Goal: Task Accomplishment & Management: Manage account settings

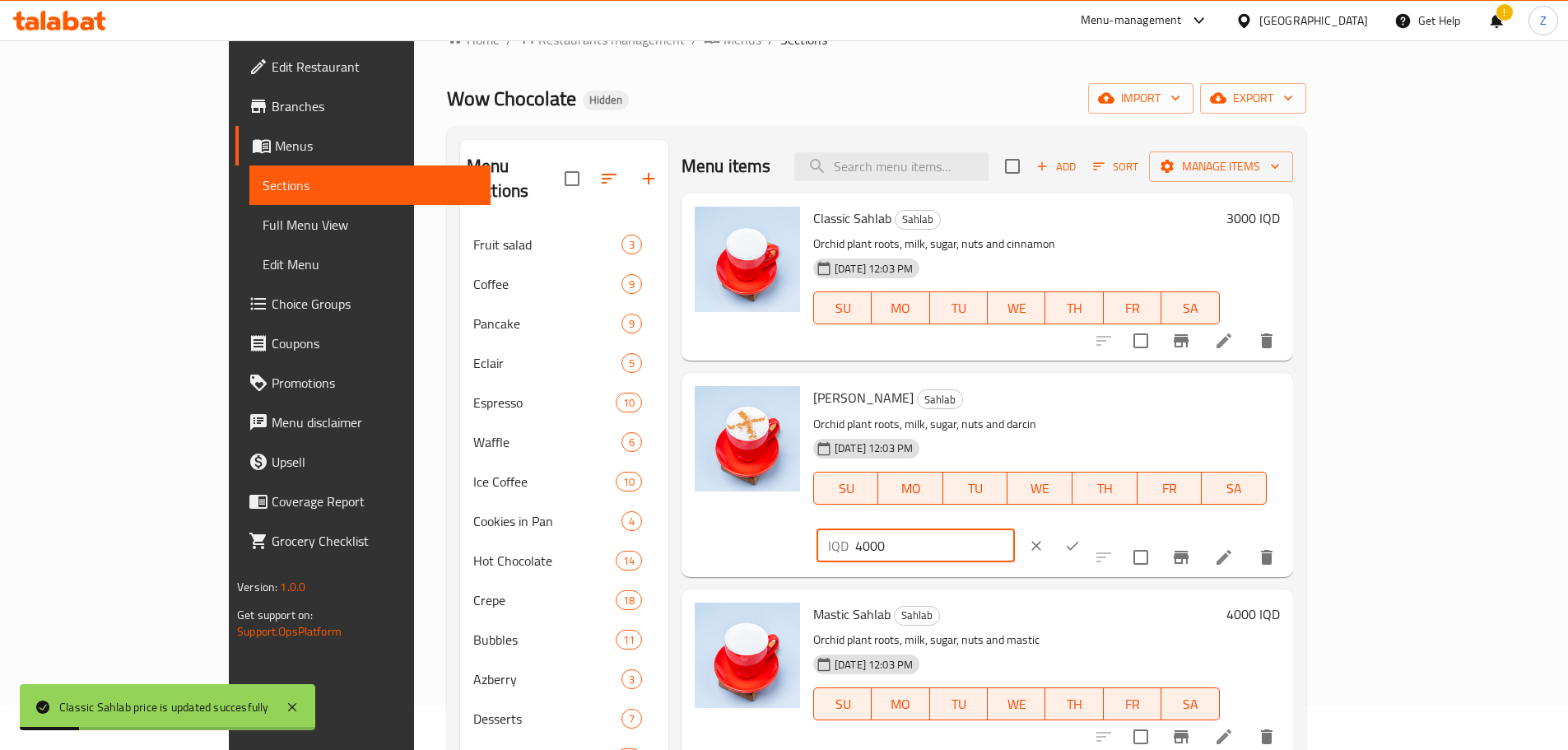
paste input "3"
type input "3000"
click at [1090, 528] on button "ok" at bounding box center [1073, 546] width 37 height 37
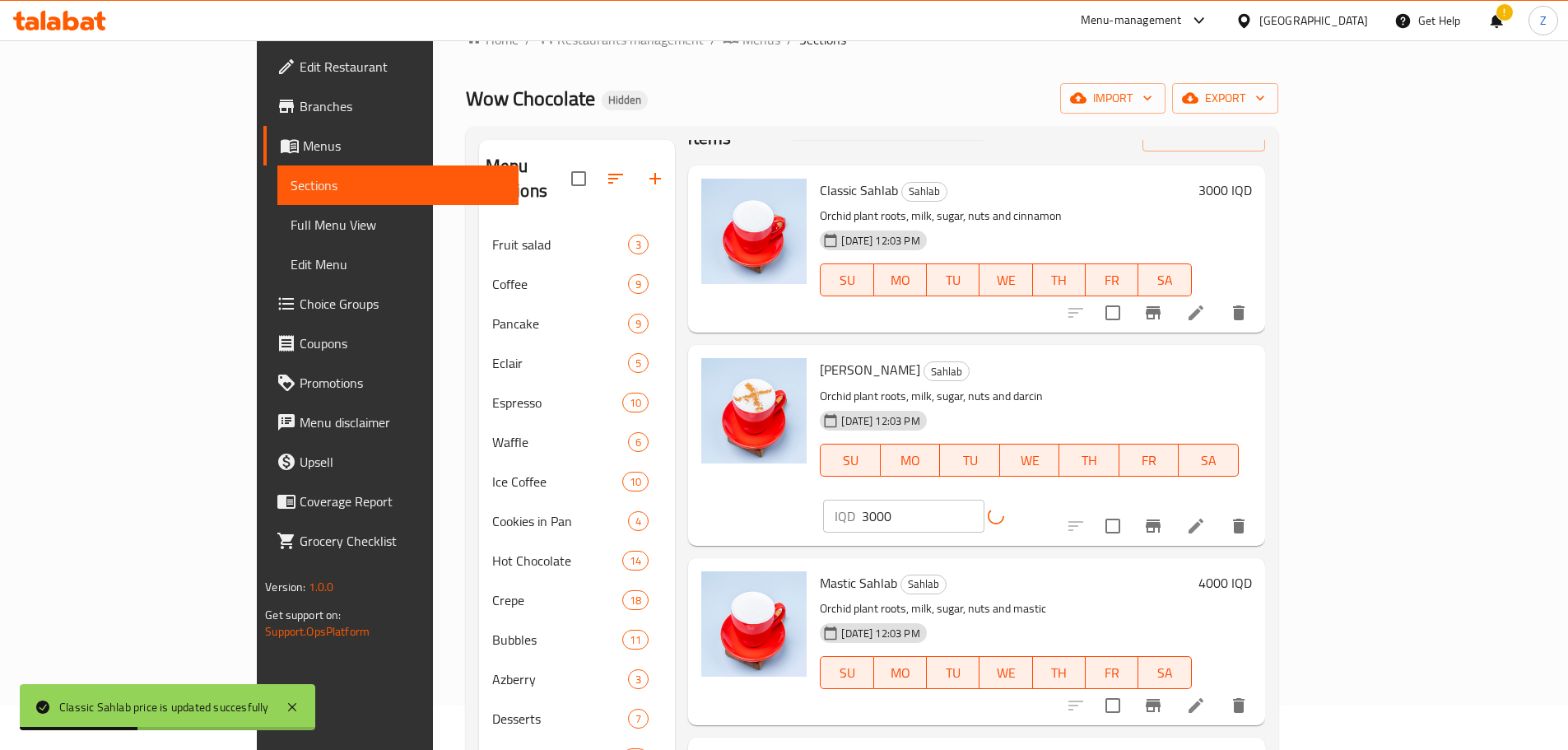
scroll to position [82, 0]
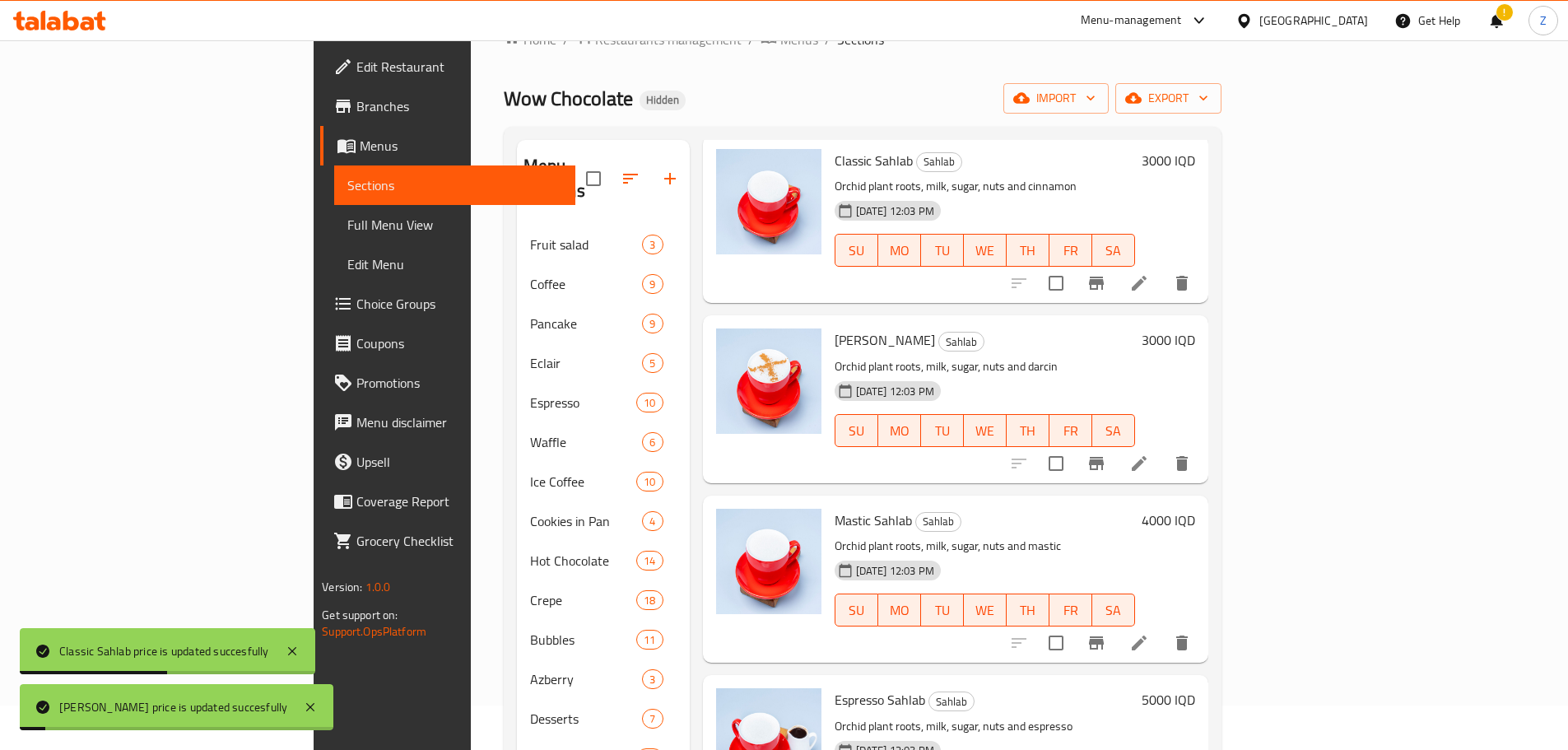
click at [1208, 465] on div "Menu items Add Sort Manage items Classic Sahlab Sahlab Orchid plant roots, milk…" at bounding box center [949, 639] width 519 height 1000
click at [1195, 509] on h6 "4000 IQD" at bounding box center [1168, 520] width 53 height 23
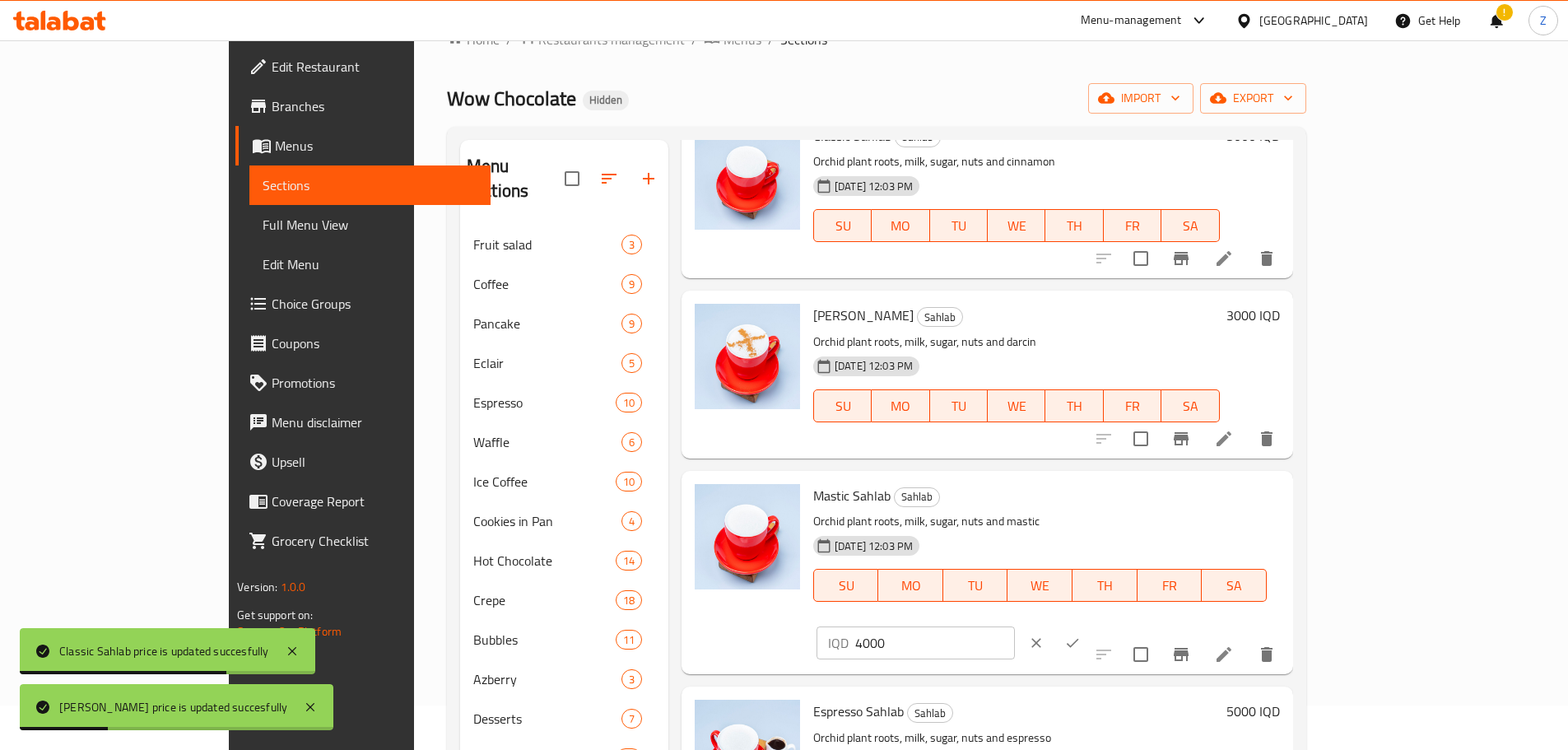
click at [1015, 626] on input "4000" at bounding box center [935, 643] width 160 height 33
paste input "3"
type input "3000"
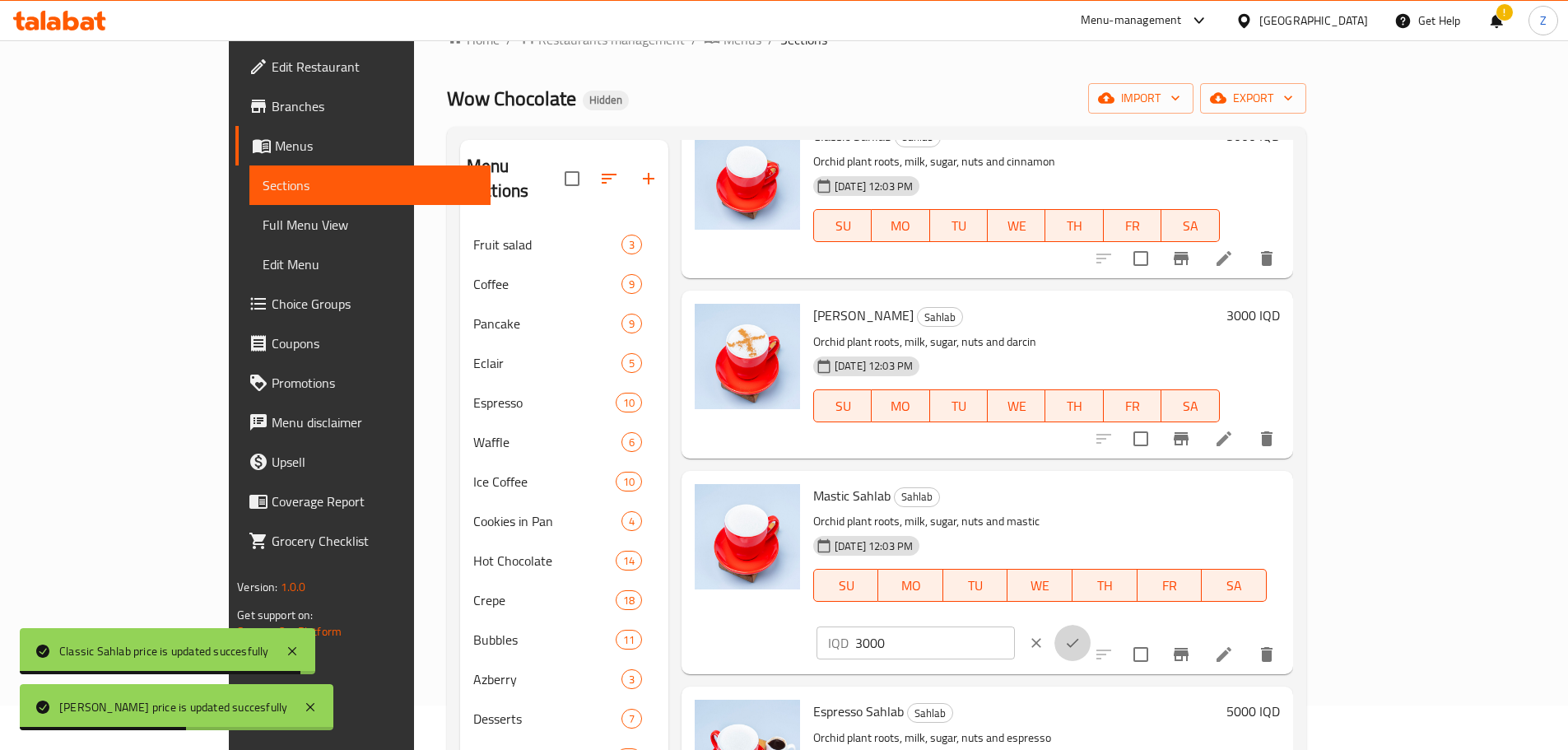
click at [1080, 634] on icon "ok" at bounding box center [1072, 643] width 17 height 17
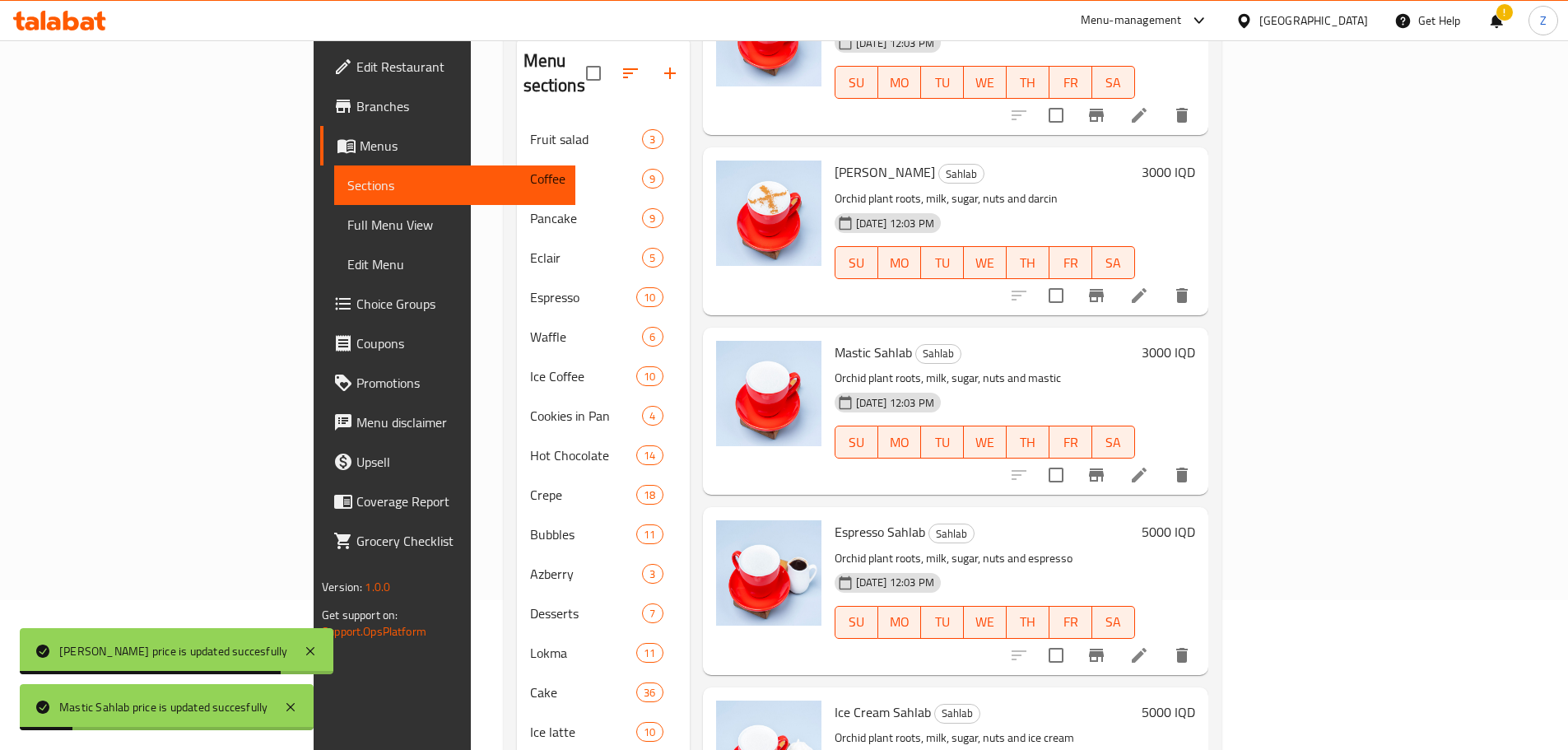
scroll to position [291, 0]
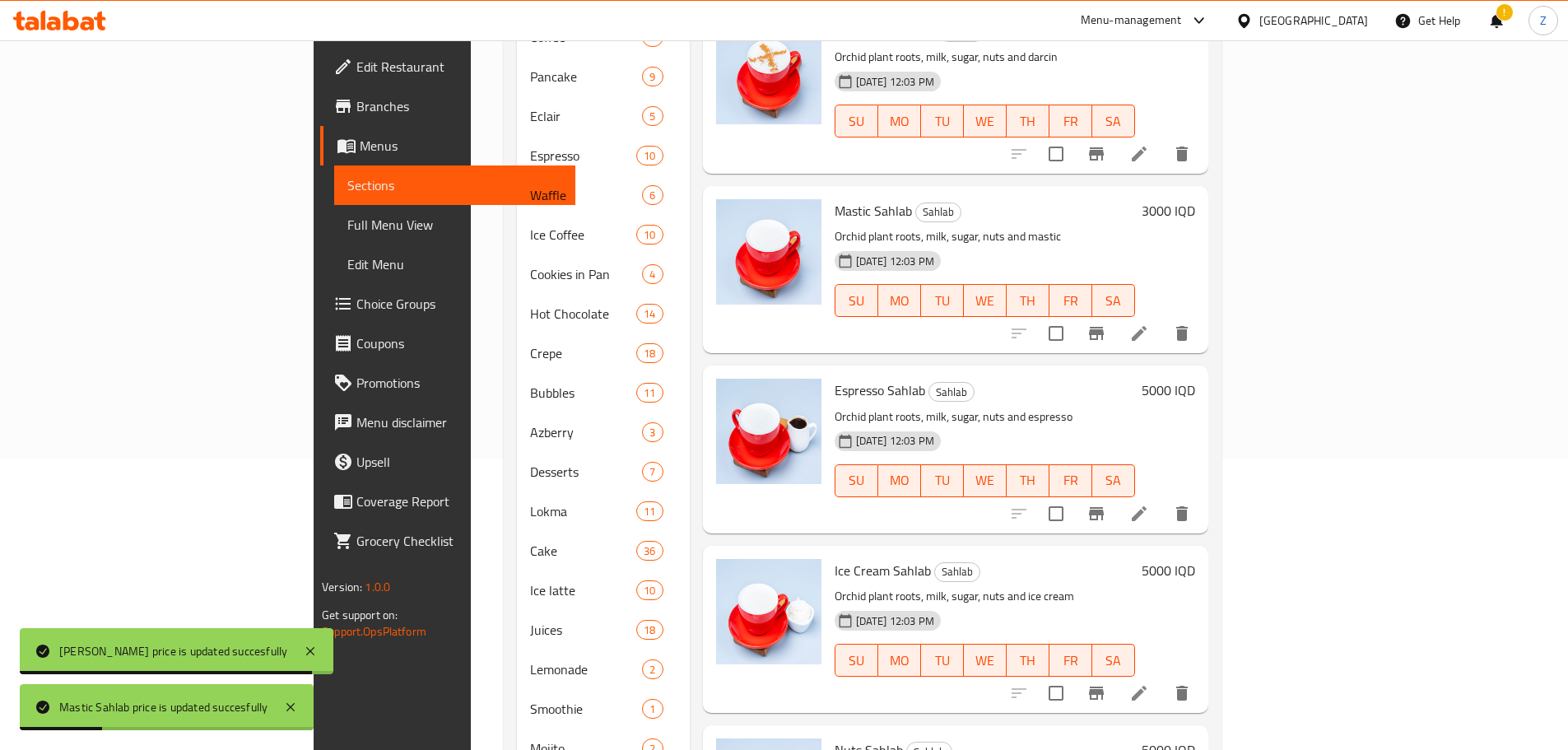
click at [1195, 379] on h6 "5000 IQD" at bounding box center [1168, 390] width 53 height 23
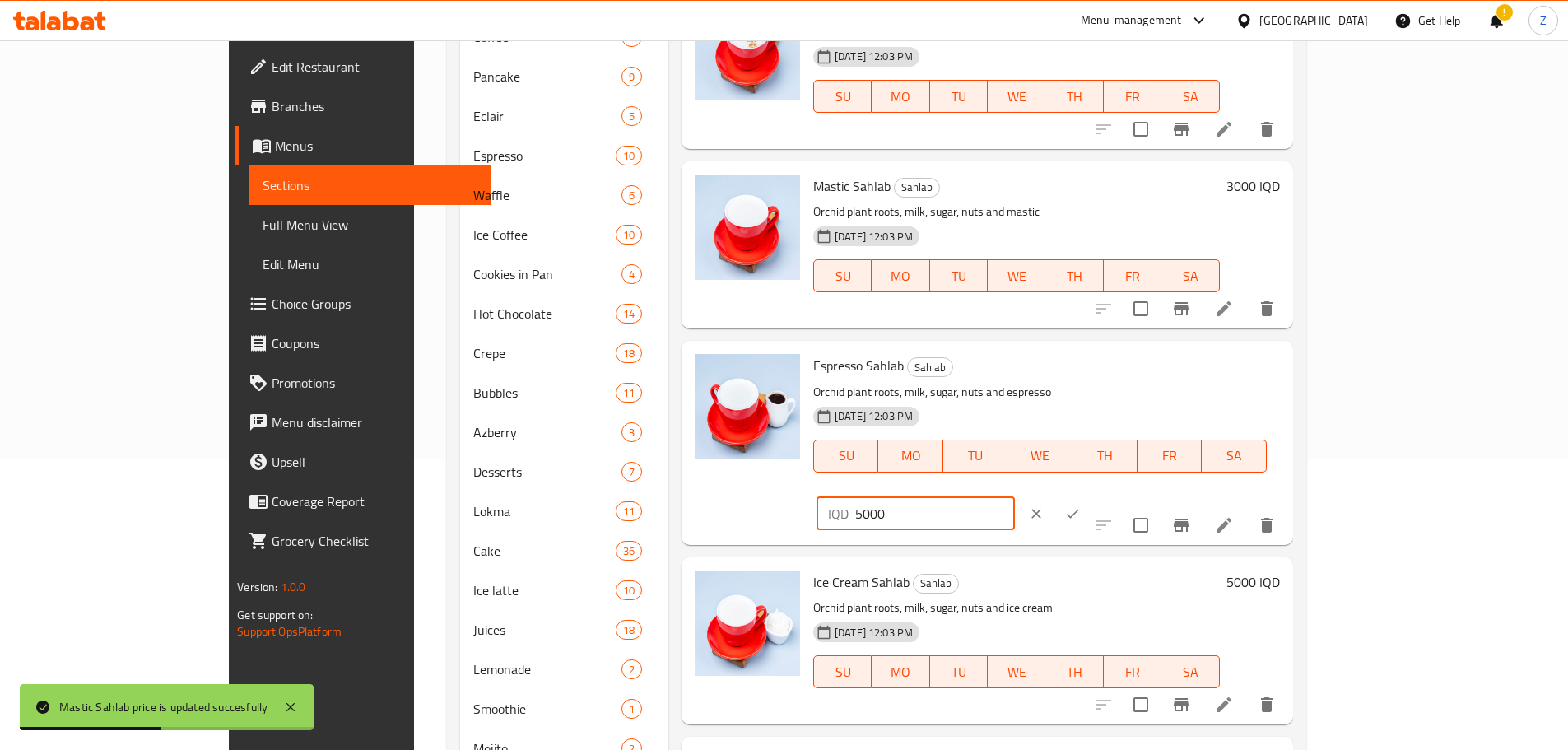
drag, startPoint x: 1278, startPoint y: 375, endPoint x: 1263, endPoint y: 380, distance: 15.8
click at [1015, 497] on div "IQD 5000 ​" at bounding box center [915, 514] width 198 height 33
click at [1015, 497] on input "4000" at bounding box center [935, 514] width 160 height 33
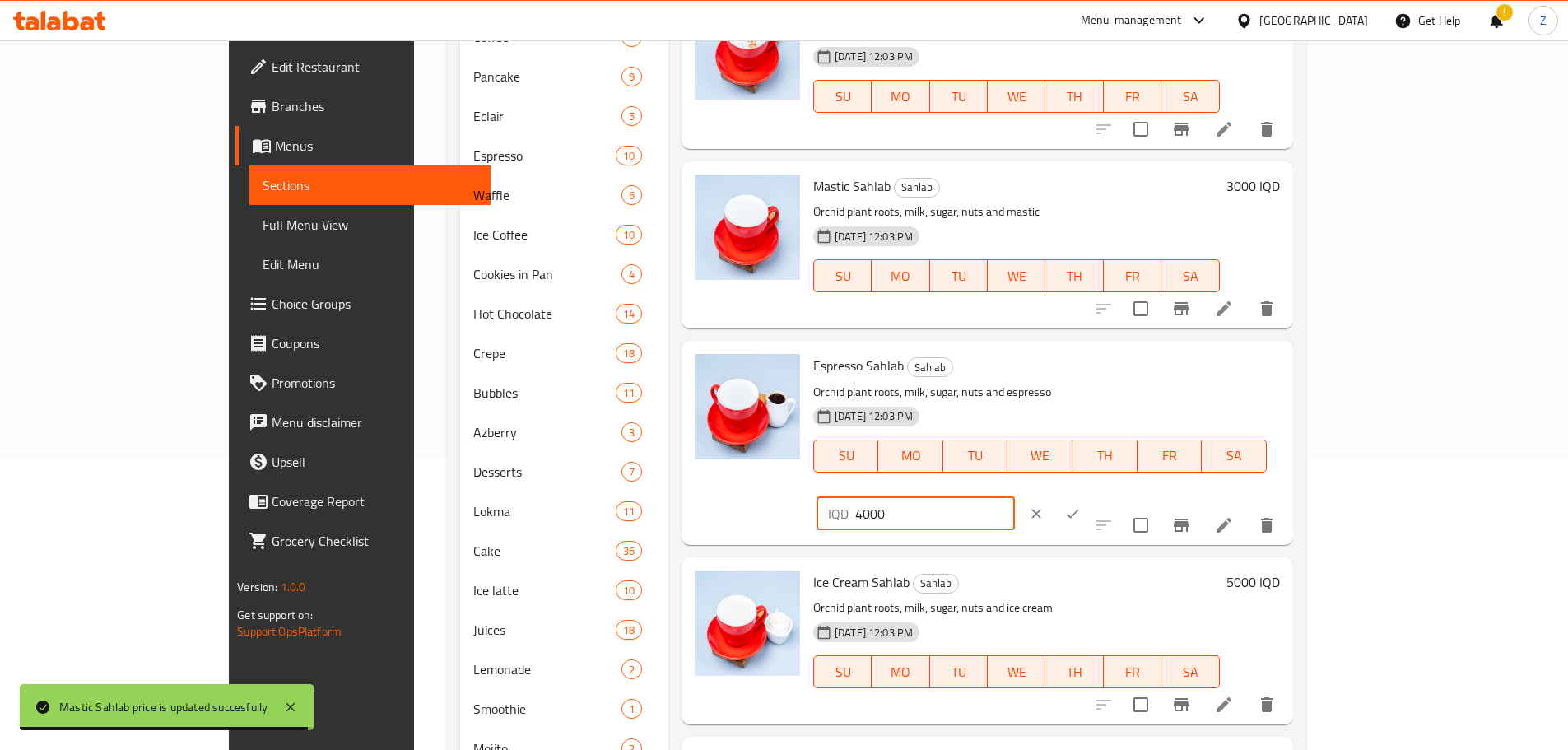
type input "4000"
click at [1080, 505] on icon "ok" at bounding box center [1072, 514] width 17 height 17
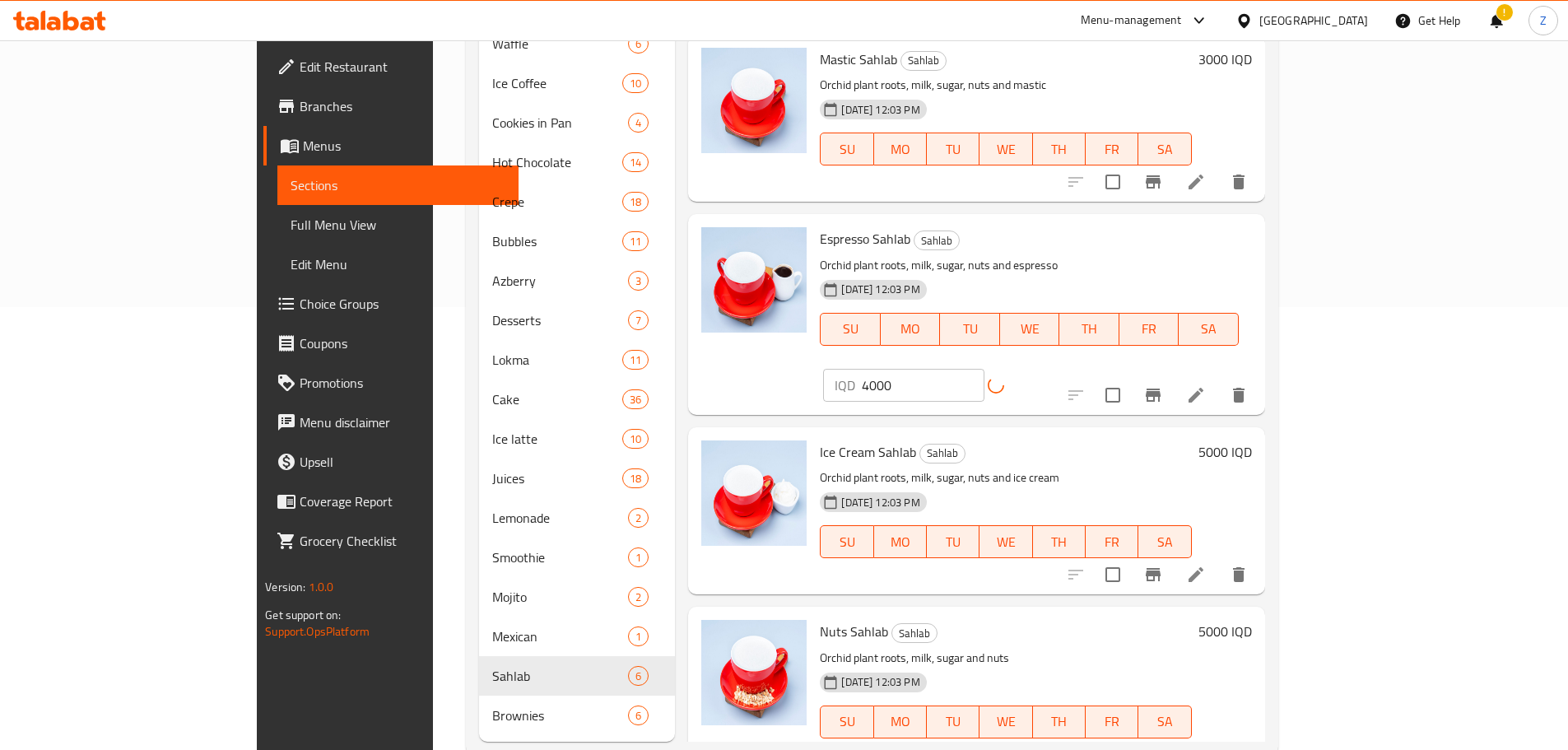
scroll to position [456, 0]
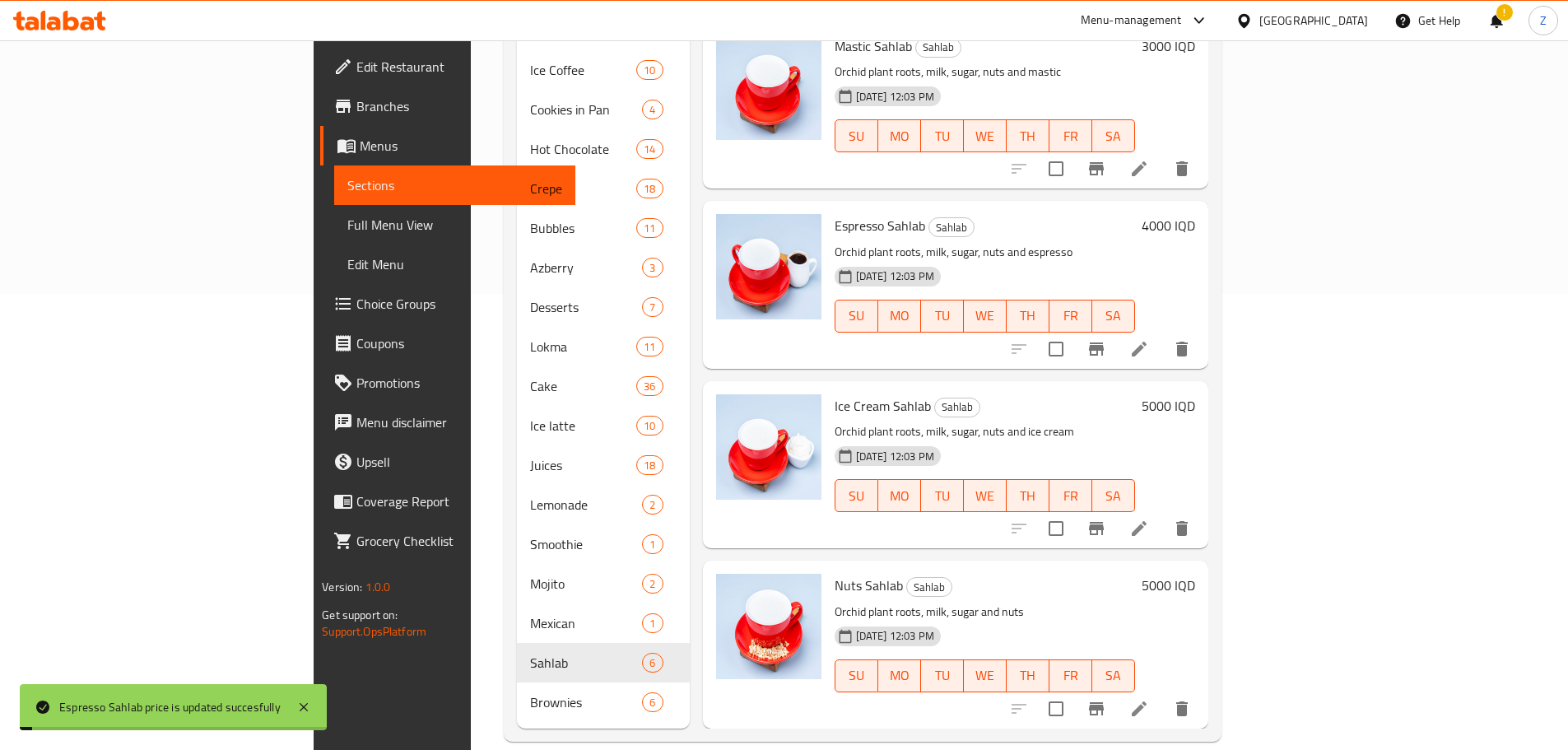
click at [1195, 395] on h6 "5000 IQD" at bounding box center [1168, 406] width 53 height 23
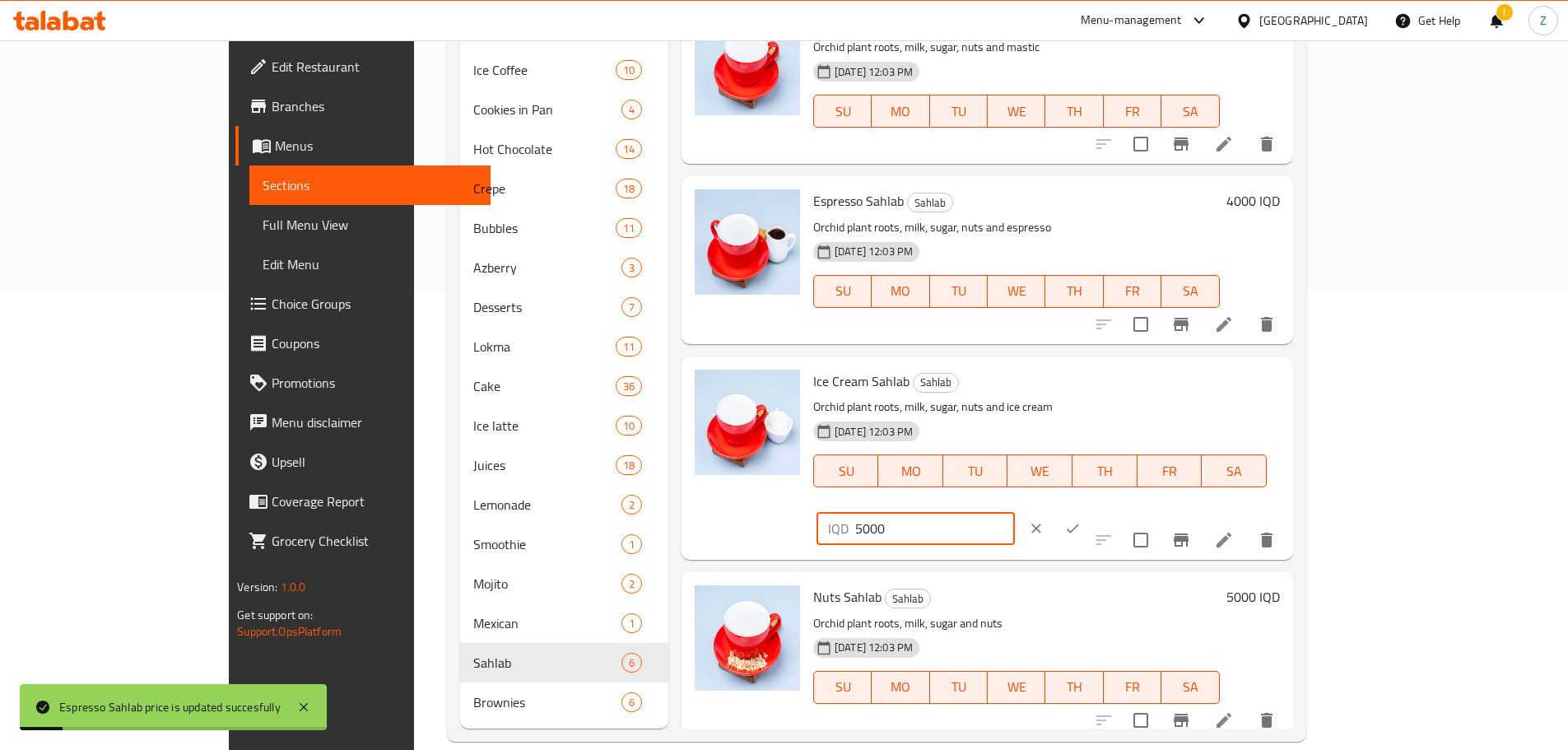
click at [1015, 512] on input "5000" at bounding box center [935, 529] width 160 height 33
paste input "4"
type input "4000"
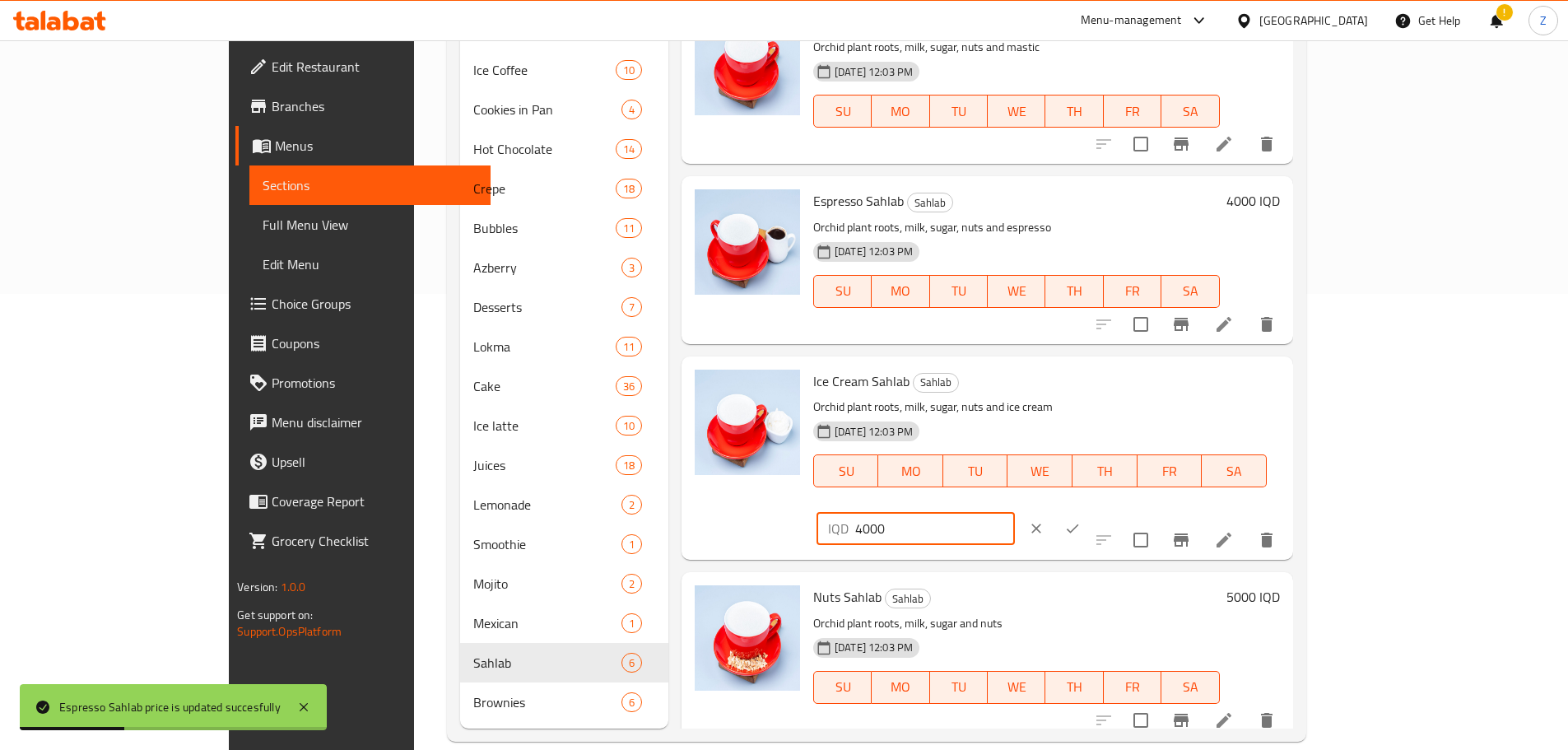
click at [1090, 510] on button "ok" at bounding box center [1073, 529] width 37 height 37
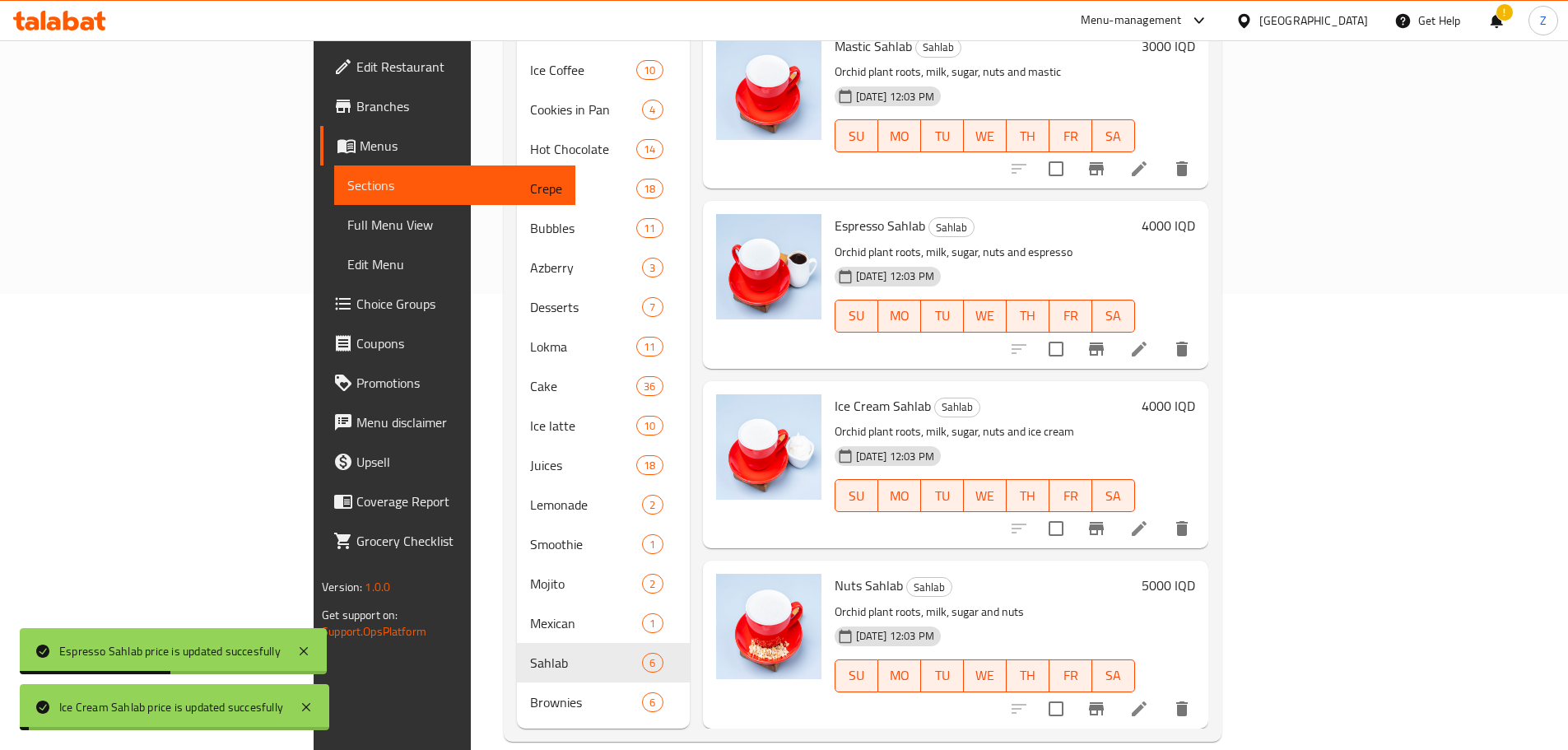
click at [1195, 574] on h6 "5000 IQD" at bounding box center [1168, 585] width 53 height 23
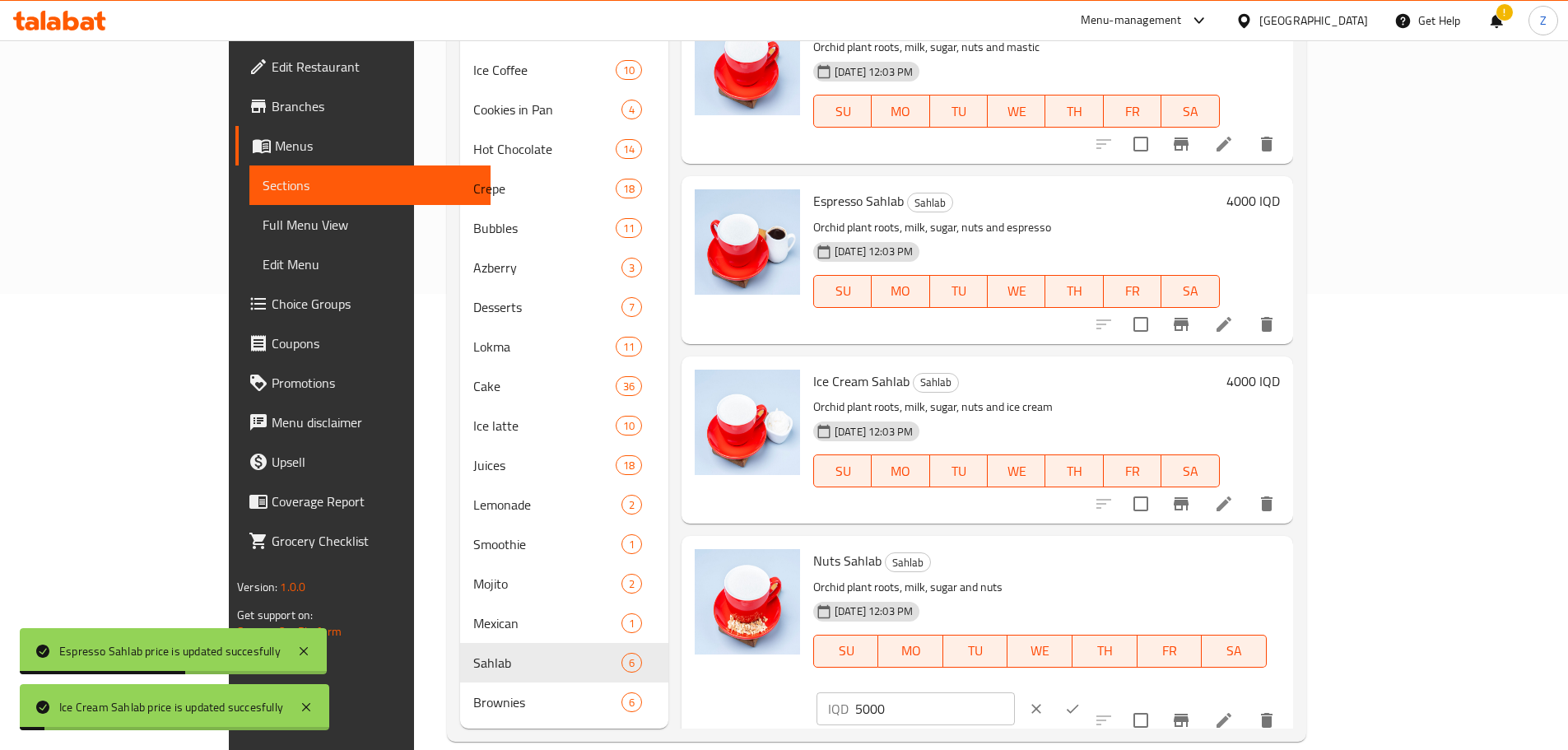
click at [1015, 693] on input "5000" at bounding box center [935, 709] width 160 height 33
paste input "4"
type input "4000"
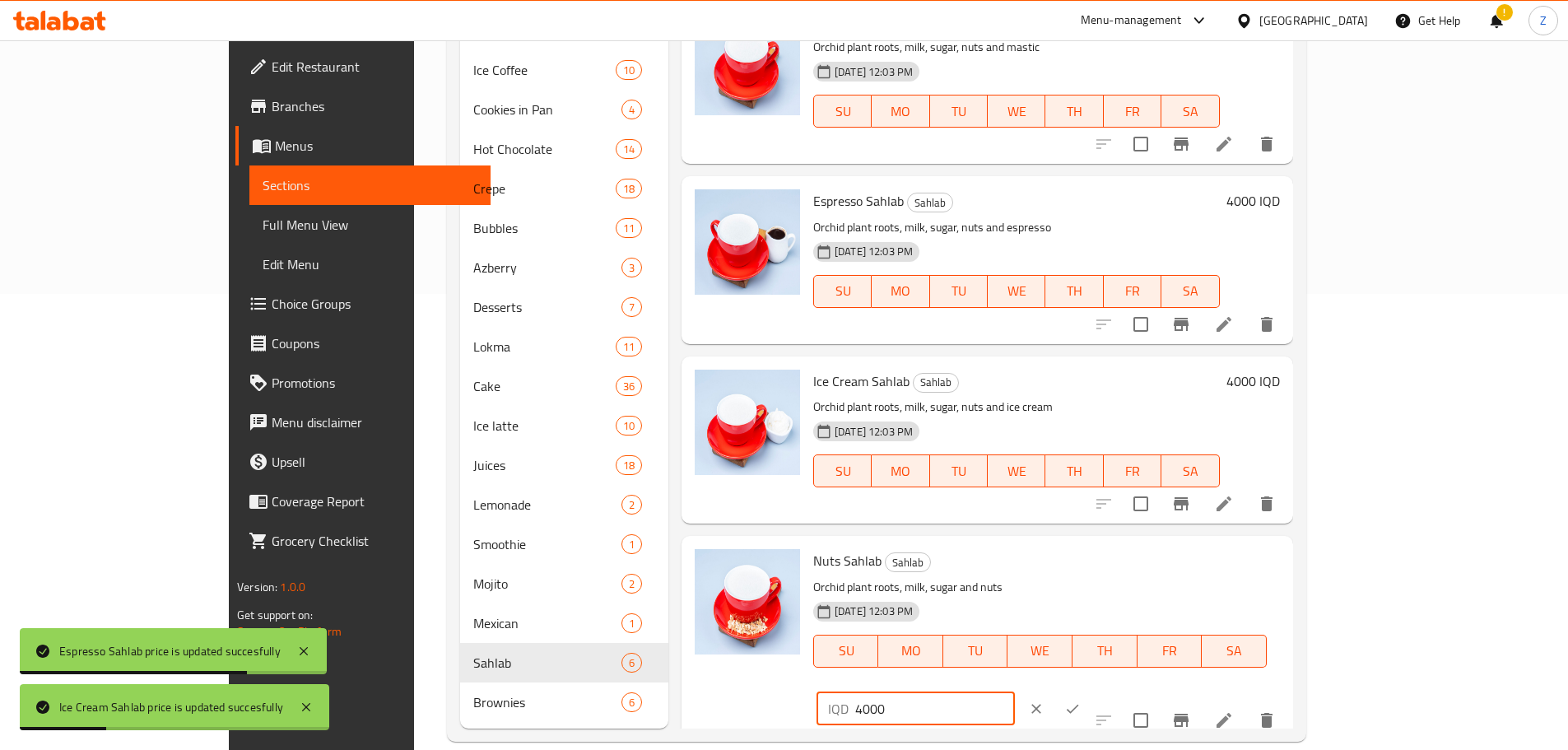
click at [1090, 691] on button "ok" at bounding box center [1073, 709] width 37 height 37
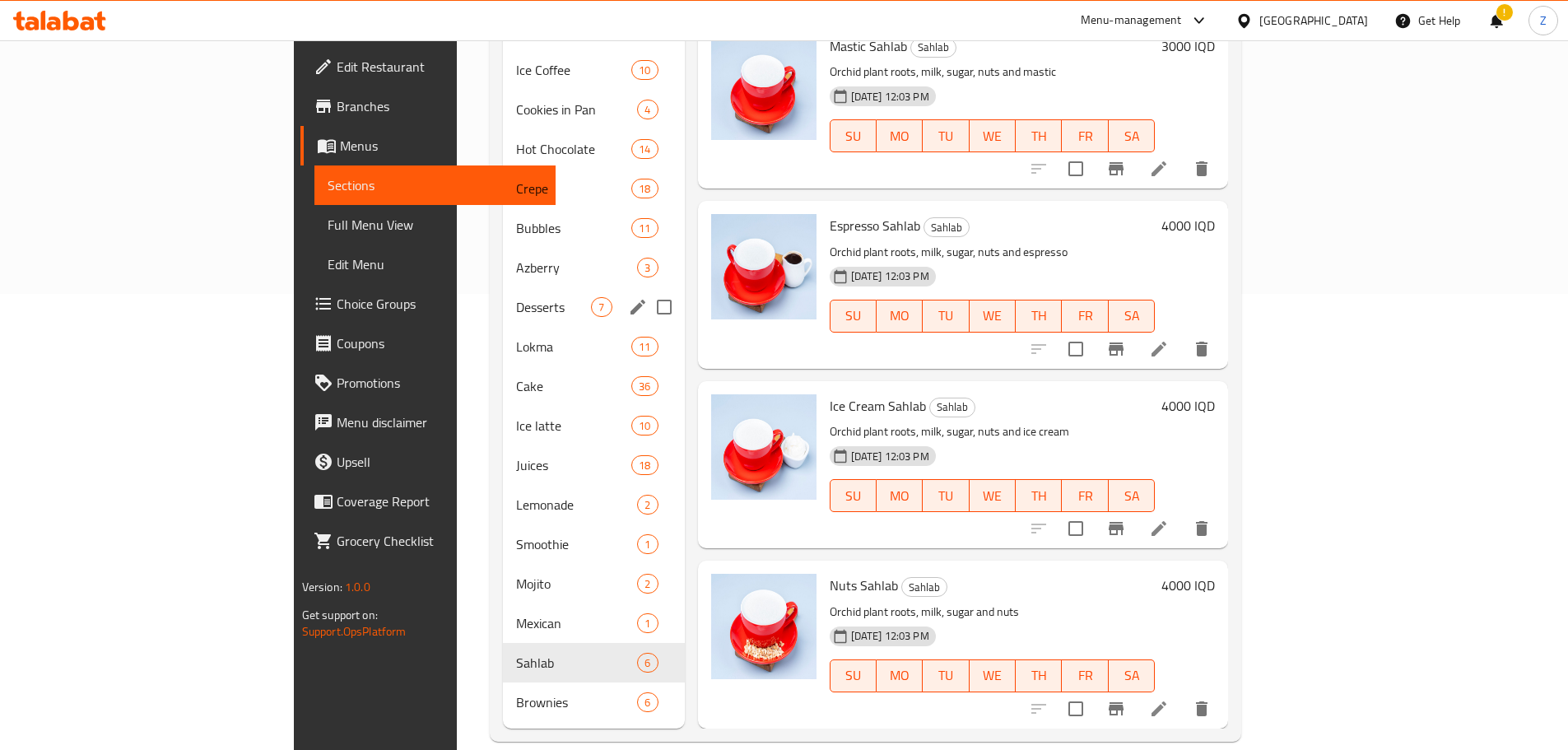
click at [503, 287] on div "Desserts 7" at bounding box center [593, 306] width 181 height 39
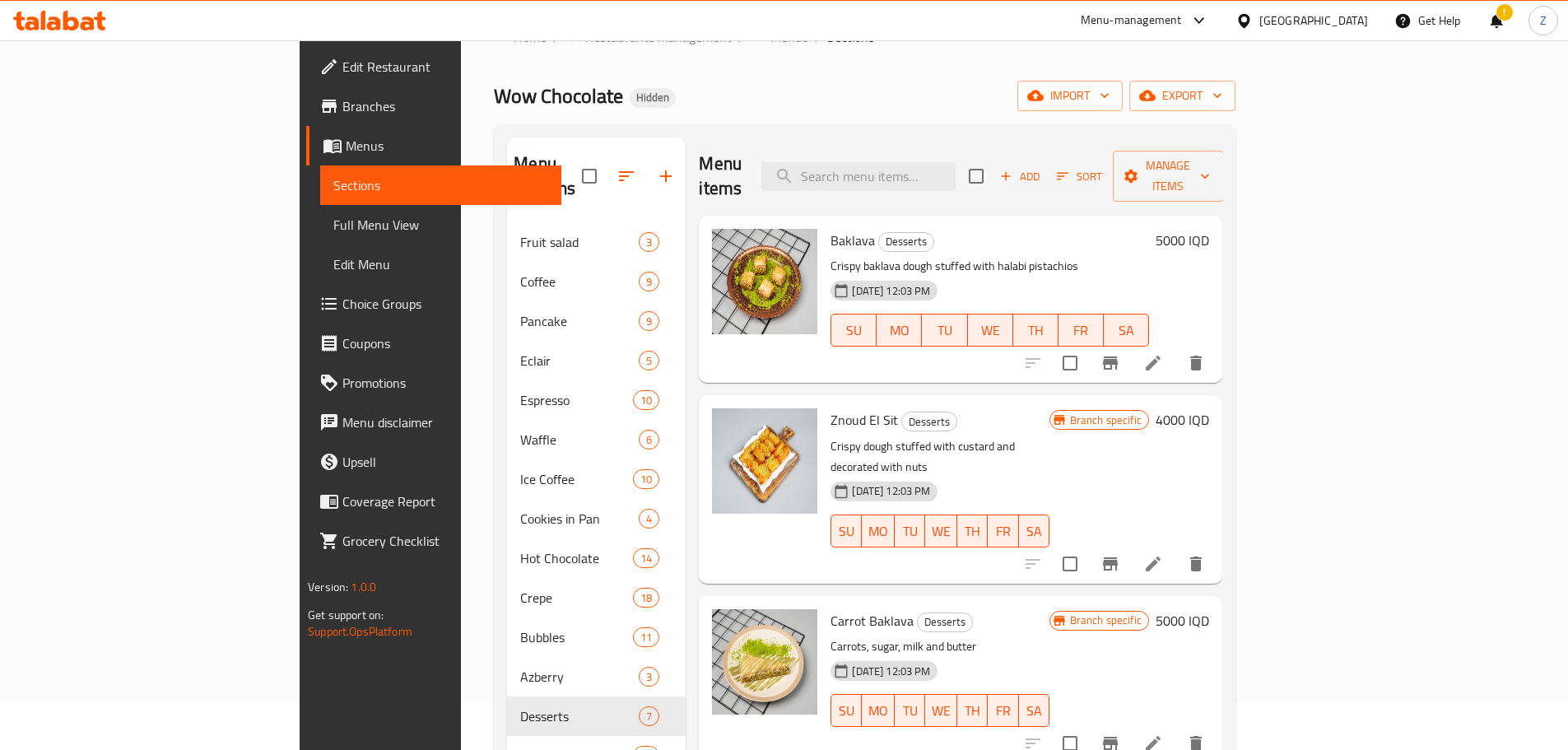
scroll to position [44, 0]
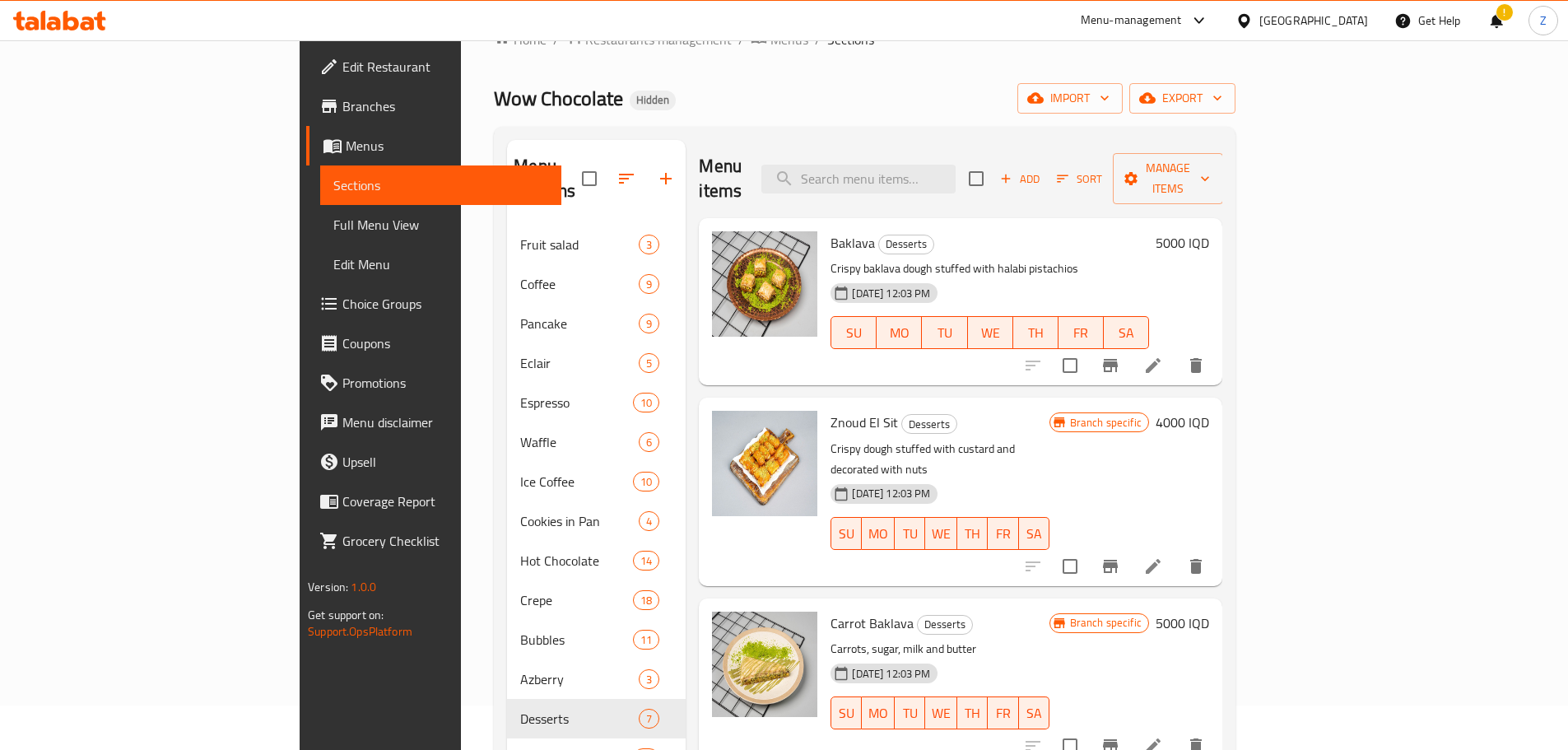
click at [1208, 231] on h6 "5000 IQD" at bounding box center [1182, 243] width 53 height 23
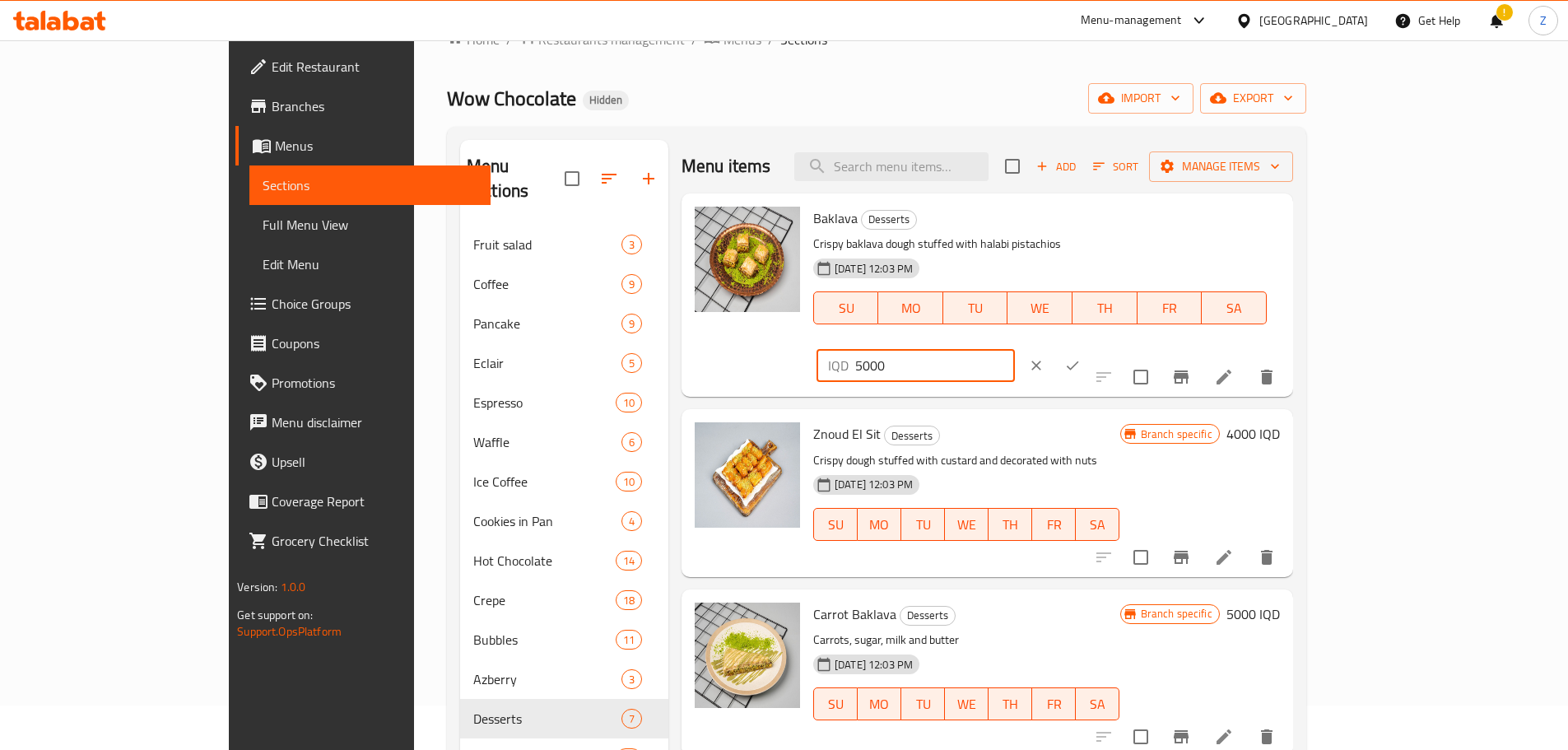
click at [1015, 349] on input "5000" at bounding box center [935, 365] width 160 height 33
type input "4000"
click at [1090, 347] on button "ok" at bounding box center [1073, 365] width 37 height 37
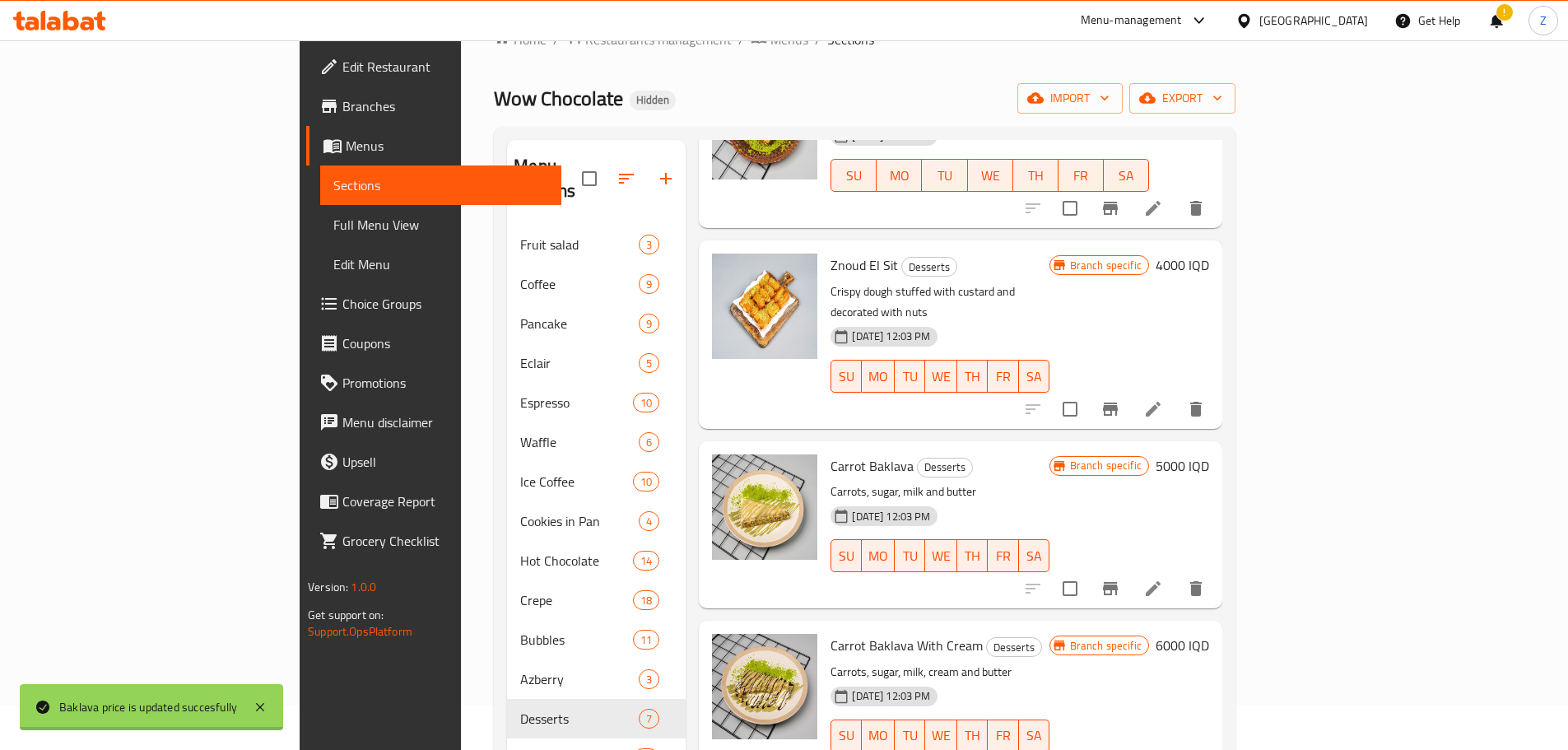
scroll to position [165, 0]
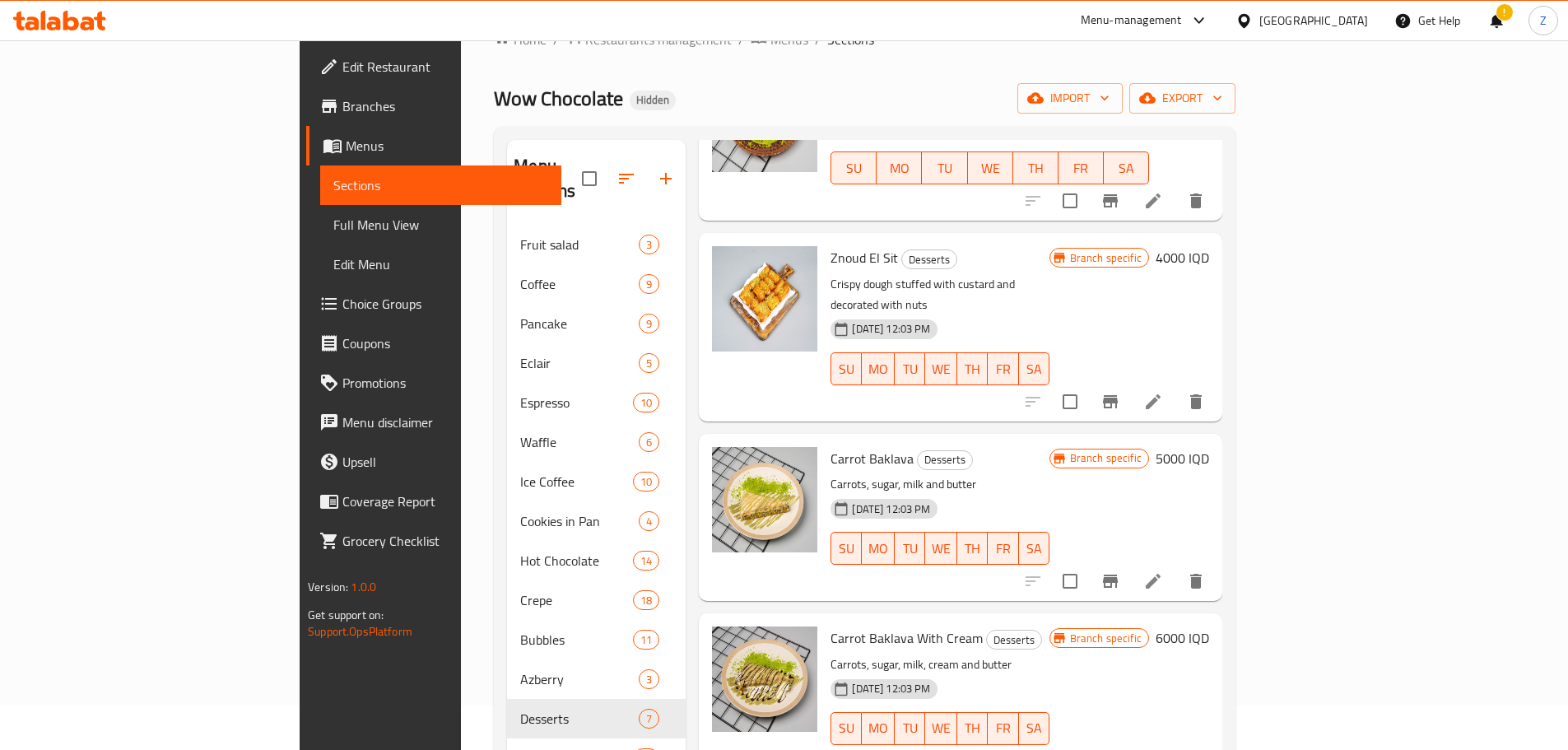
click at [1208, 246] on h6 "4000 IQD" at bounding box center [1182, 258] width 53 height 23
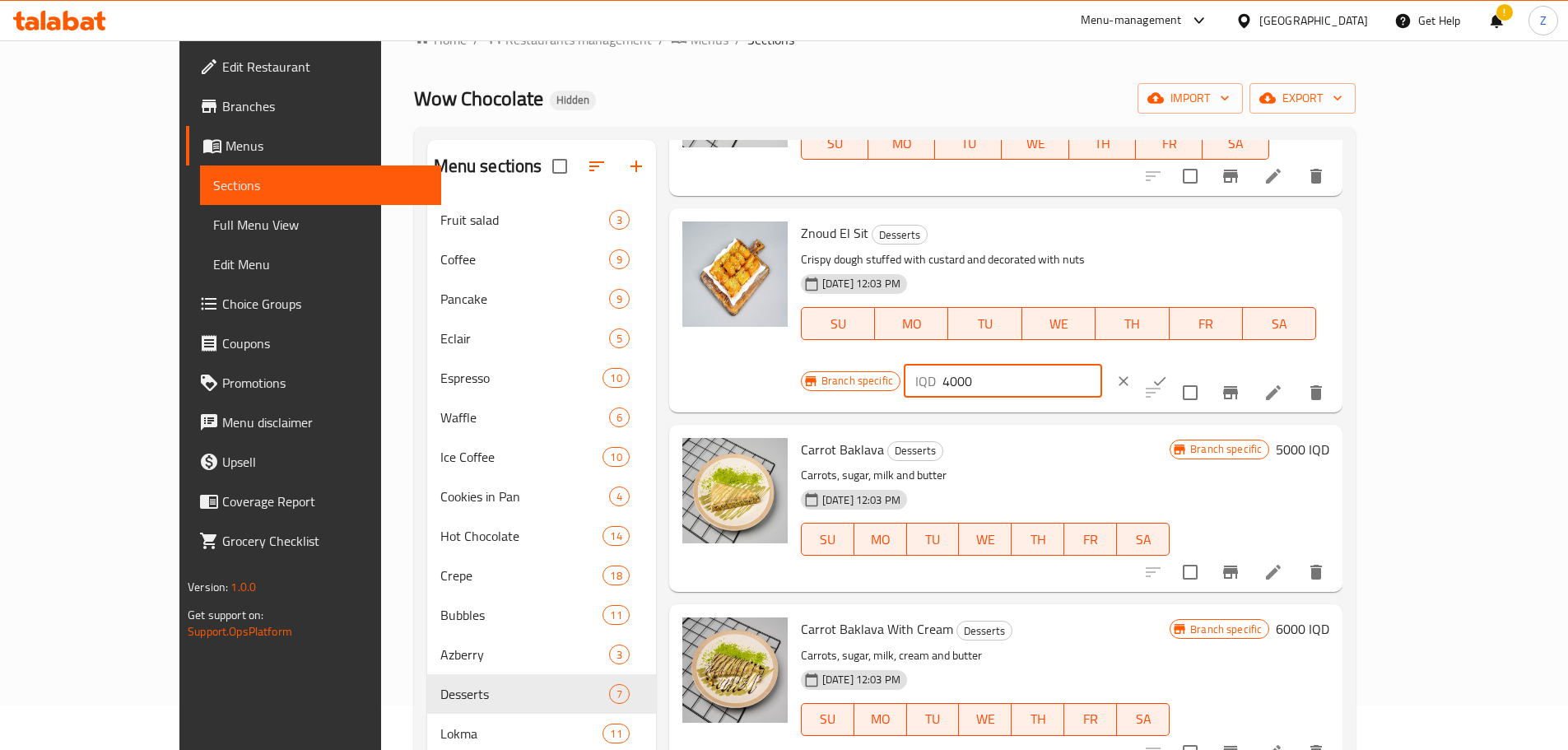
click at [1102, 365] on input "4000" at bounding box center [1022, 381] width 160 height 33
type input "3000"
click at [1168, 373] on icon "ok" at bounding box center [1159, 381] width 17 height 17
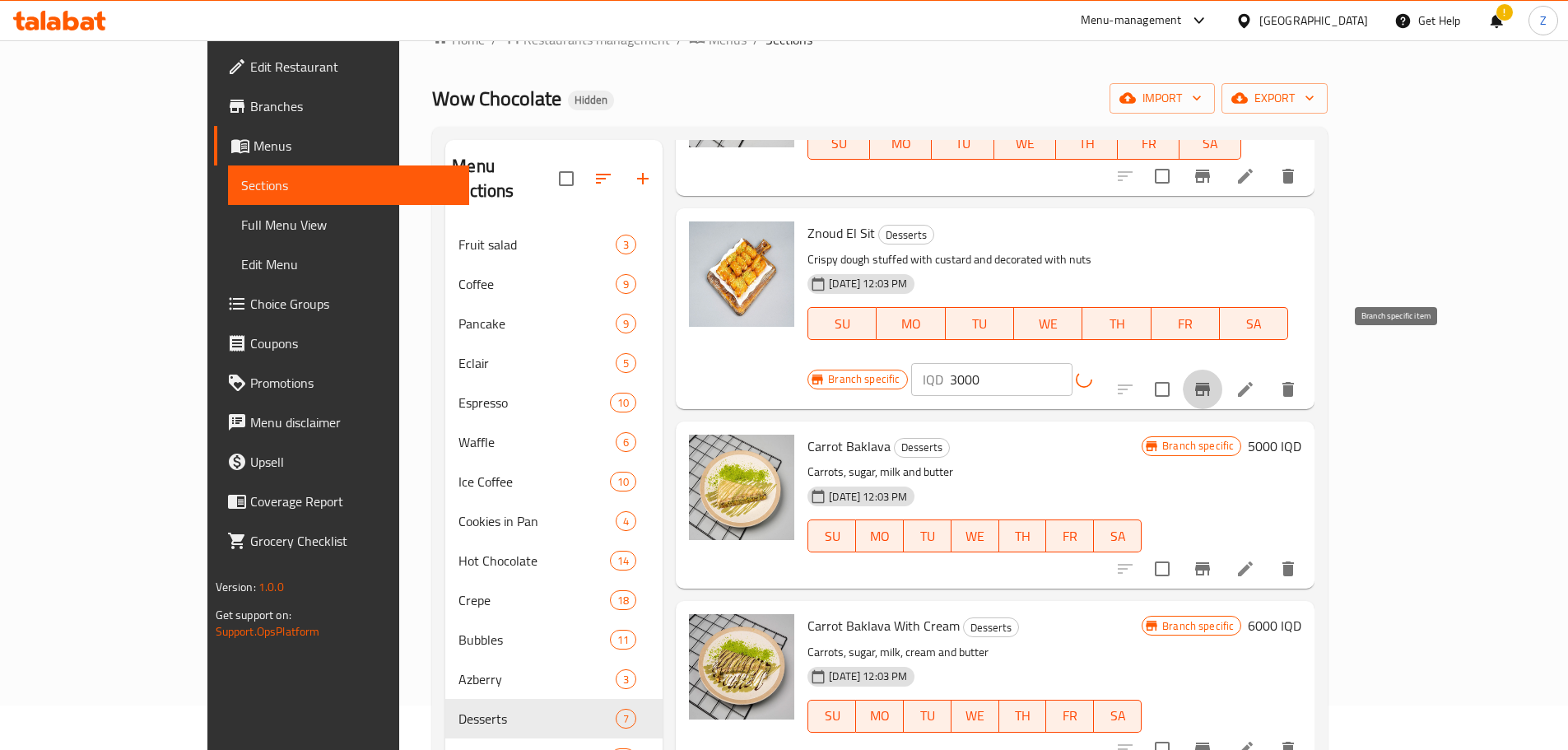
click at [1212, 380] on icon "Branch-specific-item" at bounding box center [1203, 390] width 20 height 20
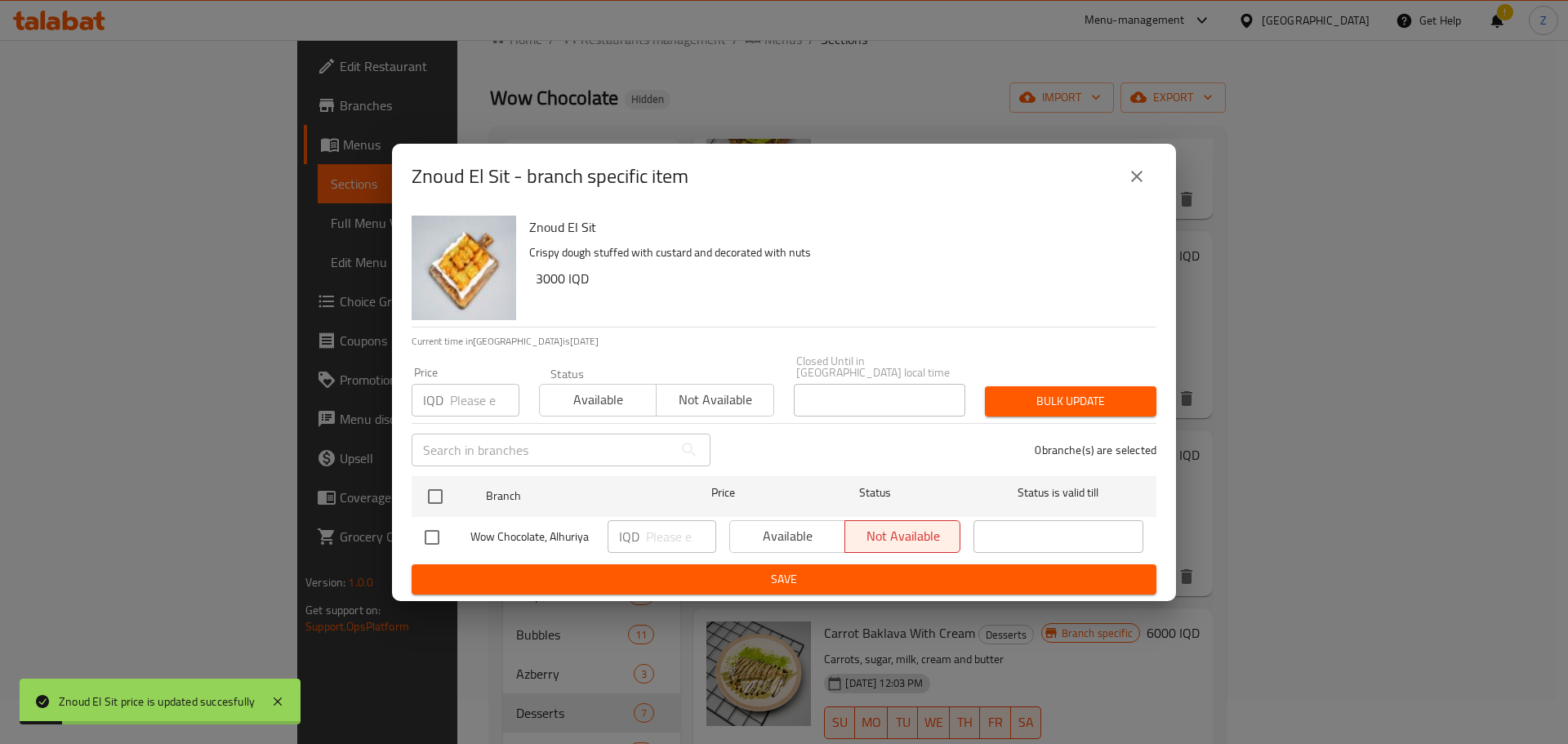
click at [1148, 192] on button "close" at bounding box center [1137, 176] width 39 height 39
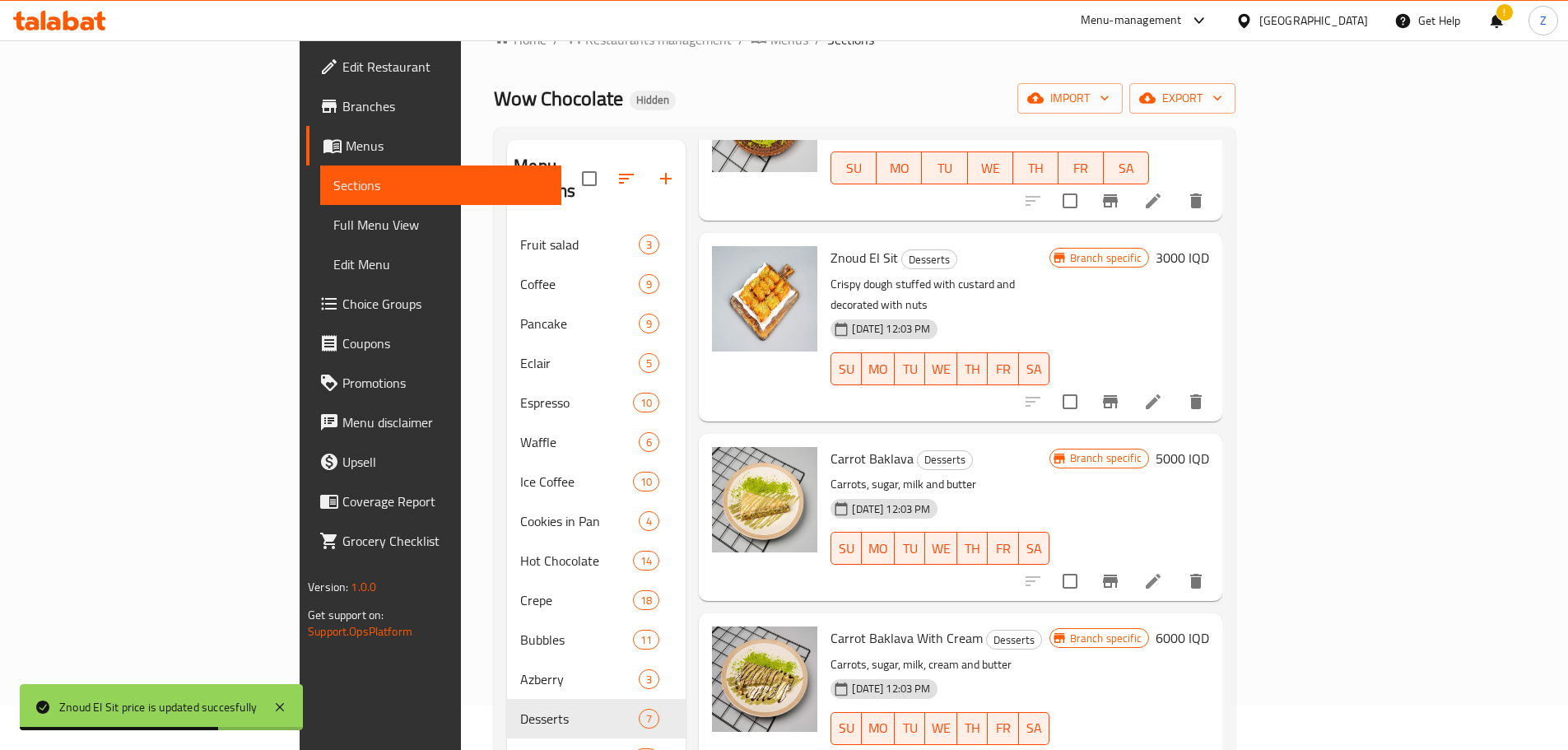
click at [1208, 447] on h6 "5000 IQD" at bounding box center [1182, 459] width 53 height 23
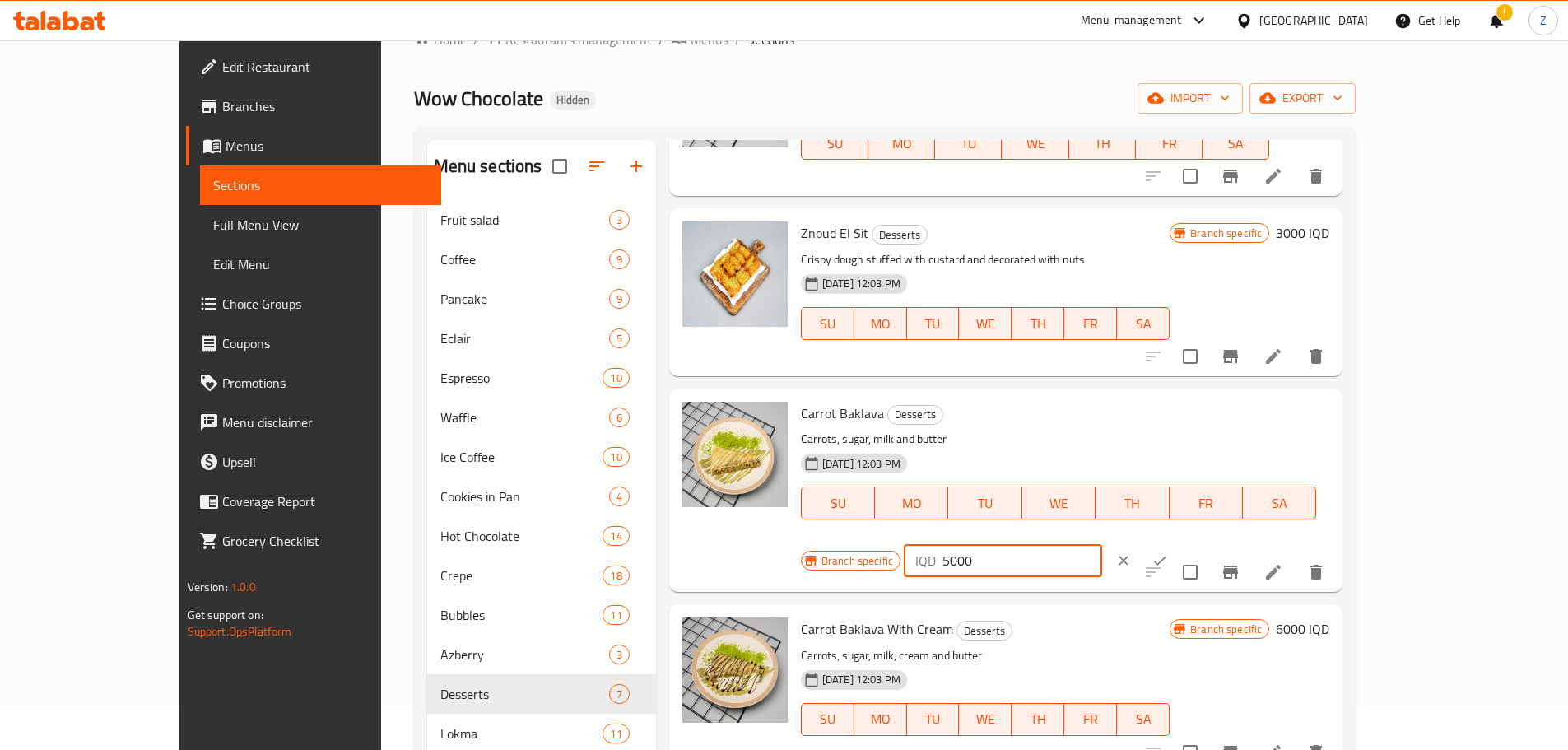
drag, startPoint x: 1284, startPoint y: 420, endPoint x: 1270, endPoint y: 417, distance: 14.3
click at [1102, 544] on div "IQD 5000 ​" at bounding box center [1003, 561] width 198 height 33
type input "4000"
click at [1168, 552] on icon "ok" at bounding box center [1159, 560] width 17 height 17
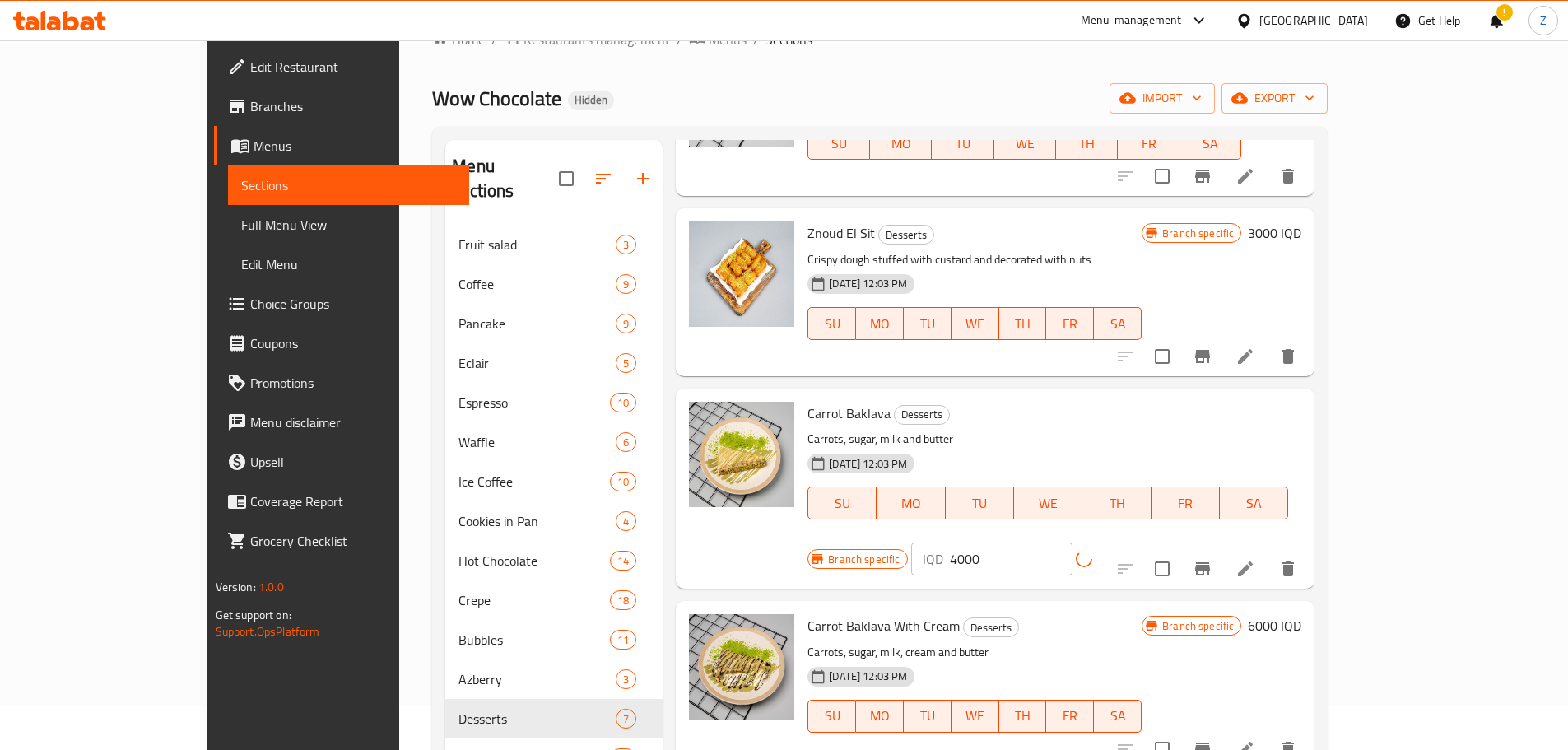
click at [1222, 549] on button "Branch-specific-item" at bounding box center [1202, 568] width 39 height 39
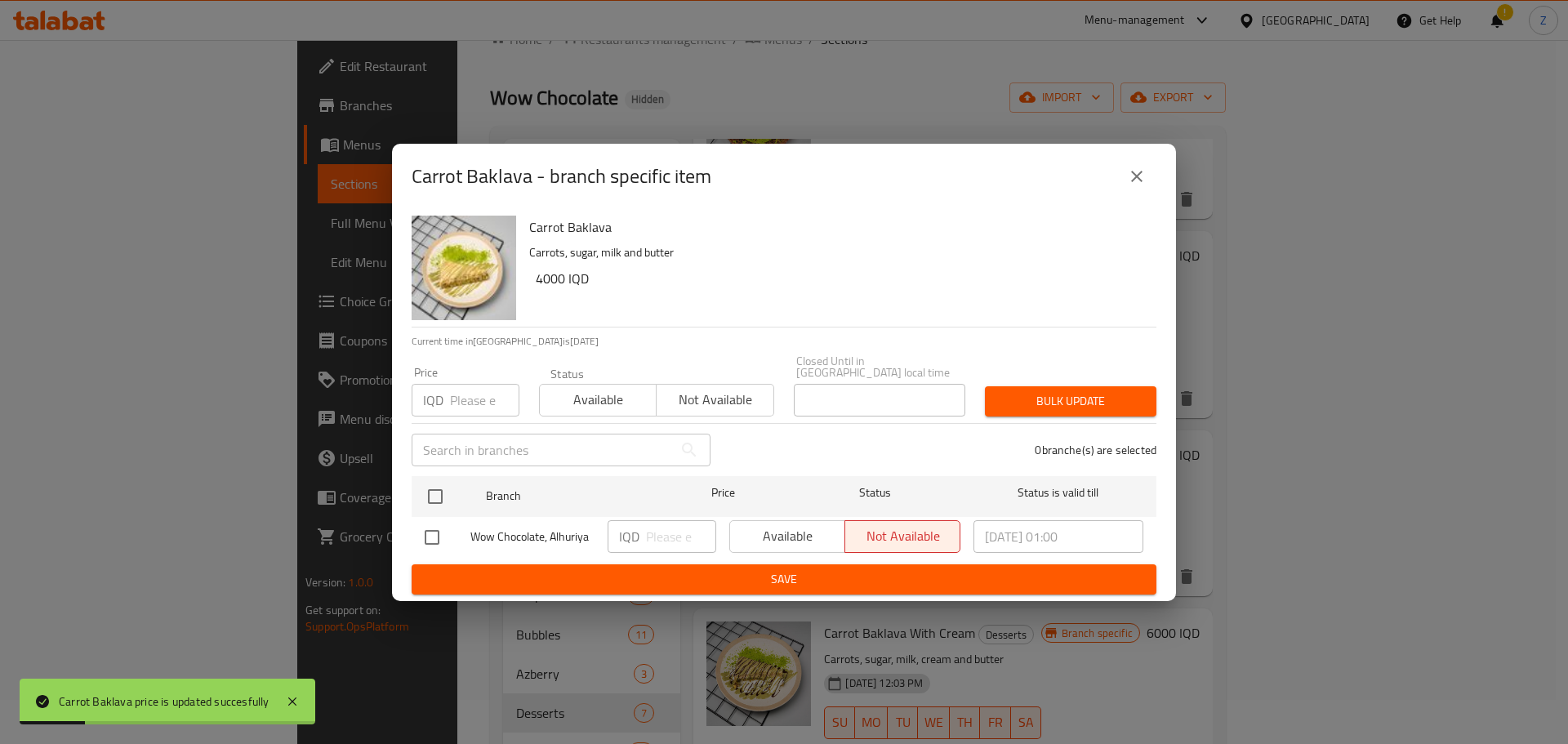
click at [1134, 193] on button "close" at bounding box center [1137, 176] width 39 height 39
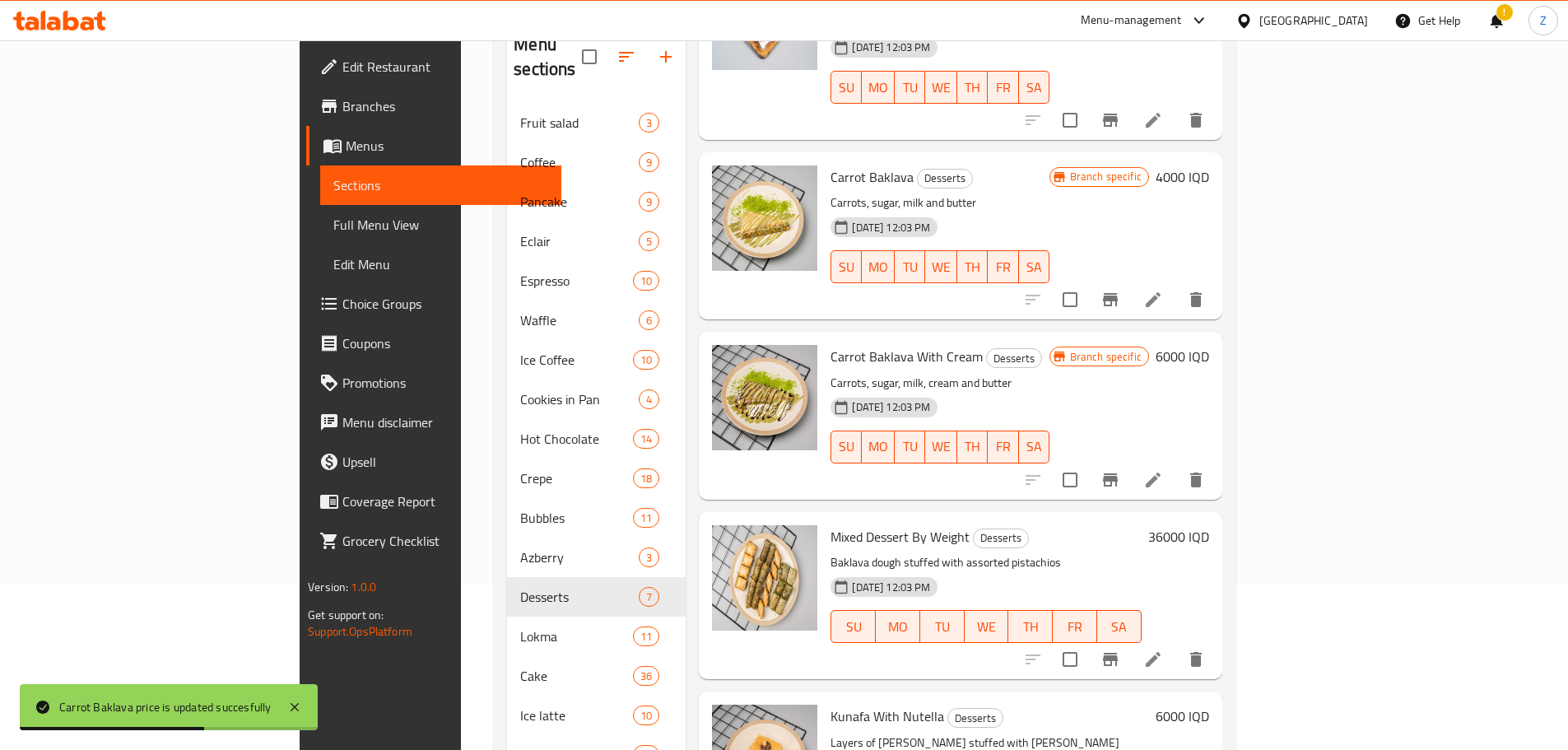
scroll to position [209, 0]
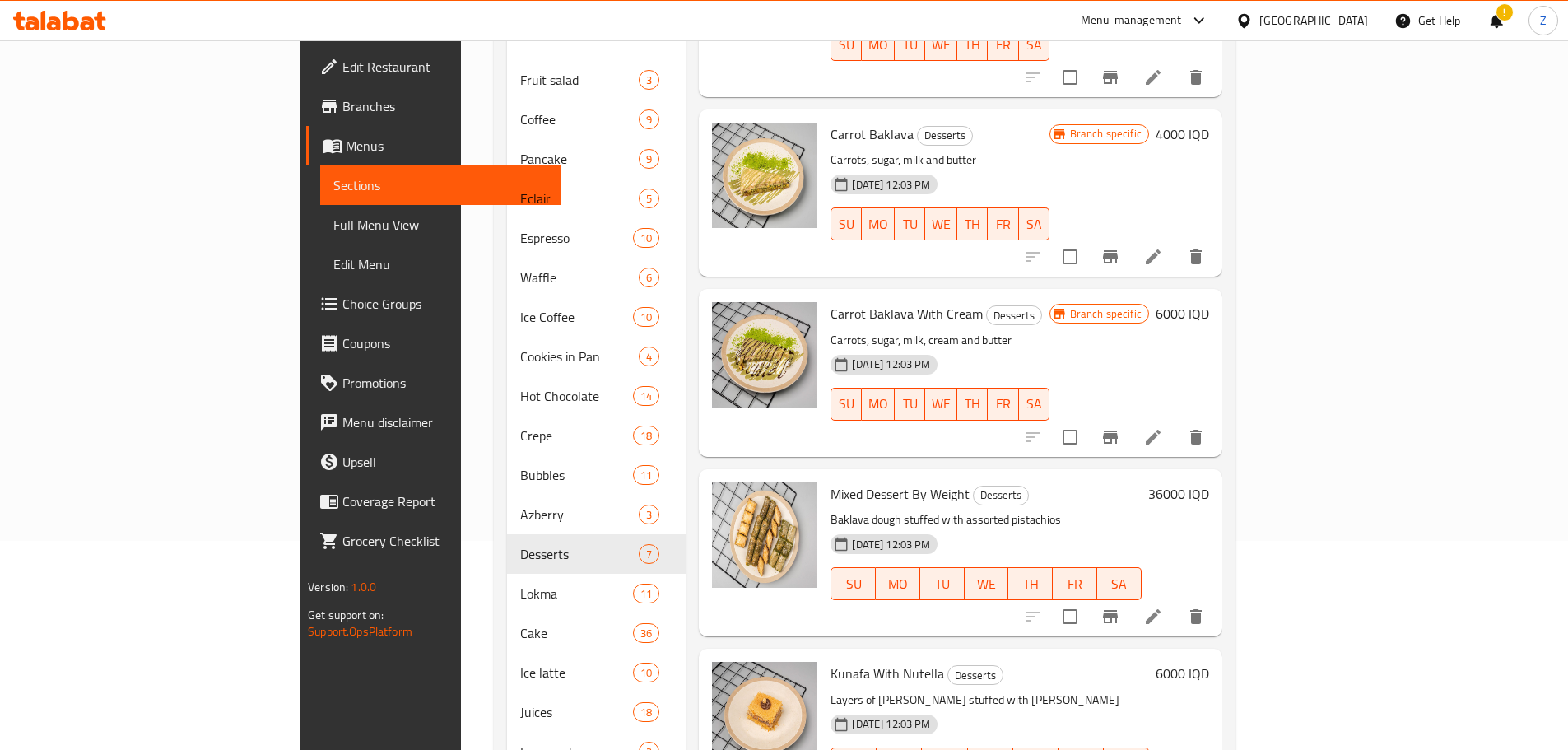
click at [1208, 302] on h6 "6000 IQD" at bounding box center [1182, 314] width 53 height 23
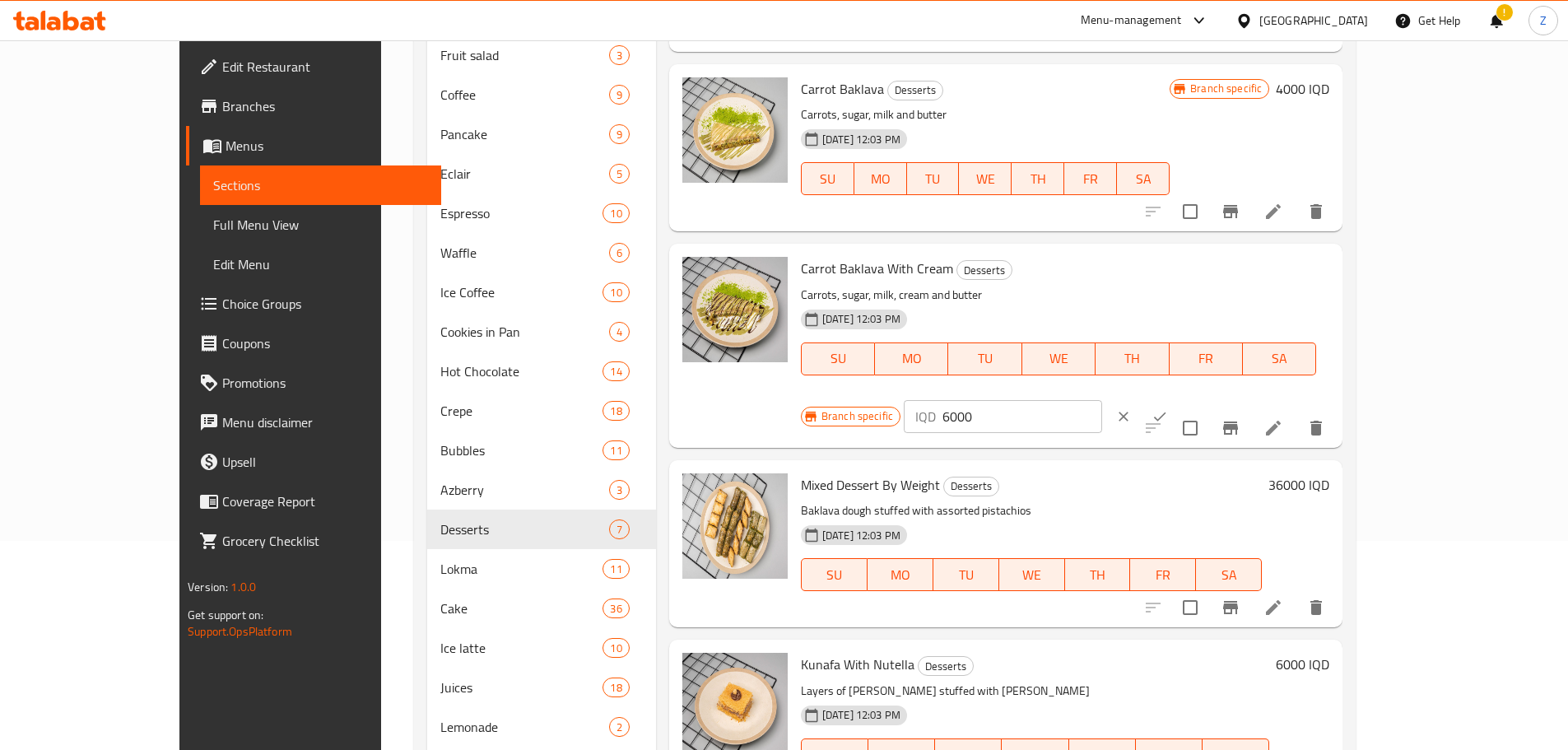
click at [1329, 474] on h6 "36000 IQD" at bounding box center [1298, 485] width 61 height 23
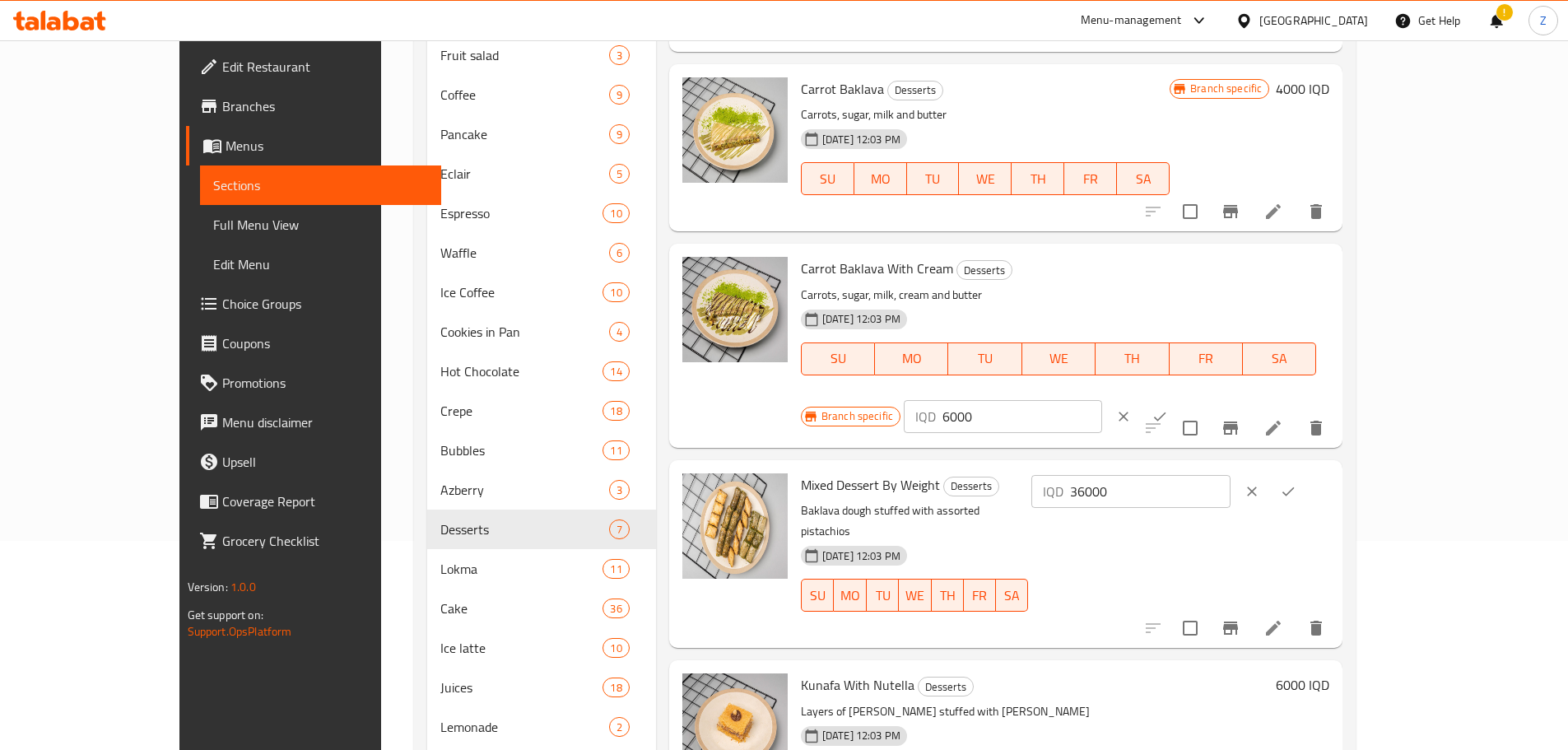
click at [1050, 299] on p "Carrots, sugar, milk, cream and butter" at bounding box center [1059, 295] width 516 height 21
drag, startPoint x: 1278, startPoint y: 276, endPoint x: 1264, endPoint y: 270, distance: 15.2
click at [1102, 400] on div "IQD 6000 ​" at bounding box center [1003, 417] width 198 height 33
type input "5000"
click at [1178, 399] on button "ok" at bounding box center [1159, 417] width 37 height 37
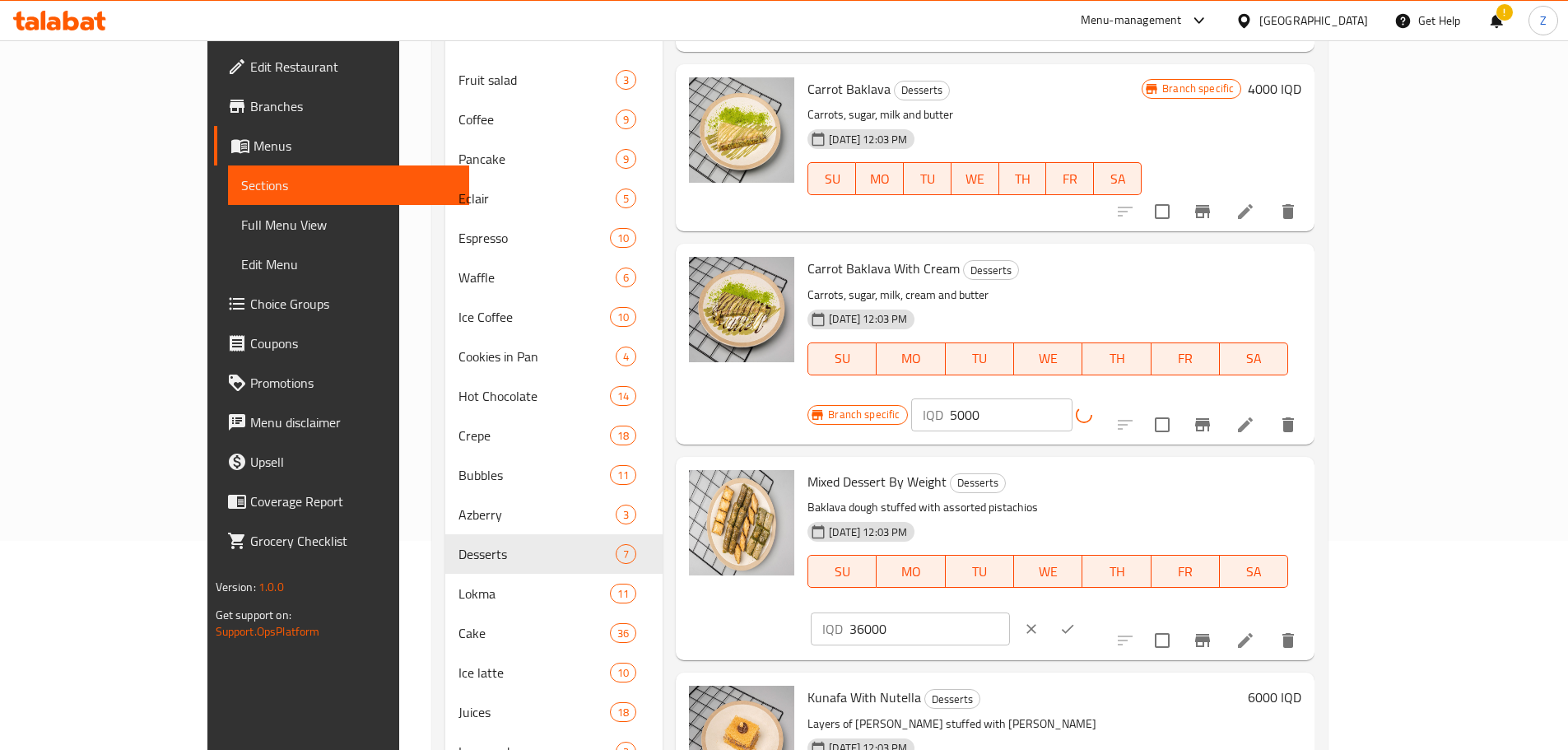
click at [1209, 418] on icon "Branch-specific-item" at bounding box center [1203, 425] width 15 height 13
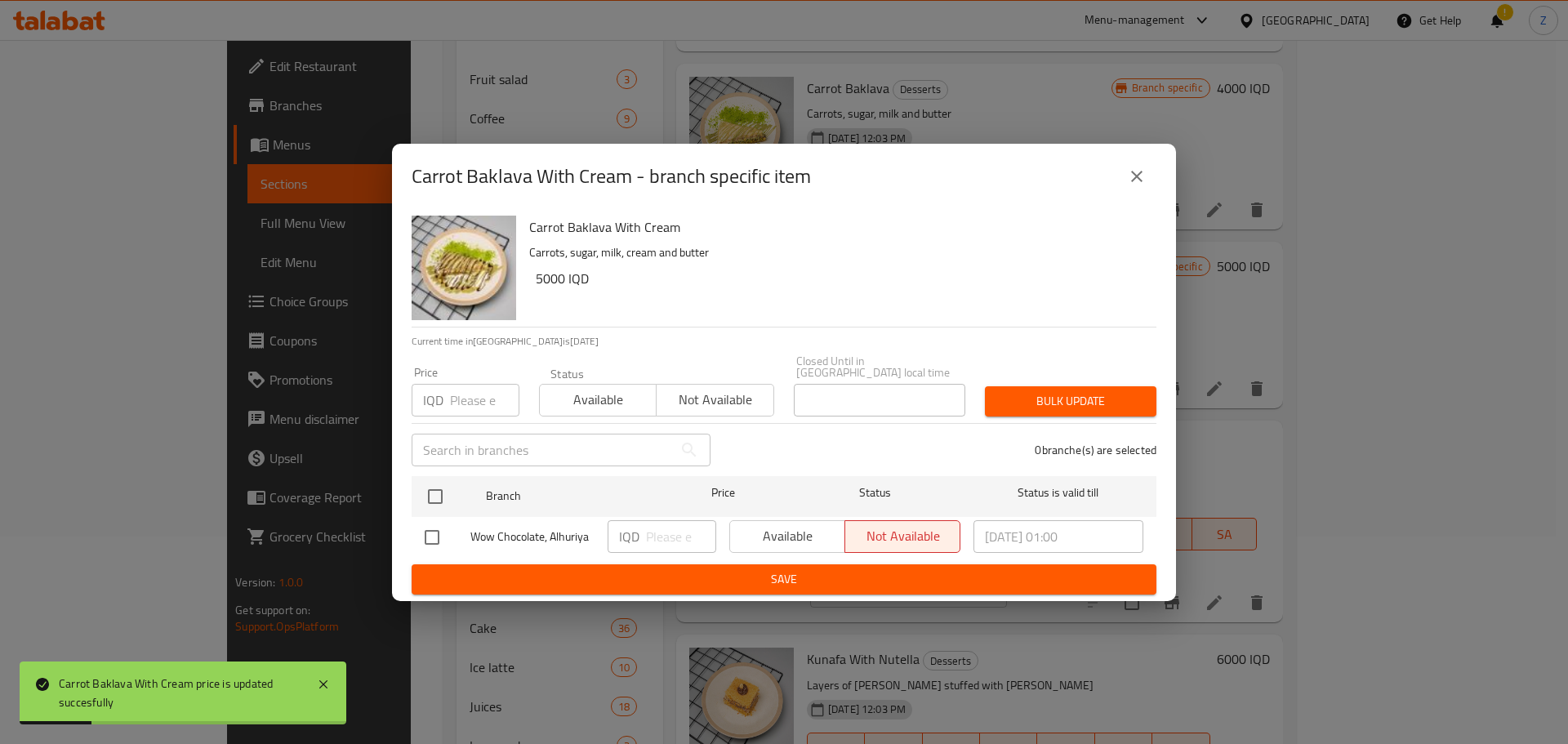
drag, startPoint x: 1115, startPoint y: 179, endPoint x: 1128, endPoint y: 184, distance: 13.9
click at [1126, 182] on div "Carrot Baklava With Cream - branch specific item" at bounding box center [784, 176] width 745 height 39
click at [1128, 184] on icon "close" at bounding box center [1137, 177] width 20 height 20
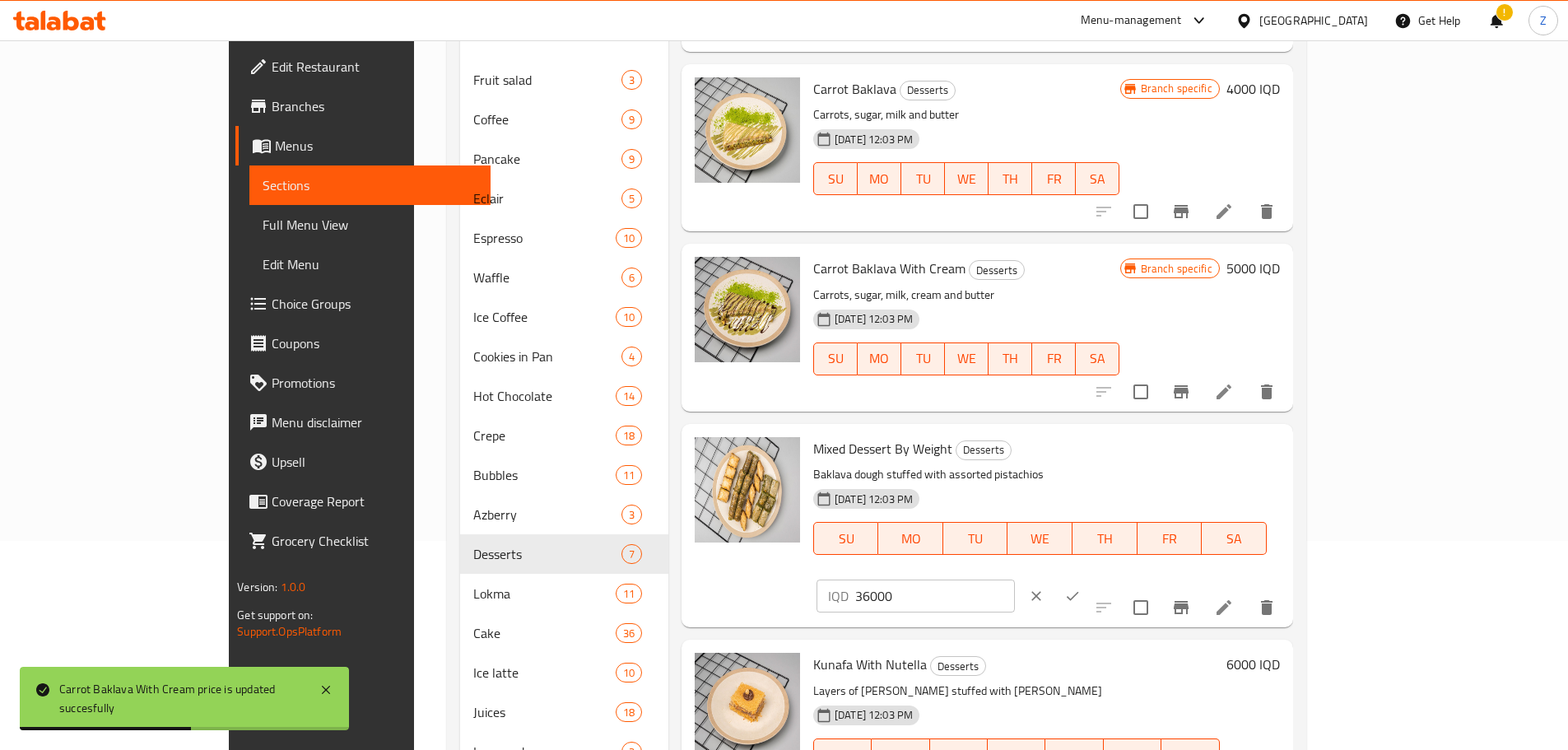
click at [1114, 578] on div "IQD 36000 ​" at bounding box center [964, 596] width 301 height 37
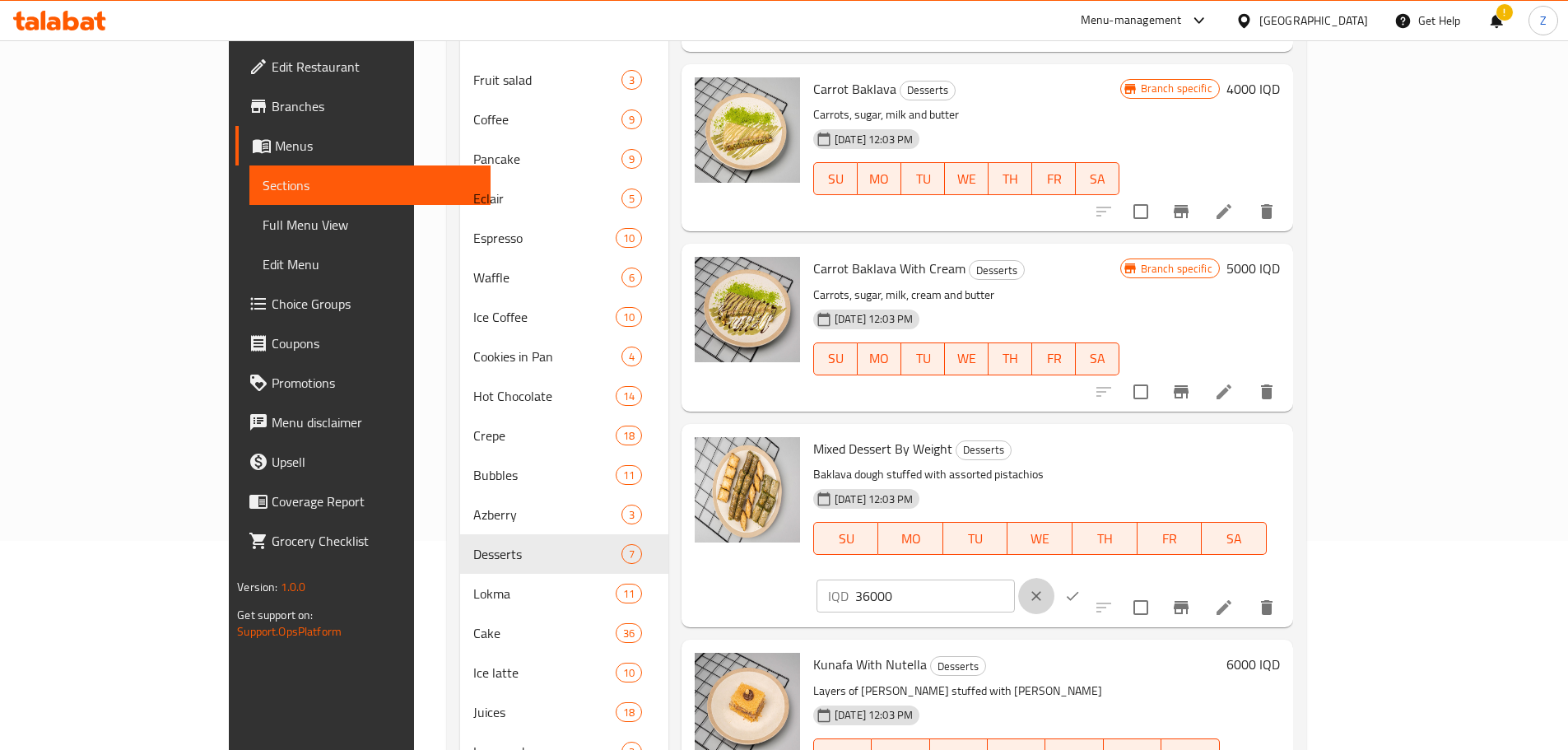
click at [1045, 588] on icon "clear" at bounding box center [1036, 596] width 17 height 17
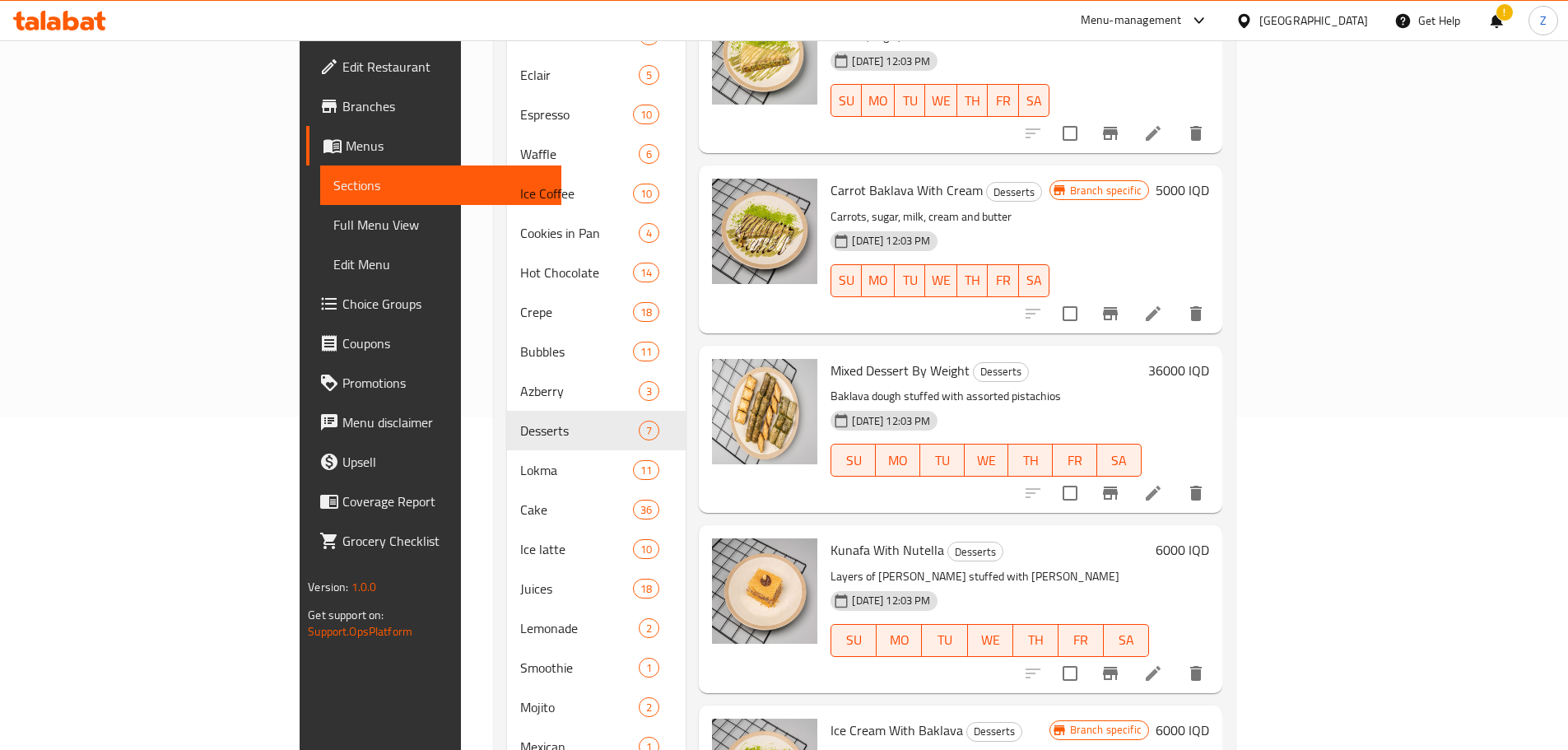
scroll to position [456, 0]
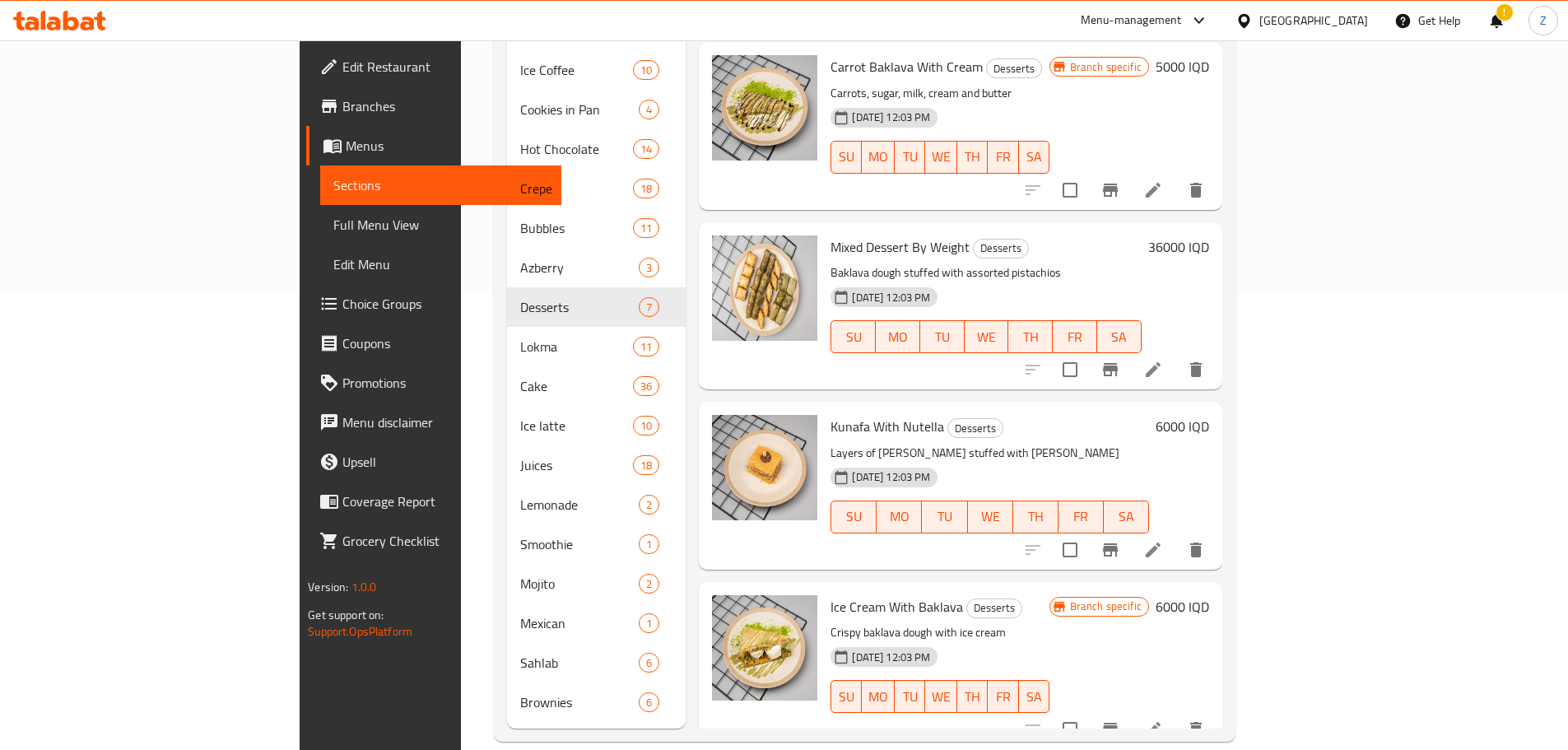
click at [1208, 415] on h6 "6000 IQD" at bounding box center [1182, 426] width 53 height 23
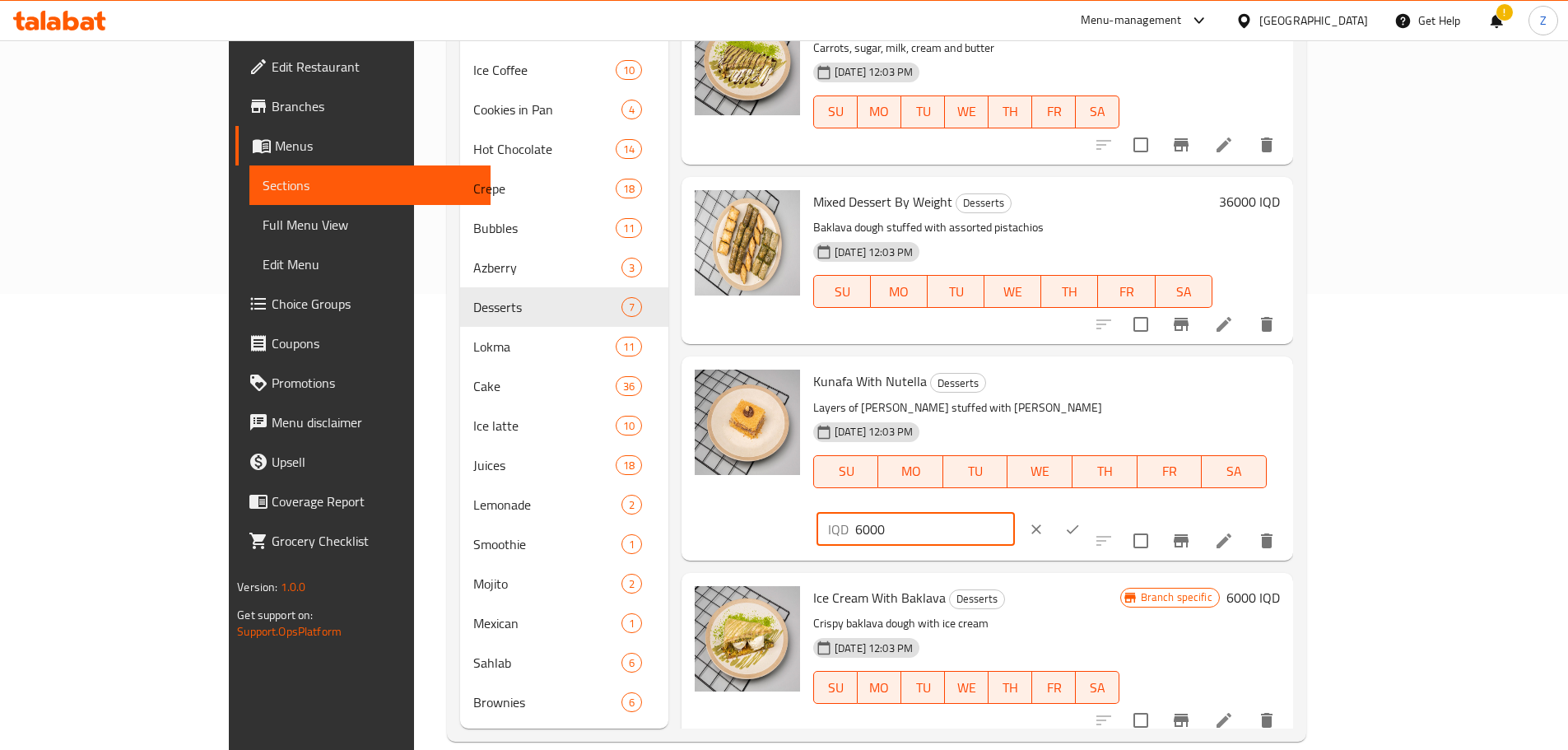
drag, startPoint x: 1282, startPoint y: 384, endPoint x: 1258, endPoint y: 388, distance: 24.3
click at [1015, 513] on div "IQD 6000 ​" at bounding box center [915, 529] width 198 height 33
type input "5000"
click at [1080, 521] on icon "ok" at bounding box center [1072, 529] width 17 height 17
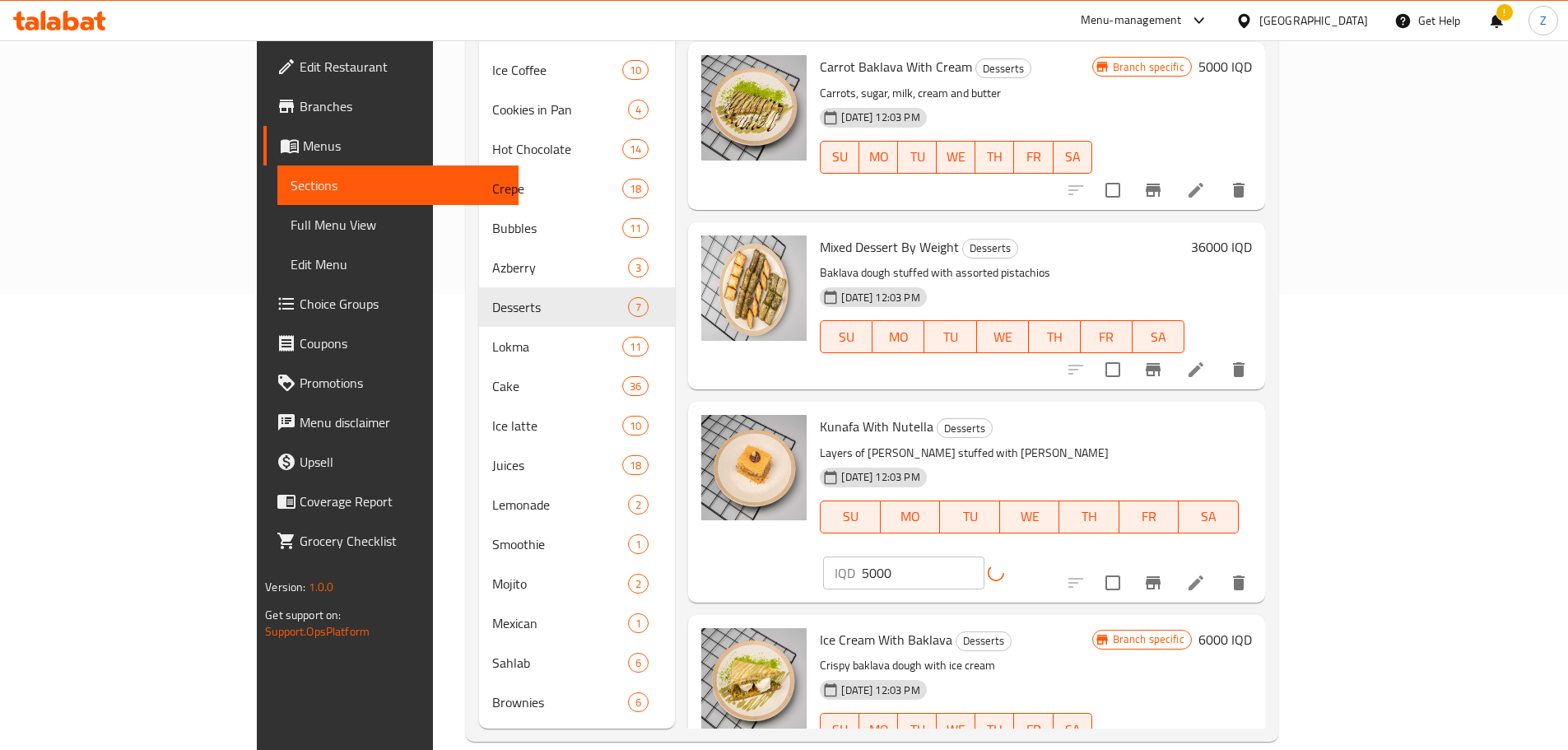
click at [1252, 628] on h6 "6000 IQD" at bounding box center [1225, 639] width 53 height 23
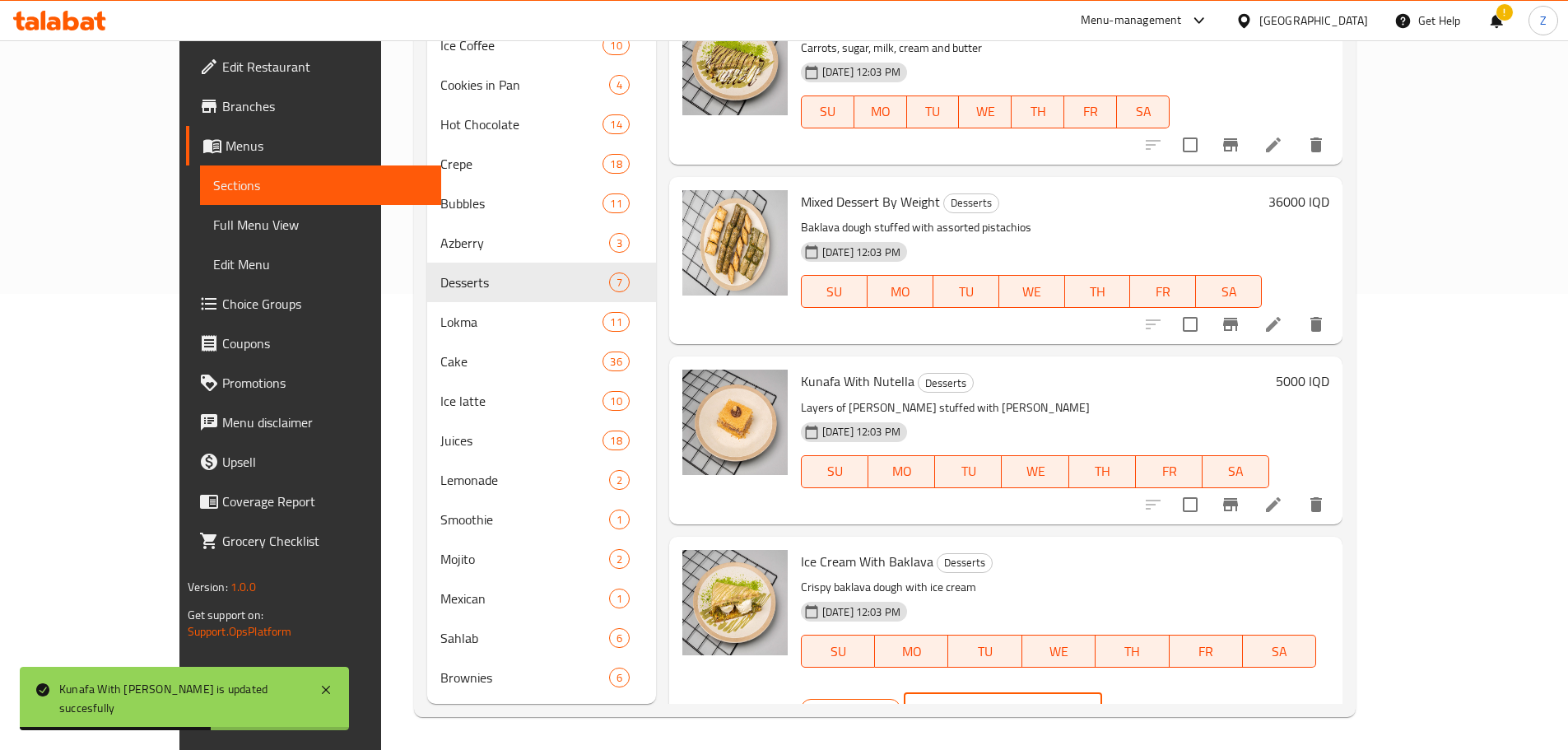
click at [1102, 693] on div "IQD 6000 ​" at bounding box center [1003, 709] width 198 height 33
type input "5000"
click at [1178, 691] on div at bounding box center [1141, 709] width 72 height 37
click at [1168, 700] on icon "ok" at bounding box center [1159, 708] width 17 height 17
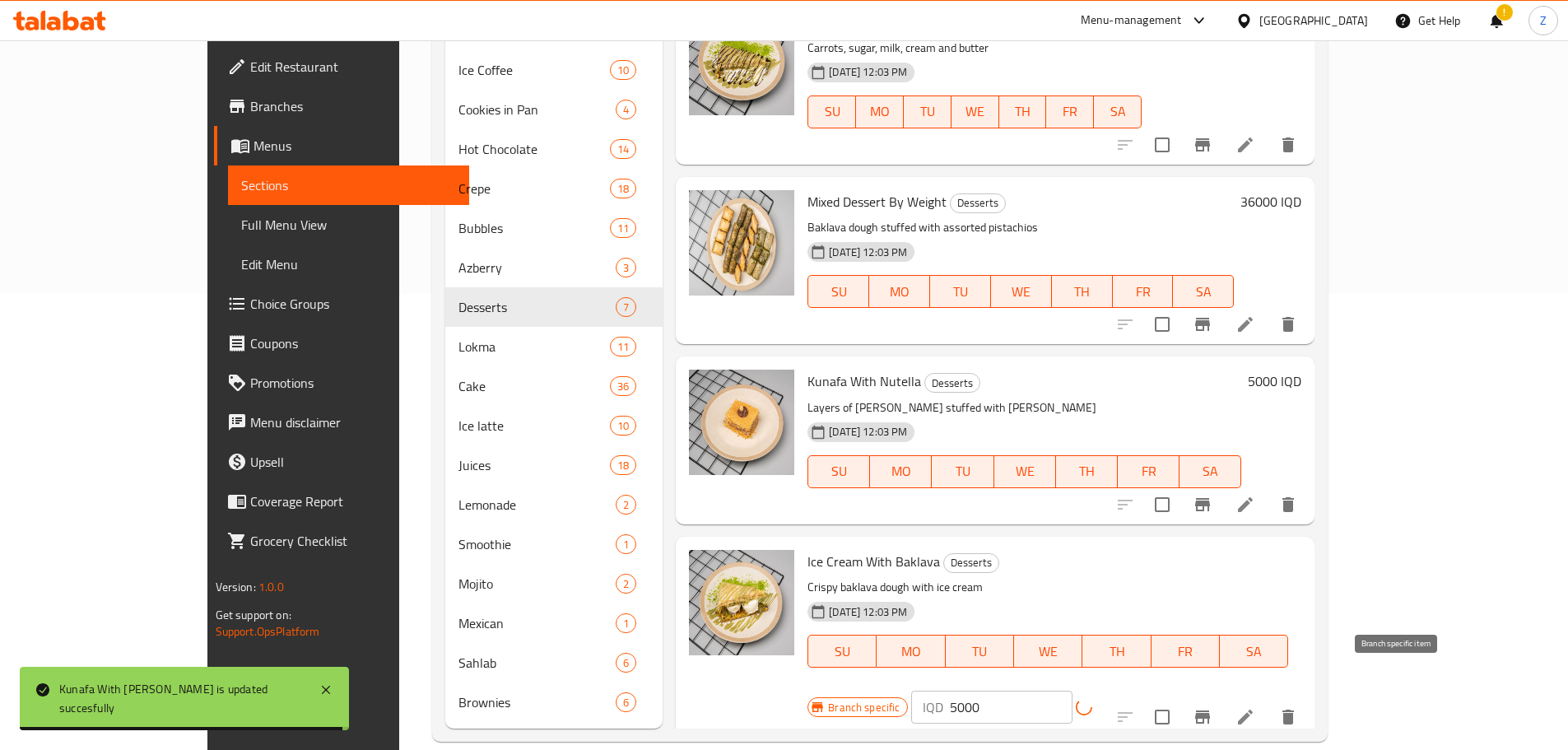
click at [1222, 697] on button "Branch-specific-item" at bounding box center [1202, 716] width 39 height 39
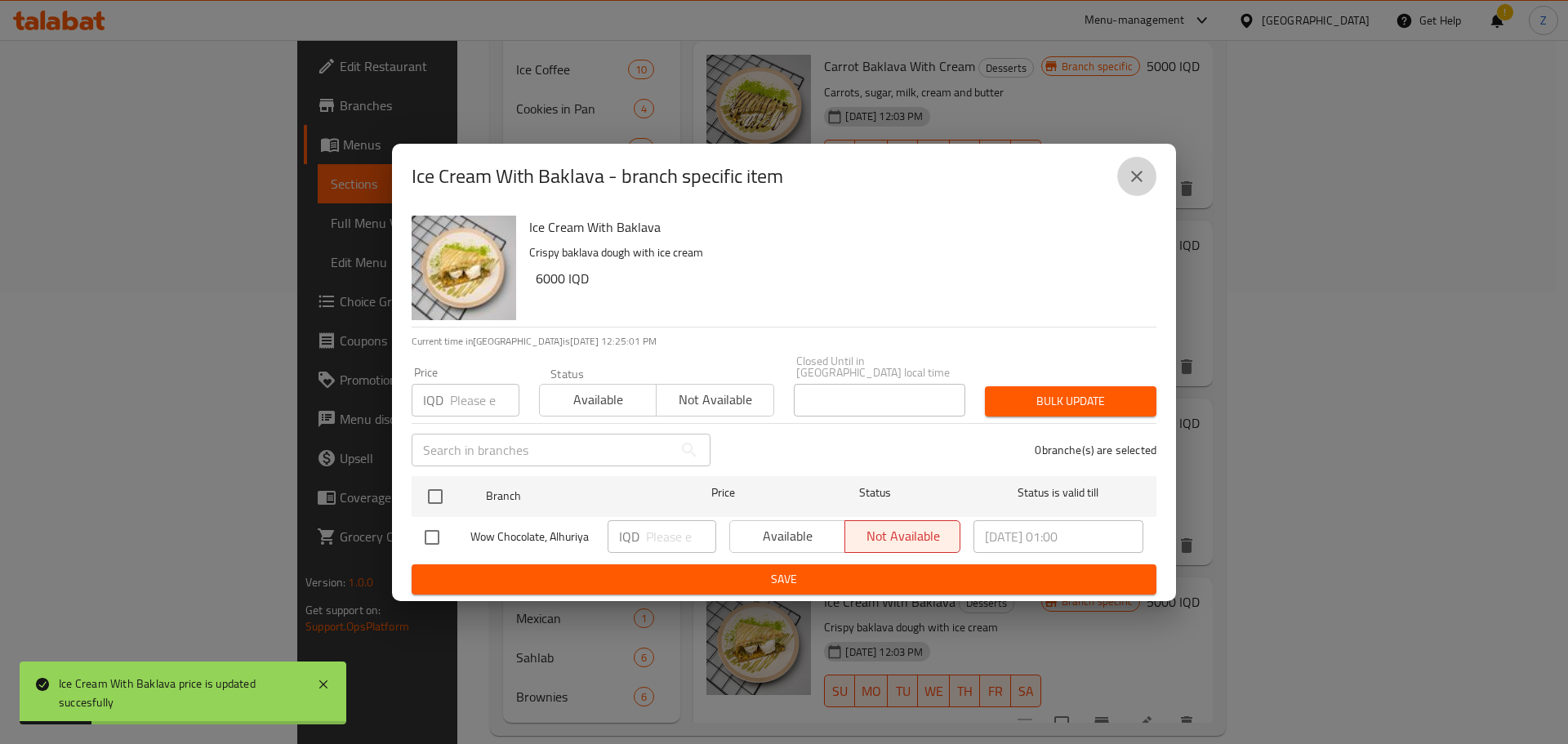
click at [1150, 190] on button "close" at bounding box center [1137, 176] width 39 height 39
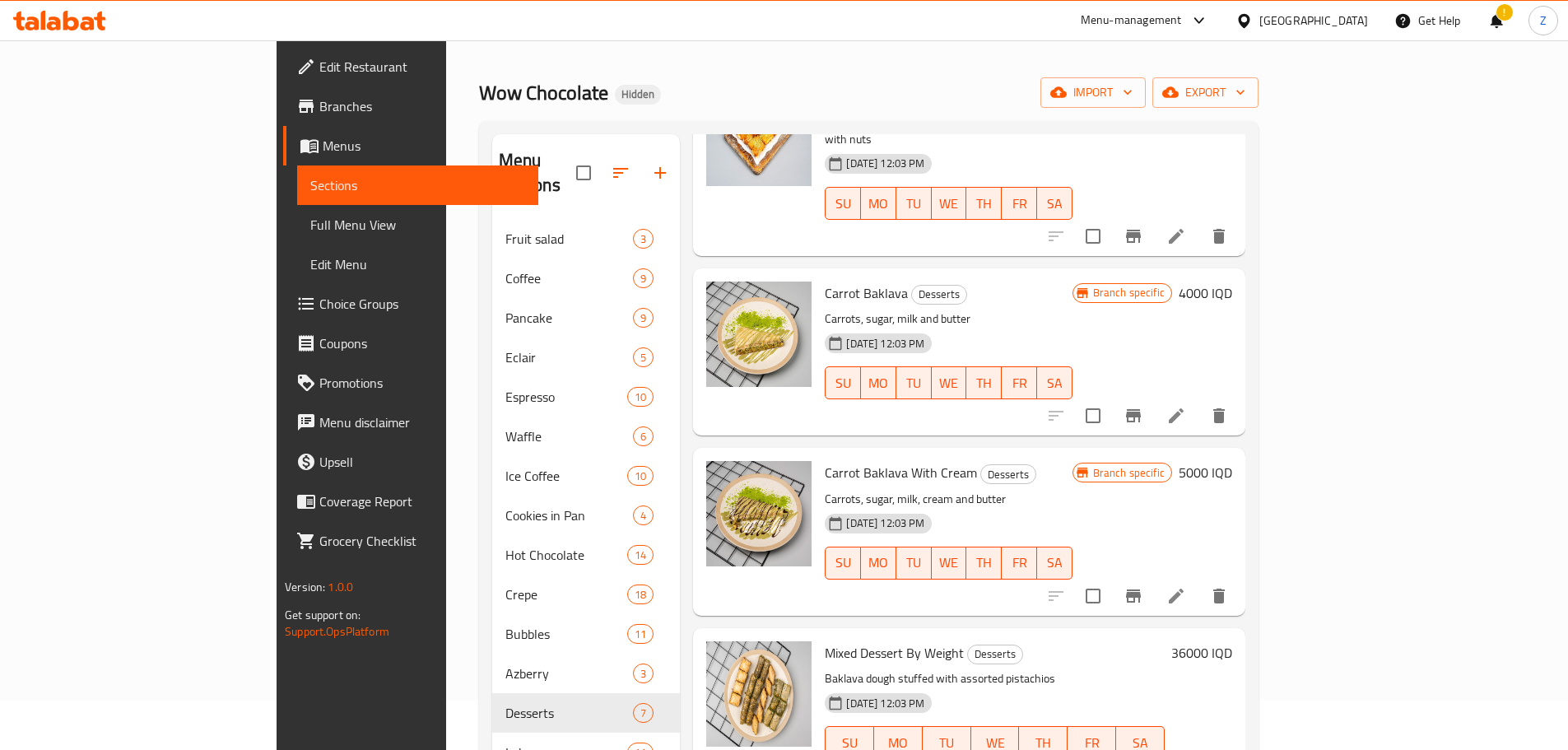
scroll to position [44, 0]
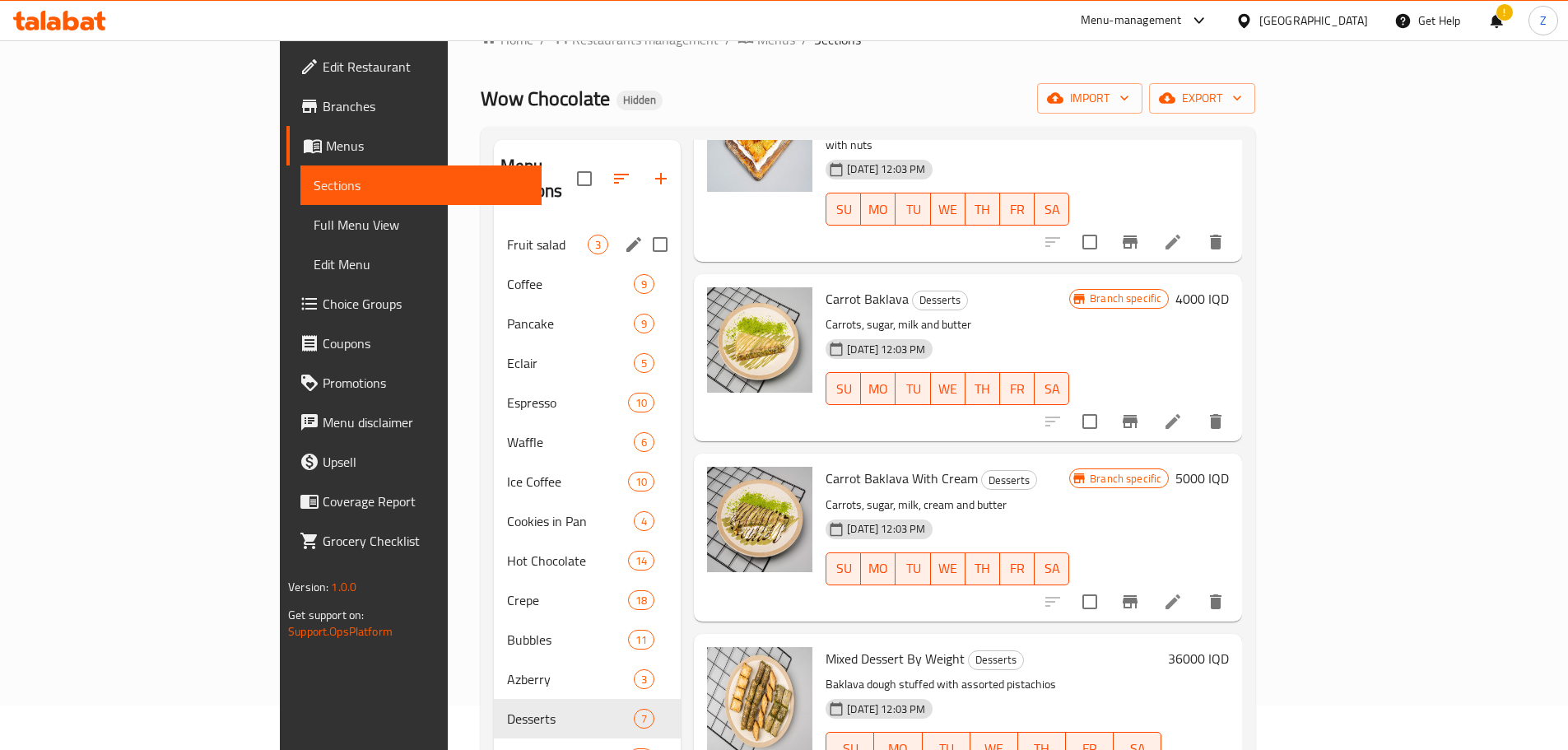
click at [494, 236] on div "Fruit salad 3" at bounding box center [587, 244] width 186 height 39
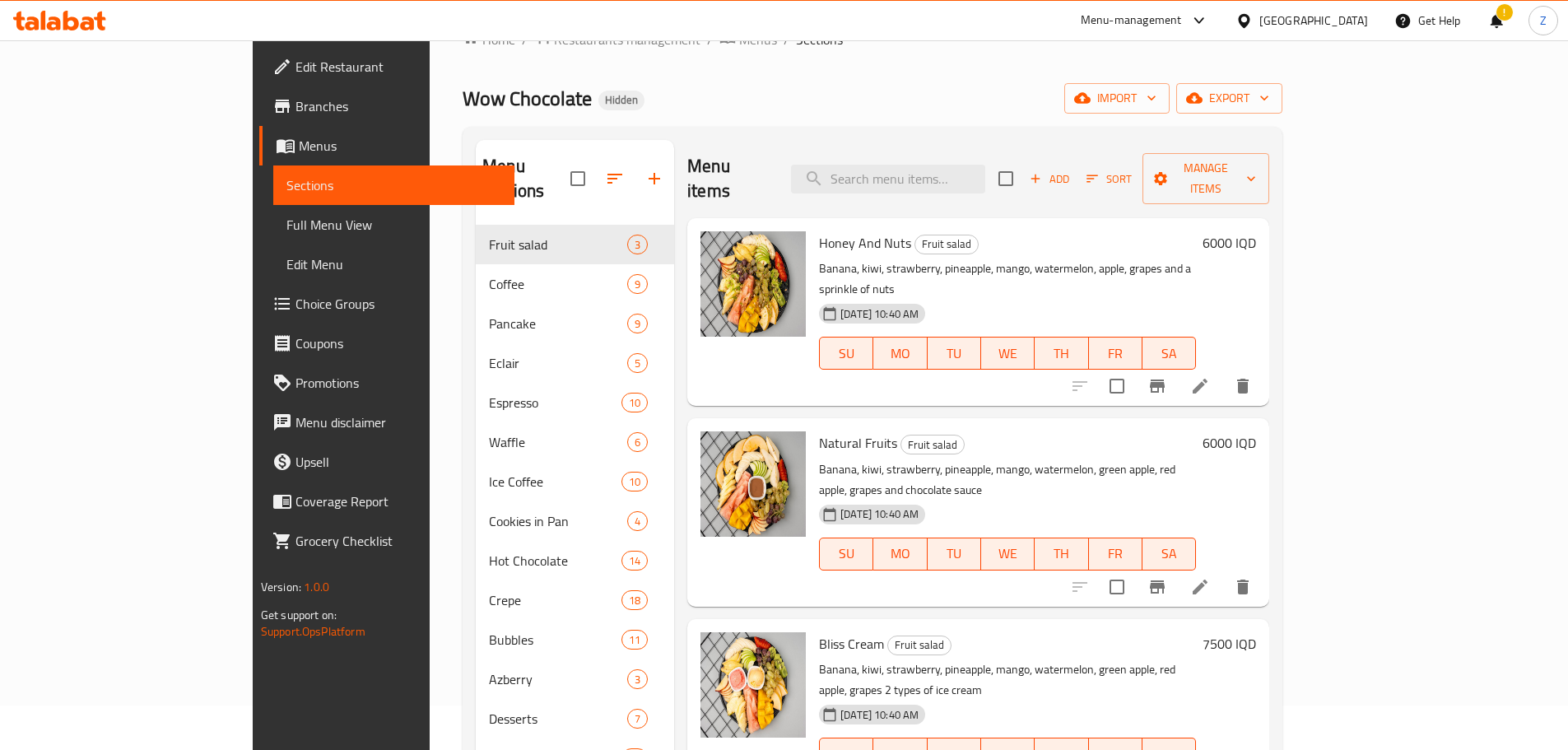
click at [1256, 231] on h6 "6000 IQD" at bounding box center [1229, 243] width 53 height 23
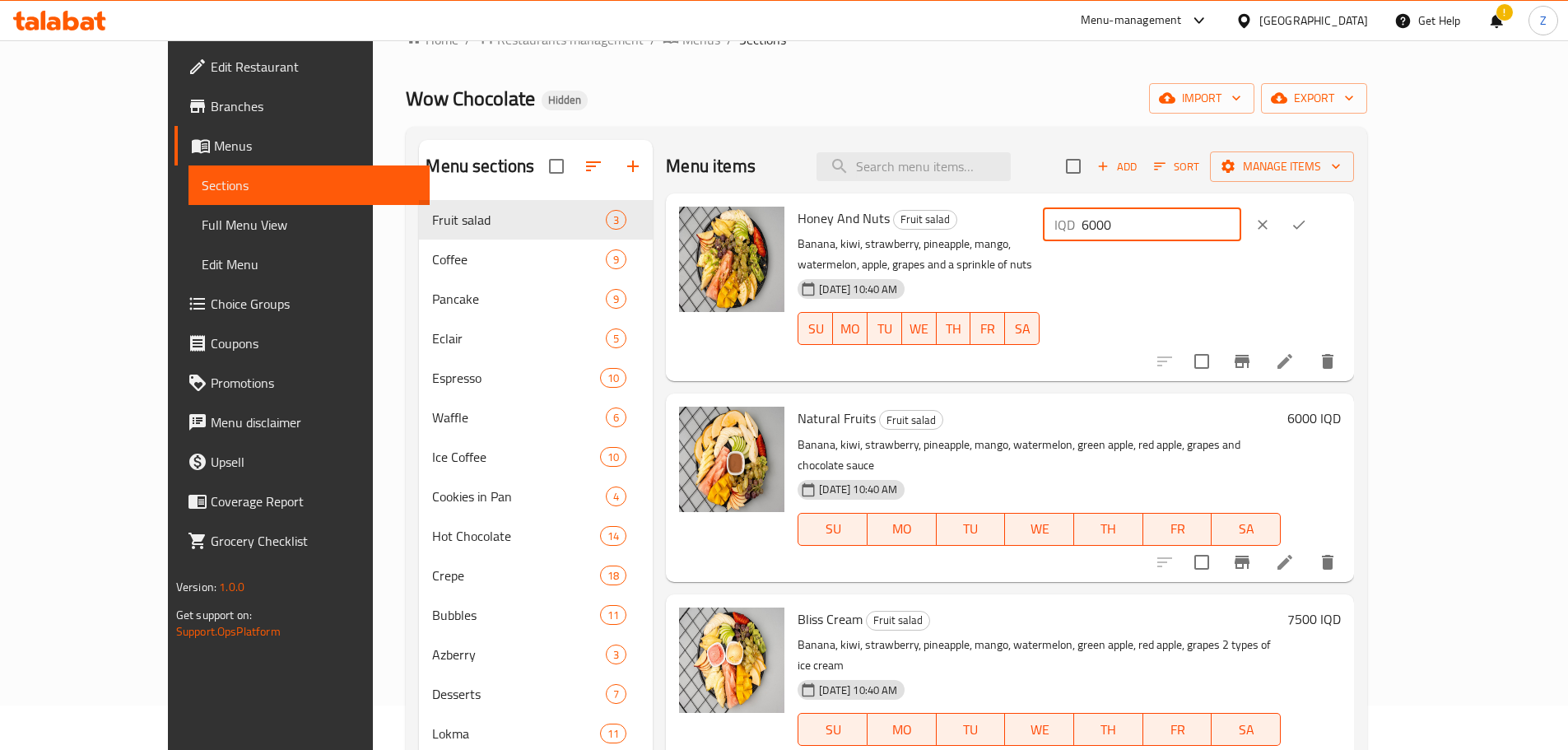
click at [1241, 214] on div "IQD 6000 ​" at bounding box center [1142, 225] width 198 height 33
type input "5000"
click at [1317, 214] on button "ok" at bounding box center [1298, 225] width 37 height 37
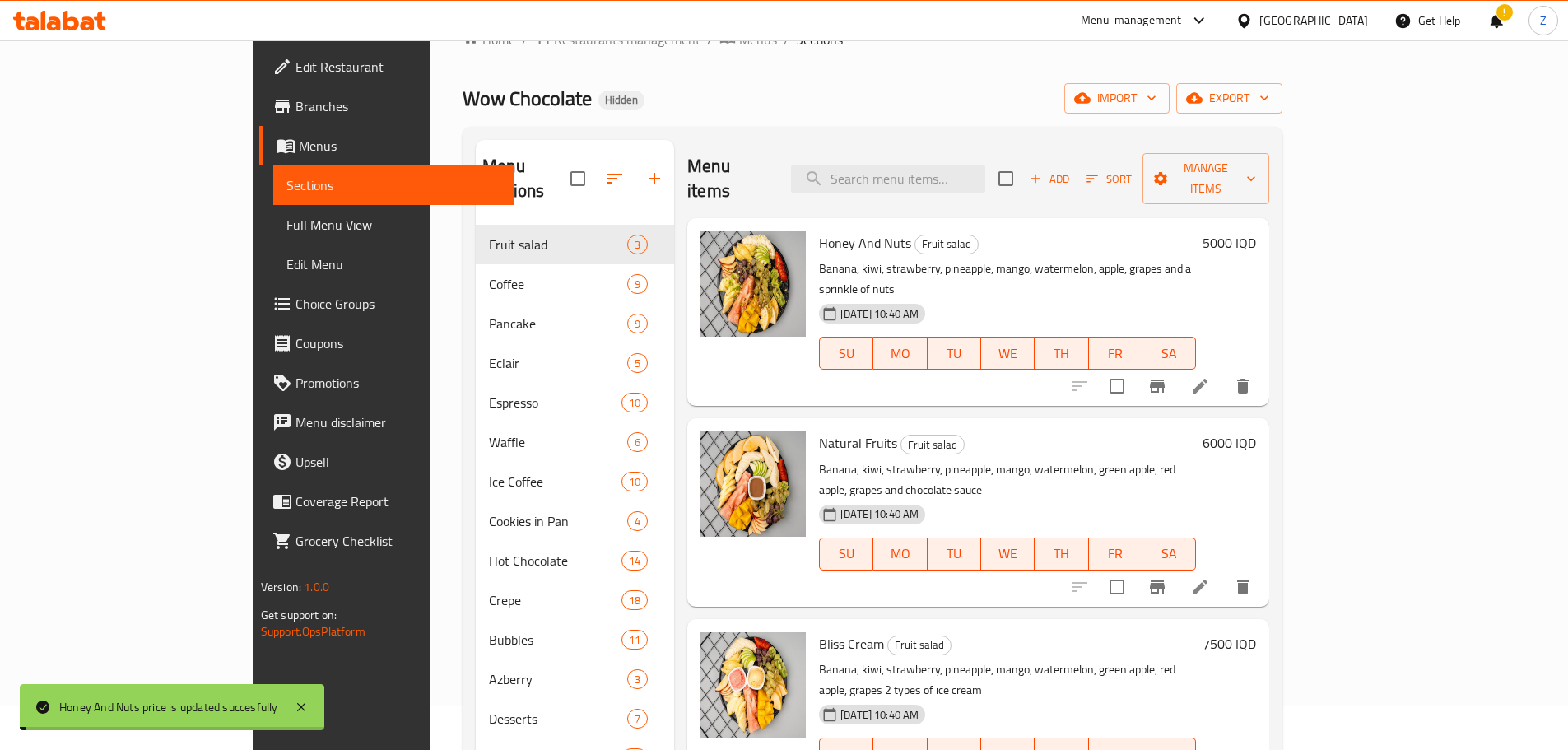
click at [1256, 431] on h6 "6000 IQD" at bounding box center [1229, 443] width 53 height 23
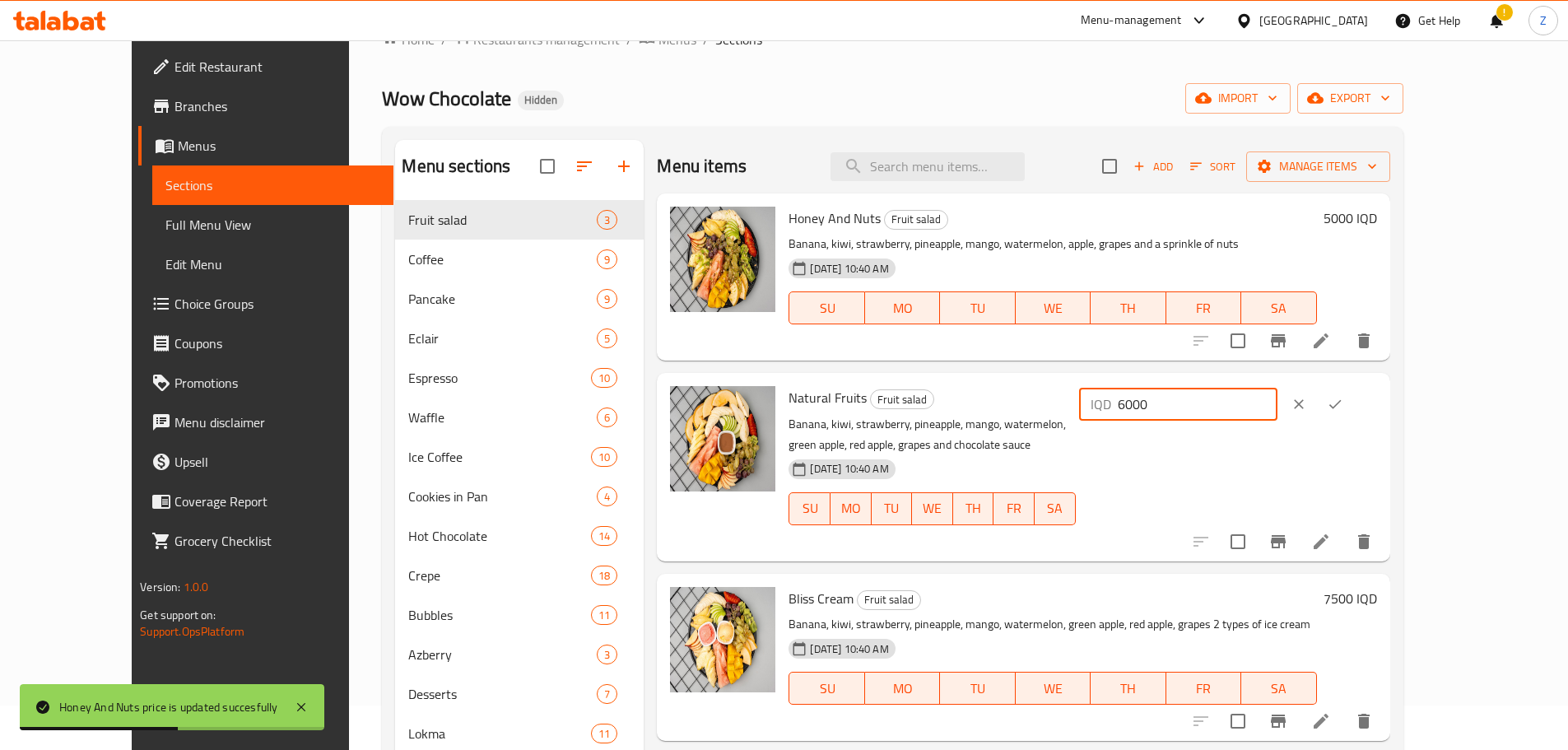
drag, startPoint x: 1276, startPoint y: 403, endPoint x: 1294, endPoint y: 418, distance: 23.4
click at [1278, 418] on input "6000" at bounding box center [1198, 405] width 160 height 33
type input "5000"
click at [1343, 402] on icon "ok" at bounding box center [1335, 405] width 17 height 17
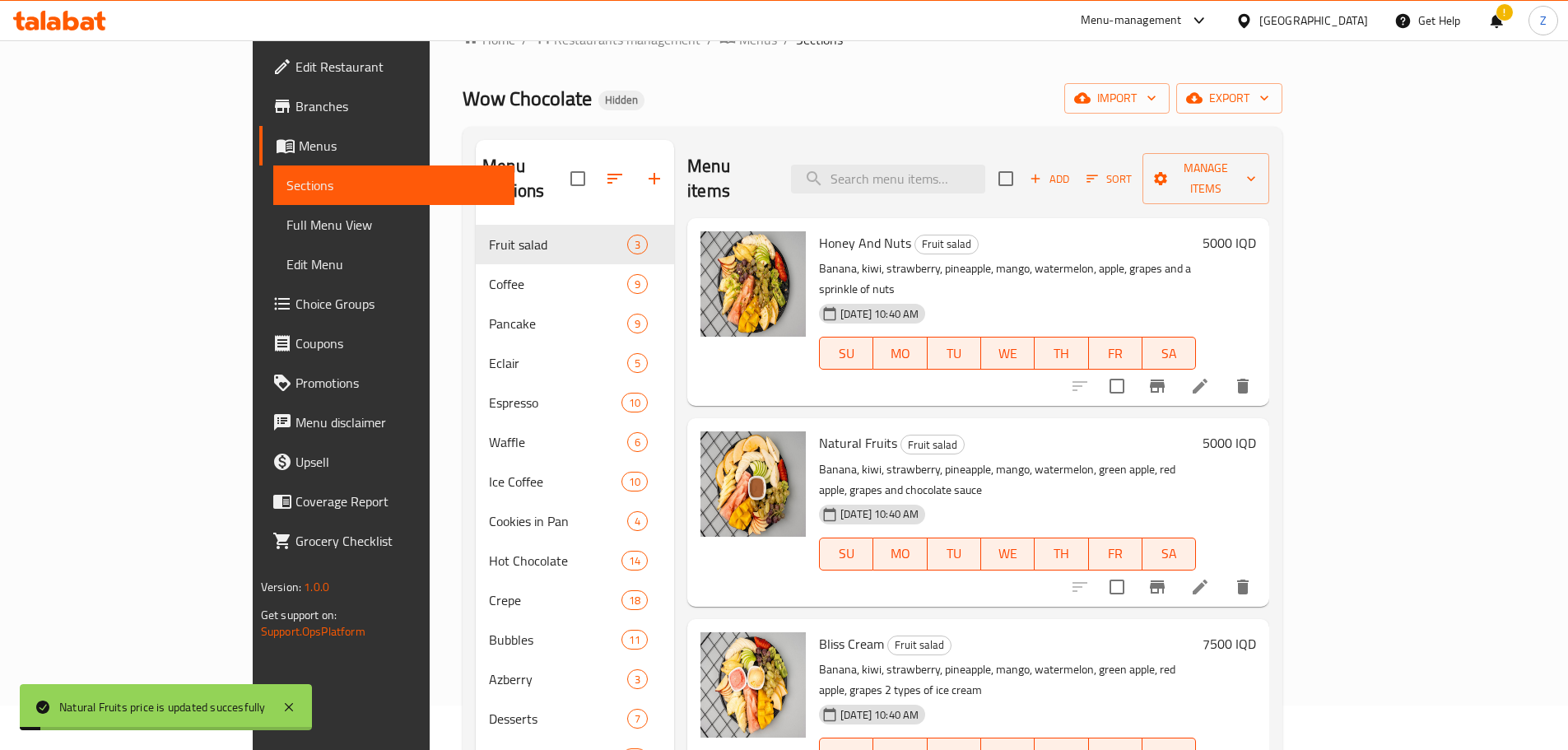
click at [1256, 632] on h6 "7500 IQD" at bounding box center [1229, 643] width 53 height 23
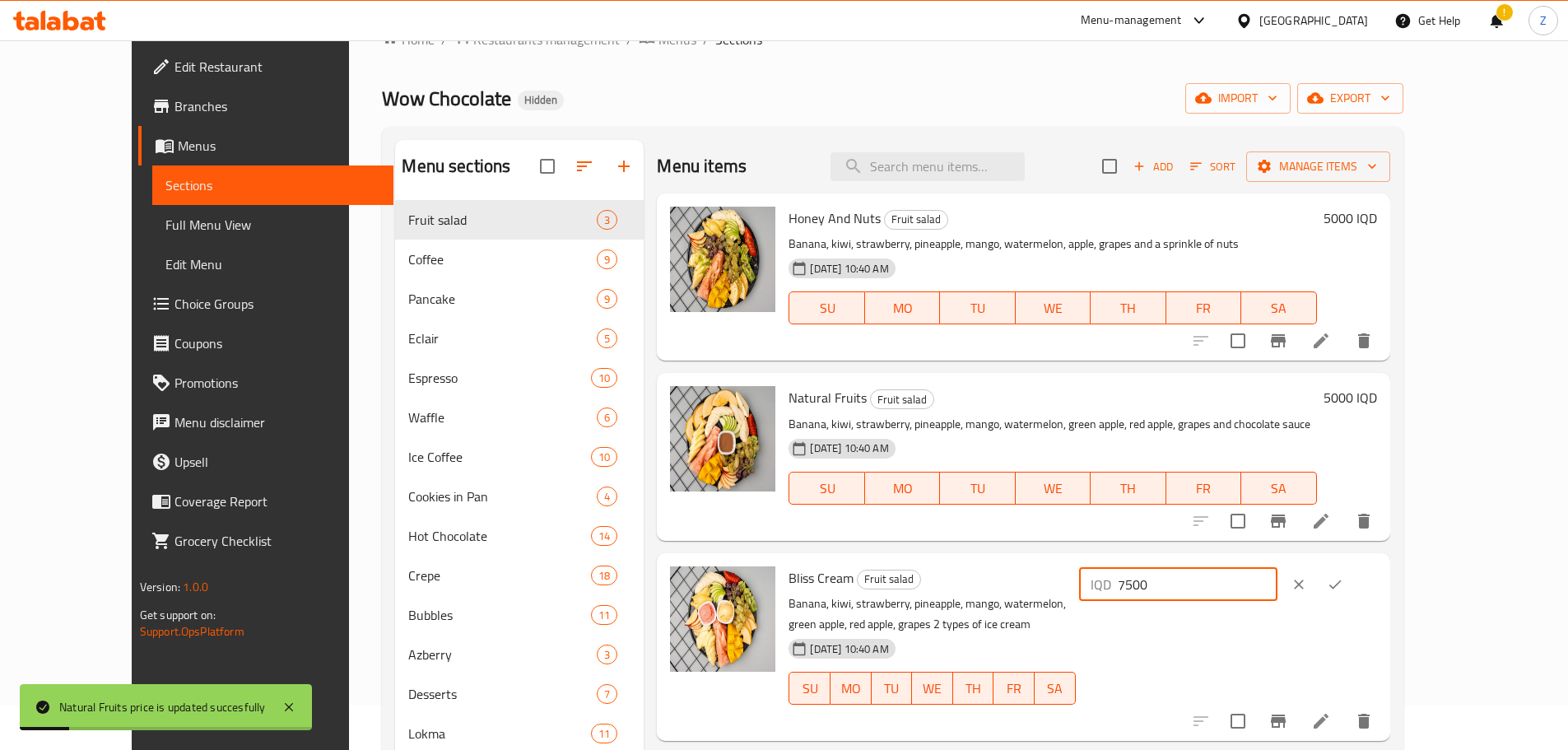
click at [1278, 579] on input "7500" at bounding box center [1198, 584] width 160 height 33
type input "6000"
drag, startPoint x: 1469, startPoint y: 589, endPoint x: 1314, endPoint y: 593, distance: 155.1
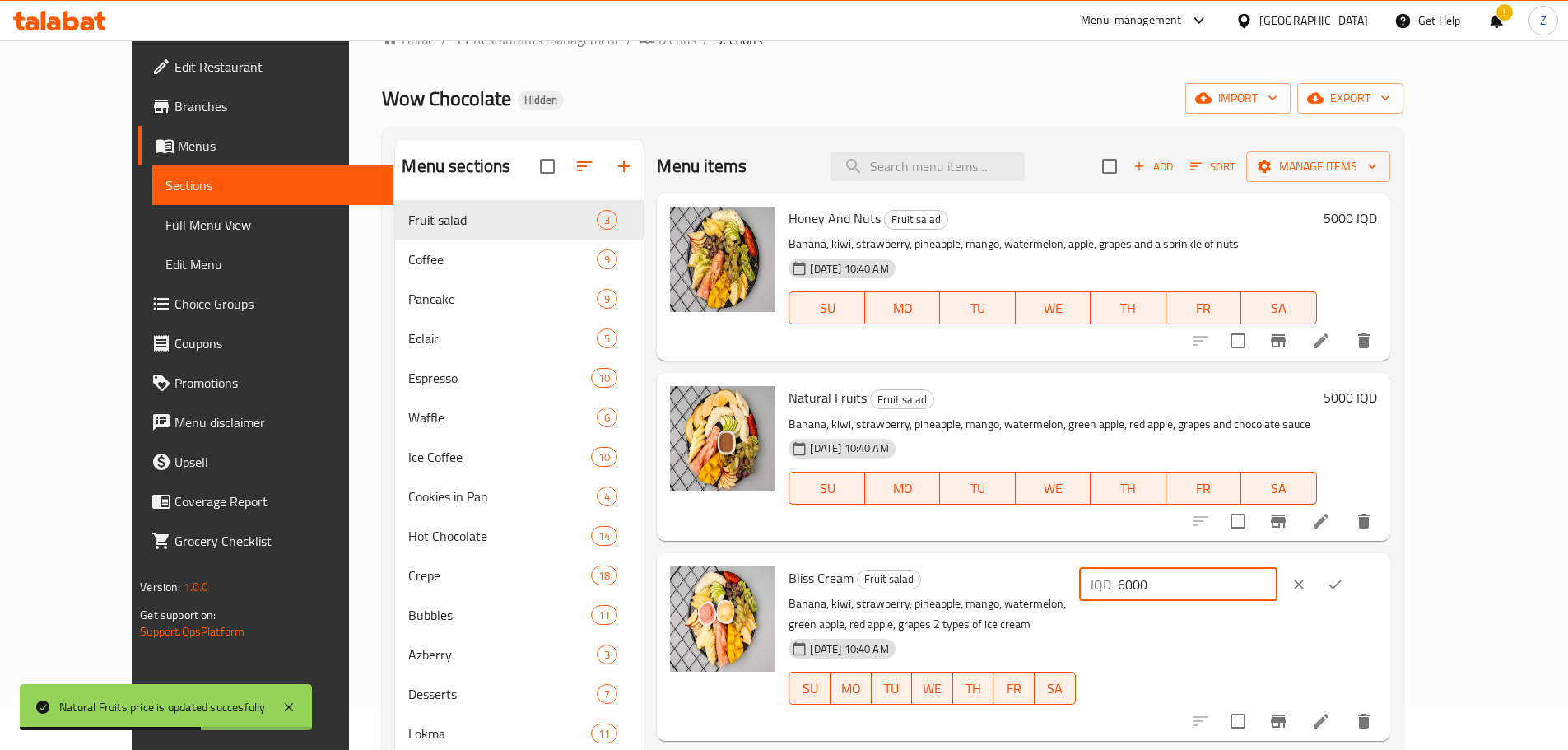
click at [1352, 586] on button "ok" at bounding box center [1335, 584] width 37 height 37
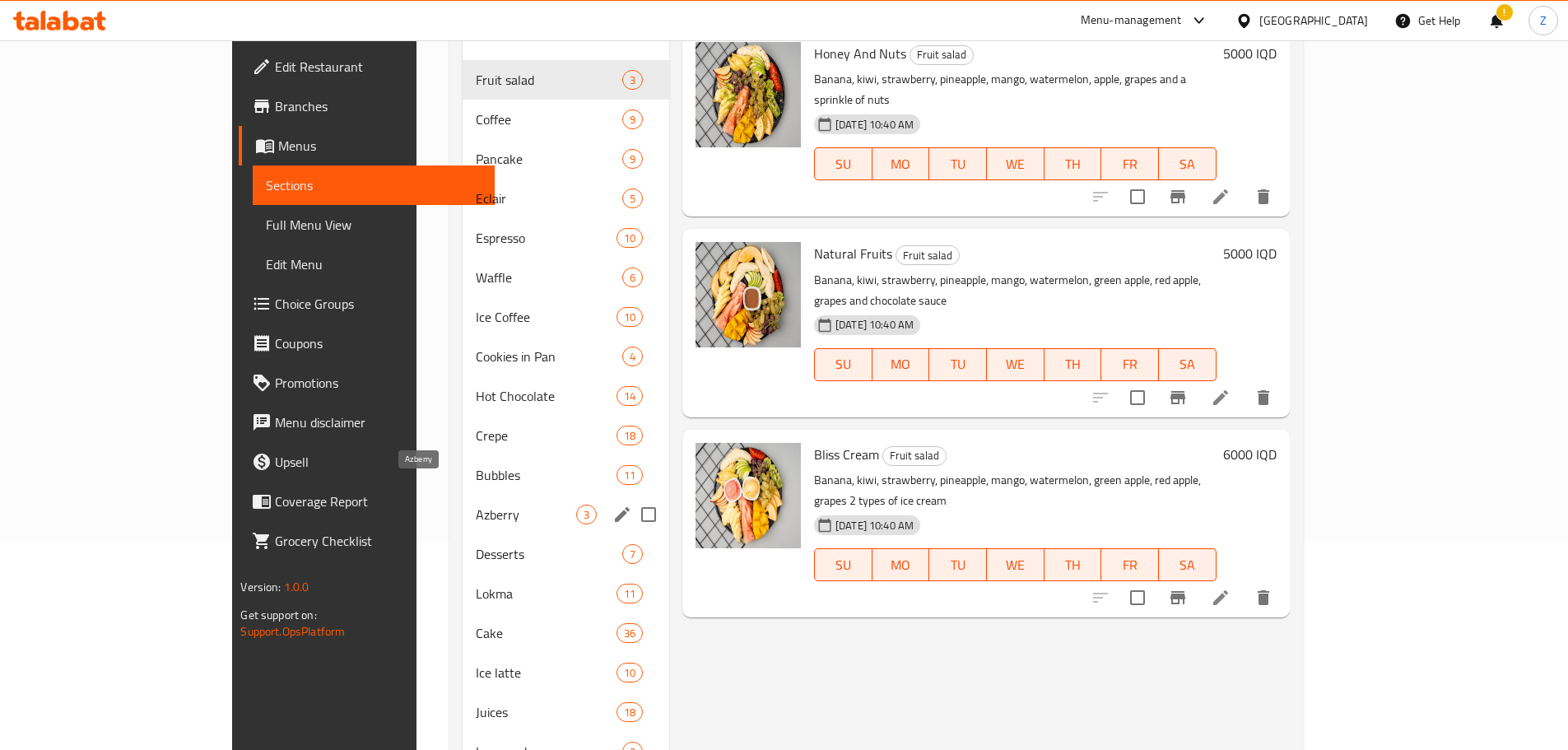
scroll to position [127, 0]
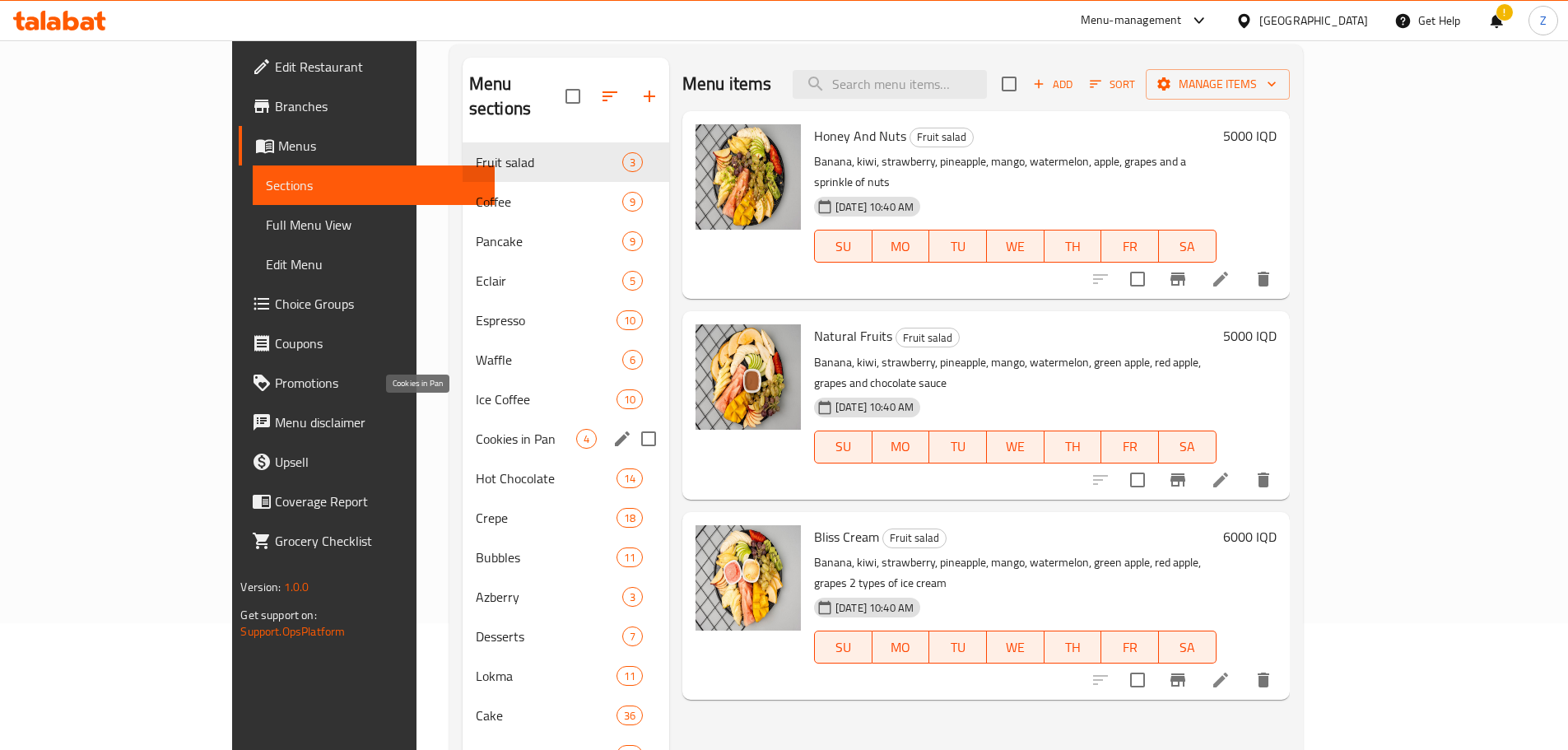
click at [475, 429] on span "Cookies in Pan" at bounding box center [525, 439] width 101 height 20
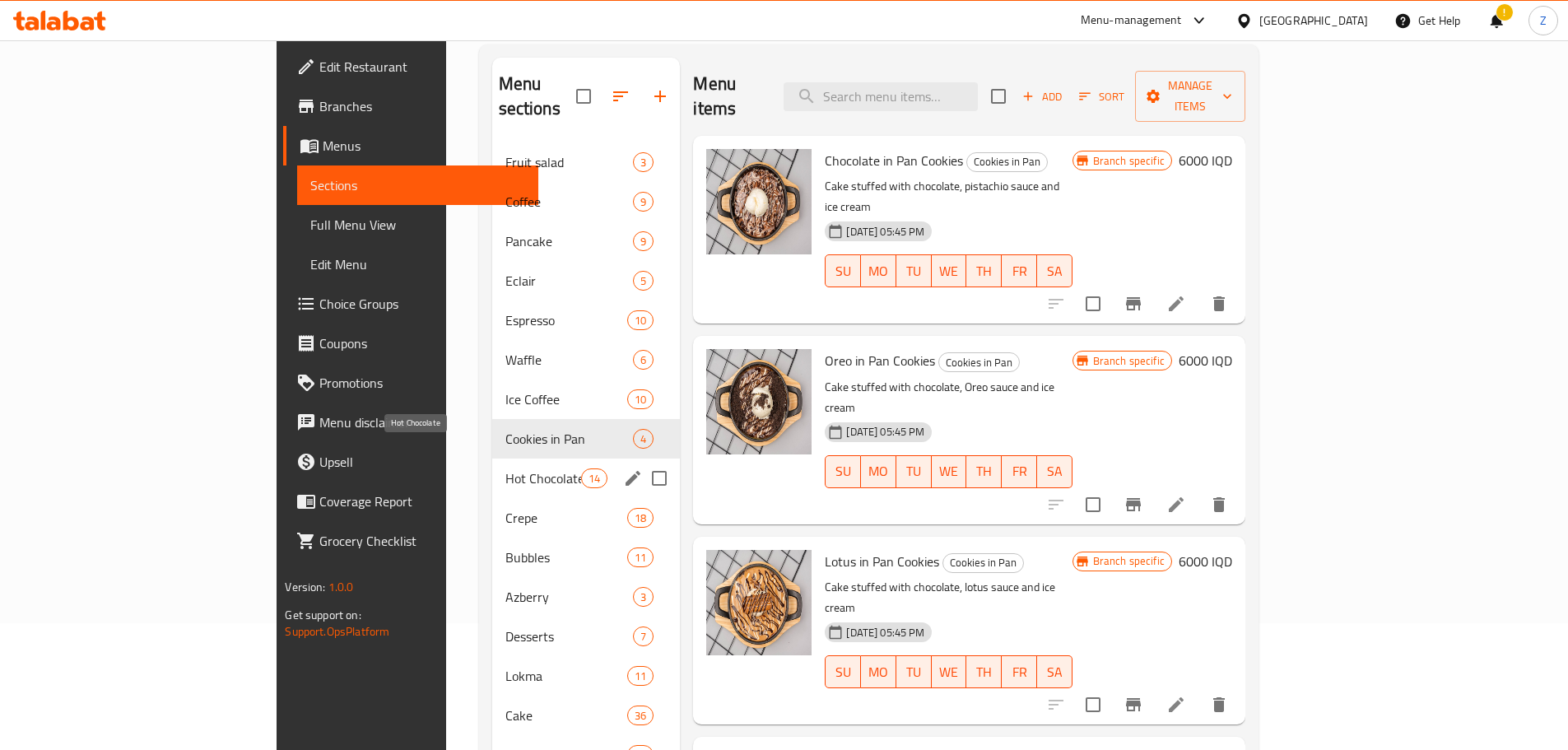
click at [505, 469] on span "Hot Chocolate" at bounding box center [543, 479] width 77 height 20
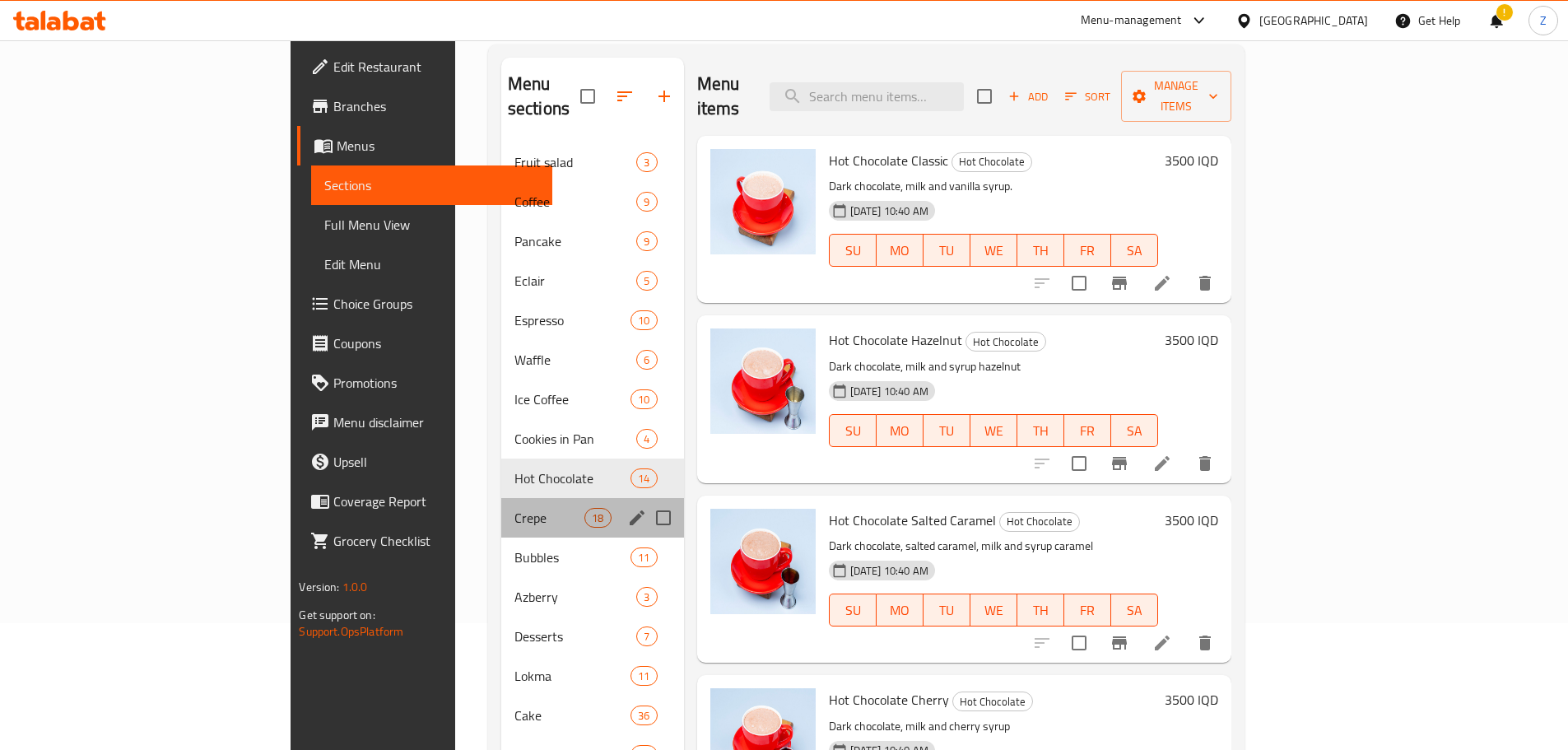
click at [501, 504] on div "Crepe 18" at bounding box center [592, 517] width 182 height 39
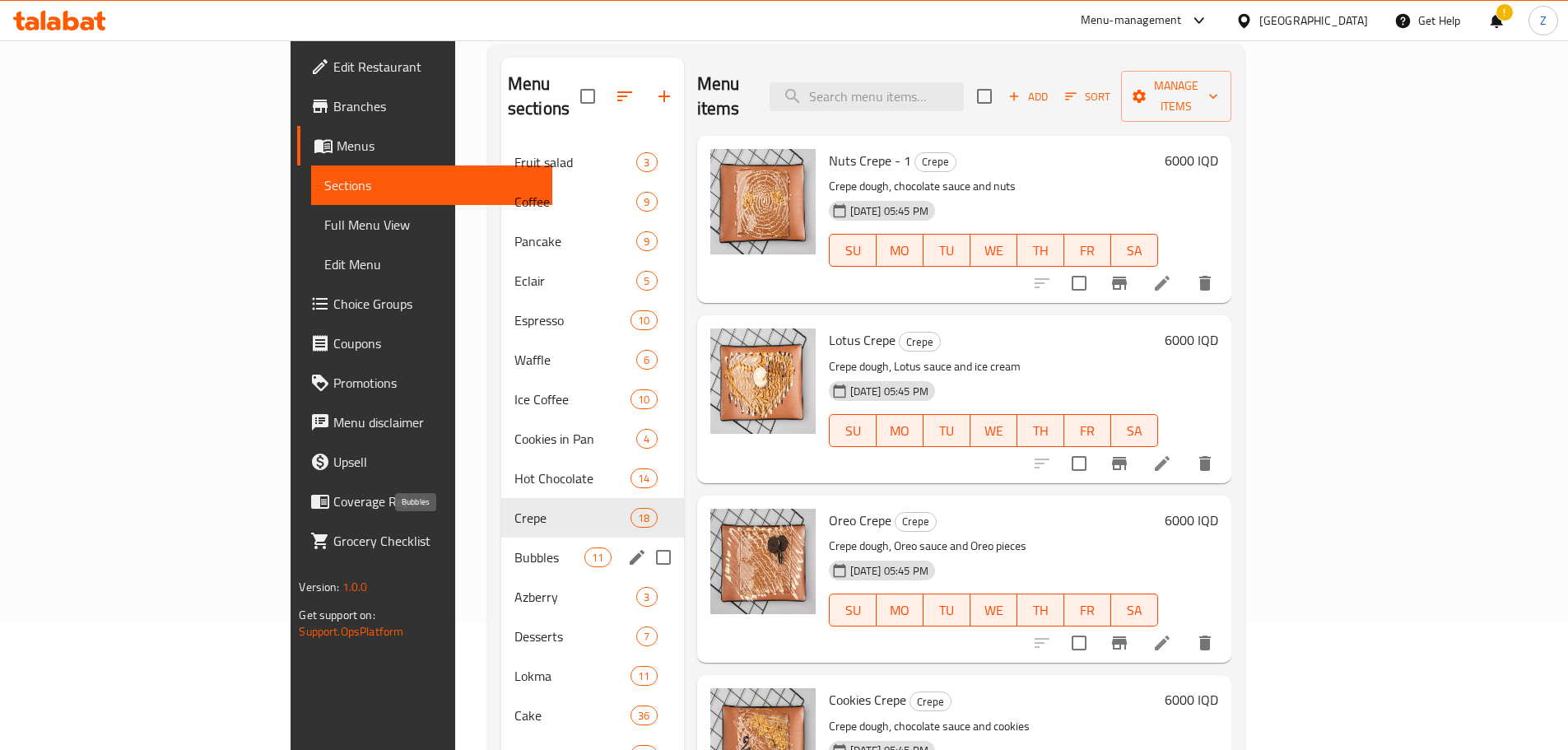
click at [514, 548] on span "Bubbles" at bounding box center [549, 558] width 70 height 20
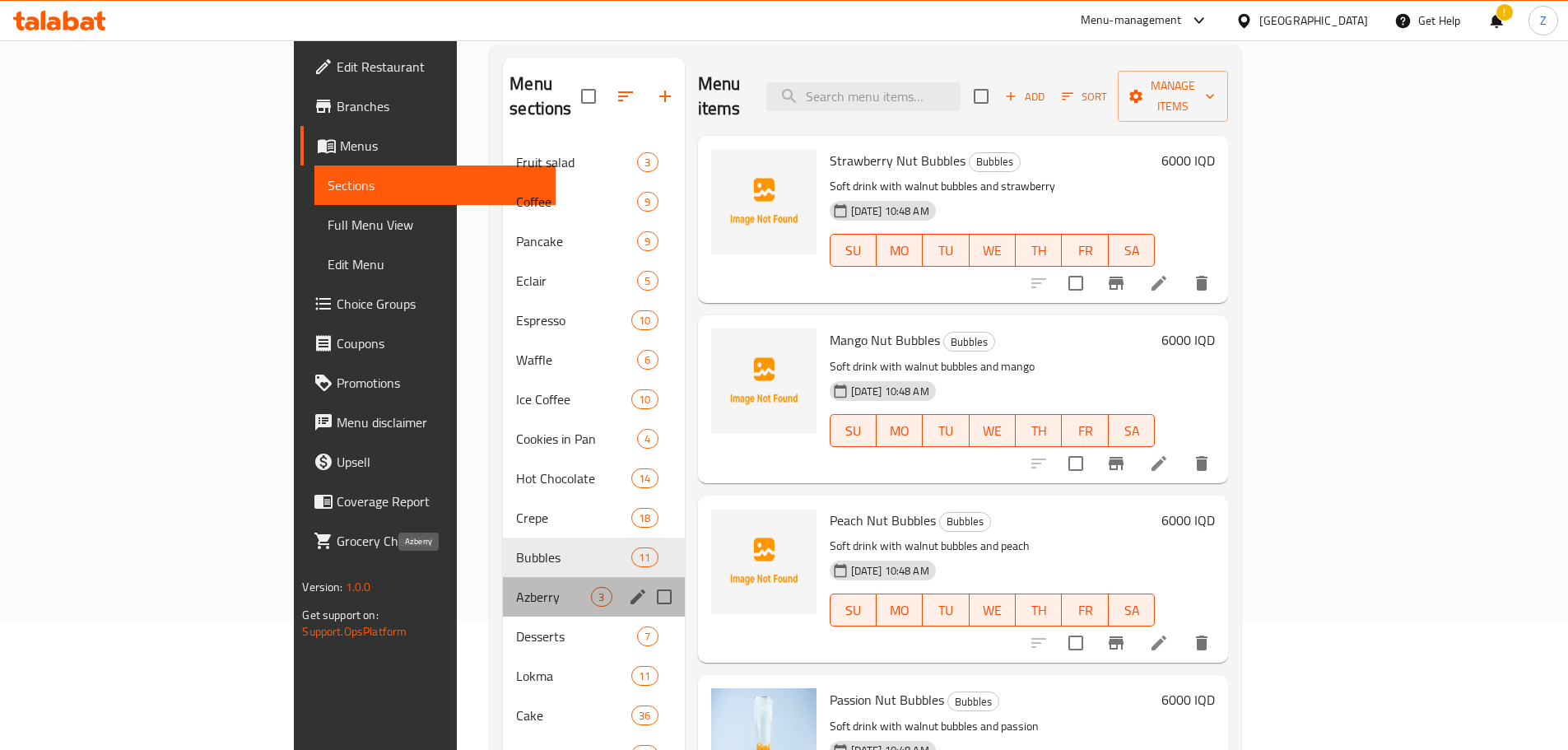
click at [516, 587] on span "Azberry" at bounding box center [553, 597] width 75 height 20
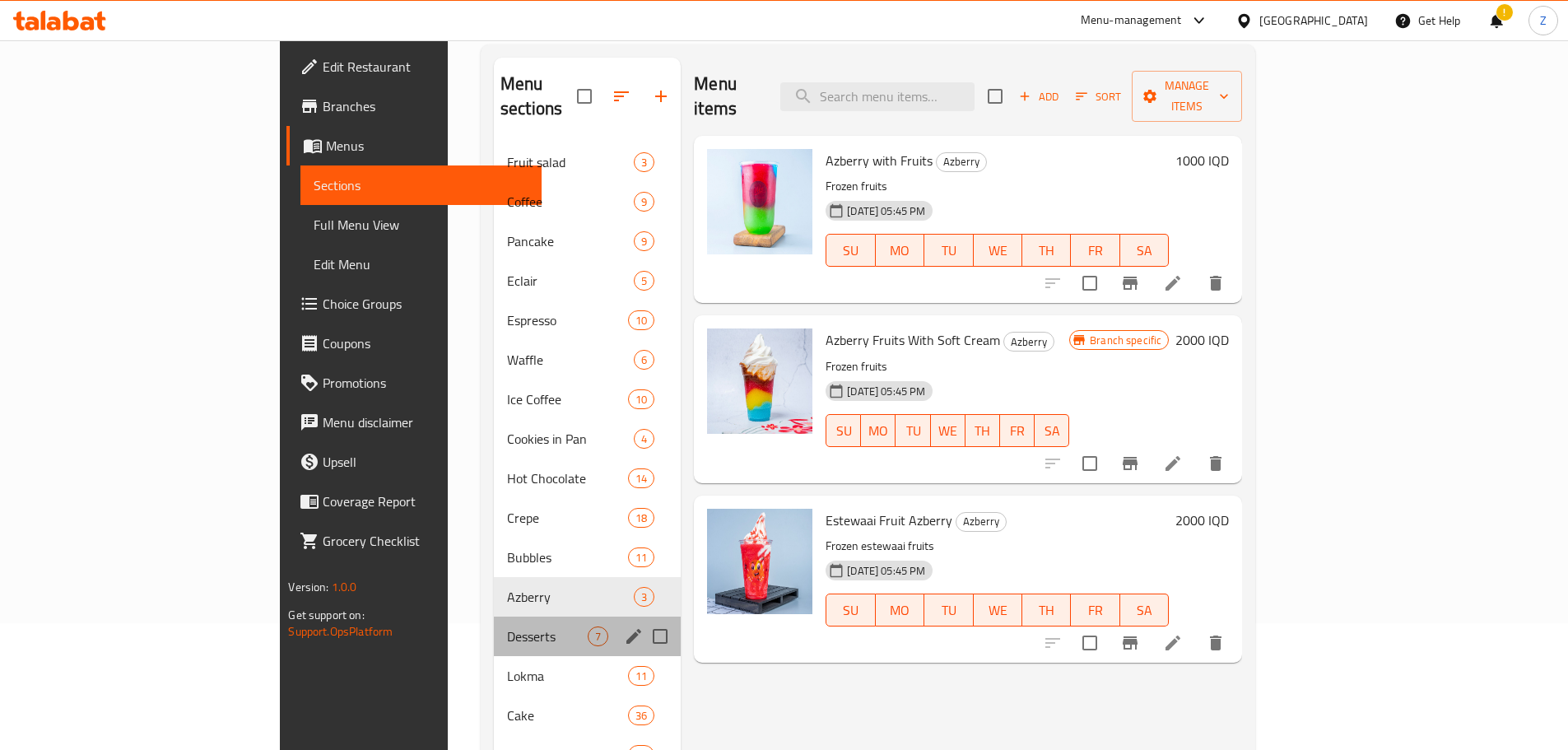
click at [494, 617] on div "Desserts 7" at bounding box center [587, 636] width 186 height 39
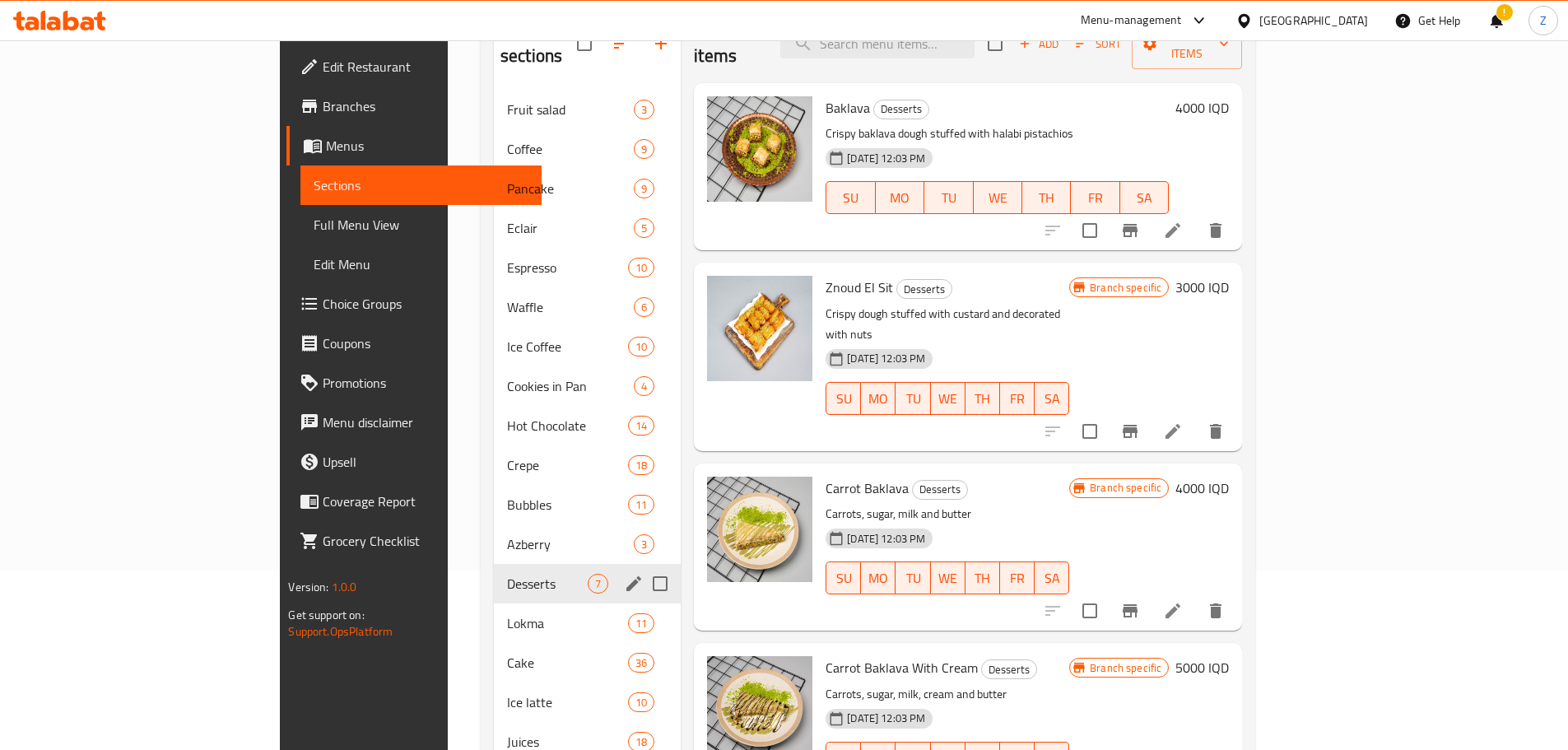
scroll to position [209, 0]
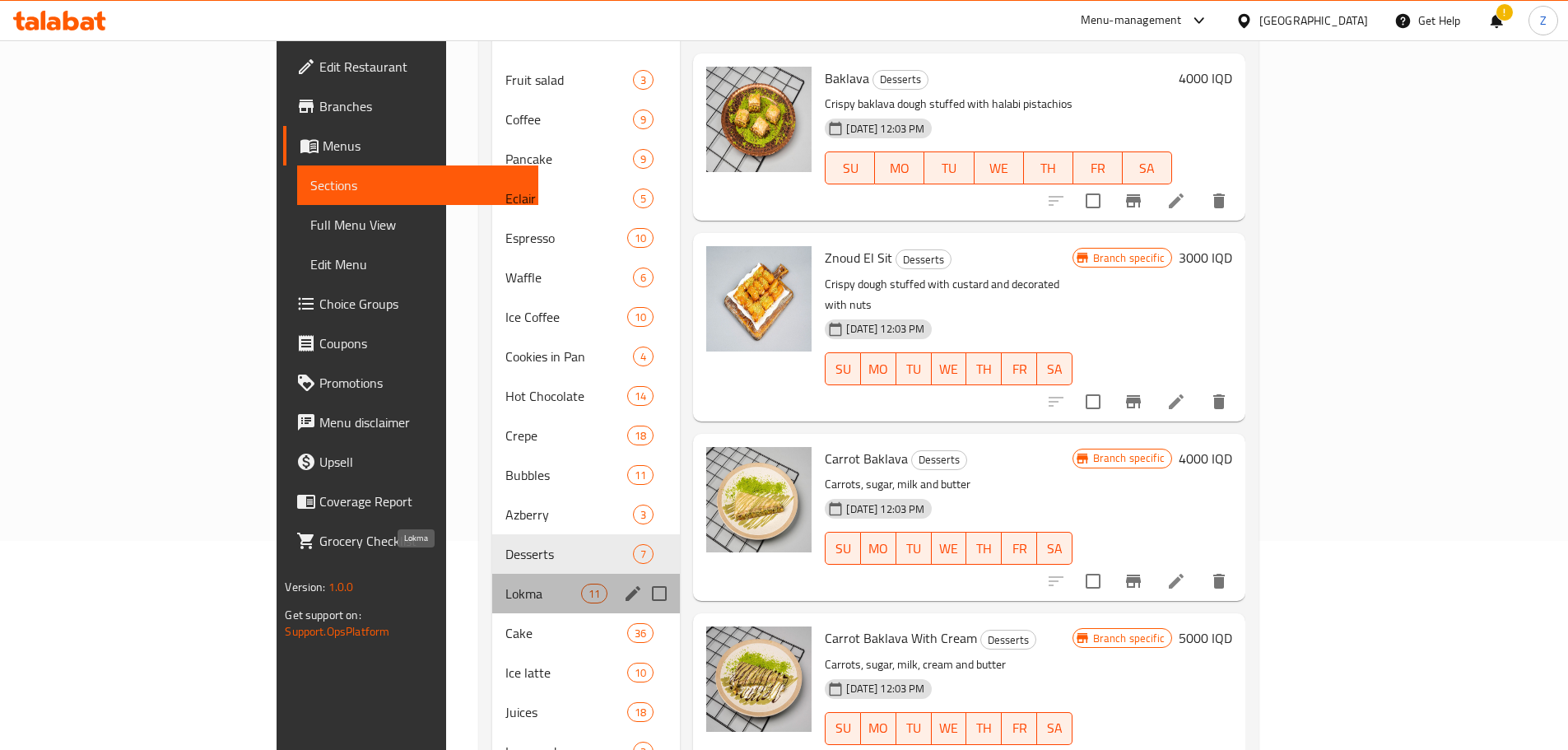
click at [505, 584] on span "Lokma" at bounding box center [543, 594] width 77 height 20
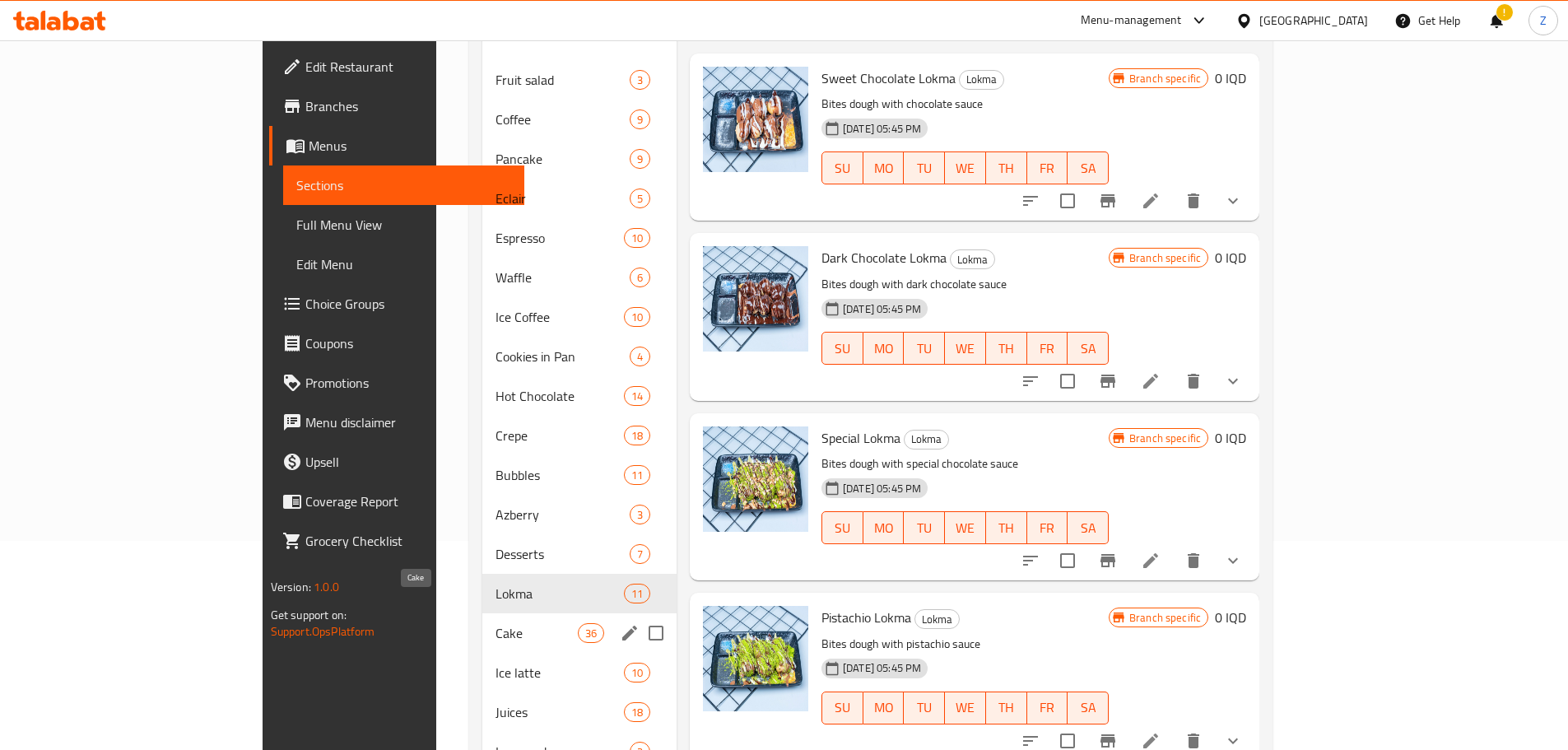
click at [495, 623] on span "Cake" at bounding box center [536, 633] width 82 height 20
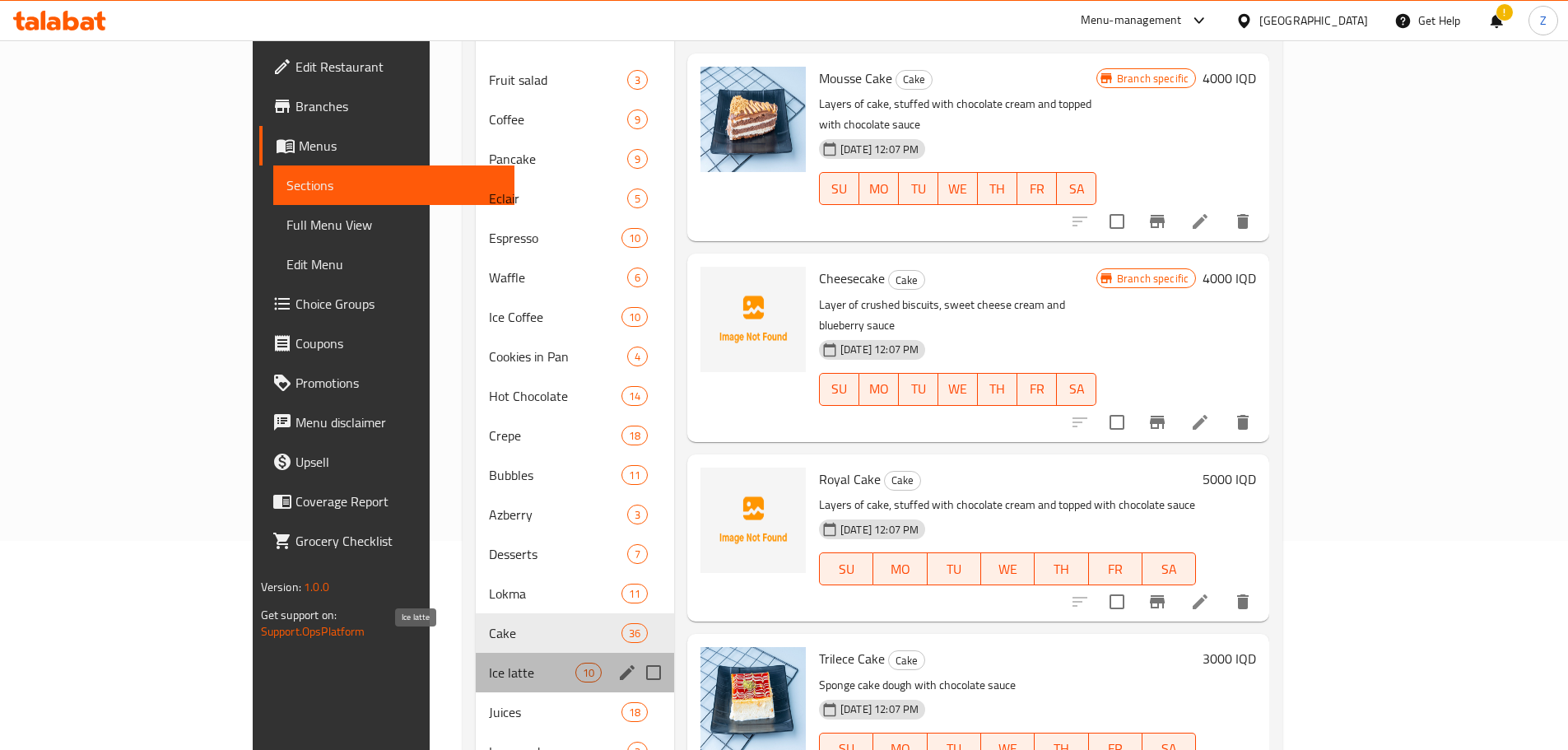
click at [489, 663] on span "Ice latte" at bounding box center [532, 673] width 87 height 20
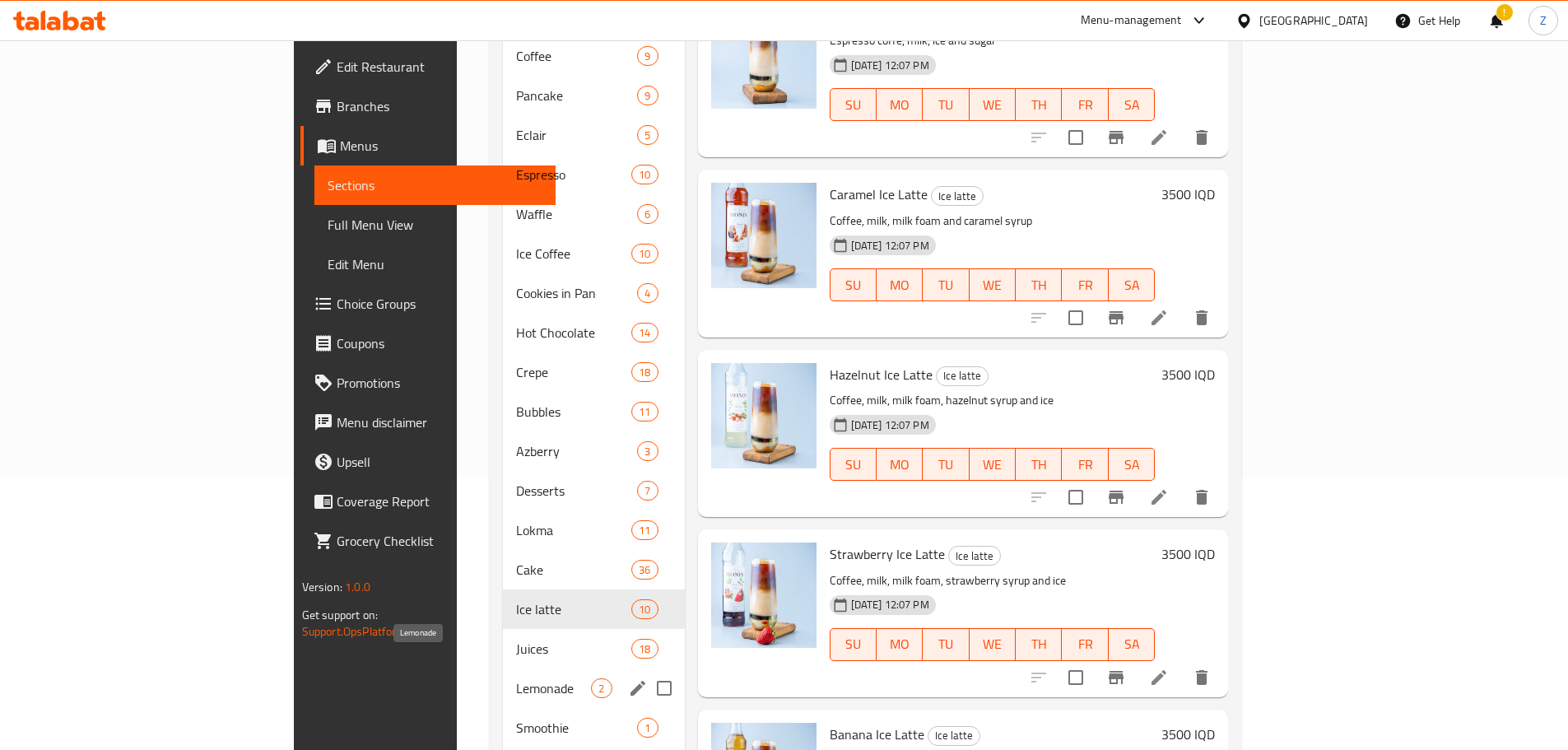
scroll to position [291, 0]
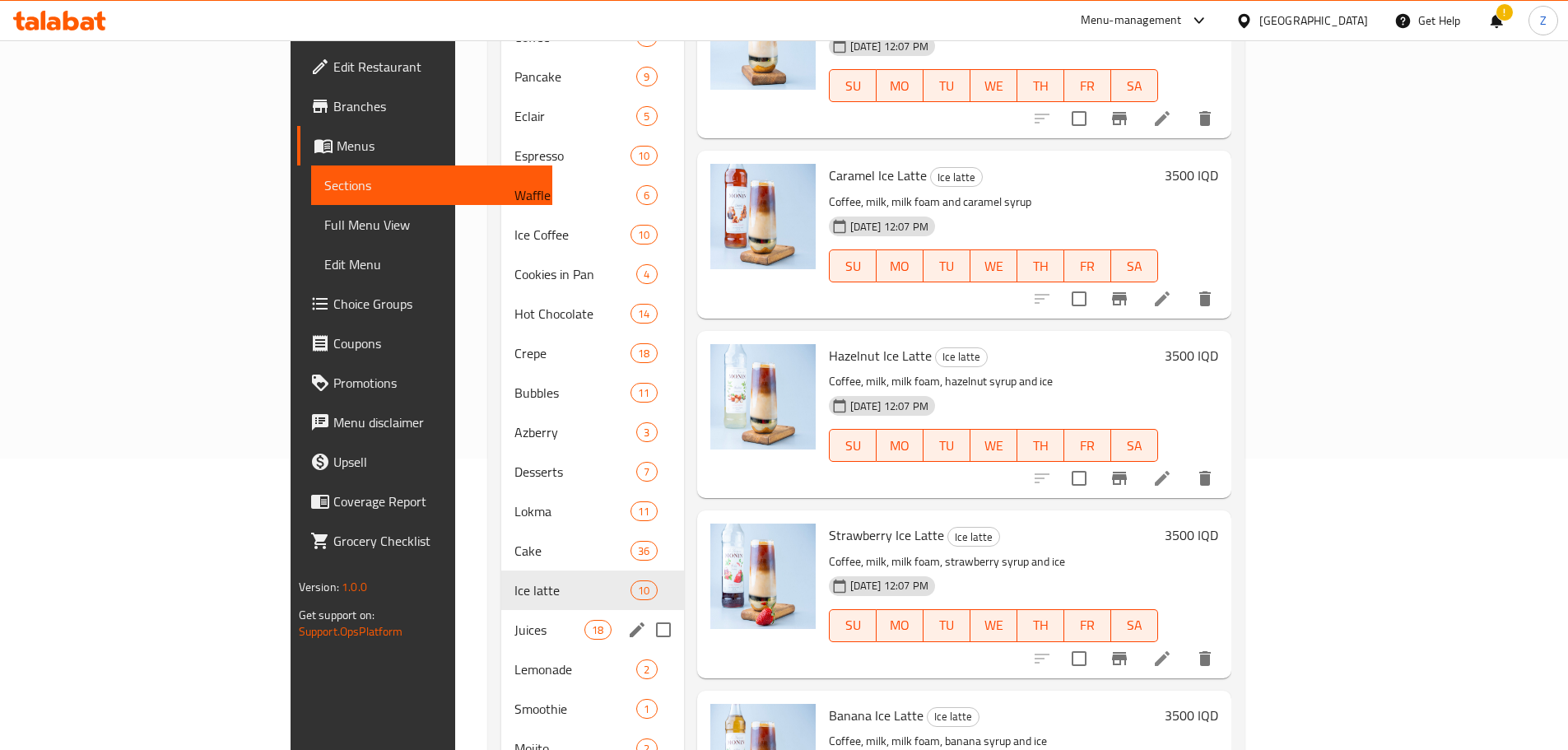
click at [501, 618] on div "Juices 18" at bounding box center [592, 629] width 182 height 39
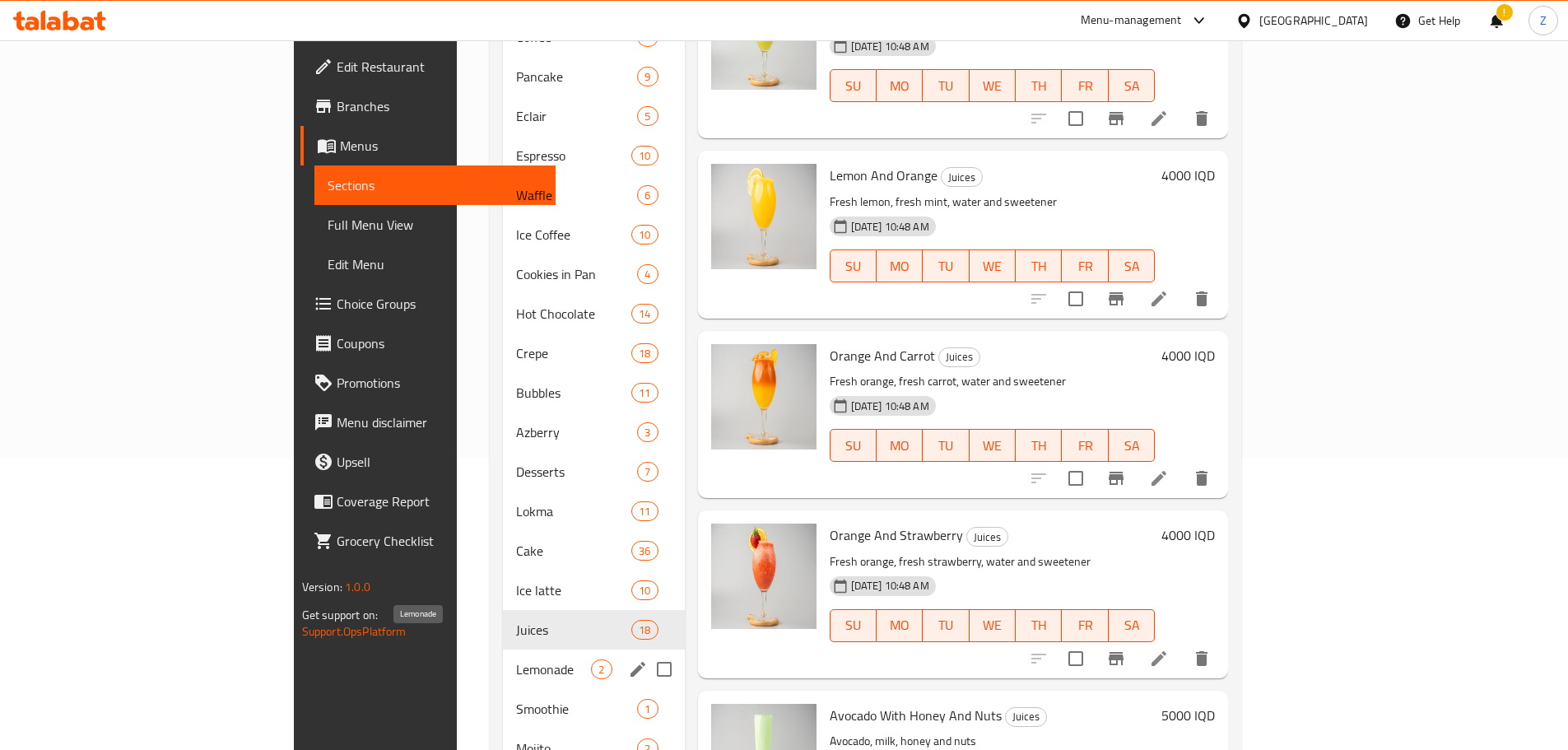
click at [516, 659] on span "Lemonade" at bounding box center [553, 669] width 75 height 20
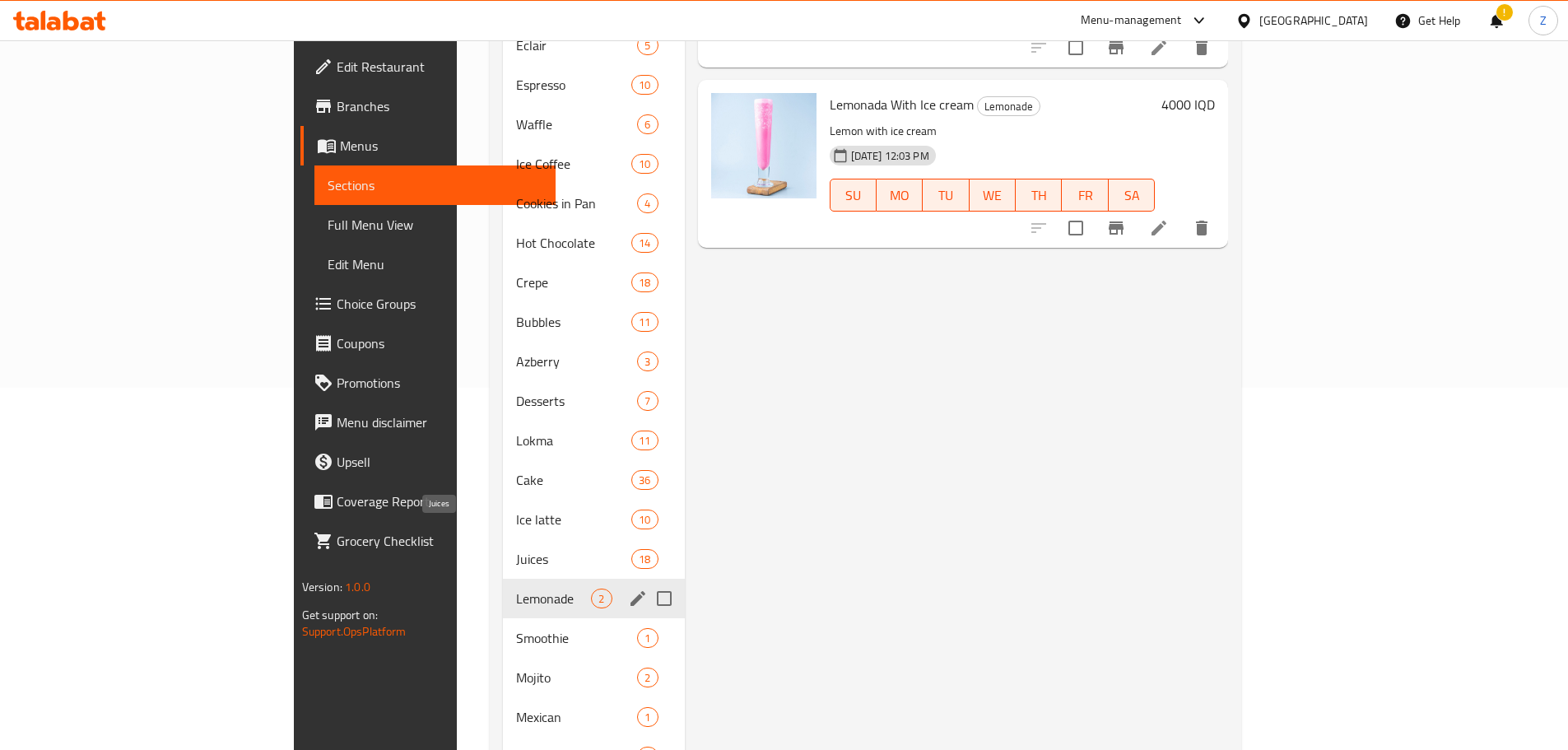
scroll to position [456, 0]
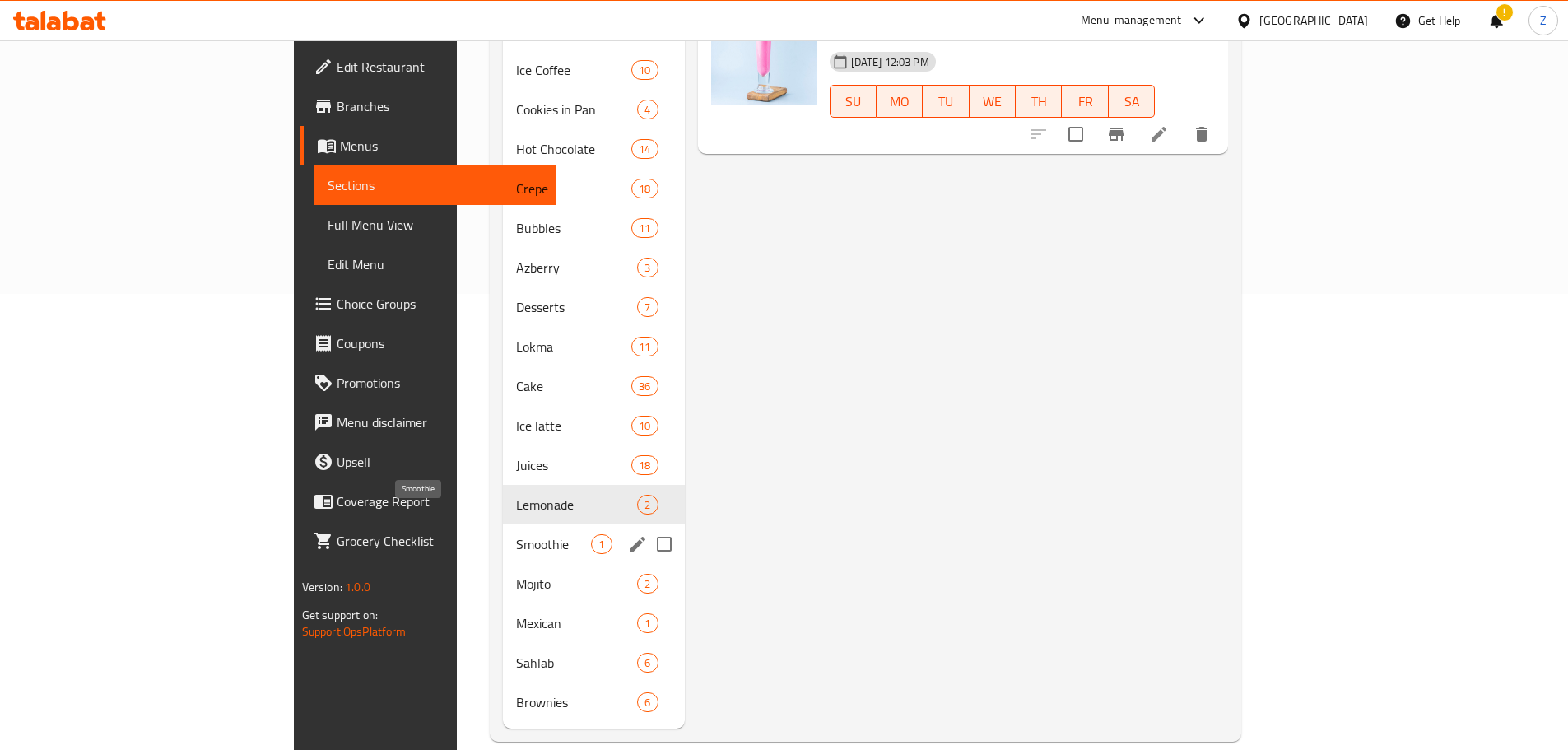
click at [516, 534] on span "Smoothie" at bounding box center [553, 544] width 75 height 20
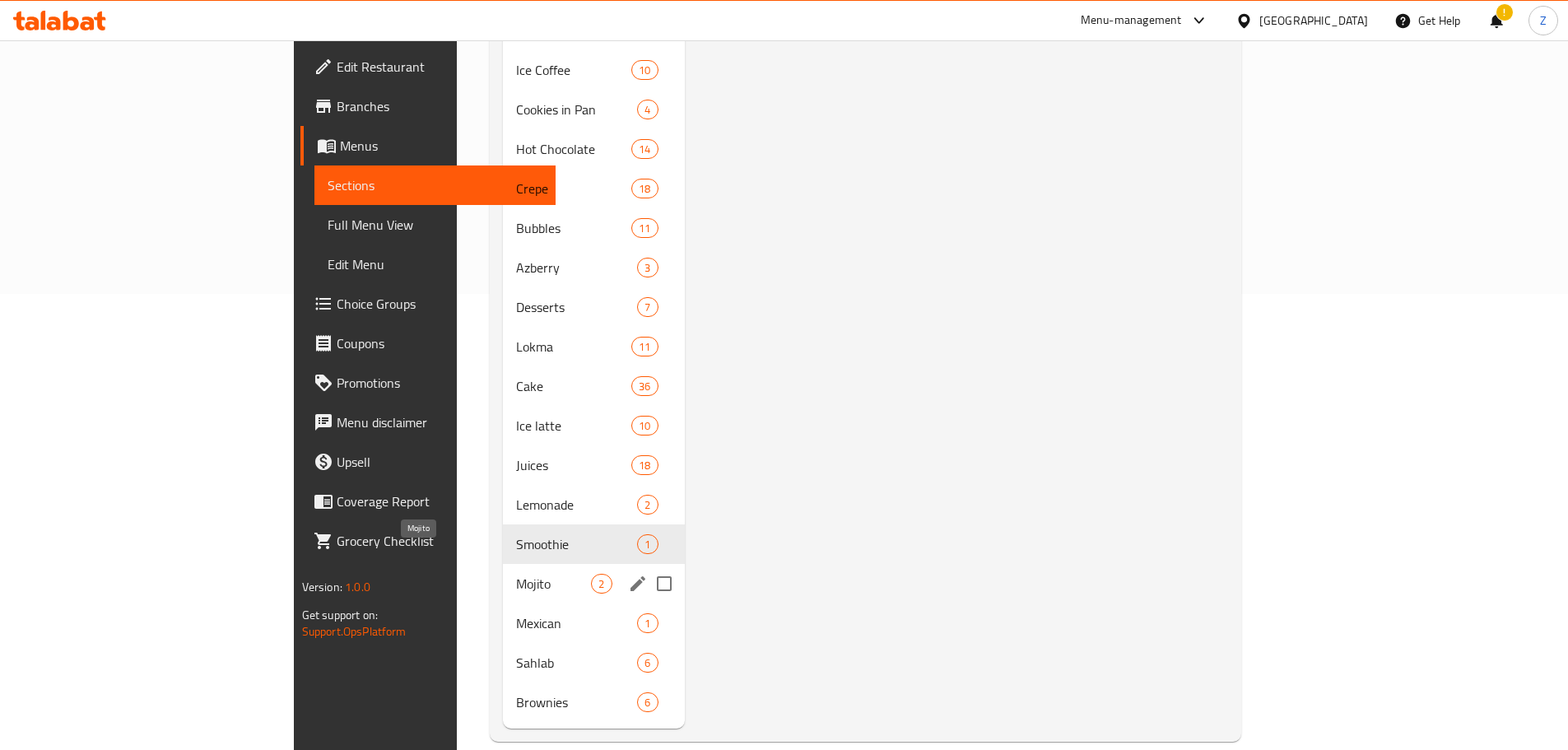
click at [516, 574] on span "Mojito" at bounding box center [553, 584] width 75 height 20
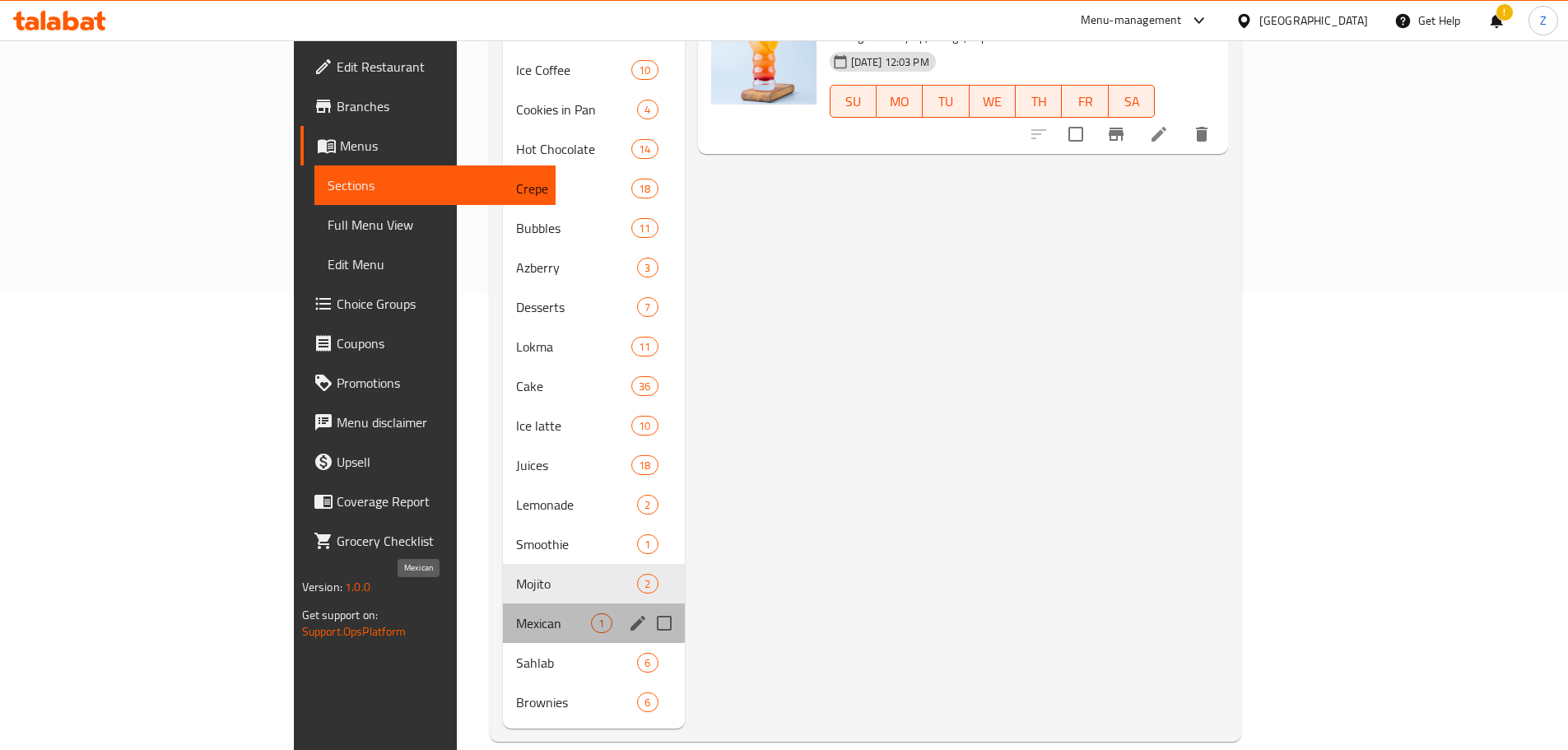
click at [516, 613] on span "Mexican" at bounding box center [553, 623] width 75 height 20
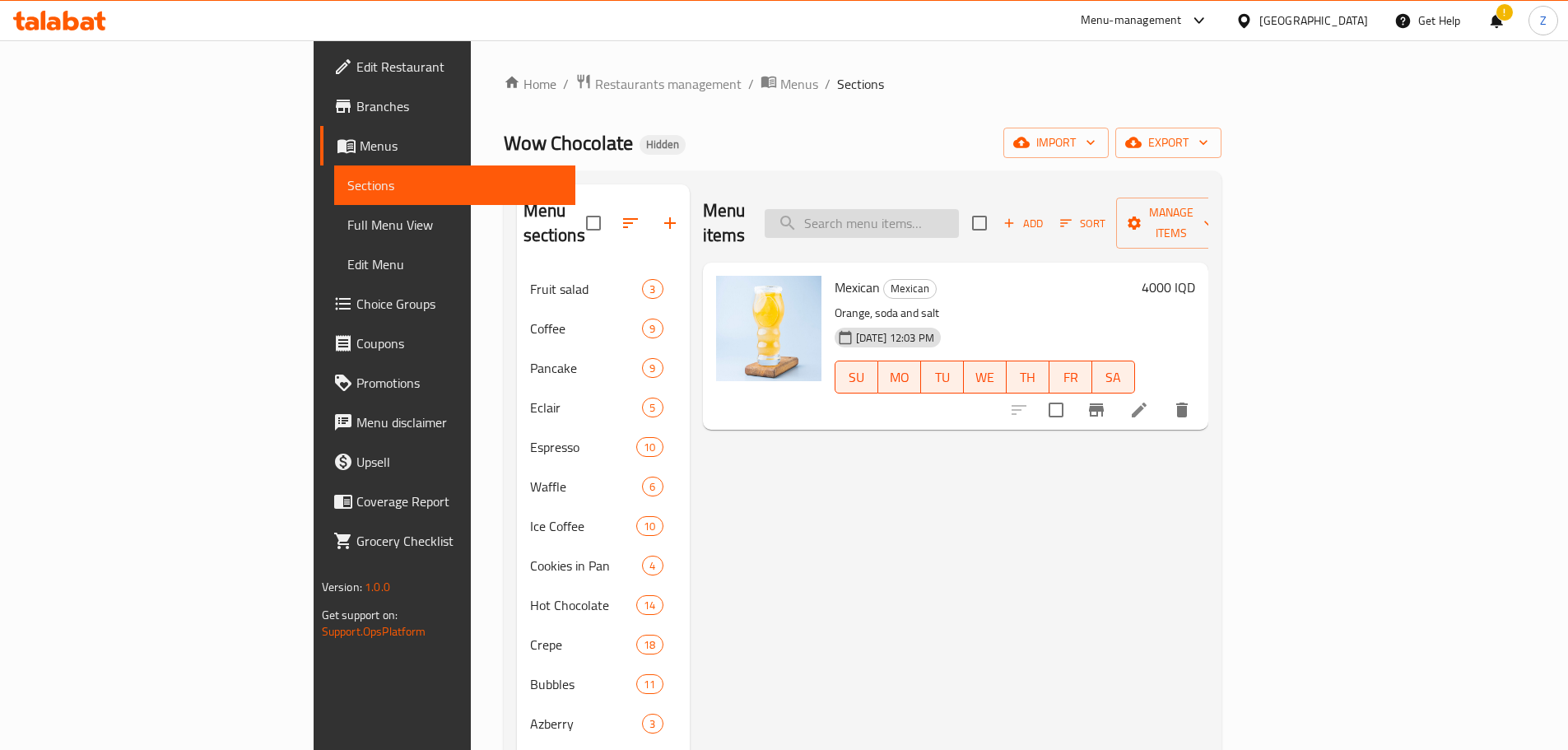
click at [959, 209] on input "search" at bounding box center [861, 223] width 194 height 29
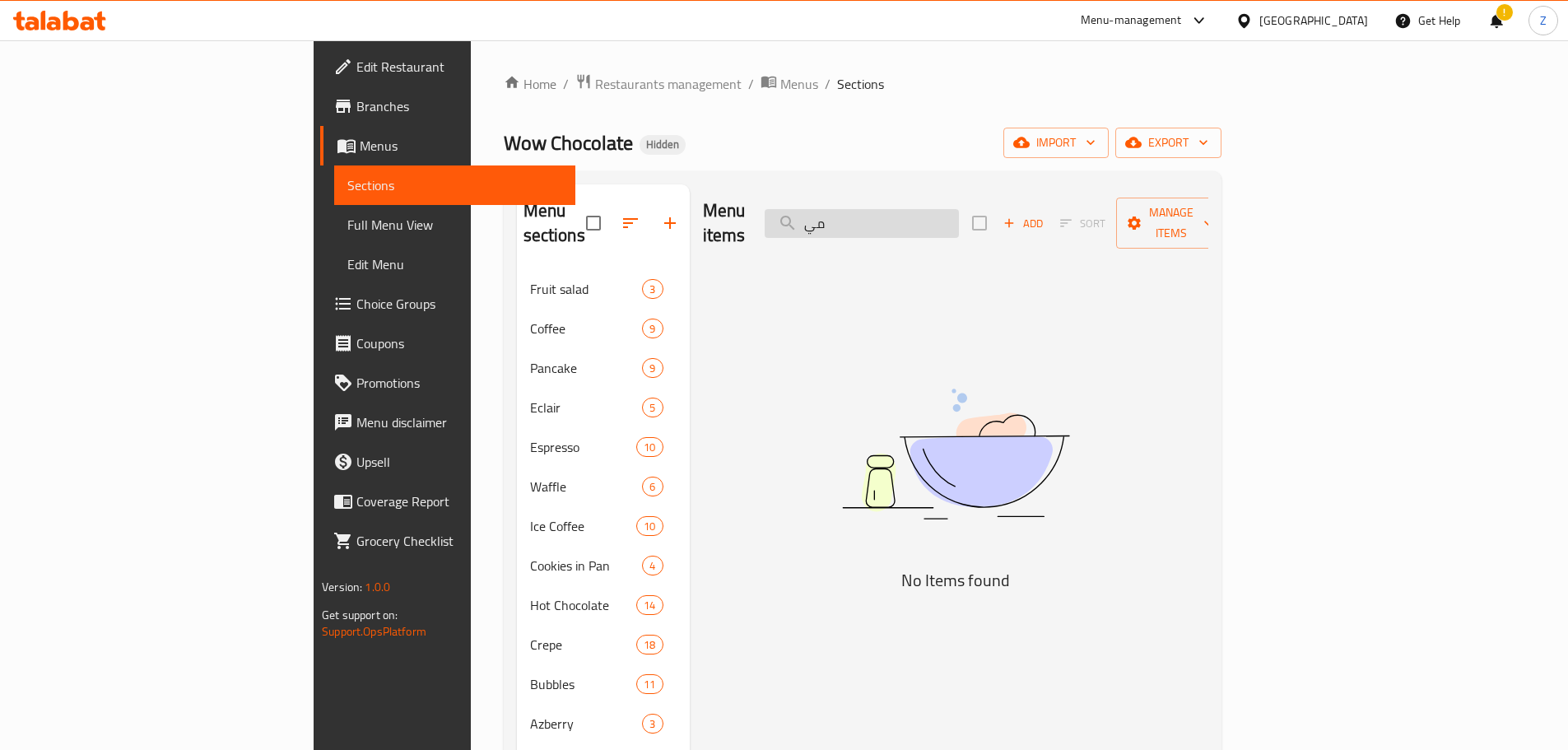
type input "م"
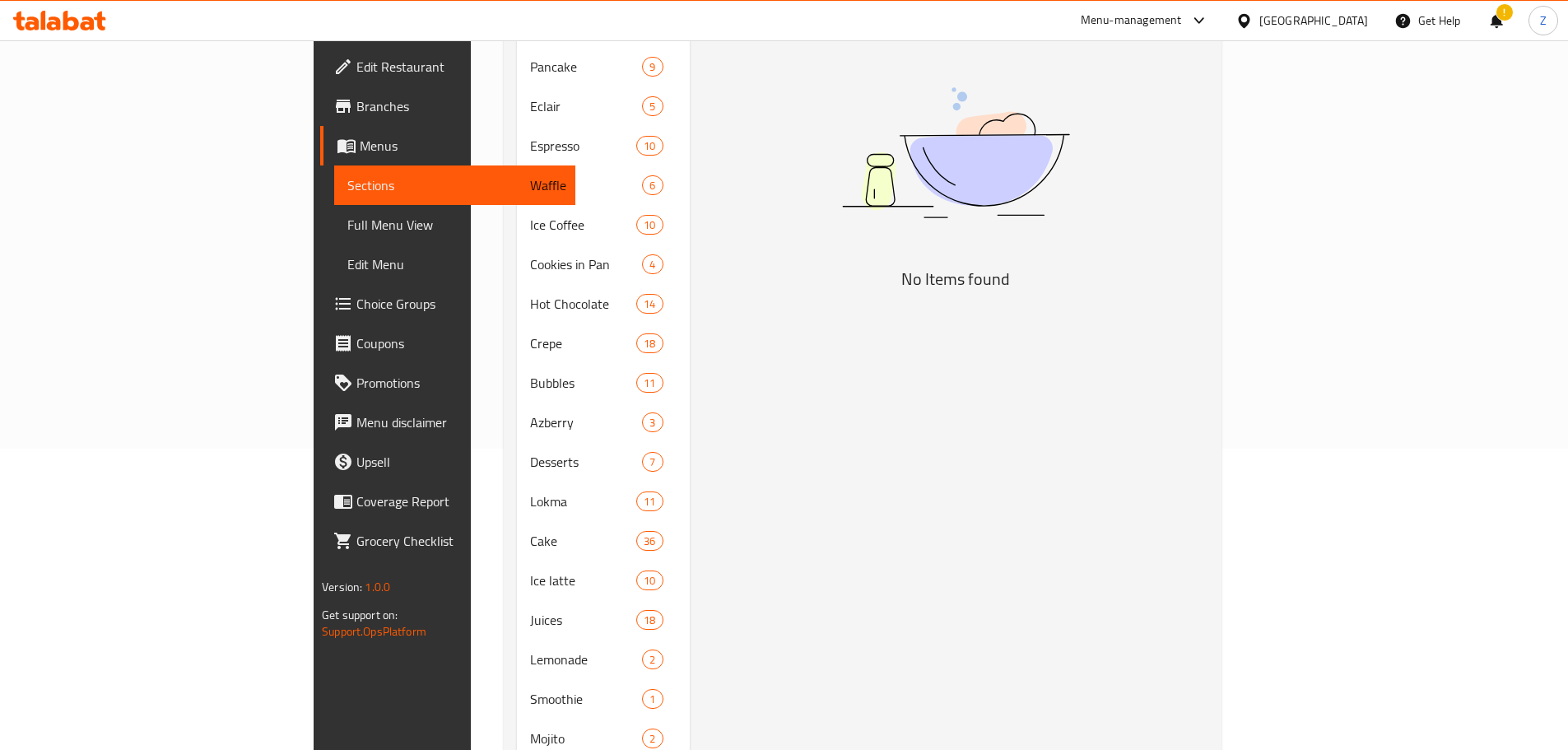
scroll to position [165, 0]
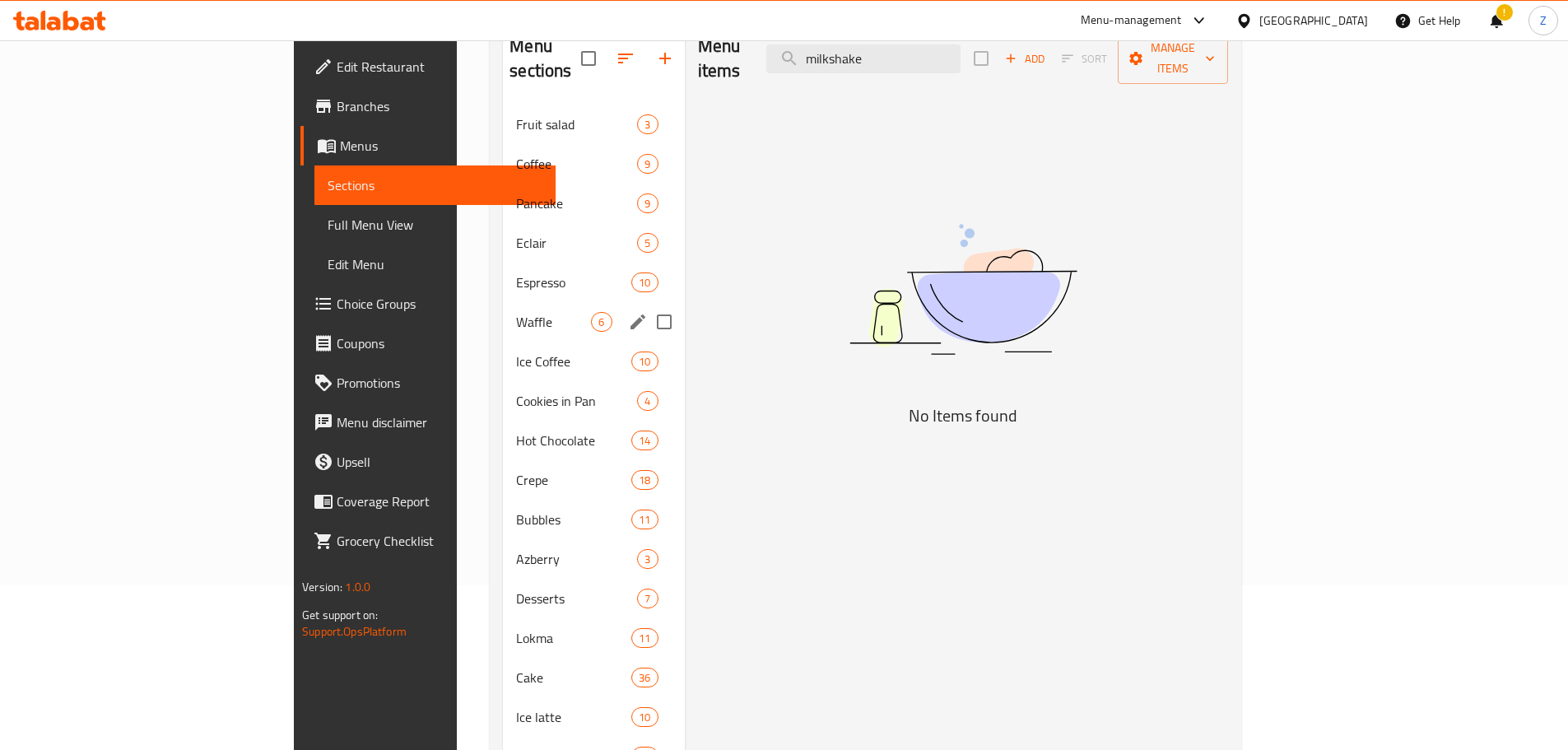
click at [503, 311] on div "Waffle 6" at bounding box center [593, 321] width 181 height 39
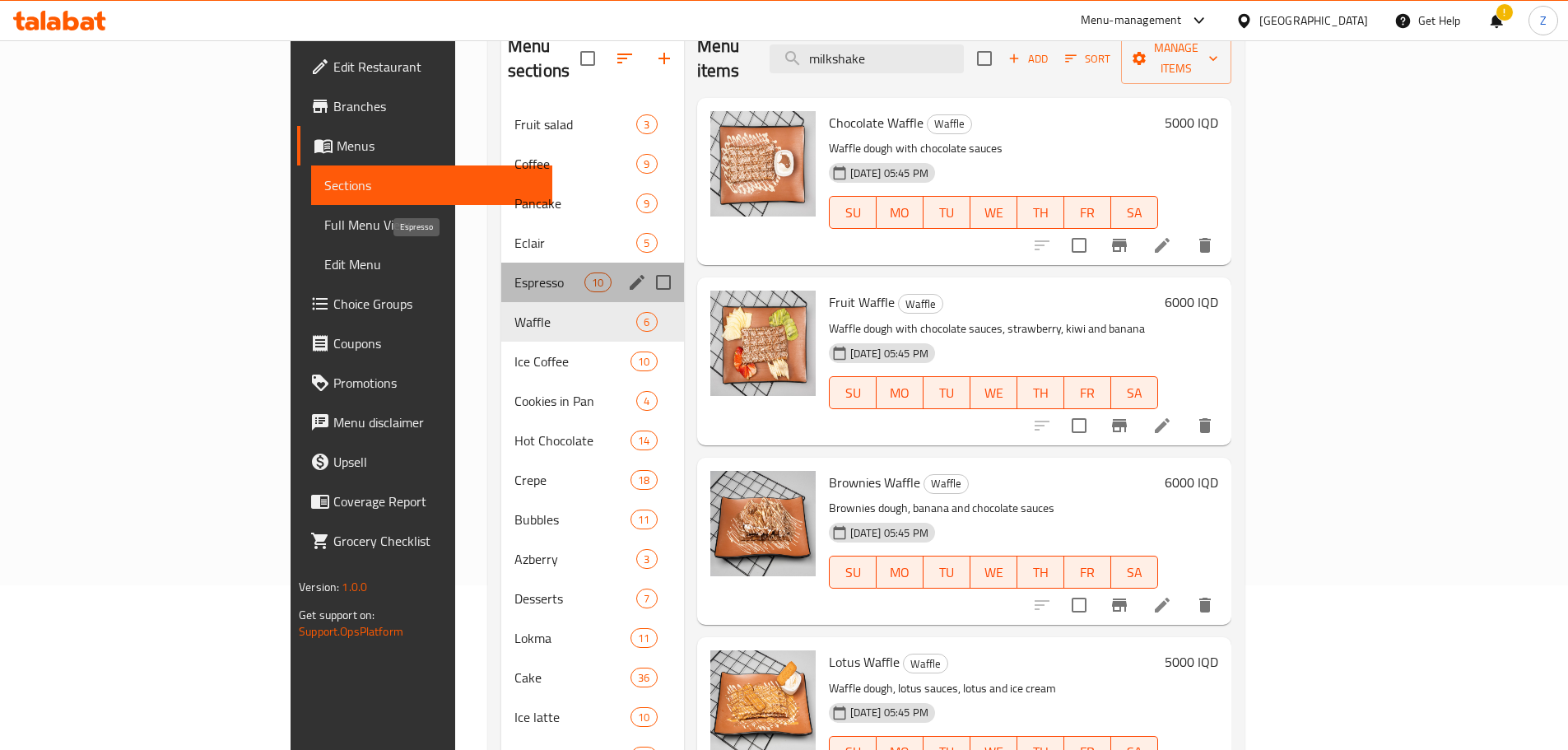
click at [514, 272] on span "Espresso" at bounding box center [549, 282] width 70 height 20
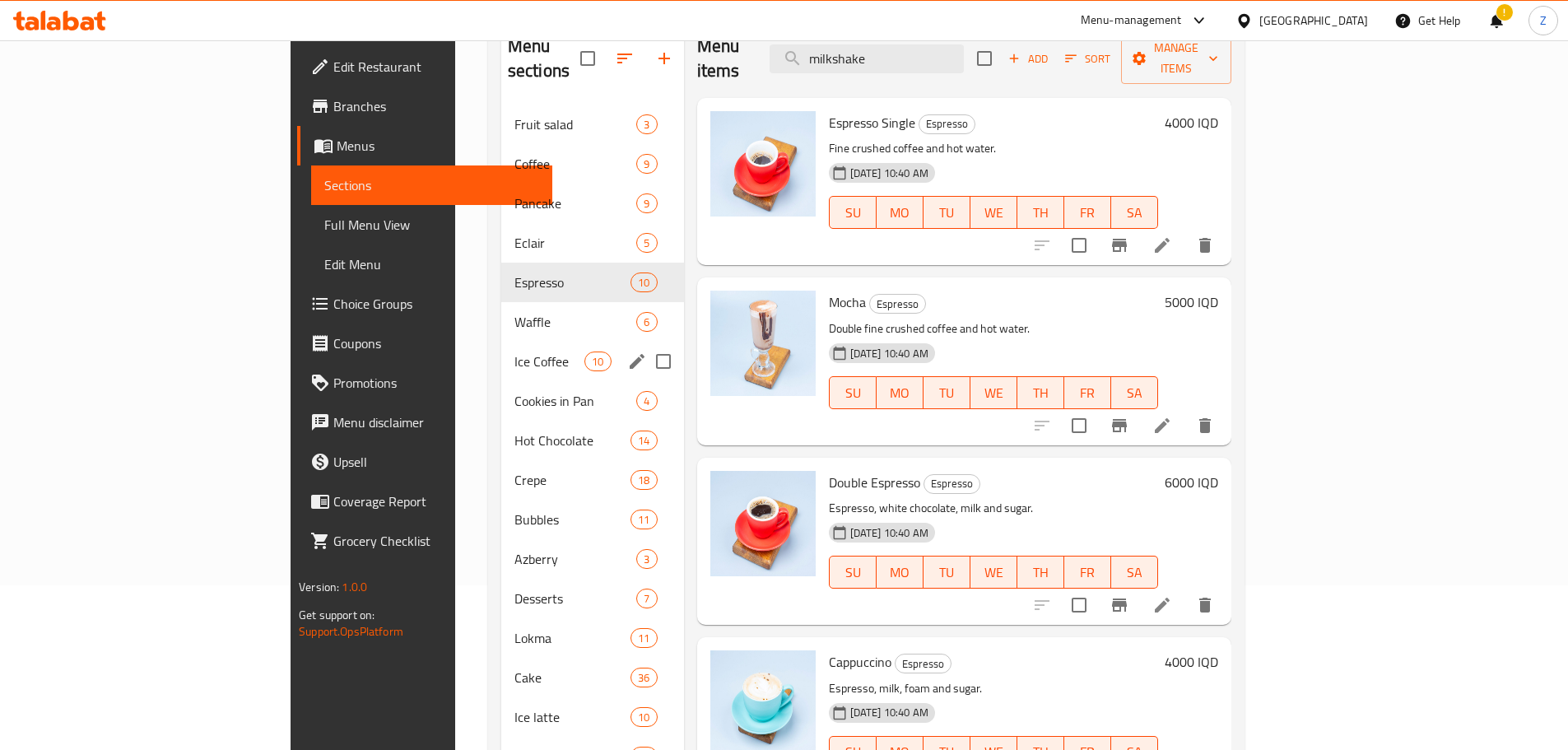
click at [501, 348] on div "Ice Coffee 10" at bounding box center [592, 360] width 182 height 39
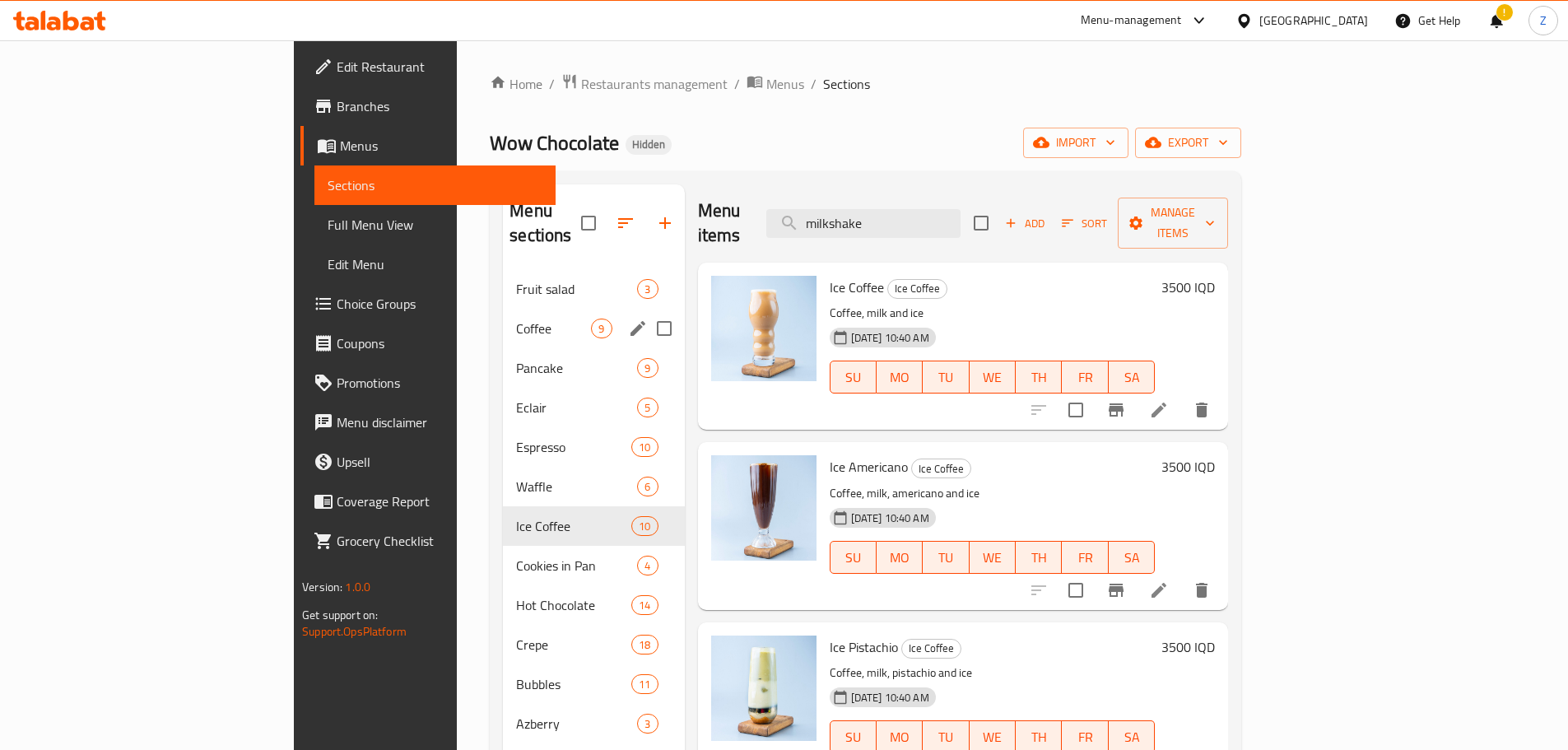
click at [503, 309] on div "Coffee 9" at bounding box center [593, 328] width 181 height 39
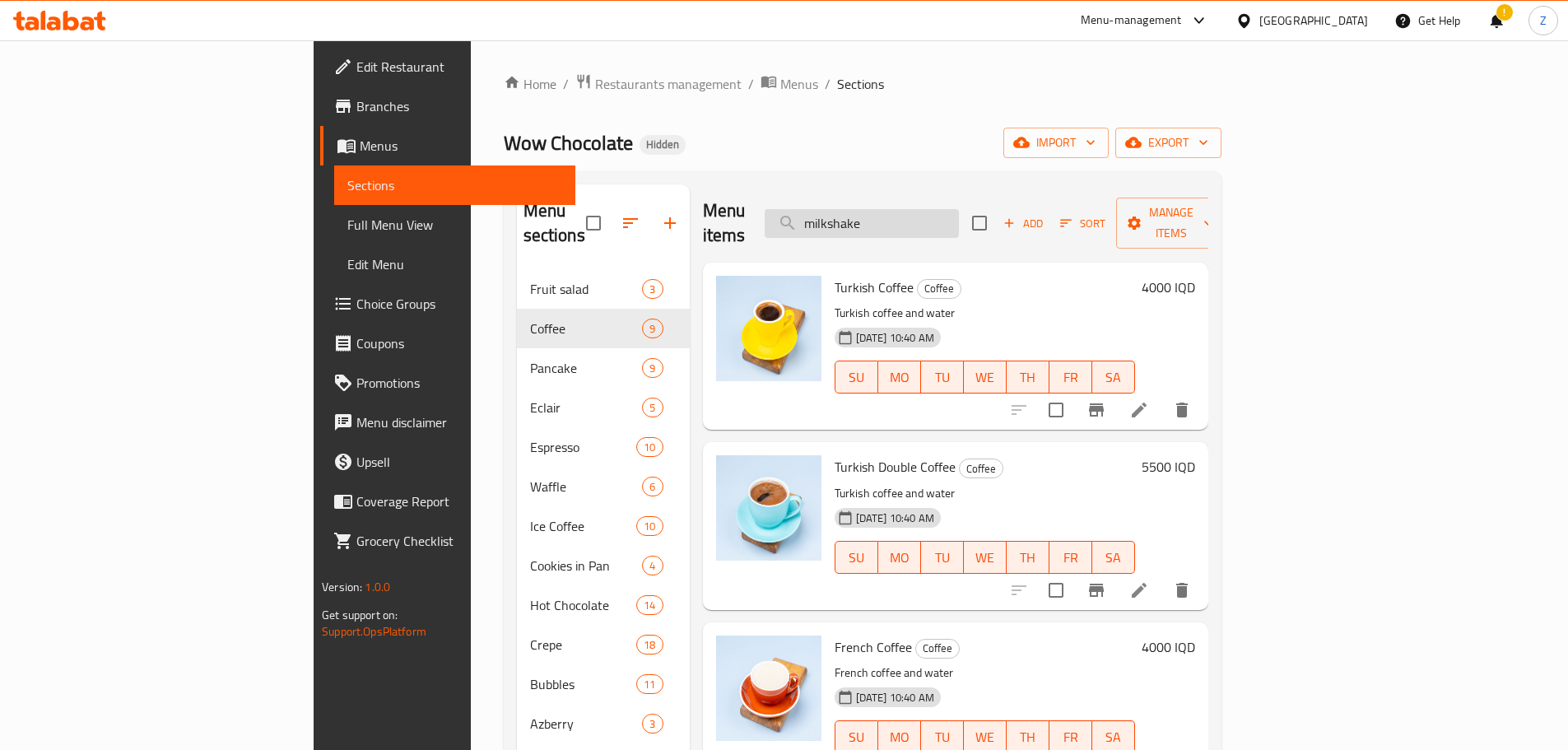
click at [959, 209] on input "milkshake" at bounding box center [861, 223] width 194 height 29
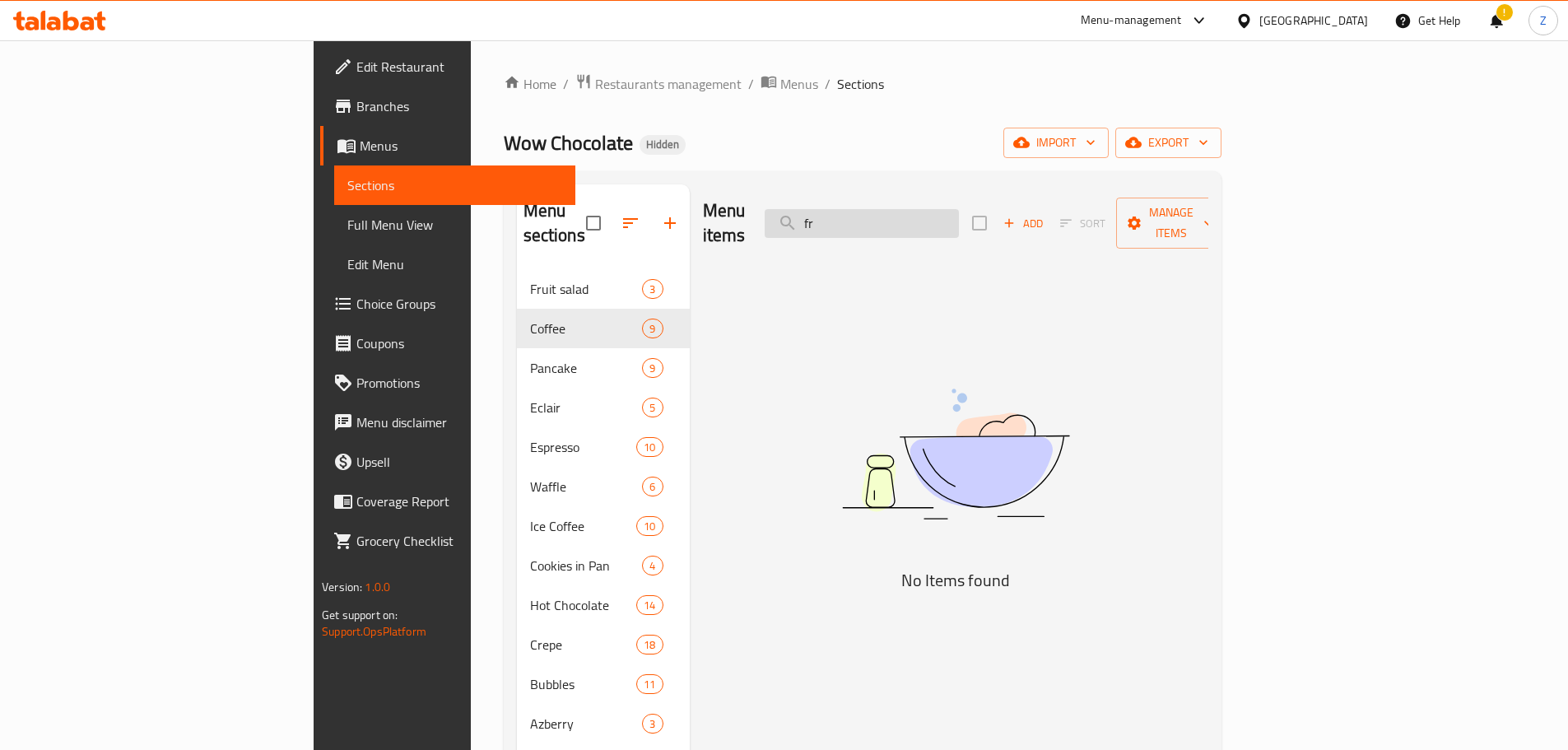
type input "f"
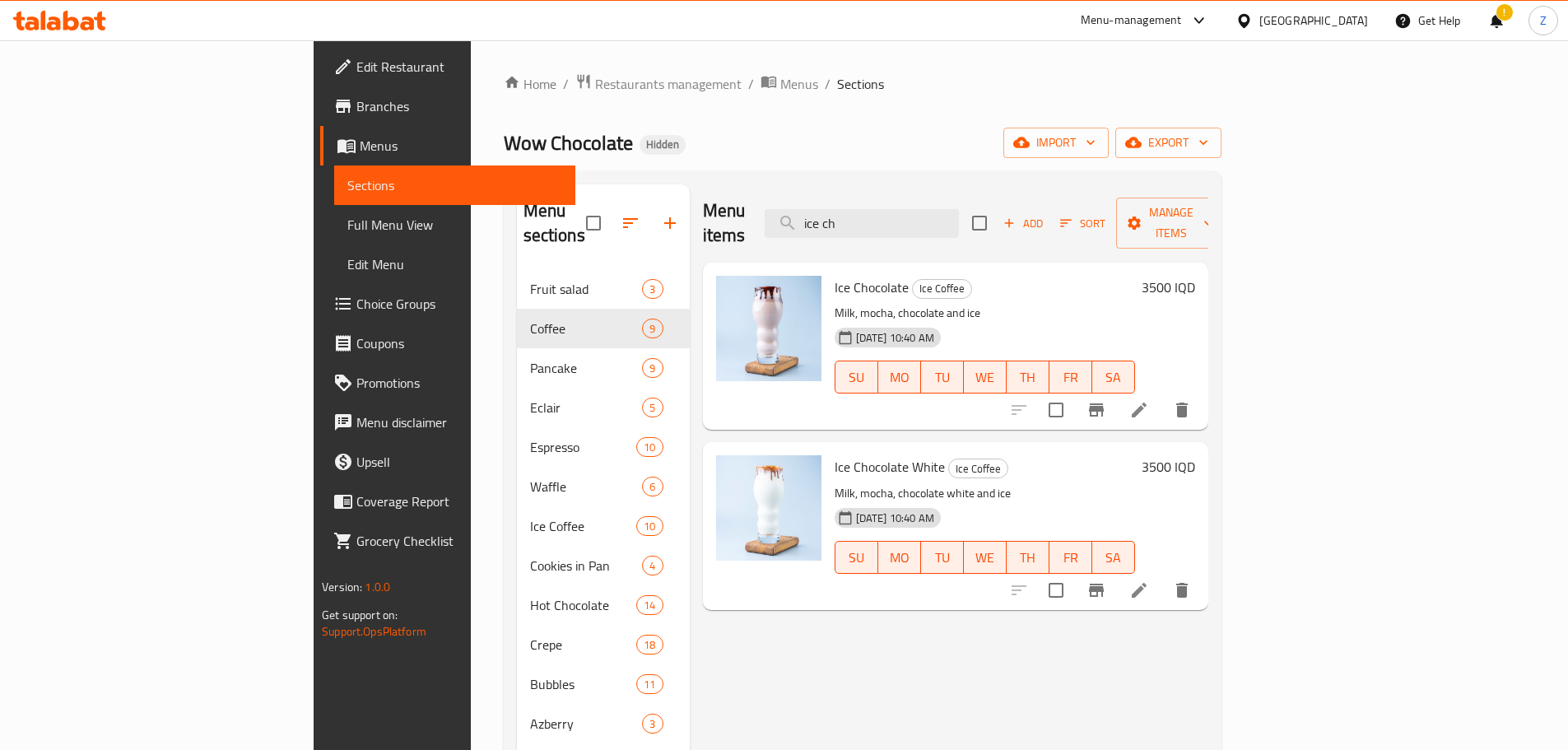
type input "ice ch"
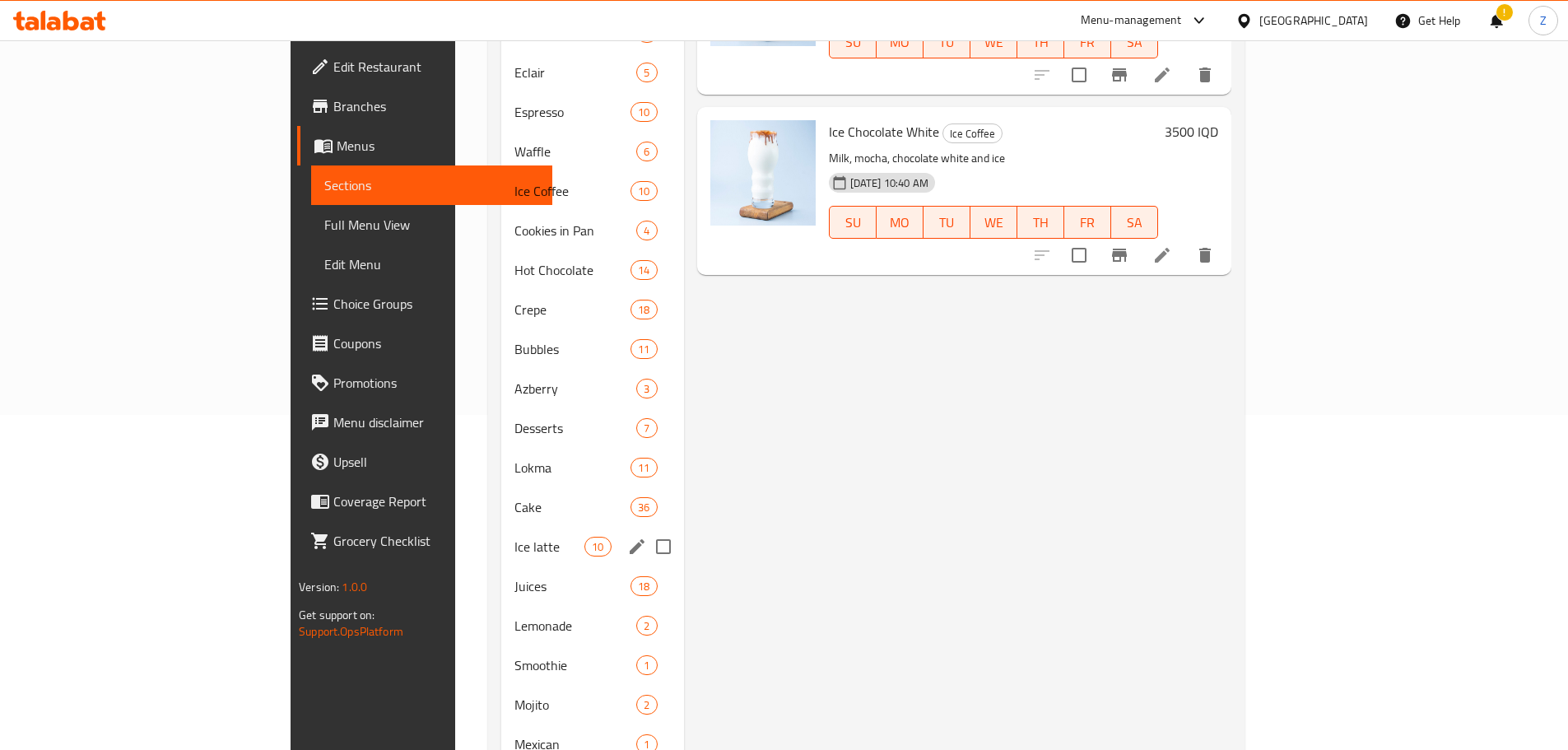
scroll to position [411, 0]
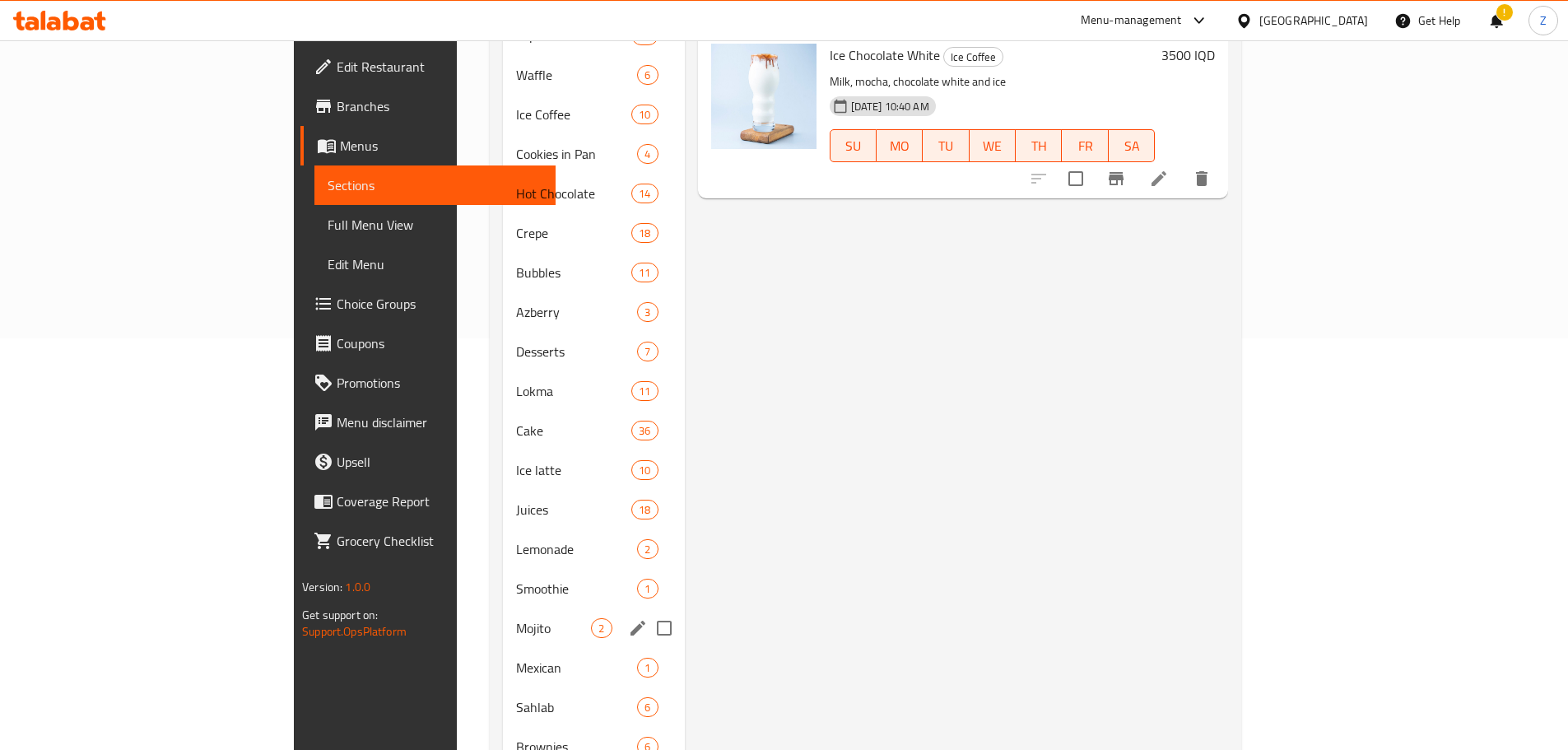
click at [503, 608] on div "Mojito 2" at bounding box center [593, 628] width 181 height 39
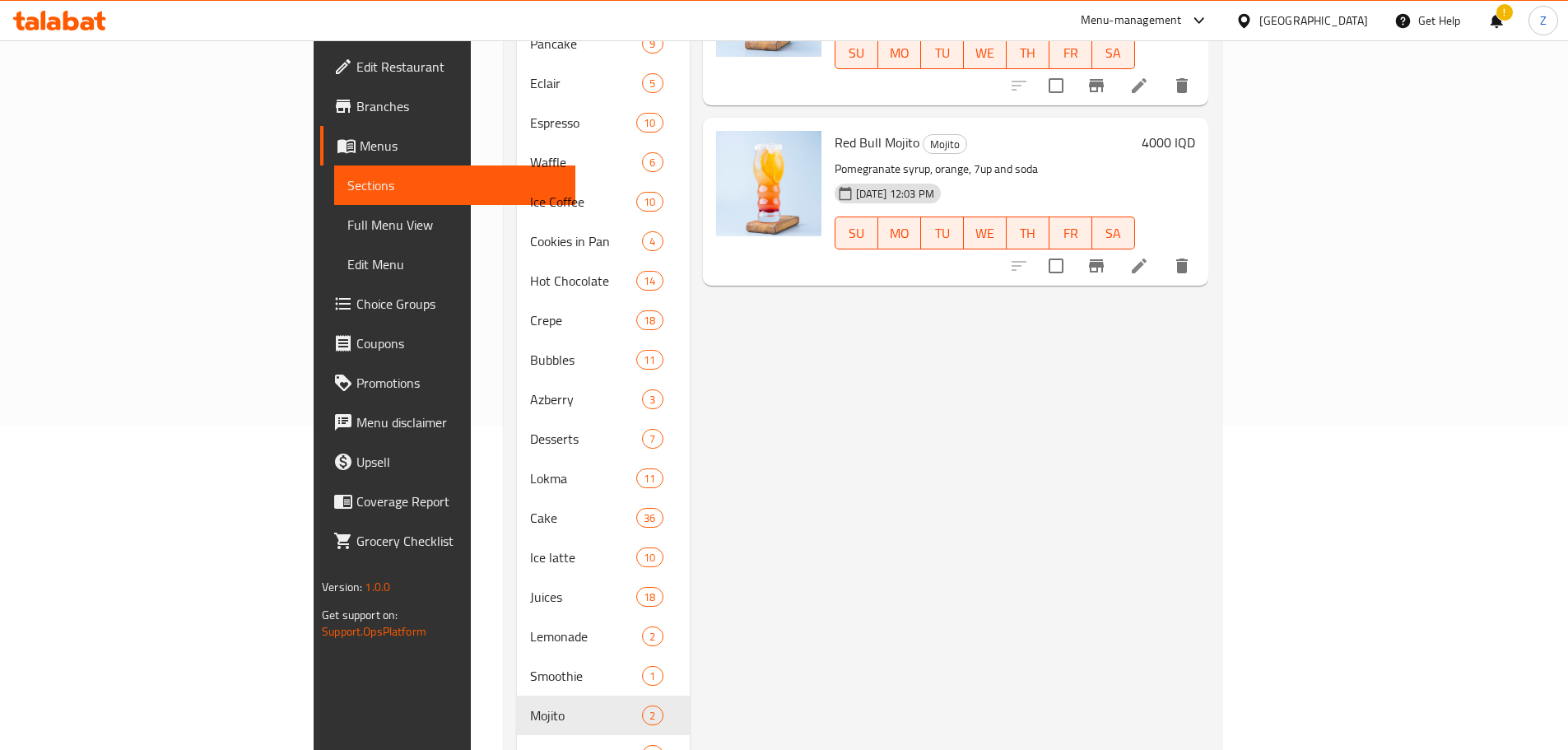
scroll to position [82, 0]
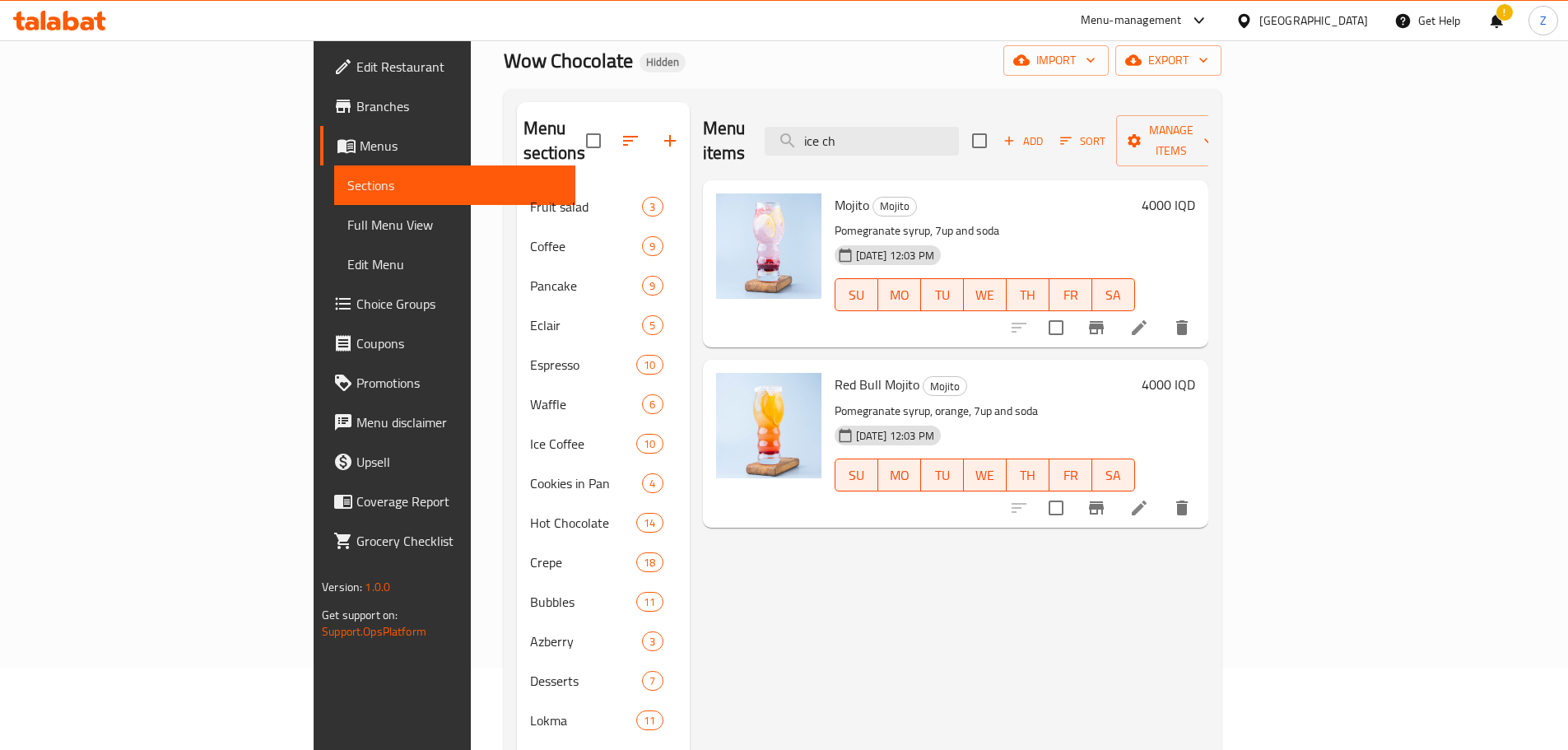
click at [1195, 193] on h6 "4000 IQD" at bounding box center [1168, 205] width 53 height 23
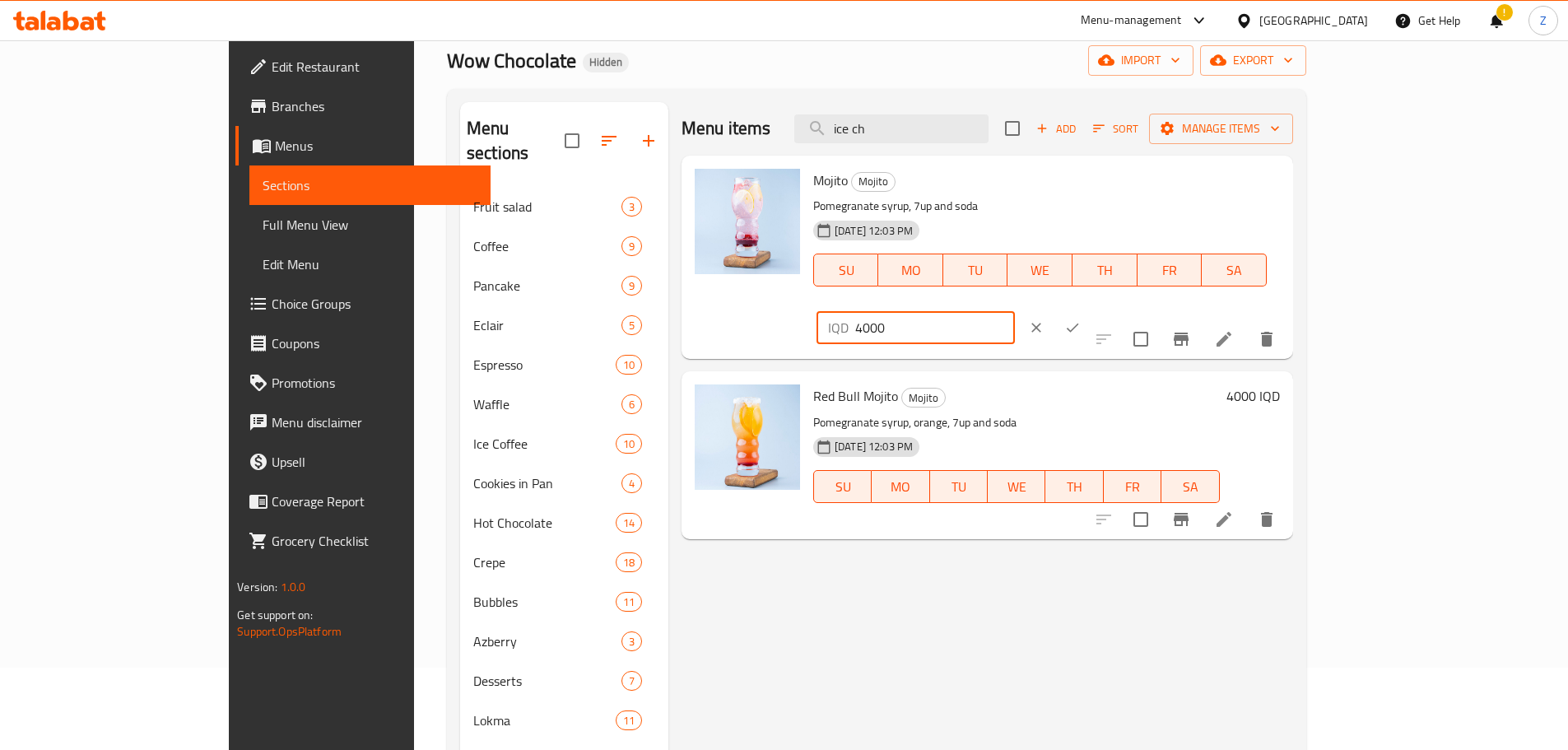
drag, startPoint x: 1292, startPoint y: 192, endPoint x: 1267, endPoint y: 179, distance: 28.2
click at [1015, 311] on div "IQD 4000 ​" at bounding box center [915, 328] width 198 height 33
click at [1015, 311] on input "3000" at bounding box center [935, 328] width 160 height 33
type input "3500"
click at [1080, 320] on icon "ok" at bounding box center [1072, 328] width 17 height 17
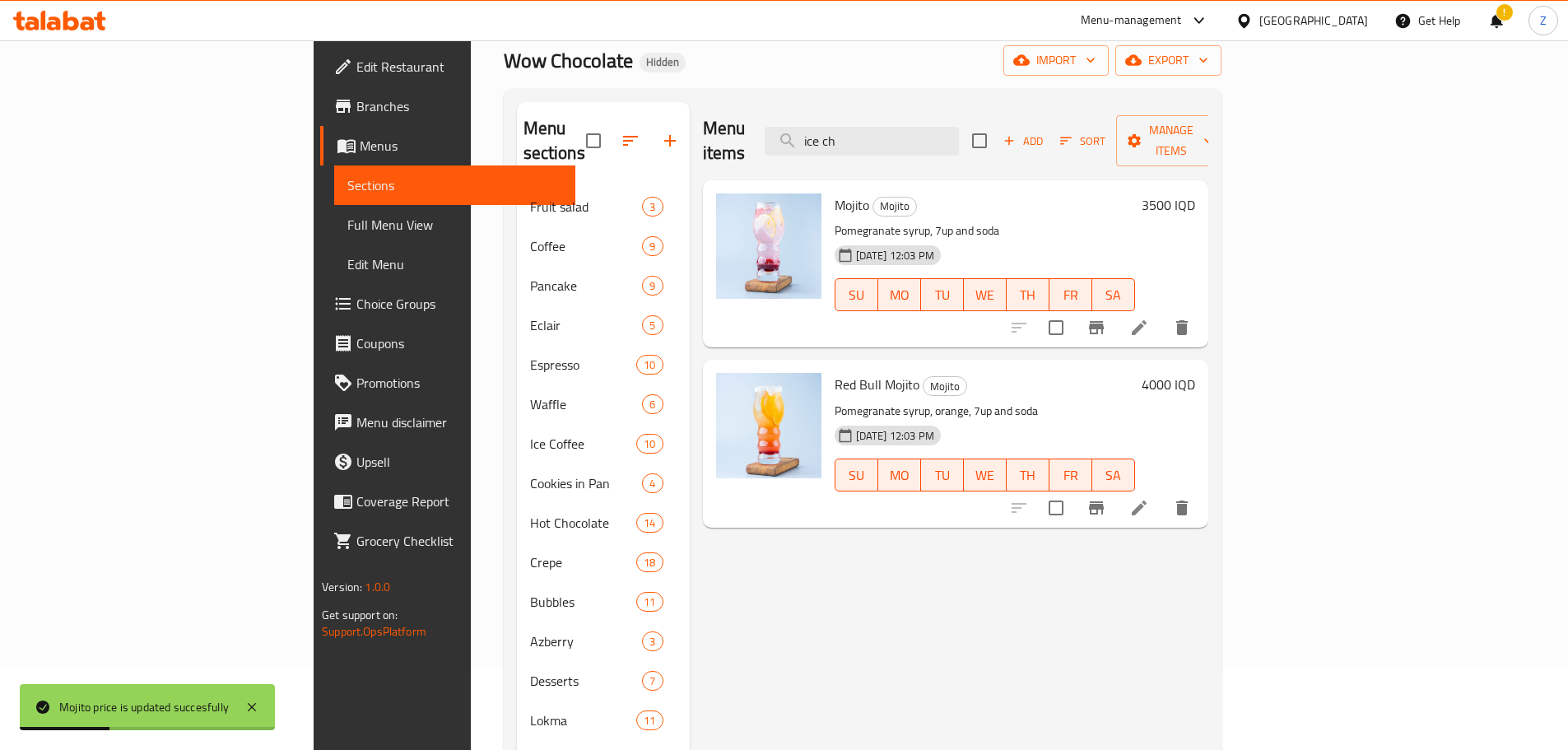
click at [1195, 373] on h6 "4000 IQD" at bounding box center [1168, 385] width 53 height 23
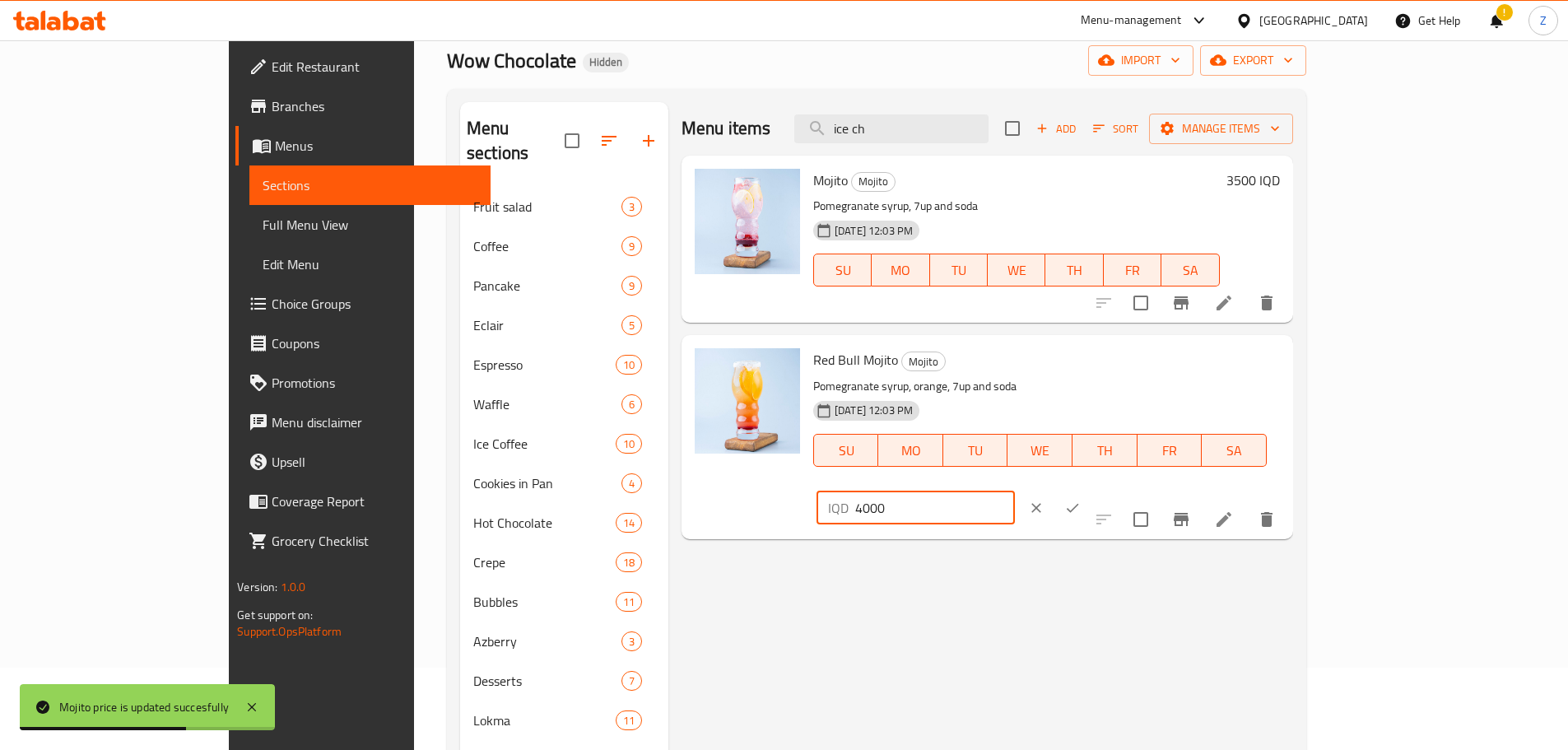
drag, startPoint x: 1293, startPoint y: 376, endPoint x: 1273, endPoint y: 363, distance: 23.9
click at [1015, 491] on div "IQD 4000 ​" at bounding box center [915, 508] width 198 height 33
type input "5000"
click at [1080, 499] on icon "ok" at bounding box center [1072, 508] width 17 height 17
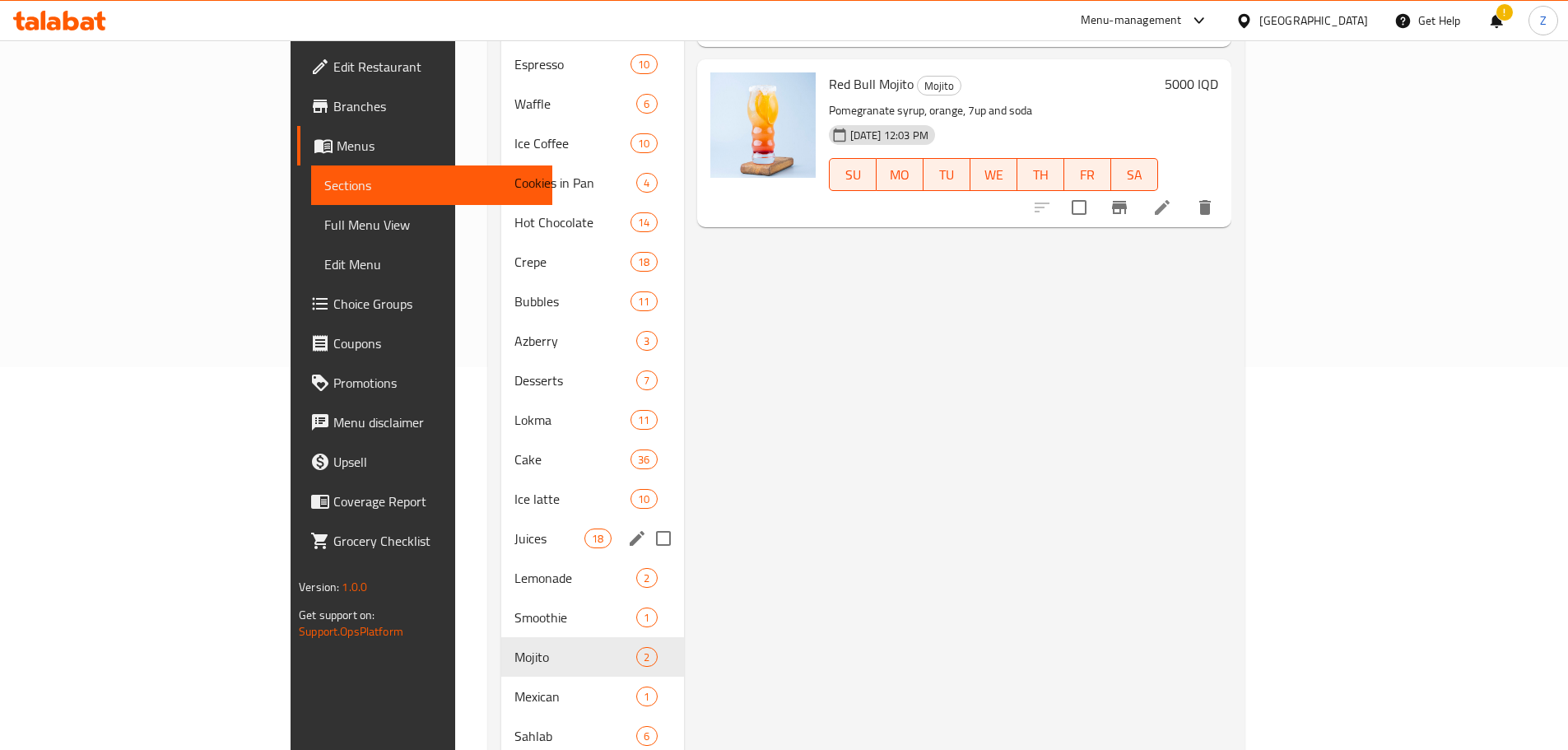
scroll to position [456, 0]
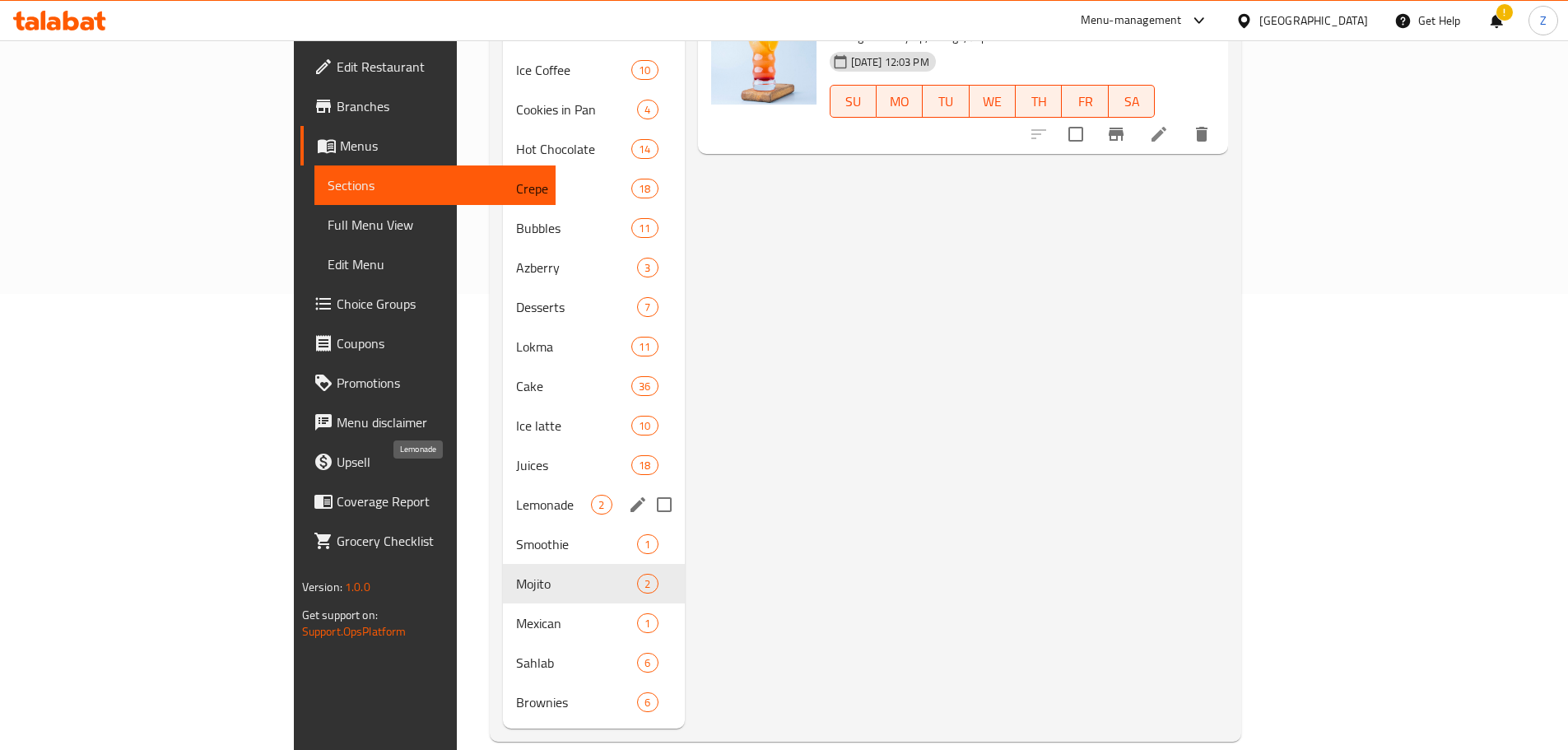
click at [516, 494] on span "Lemonade" at bounding box center [553, 504] width 75 height 20
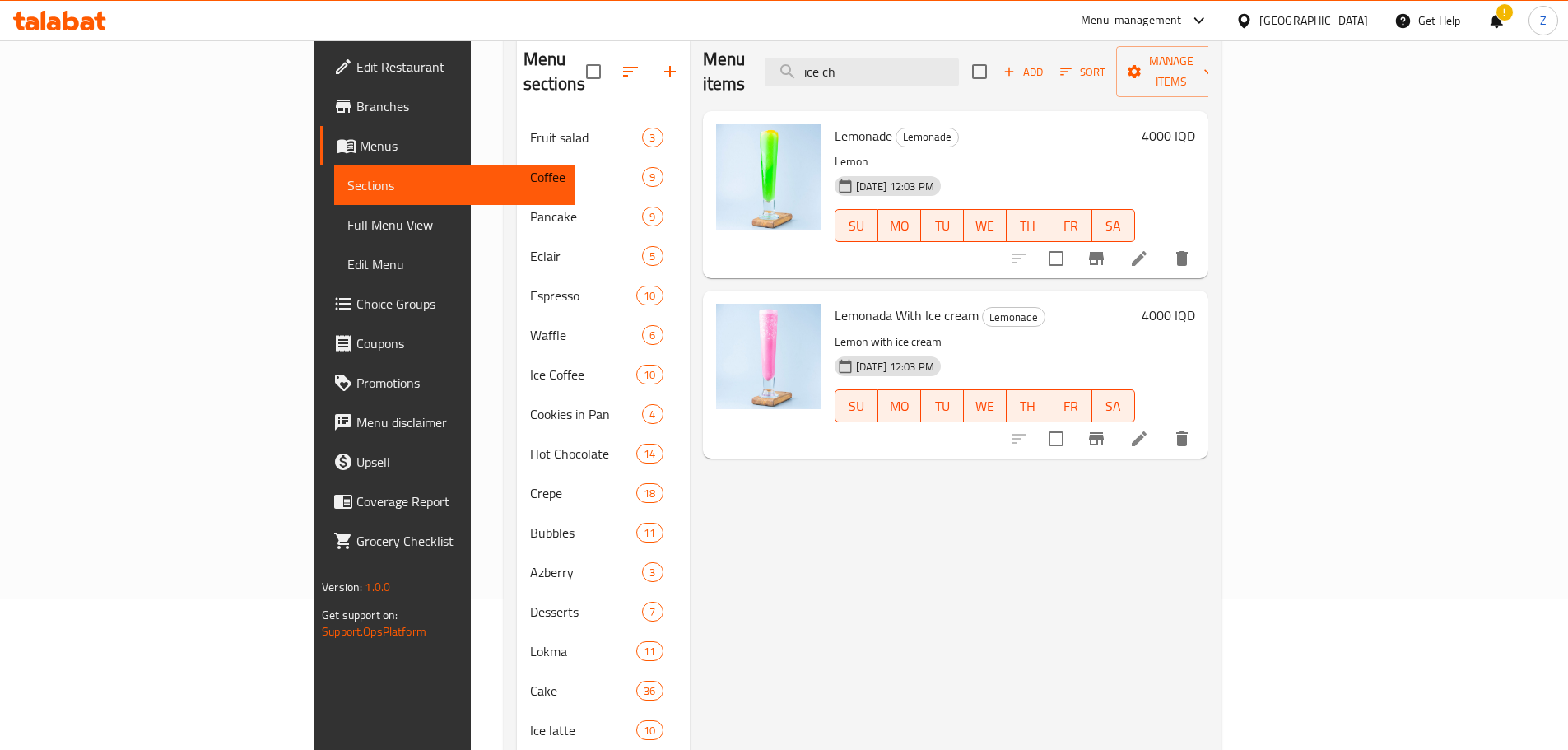
scroll to position [127, 0]
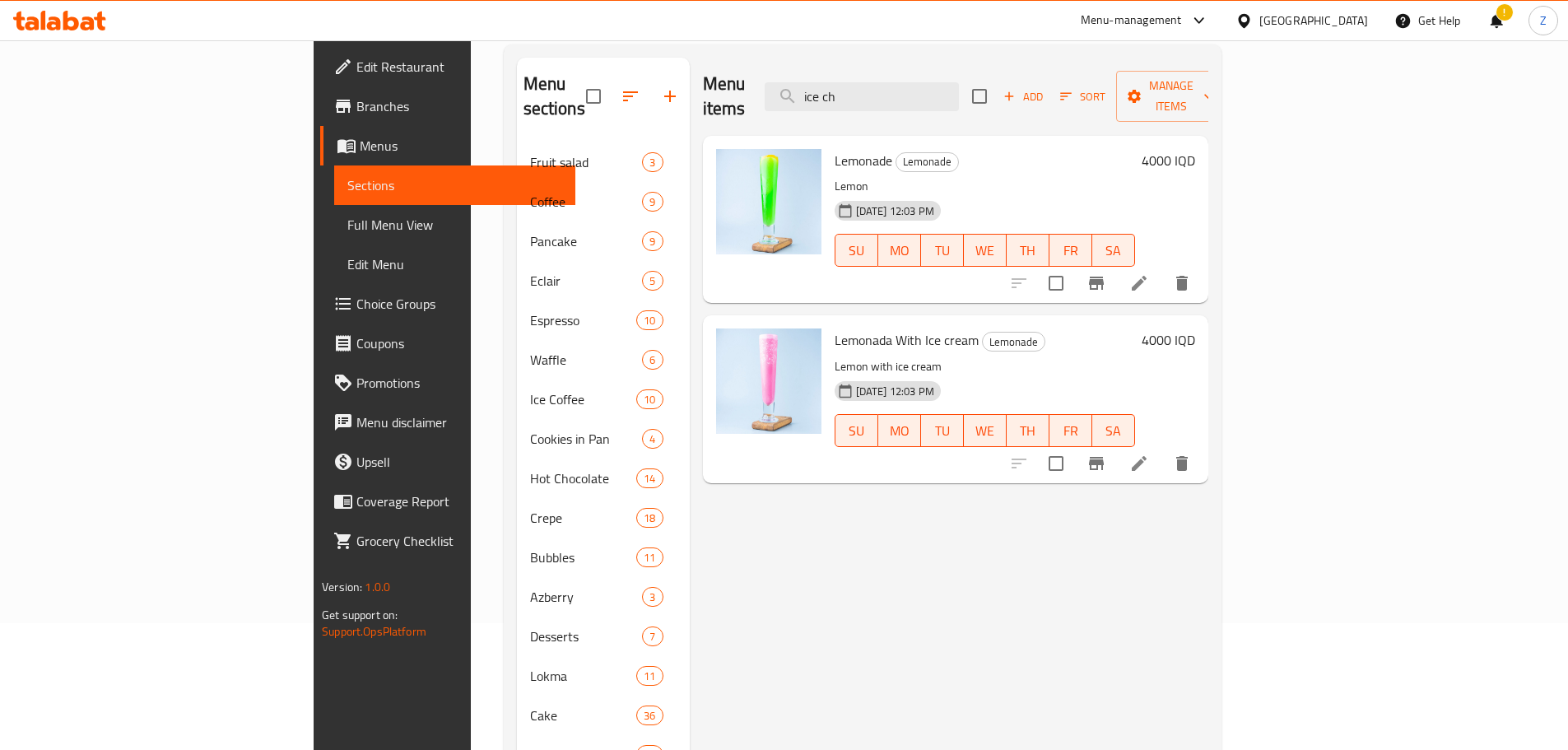
click at [1195, 149] on h6 "4000 IQD" at bounding box center [1168, 161] width 53 height 23
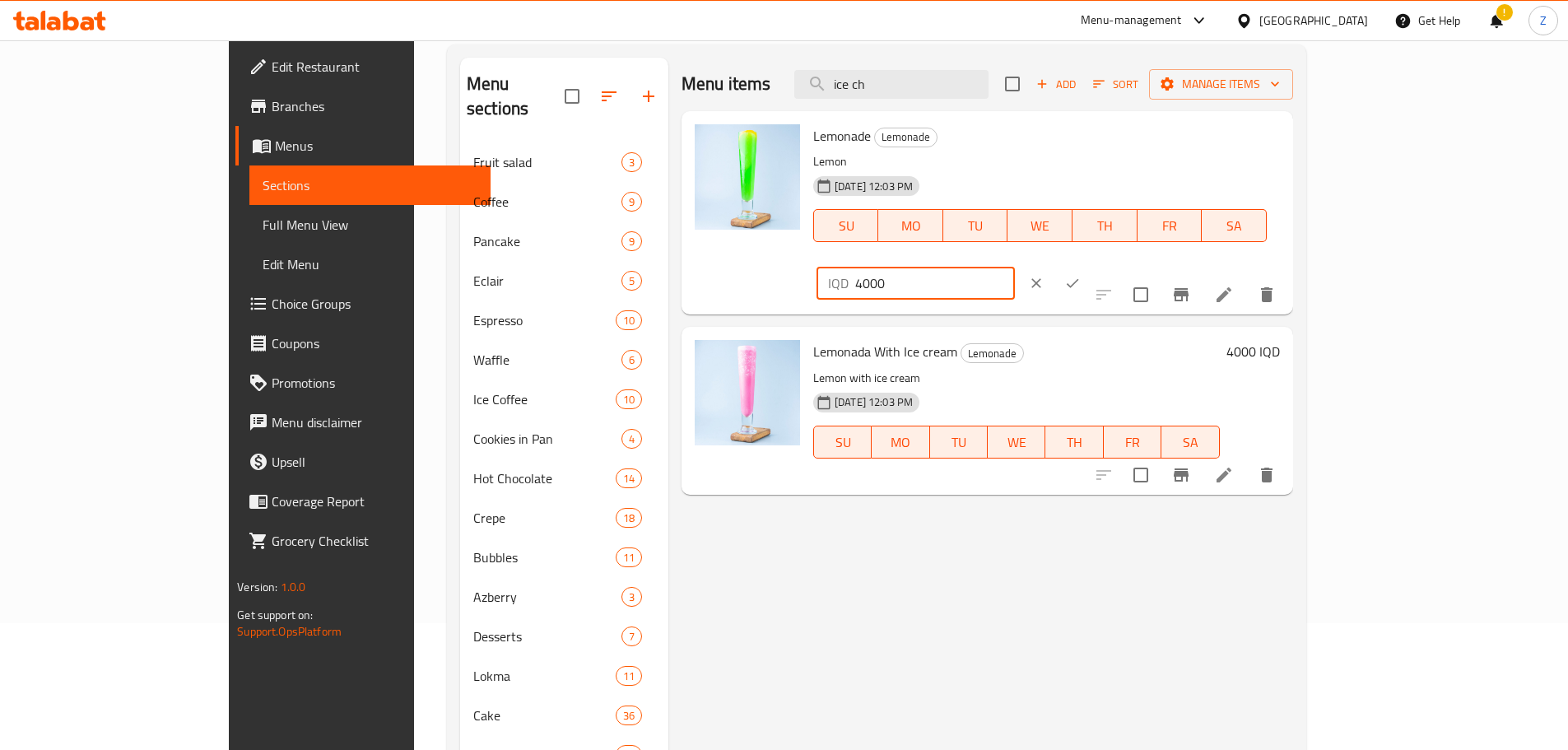
click at [1015, 266] on input "4000" at bounding box center [935, 283] width 160 height 33
type input "3000"
click at [1090, 265] on button "ok" at bounding box center [1073, 283] width 37 height 37
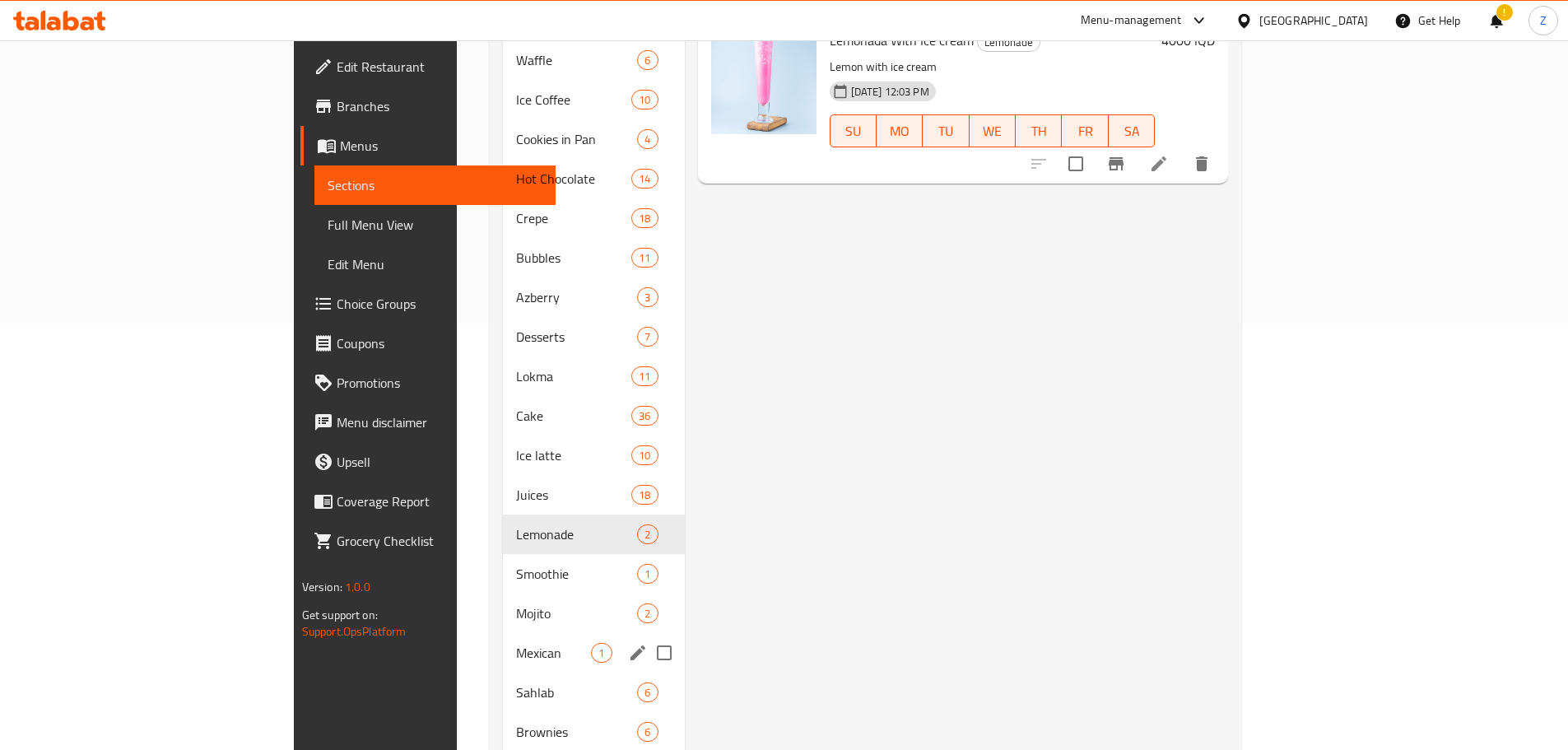
scroll to position [456, 0]
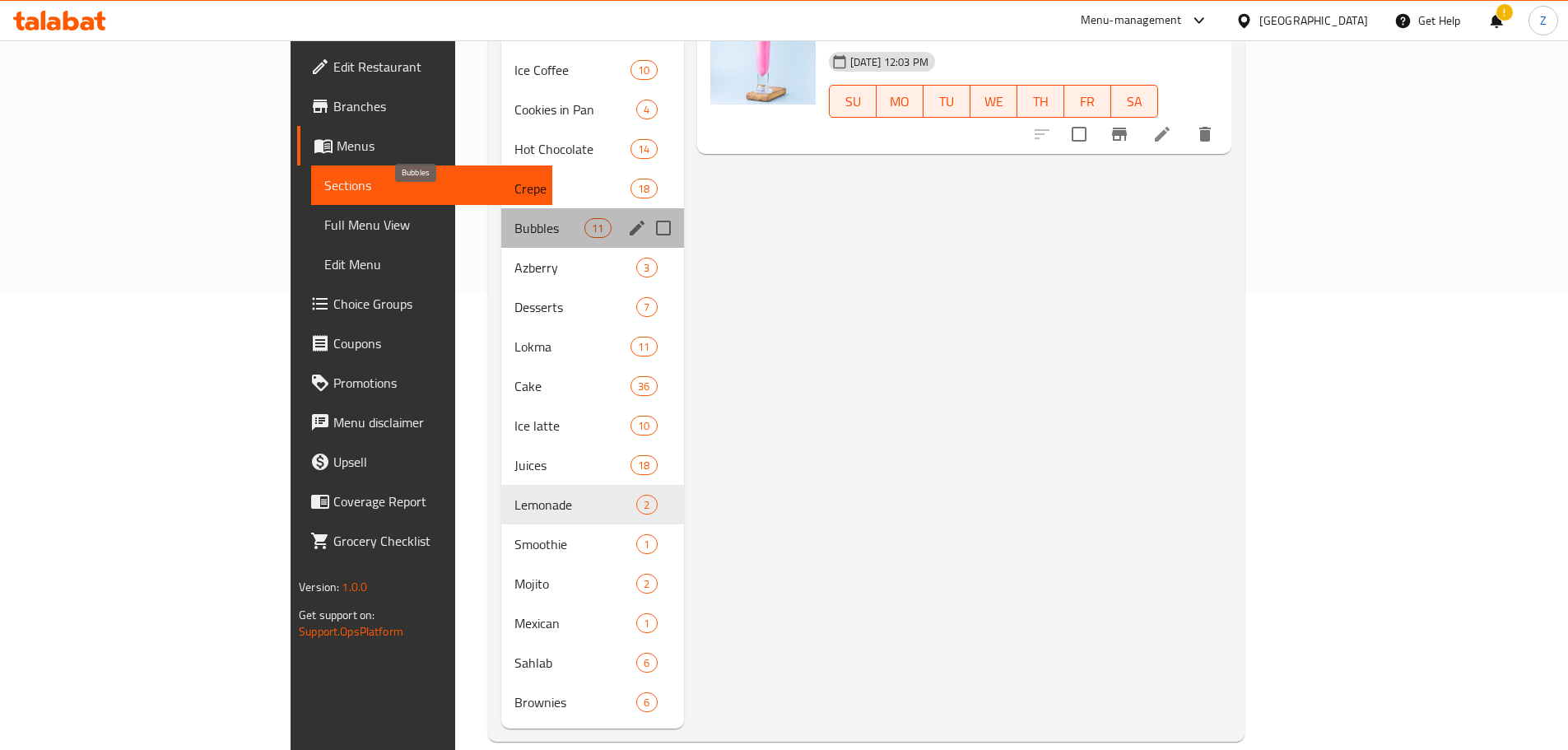
click at [514, 218] on span "Bubbles" at bounding box center [549, 228] width 70 height 20
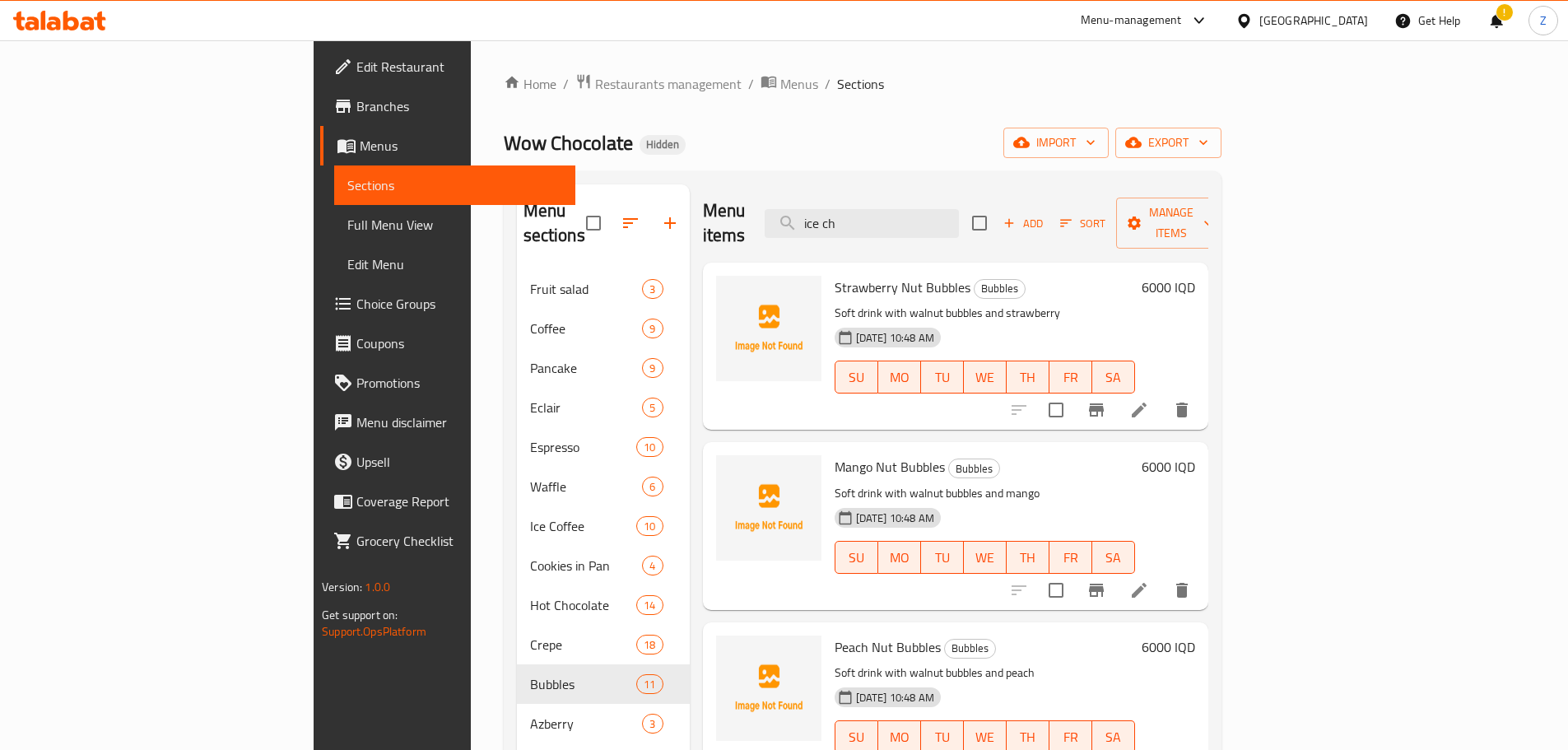
drag, startPoint x: 1470, startPoint y: 265, endPoint x: 1457, endPoint y: 264, distance: 13.0
click at [1195, 276] on h6 "6000 IQD" at bounding box center [1168, 287] width 53 height 23
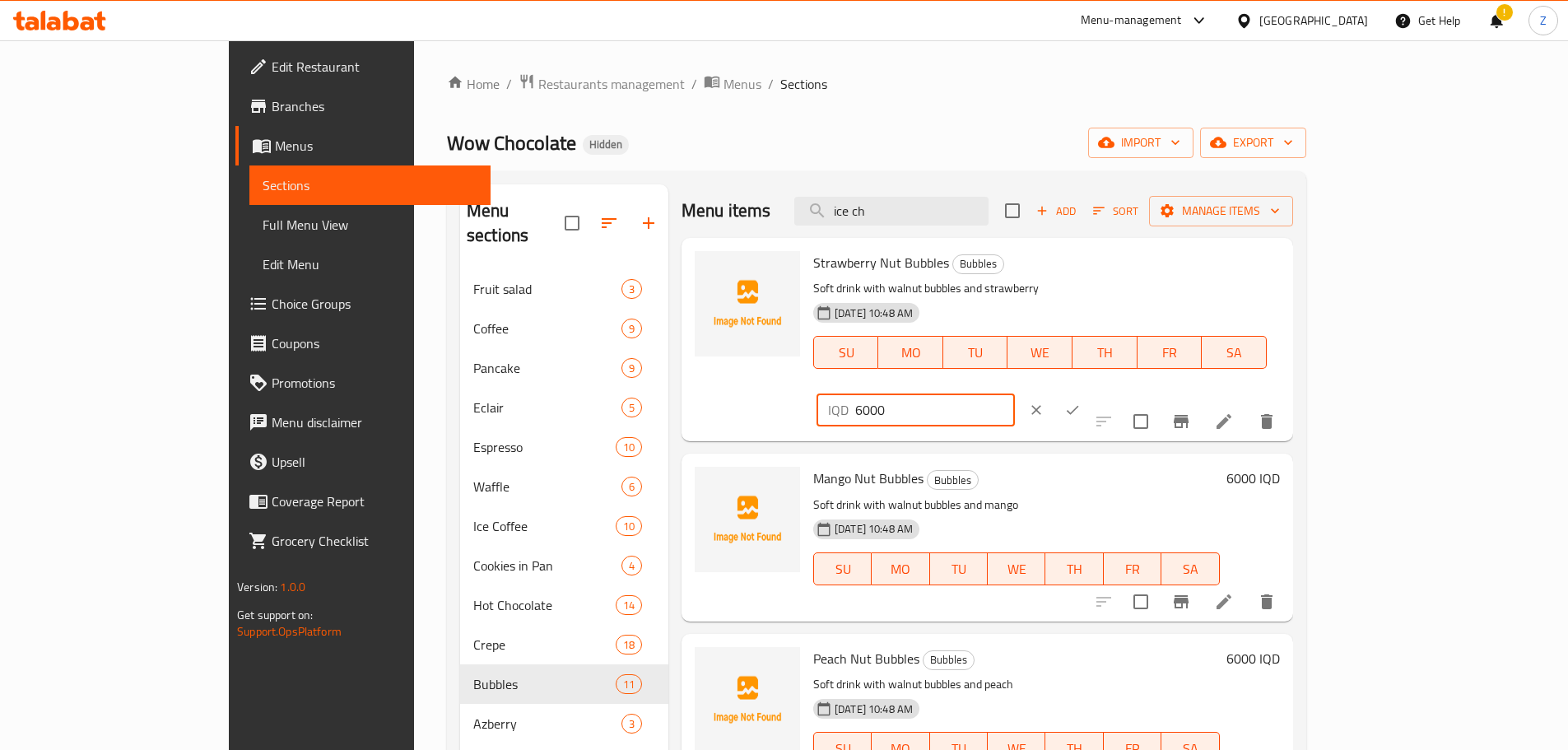
drag, startPoint x: 1279, startPoint y: 263, endPoint x: 1268, endPoint y: 264, distance: 11.0
click at [1015, 394] on div "IQD 6000 ​" at bounding box center [915, 410] width 198 height 33
type input "5000"
click at [1080, 401] on icon "ok" at bounding box center [1072, 410] width 17 height 17
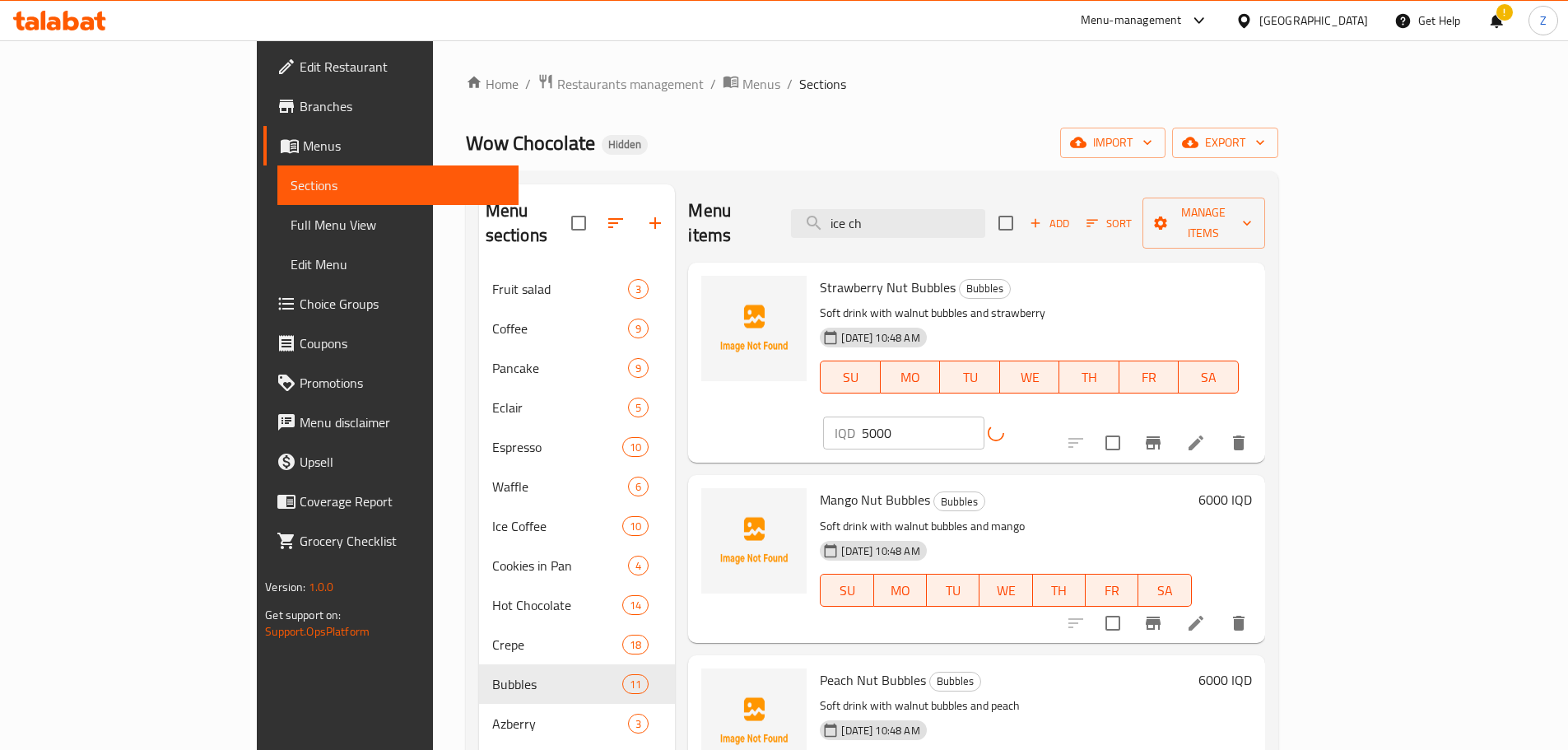
click at [1252, 488] on h6 "6000 IQD" at bounding box center [1225, 499] width 53 height 23
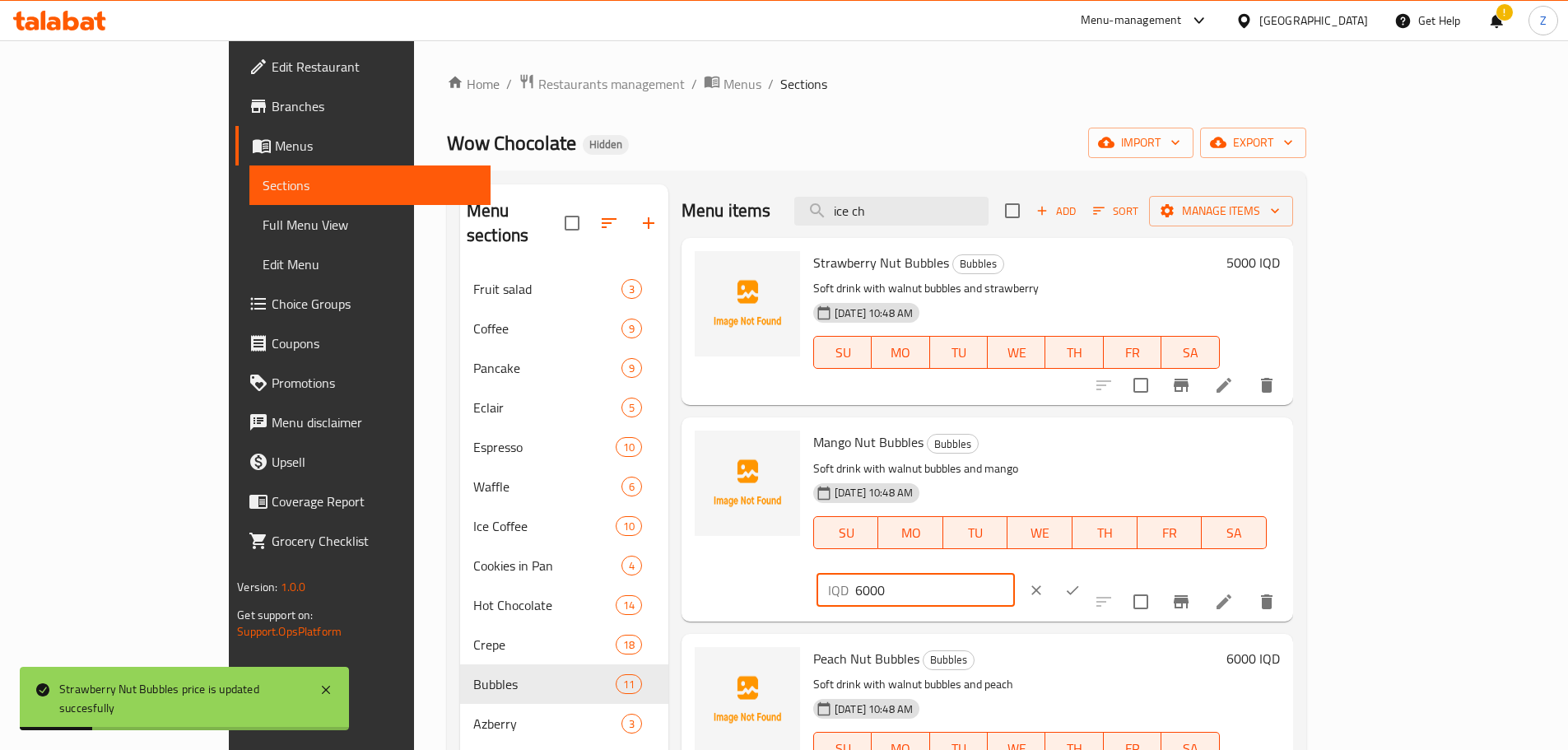
drag, startPoint x: 1280, startPoint y: 446, endPoint x: 1263, endPoint y: 450, distance: 17.5
click at [1015, 574] on div "IQD 6000 ​" at bounding box center [915, 590] width 198 height 33
type input "5000"
click at [1080, 582] on icon "ok" at bounding box center [1072, 590] width 17 height 17
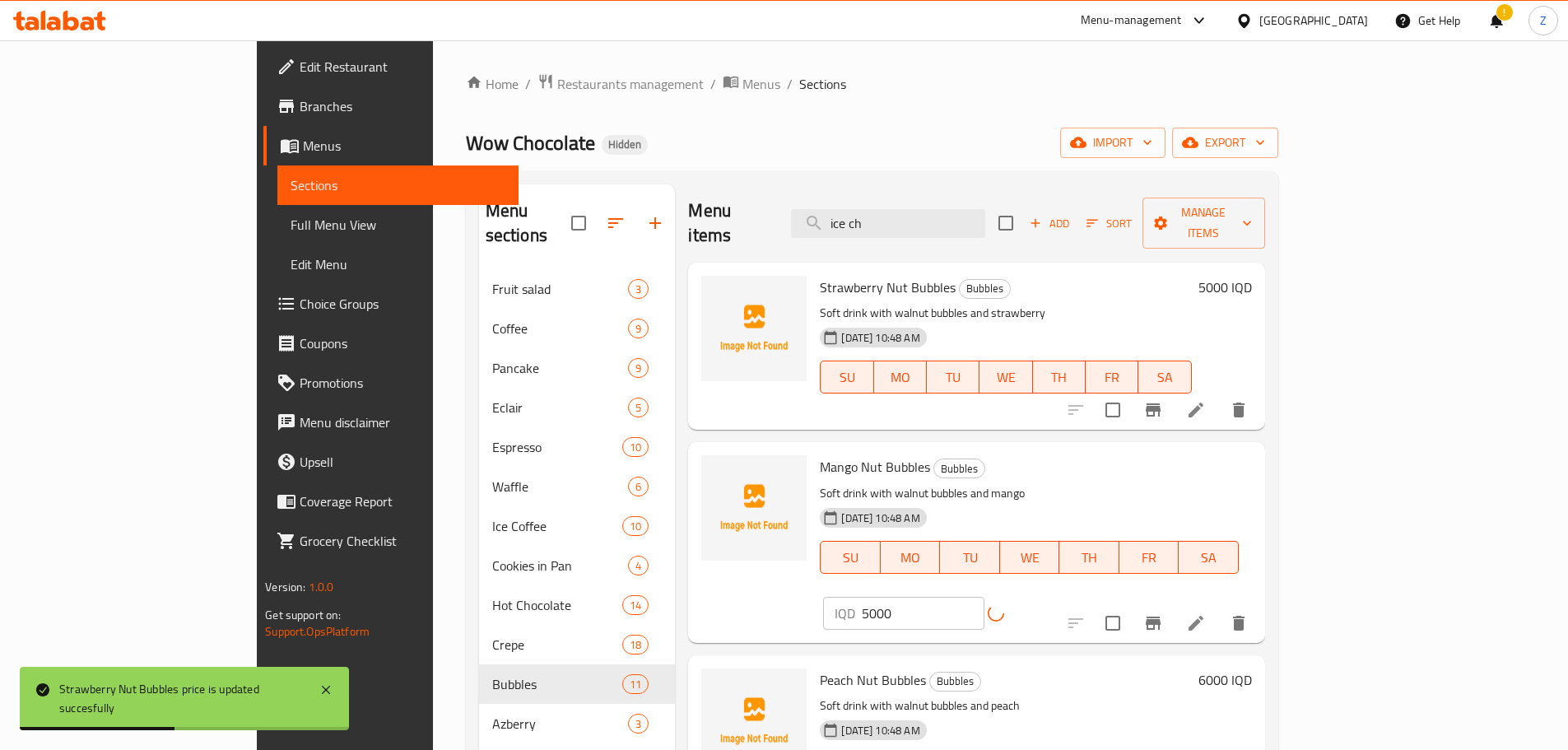
scroll to position [165, 0]
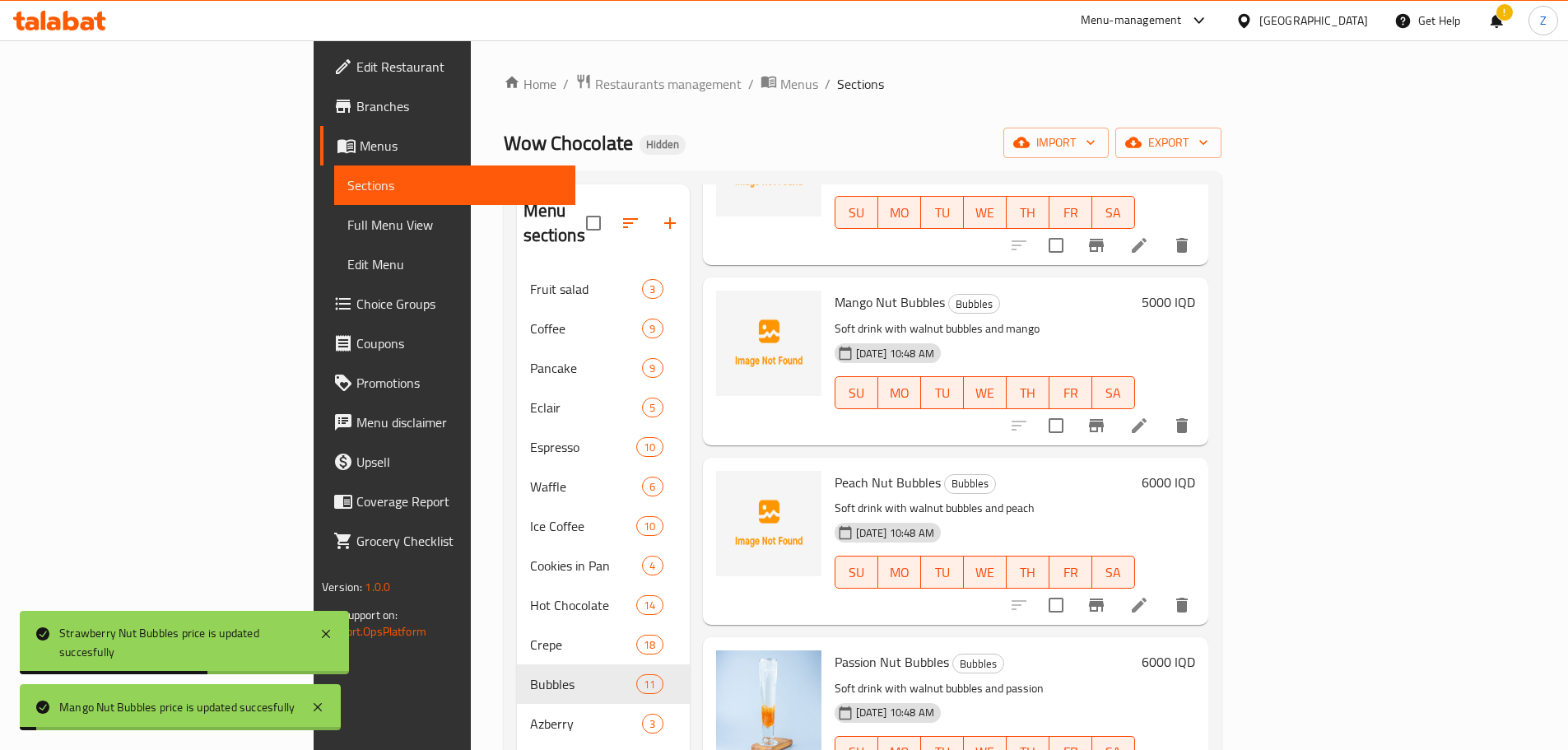
click at [1195, 471] on h6 "6000 IQD" at bounding box center [1168, 483] width 53 height 23
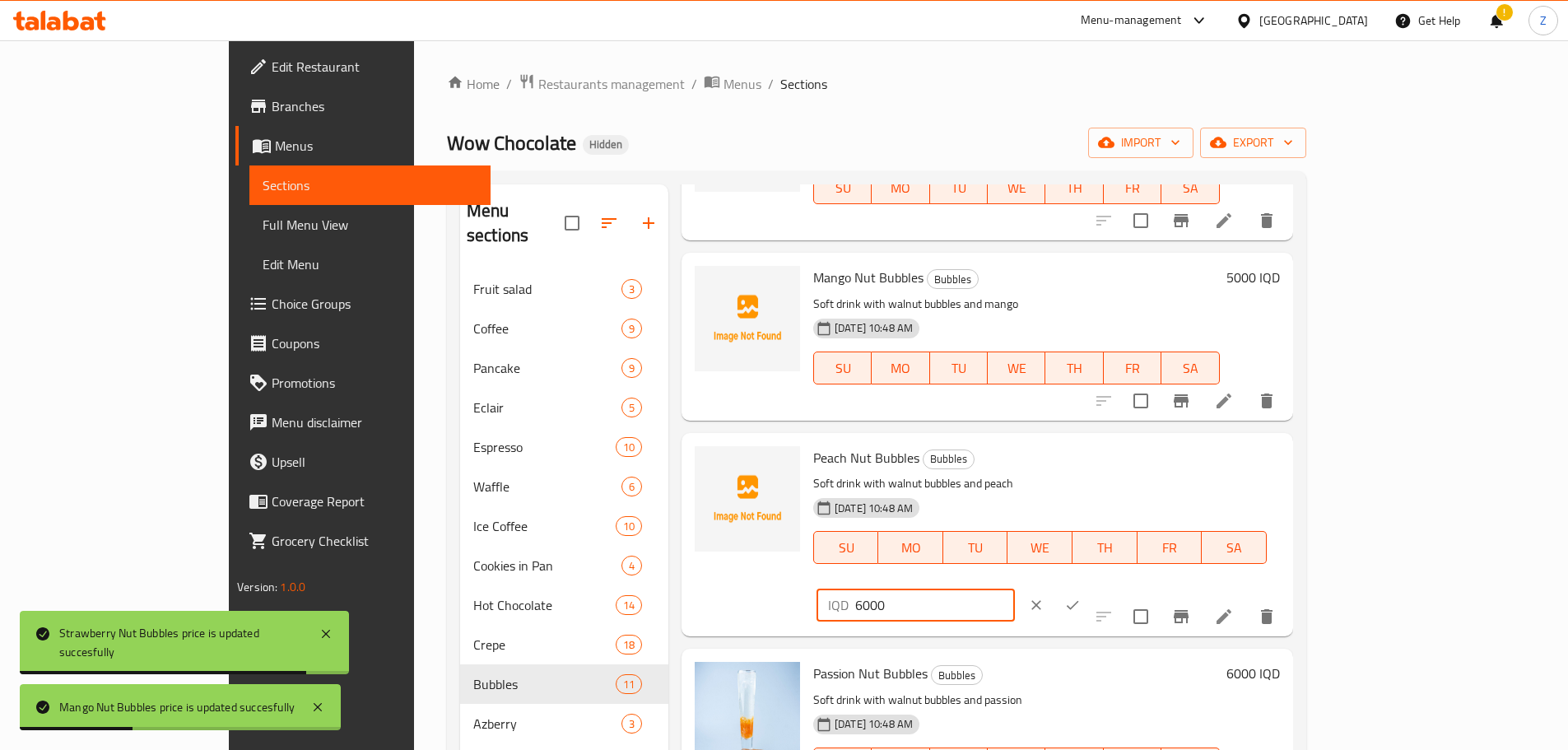
click at [1015, 589] on div "IQD 6000 ​" at bounding box center [915, 605] width 198 height 33
type input "5000"
click at [1090, 587] on button "ok" at bounding box center [1073, 605] width 37 height 37
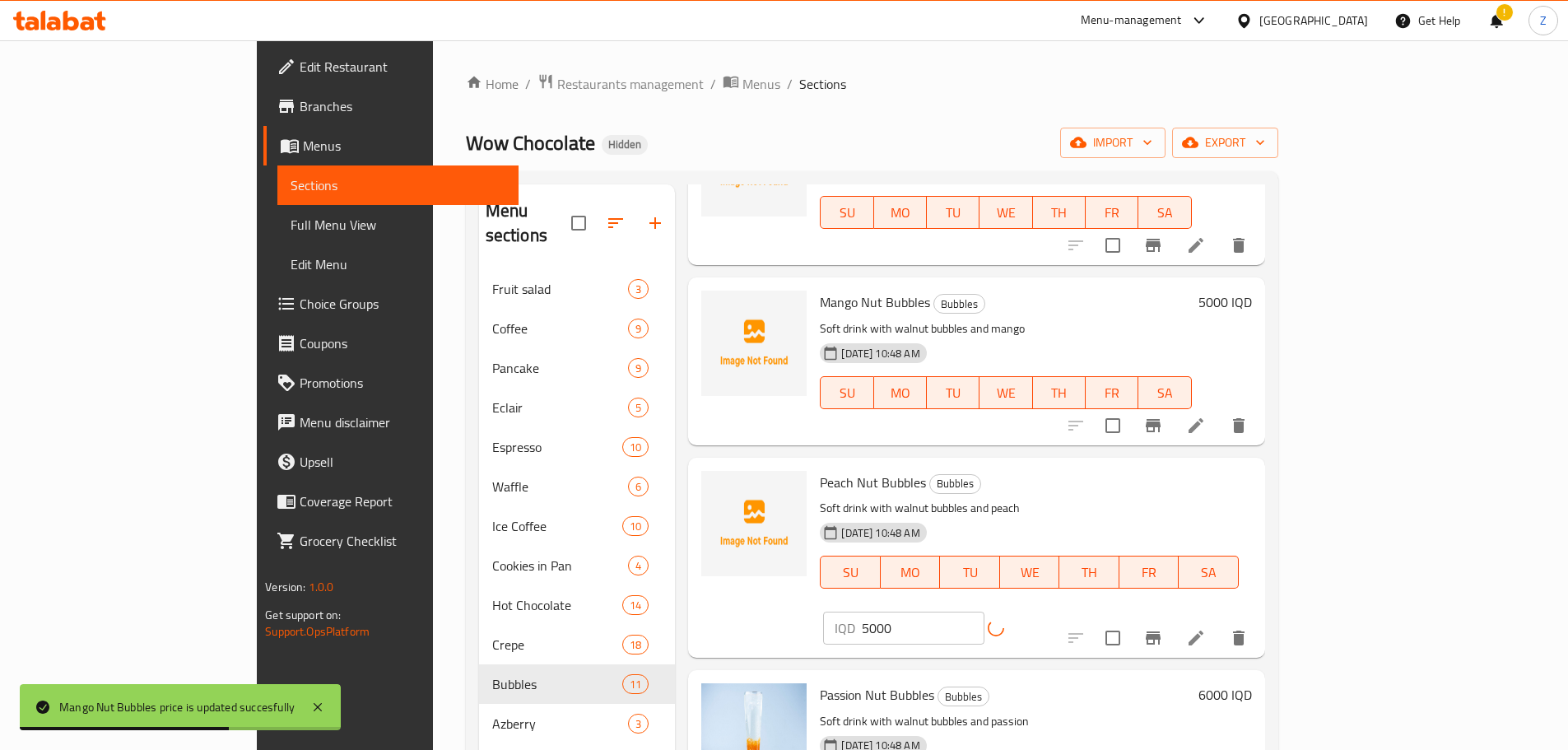
scroll to position [329, 0]
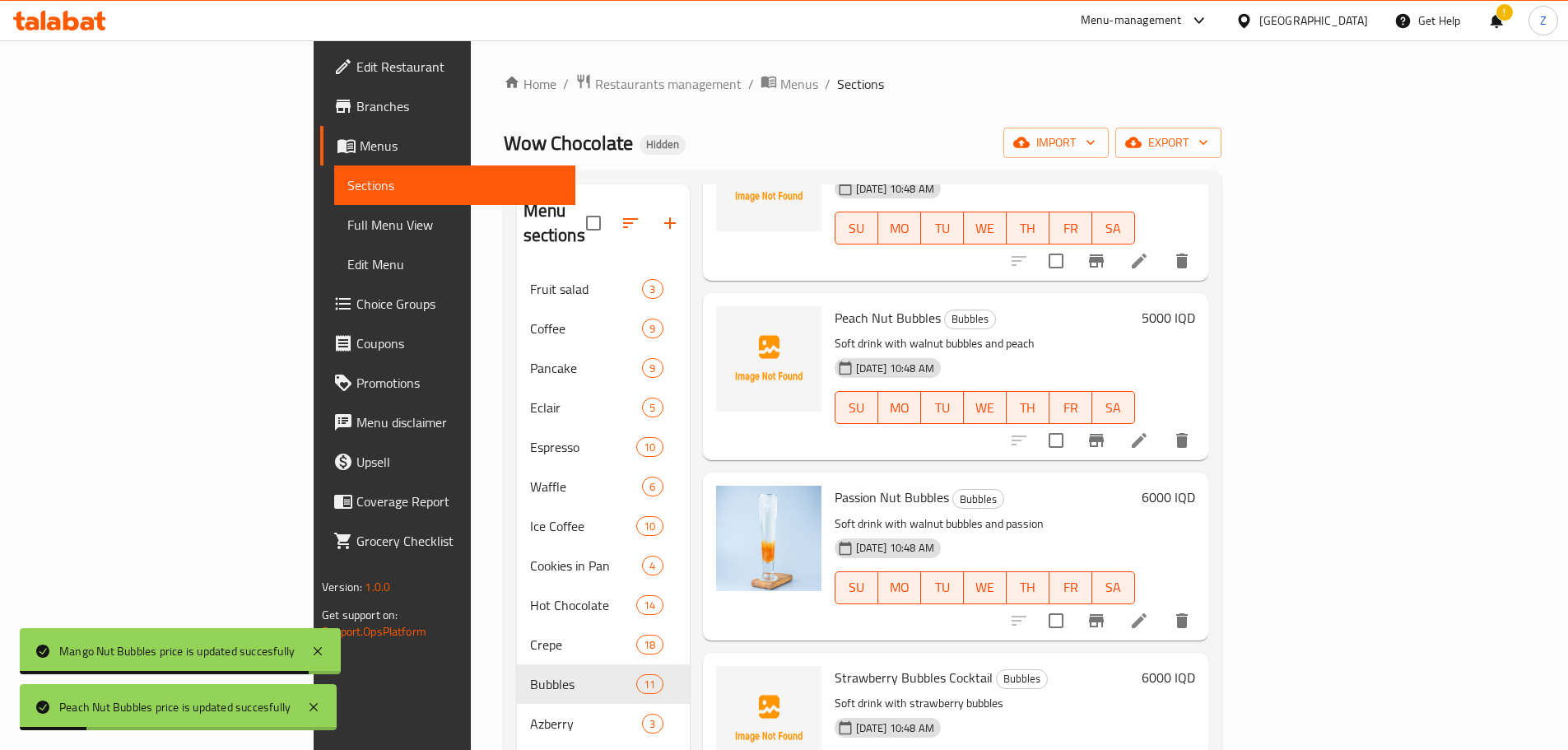
click at [1134, 485] on h6 "Passion Nut Bubbles Bubbles" at bounding box center [985, 497] width 300 height 23
click at [1195, 485] on h6 "6000 IQD" at bounding box center [1168, 497] width 53 height 23
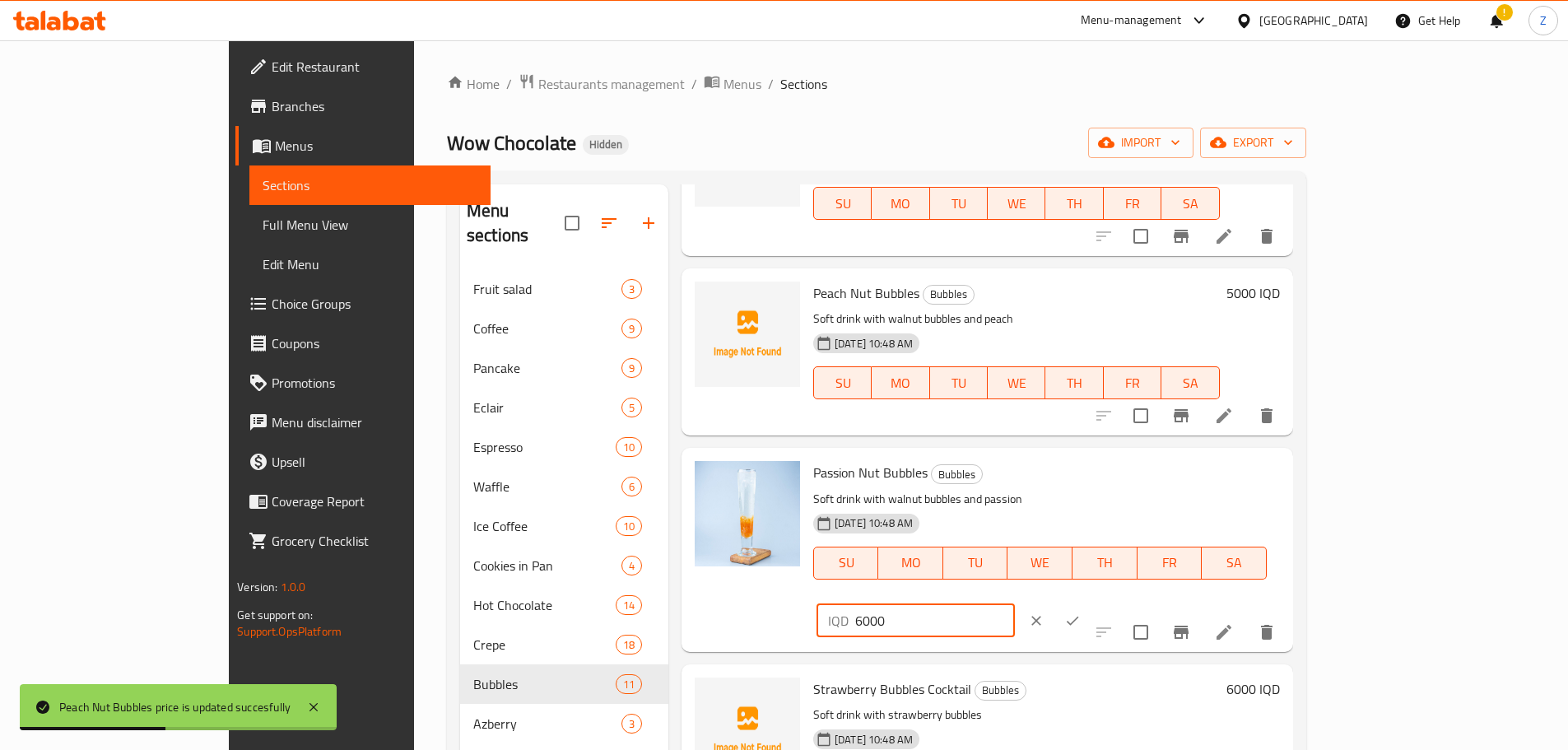
drag, startPoint x: 1276, startPoint y: 487, endPoint x: 1261, endPoint y: 484, distance: 15.3
click at [1015, 604] on div "IQD 6000 ​" at bounding box center [915, 621] width 198 height 33
type input "5000"
click at [1090, 603] on button "ok" at bounding box center [1073, 621] width 37 height 37
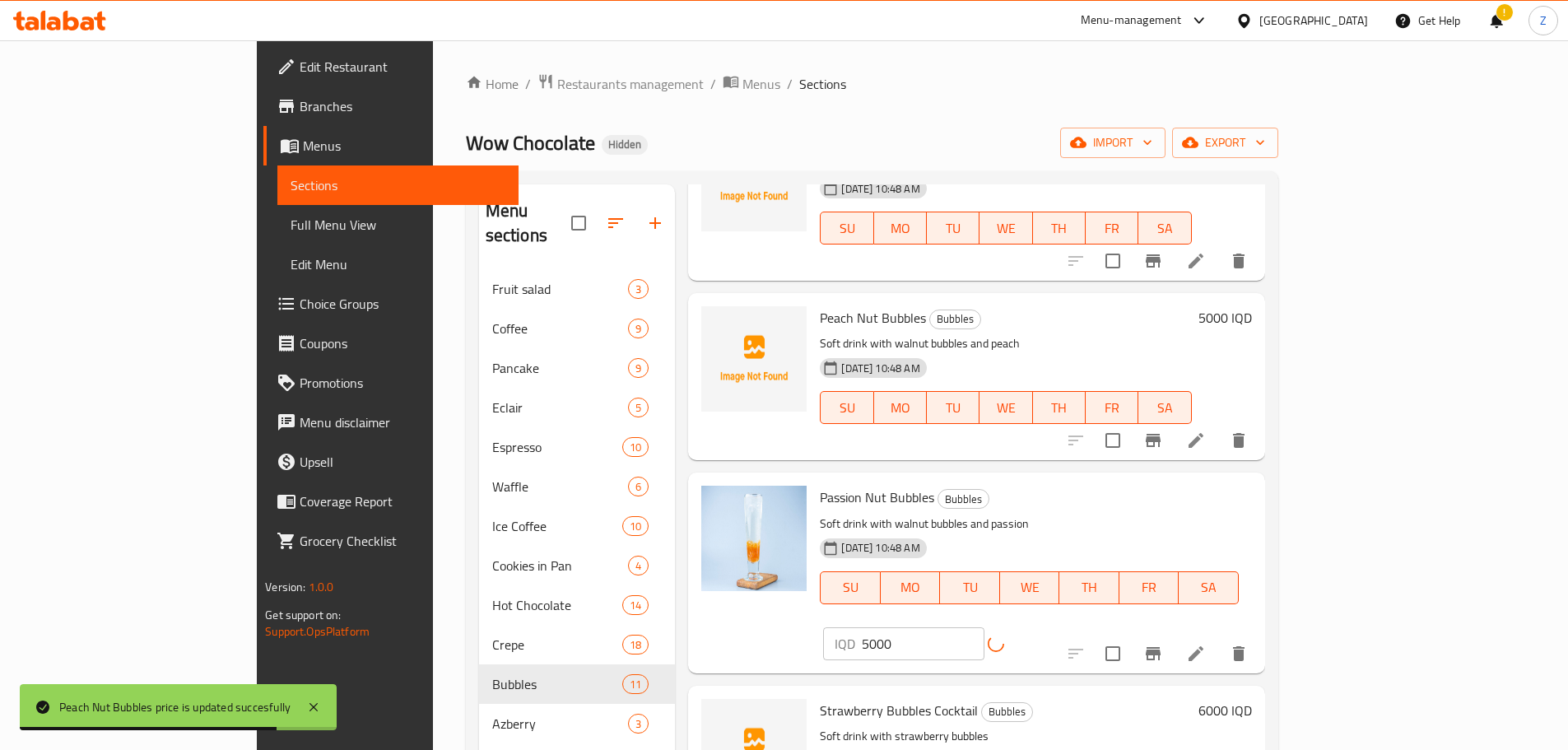
scroll to position [494, 0]
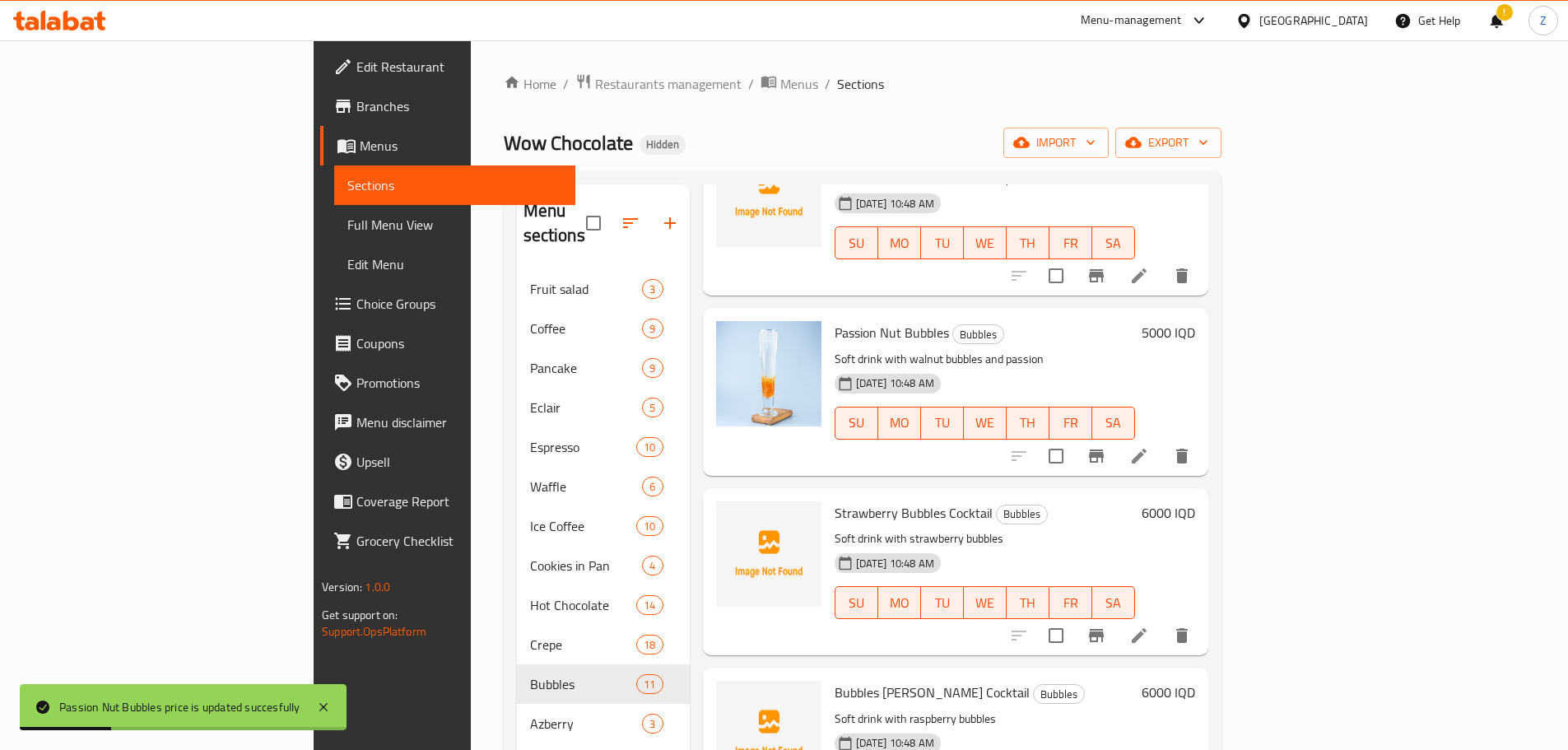
click at [1195, 501] on h6 "6000 IQD" at bounding box center [1168, 513] width 53 height 23
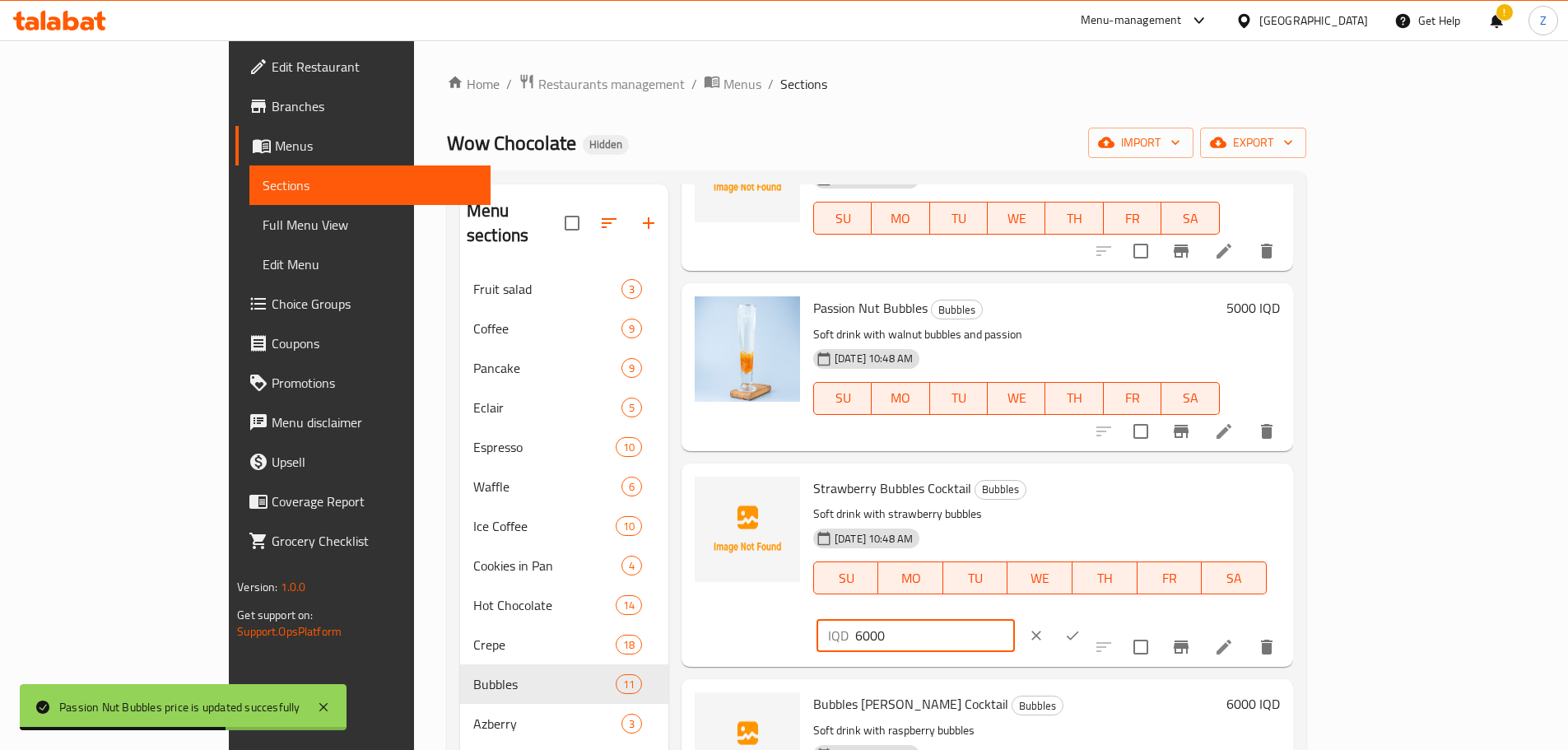
drag, startPoint x: 1278, startPoint y: 494, endPoint x: 1254, endPoint y: 494, distance: 24.0
click at [1015, 619] on div "IQD 6000 ​" at bounding box center [915, 636] width 198 height 33
type input "5000"
click at [1080, 627] on icon "ok" at bounding box center [1072, 635] width 17 height 17
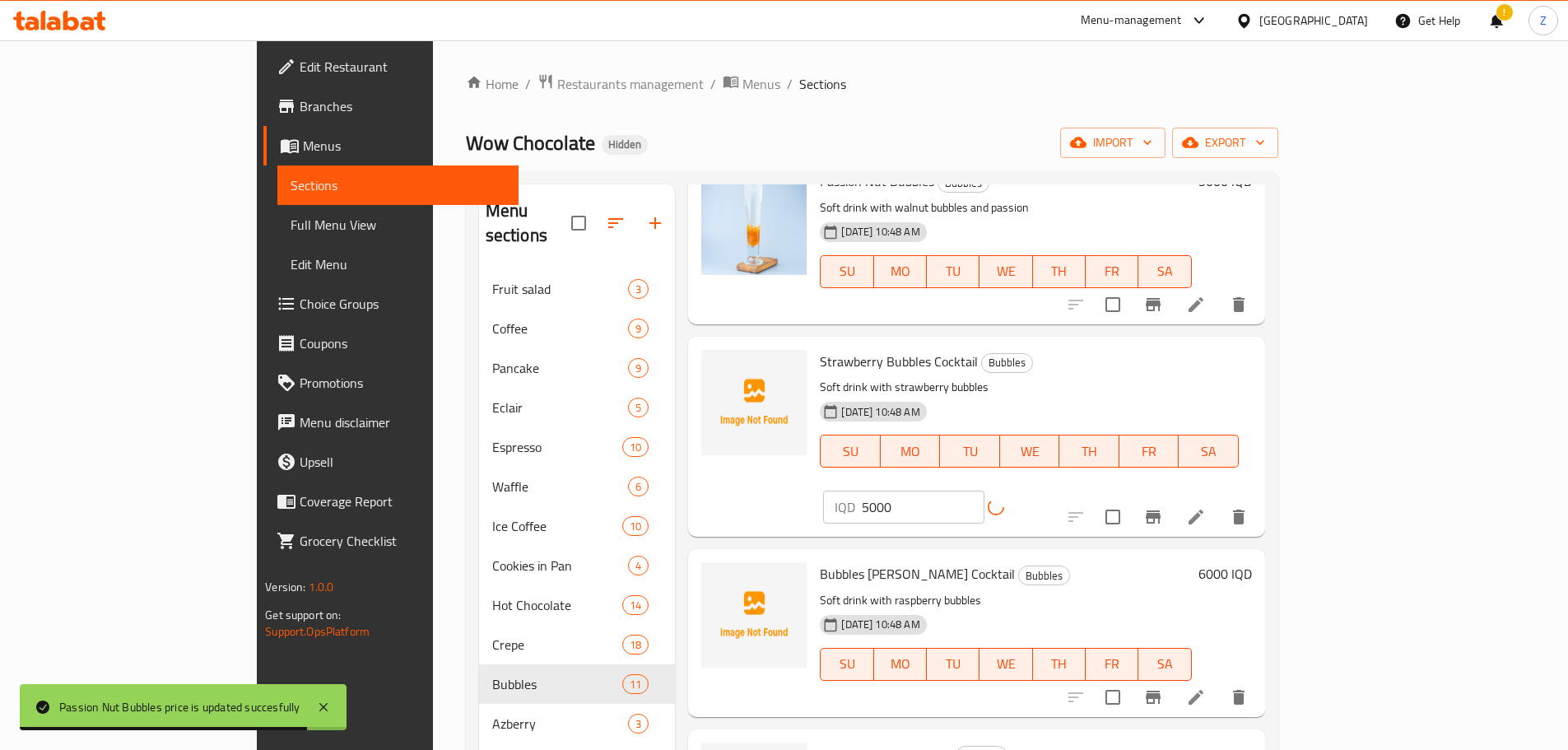
scroll to position [658, 0]
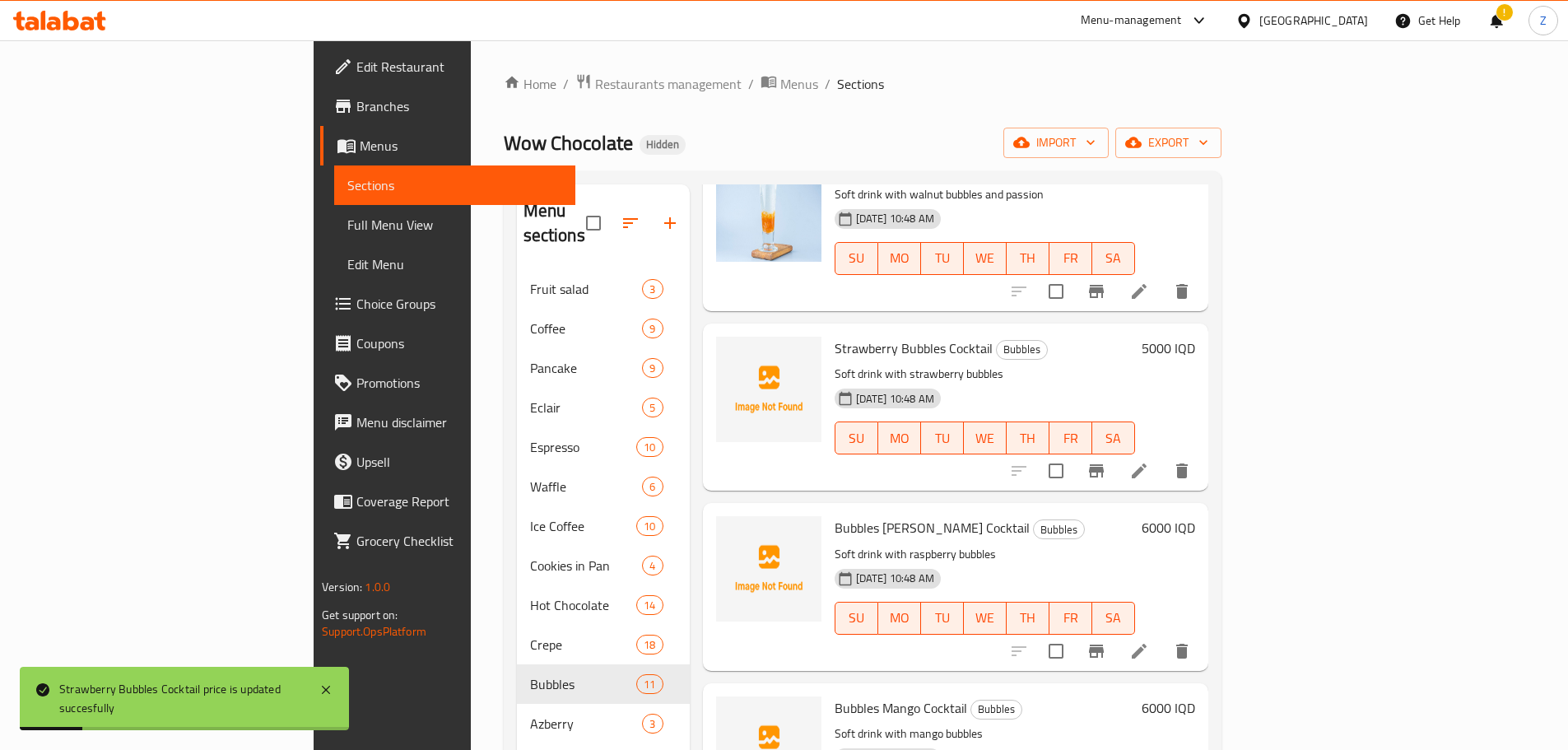
click at [1195, 516] on h6 "6000 IQD" at bounding box center [1168, 528] width 53 height 23
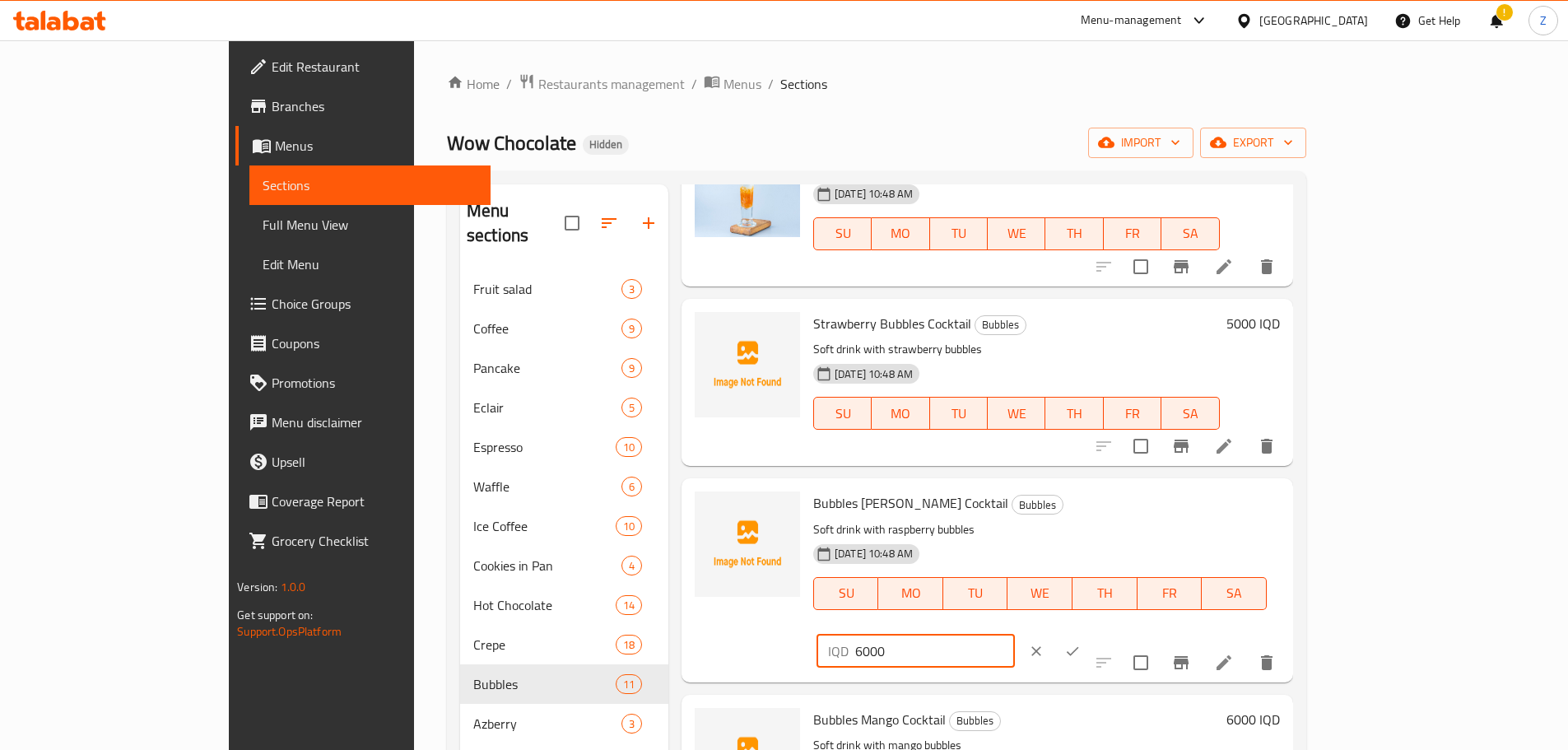
drag, startPoint x: 1277, startPoint y: 505, endPoint x: 1268, endPoint y: 508, distance: 9.5
click at [1015, 634] on div "IQD 6000 ​" at bounding box center [915, 651] width 198 height 33
type input "5000"
click at [1080, 643] on icon "ok" at bounding box center [1072, 651] width 17 height 17
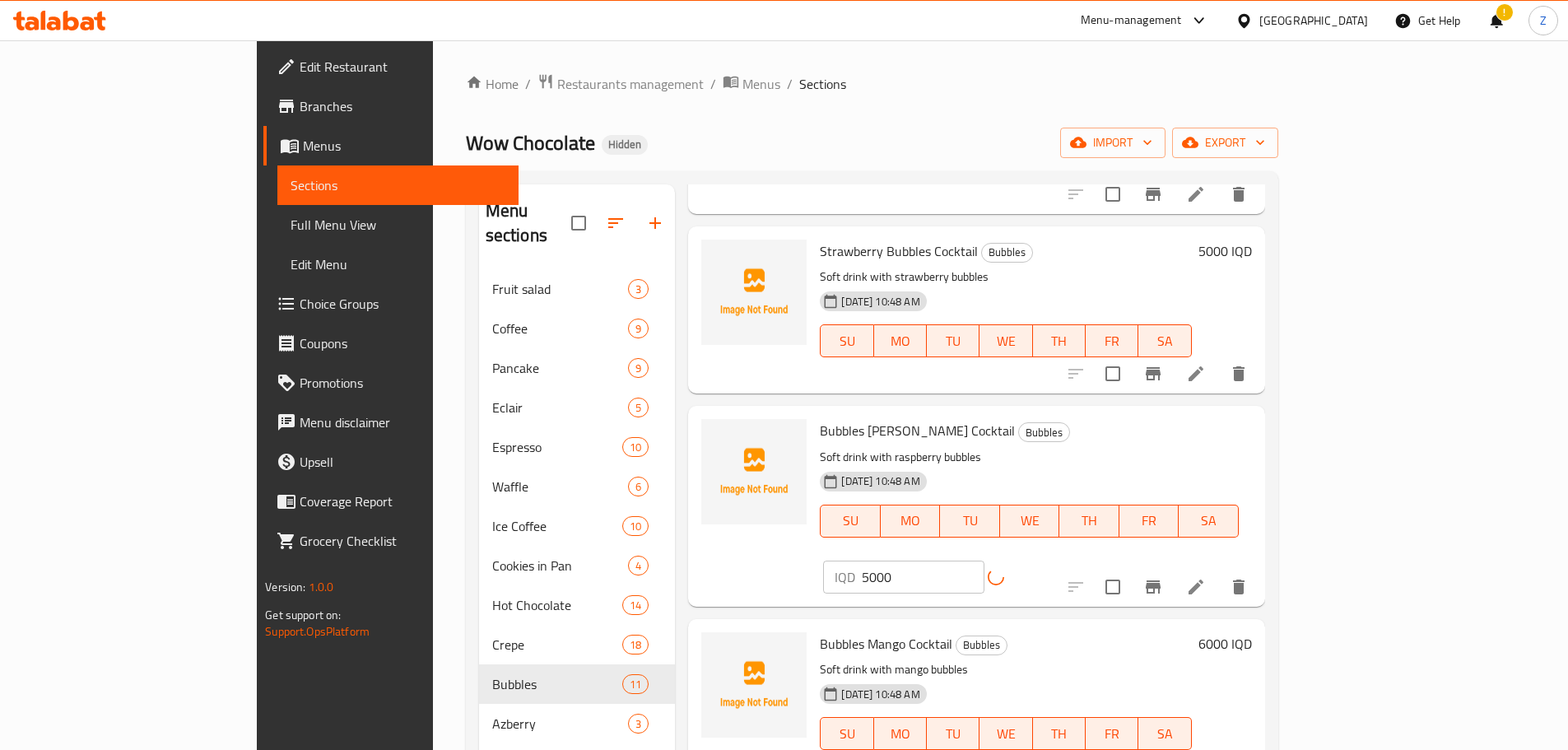
scroll to position [906, 0]
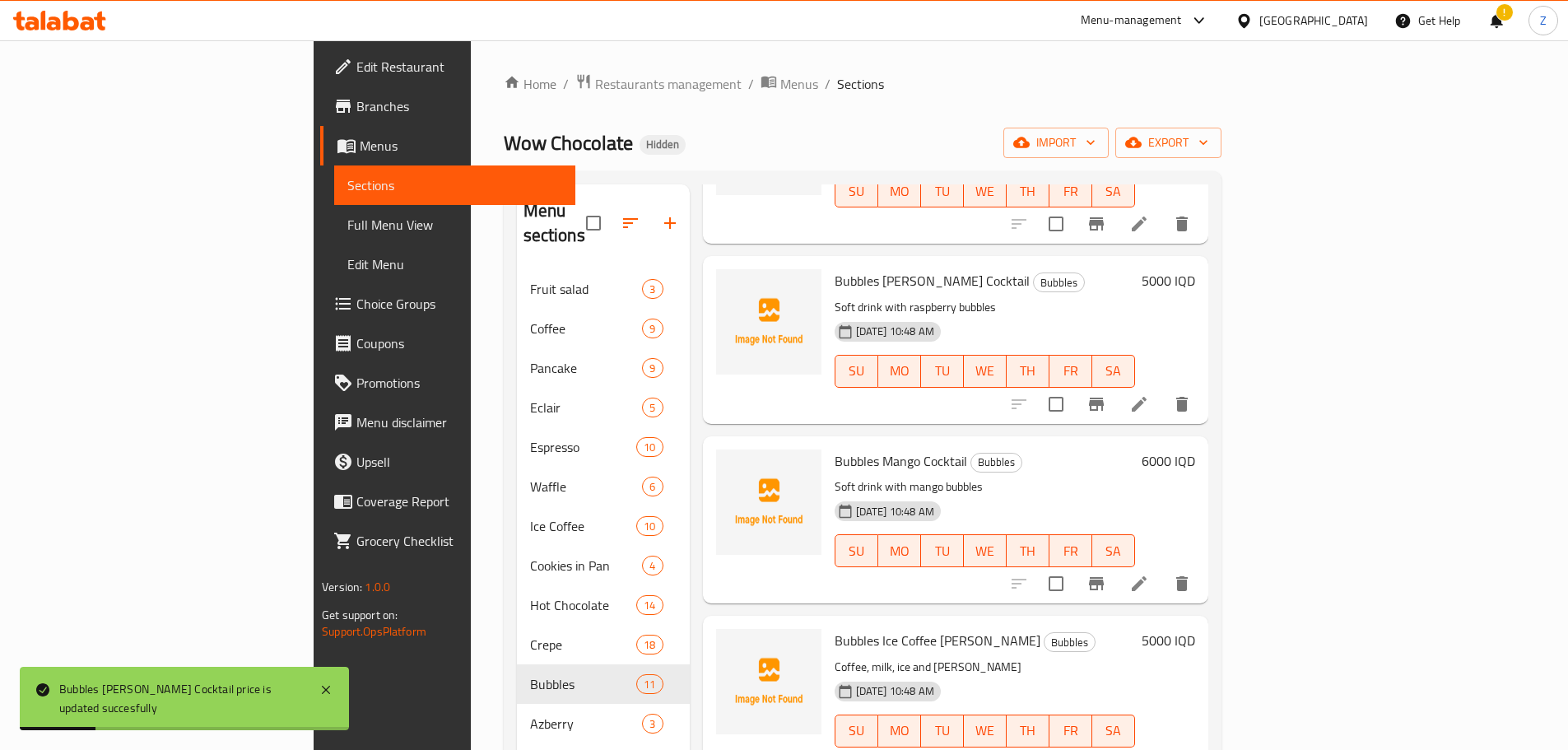
click at [1195, 450] on h6 "6000 IQD" at bounding box center [1168, 461] width 53 height 23
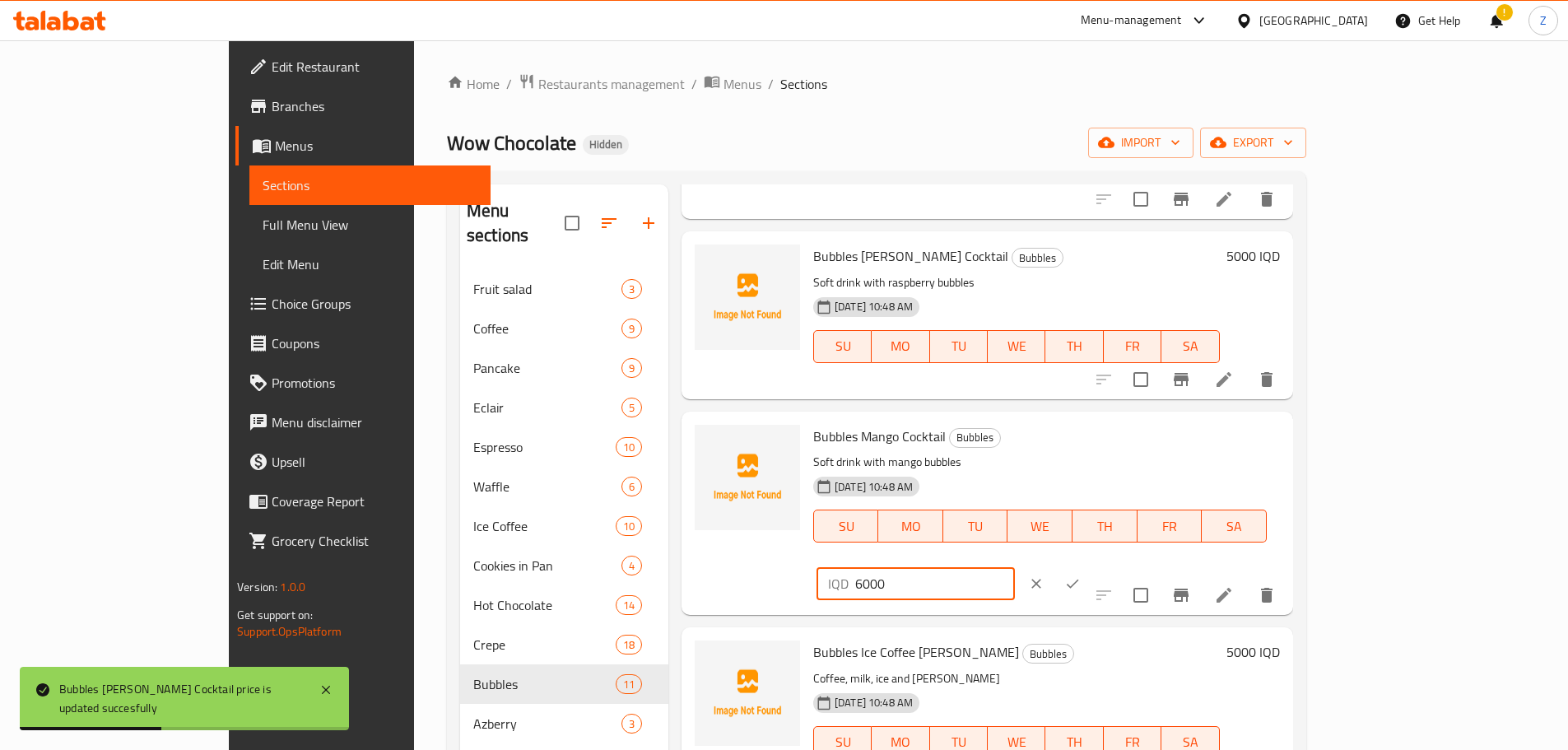
drag, startPoint x: 1279, startPoint y: 444, endPoint x: 1264, endPoint y: 442, distance: 15.1
click at [1015, 567] on div "IQD 6000 ​" at bounding box center [915, 584] width 198 height 33
type input "5000"
click at [1090, 565] on button "ok" at bounding box center [1073, 584] width 37 height 37
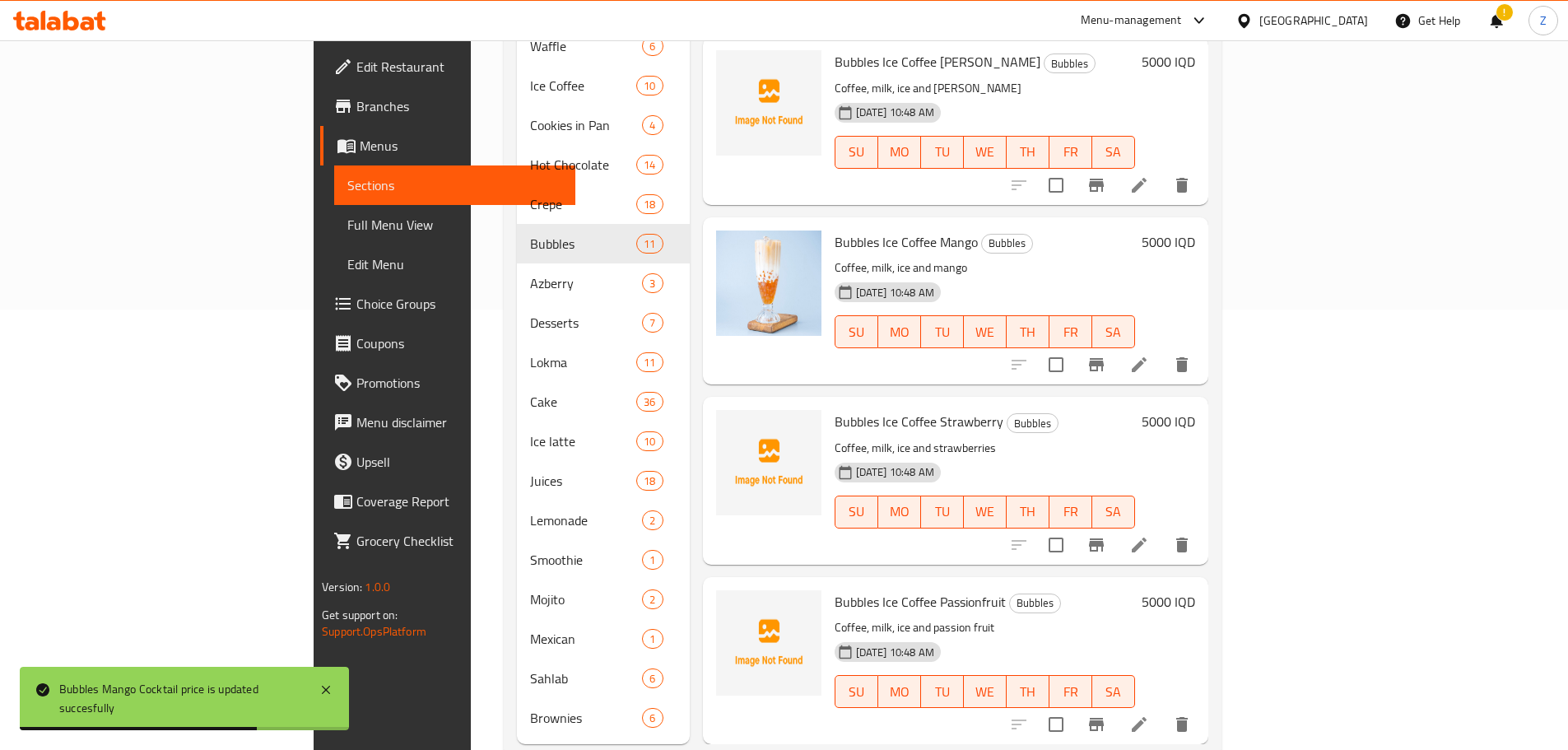
scroll to position [456, 0]
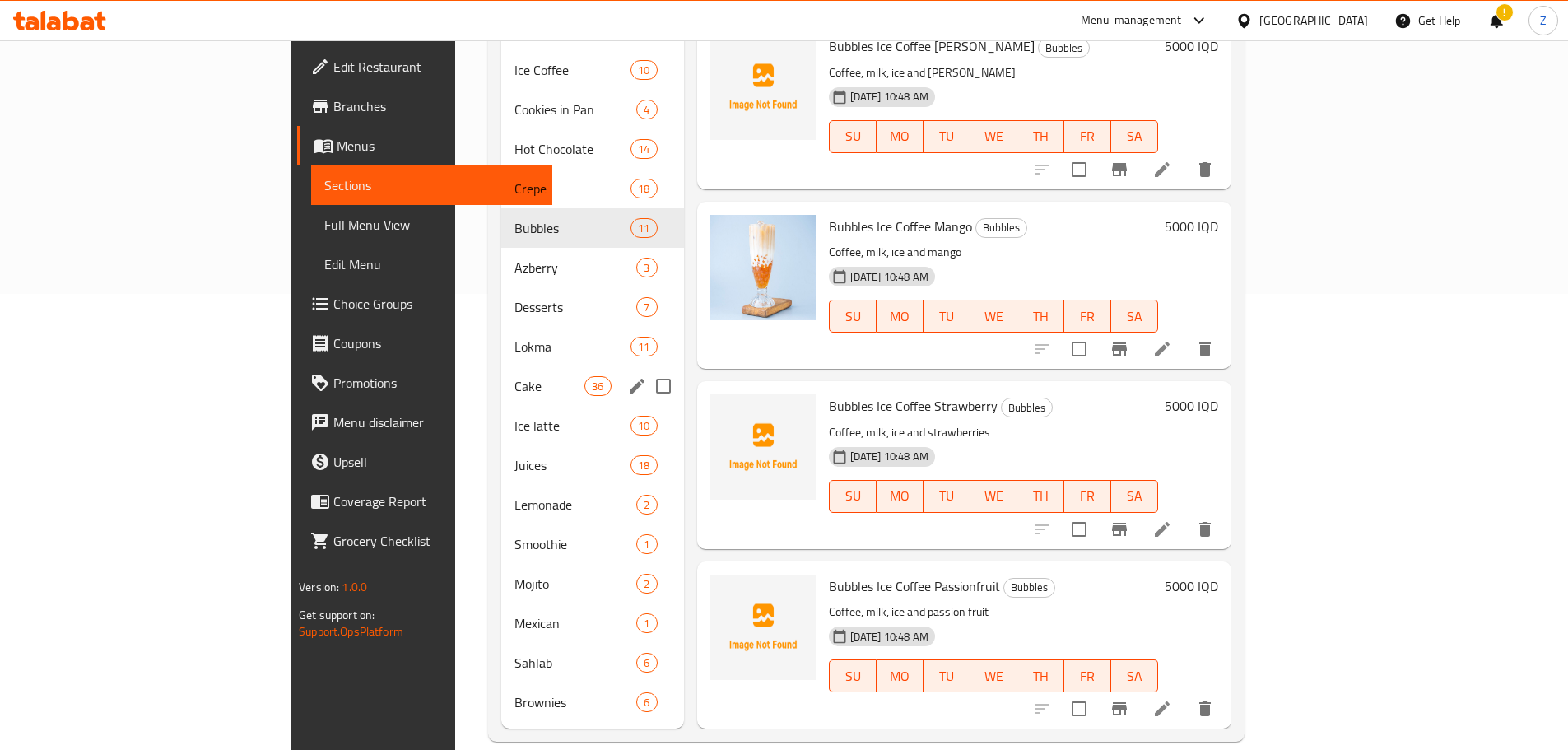
drag, startPoint x: 398, startPoint y: 372, endPoint x: 497, endPoint y: 372, distance: 99.0
click at [501, 372] on div "Cake 36" at bounding box center [592, 385] width 182 height 39
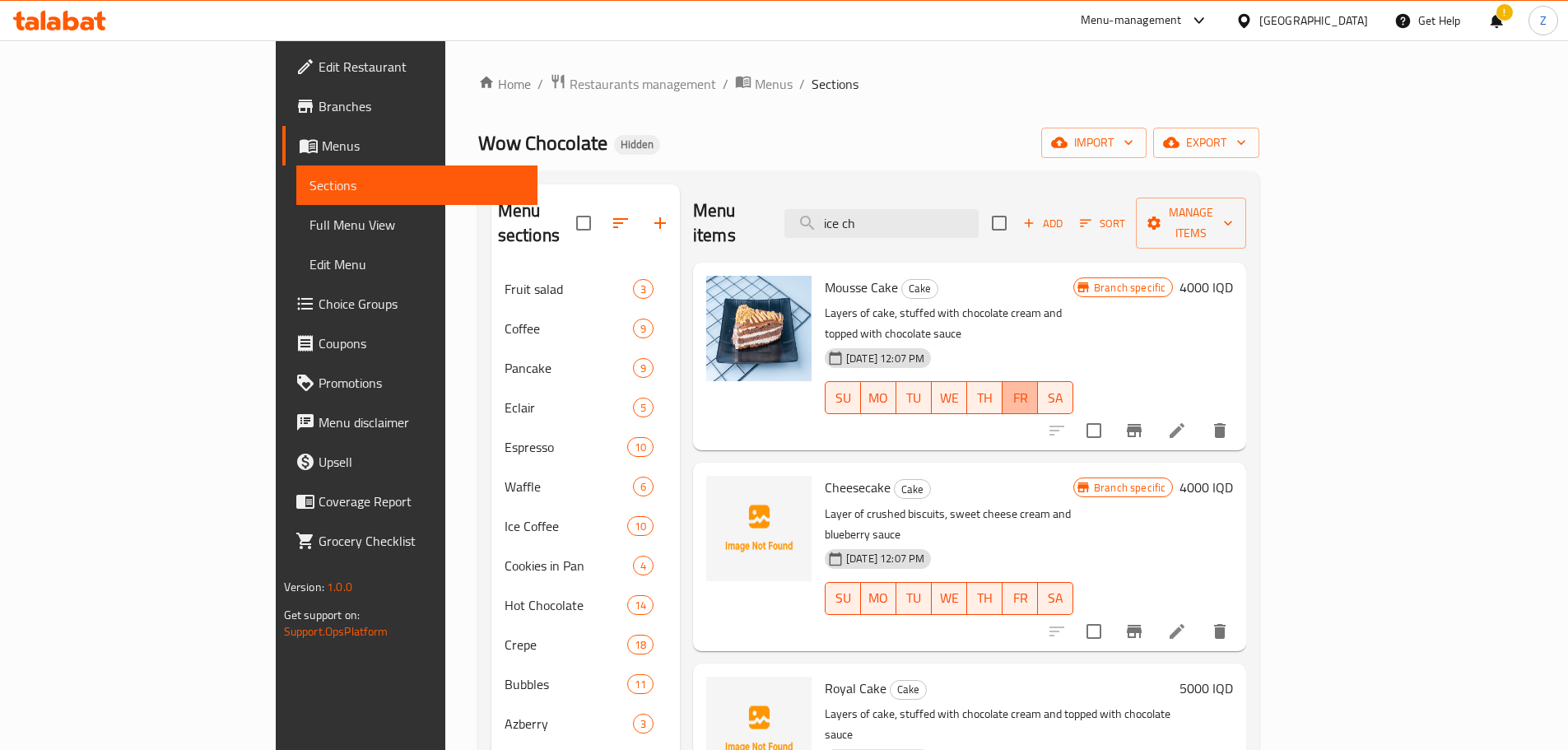
click at [1031, 386] on span "FR" at bounding box center [1020, 398] width 22 height 24
click at [1233, 283] on div "Branch specific 4000 IQD" at bounding box center [1153, 356] width 160 height 161
click at [1233, 276] on h6 "4000 IQD" at bounding box center [1206, 287] width 53 height 23
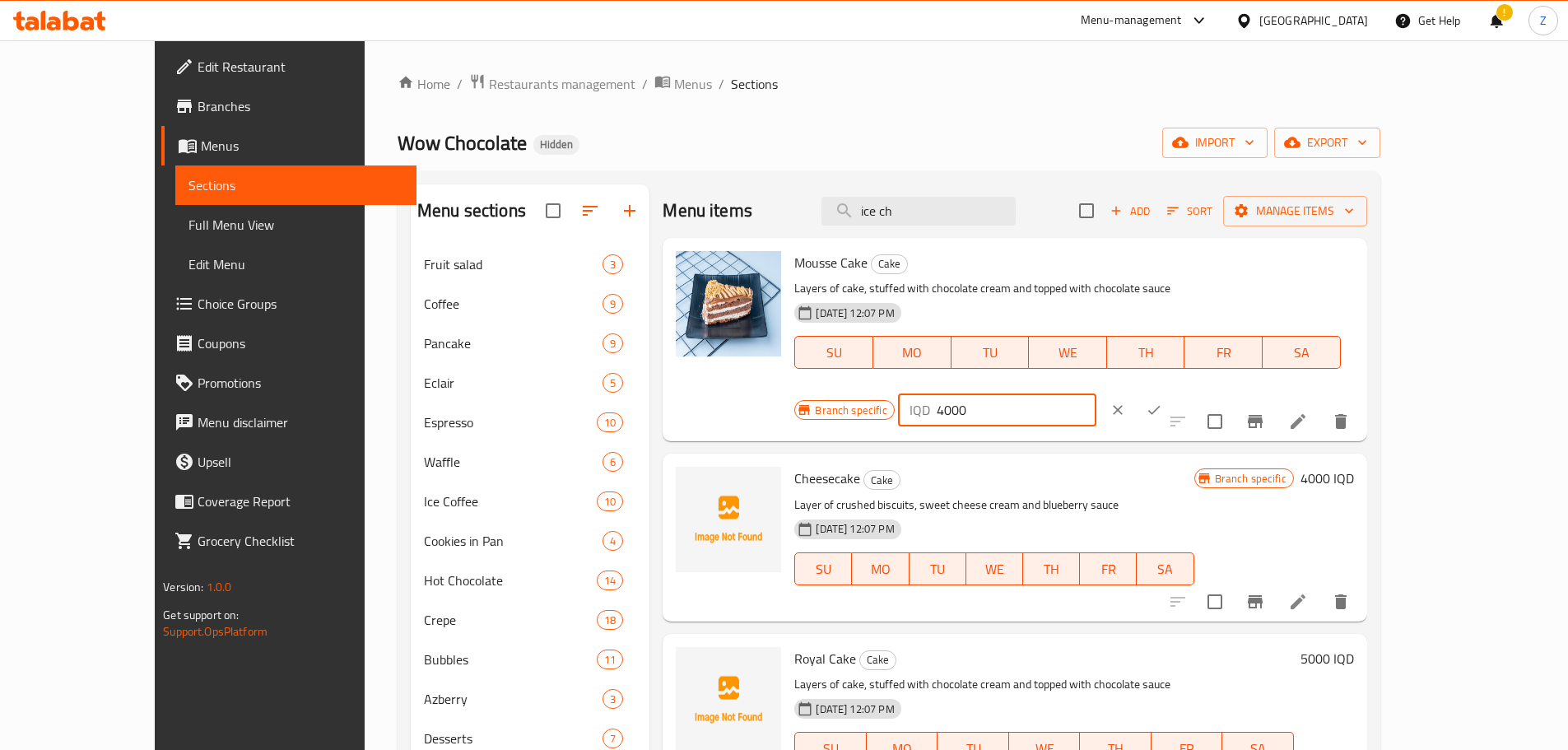
drag, startPoint x: 1278, startPoint y: 264, endPoint x: 1267, endPoint y: 266, distance: 11.2
click at [1096, 394] on div "IQD 4000 ​" at bounding box center [997, 410] width 198 height 33
type input "3000"
click at [1162, 401] on icon "ok" at bounding box center [1154, 410] width 17 height 17
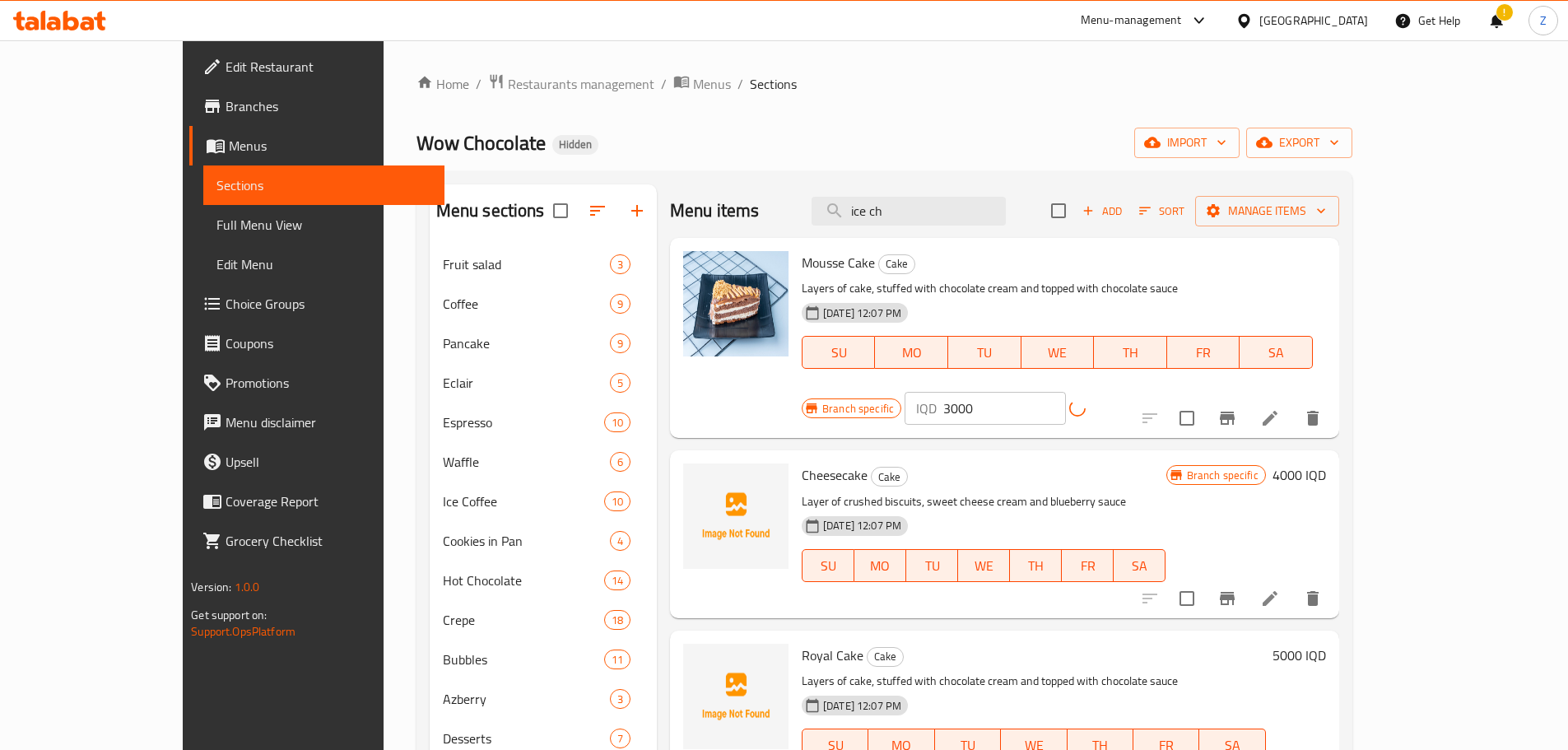
click at [1234, 411] on icon "Branch-specific-item" at bounding box center [1227, 418] width 15 height 13
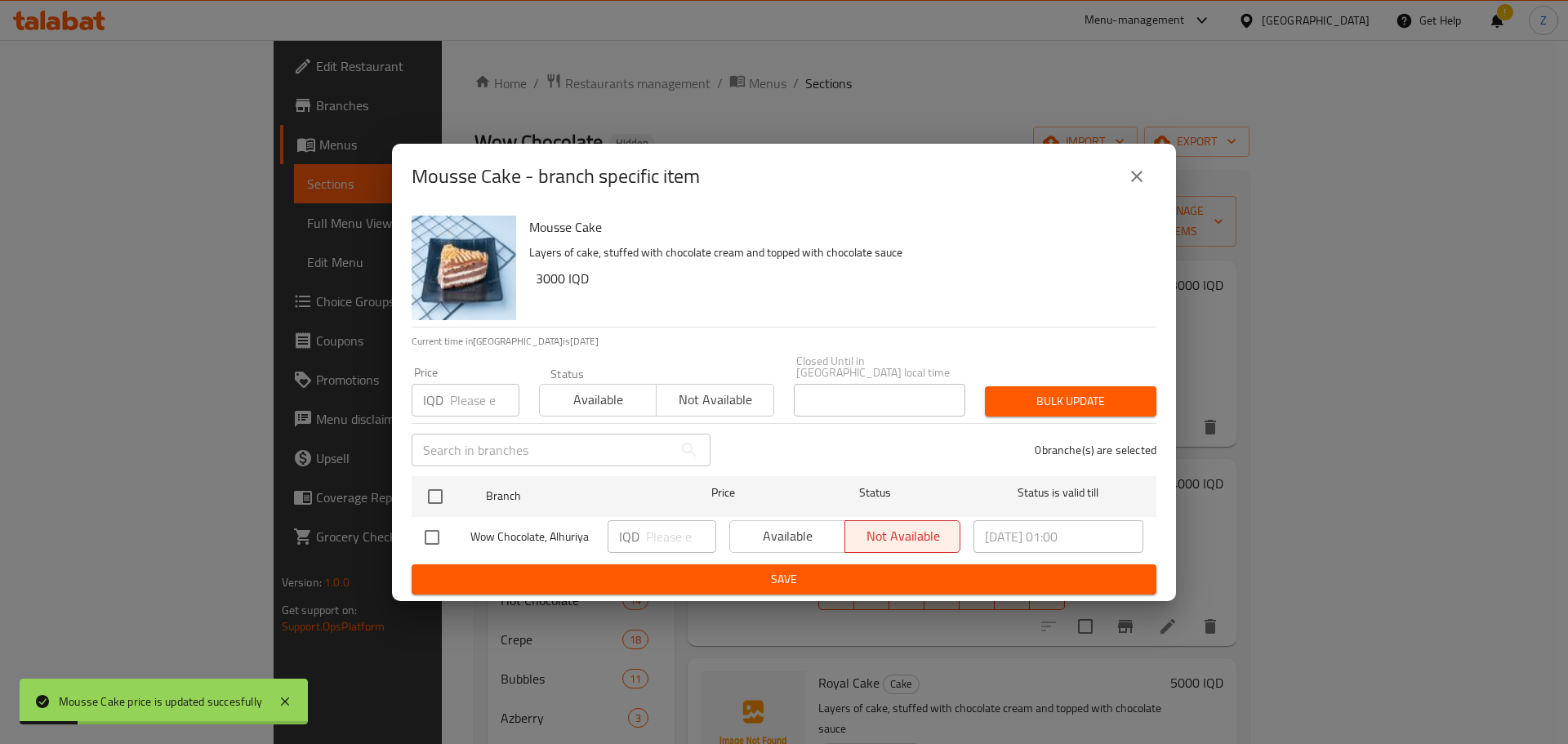
click at [1131, 177] on icon "close" at bounding box center [1137, 177] width 20 height 20
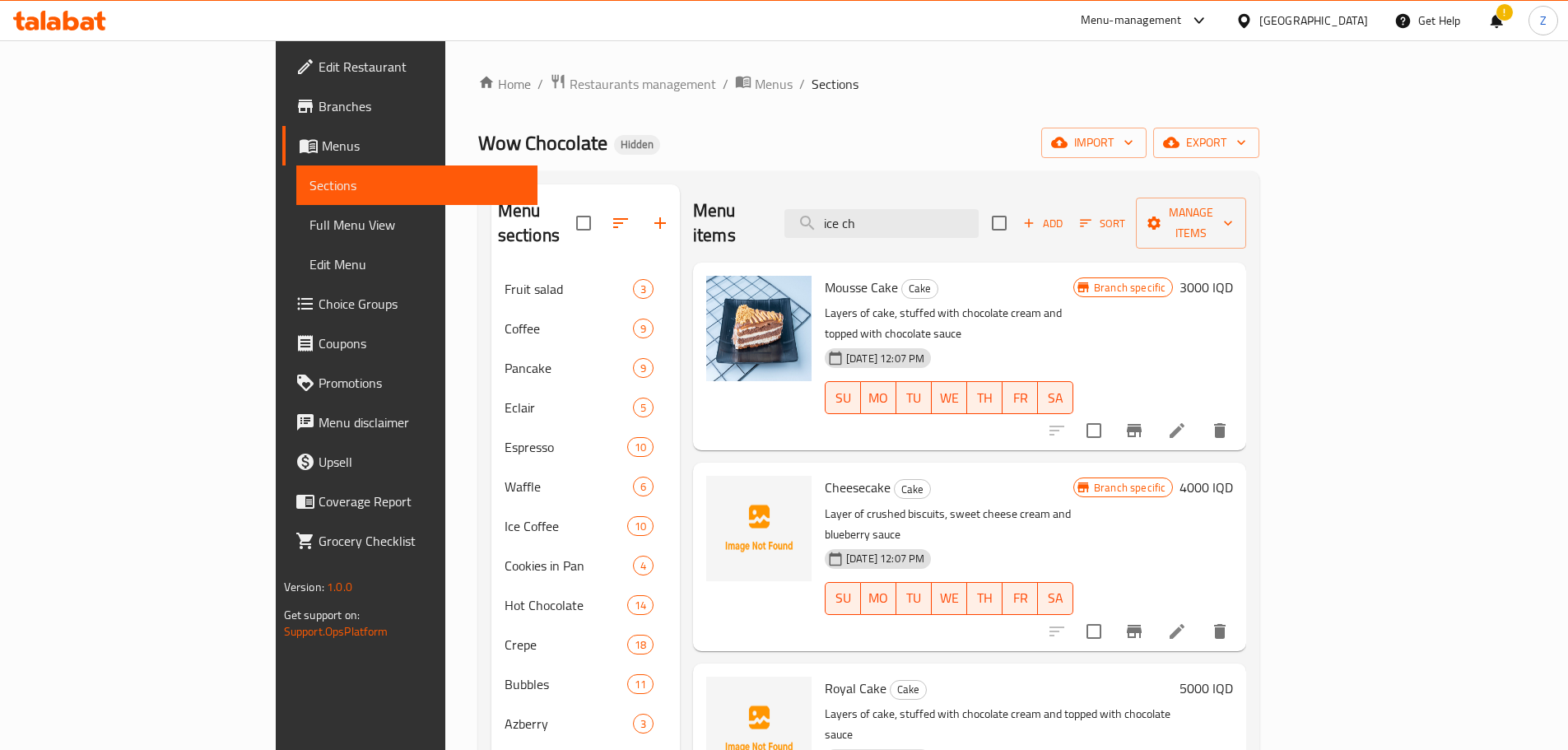
click at [1233, 475] on h6 "4000 IQD" at bounding box center [1206, 487] width 53 height 23
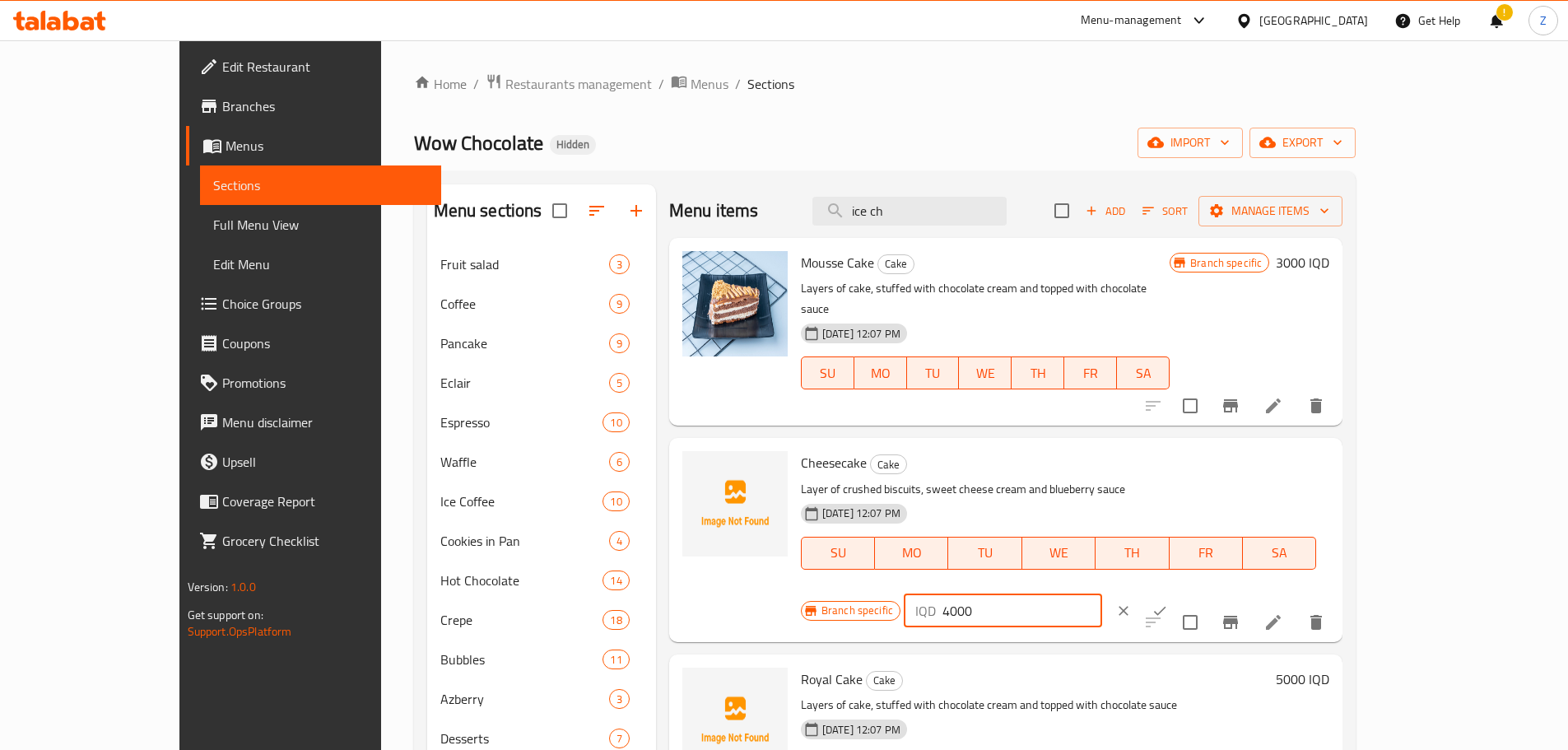
drag, startPoint x: 1278, startPoint y: 451, endPoint x: 1367, endPoint y: 472, distance: 91.4
click at [1102, 594] on div "IQD 4000 ​" at bounding box center [1003, 611] width 198 height 33
type input "3000"
click at [1168, 603] on icon "ok" at bounding box center [1159, 611] width 17 height 17
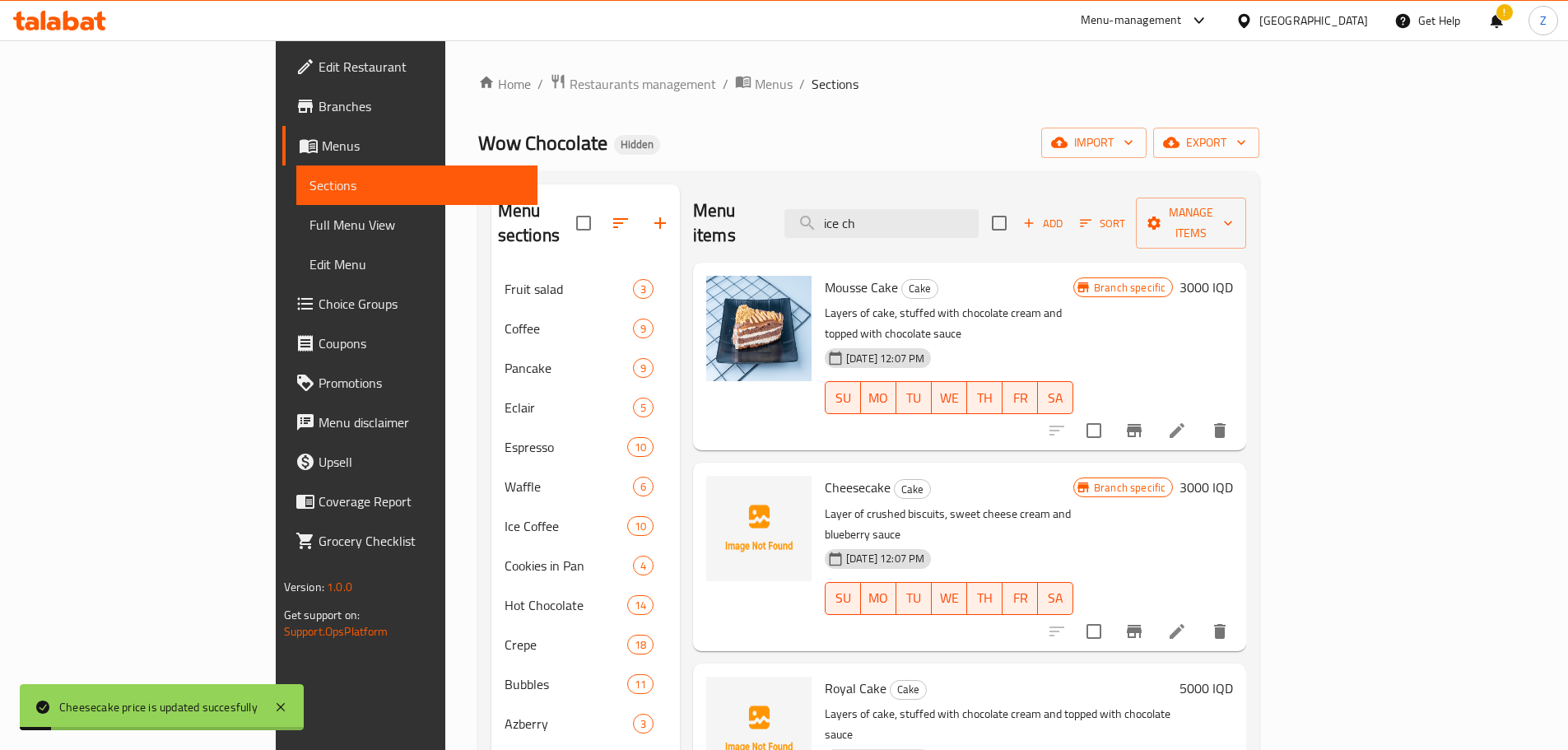
click at [1233, 677] on h6 "5000 IQD" at bounding box center [1206, 688] width 53 height 23
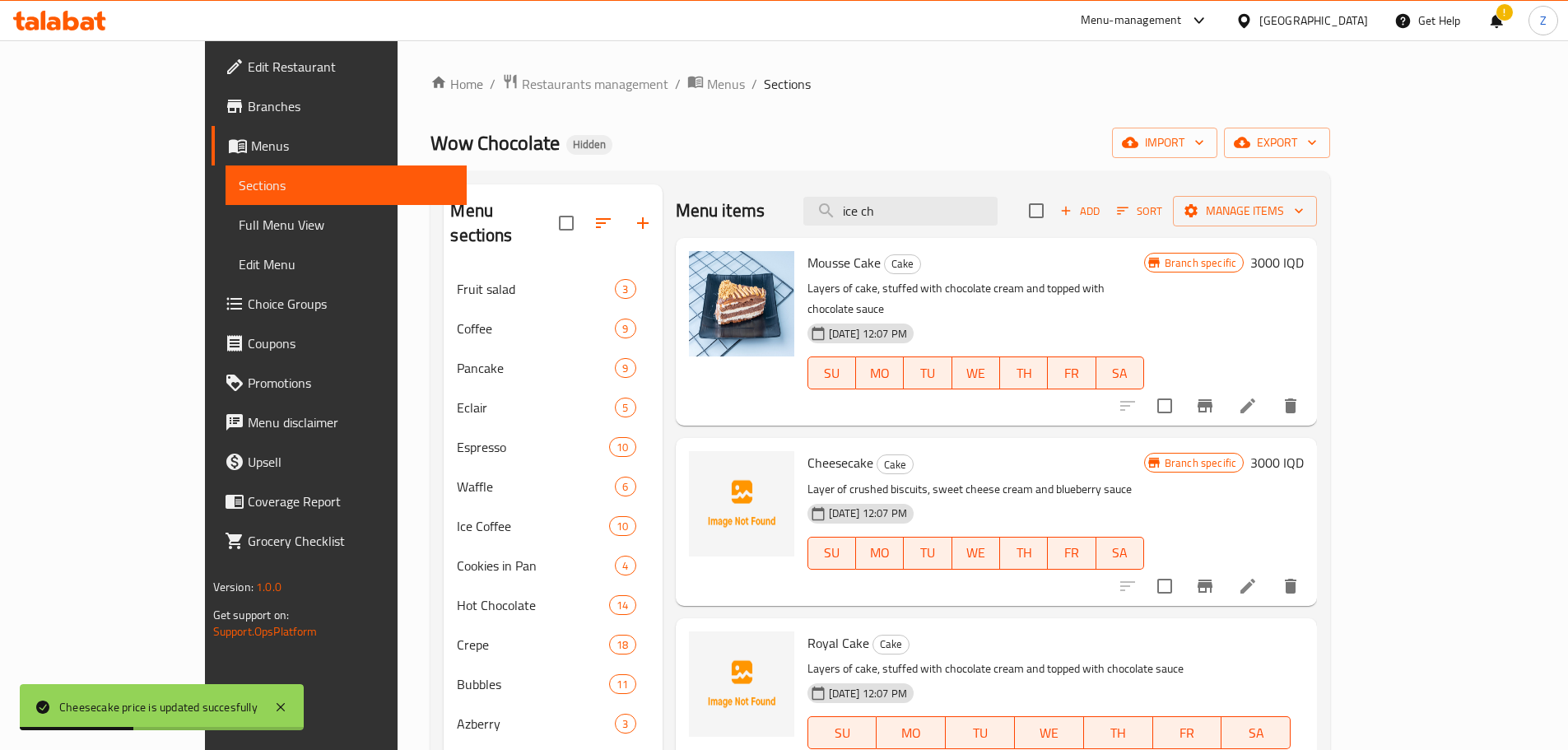
type input "4000"
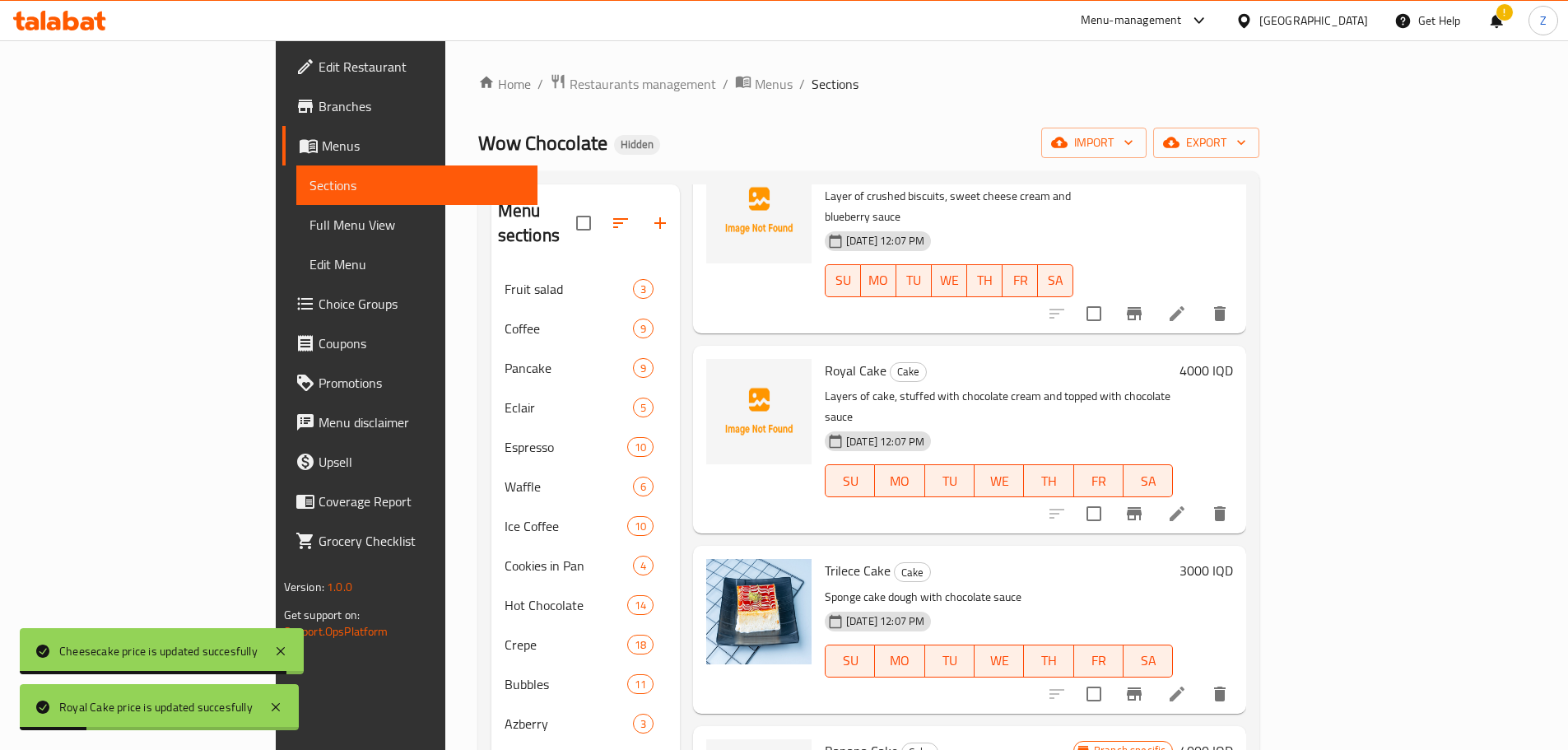
scroll to position [411, 0]
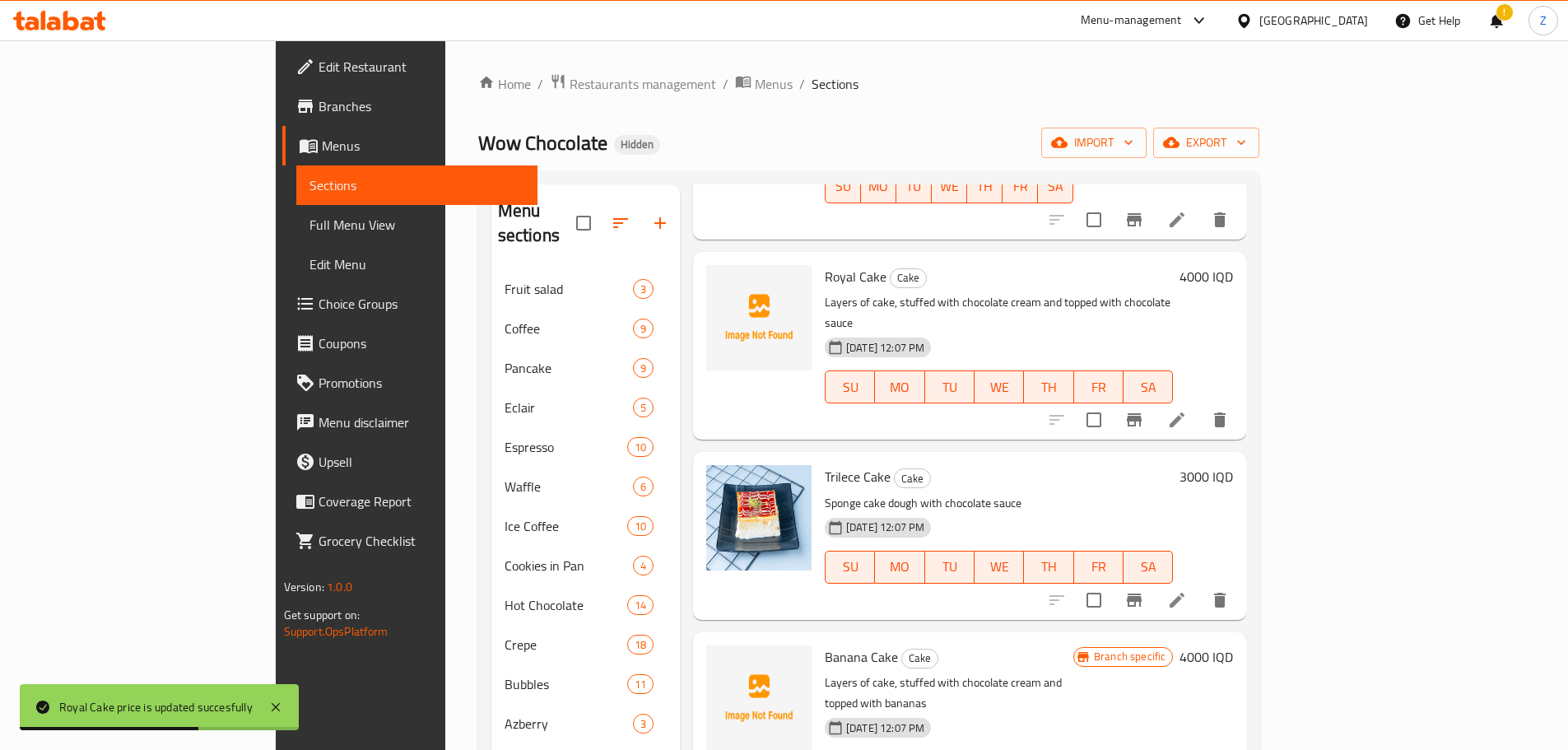
click at [1233, 465] on h6 "3000 IQD" at bounding box center [1206, 477] width 53 height 23
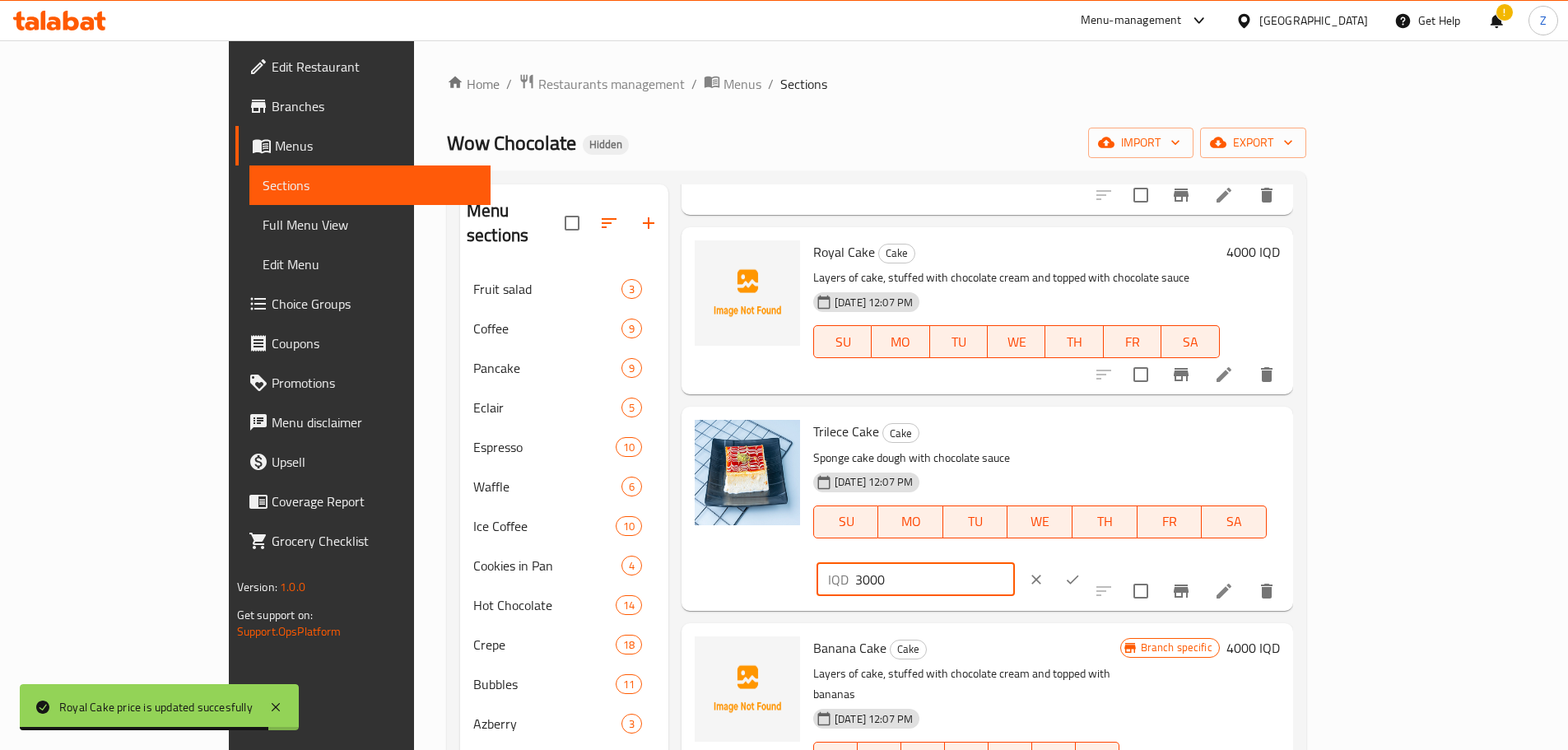
drag, startPoint x: 1279, startPoint y: 400, endPoint x: 1253, endPoint y: 389, distance: 28.2
click at [1015, 563] on div "IQD 3000 ​" at bounding box center [915, 579] width 198 height 33
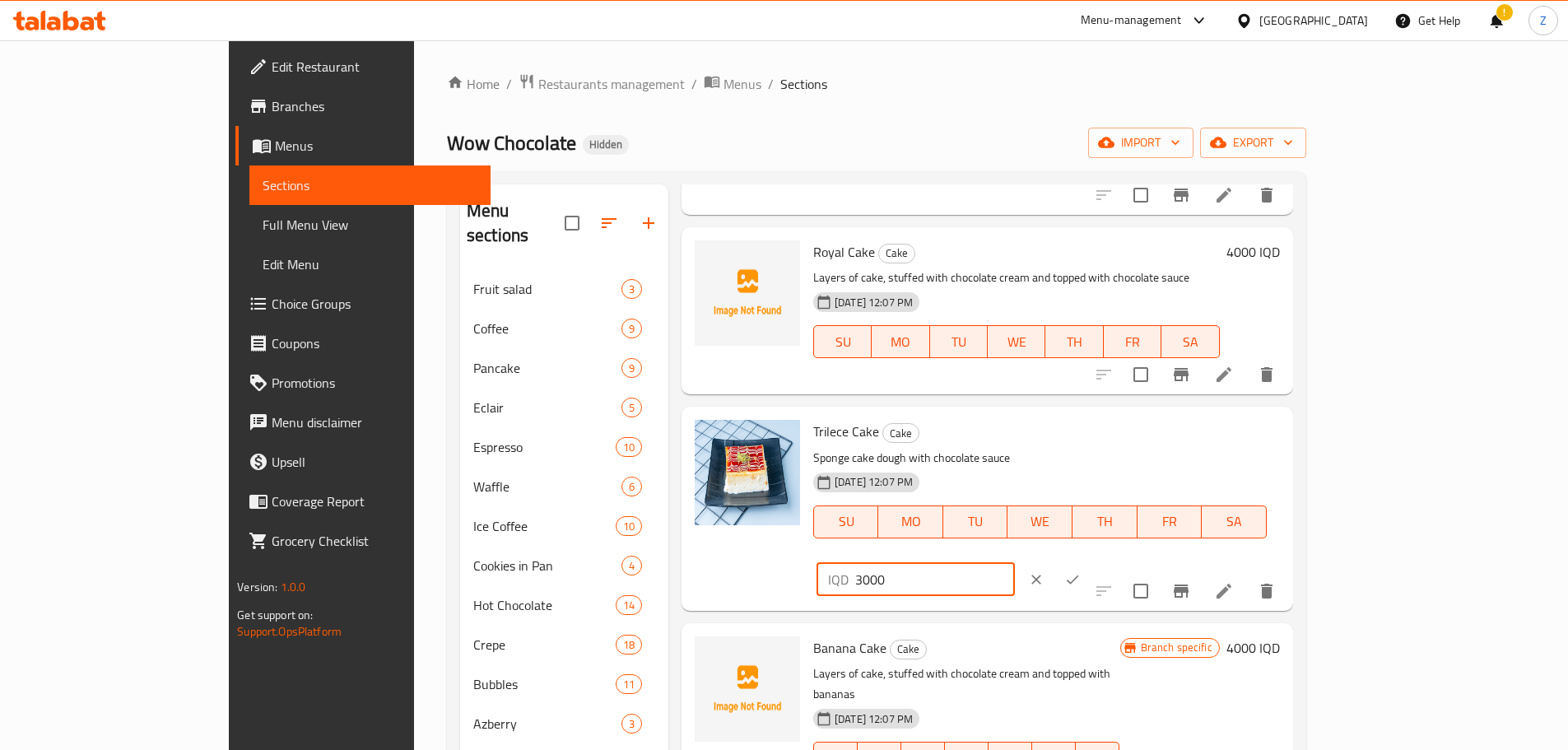
drag, startPoint x: 1279, startPoint y: 398, endPoint x: 1263, endPoint y: 394, distance: 16.5
click at [1015, 563] on div "IQD 3000 ​" at bounding box center [915, 579] width 198 height 33
type input "2000"
click at [1090, 561] on button "ok" at bounding box center [1073, 579] width 37 height 37
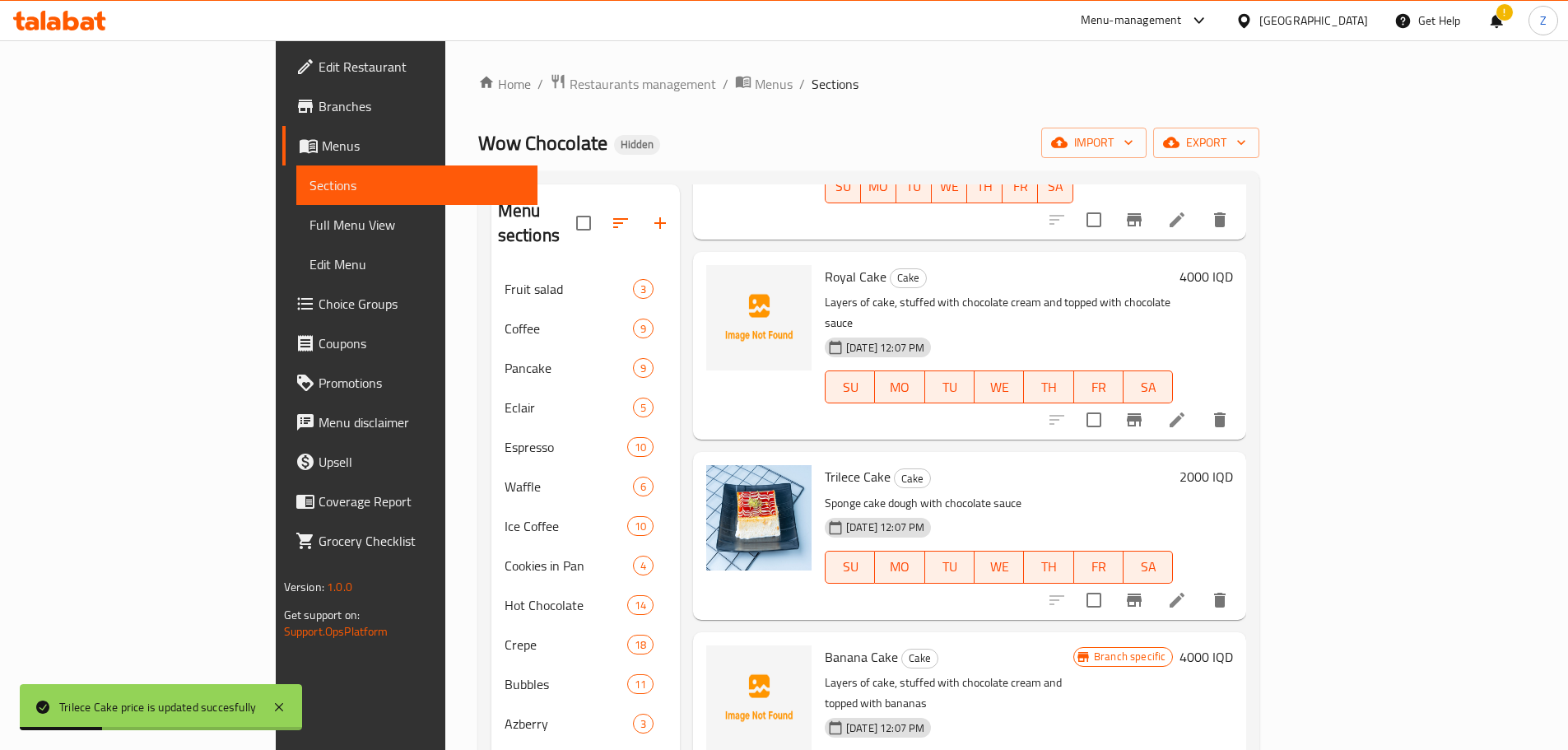
click at [1233, 645] on h6 "4000 IQD" at bounding box center [1206, 657] width 53 height 23
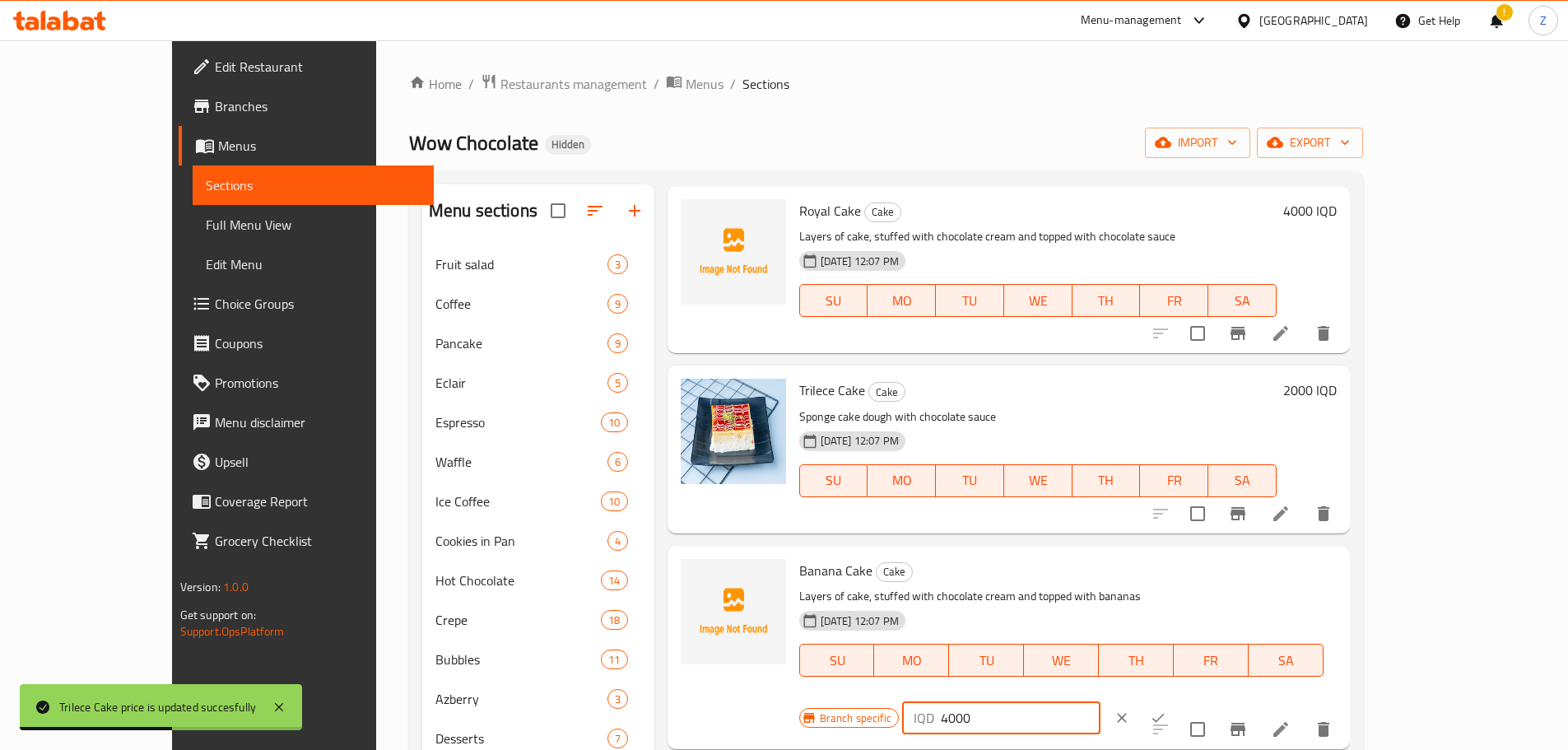
drag, startPoint x: 1278, startPoint y: 578, endPoint x: 1263, endPoint y: 577, distance: 15.0
click at [1100, 701] on div "IQD 4000 ​" at bounding box center [1001, 718] width 198 height 33
type input "3000"
click at [1166, 709] on icon "ok" at bounding box center [1158, 718] width 17 height 17
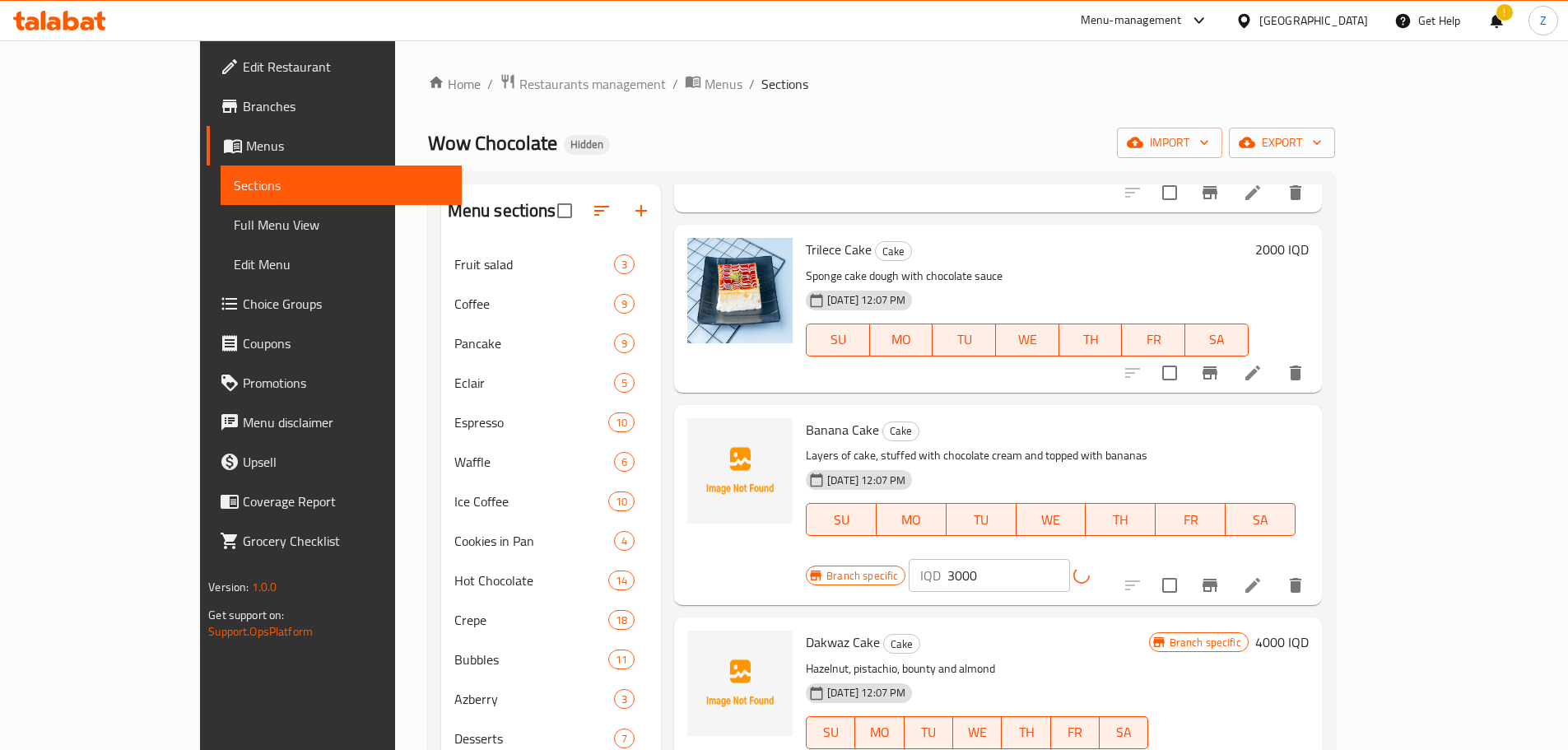
scroll to position [576, 0]
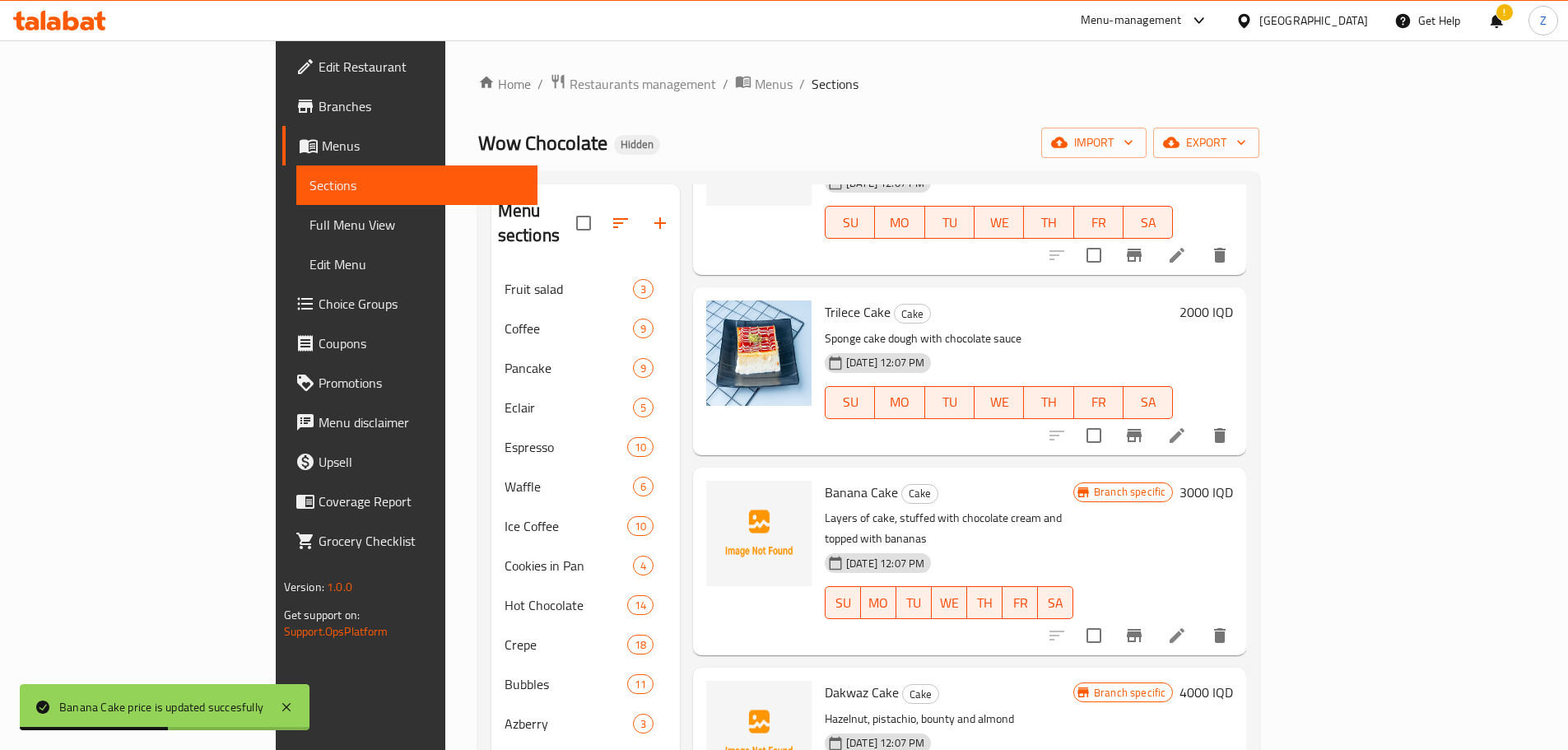
click at [1233, 681] on h6 "4000 IQD" at bounding box center [1206, 693] width 53 height 23
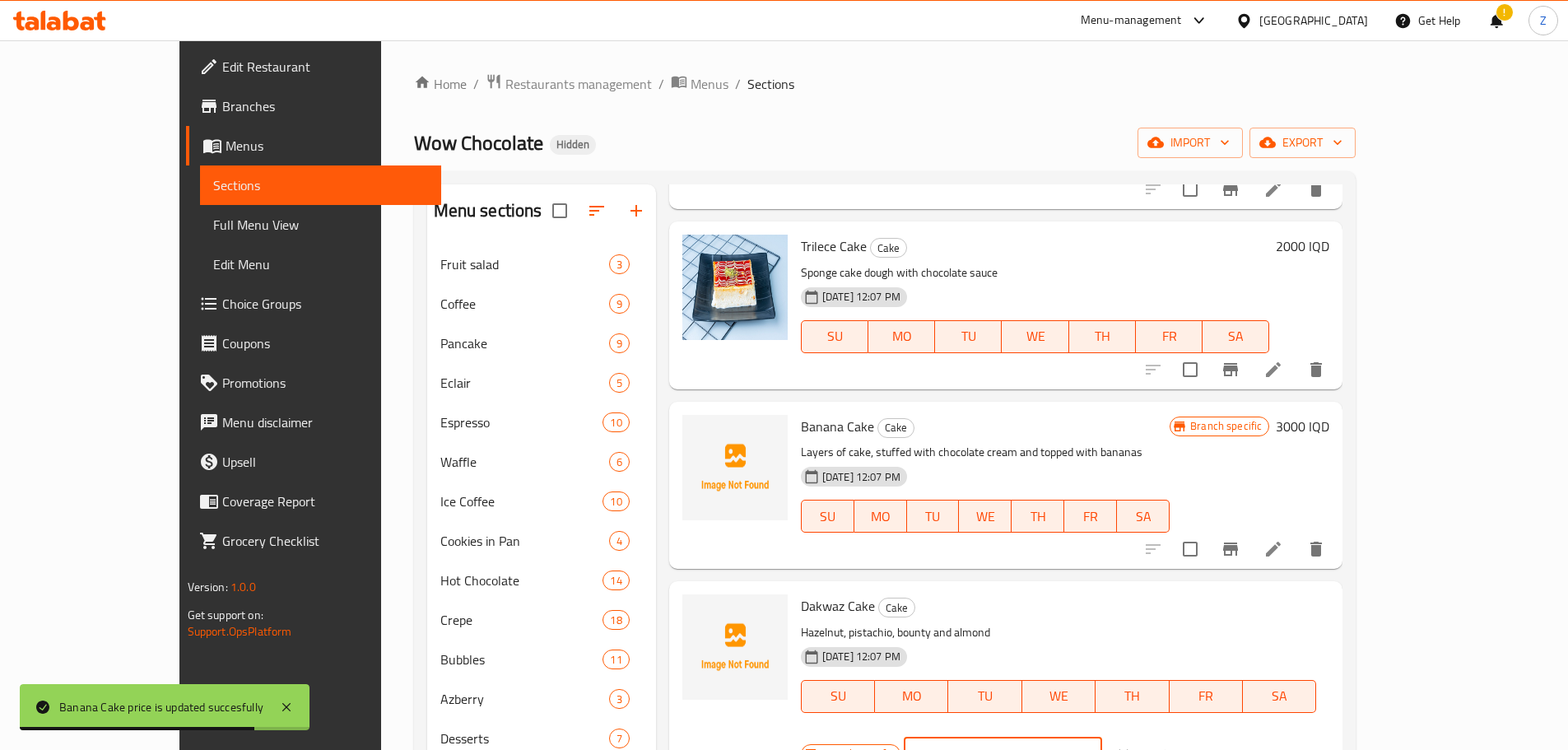
drag, startPoint x: 1276, startPoint y: 593, endPoint x: 1262, endPoint y: 595, distance: 14.1
click at [1102, 738] on div "IQD 4000 ​" at bounding box center [1003, 754] width 198 height 33
type input "3000"
click at [1168, 746] on icon "ok" at bounding box center [1159, 754] width 17 height 17
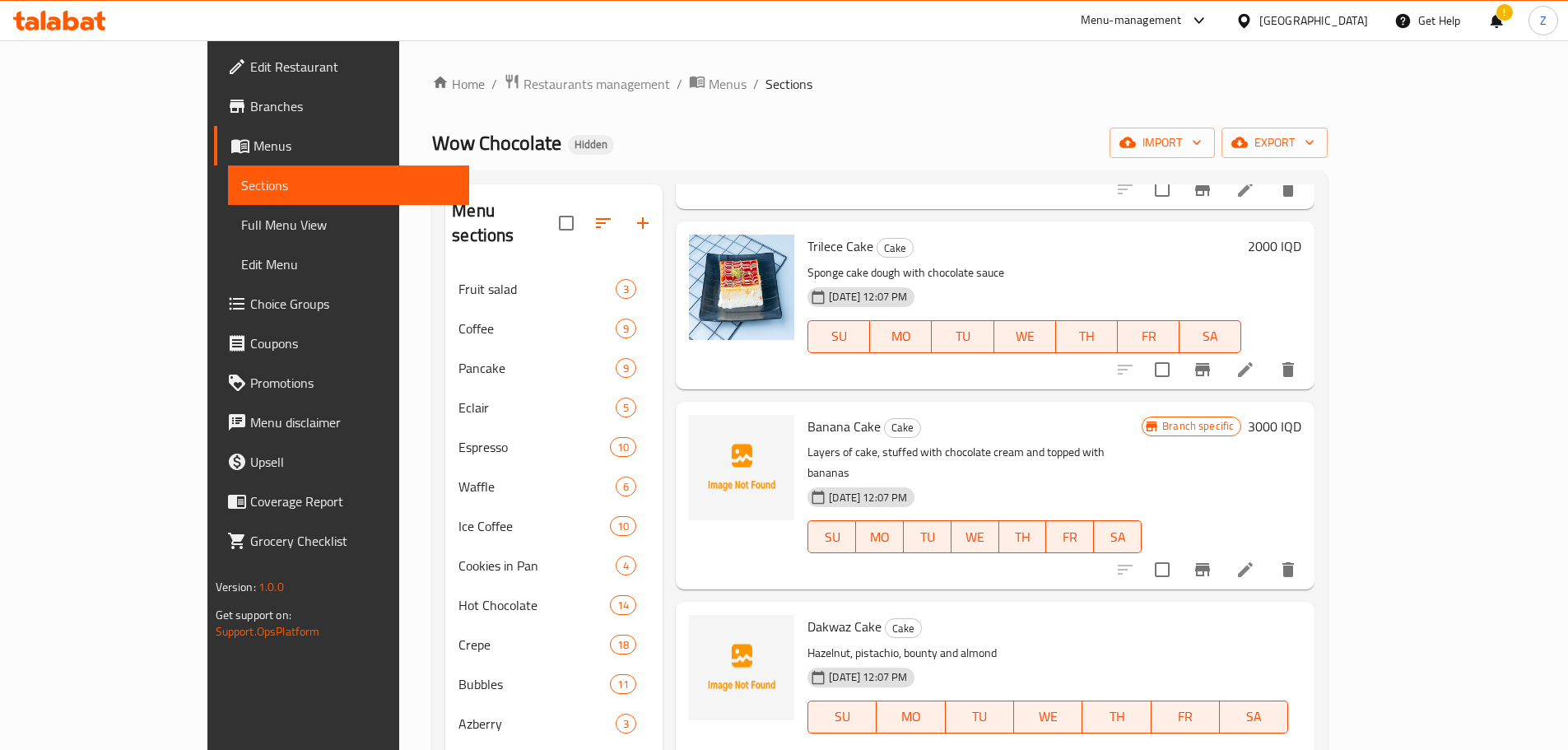
scroll to position [823, 0]
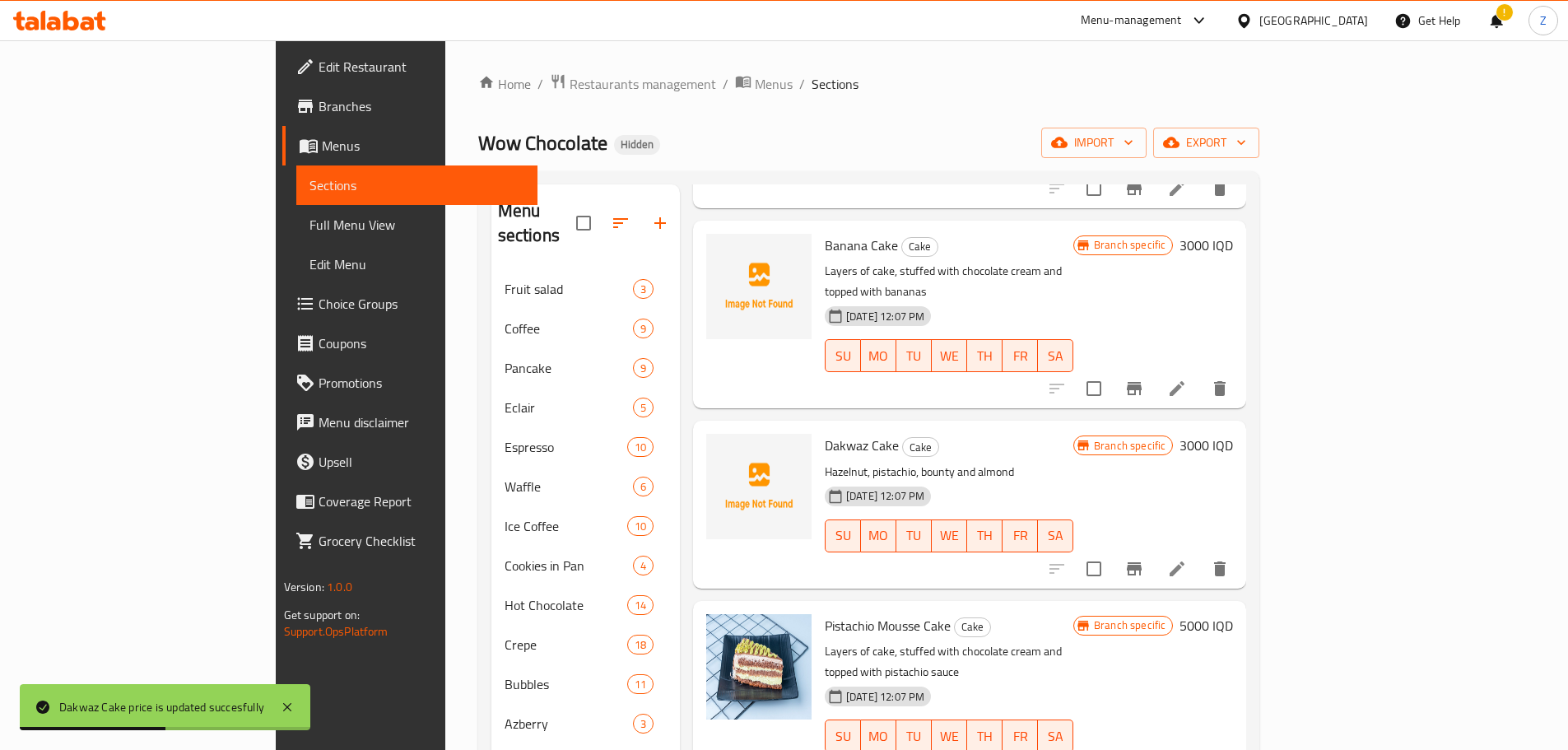
click at [1233, 614] on h6 "5000 IQD" at bounding box center [1206, 626] width 53 height 23
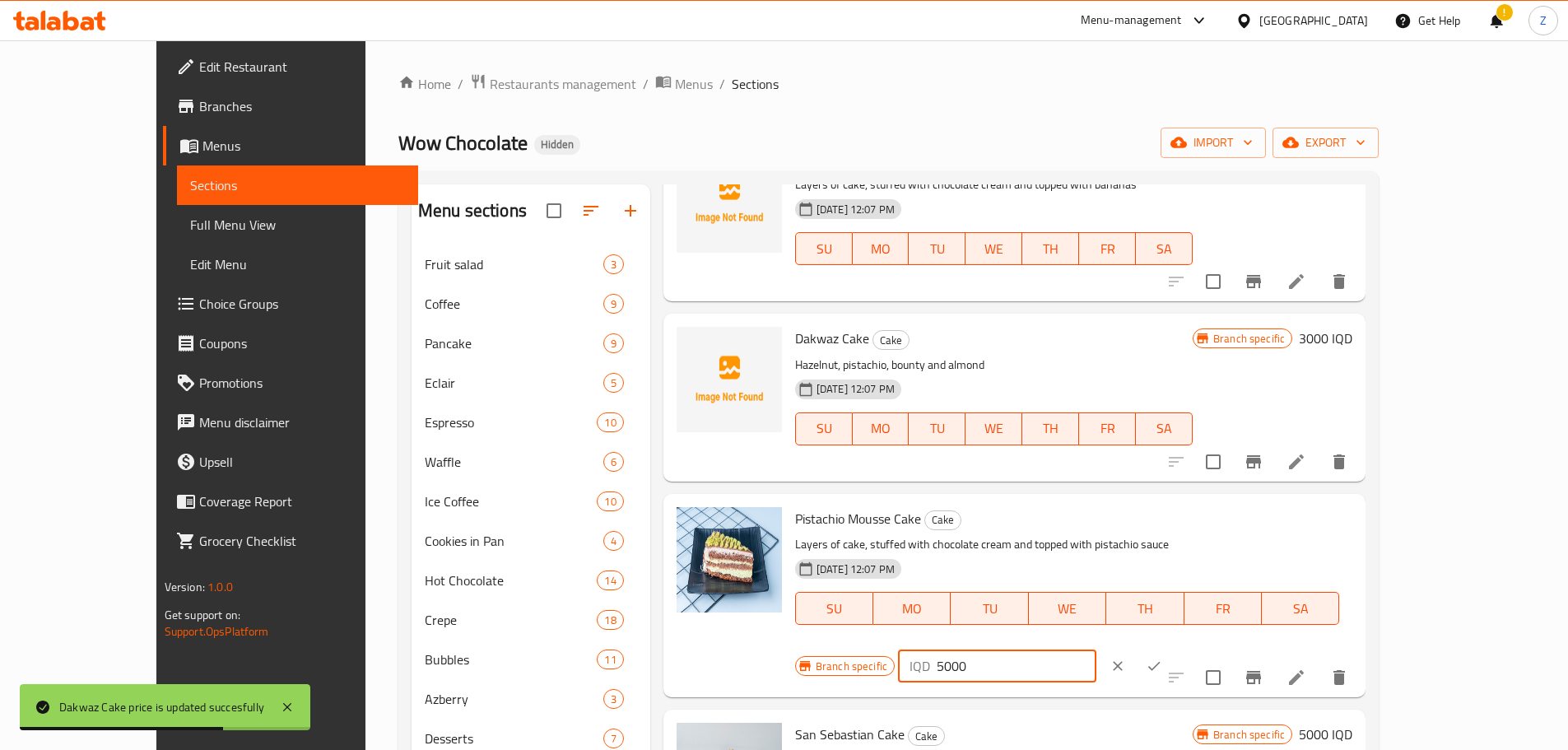
drag, startPoint x: 1278, startPoint y: 527, endPoint x: 1260, endPoint y: 525, distance: 18.1
click at [1096, 649] on div "IQD 5000 ​" at bounding box center [997, 666] width 198 height 33
type input "3000"
click at [1172, 648] on button "ok" at bounding box center [1154, 666] width 37 height 37
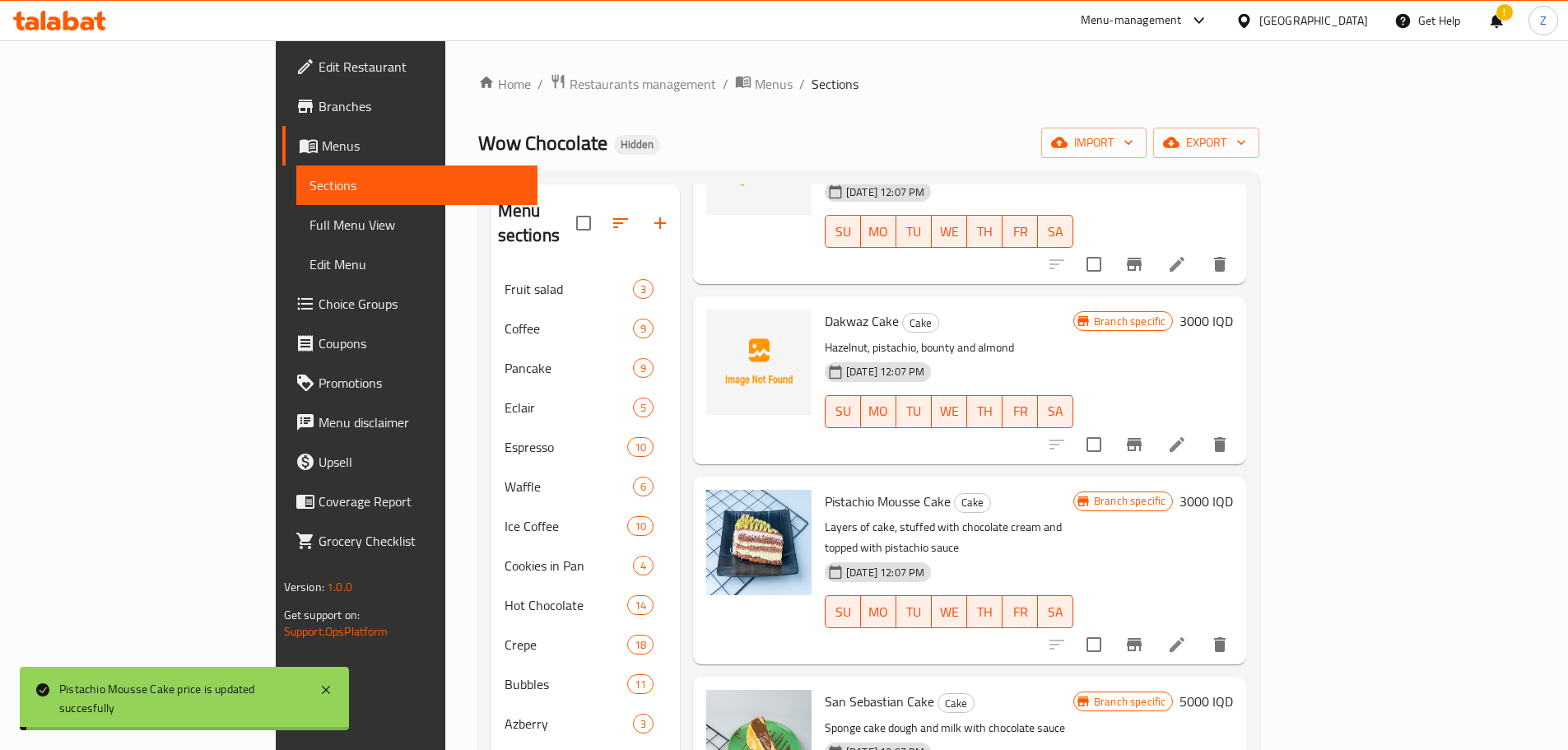
scroll to position [987, 0]
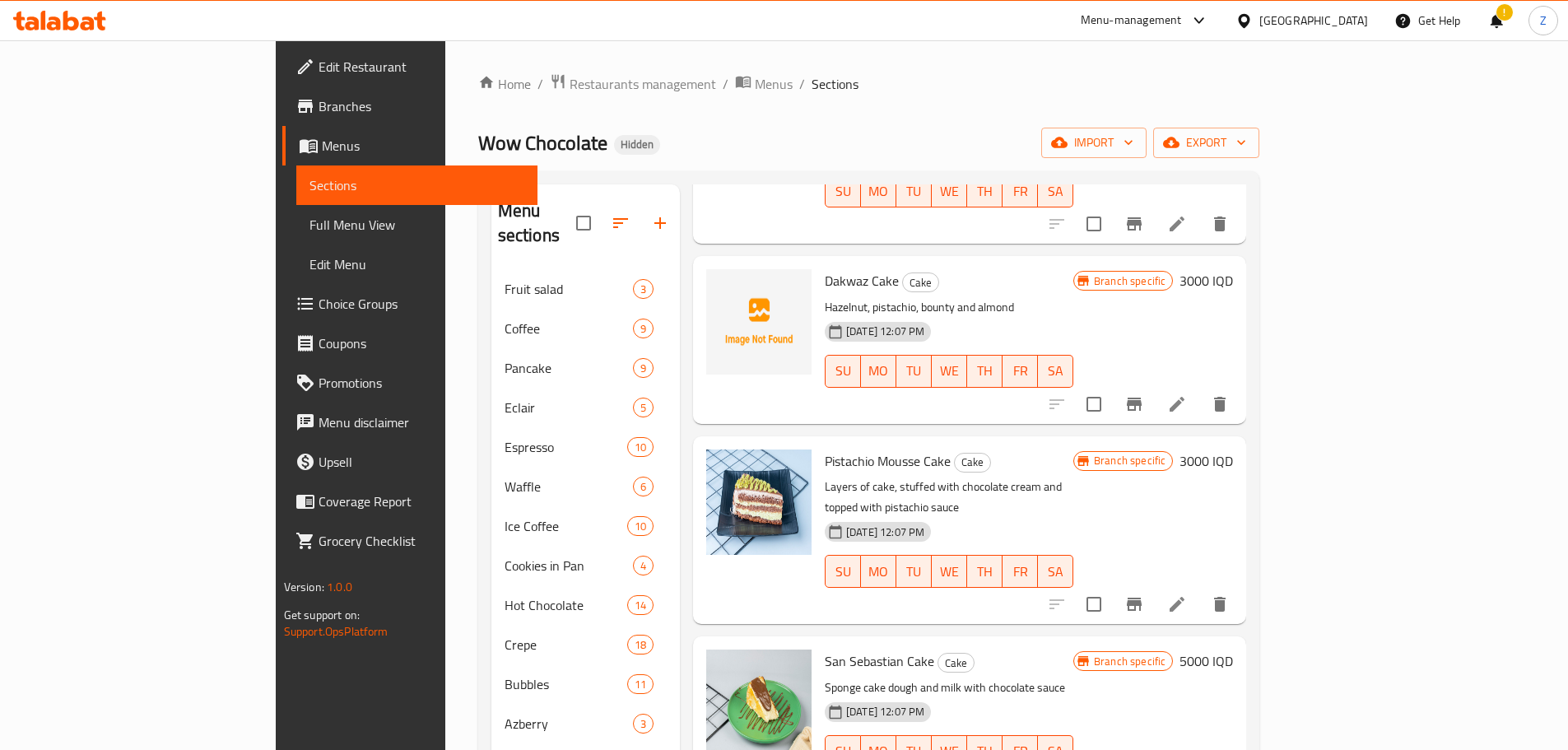
click at [1233, 649] on h6 "5000 IQD" at bounding box center [1206, 661] width 53 height 23
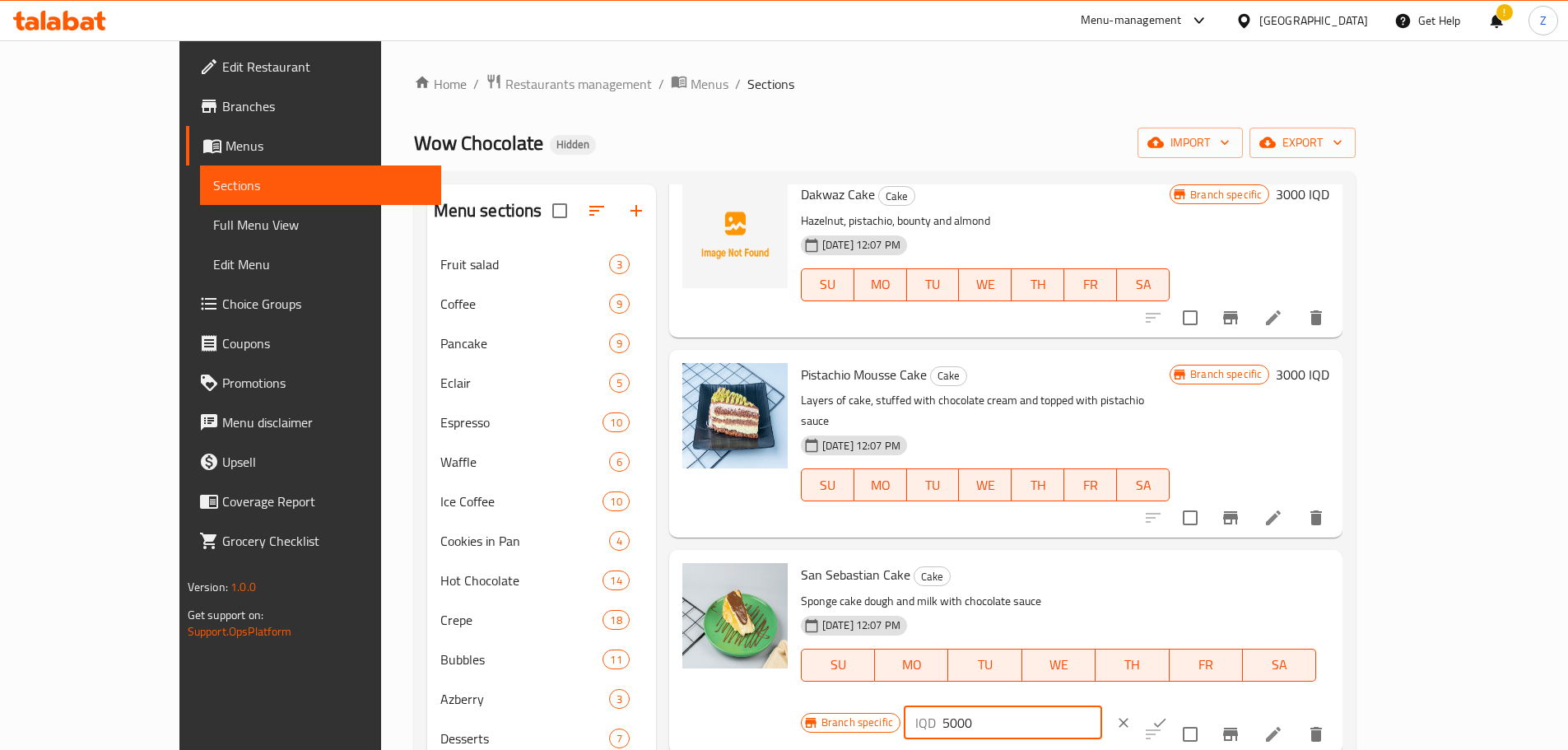
click at [1102, 706] on input "5000" at bounding box center [1022, 723] width 160 height 33
type input "4000"
click at [1178, 704] on button "ok" at bounding box center [1159, 723] width 37 height 37
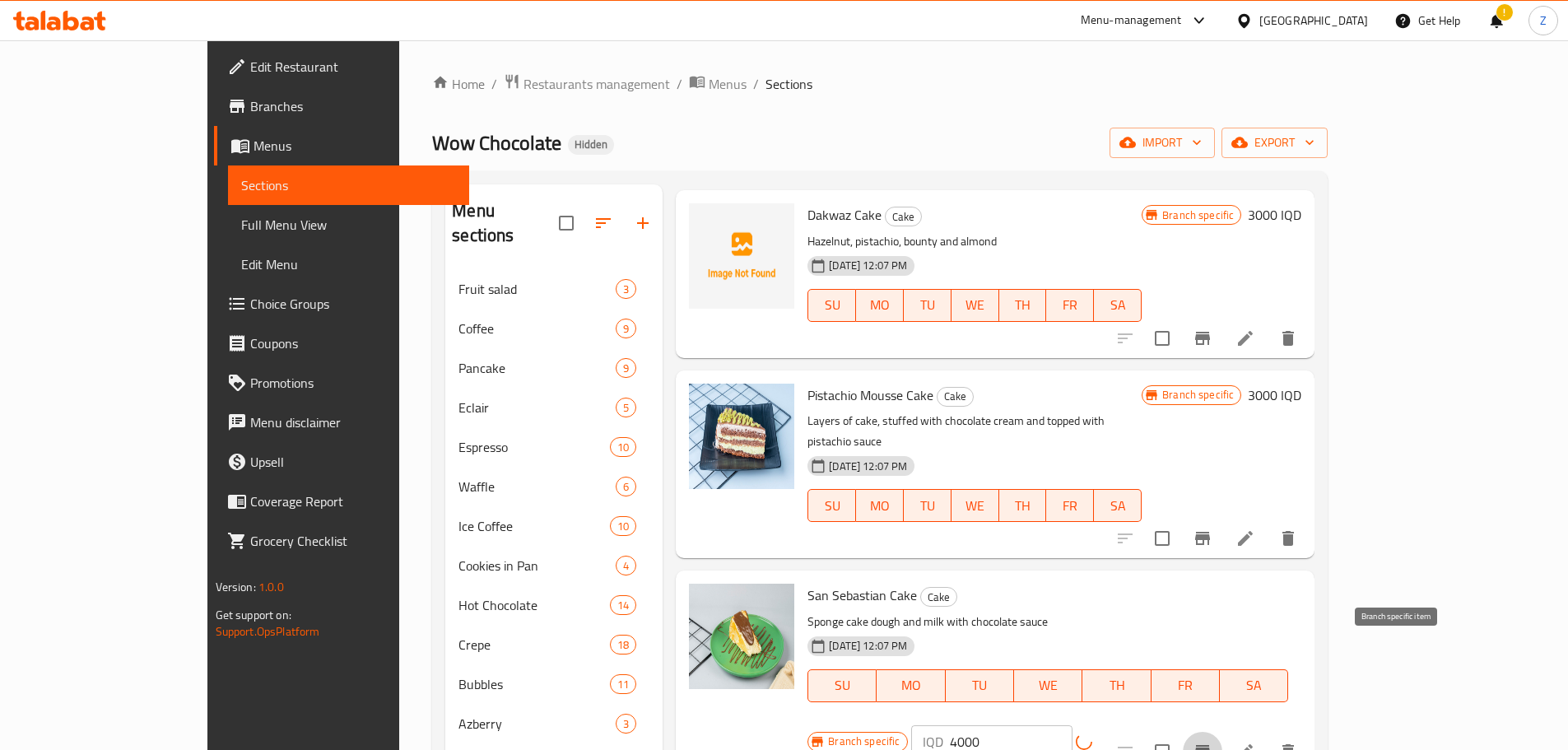
click at [1222, 732] on button "Branch-specific-item" at bounding box center [1202, 751] width 39 height 39
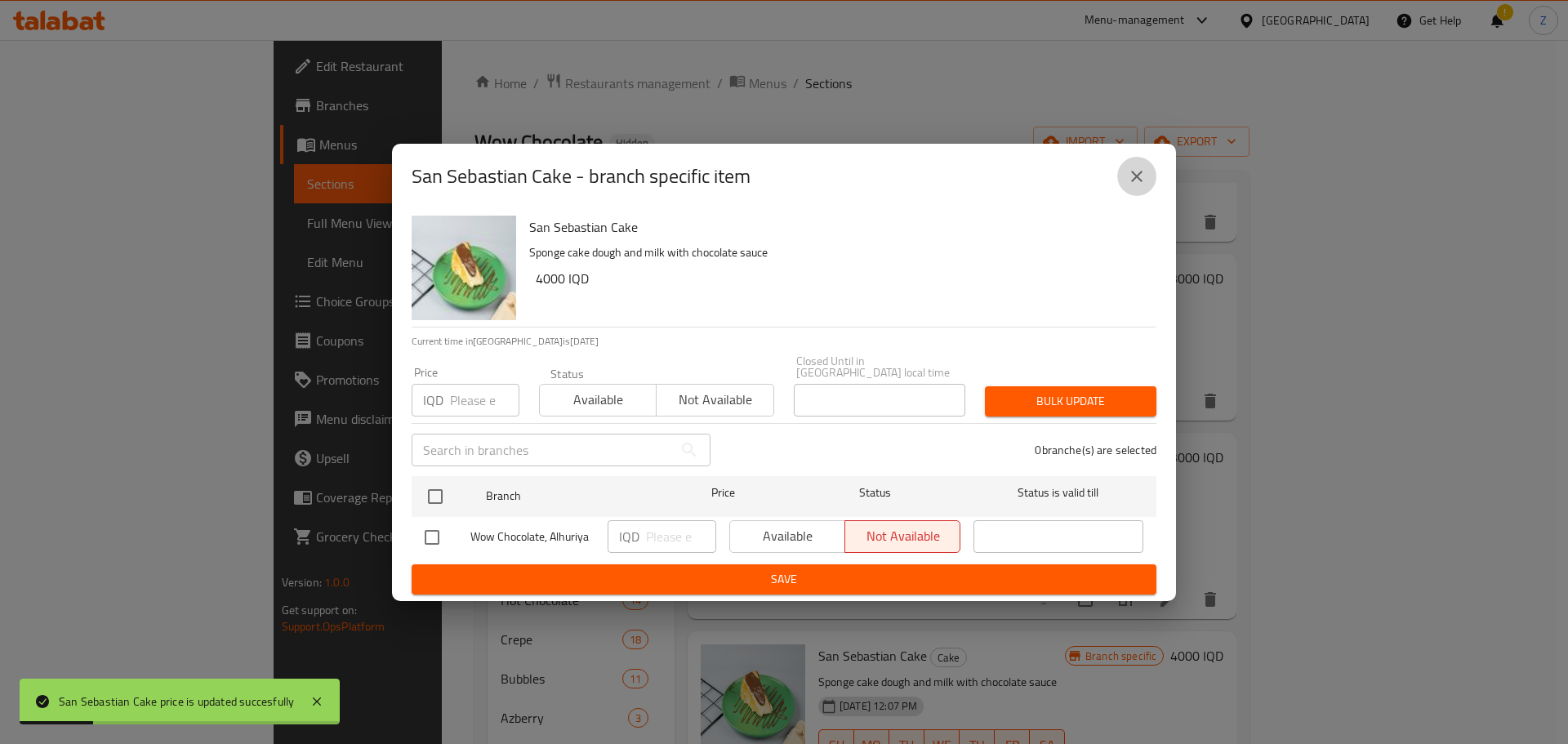
click at [1140, 186] on icon "close" at bounding box center [1137, 177] width 20 height 20
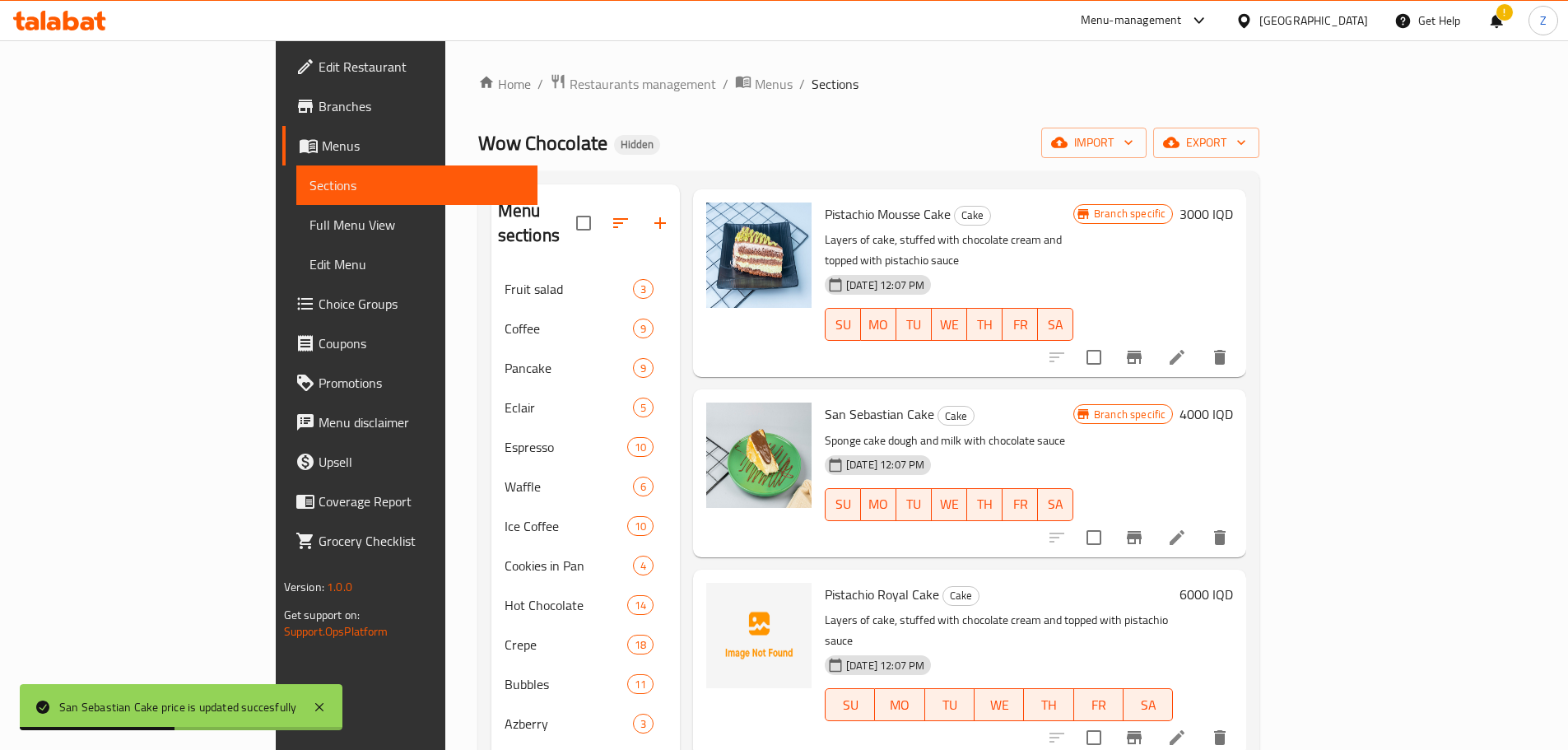
scroll to position [1317, 0]
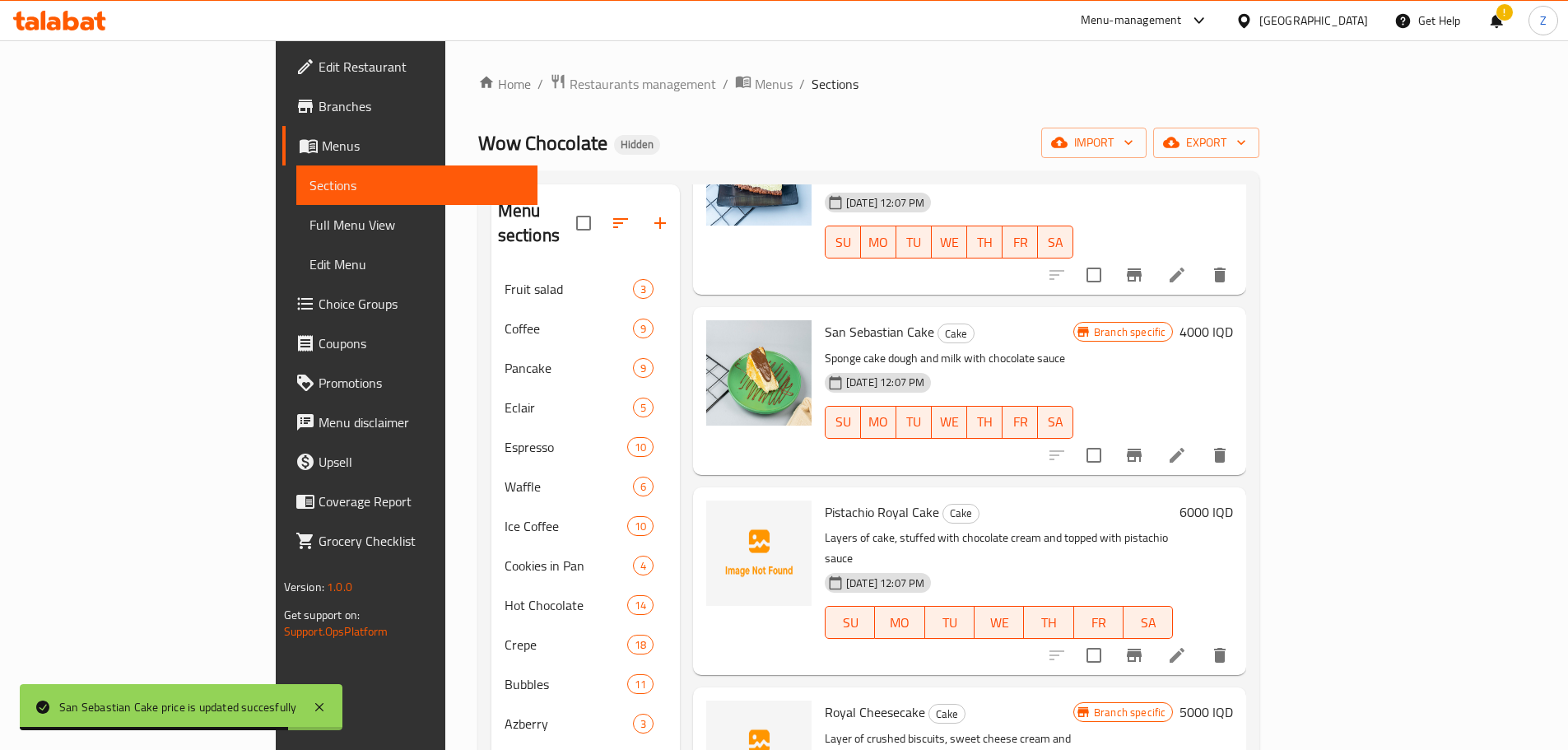
click at [1233, 500] on h6 "6000 IQD" at bounding box center [1206, 512] width 53 height 23
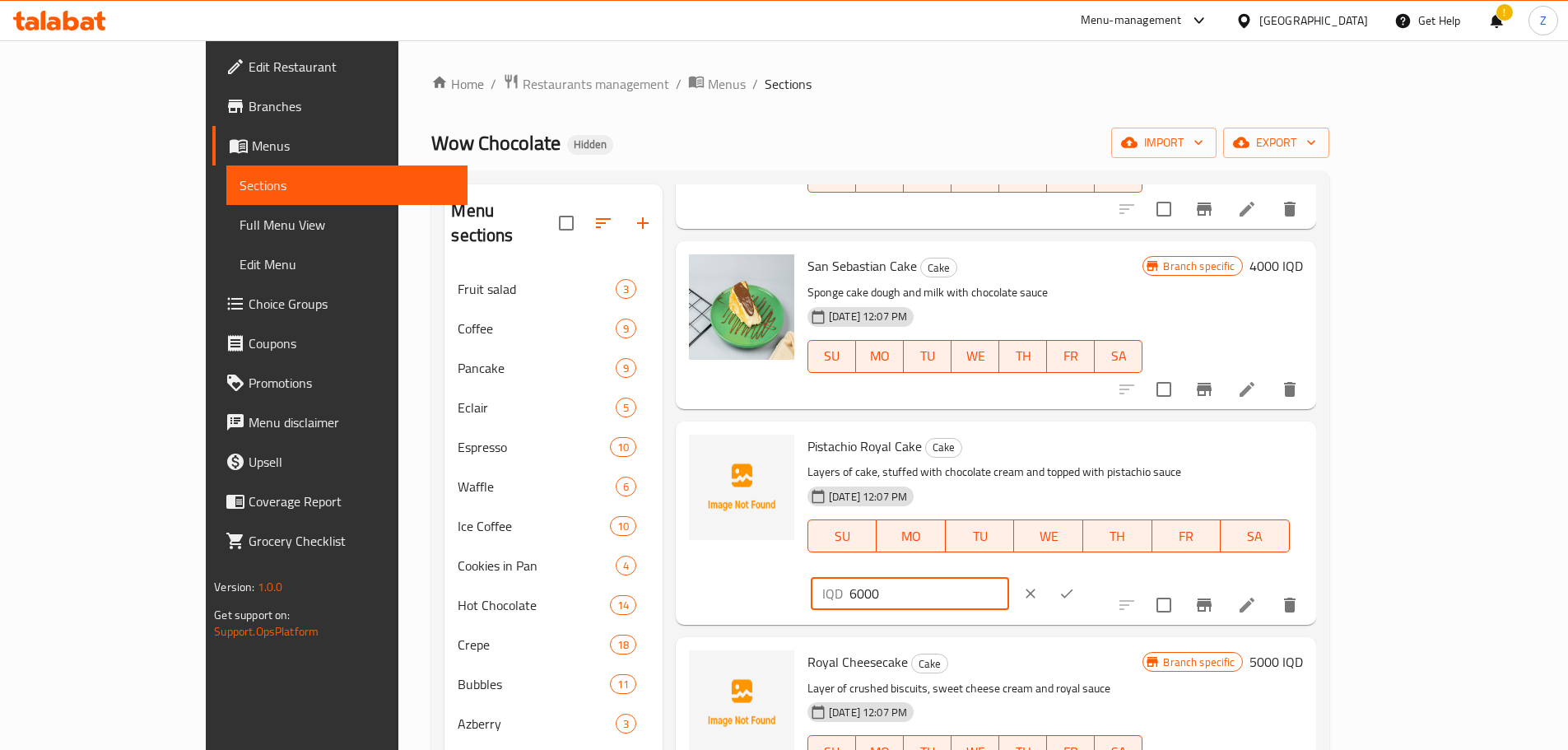
drag, startPoint x: 1280, startPoint y: 399, endPoint x: 1261, endPoint y: 391, distance: 20.6
click at [1009, 577] on div "IQD 6000 ​" at bounding box center [910, 594] width 198 height 33
type input "4000"
click at [1074, 585] on icon "ok" at bounding box center [1067, 594] width 17 height 17
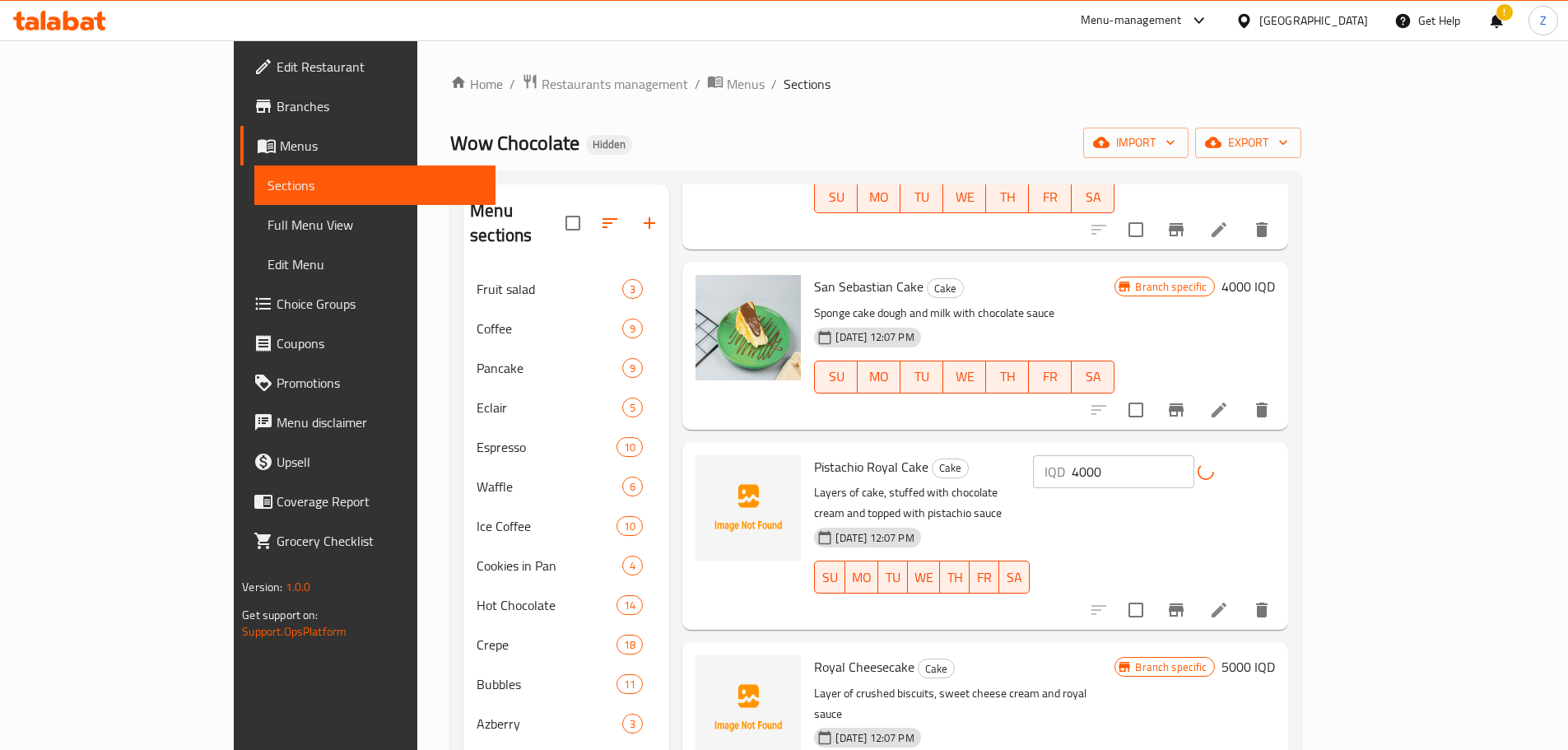
scroll to position [1482, 0]
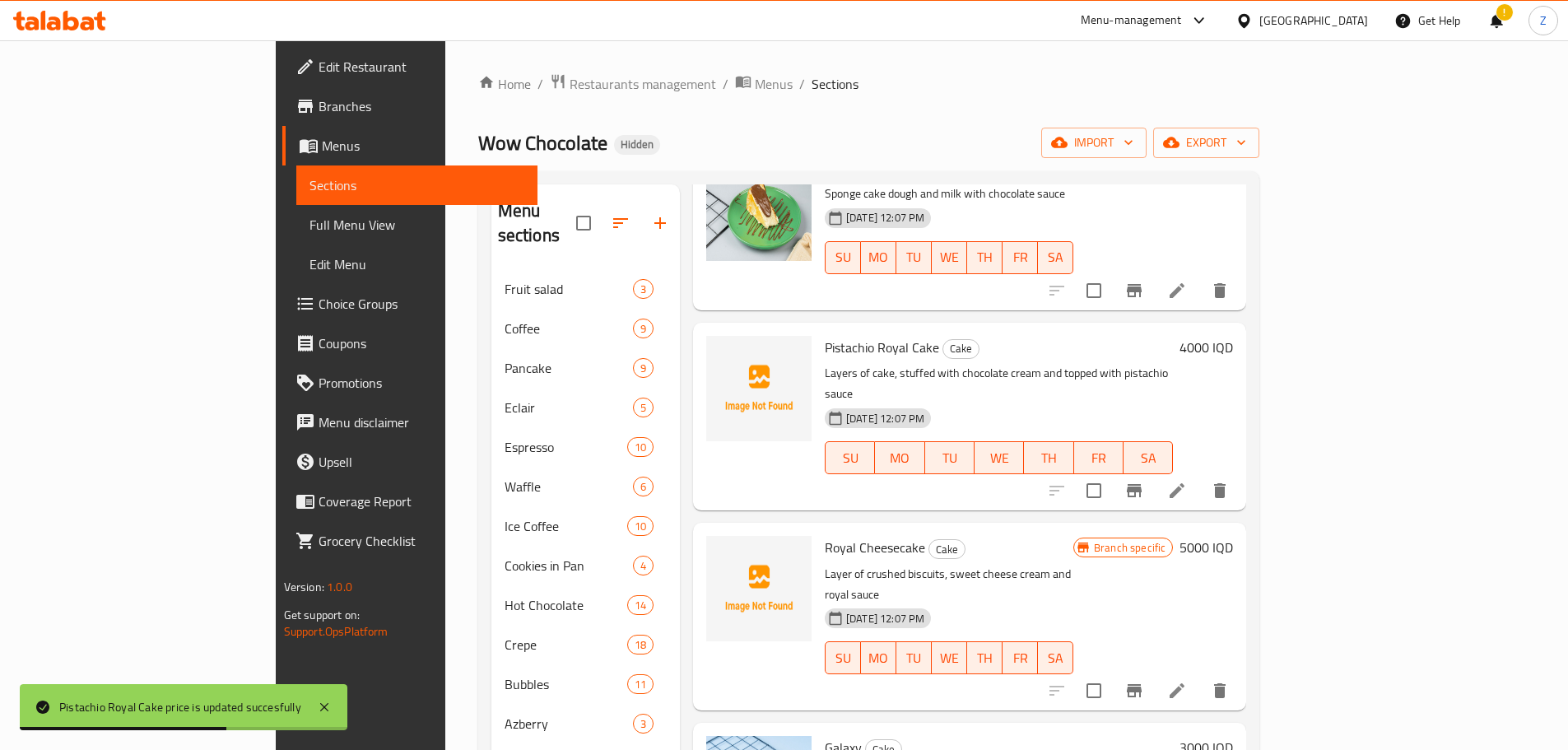
click at [1233, 536] on h6 "5000 IQD" at bounding box center [1206, 548] width 53 height 23
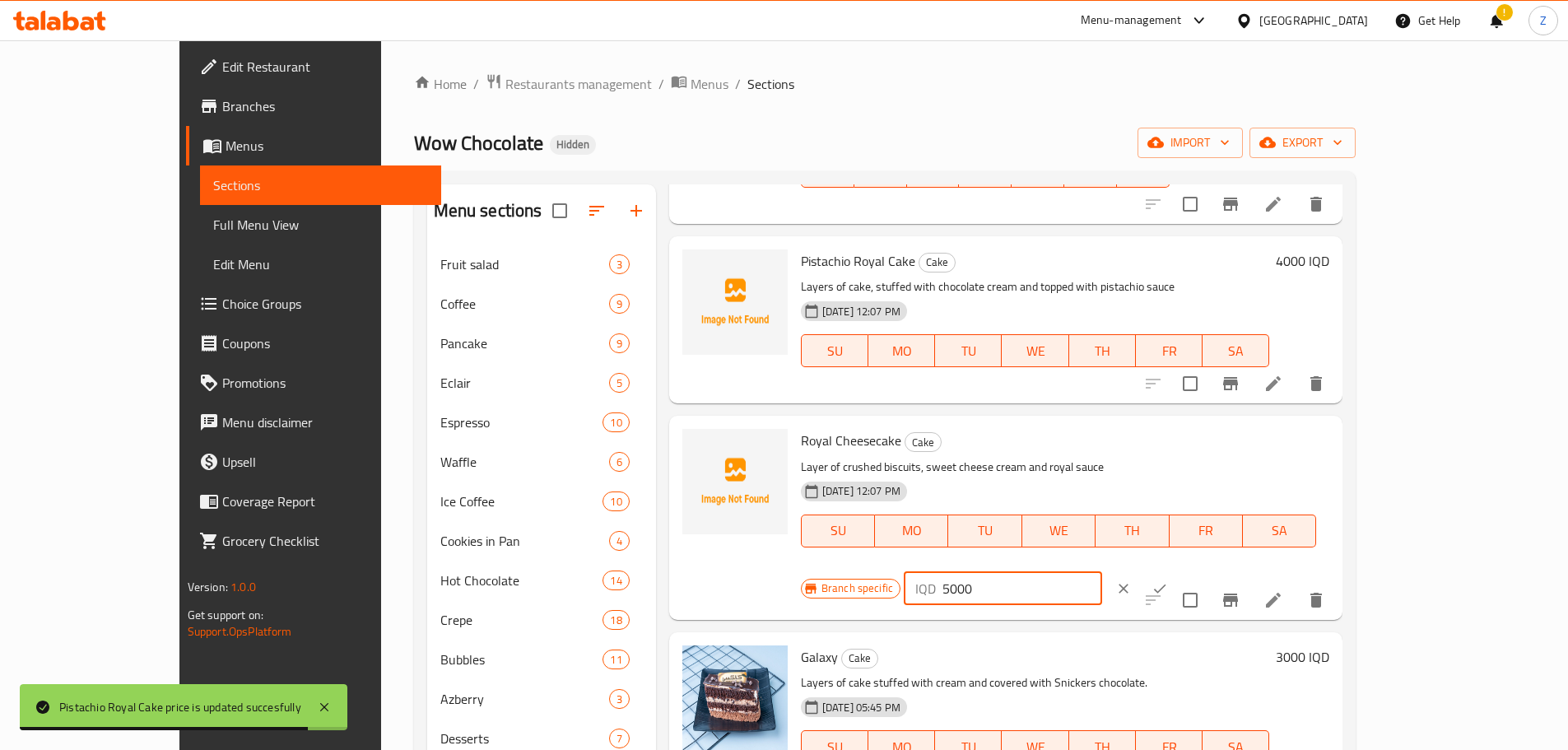
drag, startPoint x: 1279, startPoint y: 407, endPoint x: 1268, endPoint y: 405, distance: 11.2
click at [1102, 572] on div "IQD 5000 ​" at bounding box center [1003, 589] width 198 height 33
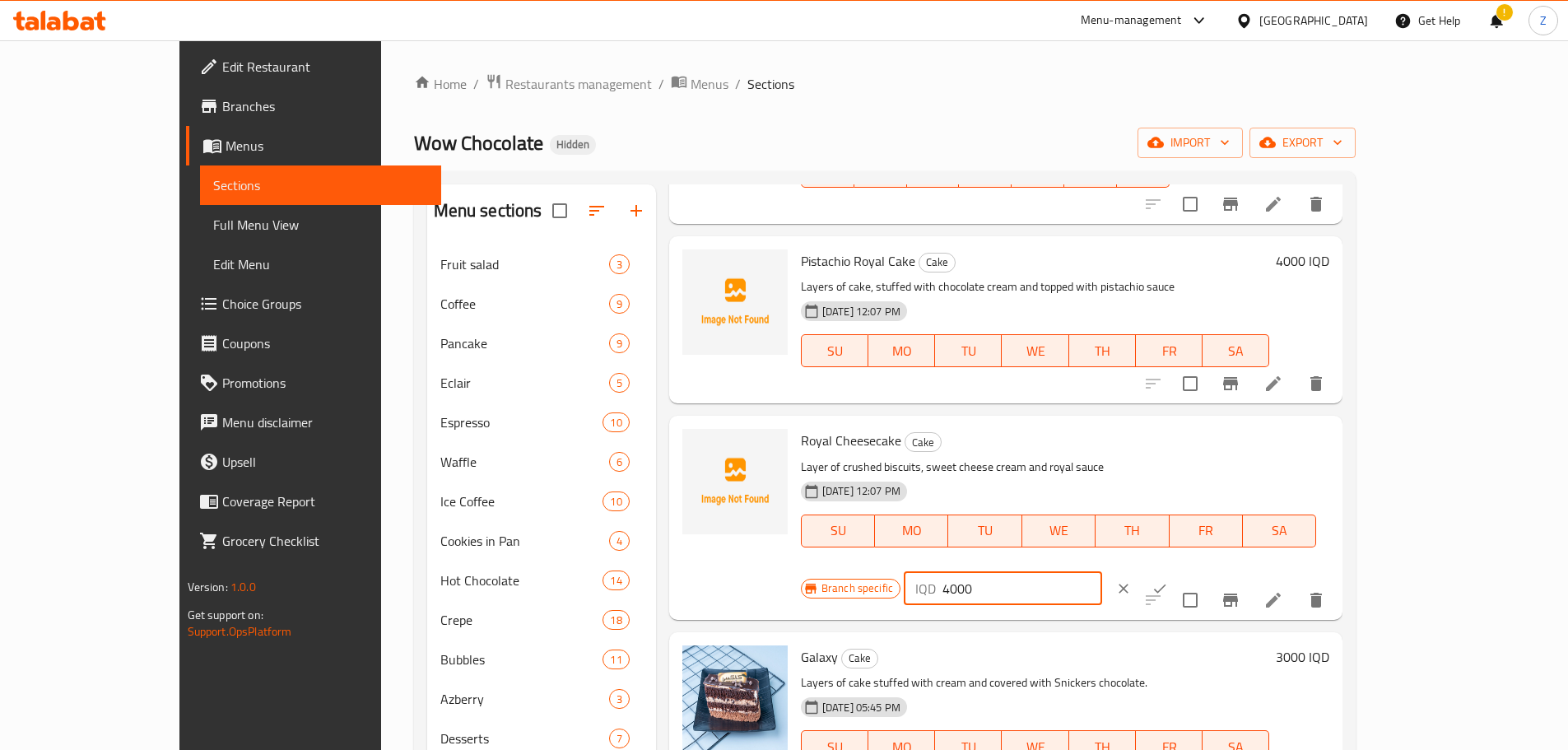
type input "4000"
click at [1168, 580] on icon "ok" at bounding box center [1159, 589] width 17 height 17
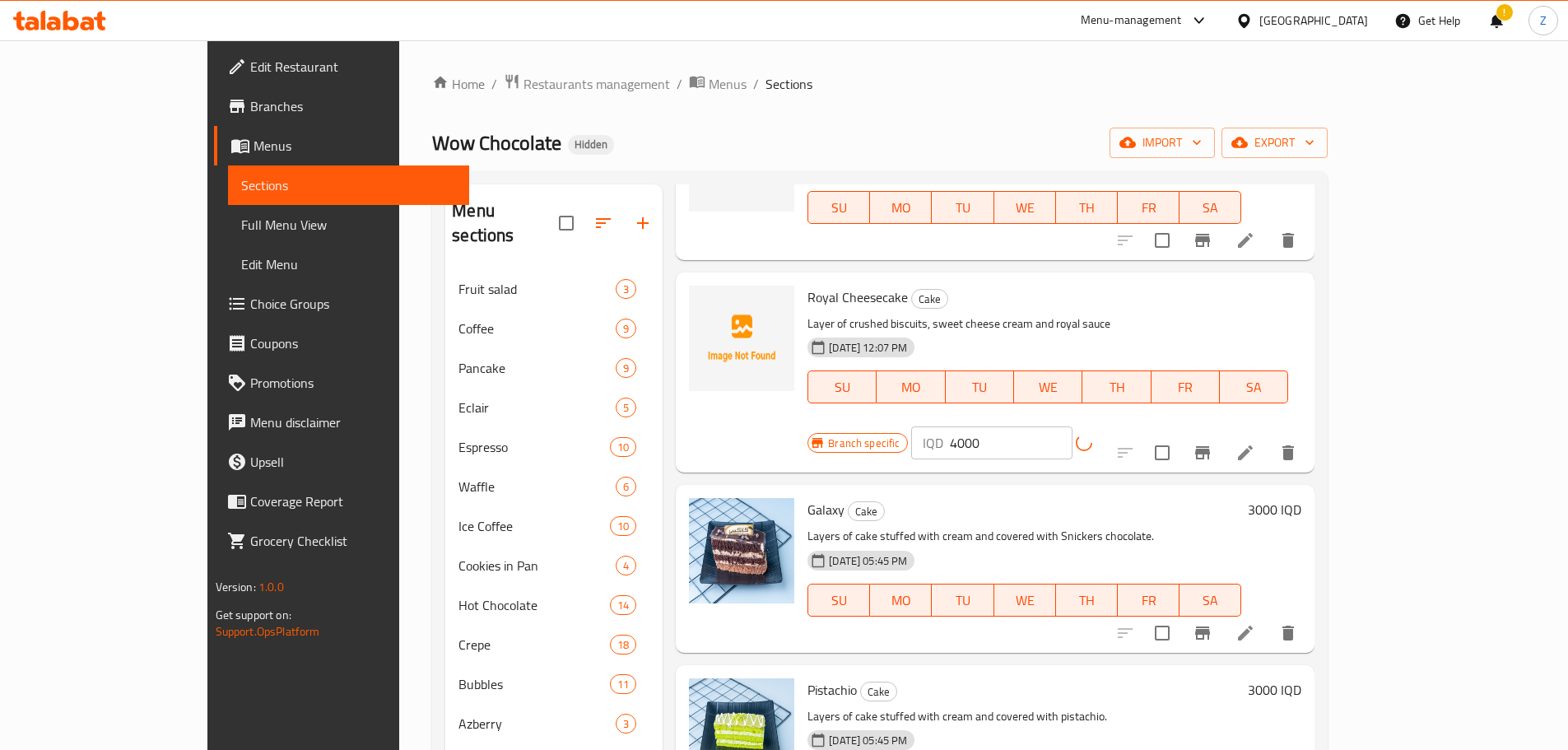
scroll to position [1646, 0]
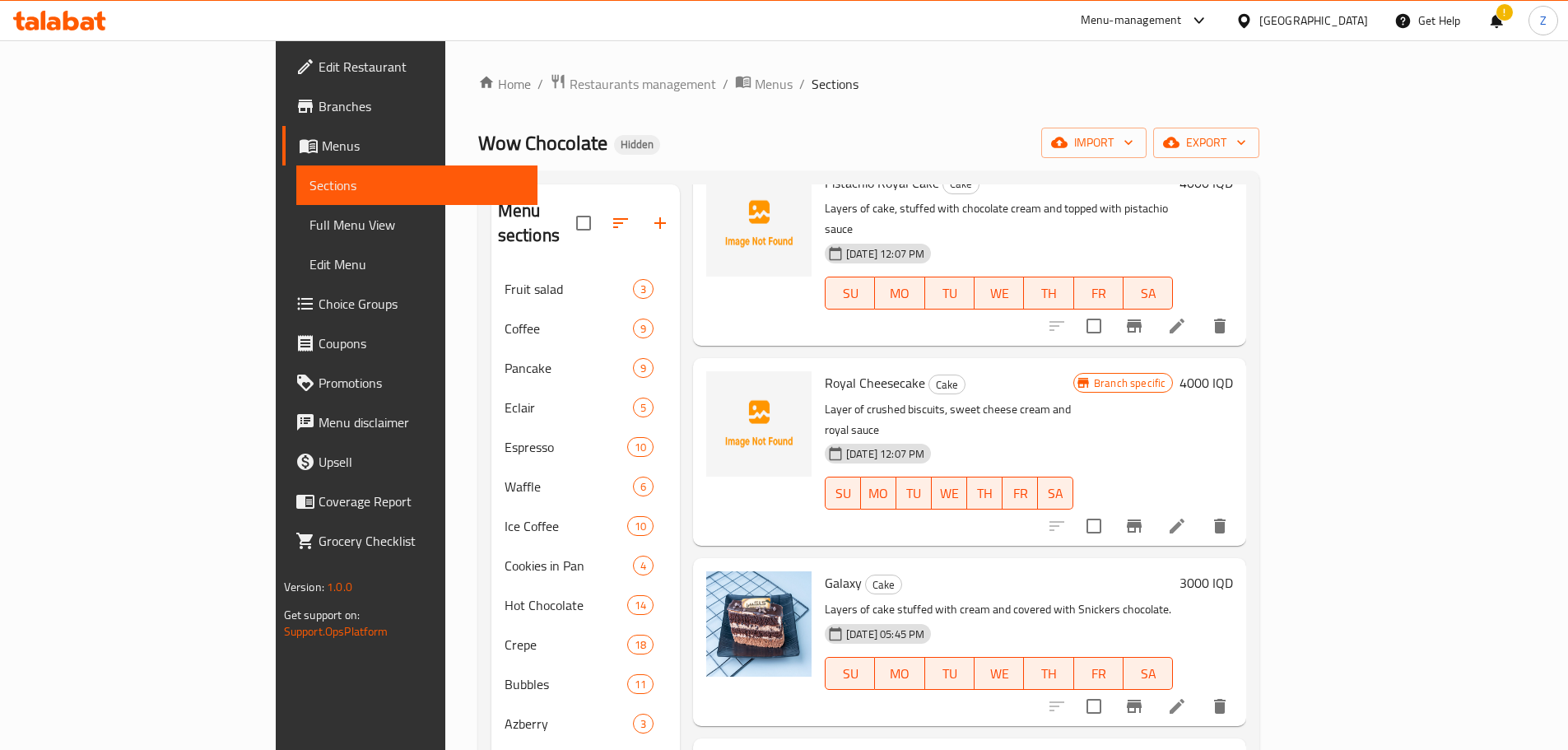
click at [1233, 571] on div "3000 IQD" at bounding box center [1203, 641] width 60 height 141
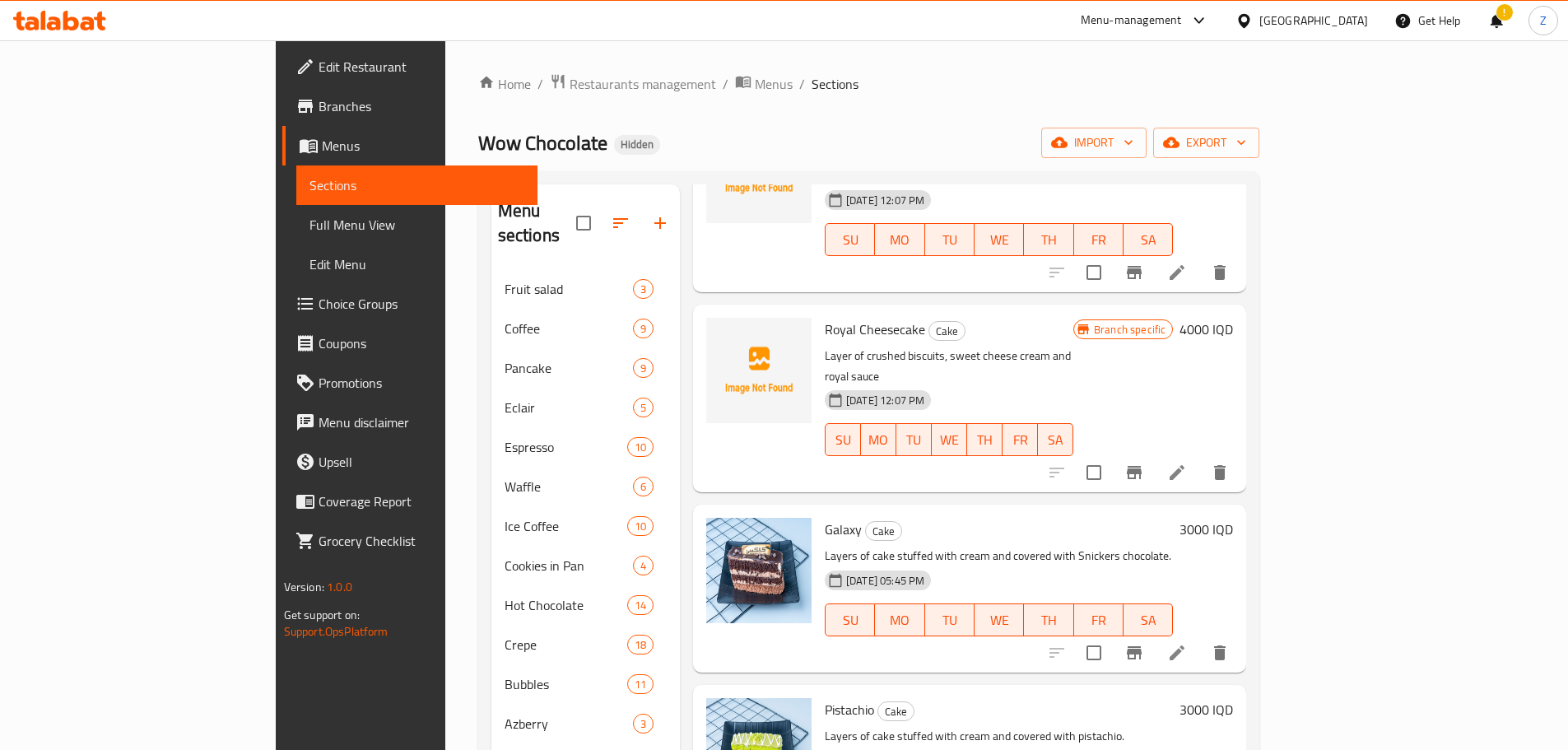
scroll to position [1728, 0]
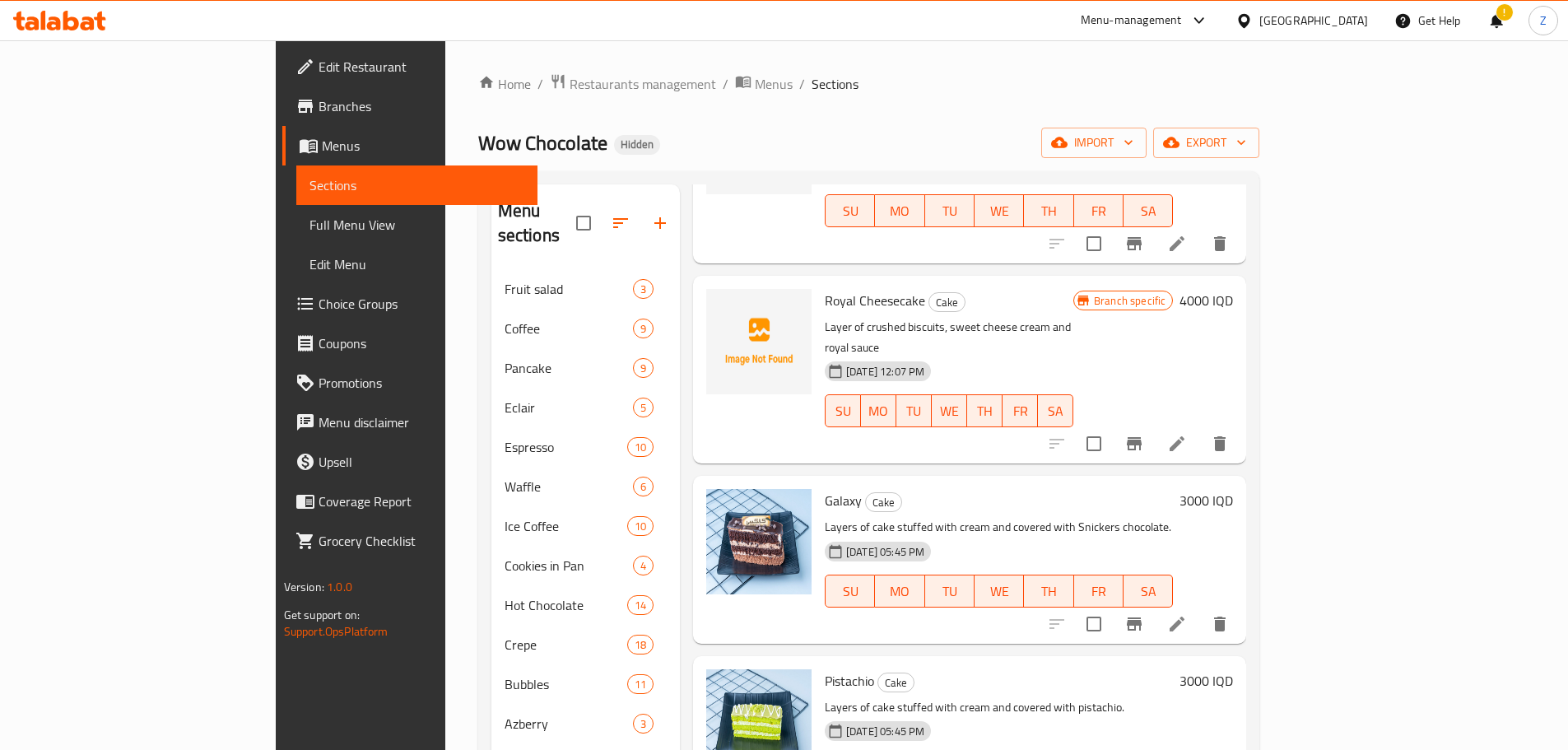
click at [1233, 489] on h6 "3000 IQD" at bounding box center [1206, 500] width 53 height 23
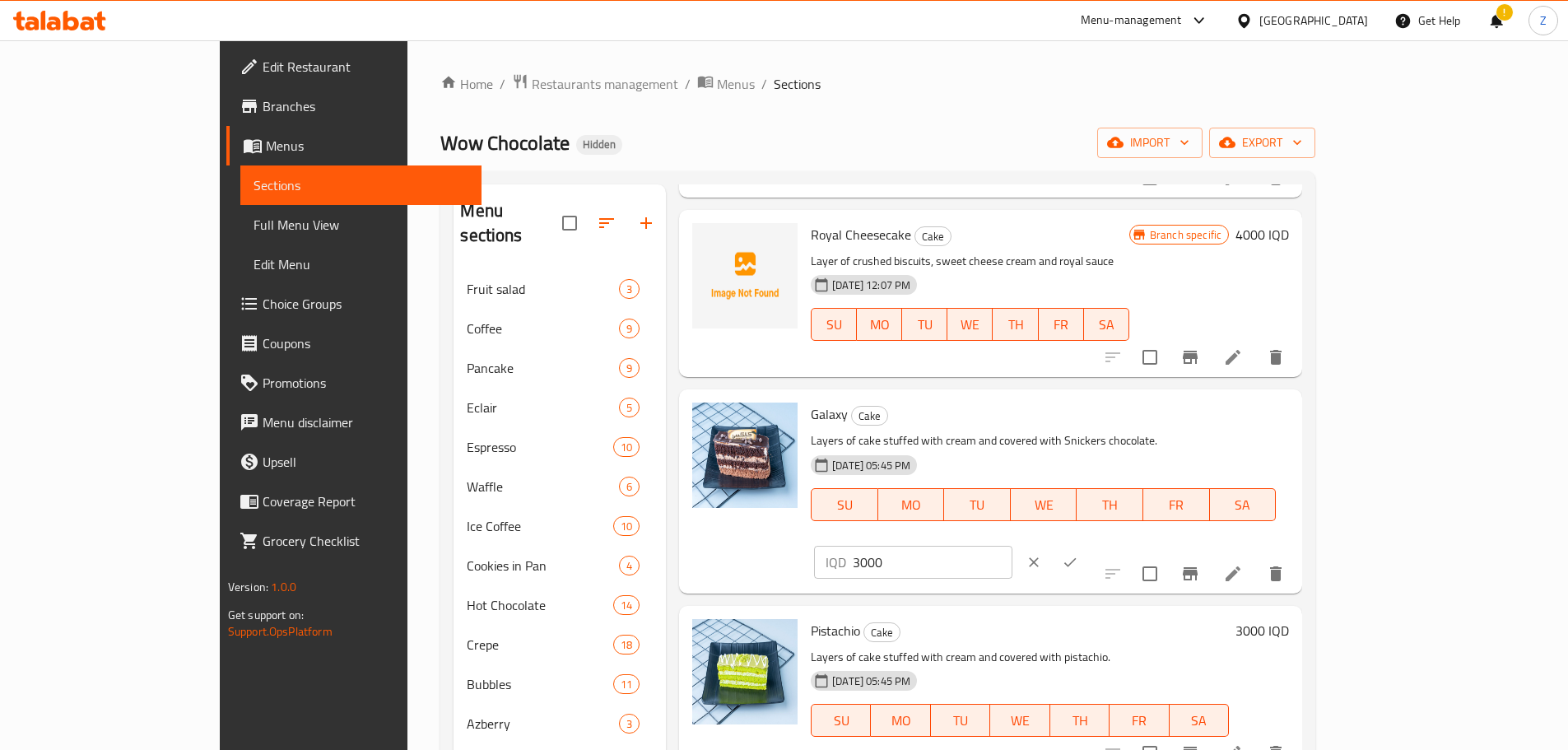
click at [1112, 544] on div "IQD 3000 ​" at bounding box center [961, 563] width 301 height 37
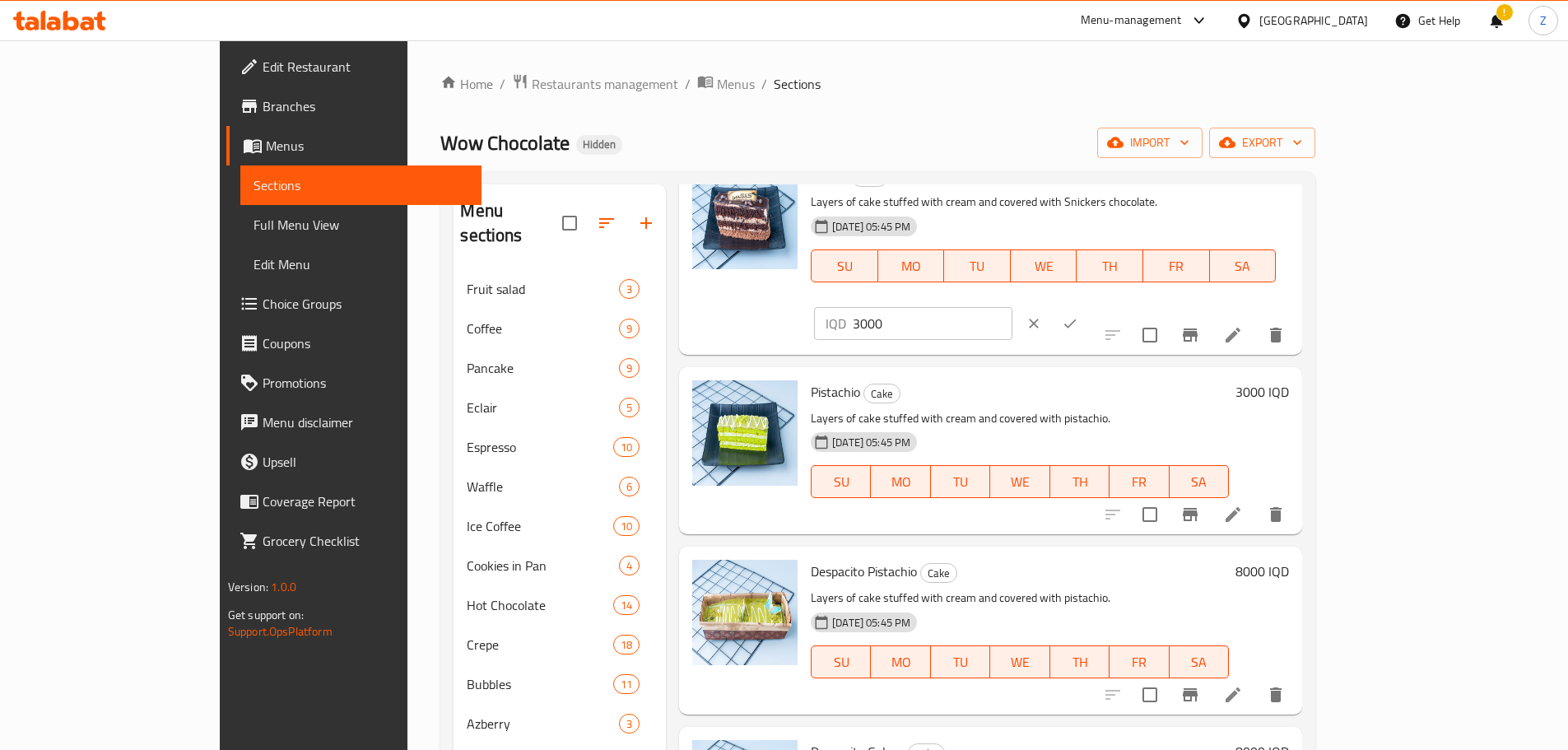
scroll to position [1975, 0]
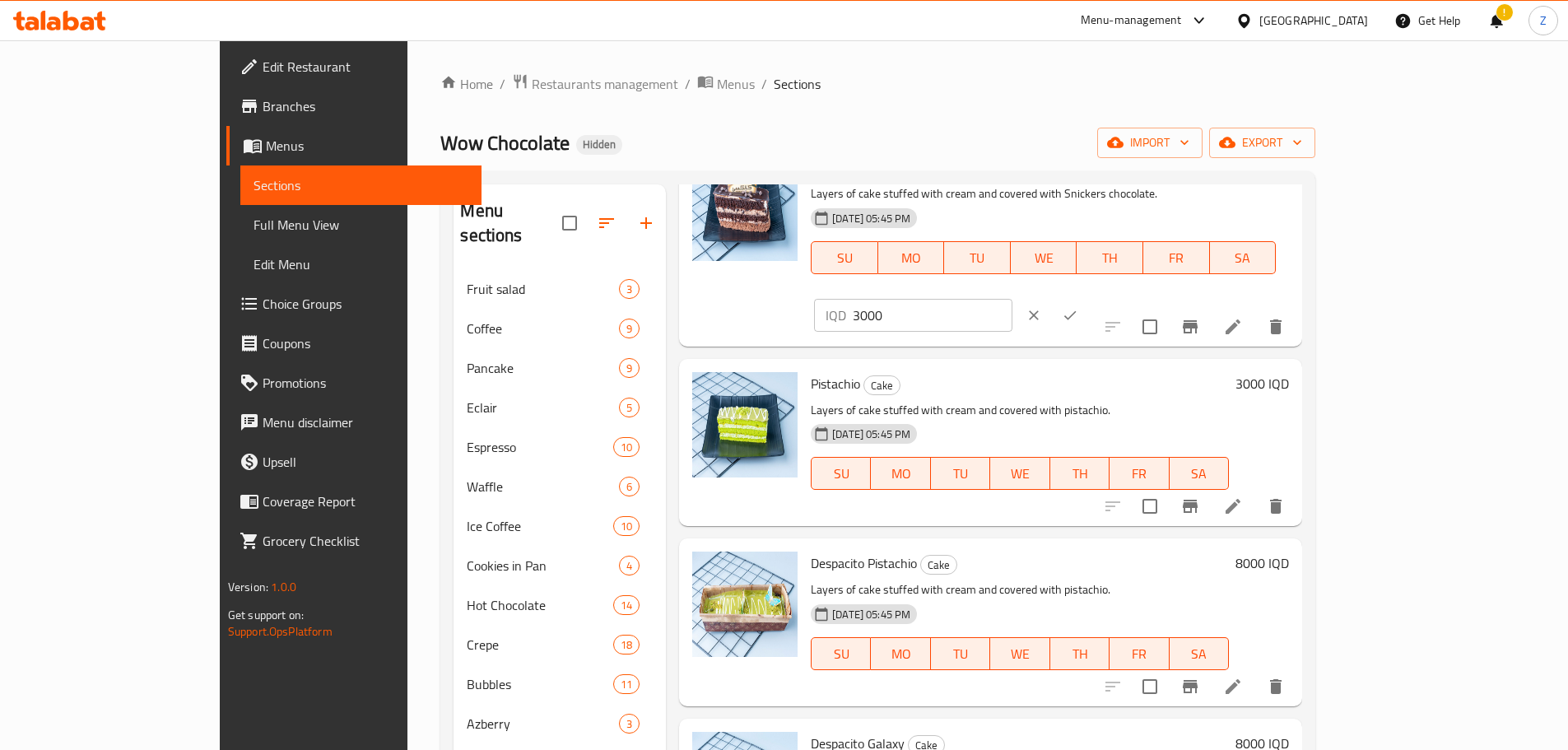
click at [1288, 551] on h6 "8000 IQD" at bounding box center [1262, 563] width 53 height 23
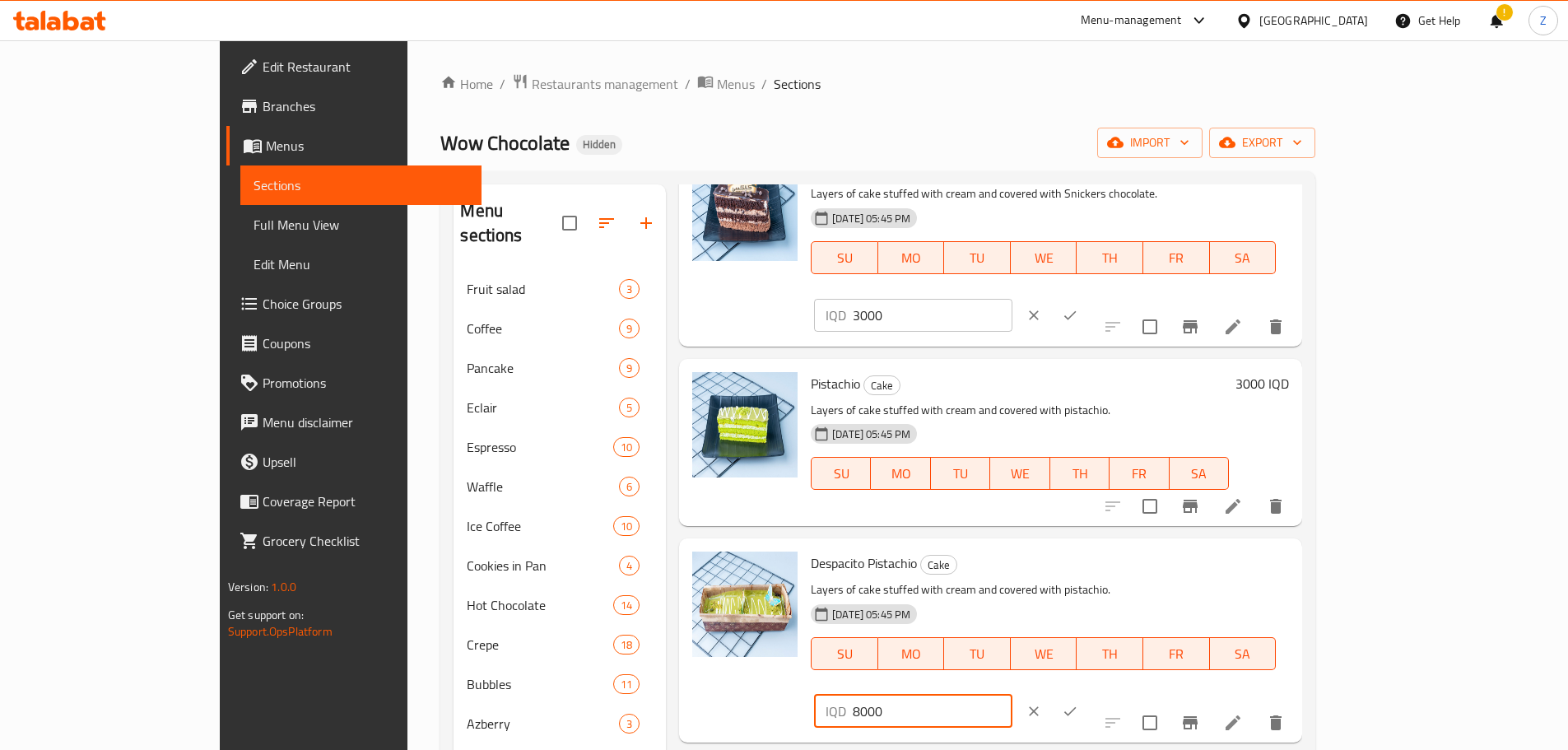
drag, startPoint x: 1278, startPoint y: 440, endPoint x: 1257, endPoint y: 441, distance: 21.0
click at [1012, 694] on div "IQD 8000 ​" at bounding box center [913, 711] width 198 height 33
type input "5000"
click at [1088, 693] on button "ok" at bounding box center [1070, 712] width 37 height 37
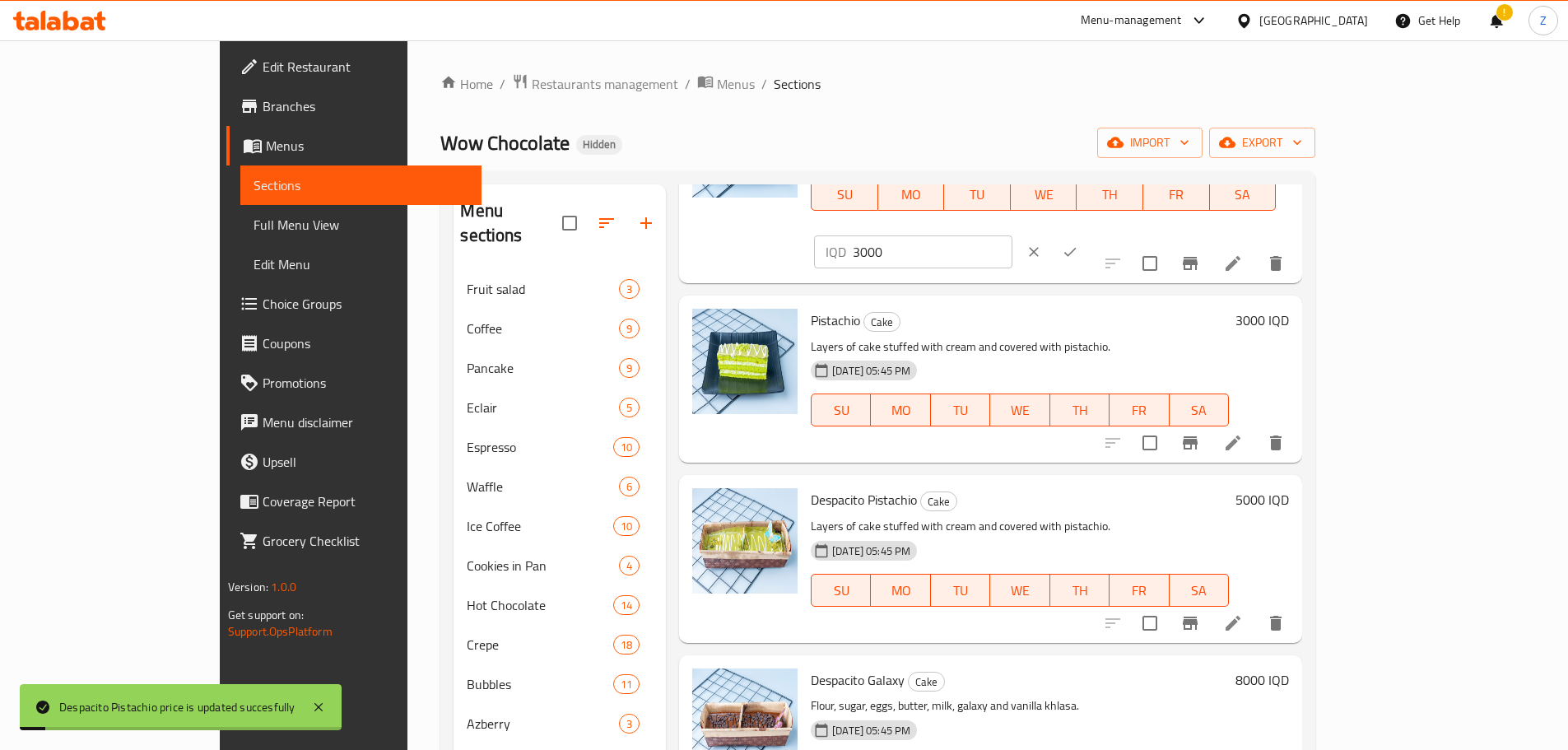
scroll to position [2058, 0]
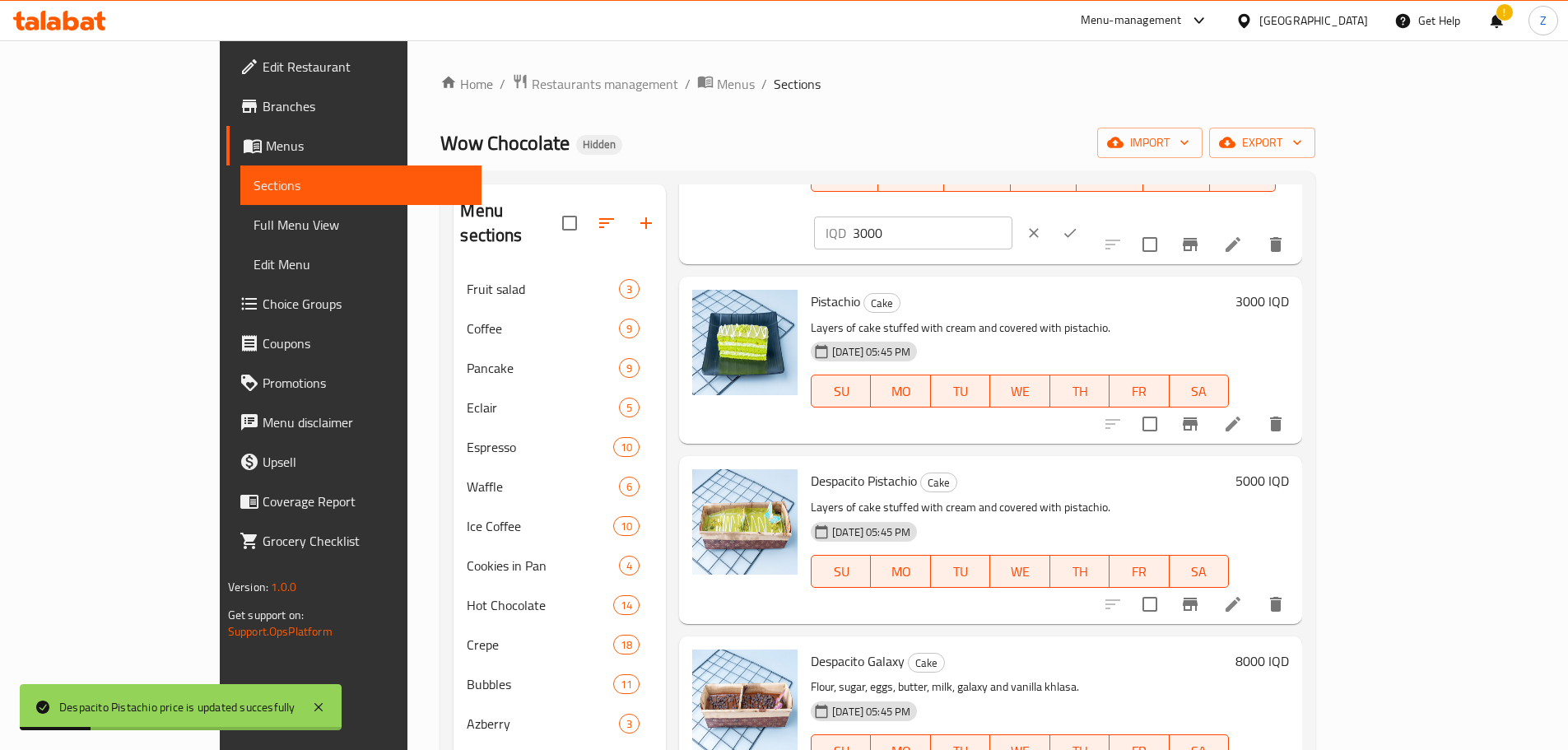
click at [1288, 649] on h6 "8000 IQD" at bounding box center [1262, 661] width 53 height 23
drag, startPoint x: 1270, startPoint y: 547, endPoint x: 1278, endPoint y: 549, distance: 8.2
type input "5000"
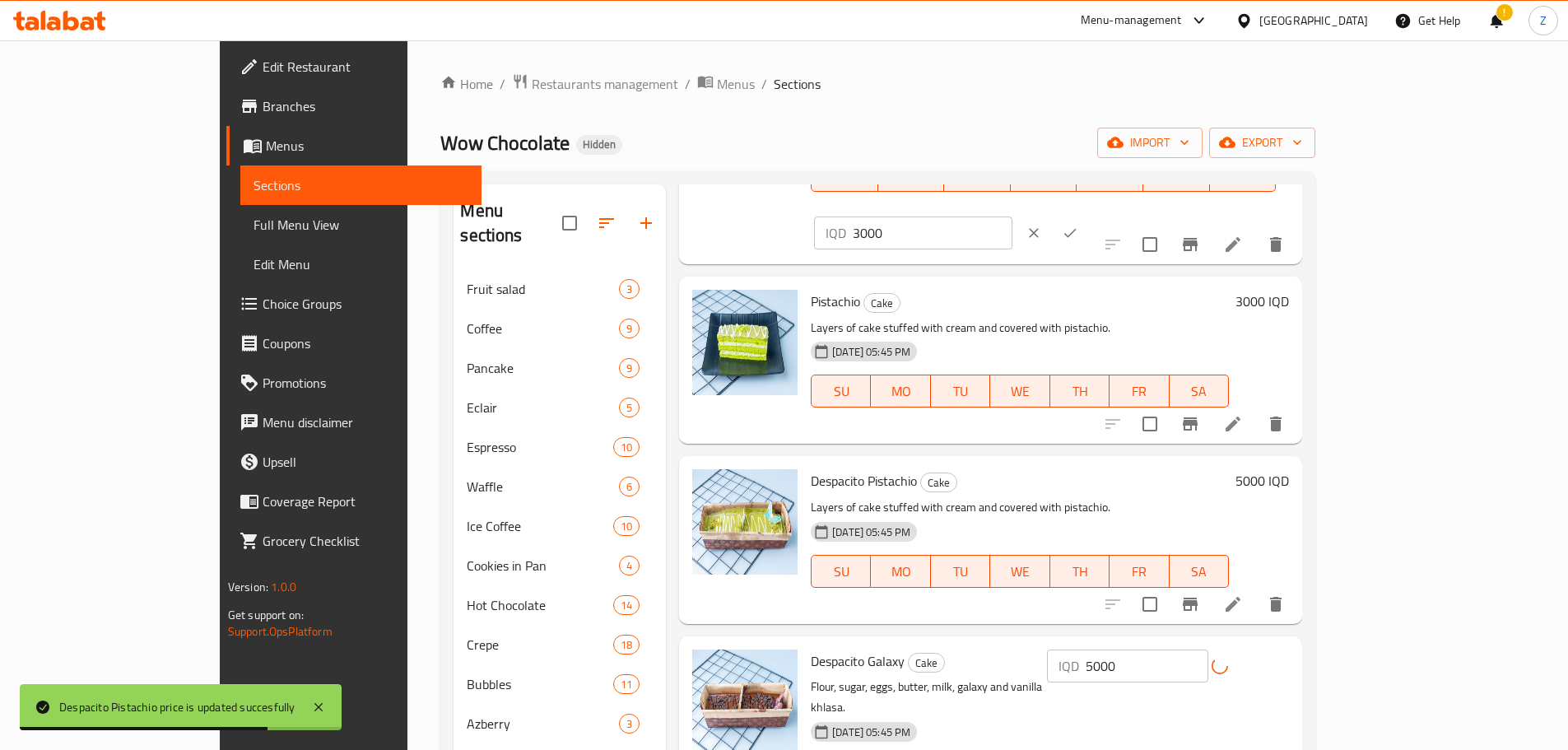
scroll to position [2304, 0]
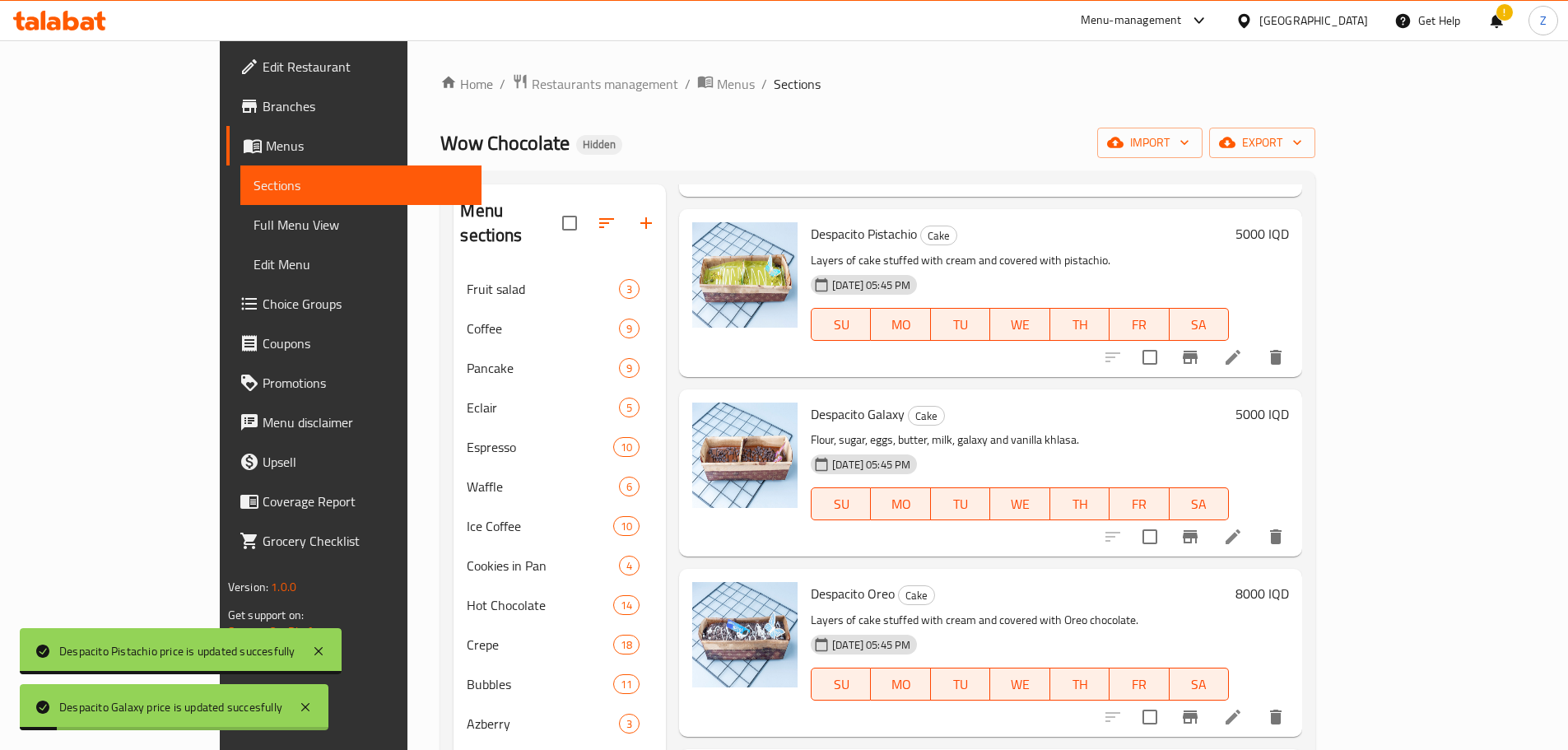
click at [1288, 582] on h6 "8000 IQD" at bounding box center [1262, 594] width 53 height 23
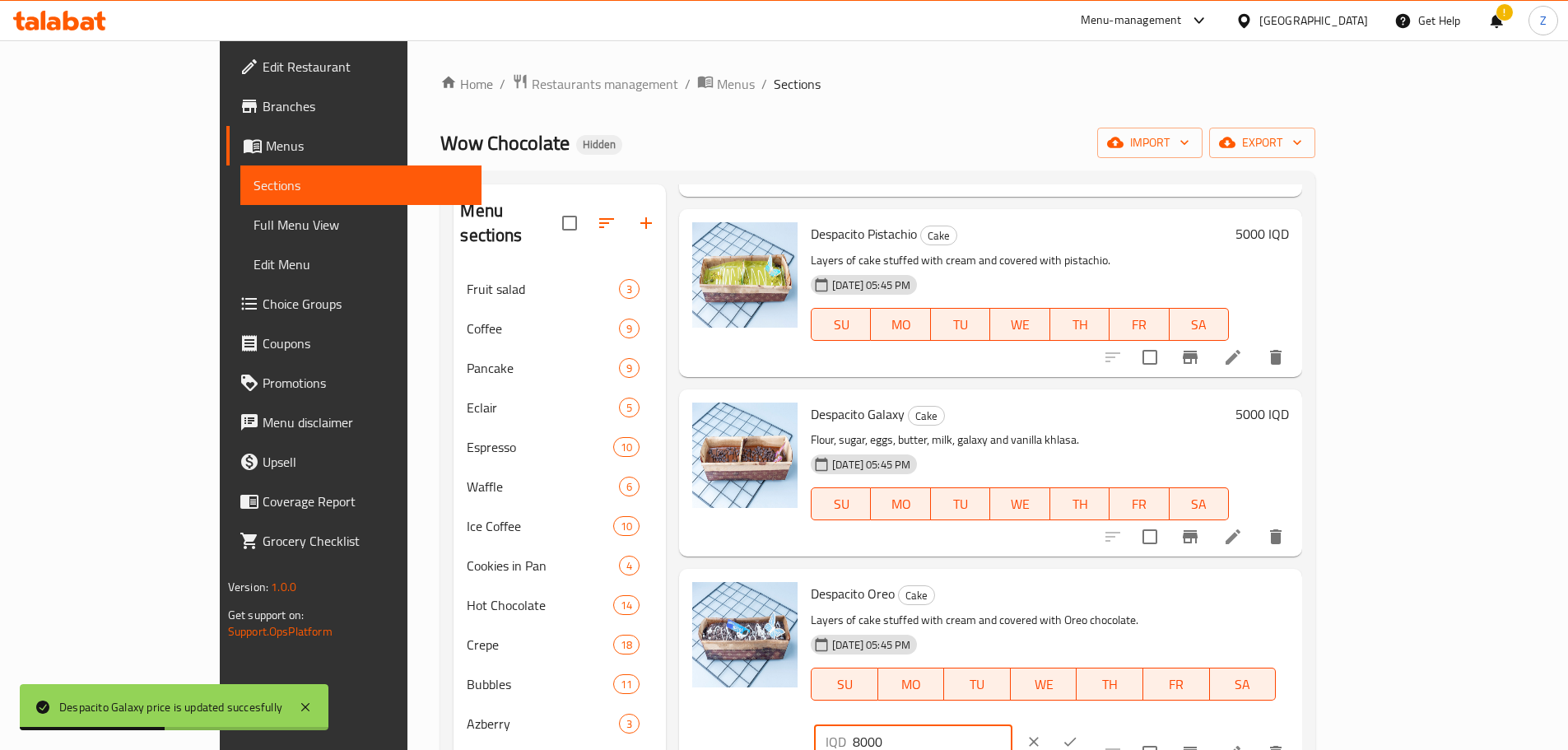
click at [1012, 725] on div "IQD 8000 ​" at bounding box center [913, 742] width 198 height 33
type input "5000"
click at [1078, 733] on icon "ok" at bounding box center [1069, 742] width 17 height 17
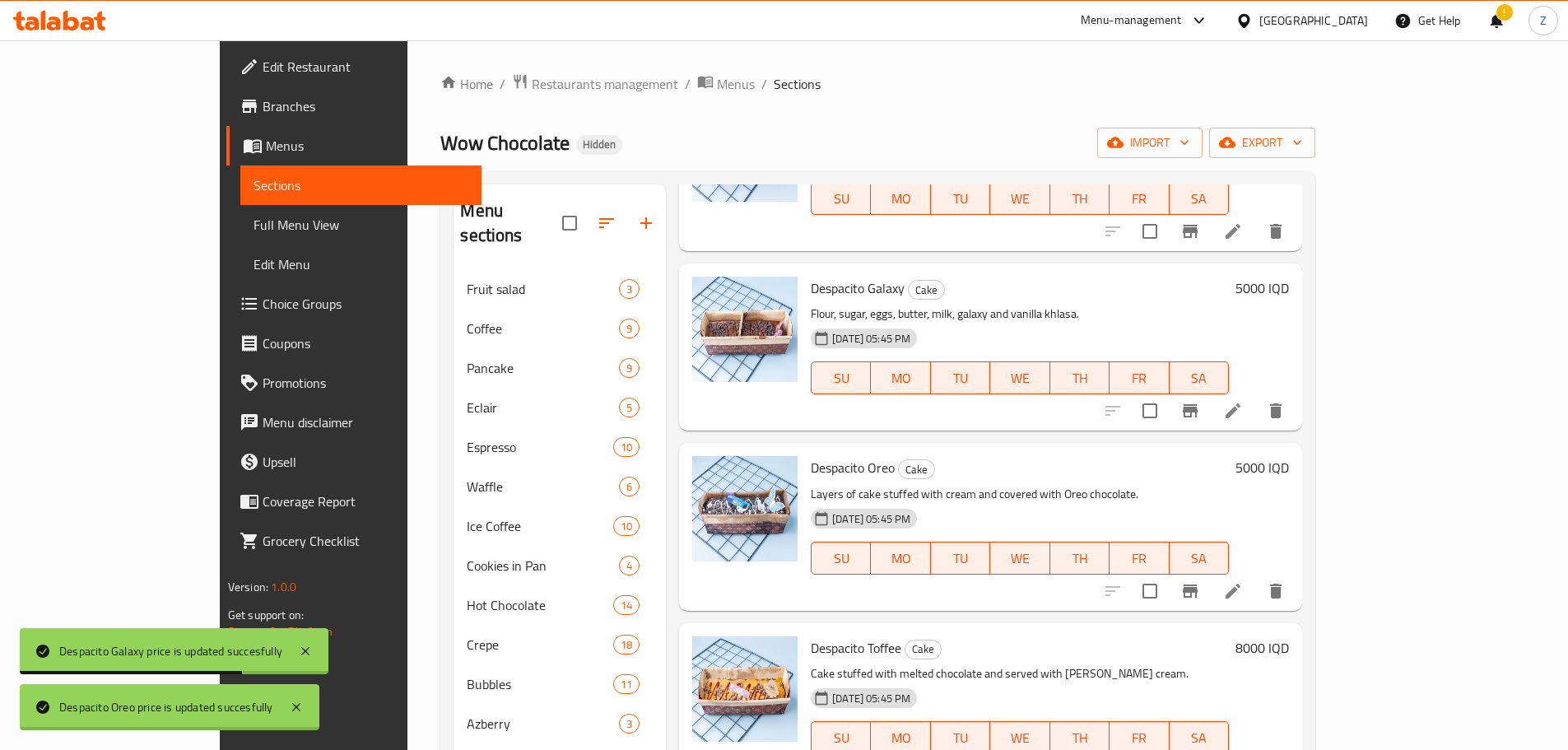
scroll to position [2634, 0]
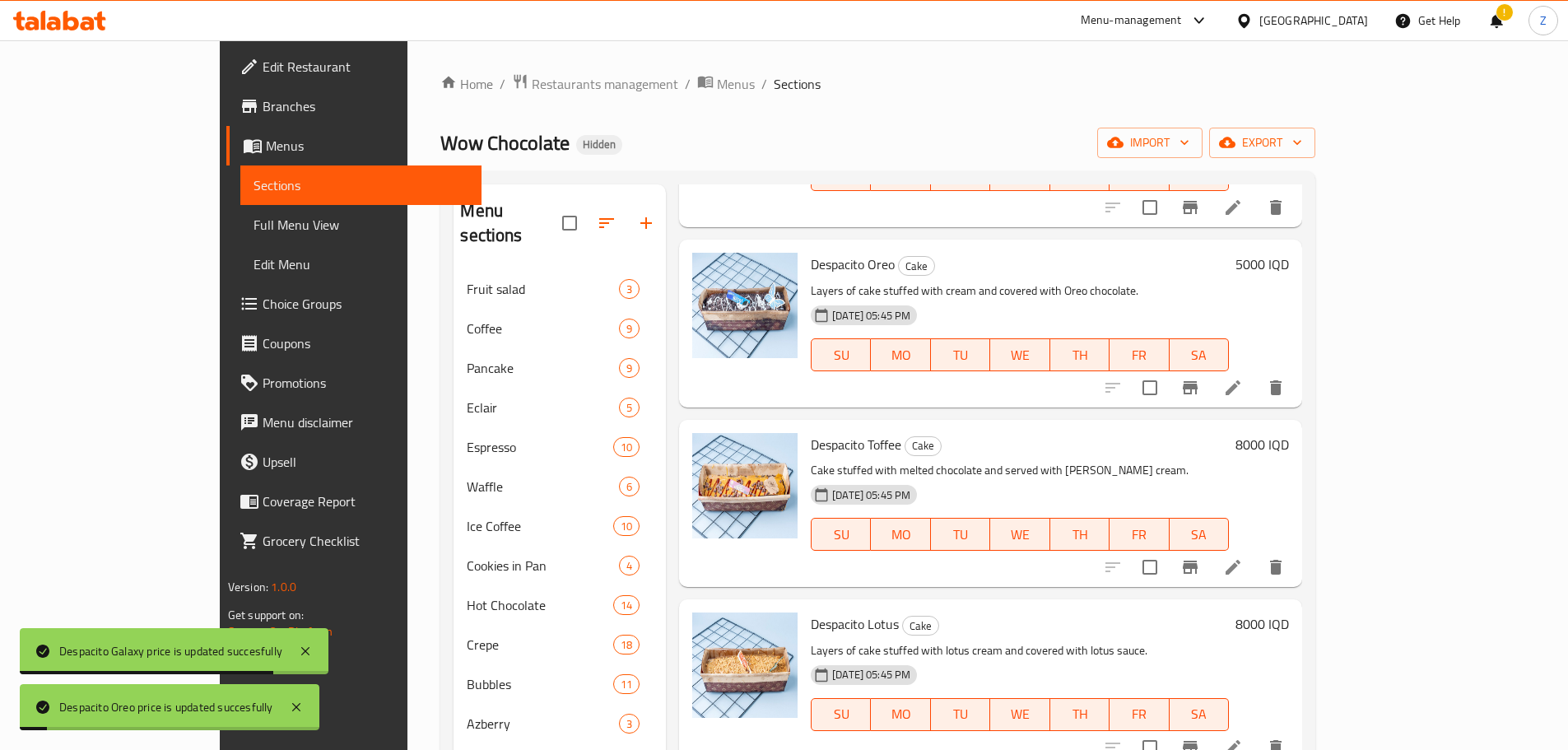
click at [1288, 433] on div "8000 IQD" at bounding box center [1258, 503] width 60 height 141
click at [1288, 433] on h6 "8000 IQD" at bounding box center [1262, 445] width 53 height 23
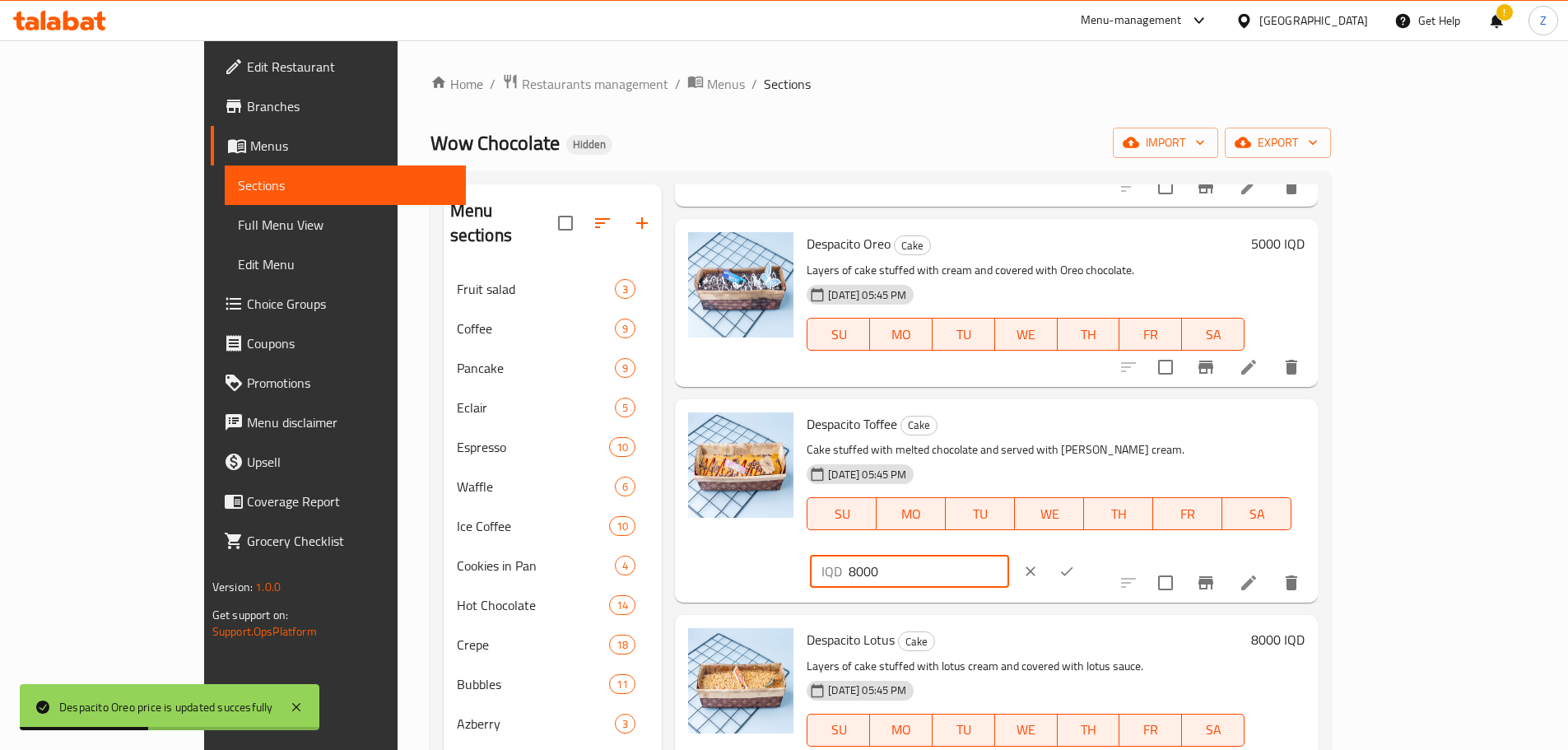
click at [1008, 554] on input "8000" at bounding box center [928, 571] width 160 height 33
type input "5000"
click at [1074, 563] on icon "ok" at bounding box center [1067, 571] width 17 height 17
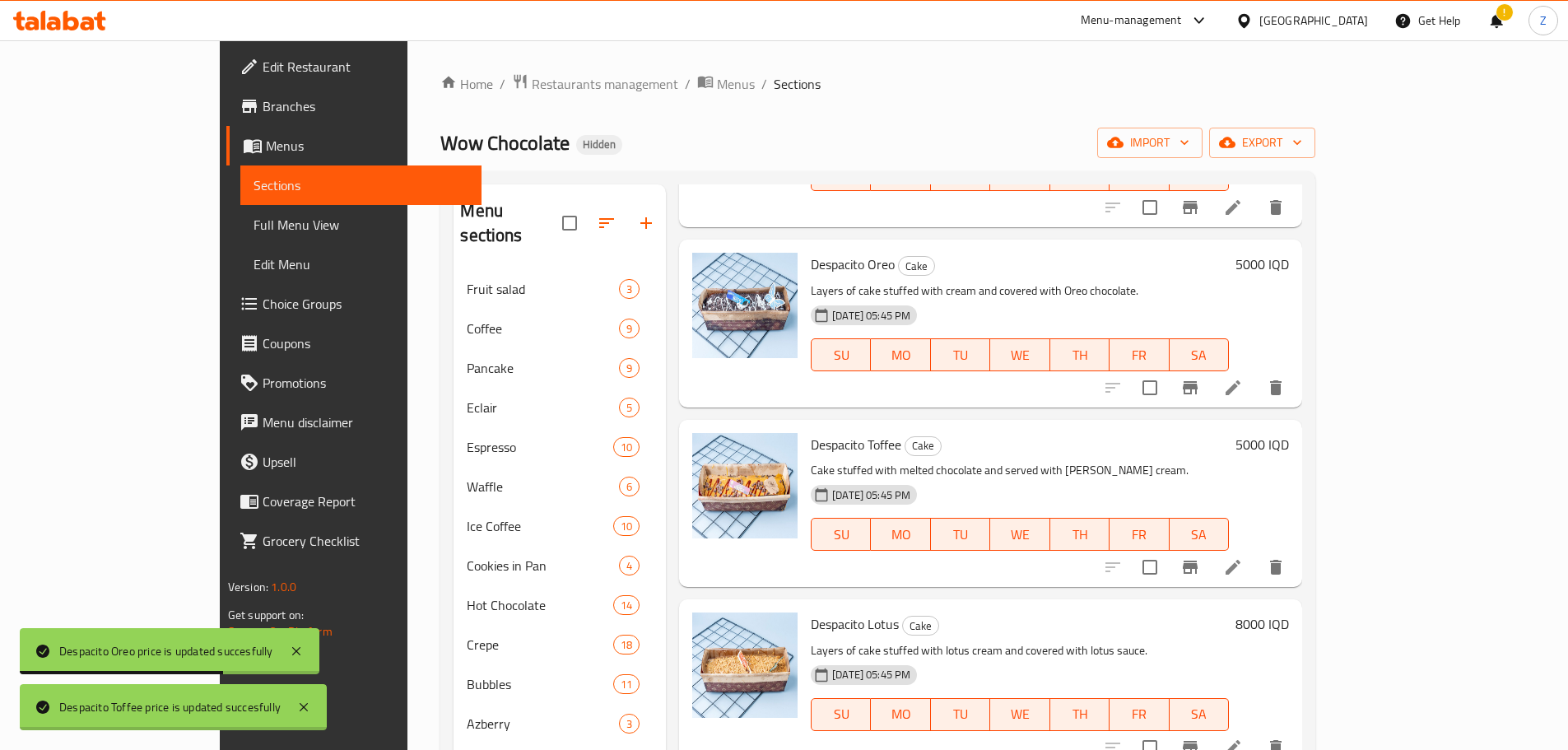
scroll to position [2799, 0]
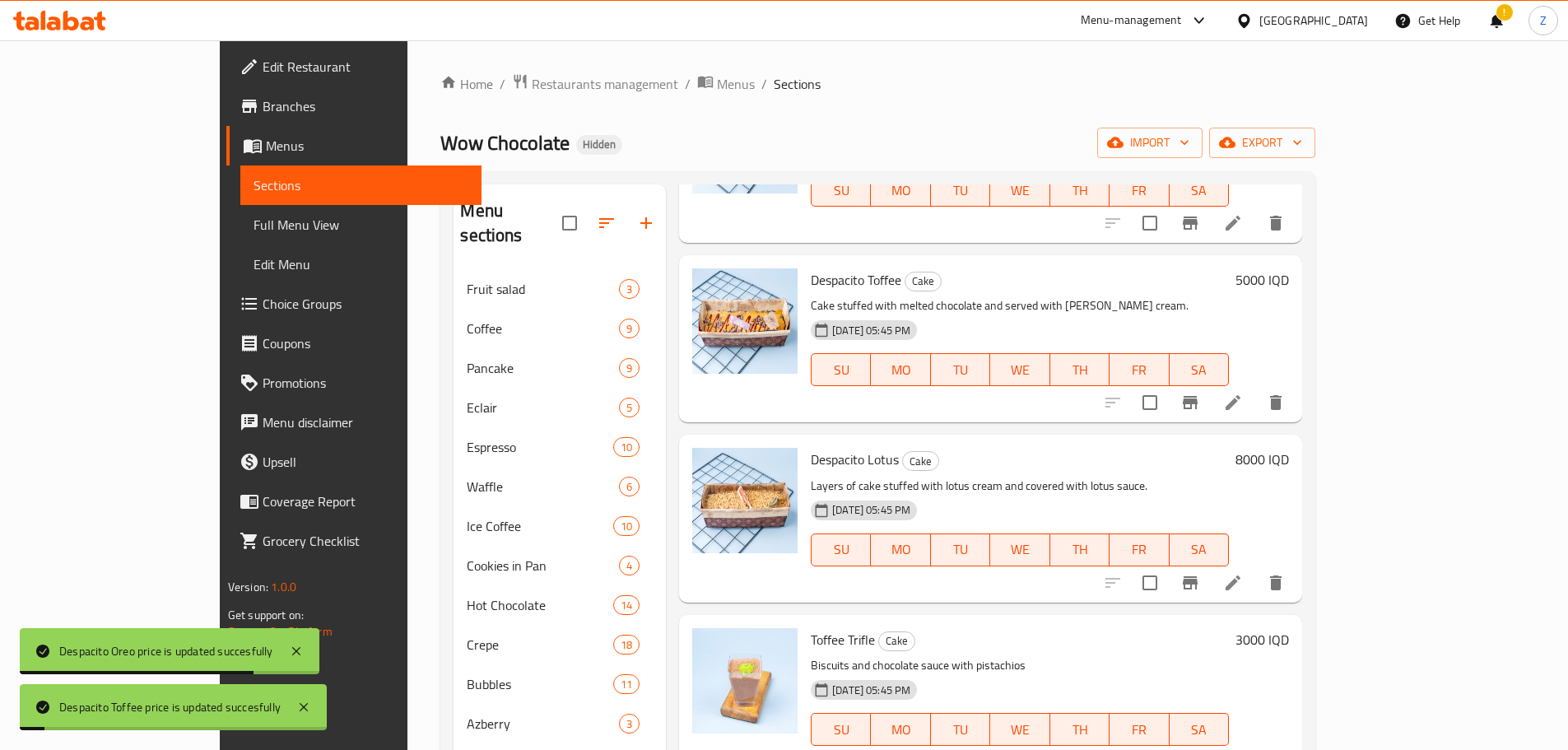
click at [1288, 448] on h6 "8000 IQD" at bounding box center [1262, 459] width 53 height 23
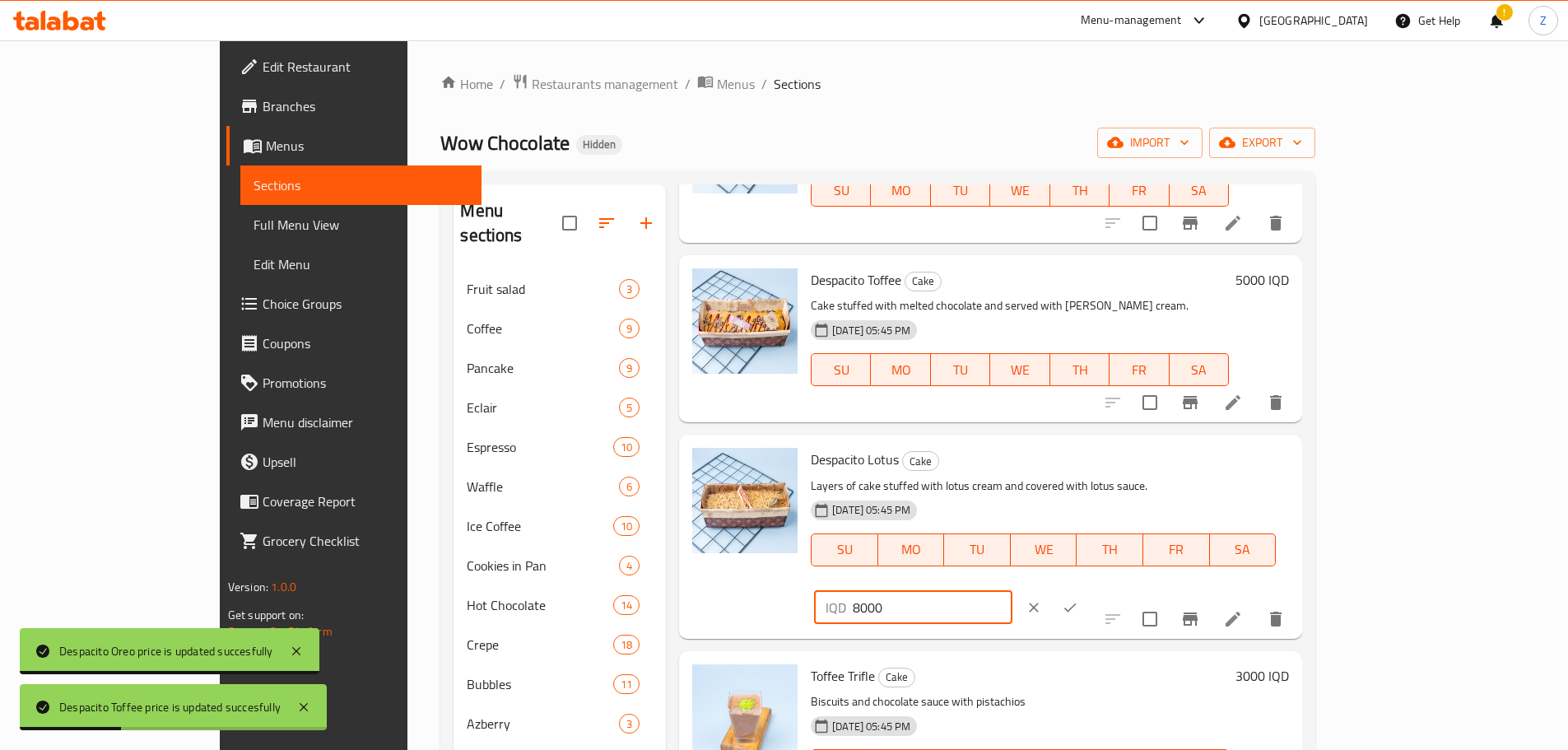
drag, startPoint x: 1273, startPoint y: 342, endPoint x: 1264, endPoint y: 345, distance: 9.5
click at [1012, 591] on div "IQD 8000 ​" at bounding box center [913, 608] width 198 height 33
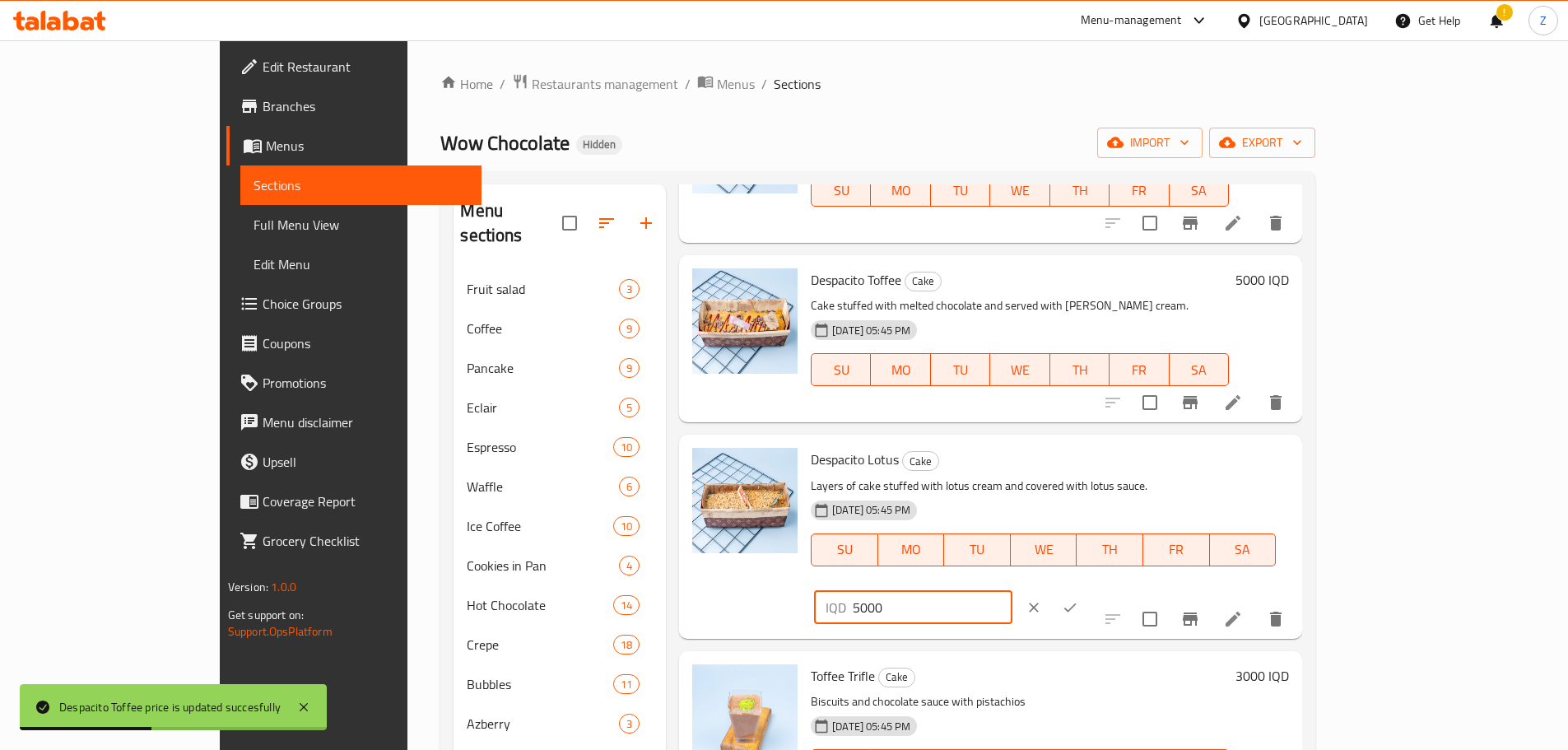
type input "5000"
click at [1088, 589] on button "ok" at bounding box center [1070, 608] width 37 height 37
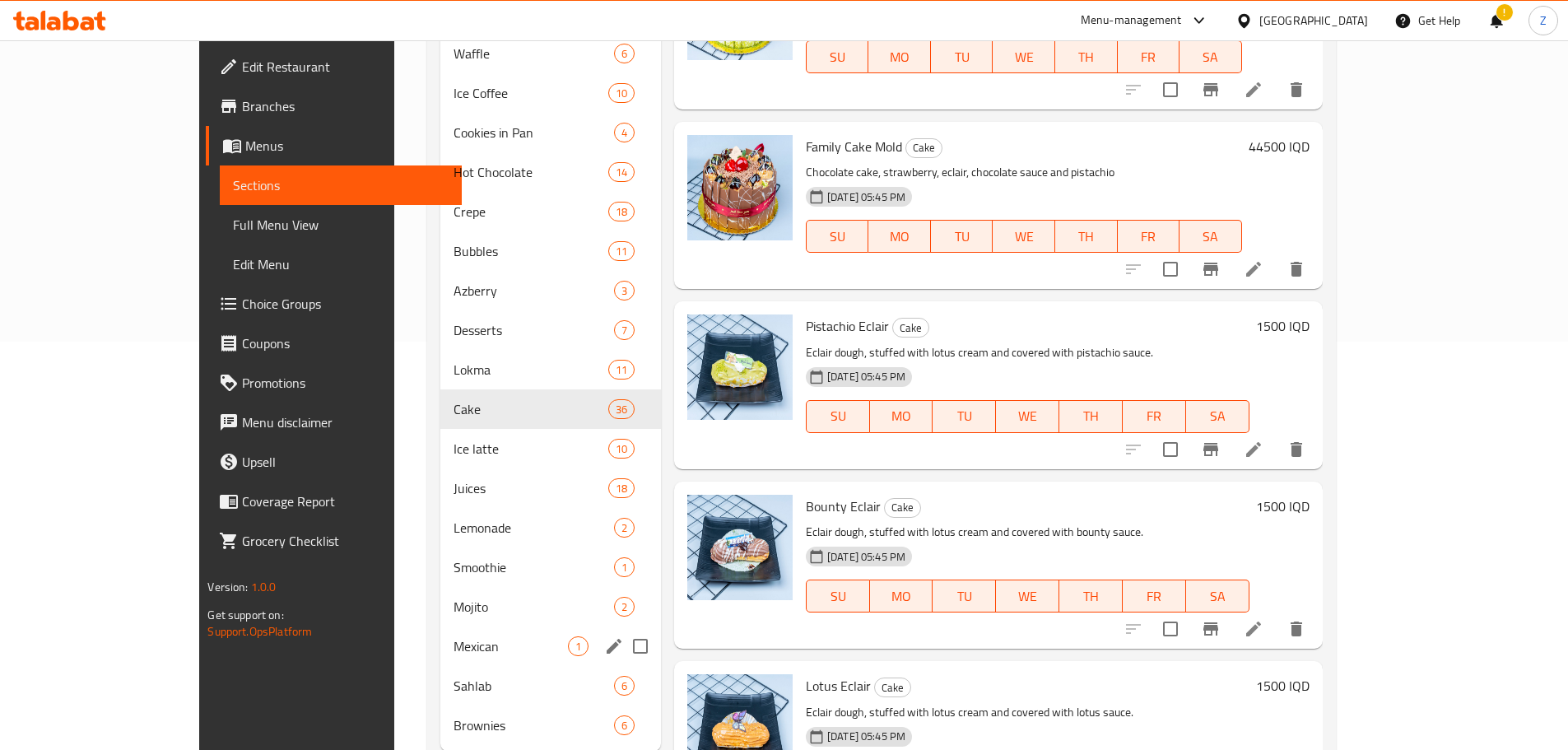
scroll to position [411, 0]
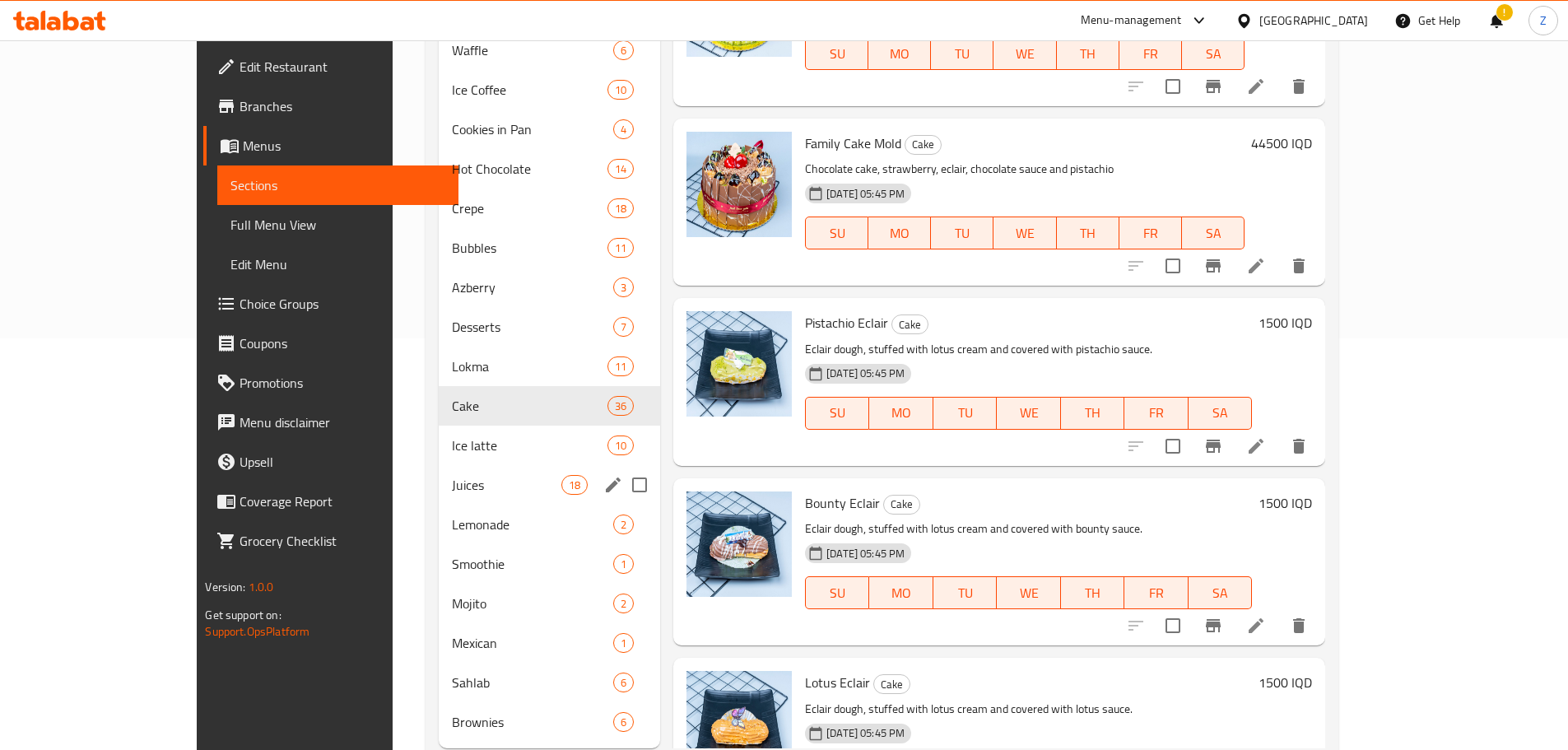
click at [439, 497] on div "Juices 18" at bounding box center [549, 484] width 221 height 39
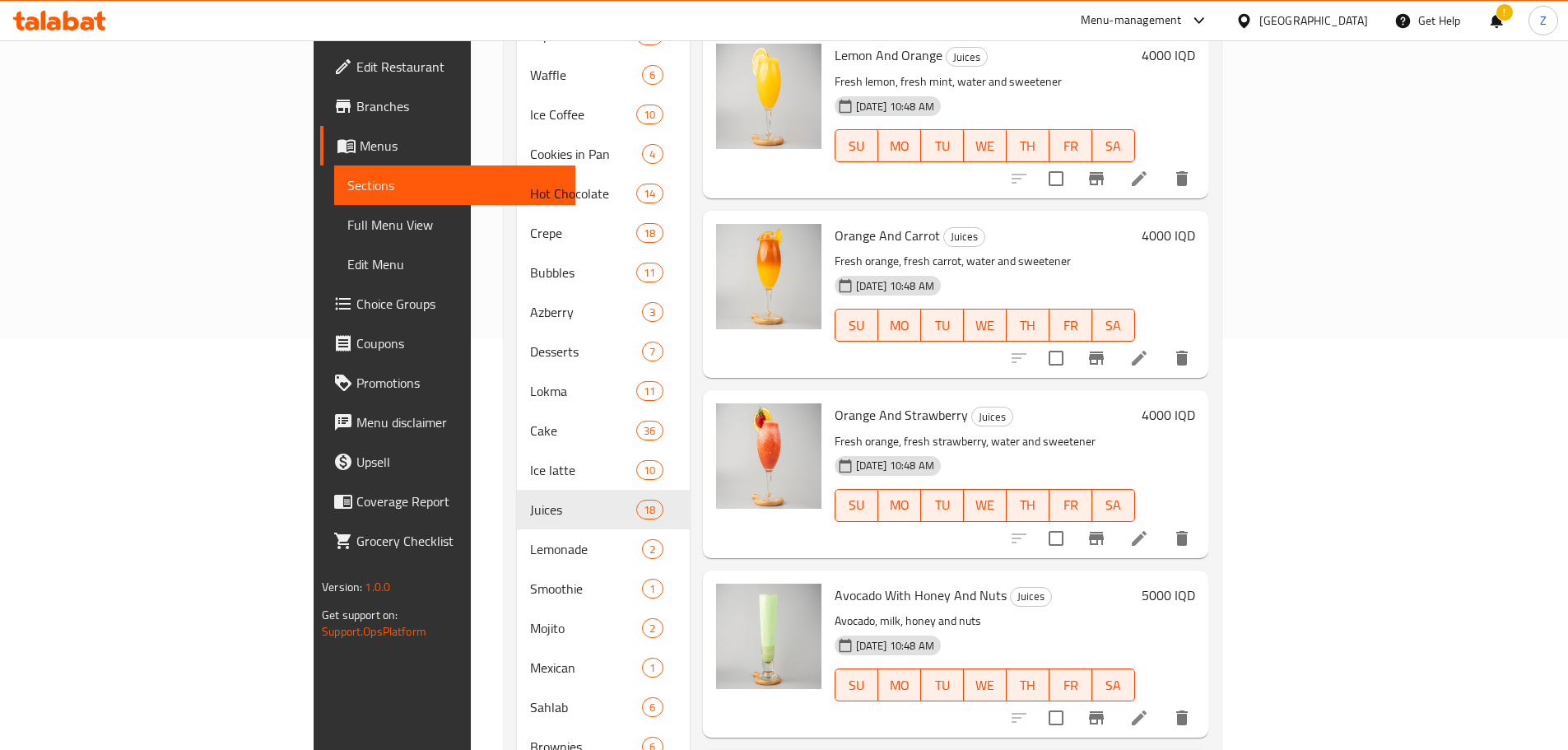
scroll to position [82, 0]
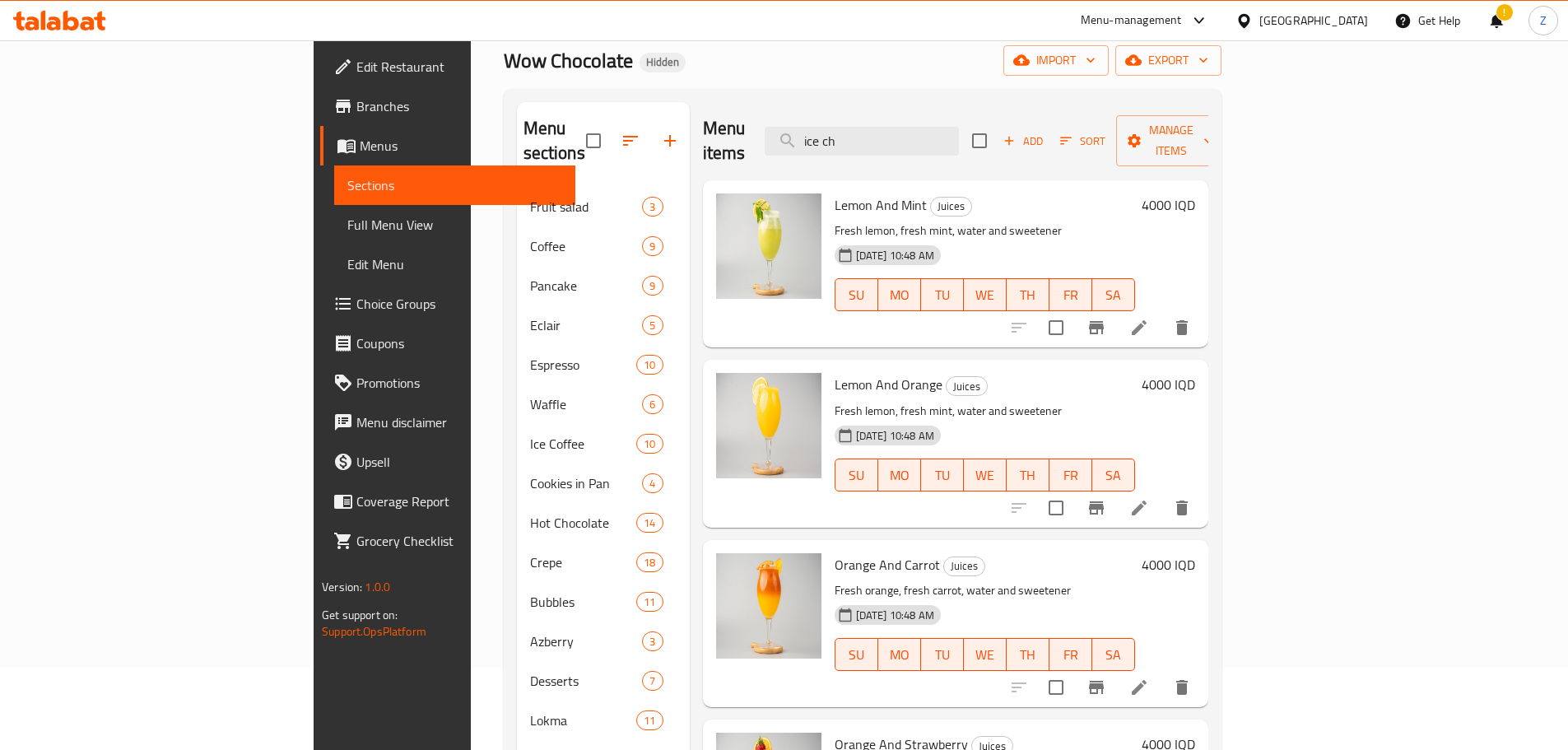
click at [1195, 193] on h6 "4000 IQD" at bounding box center [1168, 205] width 53 height 23
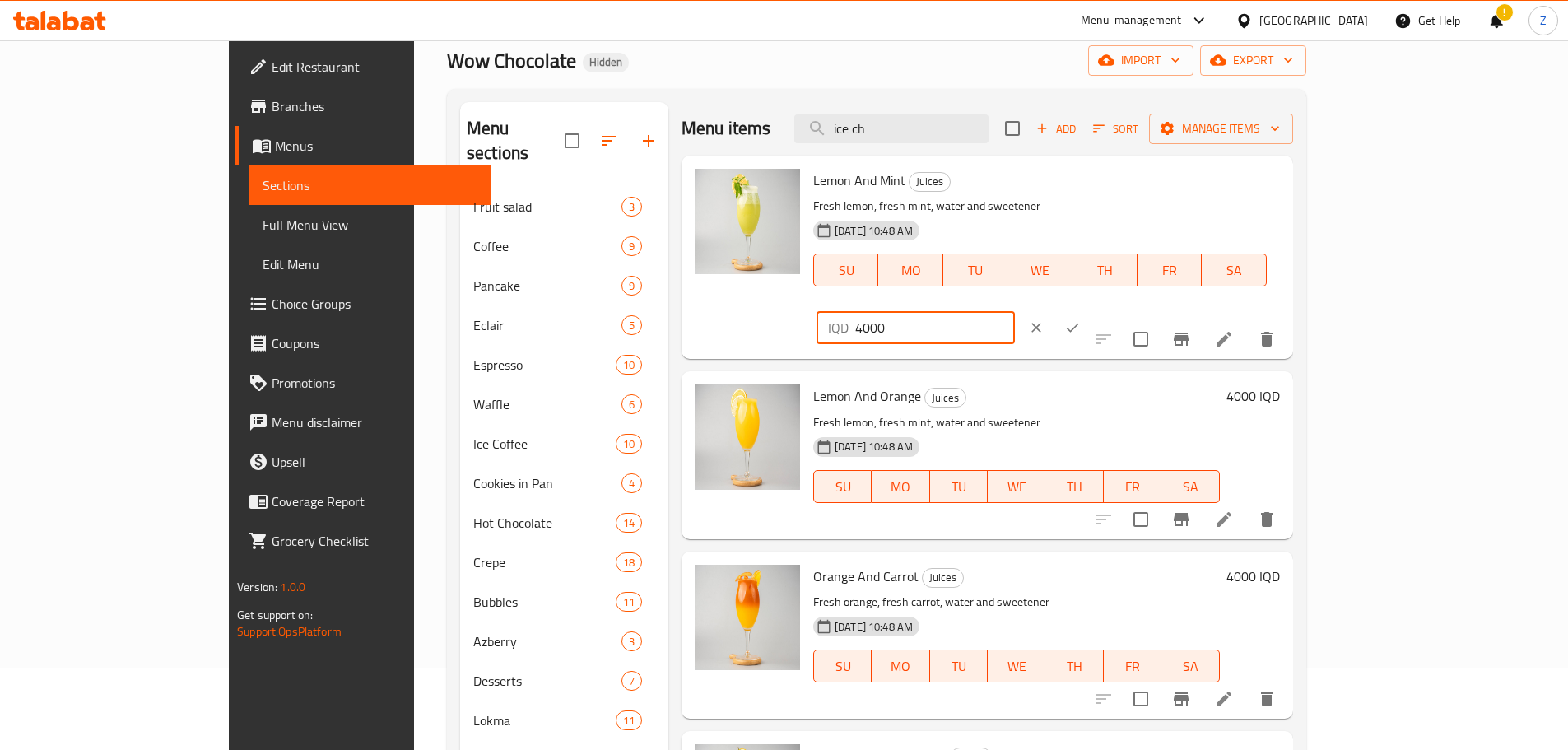
click at [1015, 311] on input "4000" at bounding box center [935, 328] width 160 height 33
click at [1015, 311] on input "3000" at bounding box center [935, 328] width 160 height 33
type input "3000"
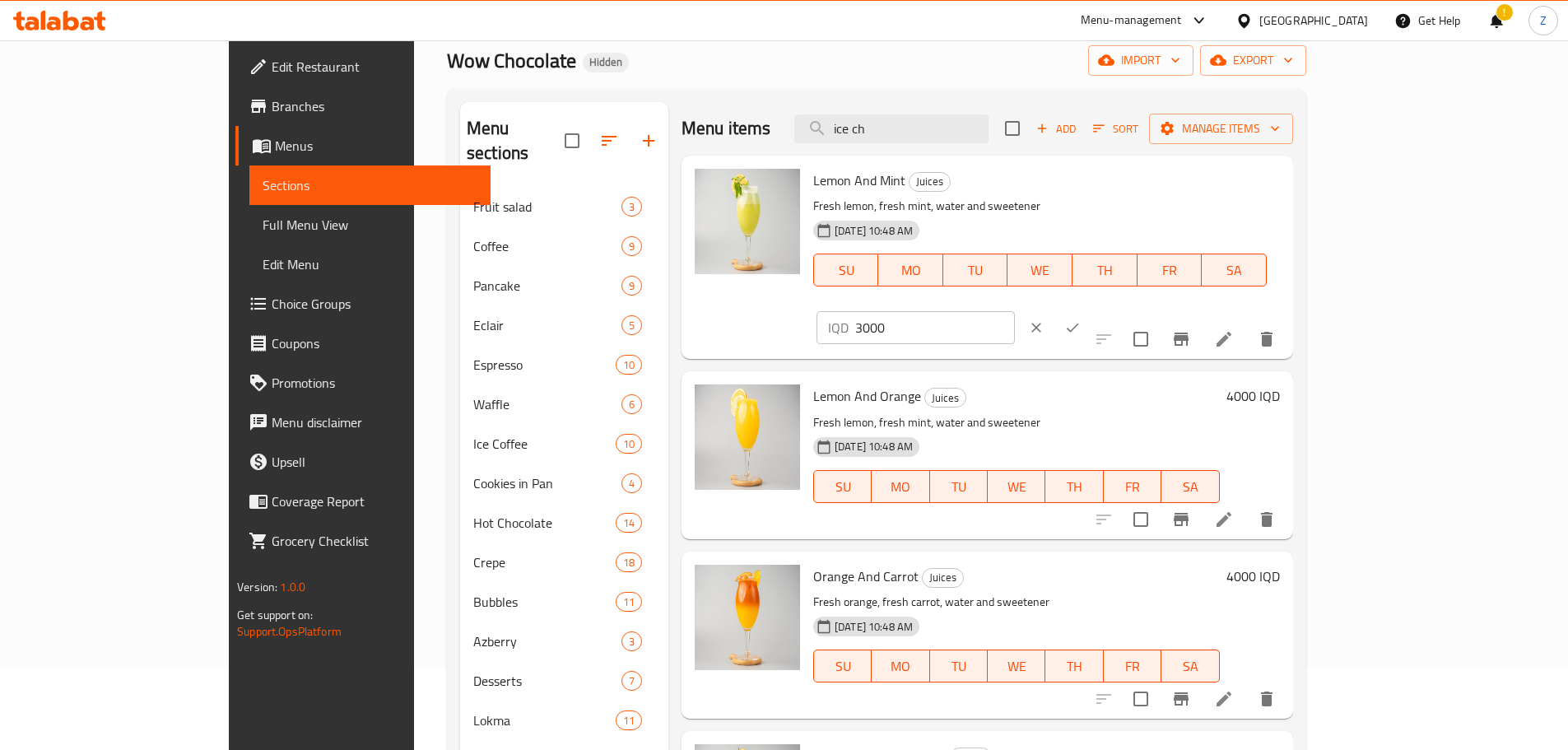
click at [1080, 320] on icon "ok" at bounding box center [1072, 328] width 17 height 17
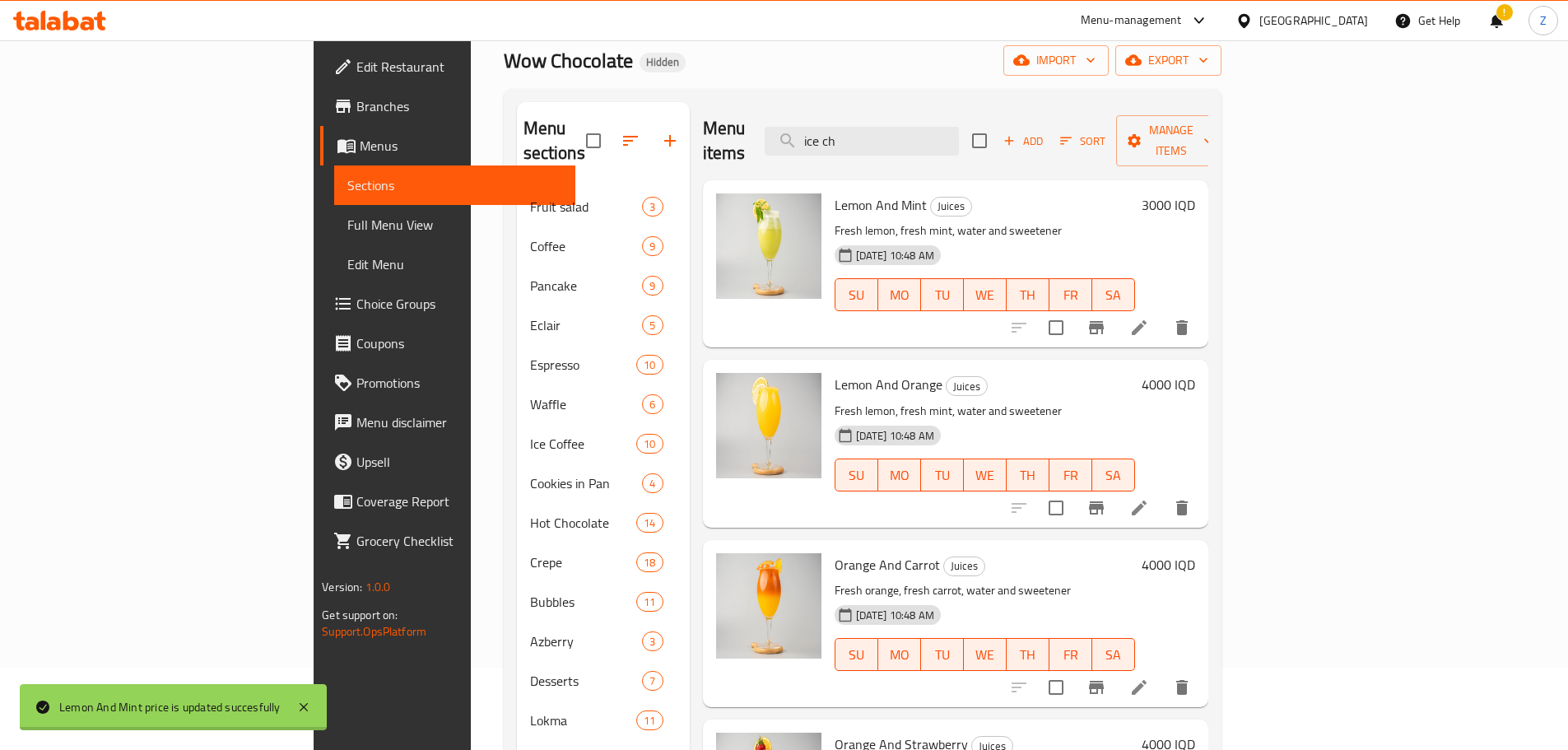
click at [1195, 373] on div "4000 IQD" at bounding box center [1164, 385] width 60 height 23
click at [1195, 373] on h6 "4000 IQD" at bounding box center [1168, 385] width 53 height 23
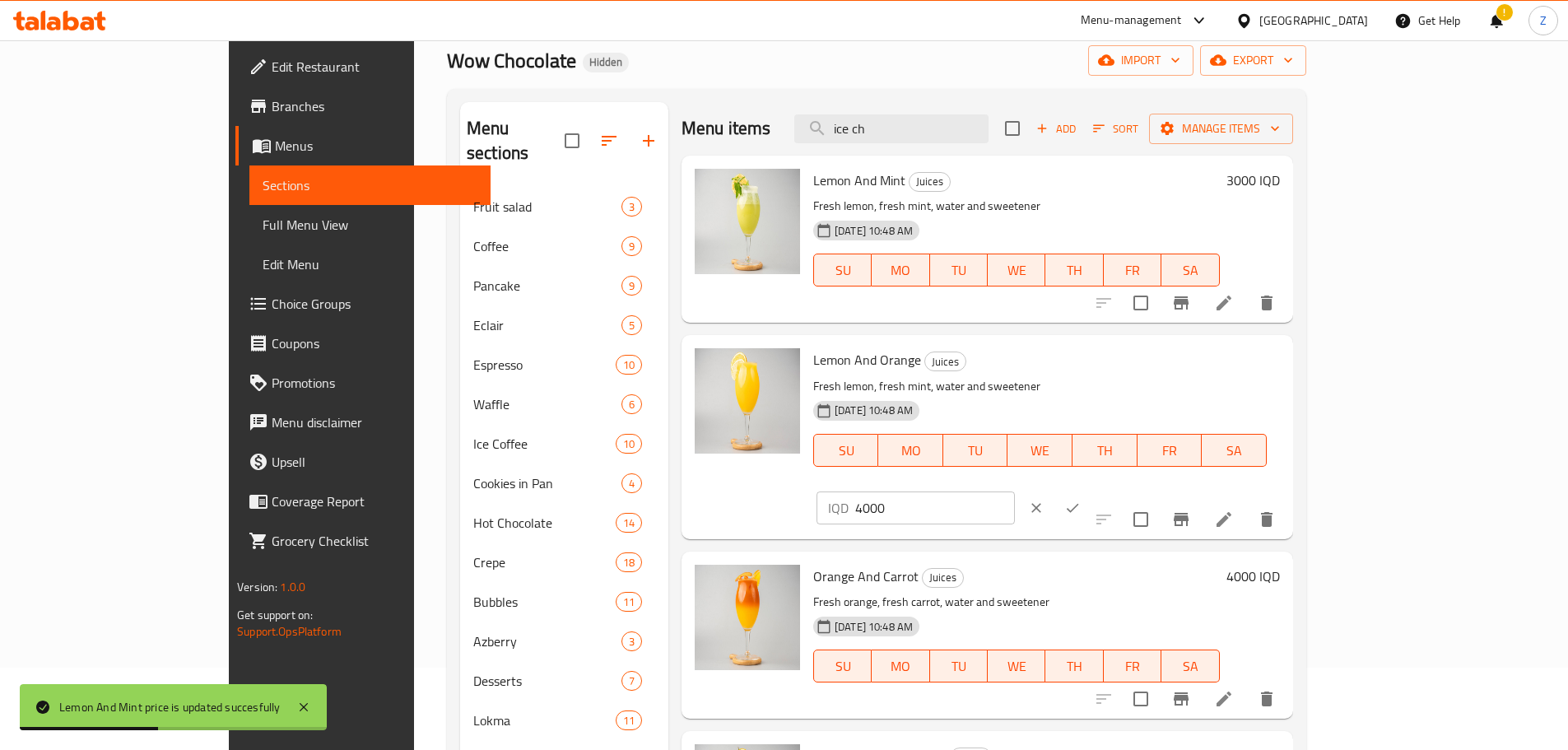
click at [1015, 491] on input "4000" at bounding box center [935, 508] width 160 height 33
click at [1080, 499] on icon "ok" at bounding box center [1072, 508] width 17 height 17
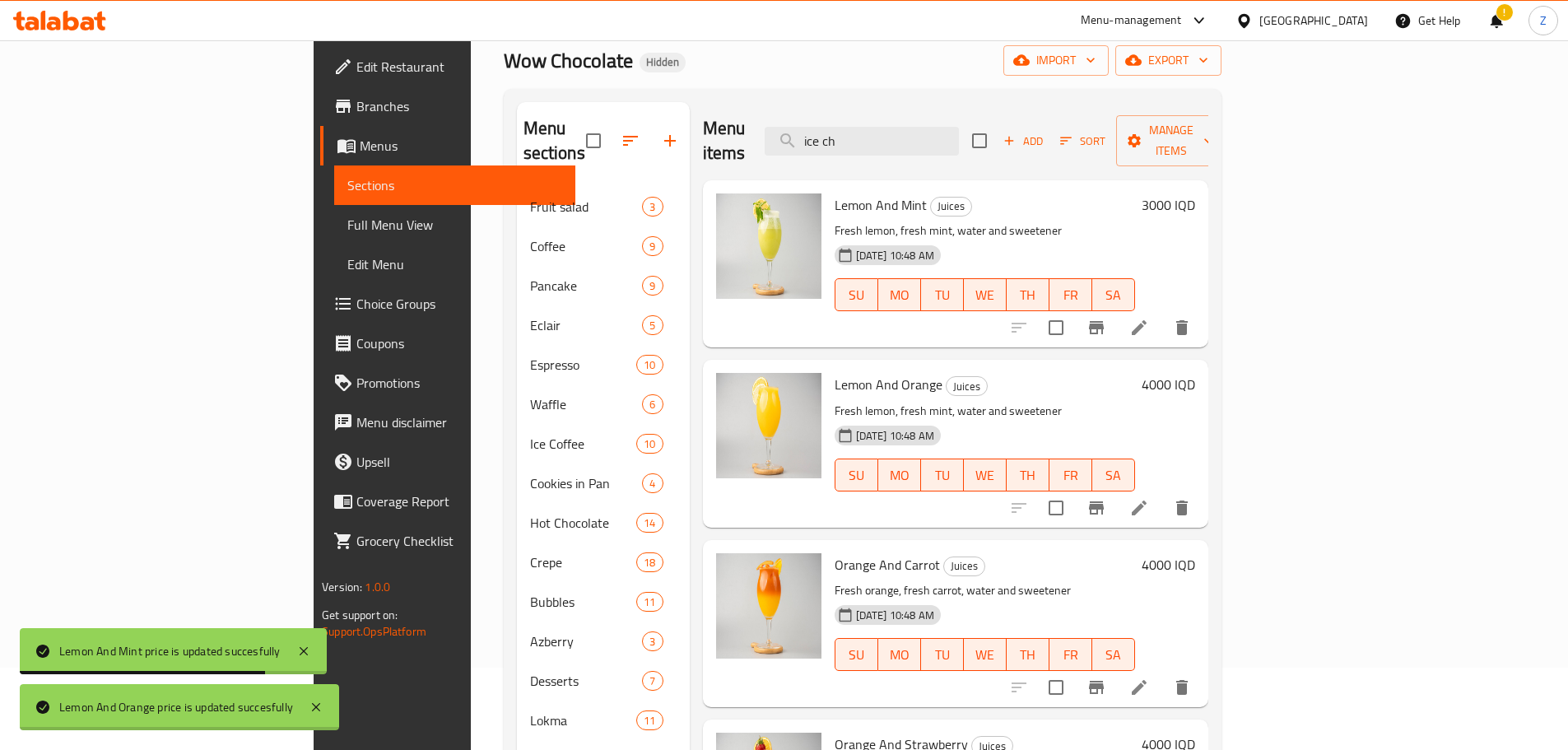
click at [1195, 553] on h6 "4000 IQD" at bounding box center [1168, 564] width 53 height 23
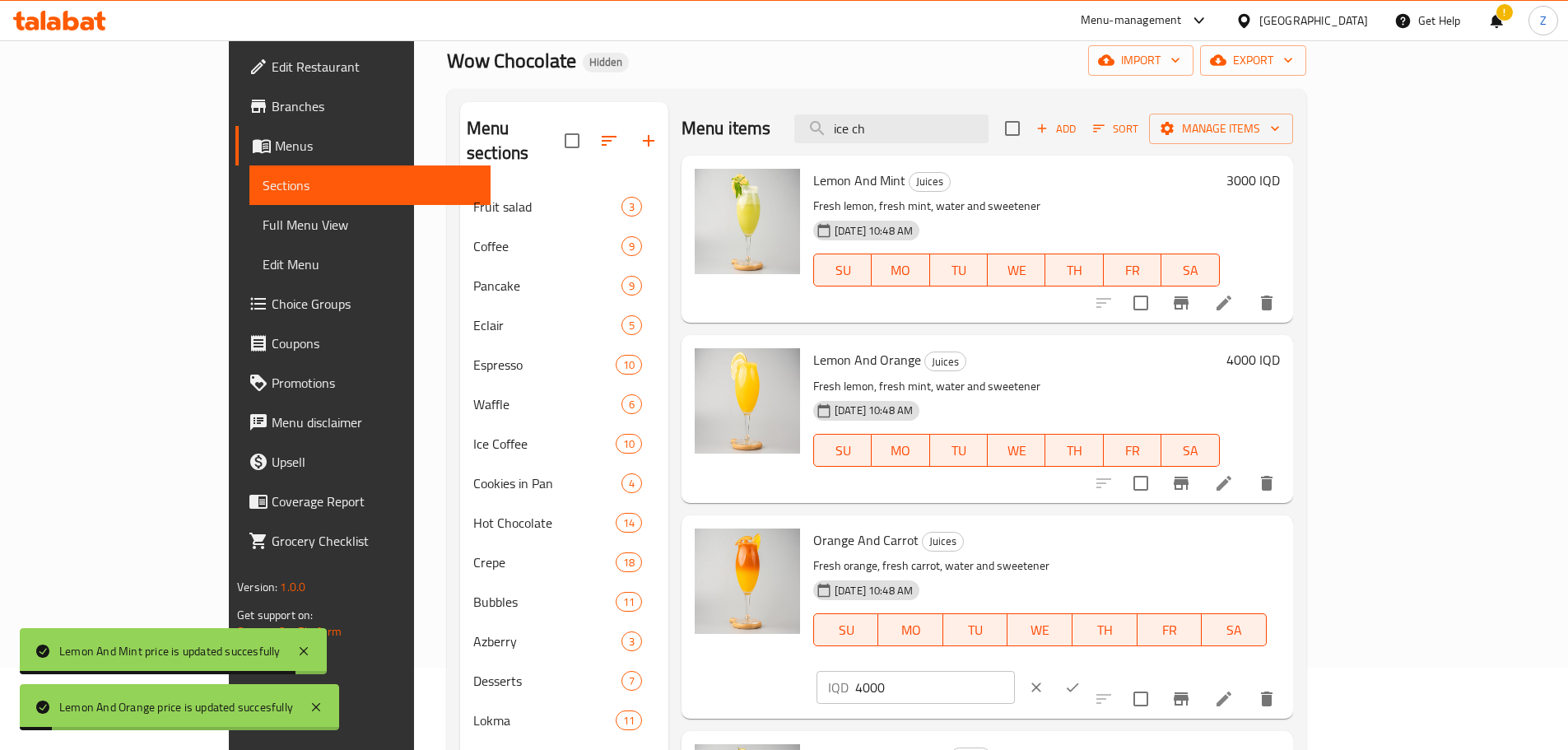
click at [1015, 671] on input "4000" at bounding box center [935, 688] width 160 height 33
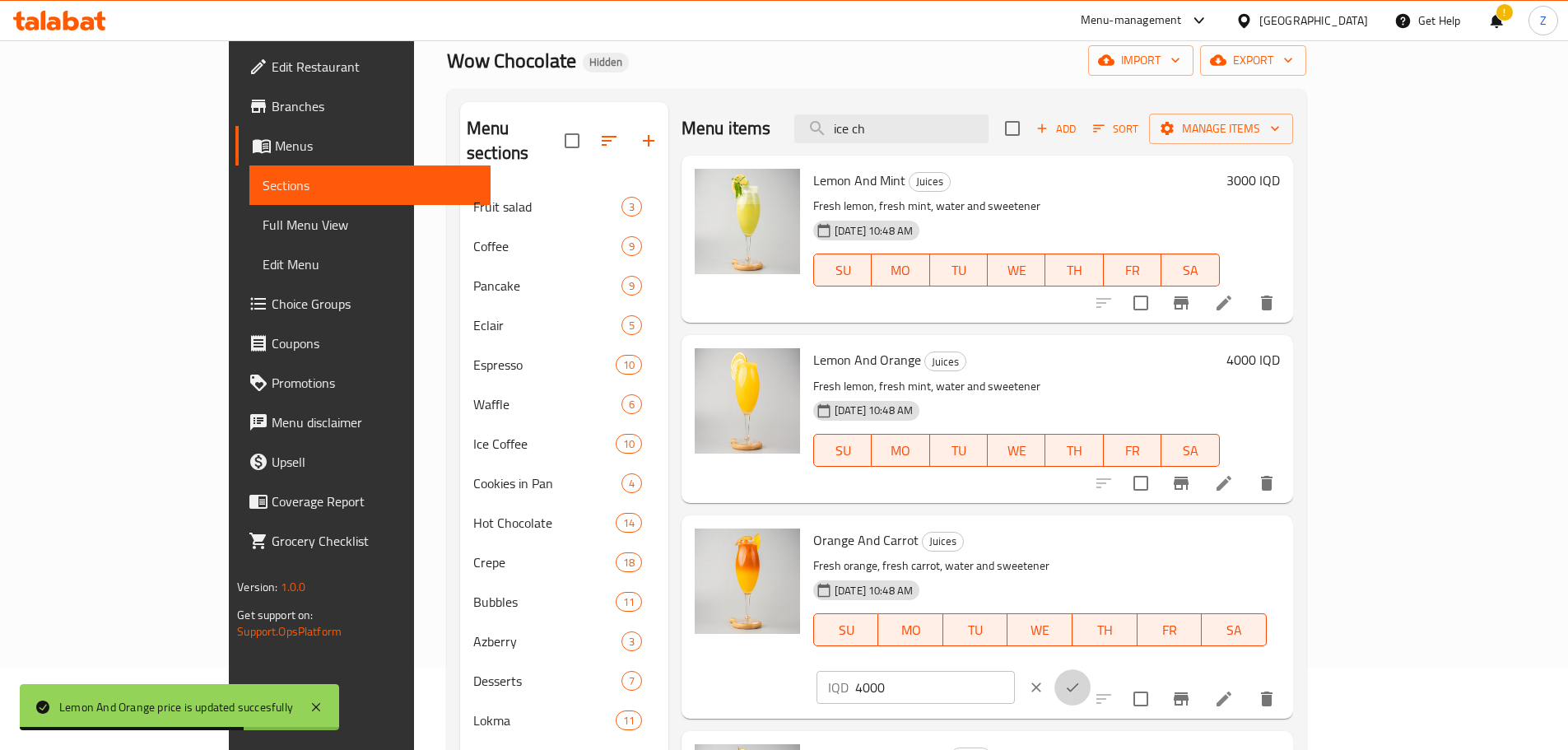
click at [1090, 669] on button "ok" at bounding box center [1073, 688] width 37 height 37
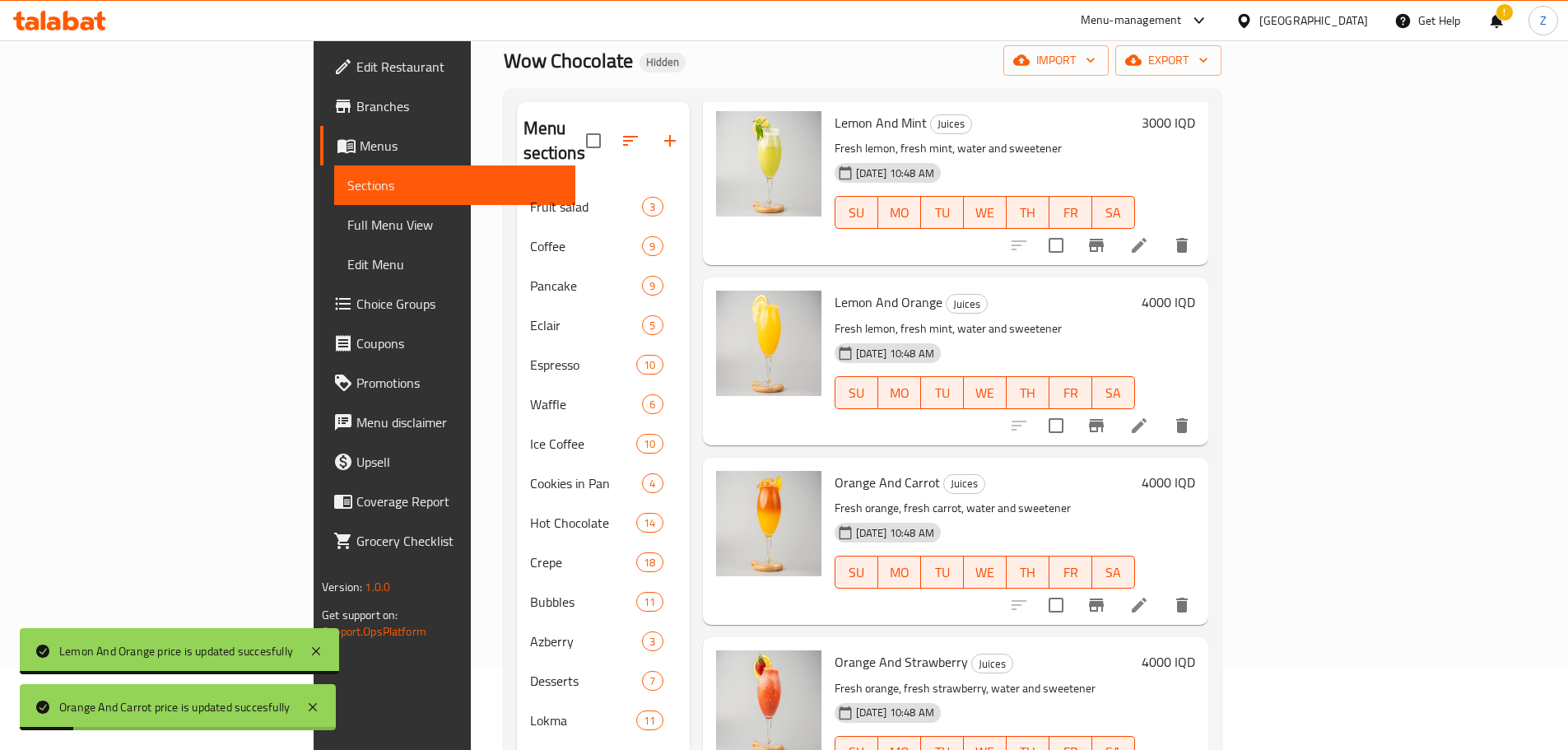
click at [1195, 471] on h6 "4000 IQD" at bounding box center [1168, 483] width 53 height 23
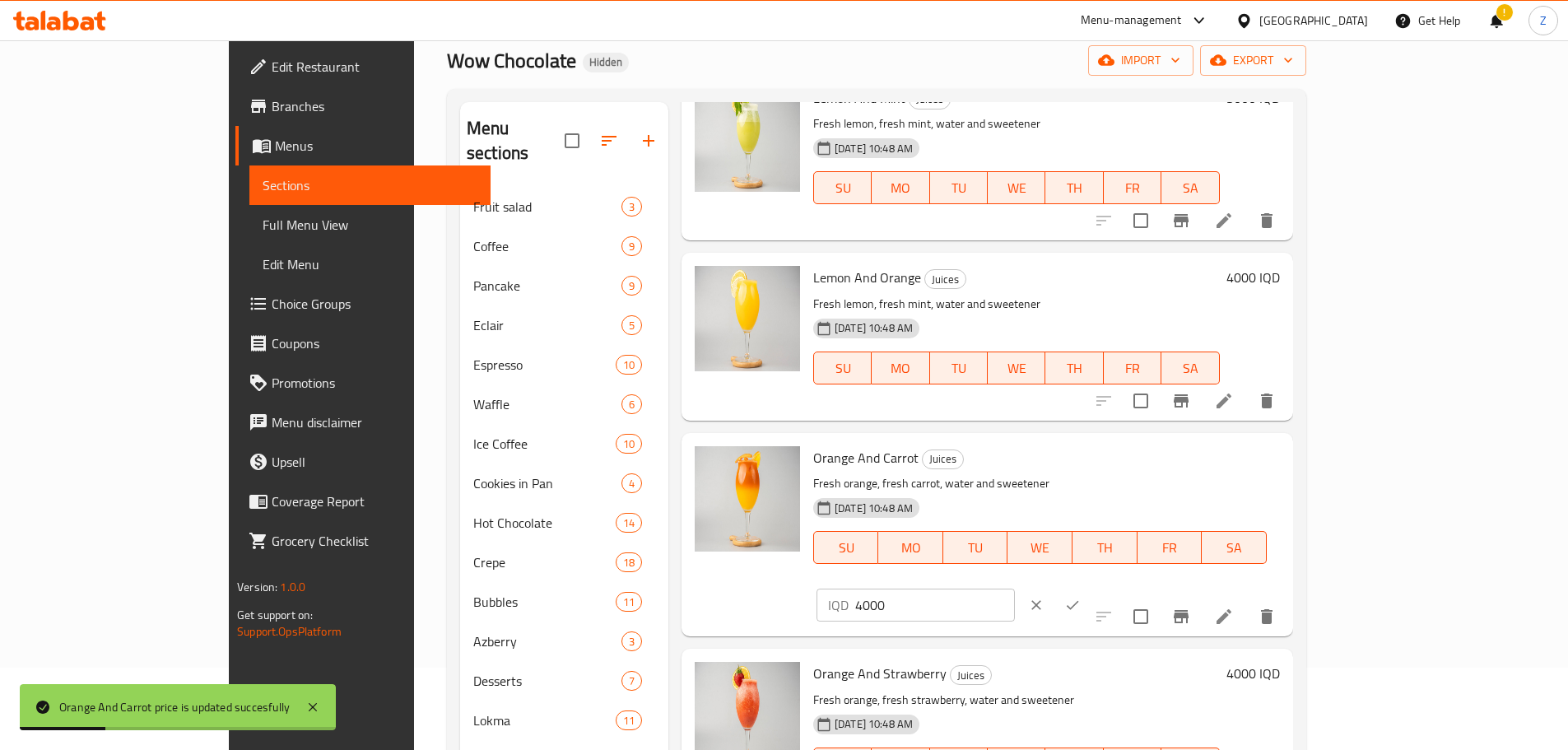
click at [1015, 589] on input "4000" at bounding box center [935, 605] width 160 height 33
click at [1090, 587] on button "ok" at bounding box center [1073, 605] width 37 height 37
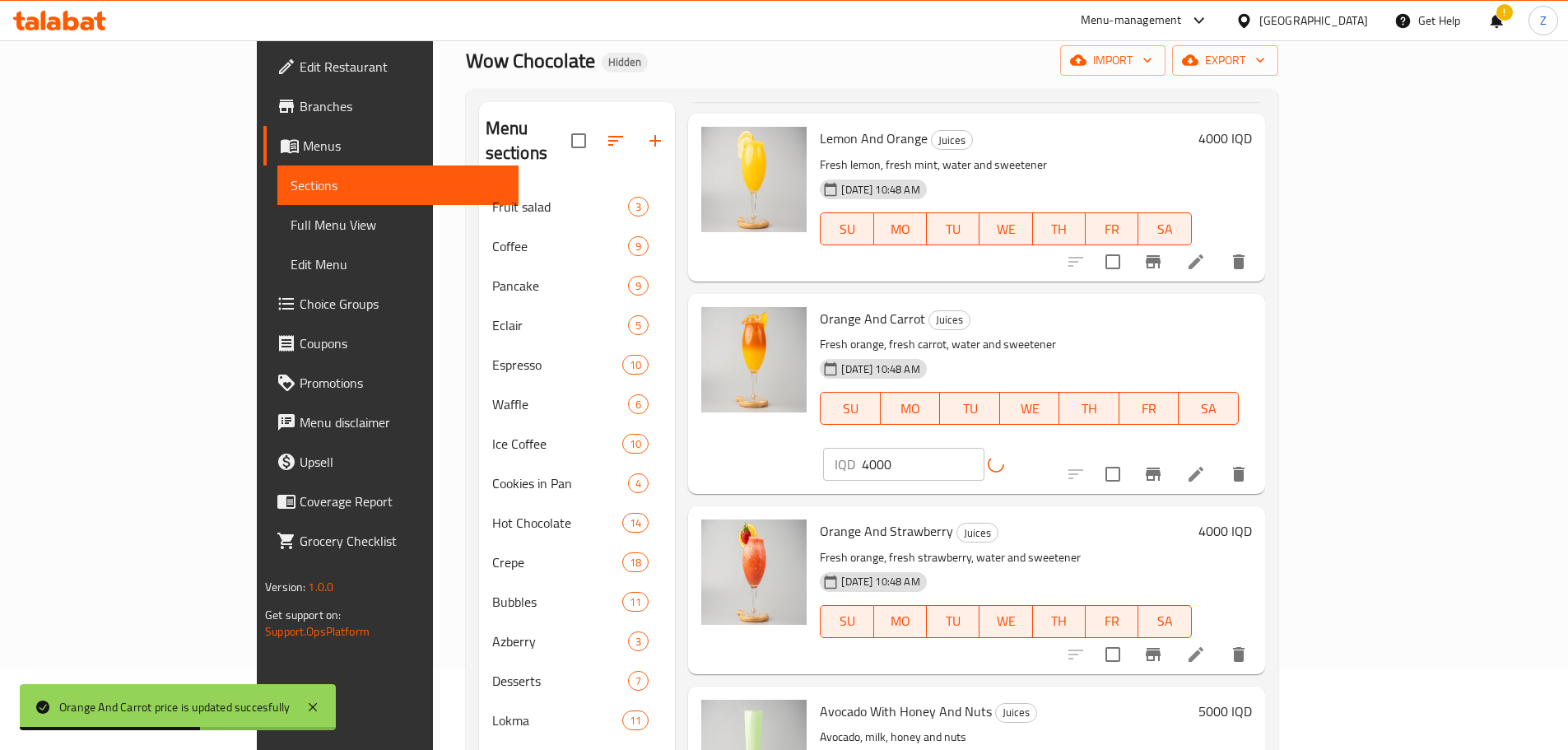
scroll to position [247, 0]
click at [1252, 519] on div "4000 IQD" at bounding box center [1222, 589] width 60 height 141
click at [1252, 519] on h6 "4000 IQD" at bounding box center [1225, 530] width 53 height 23
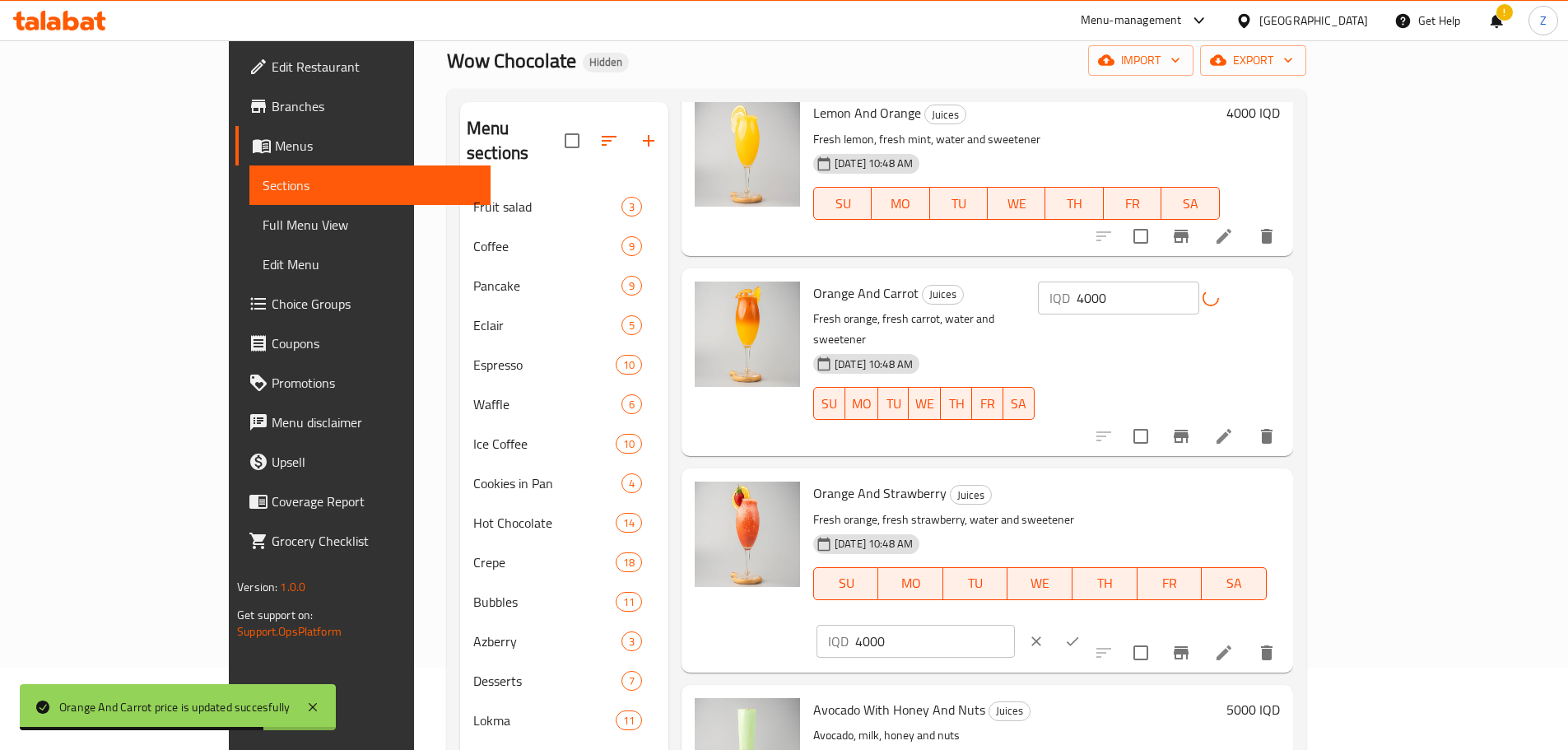
click at [1015, 624] on input "4000" at bounding box center [935, 641] width 160 height 33
click at [1080, 633] on icon "ok" at bounding box center [1072, 641] width 17 height 17
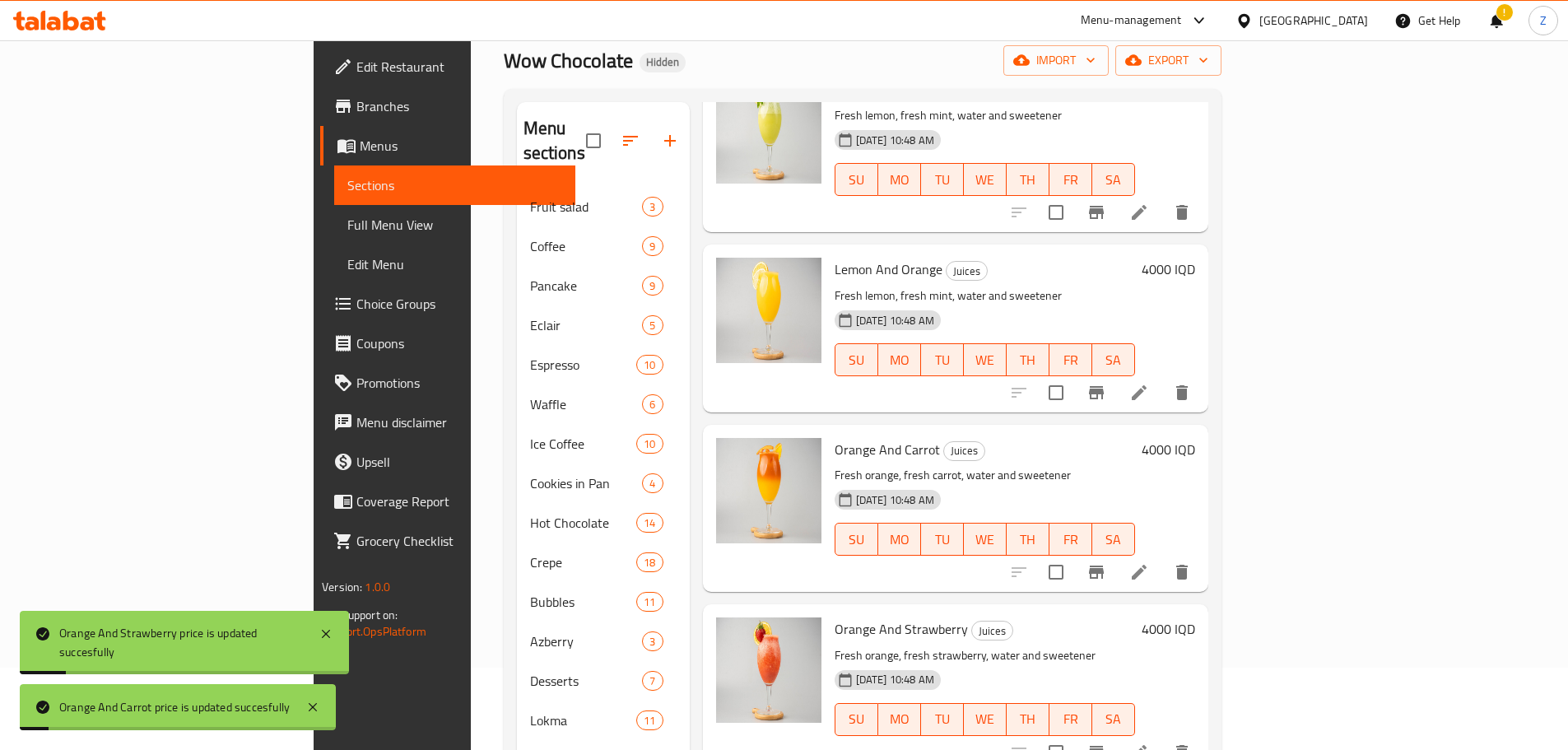
scroll to position [0, 0]
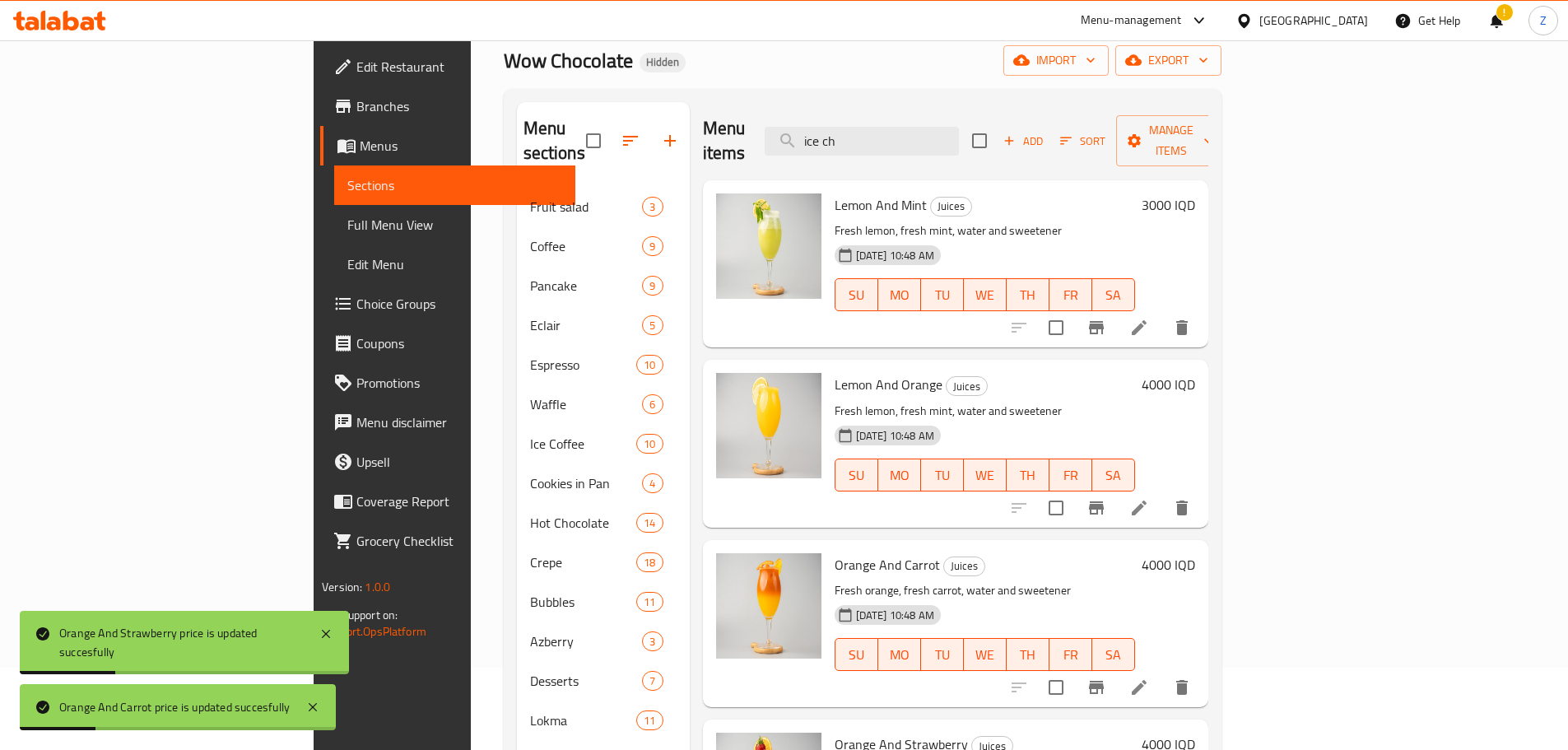
click at [1195, 193] on h6 "3000 IQD" at bounding box center [1168, 205] width 53 height 23
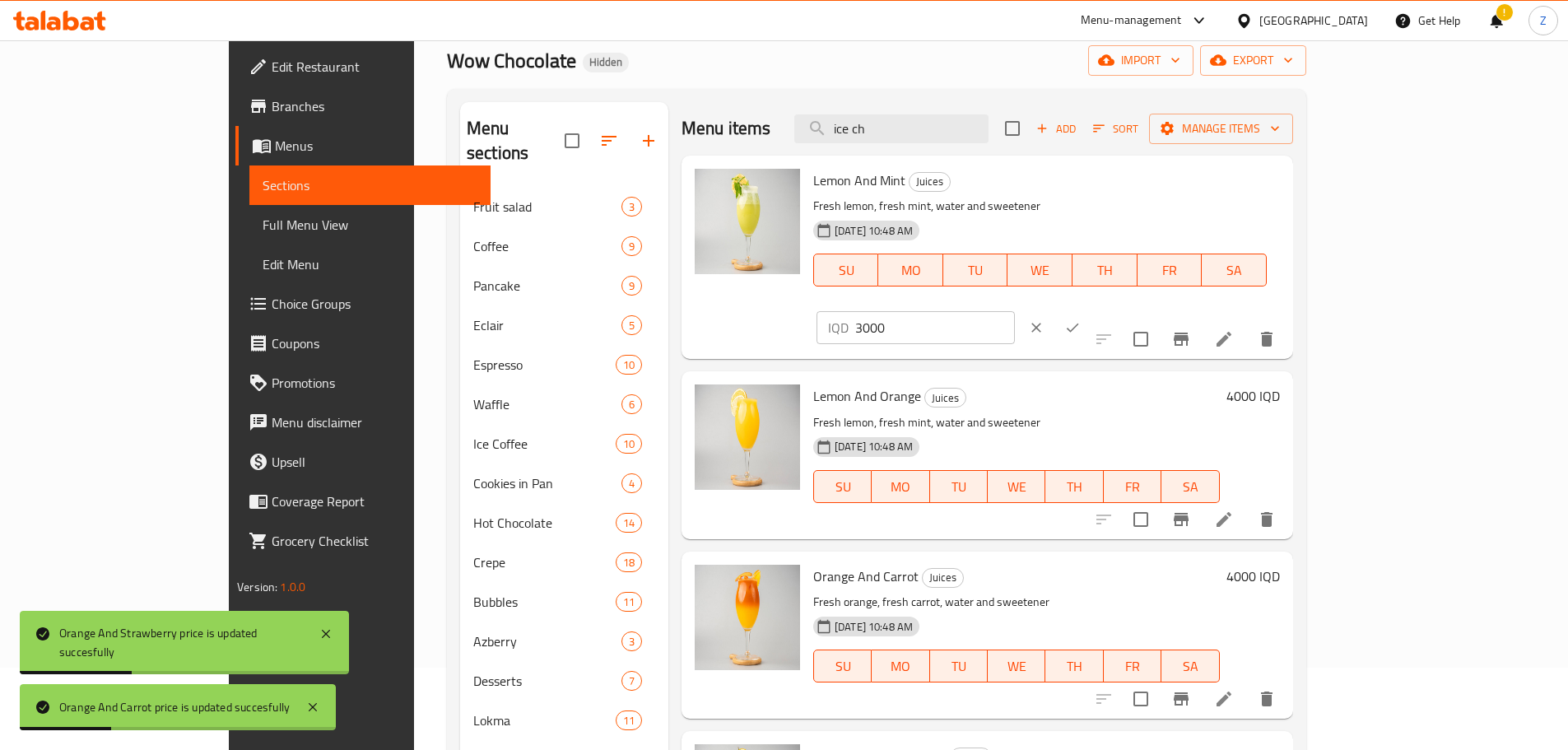
click at [1015, 311] on input "3000" at bounding box center [935, 328] width 160 height 33
click at [1279, 385] on h6 "4000 IQD" at bounding box center [1253, 396] width 53 height 23
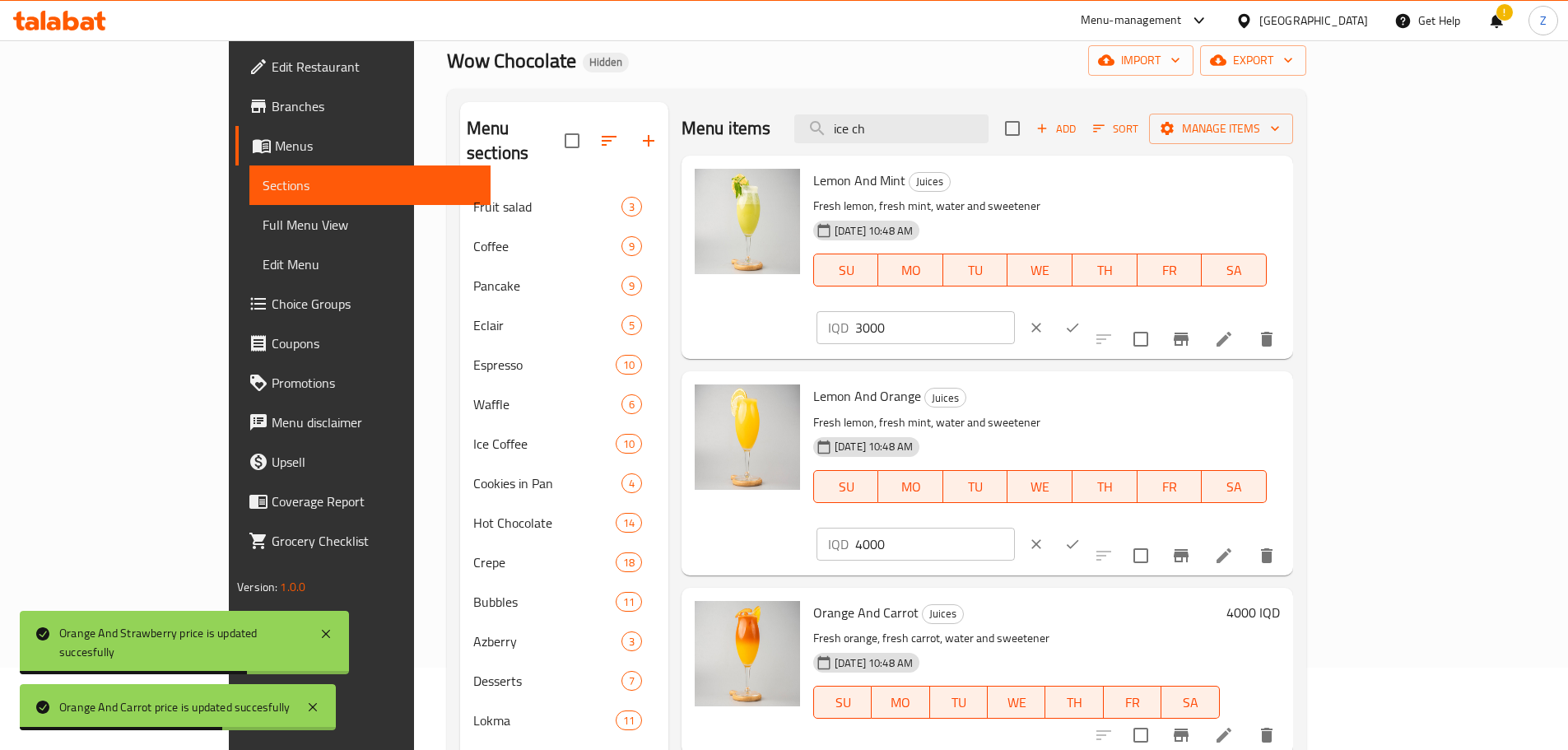
click at [1015, 528] on input "4000" at bounding box center [935, 544] width 160 height 33
paste input "3"
type input "3000"
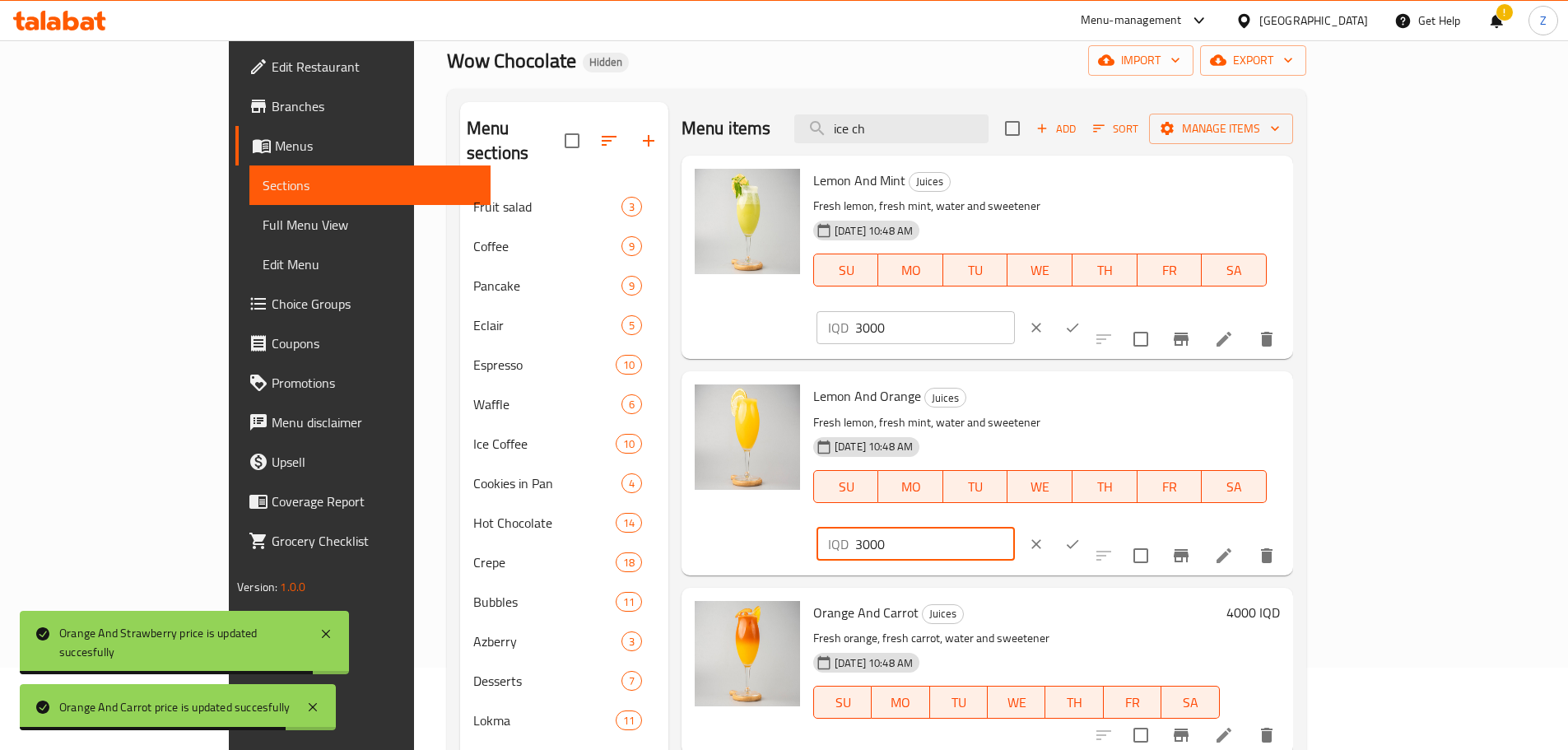
click at [1080, 536] on icon "ok" at bounding box center [1072, 544] width 17 height 17
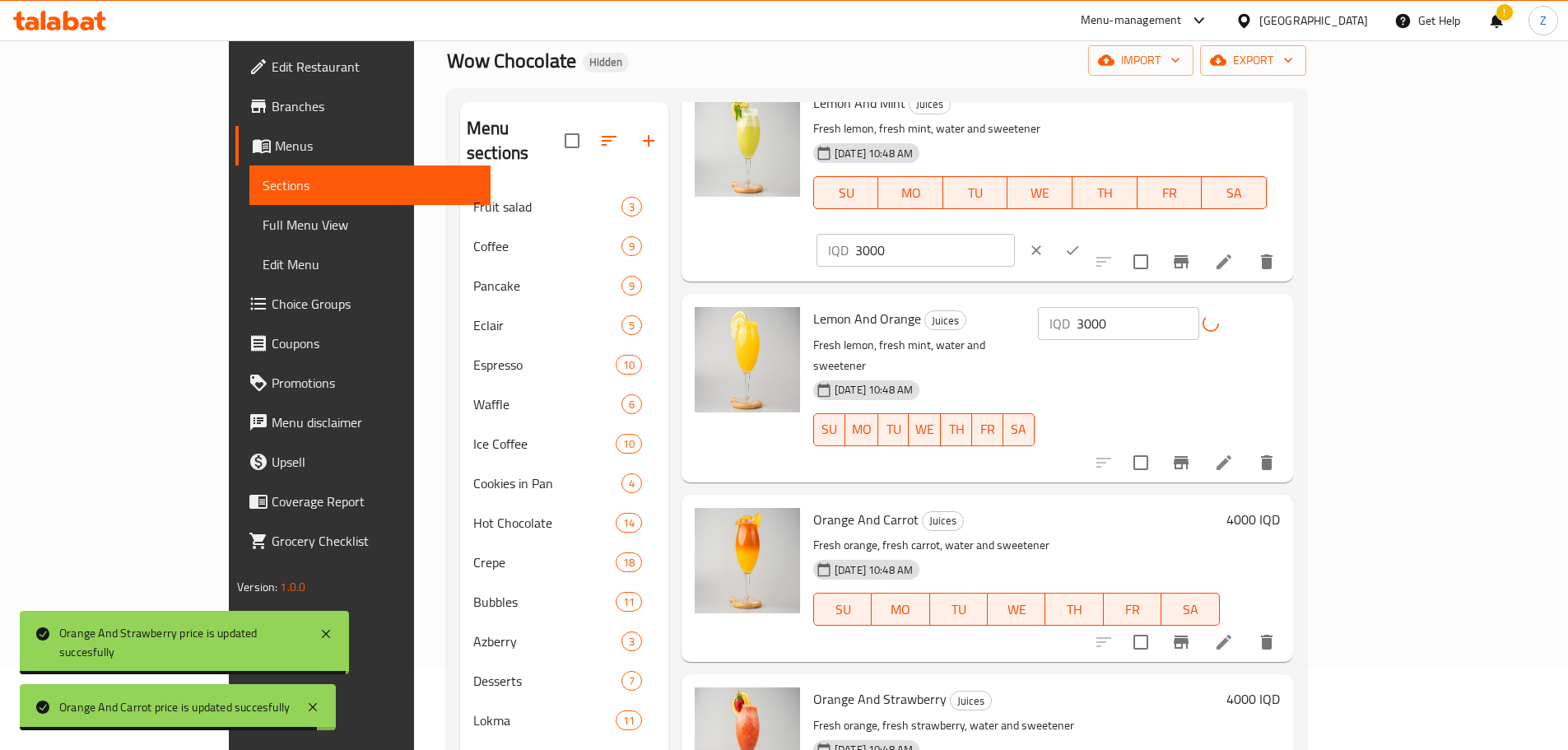
scroll to position [165, 0]
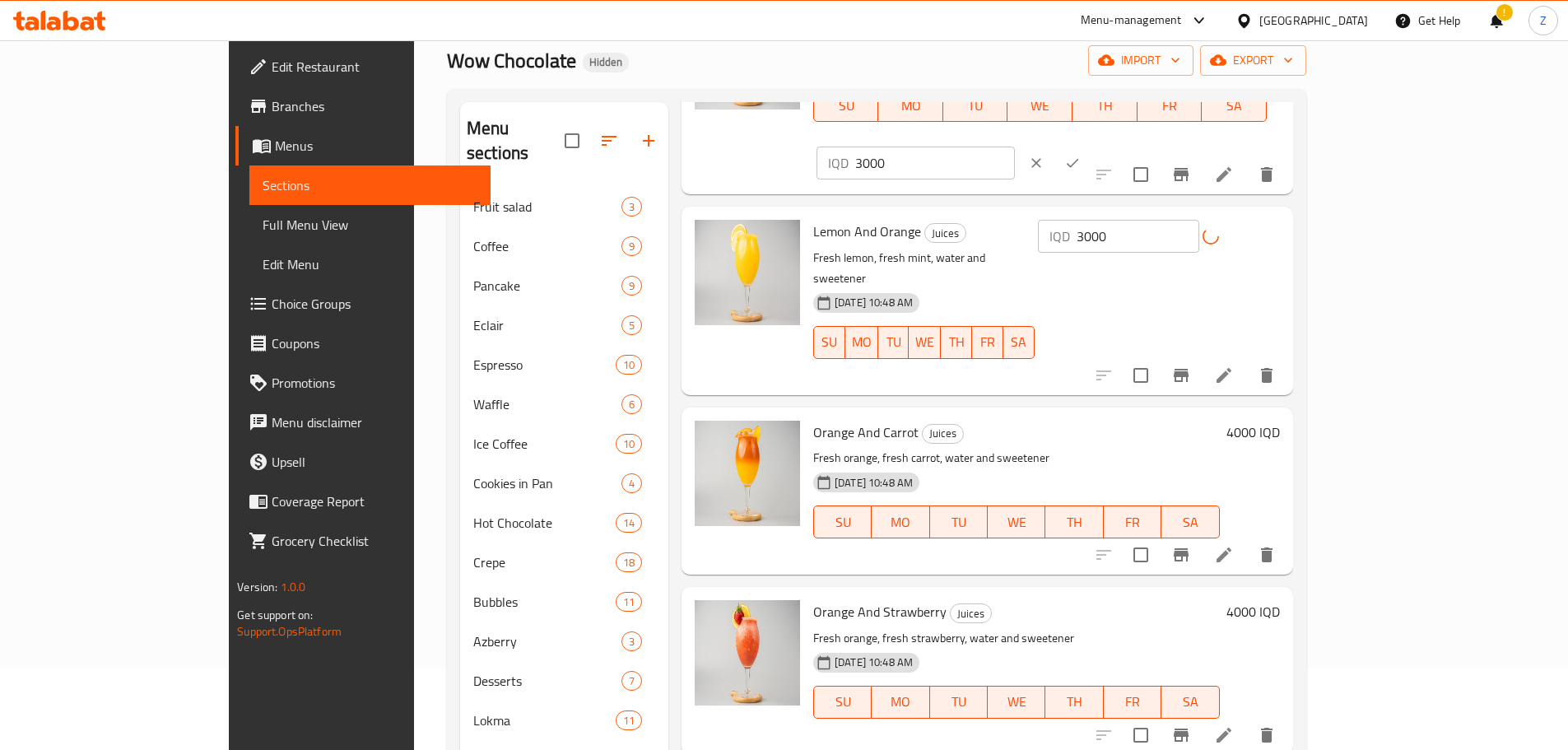
click at [1286, 414] on div "Orange And Carrot Juices Fresh orange, fresh carrot, water and sweetener [DATE]…" at bounding box center [1046, 490] width 479 height 154
click at [1279, 420] on h6 "4000 IQD" at bounding box center [1253, 432] width 53 height 23
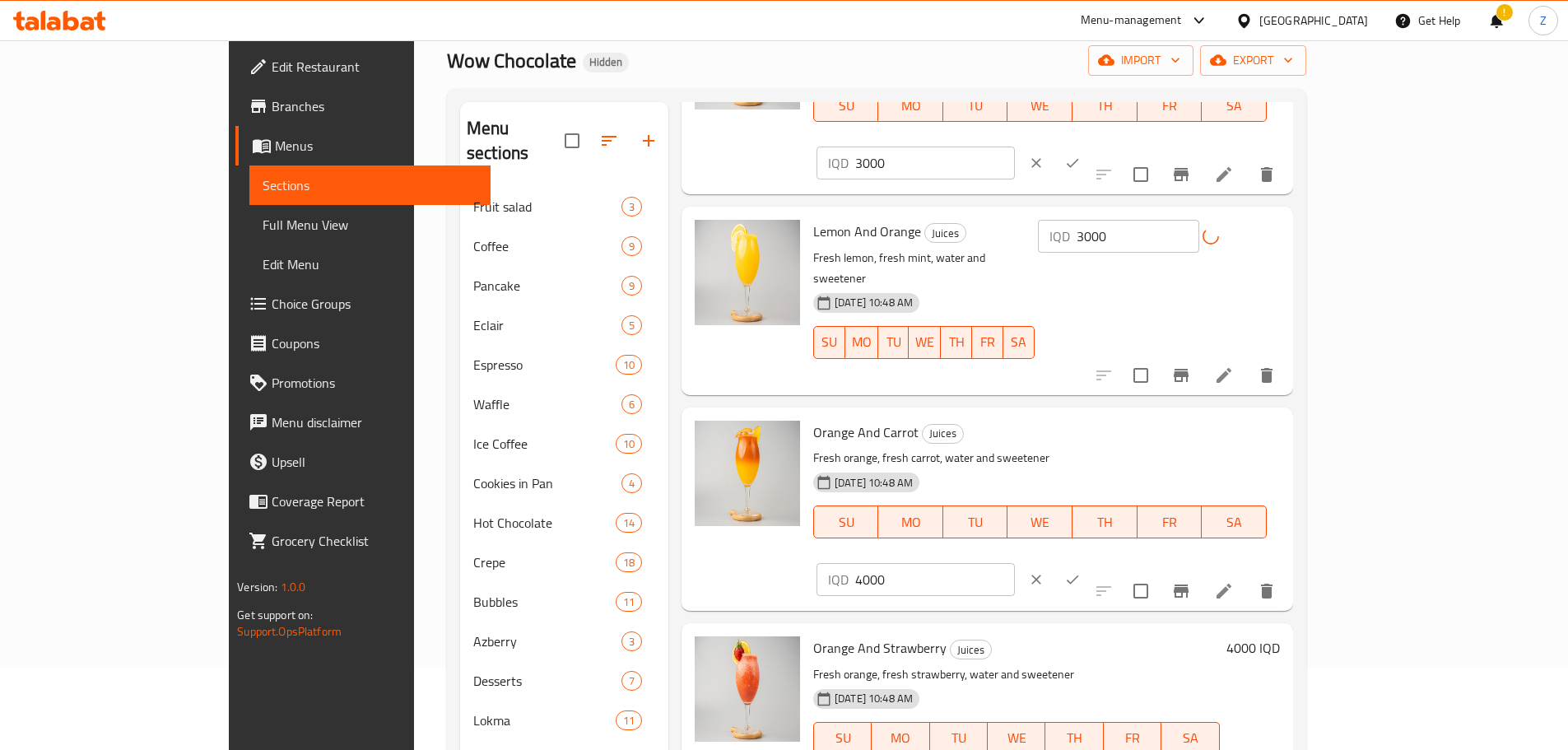
click at [1015, 563] on input "4000" at bounding box center [935, 579] width 160 height 33
paste input "3"
type input "3000"
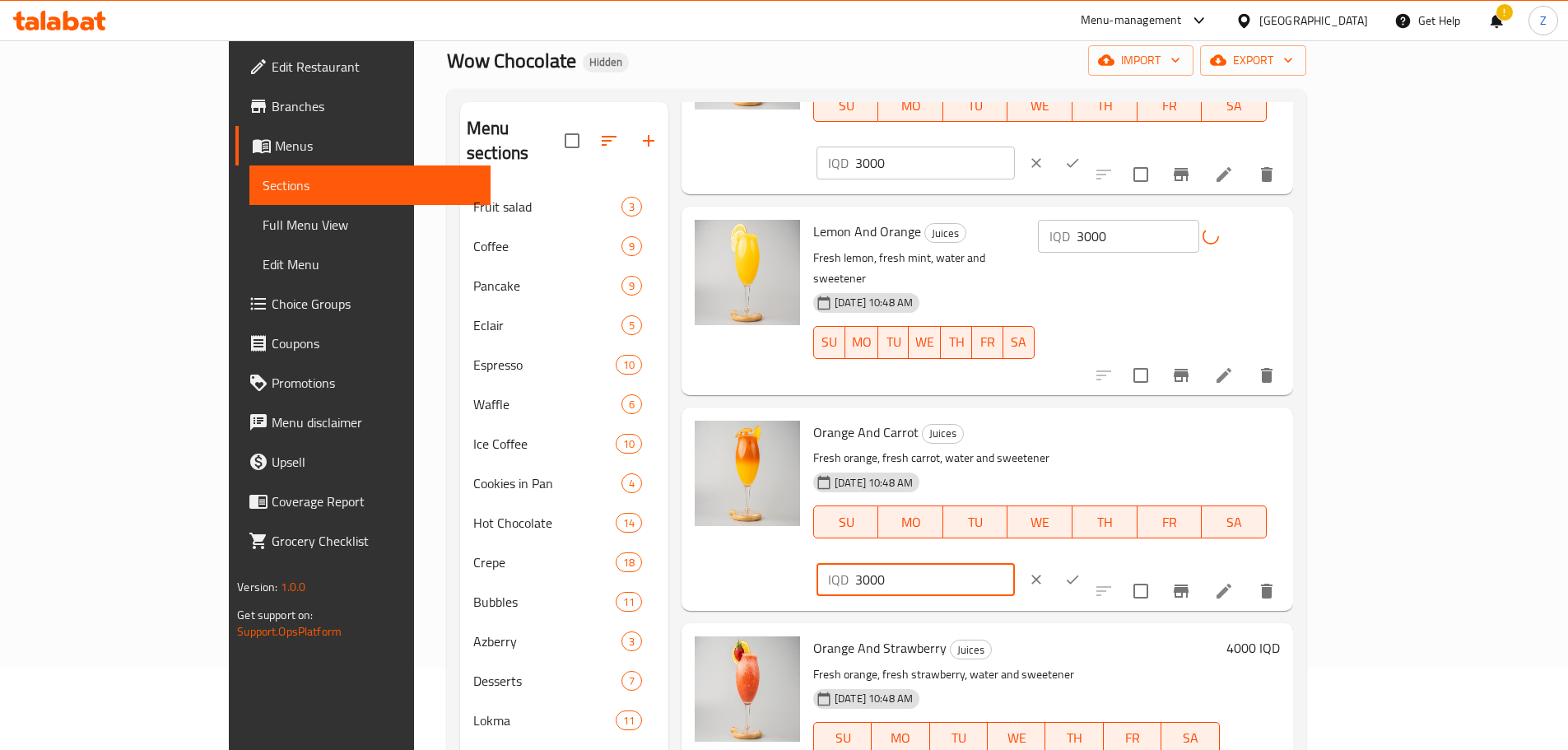
click at [1080, 571] on icon "ok" at bounding box center [1072, 579] width 17 height 17
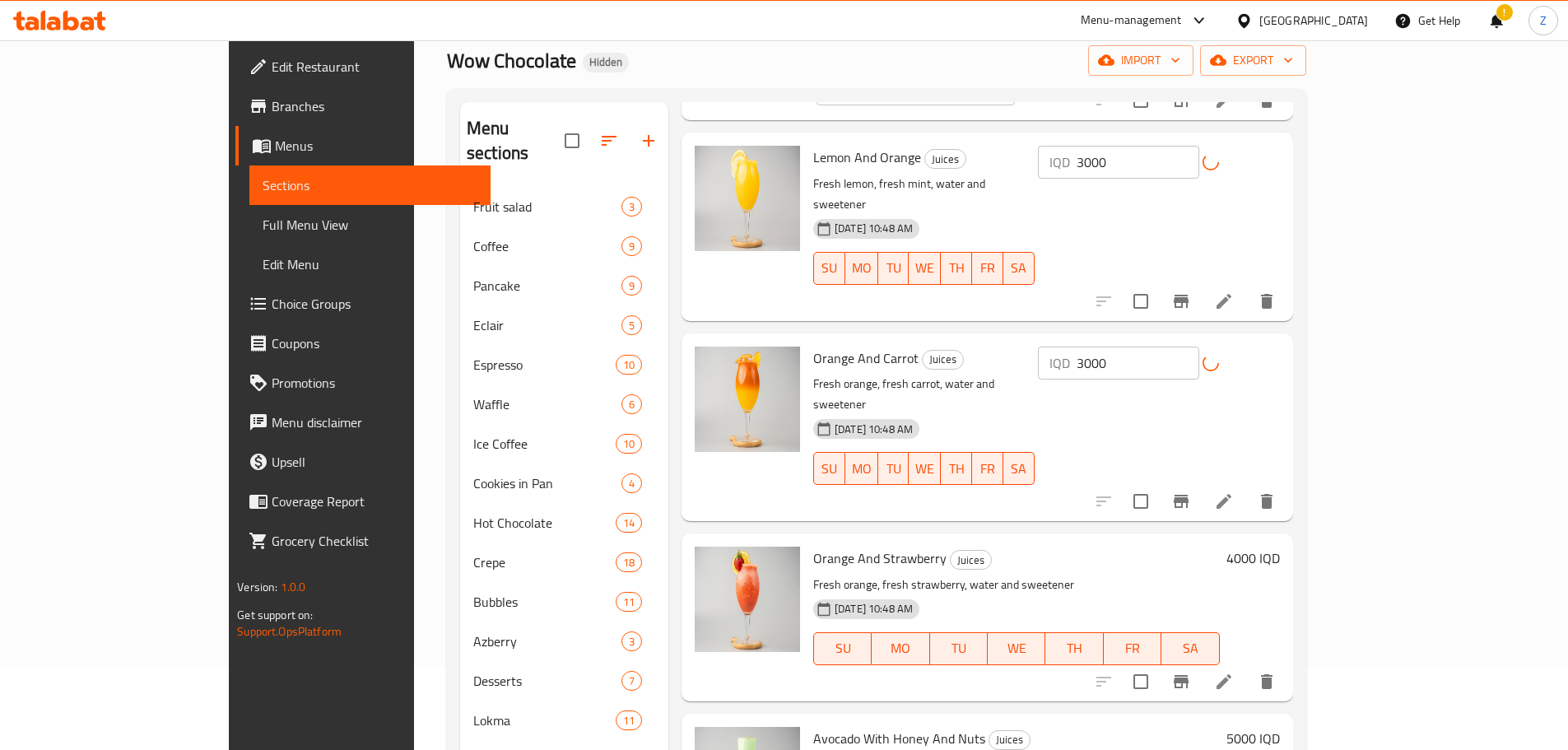
scroll to position [329, 0]
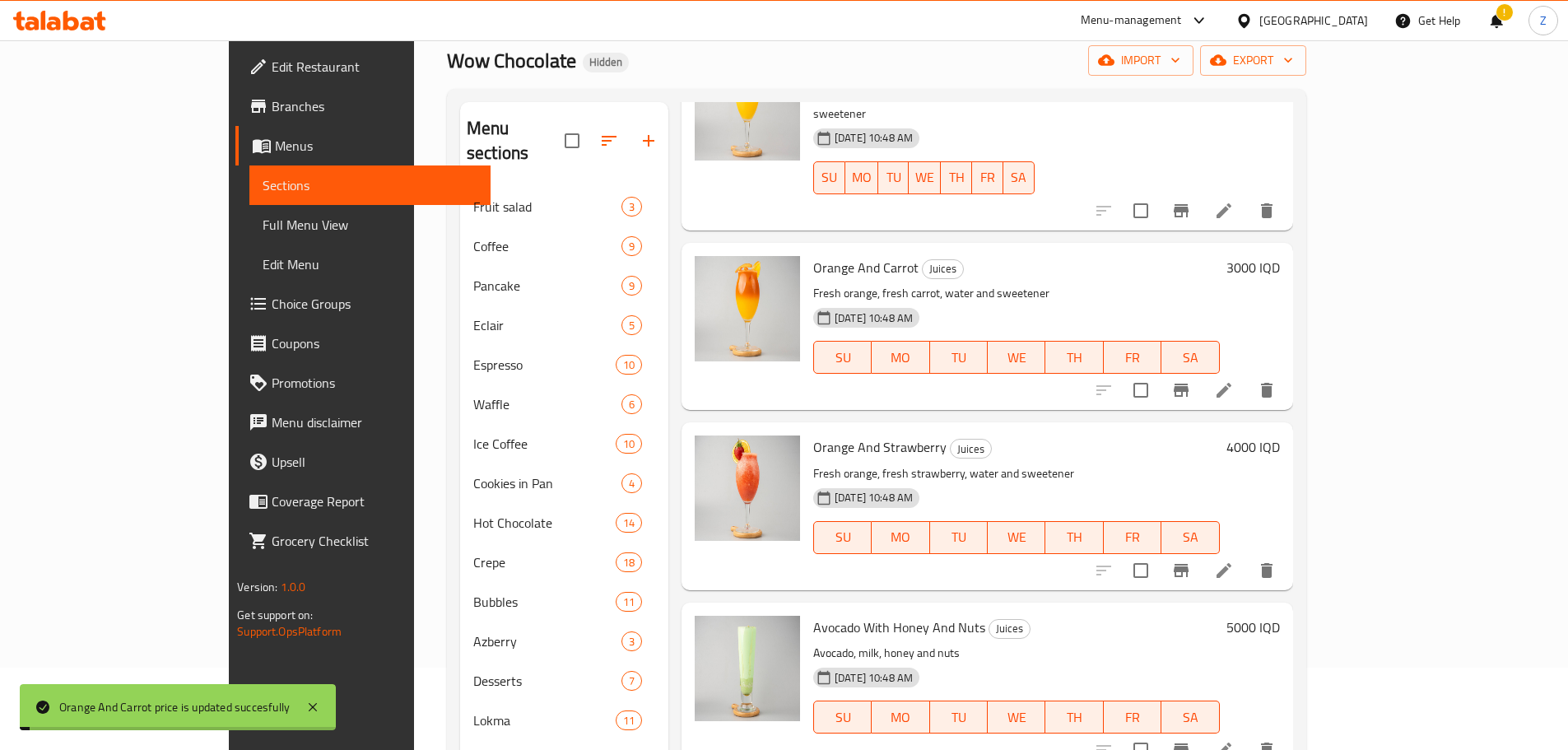
click at [1279, 435] on h6 "4000 IQD" at bounding box center [1253, 447] width 53 height 23
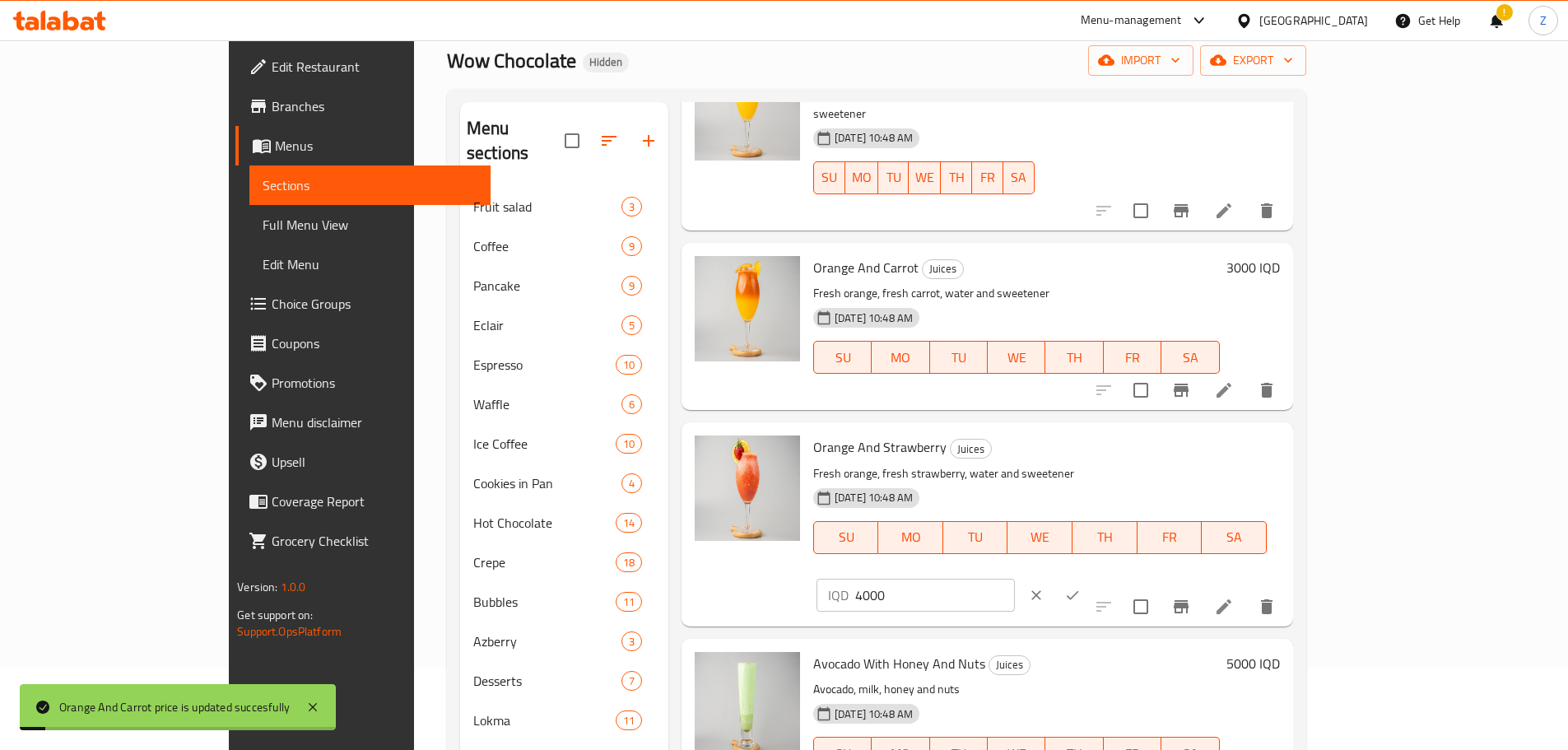
click at [1015, 579] on input "4000" at bounding box center [935, 595] width 160 height 33
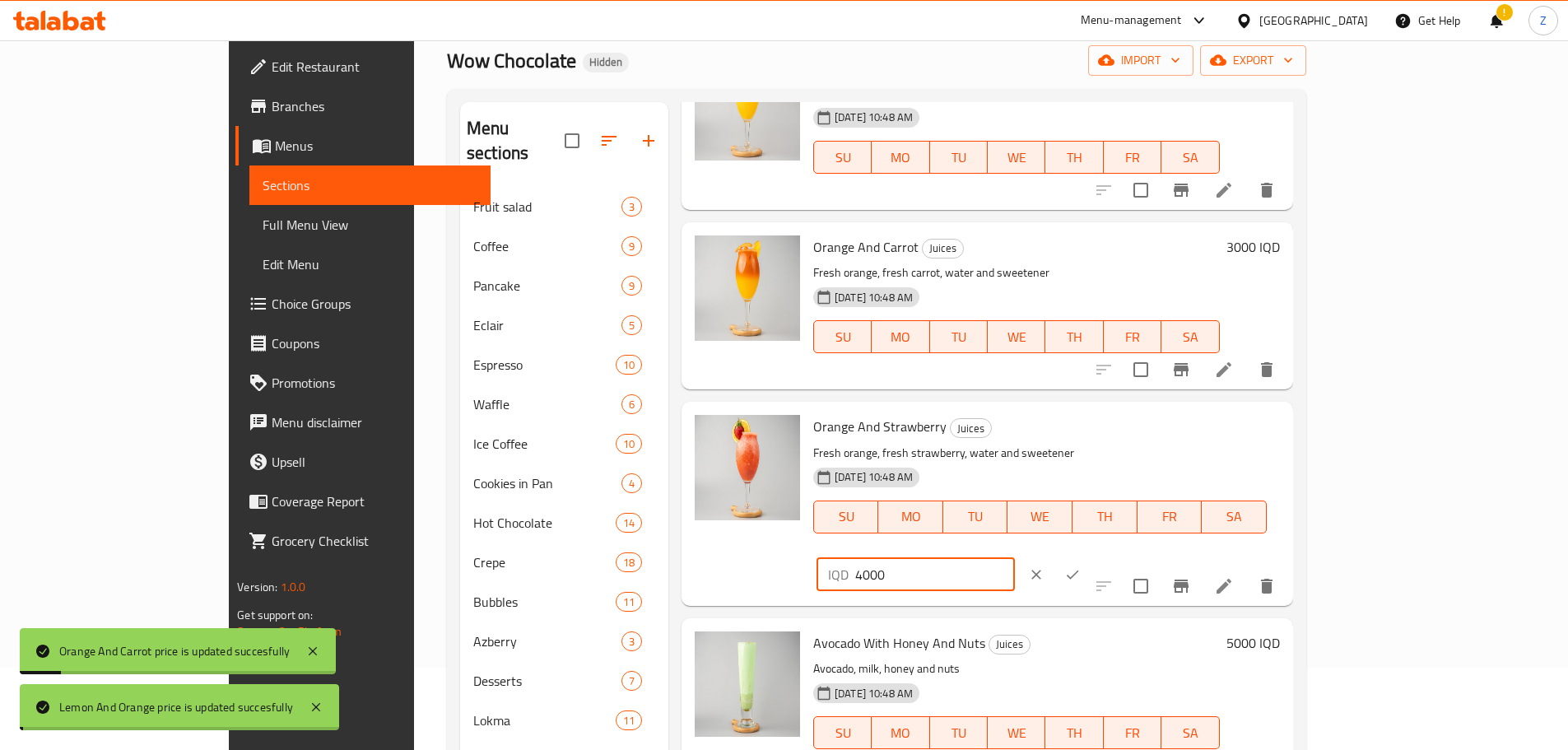
click at [1015, 558] on input "4000" at bounding box center [935, 574] width 160 height 33
paste input "3"
type input "3000"
click at [1080, 566] on icon "ok" at bounding box center [1072, 574] width 17 height 17
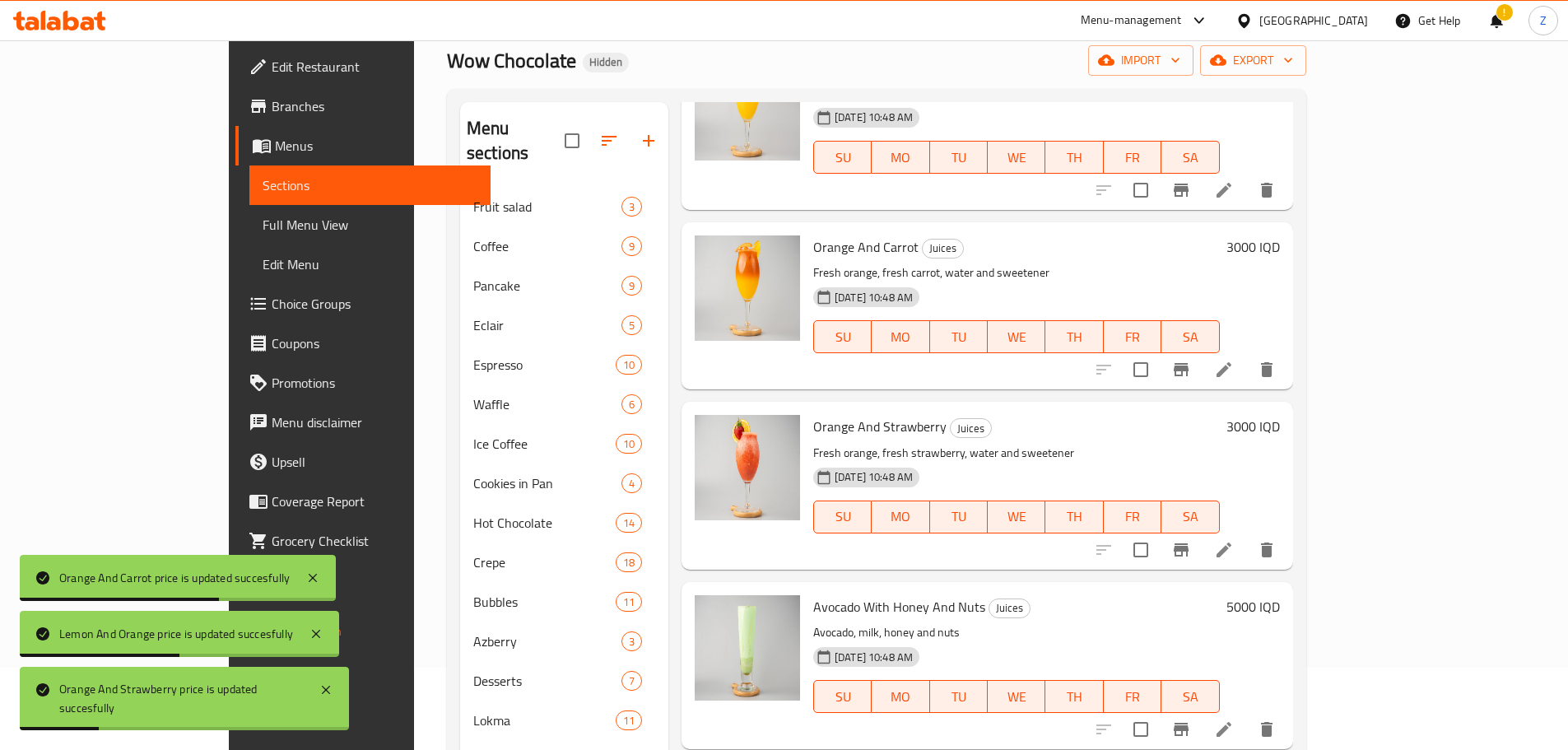
scroll to position [411, 0]
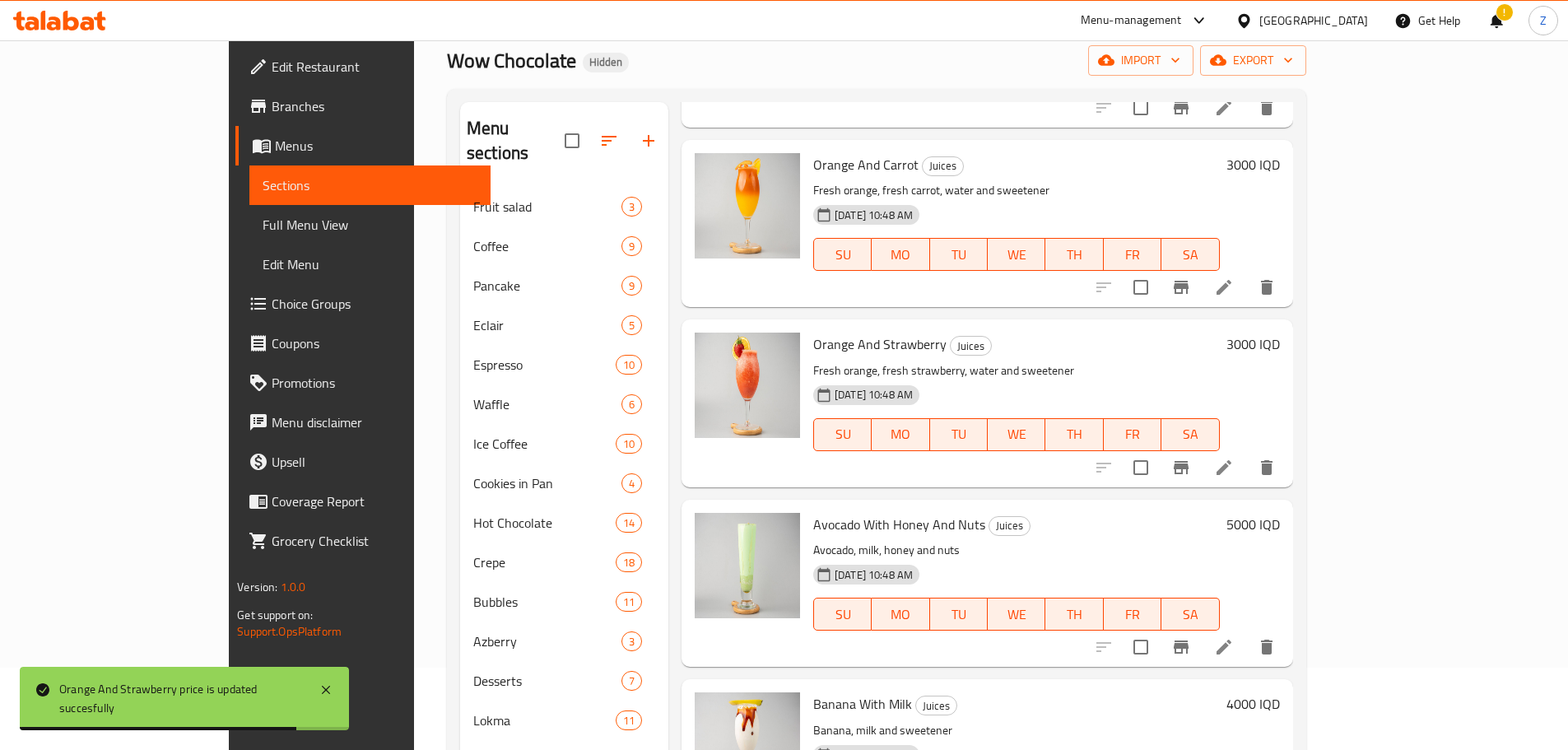
click at [1279, 513] on h6 "5000 IQD" at bounding box center [1253, 524] width 53 height 23
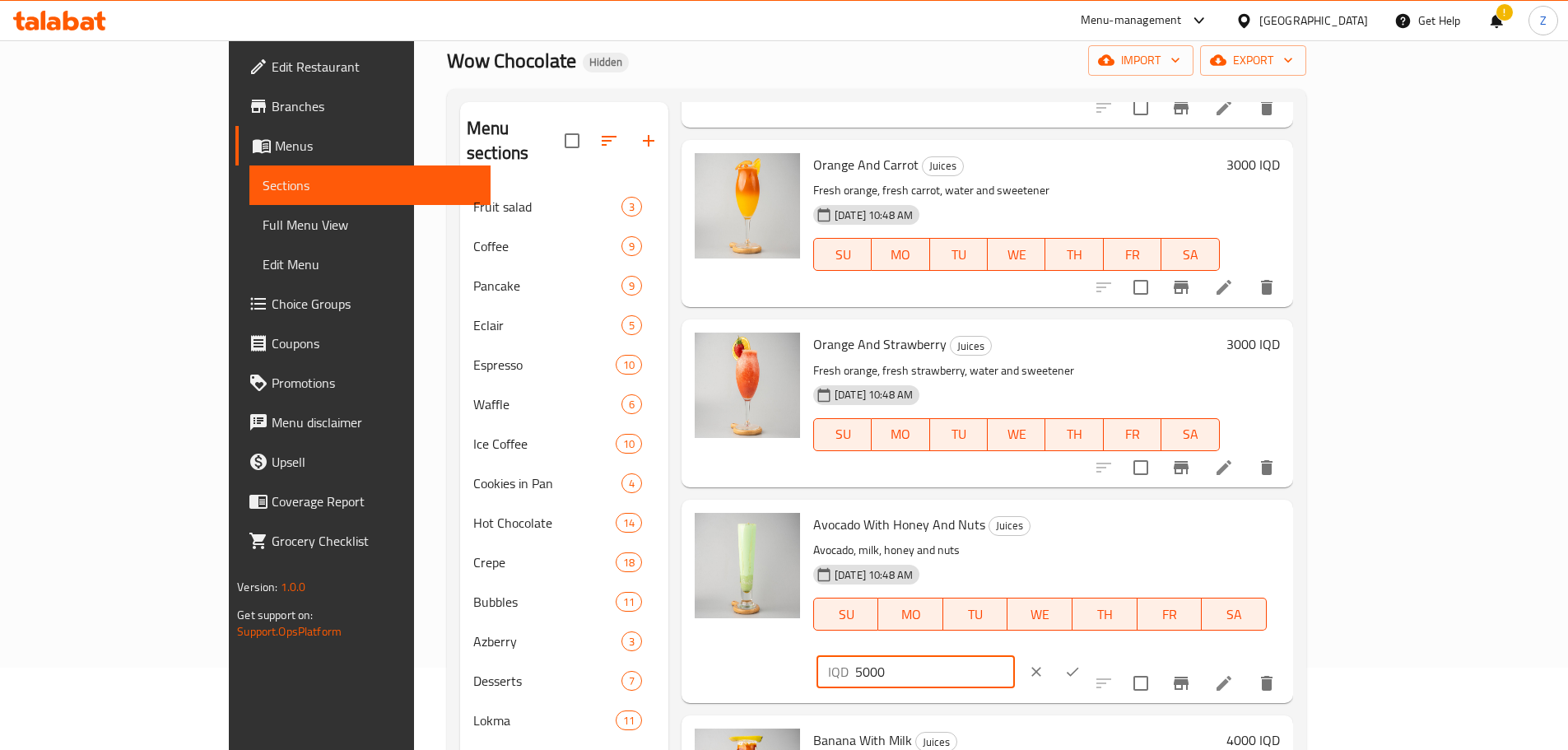
drag, startPoint x: 1278, startPoint y: 494, endPoint x: 1270, endPoint y: 496, distance: 8.2
click at [1015, 655] on div "IQD 5000 ​" at bounding box center [915, 672] width 198 height 33
type input "4000"
click at [1090, 653] on button "ok" at bounding box center [1073, 672] width 37 height 37
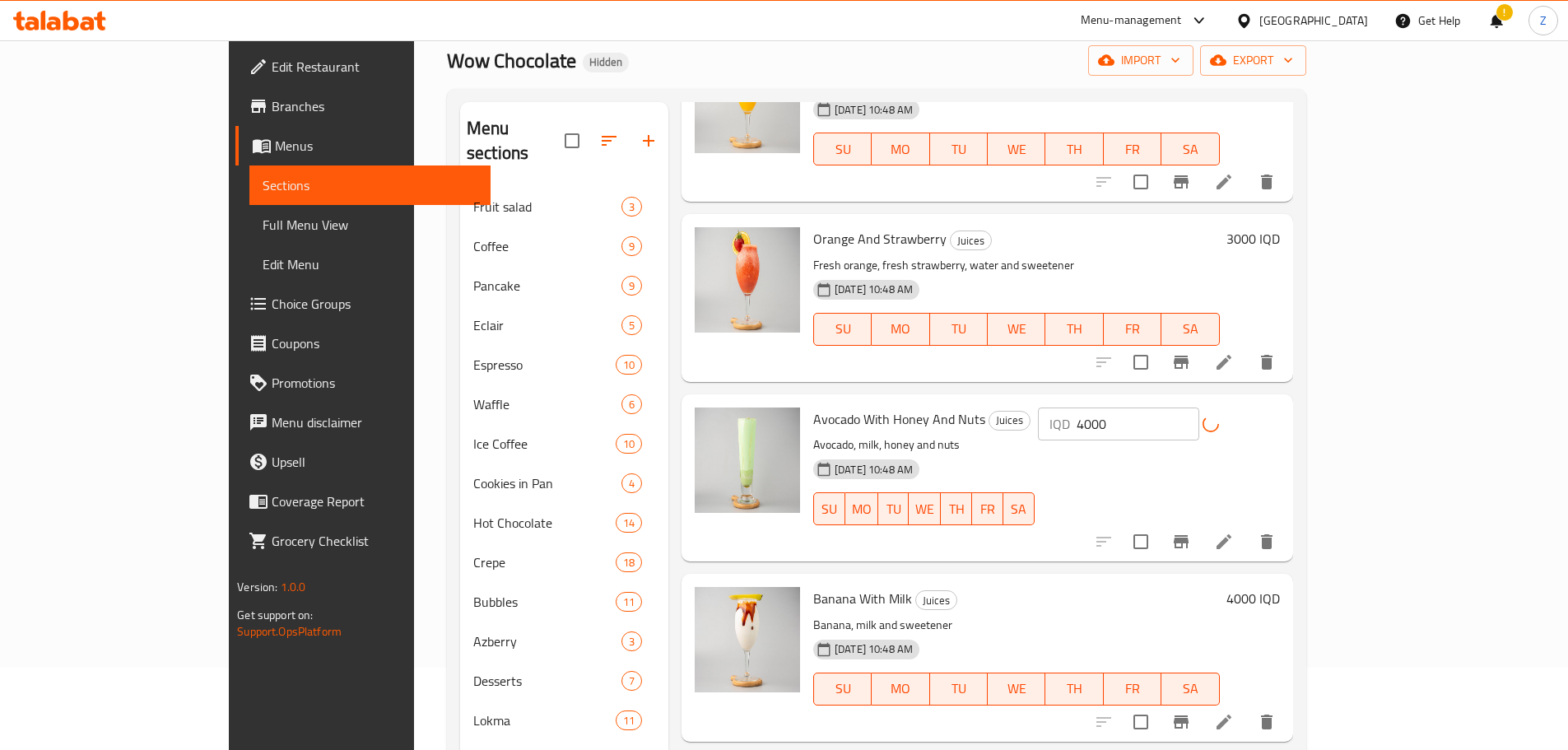
scroll to position [658, 0]
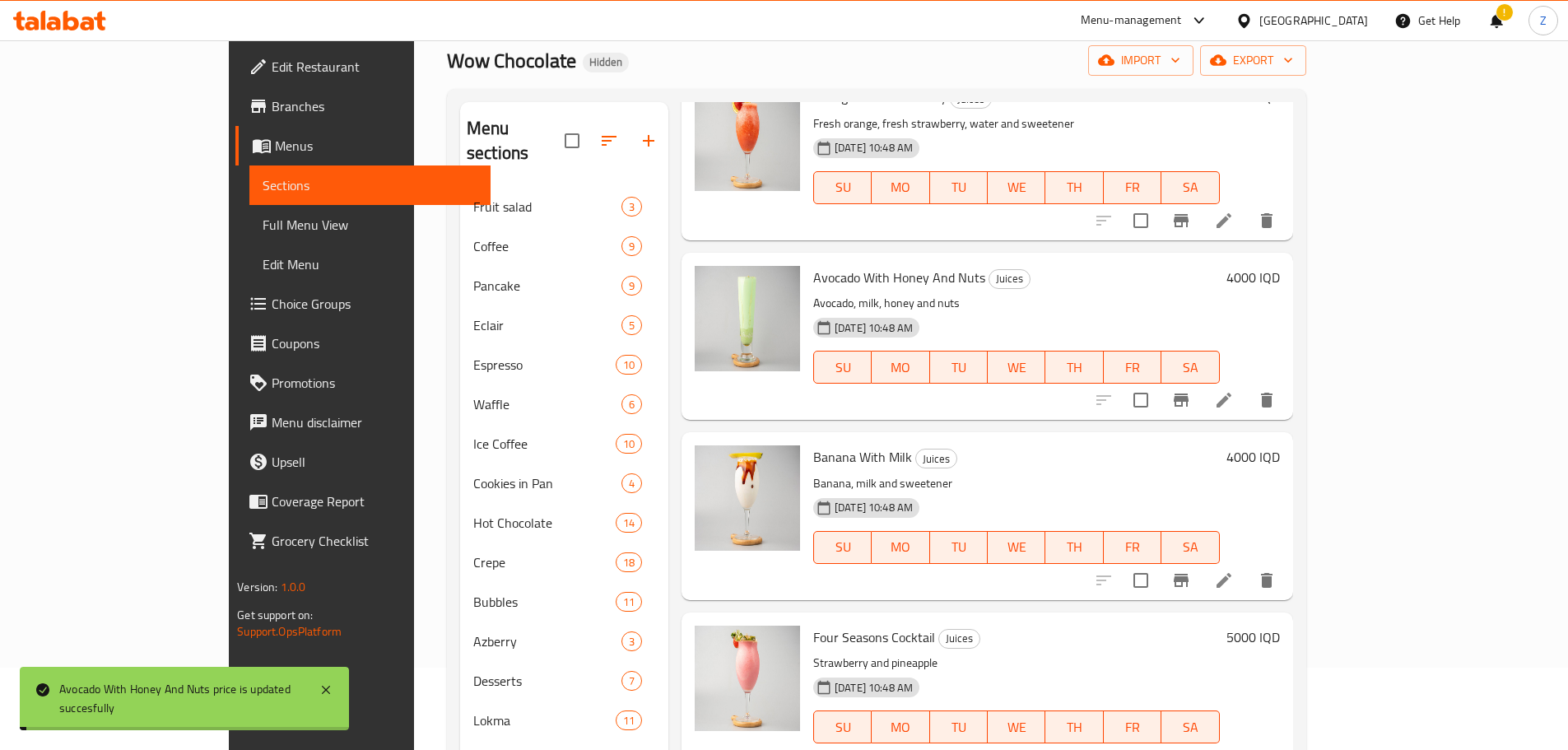
click at [1279, 445] on h6 "4000 IQD" at bounding box center [1253, 457] width 53 height 23
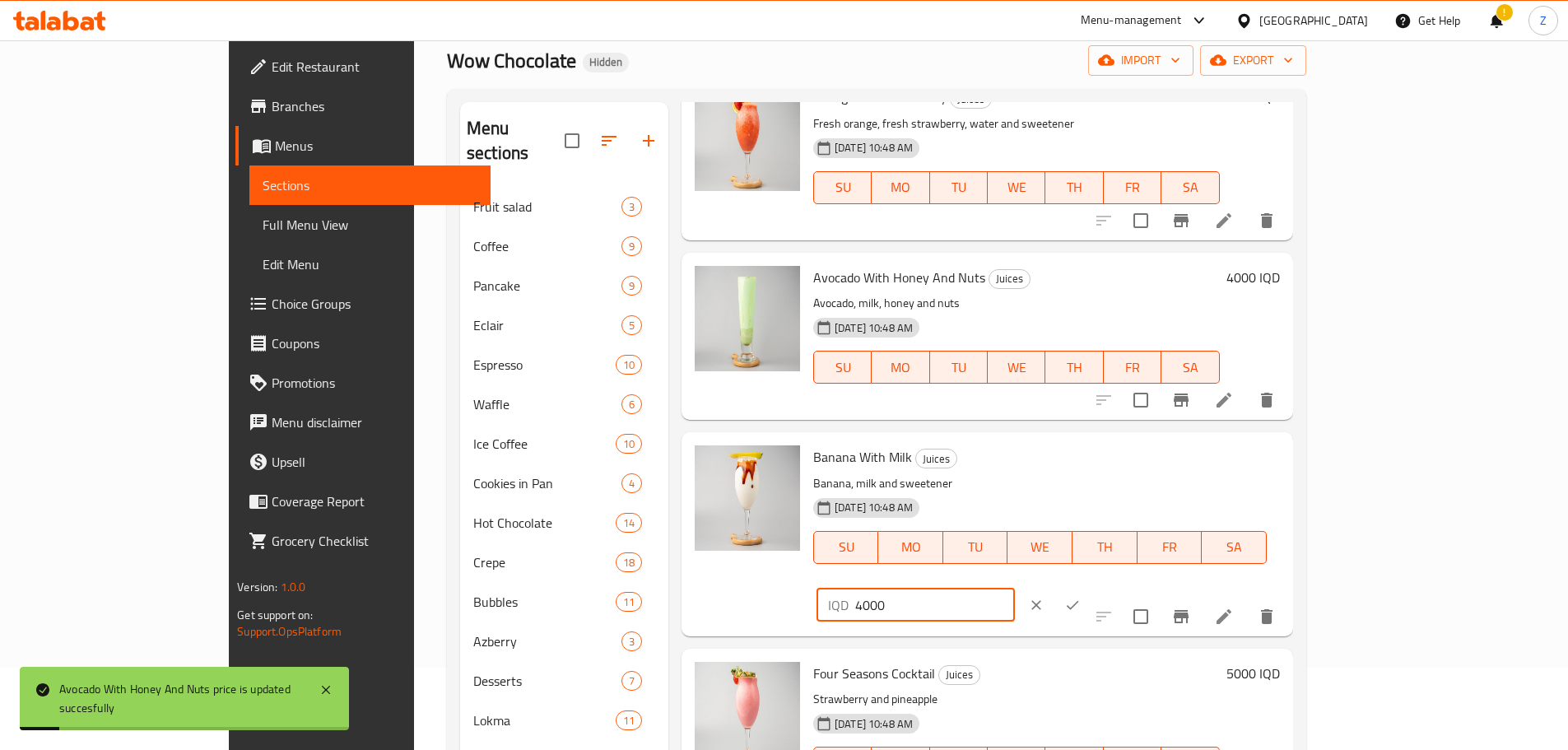
click at [1015, 589] on input "4000" at bounding box center [935, 605] width 160 height 33
paste input "3"
type input "3000"
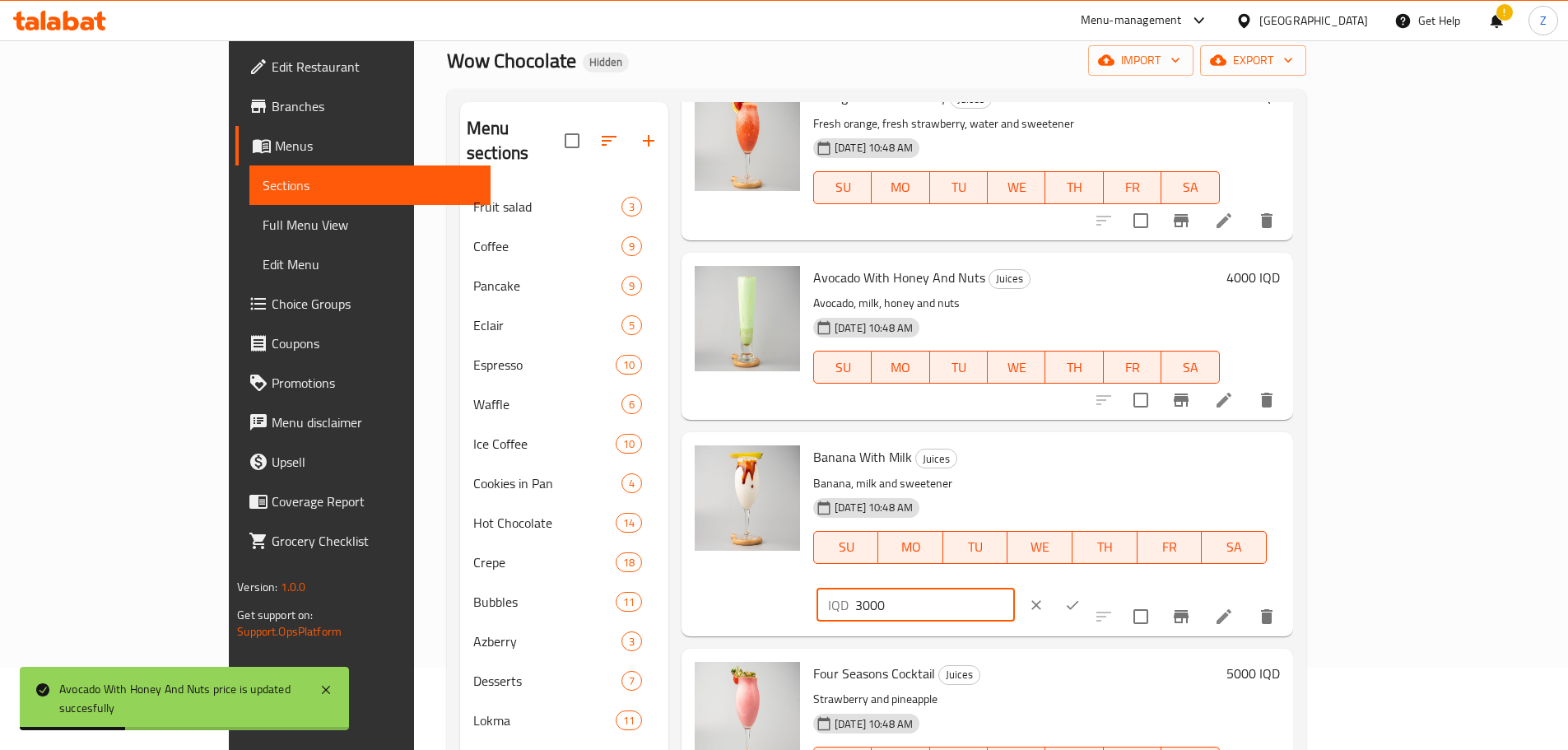
click at [1090, 587] on button "ok" at bounding box center [1073, 605] width 37 height 37
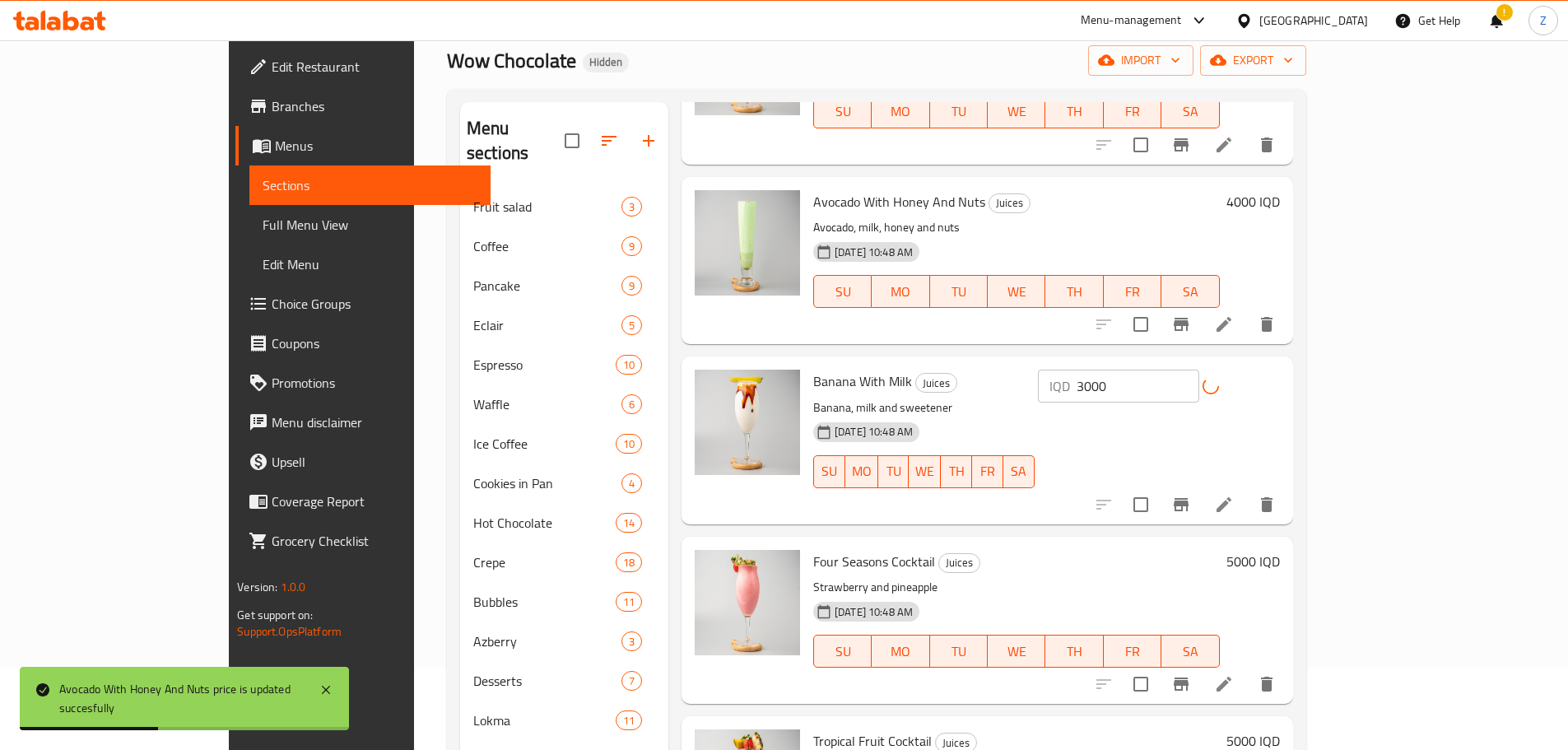
scroll to position [823, 0]
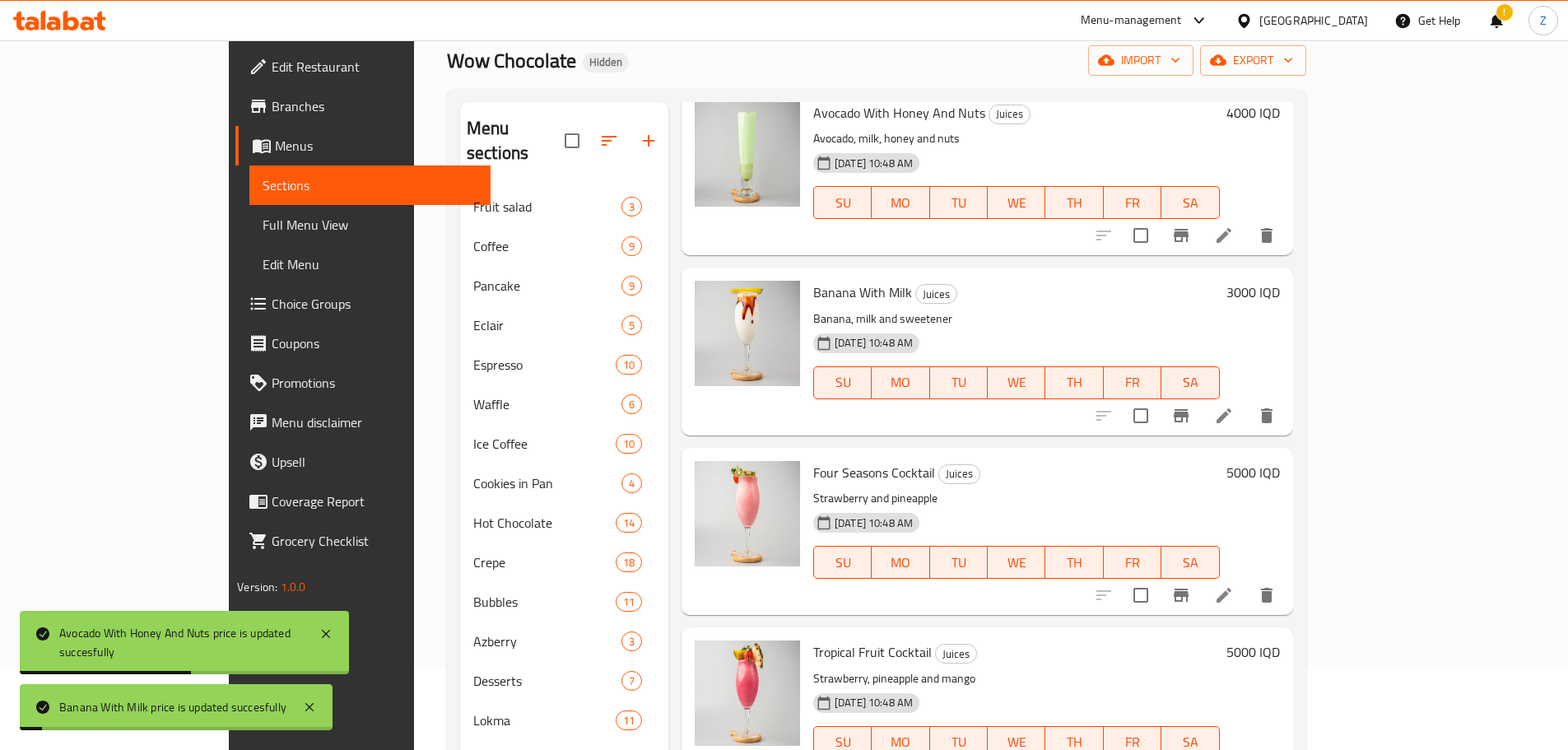
click at [1279, 461] on h6 "5000 IQD" at bounding box center [1253, 473] width 53 height 23
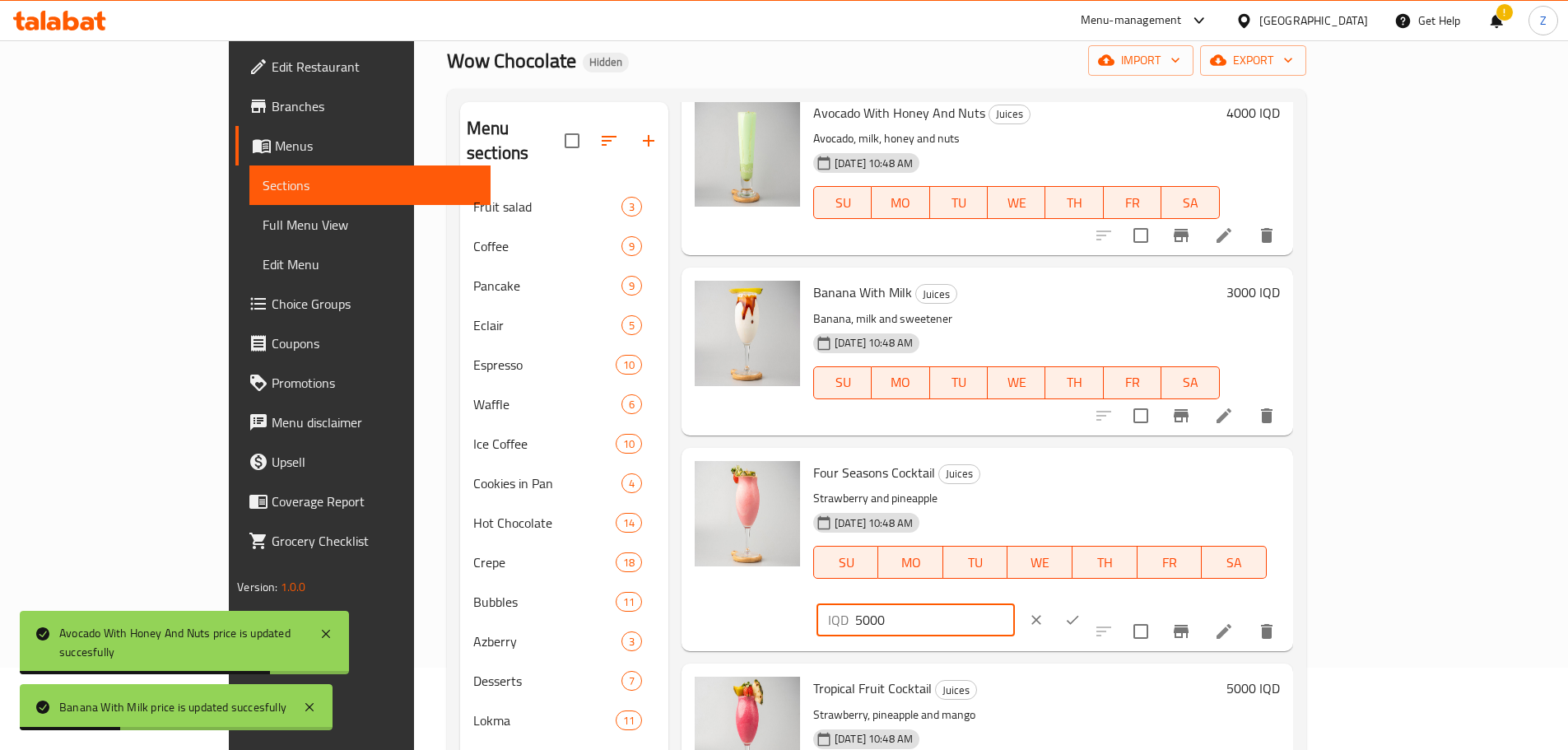
drag, startPoint x: 1277, startPoint y: 444, endPoint x: 1268, endPoint y: 446, distance: 9.2
click at [1015, 603] on div "IQD 5000 ​" at bounding box center [915, 620] width 198 height 33
type input "4000"
click at [1090, 602] on button "ok" at bounding box center [1073, 620] width 37 height 37
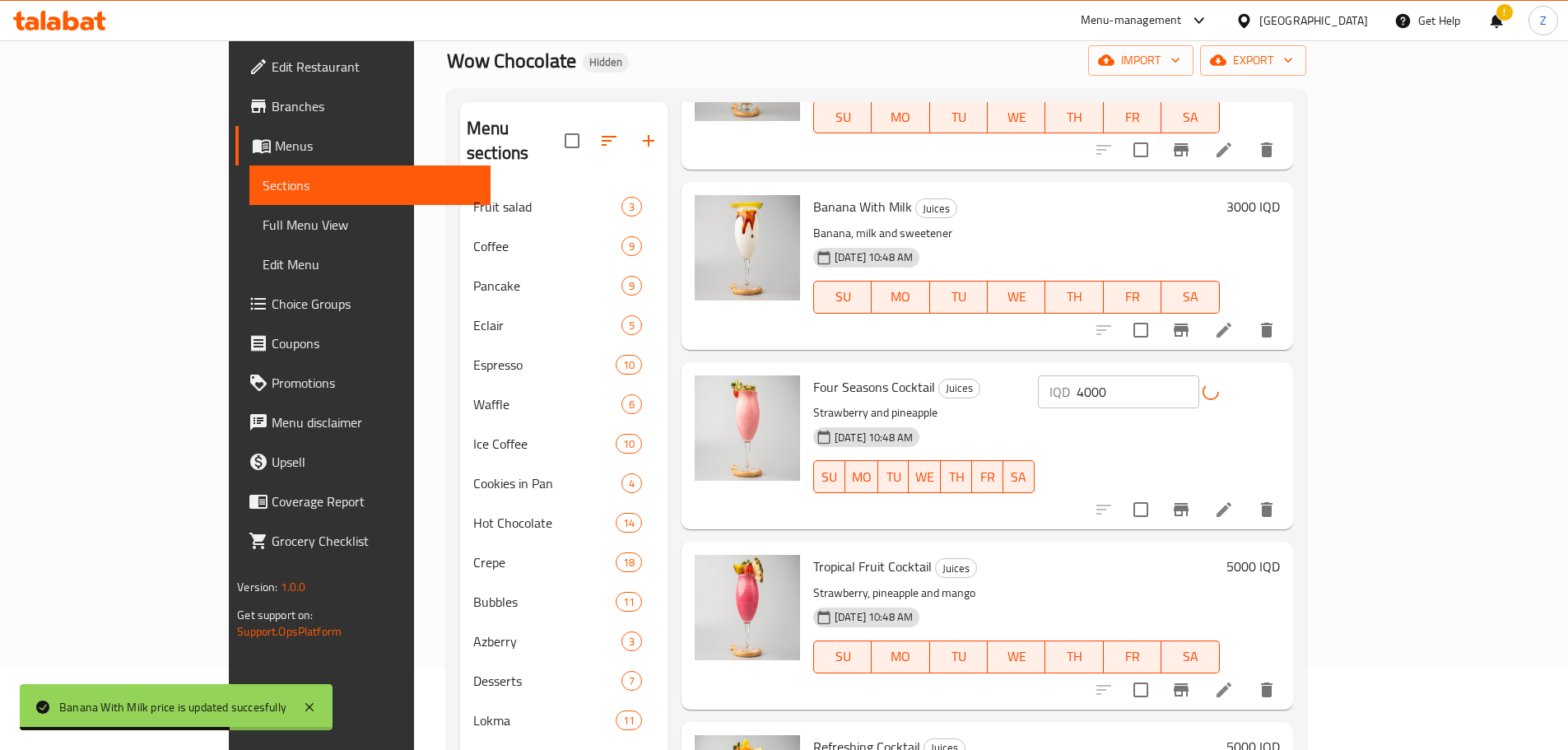
scroll to position [987, 0]
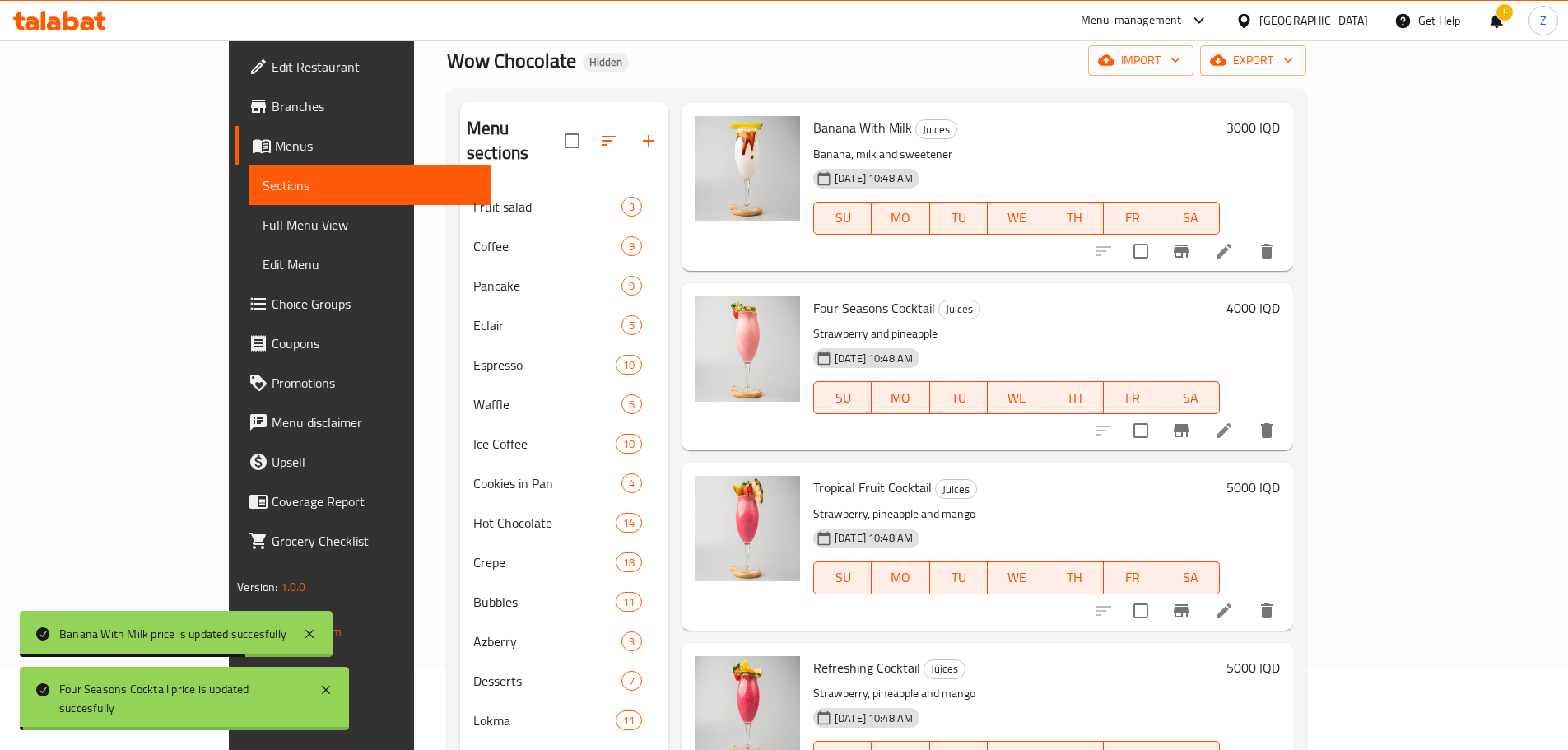
click at [1279, 475] on h6 "5000 IQD" at bounding box center [1253, 487] width 53 height 23
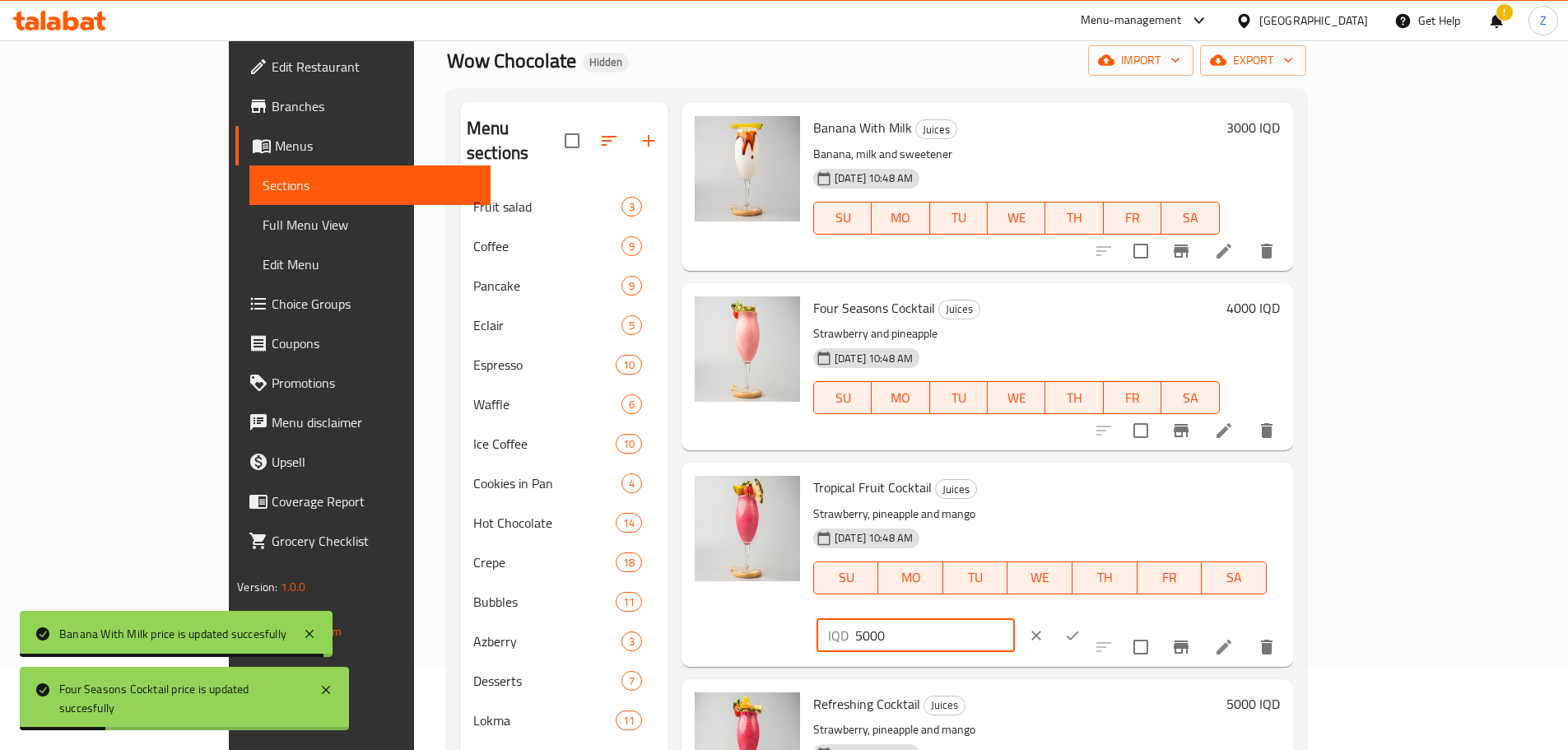
drag, startPoint x: 1278, startPoint y: 459, endPoint x: 1268, endPoint y: 459, distance: 10.0
click at [1015, 619] on div "IQD 5000 ​" at bounding box center [915, 636] width 198 height 33
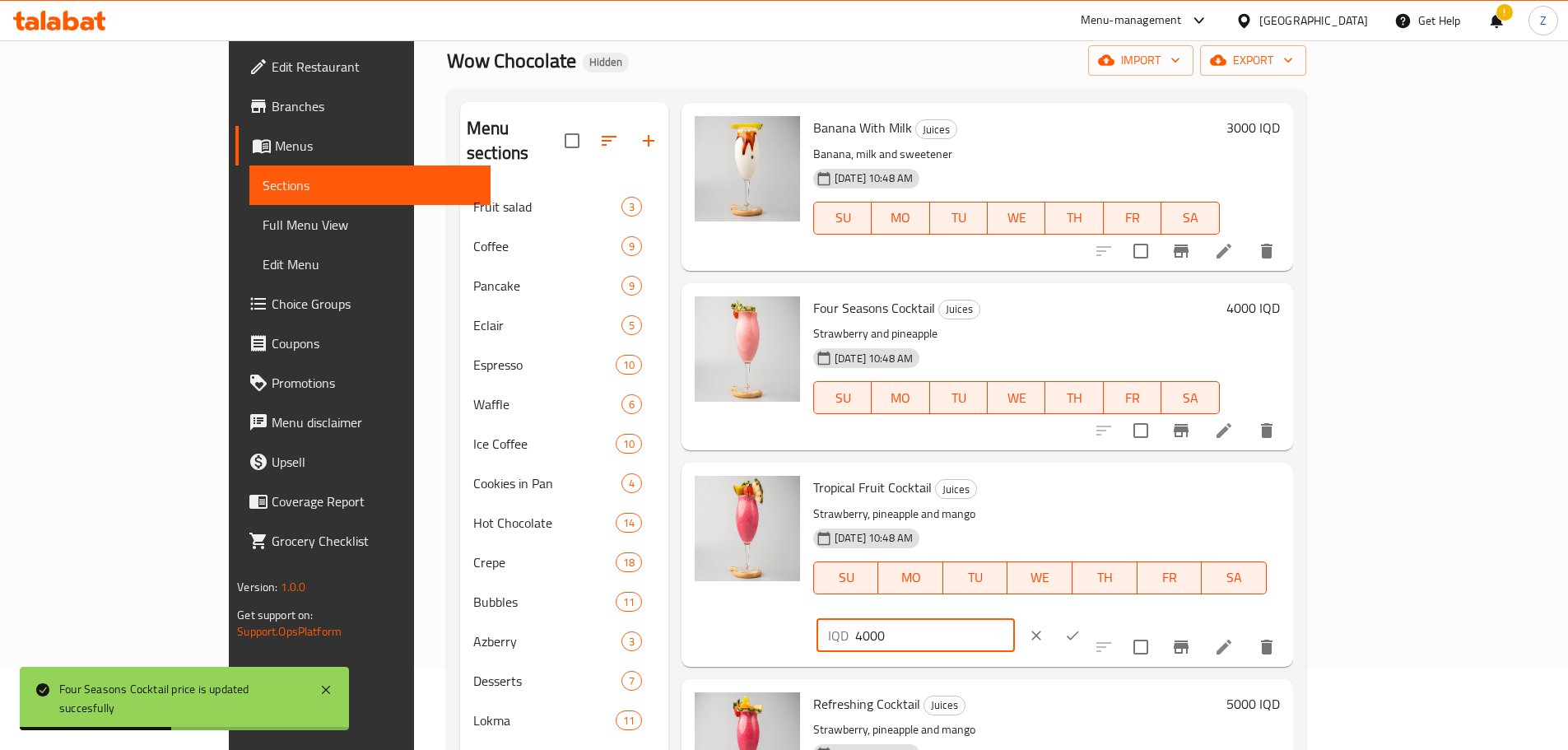
type input "4000"
click at [1090, 618] on button "ok" at bounding box center [1073, 636] width 37 height 37
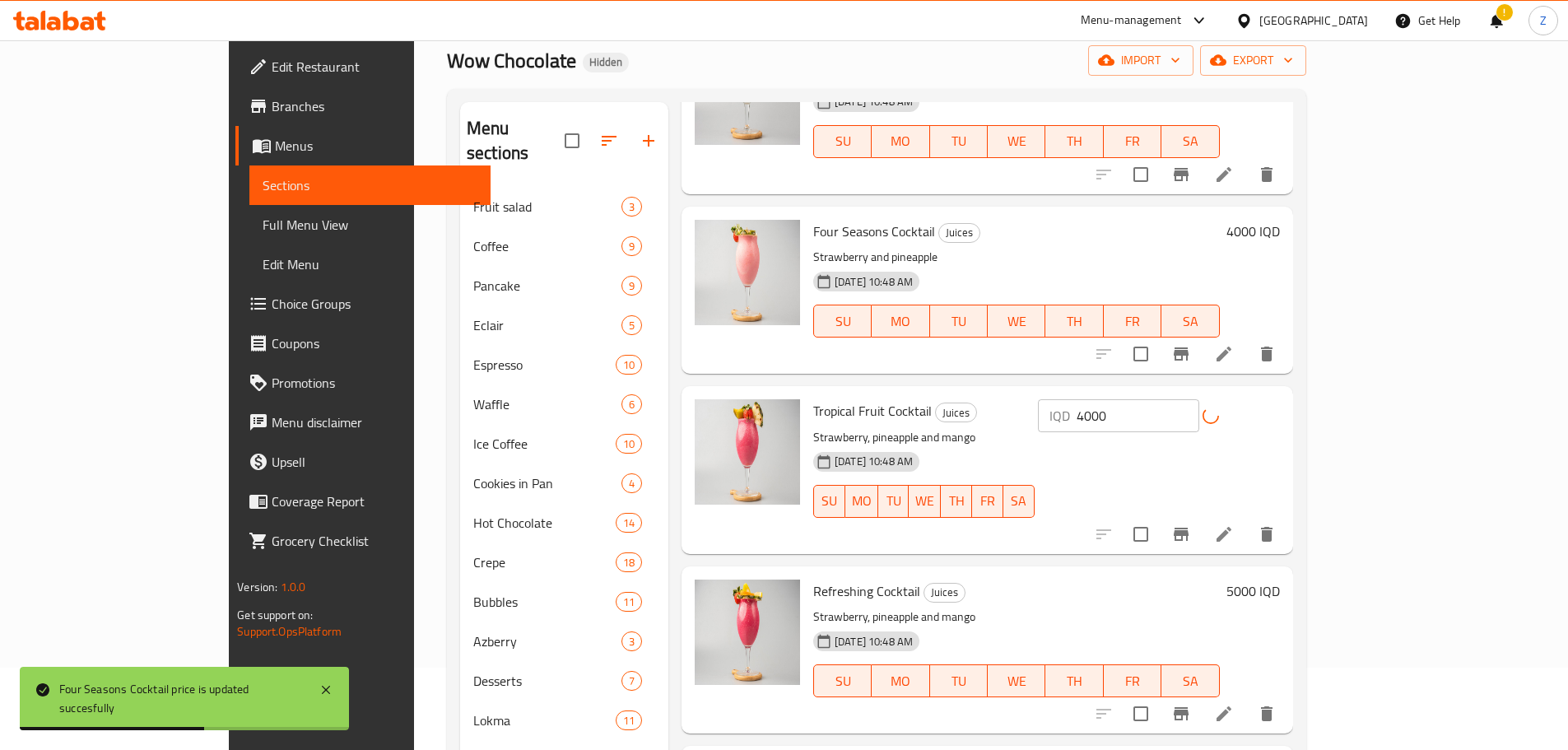
scroll to position [1152, 0]
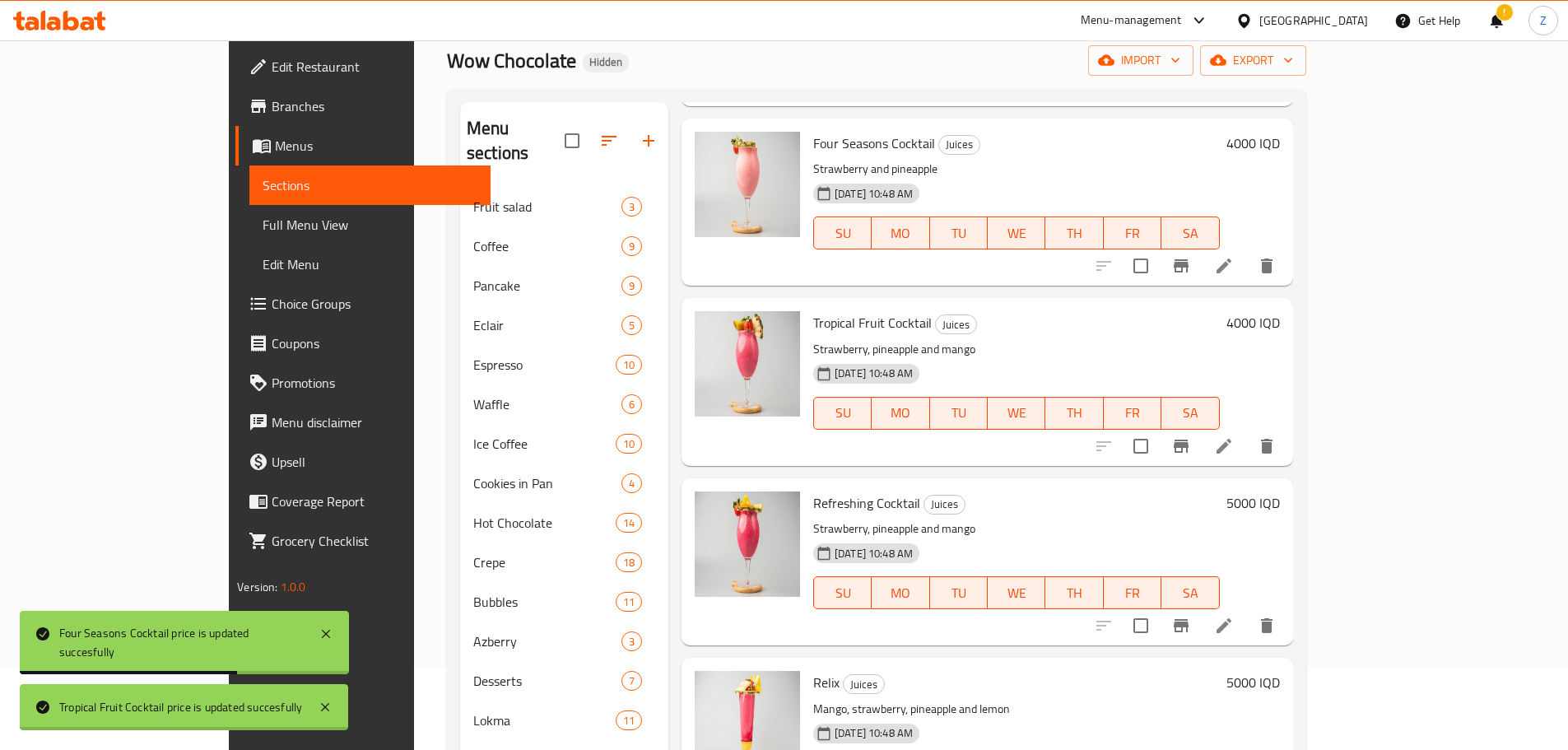
click at [1279, 491] on h6 "5000 IQD" at bounding box center [1253, 503] width 53 height 23
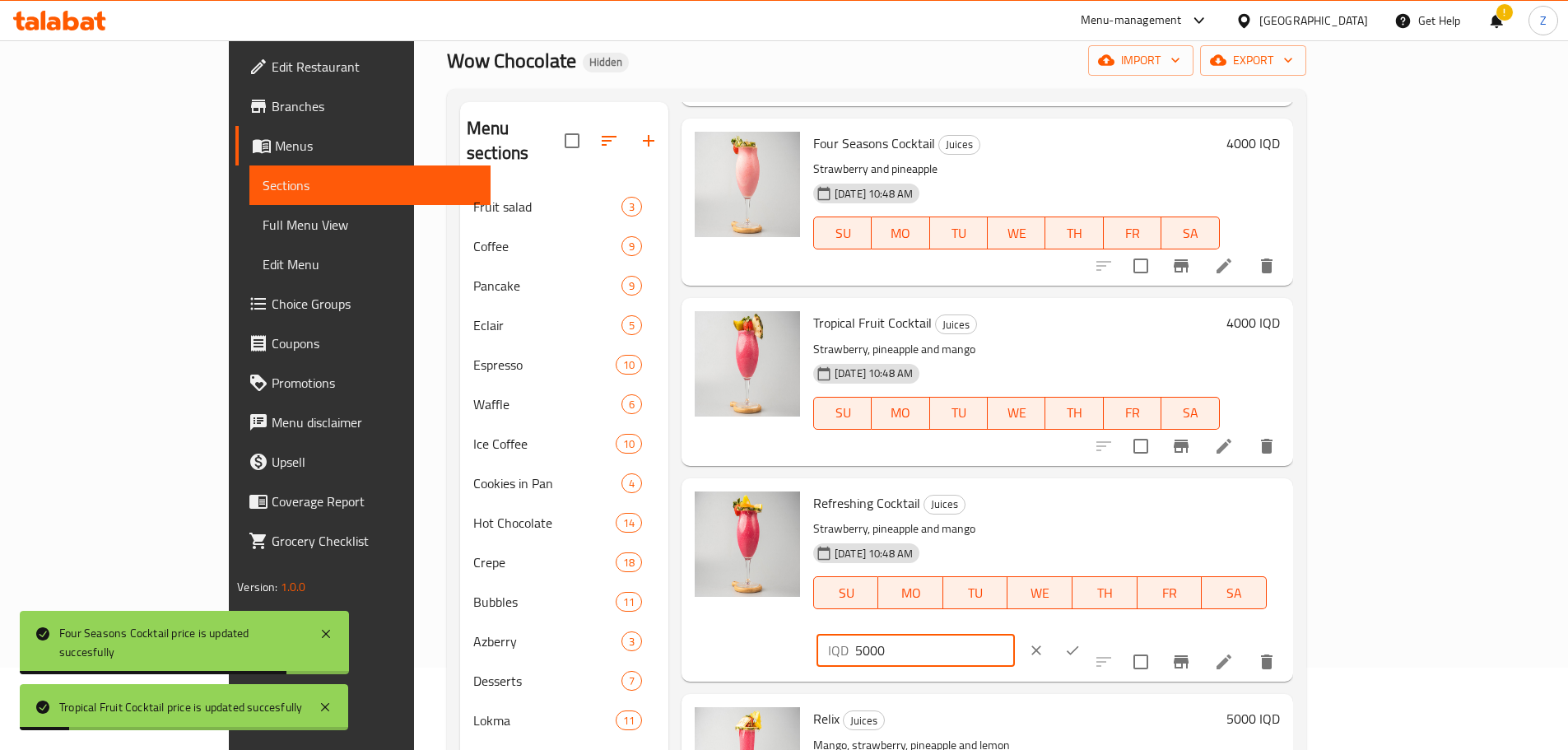
drag, startPoint x: 1279, startPoint y: 464, endPoint x: 1266, endPoint y: 466, distance: 13.2
click at [1015, 633] on div "IQD 5000 ​" at bounding box center [915, 650] width 198 height 33
type input "4000"
click at [1079, 646] on icon "ok" at bounding box center [1072, 650] width 12 height 9
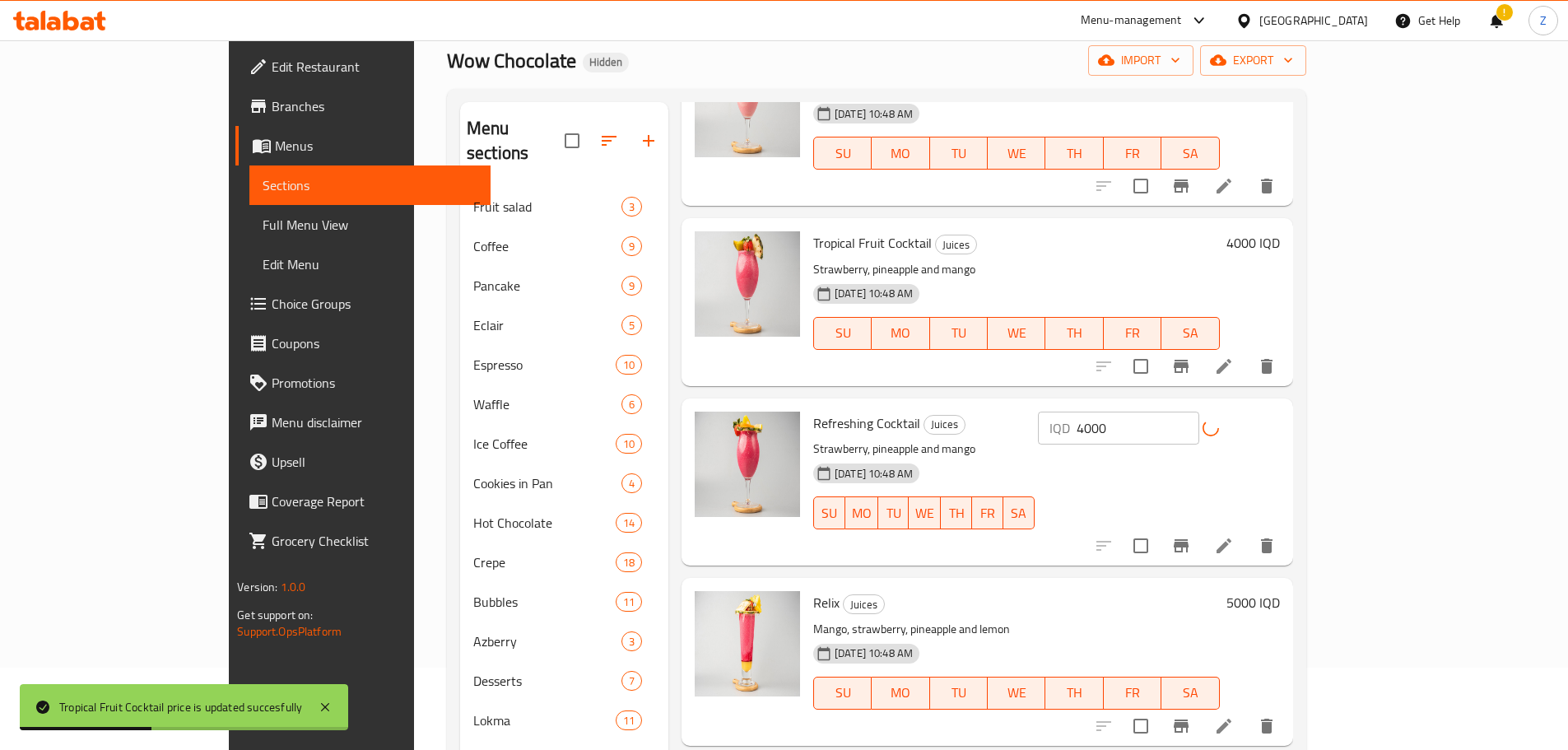
scroll to position [1399, 0]
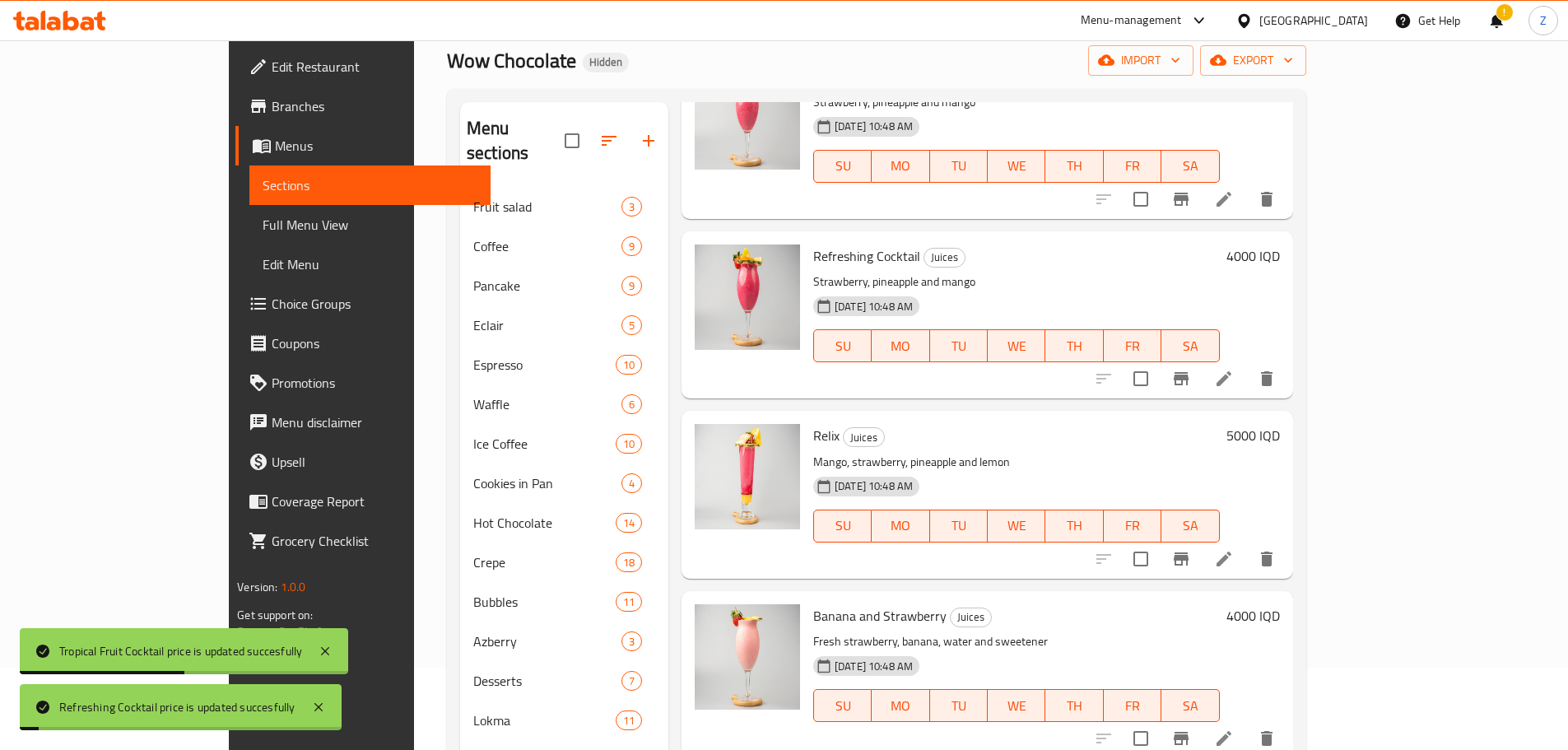
click at [1286, 417] on div "Relix Juices Mango, strawberry, pineapple and lemon [DATE] 10:48 AM SU MO TU WE…" at bounding box center [1046, 494] width 479 height 154
click at [1279, 424] on h6 "5000 IQD" at bounding box center [1253, 435] width 53 height 23
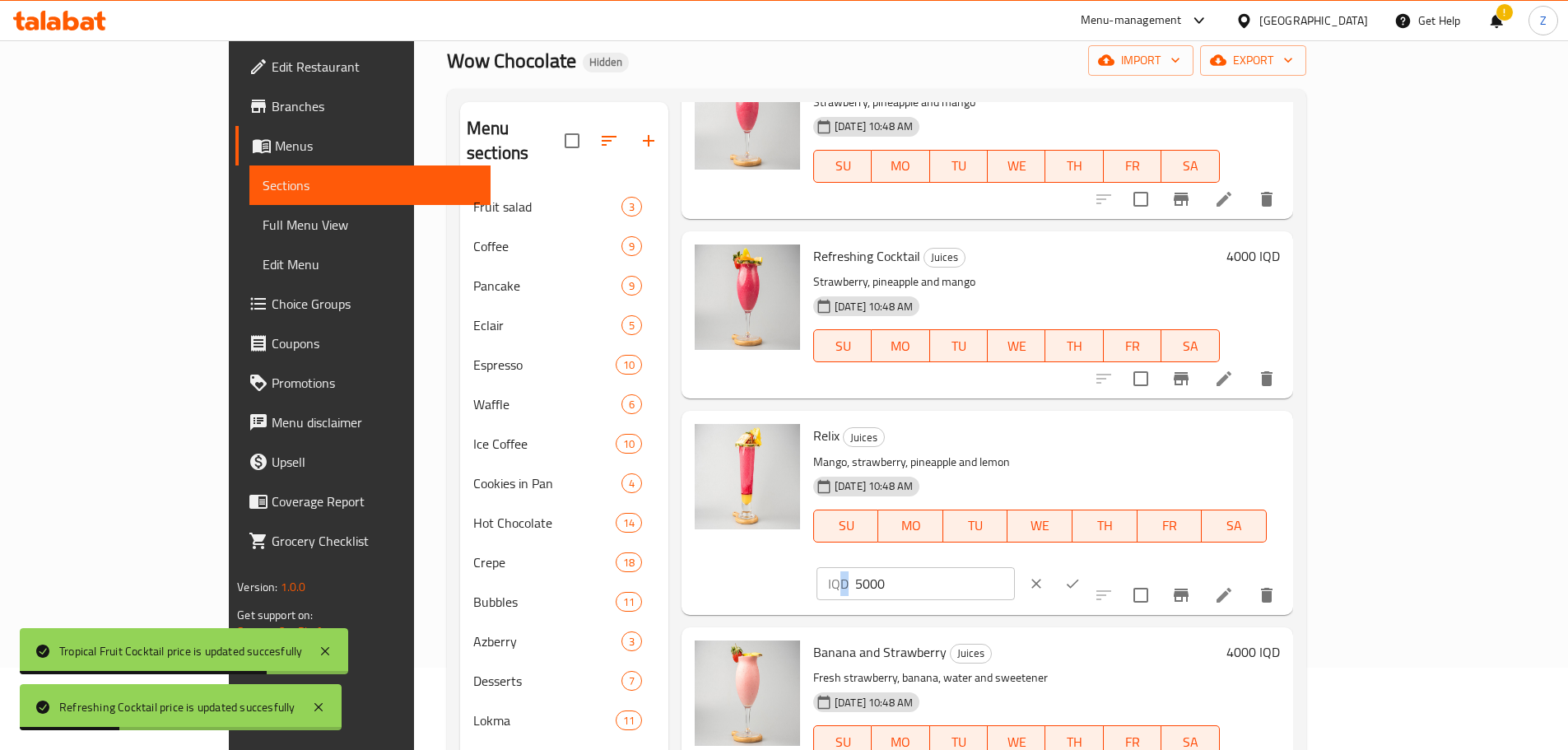
drag, startPoint x: 1258, startPoint y: 402, endPoint x: 1268, endPoint y: 410, distance: 12.8
click at [1015, 567] on div "IQD 5000 ​" at bounding box center [915, 584] width 198 height 33
click at [1015, 567] on input "5000" at bounding box center [935, 584] width 160 height 33
type input "4000"
click at [1090, 565] on button "ok" at bounding box center [1073, 584] width 37 height 37
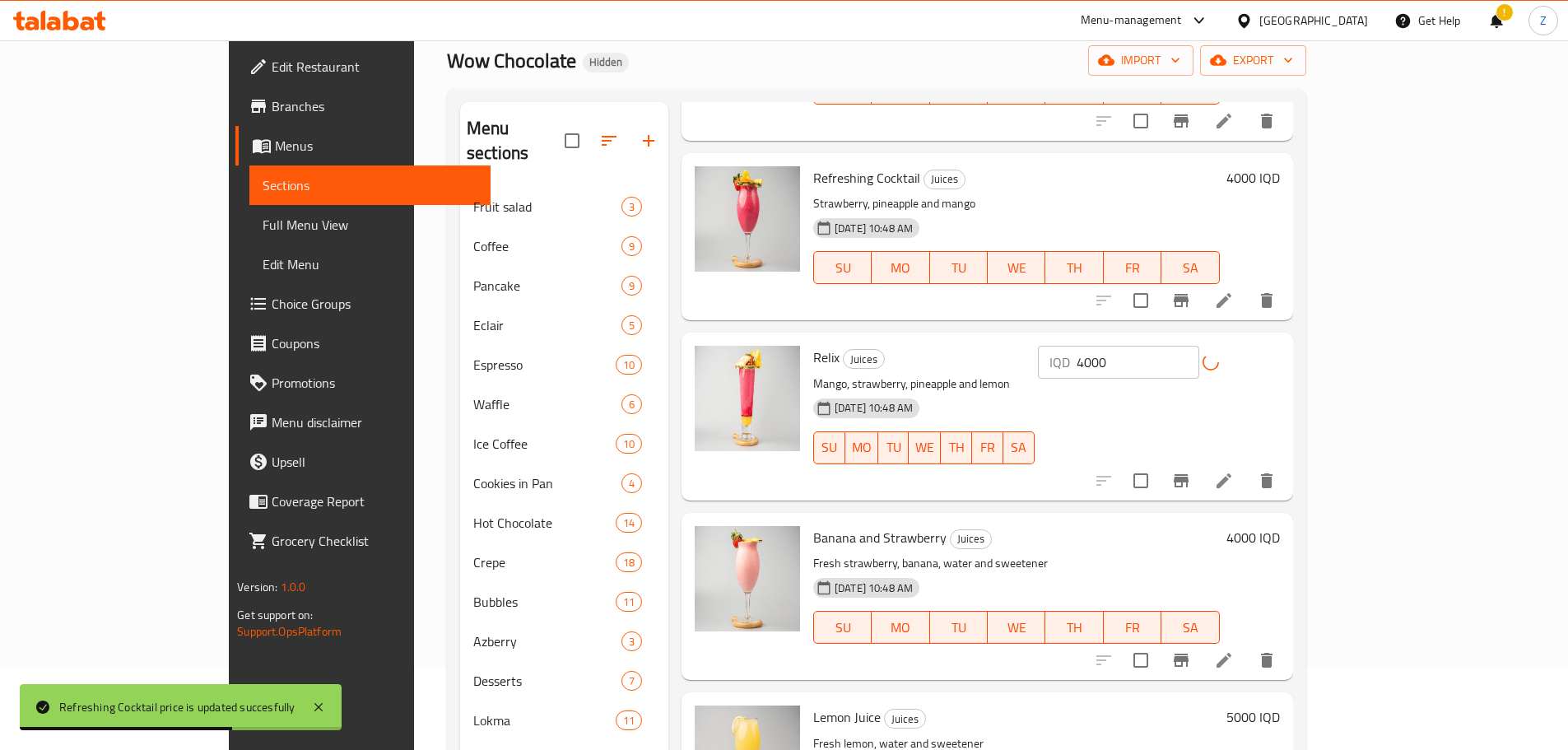
scroll to position [1564, 0]
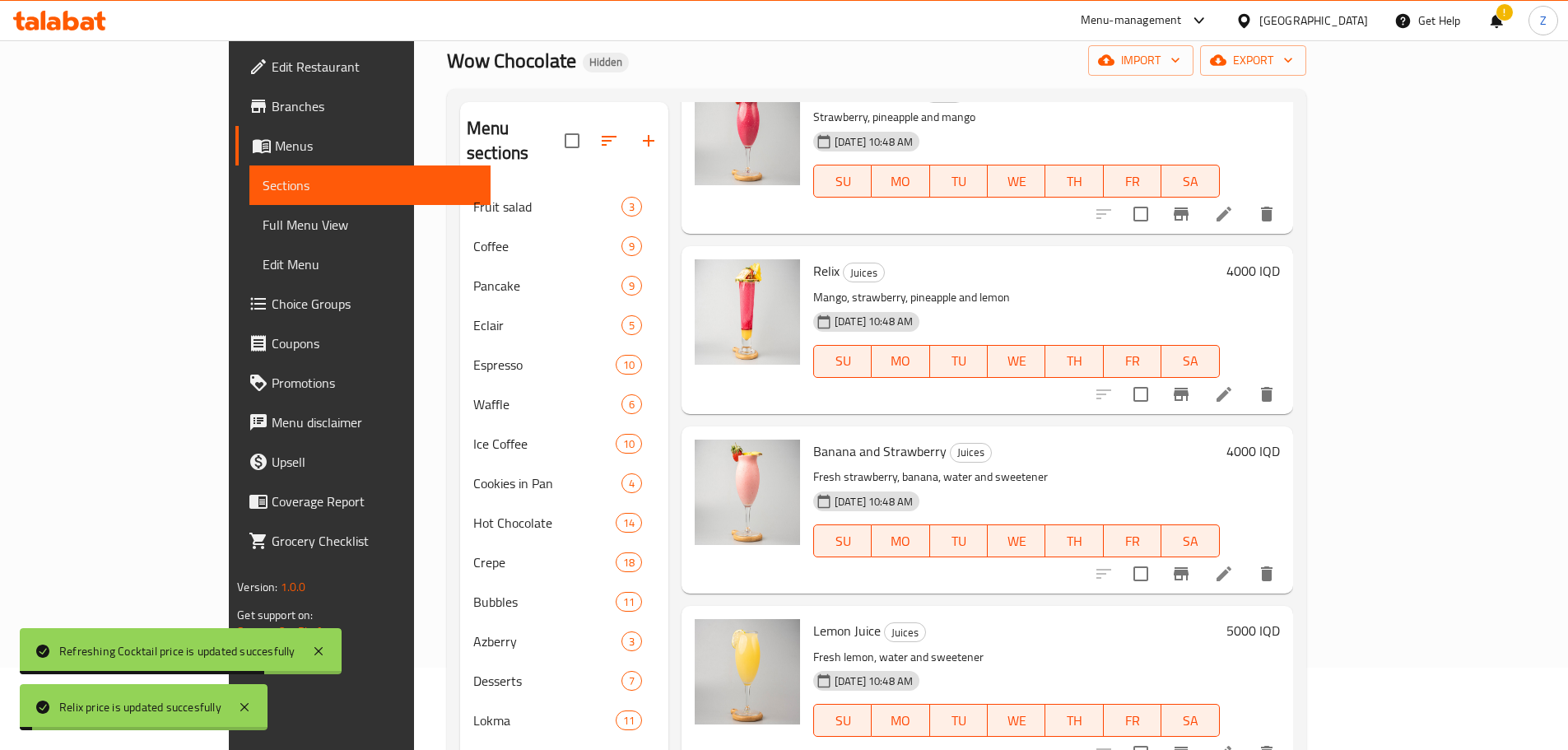
click at [1279, 440] on h6 "4000 IQD" at bounding box center [1253, 451] width 53 height 23
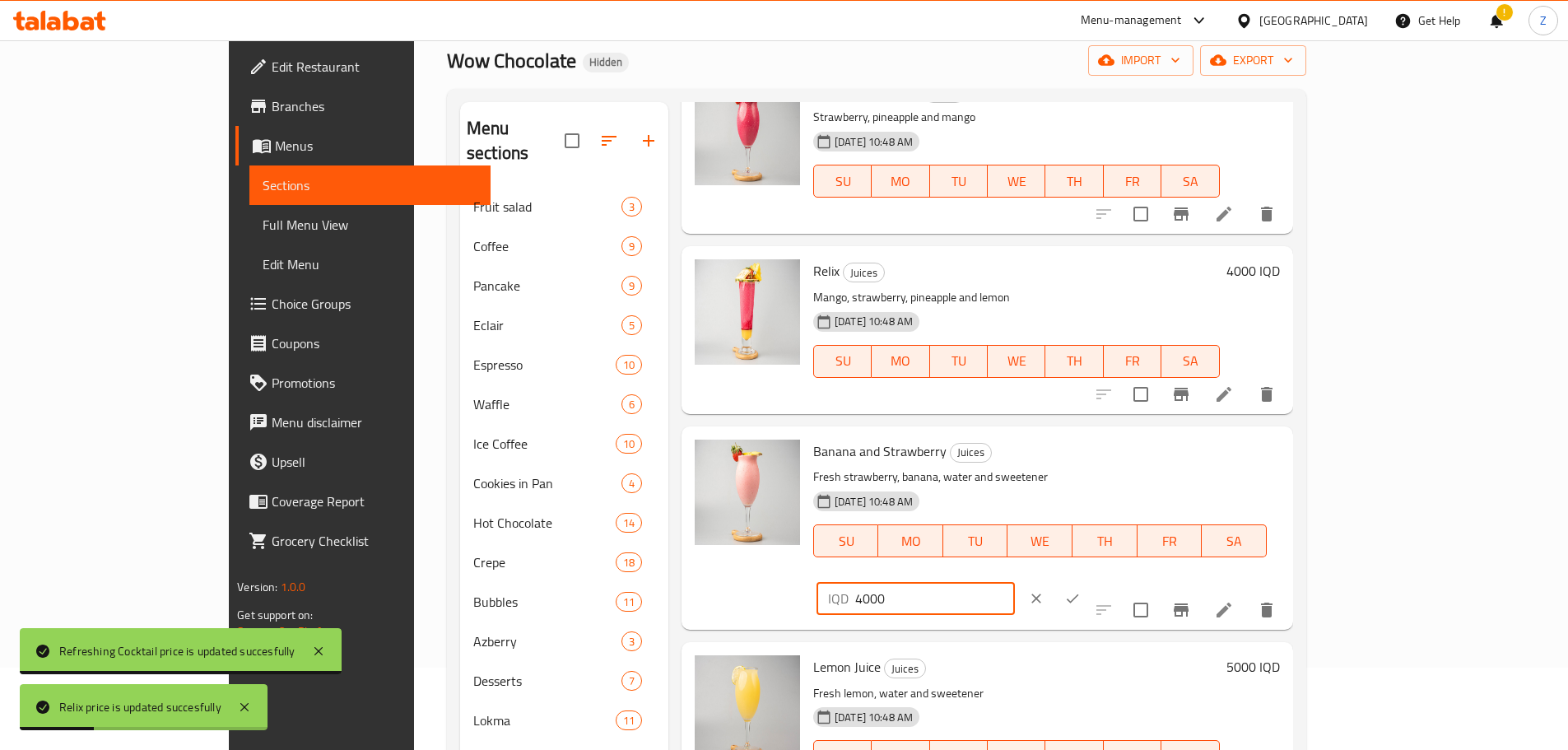
drag, startPoint x: 1279, startPoint y: 421, endPoint x: 1266, endPoint y: 425, distance: 13.6
click at [1015, 582] on div "IQD 4000 ​" at bounding box center [915, 599] width 198 height 33
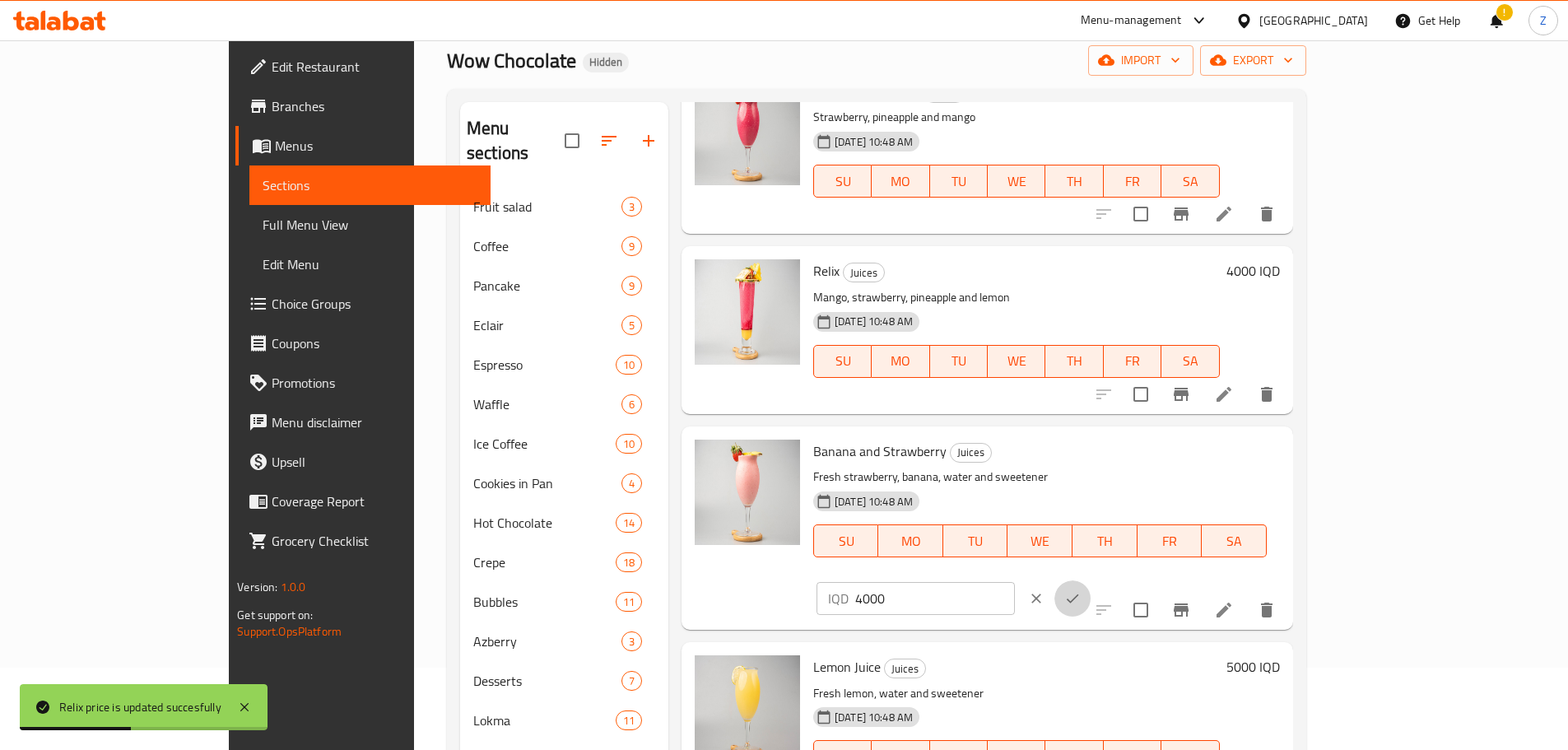
click at [1079, 594] on icon "ok" at bounding box center [1072, 599] width 12 height 9
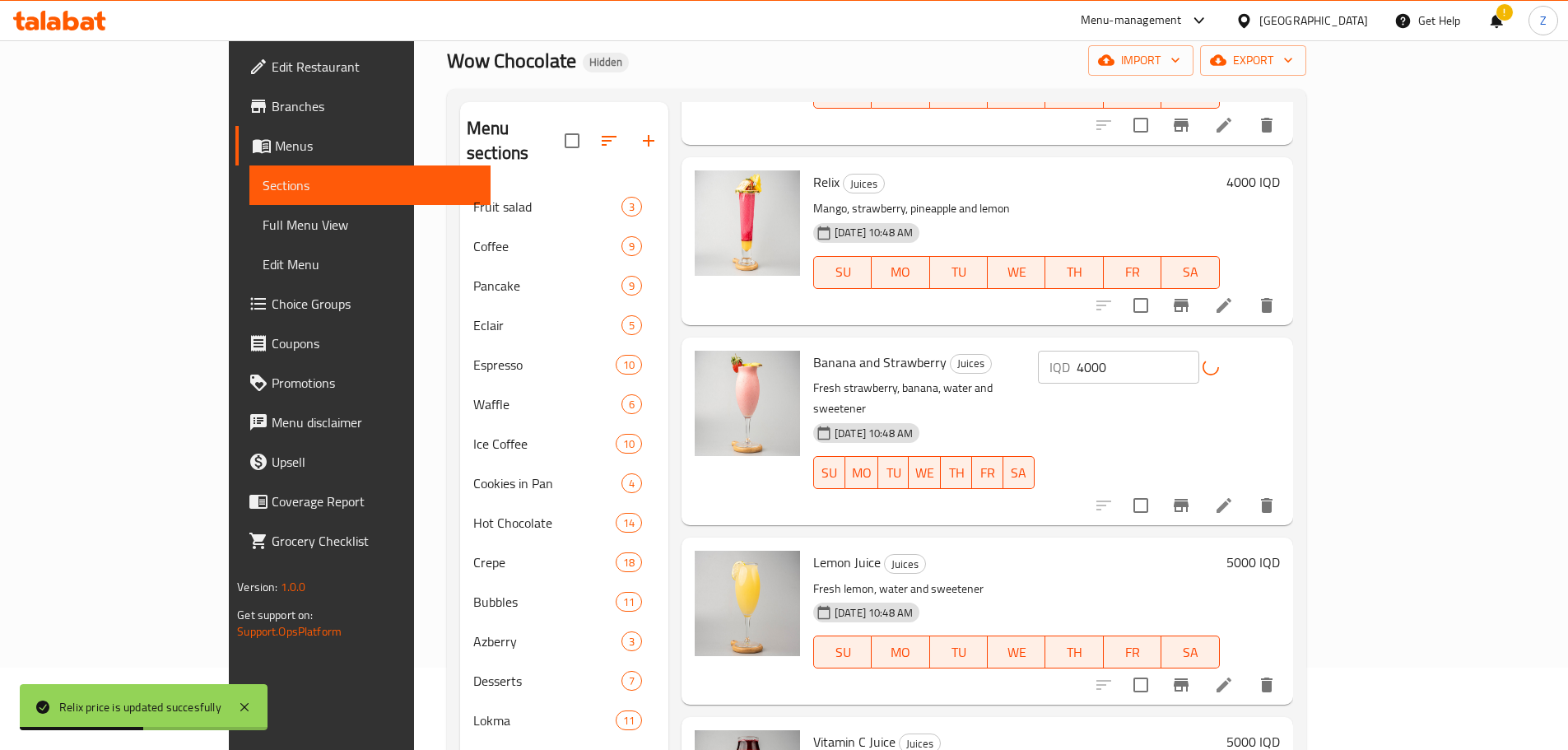
scroll to position [1728, 0]
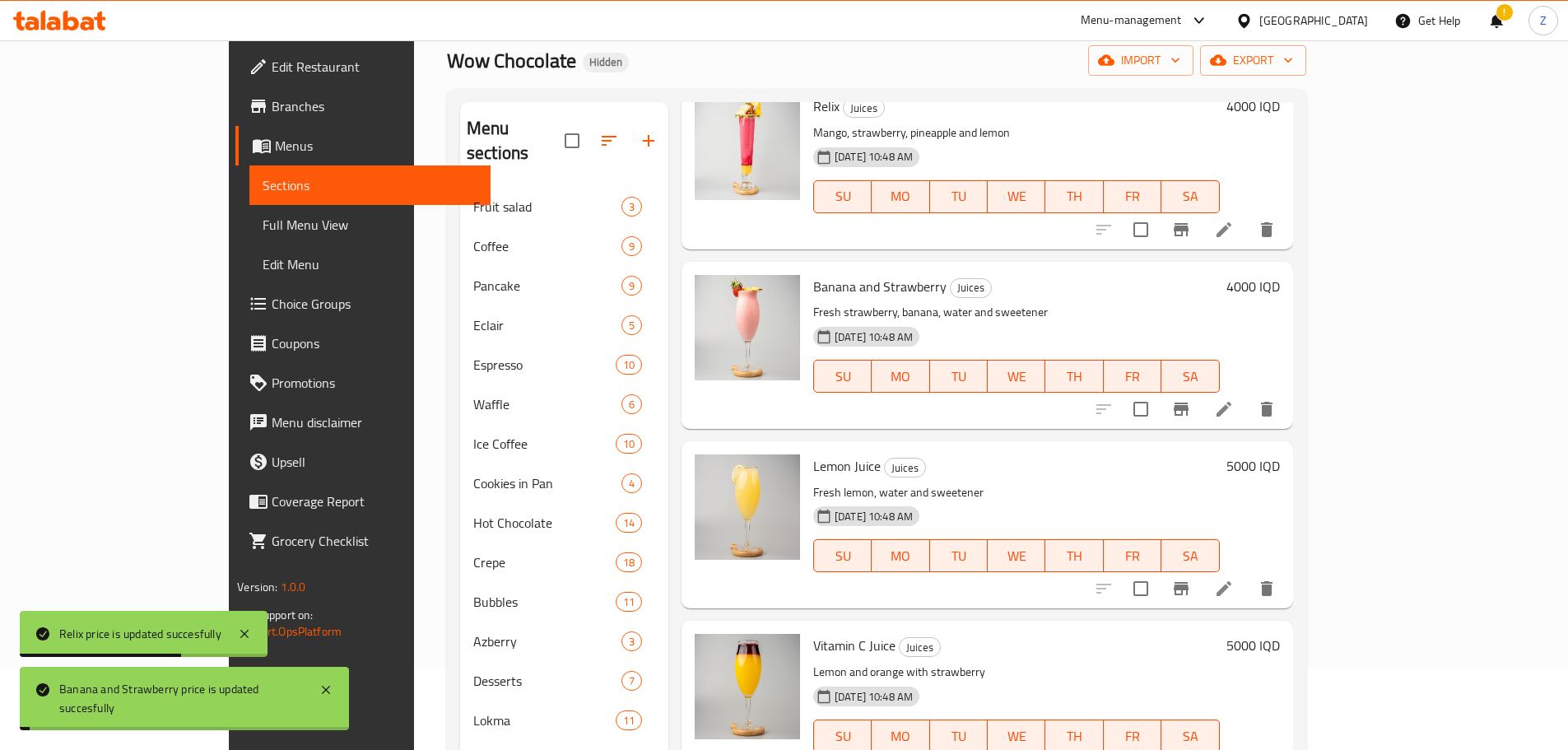
click at [1279, 454] on h6 "5000 IQD" at bounding box center [1253, 466] width 53 height 23
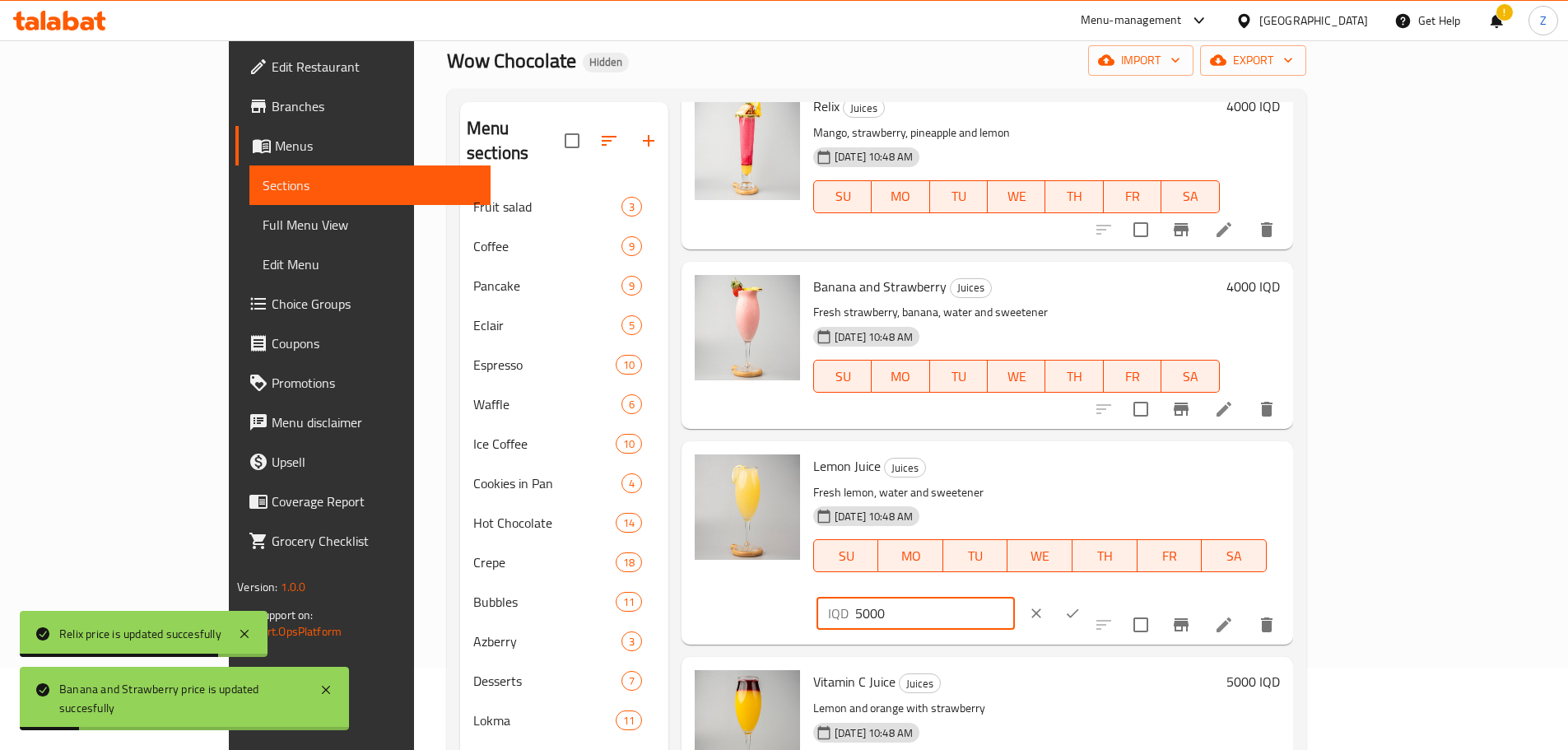
click at [1015, 597] on div "IQD 5000 ​" at bounding box center [915, 613] width 198 height 33
type input "4000"
click at [1080, 605] on icon "ok" at bounding box center [1072, 613] width 17 height 17
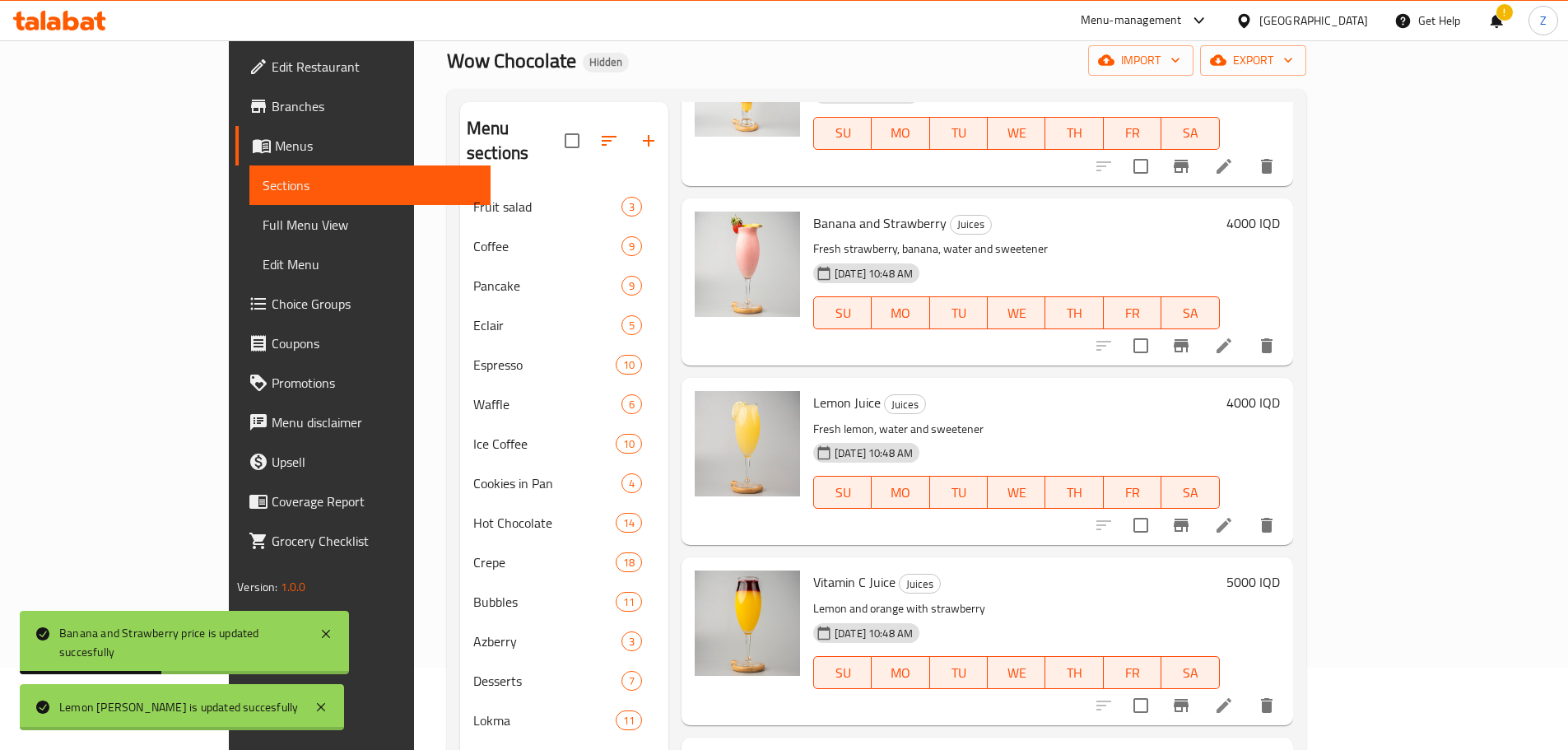
scroll to position [1810, 0]
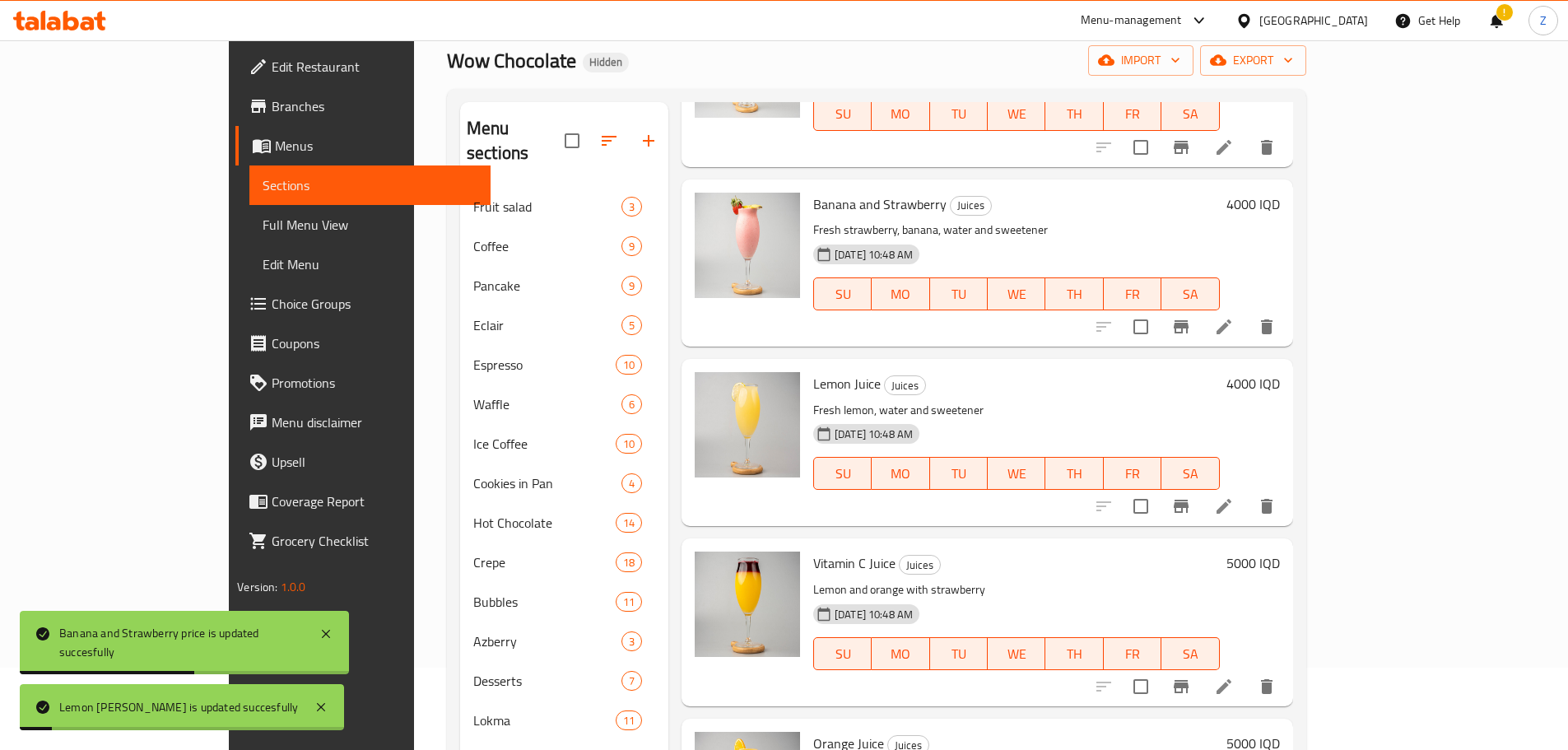
click at [1279, 551] on h6 "5000 IQD" at bounding box center [1253, 563] width 53 height 23
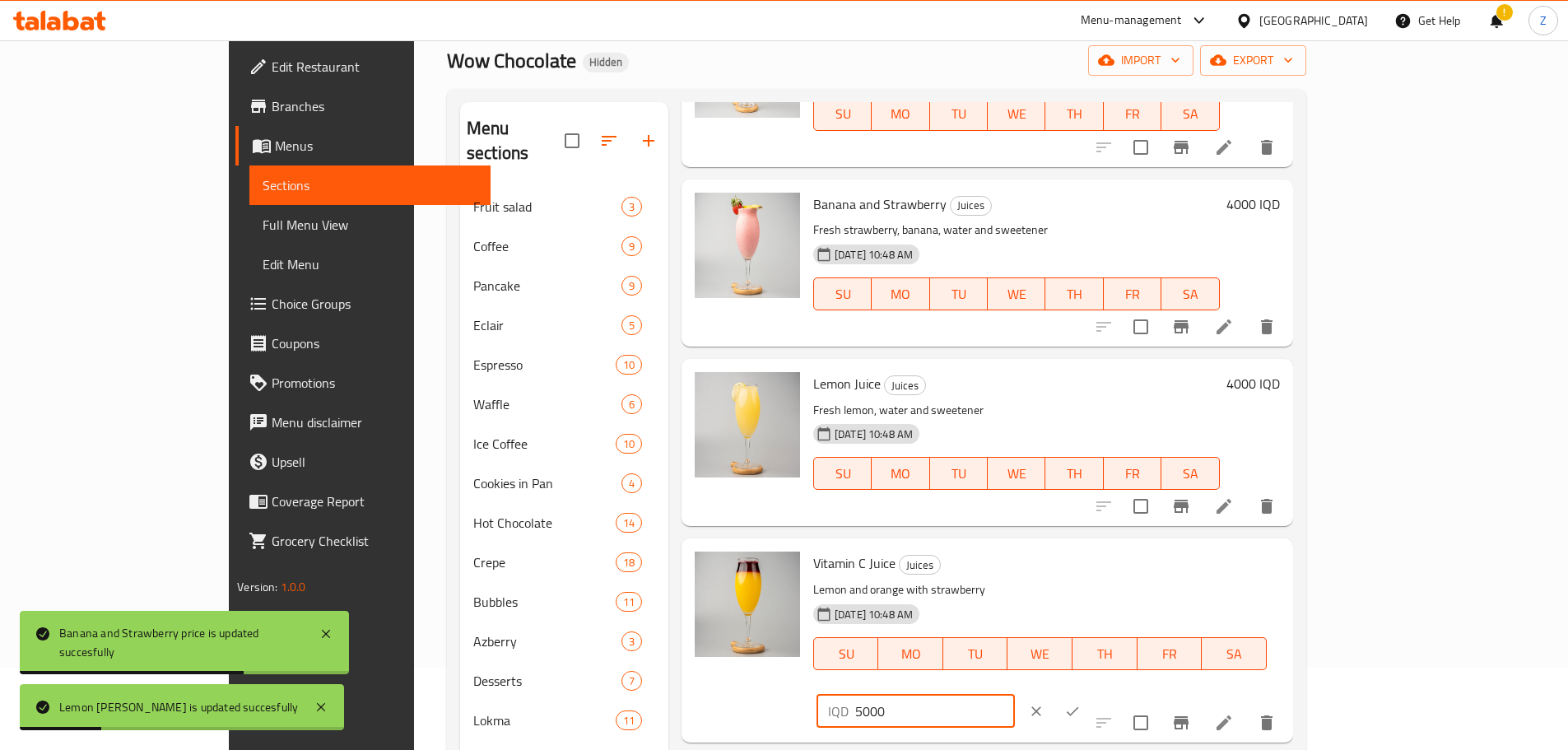
drag, startPoint x: 1277, startPoint y: 530, endPoint x: 1268, endPoint y: 534, distance: 9.8
click at [1015, 694] on div "IQD 5000 ​" at bounding box center [915, 711] width 198 height 33
type input "4000"
click at [1090, 693] on button "ok" at bounding box center [1073, 712] width 37 height 37
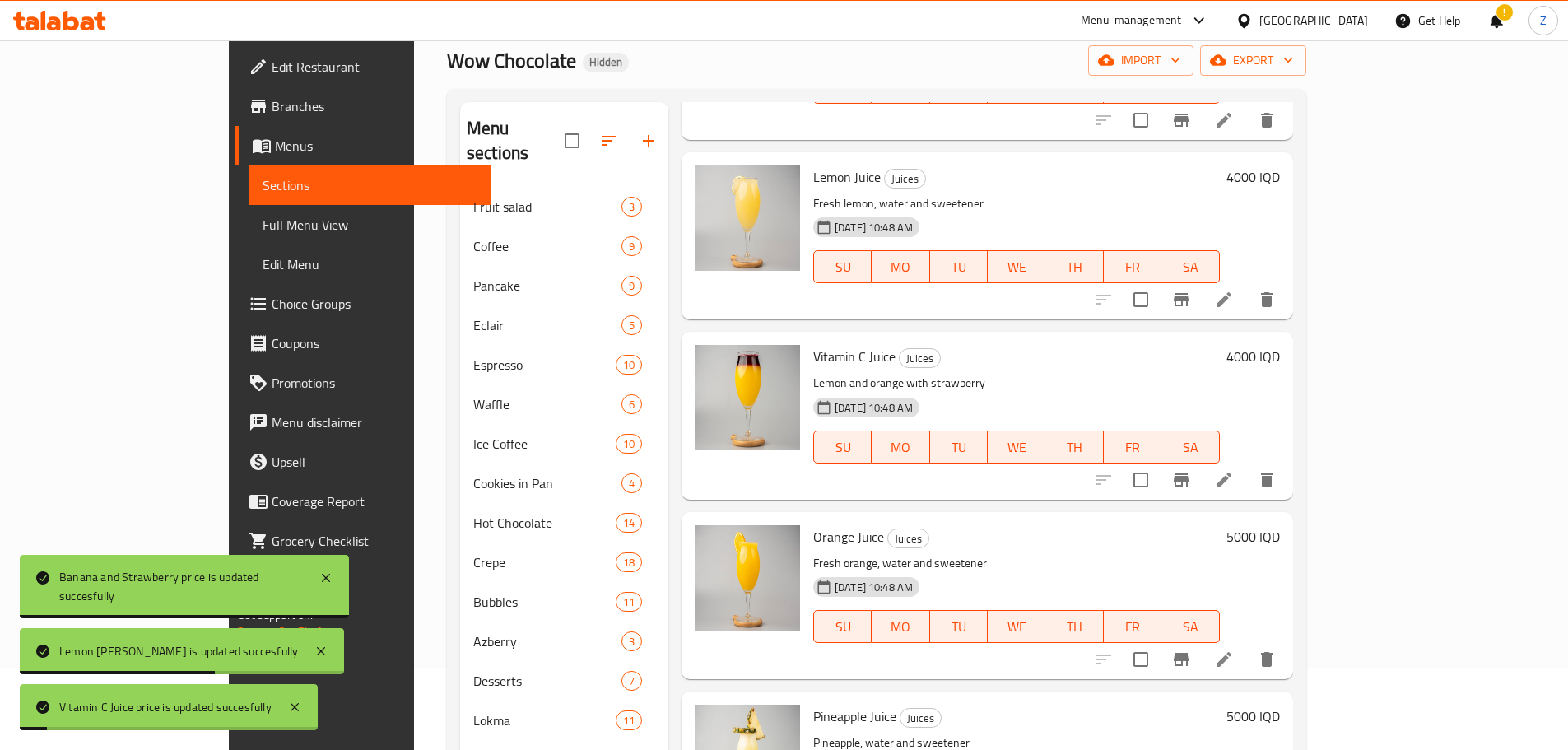
scroll to position [2058, 0]
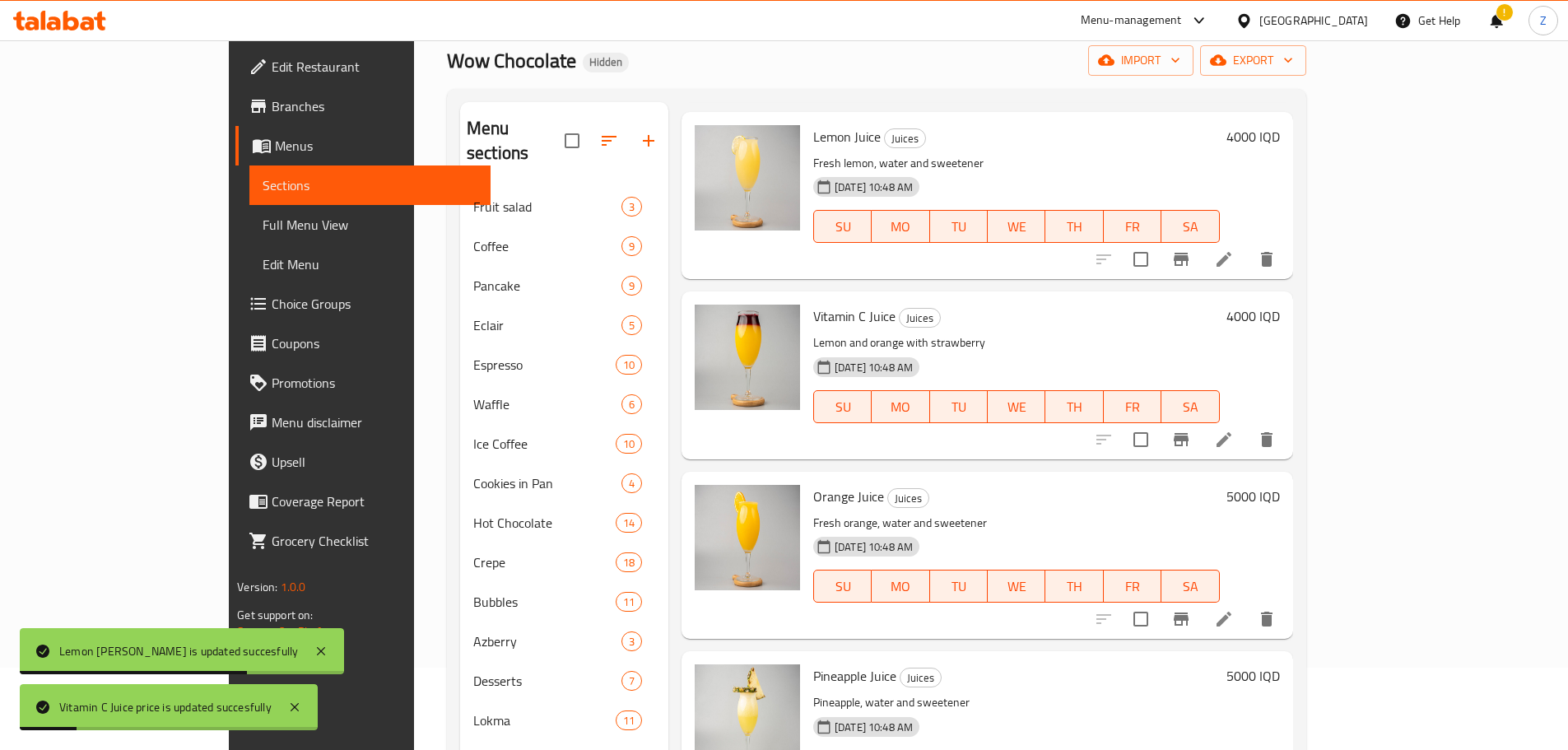
click at [1279, 484] on h6 "5000 IQD" at bounding box center [1253, 496] width 53 height 23
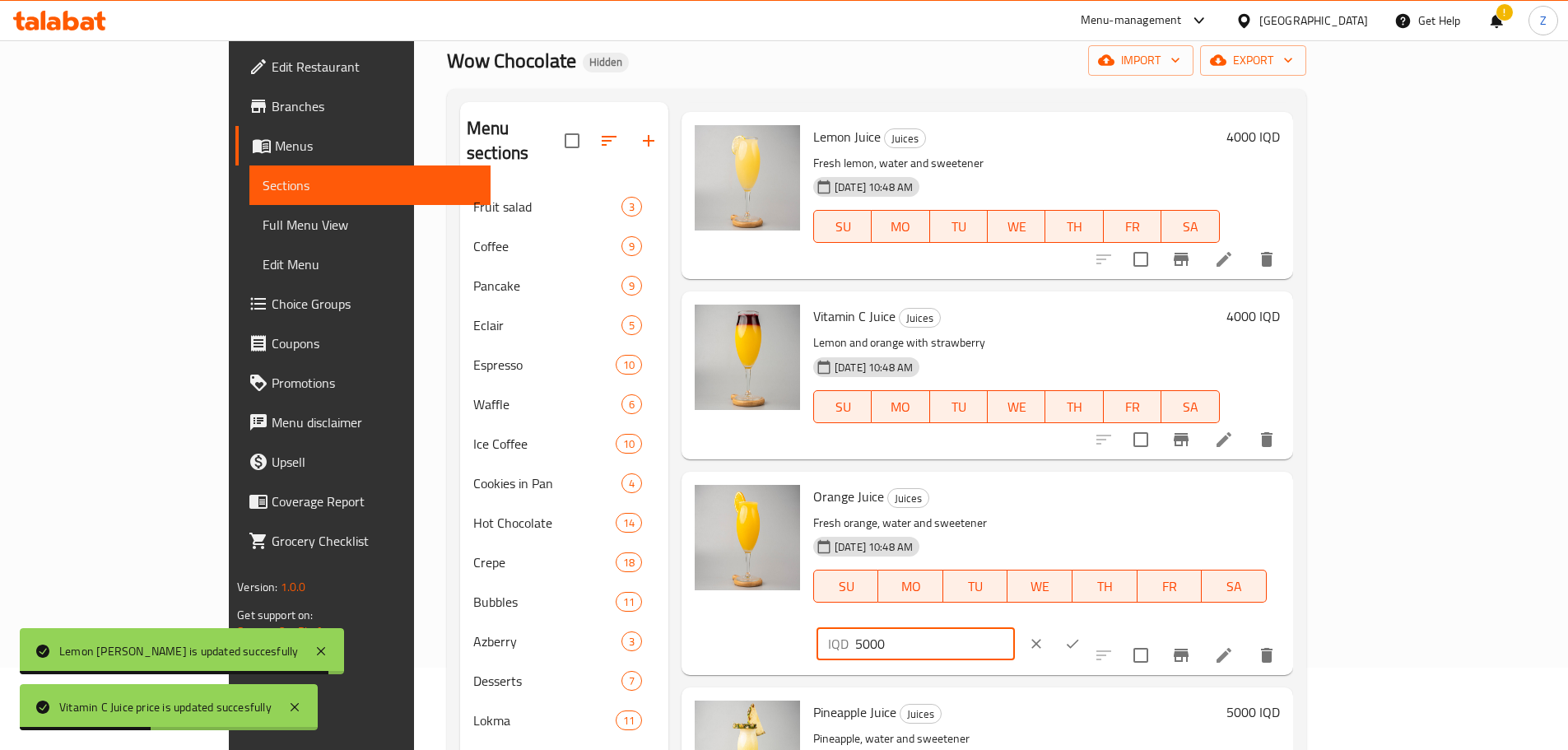
click at [1015, 627] on input "5000" at bounding box center [935, 643] width 160 height 33
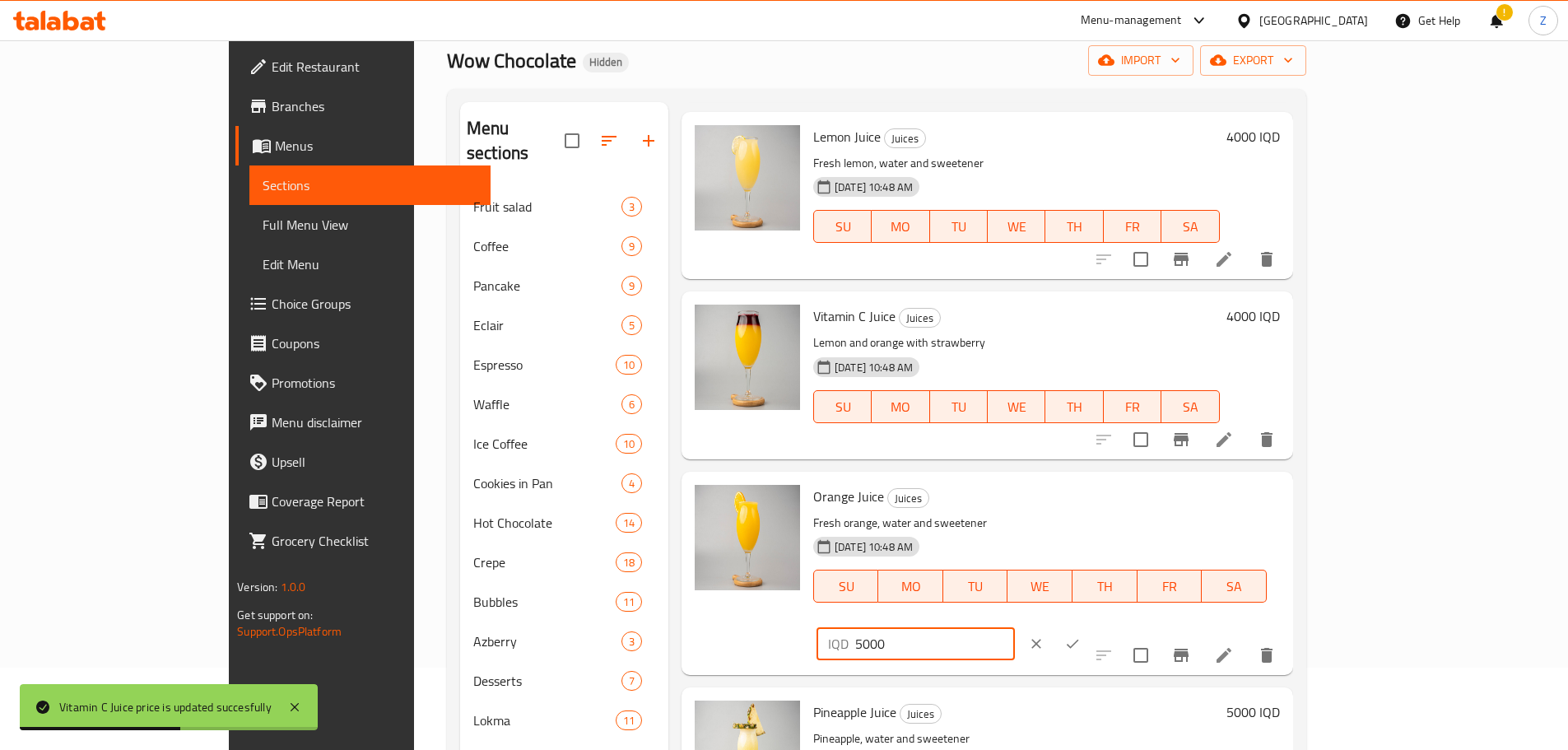
drag, startPoint x: 1276, startPoint y: 469, endPoint x: 1267, endPoint y: 469, distance: 9.0
click at [1015, 627] on div "IQD 5000 ​" at bounding box center [915, 643] width 198 height 33
click at [1015, 627] on input "5000" at bounding box center [935, 643] width 160 height 33
type input "4000"
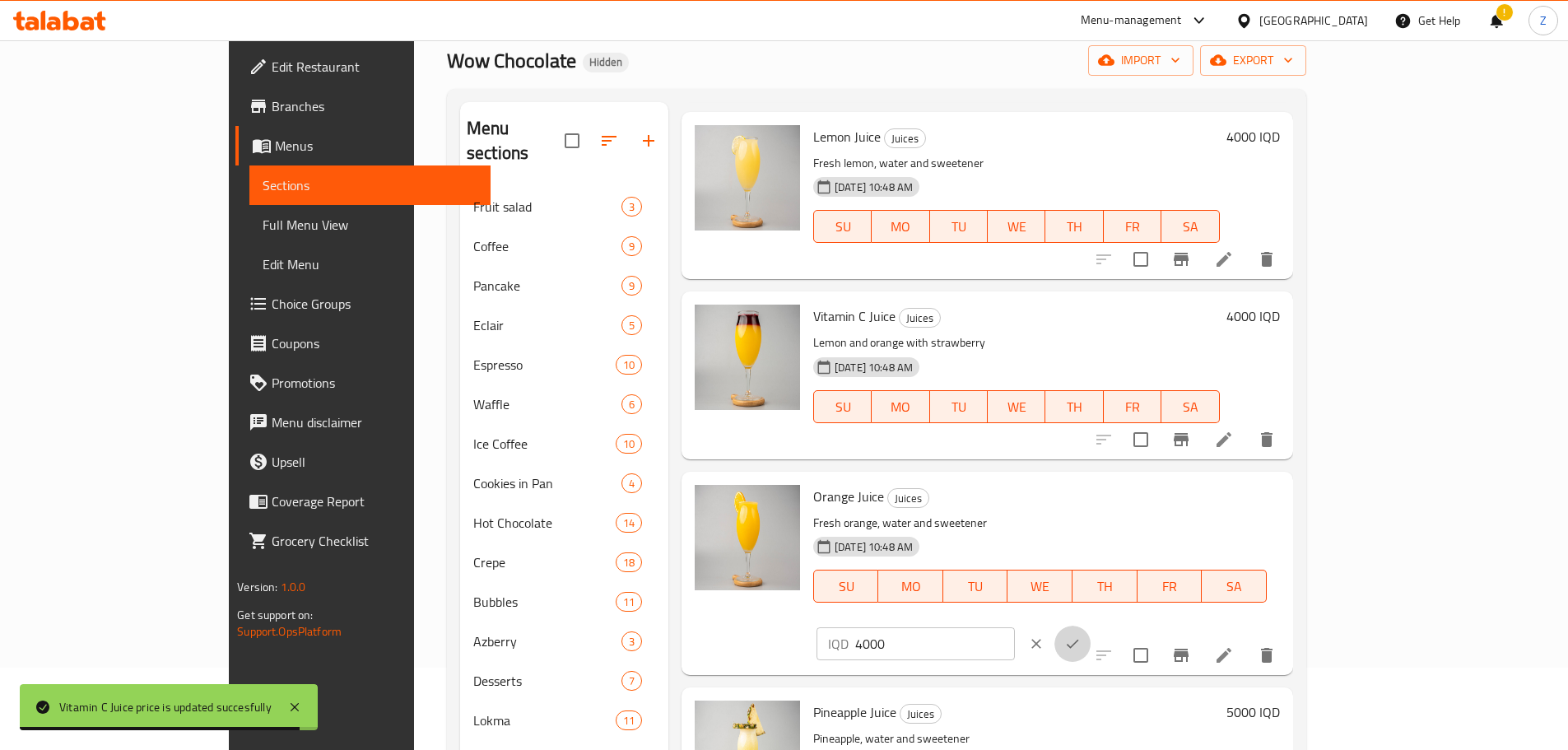
click at [1080, 635] on icon "ok" at bounding box center [1072, 643] width 17 height 17
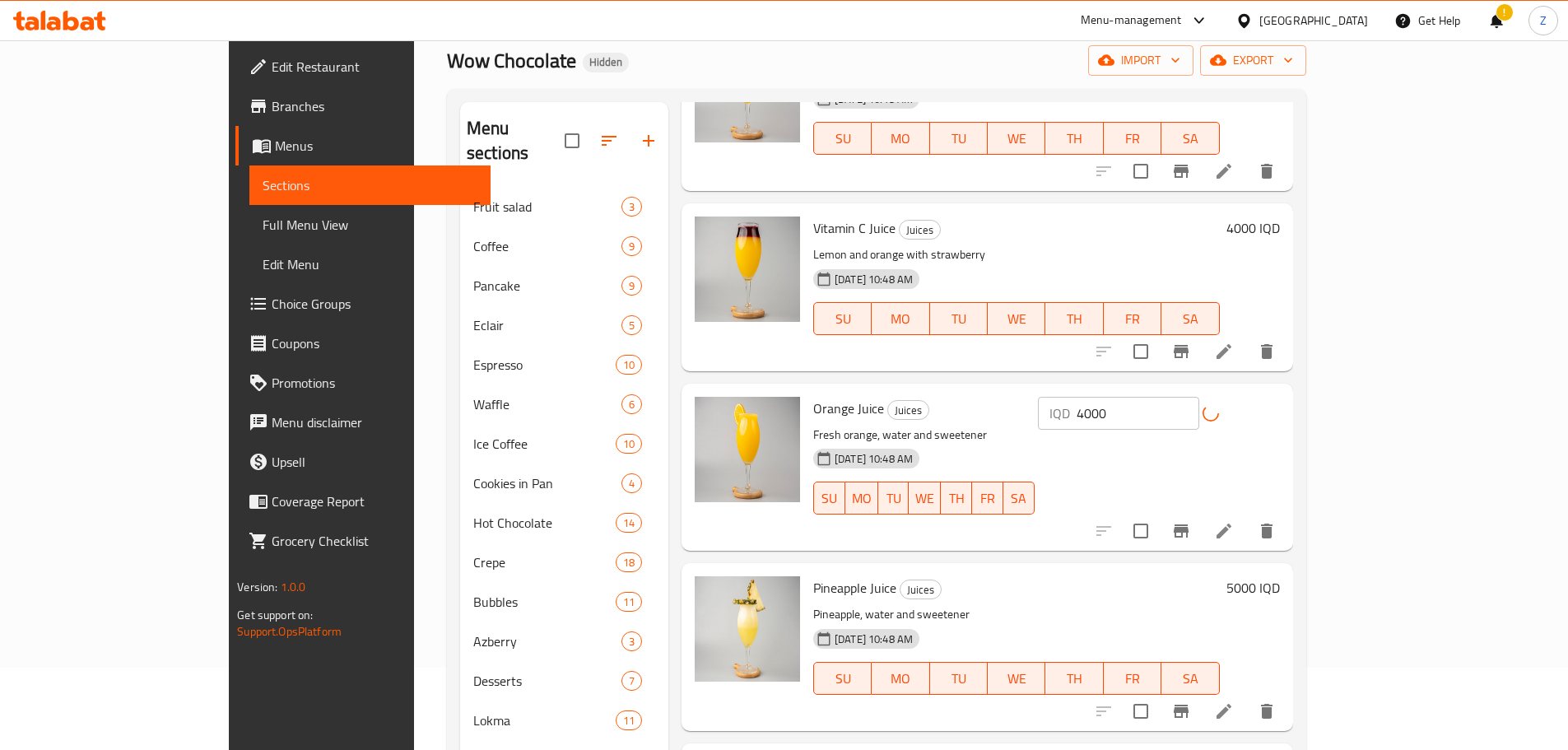
scroll to position [2302, 0]
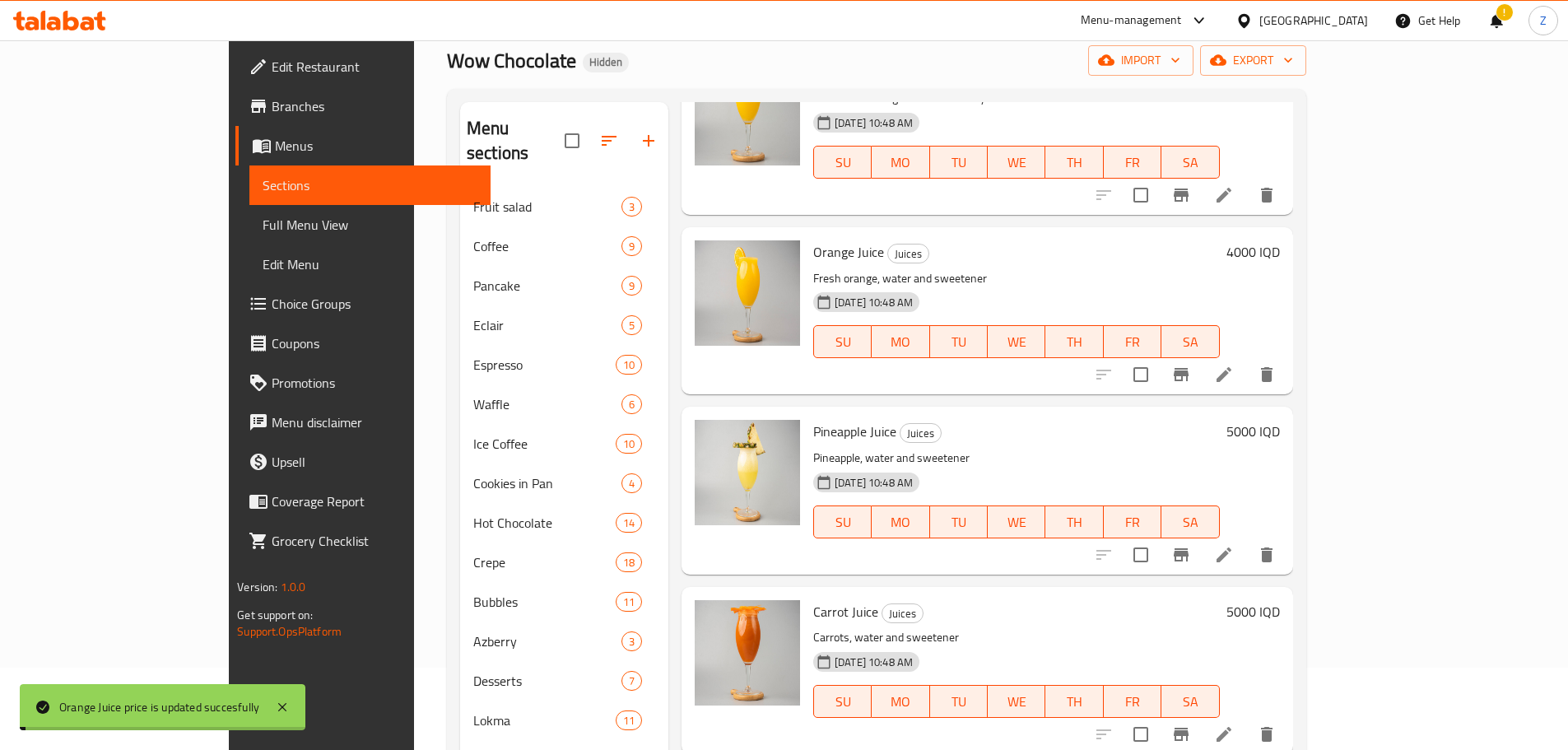
click at [1279, 420] on h6 "5000 IQD" at bounding box center [1253, 431] width 53 height 23
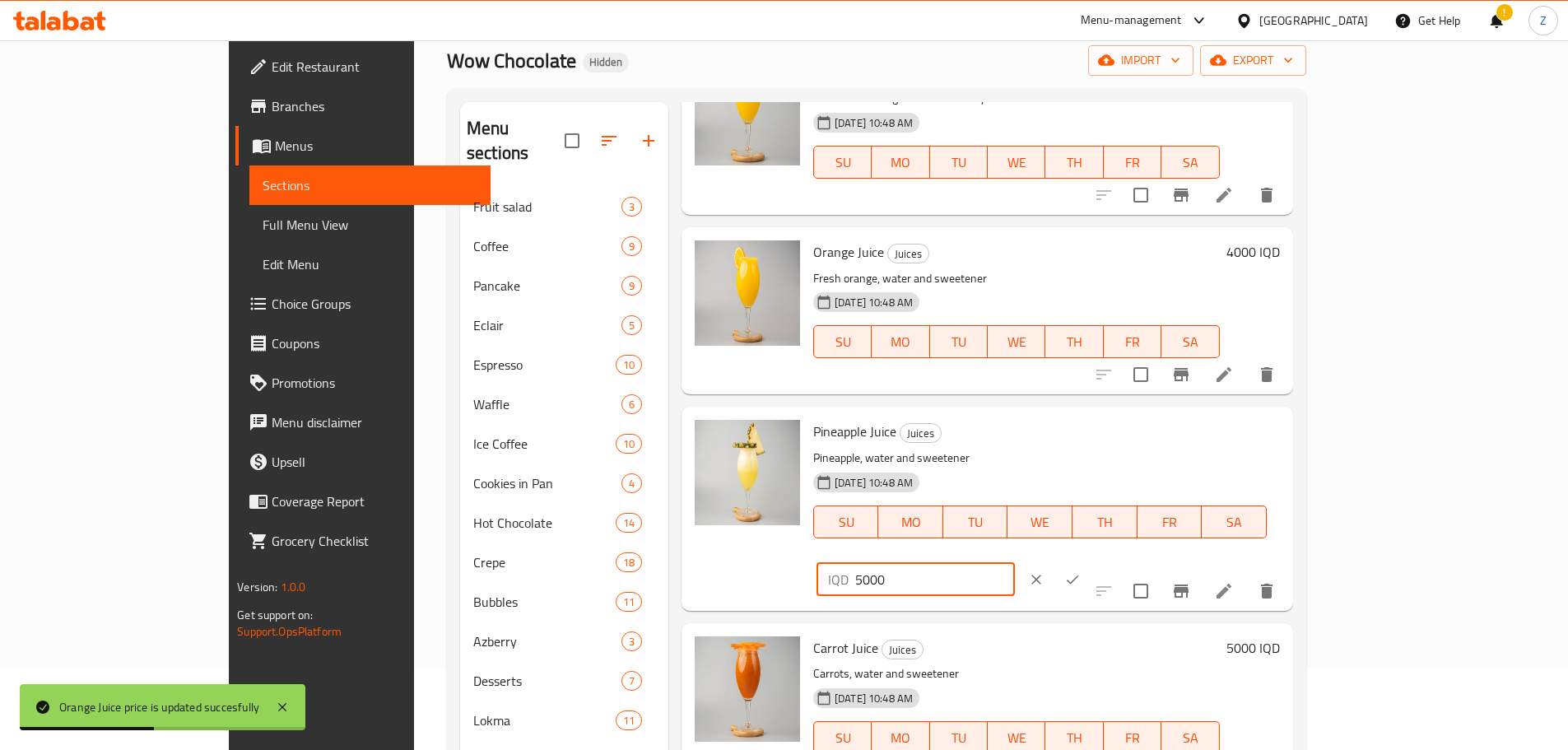
click at [1015, 563] on input "5000" at bounding box center [935, 579] width 160 height 33
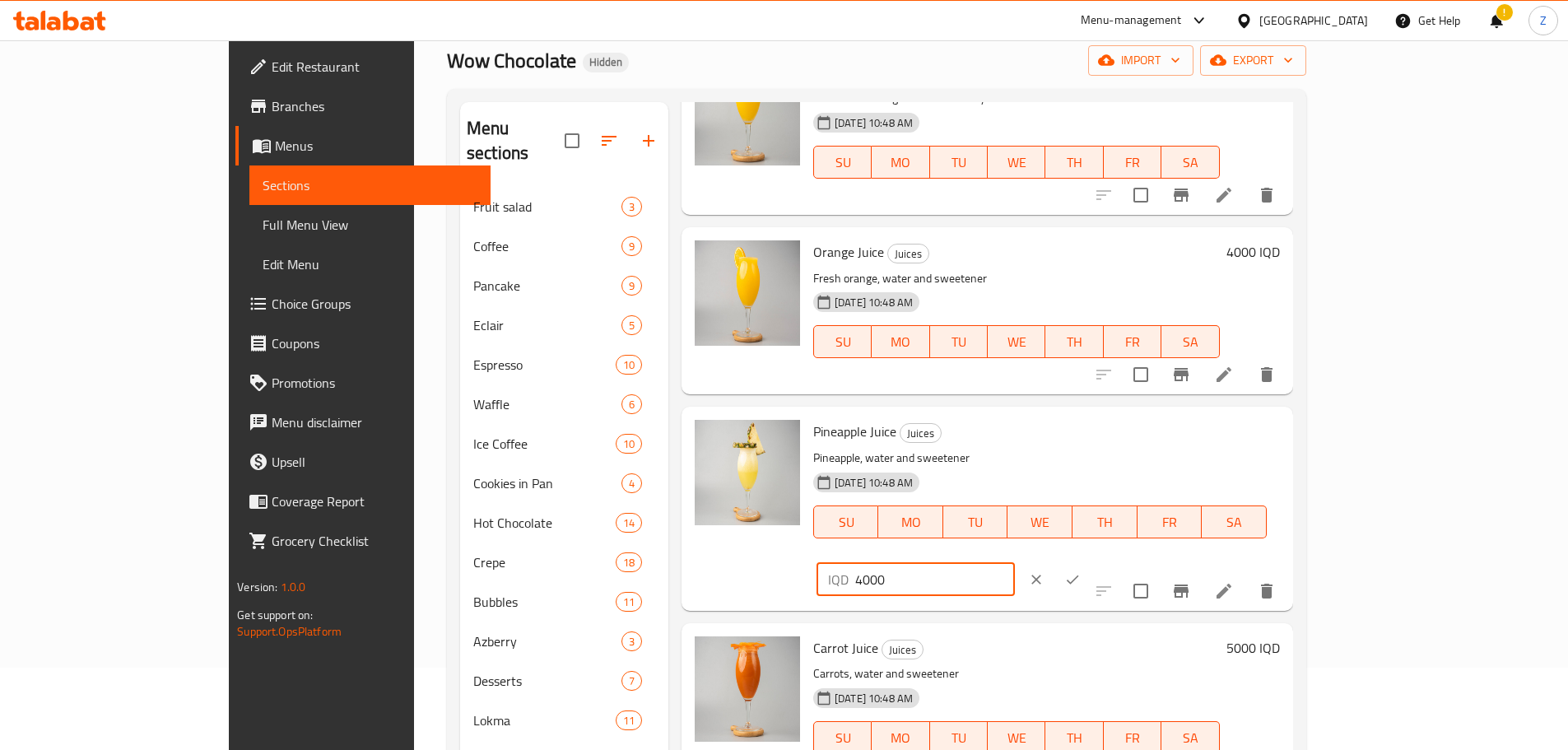
type input "4000"
drag, startPoint x: 1476, startPoint y: 411, endPoint x: 1471, endPoint y: 443, distance: 32.4
click at [1090, 561] on button "ok" at bounding box center [1073, 579] width 37 height 37
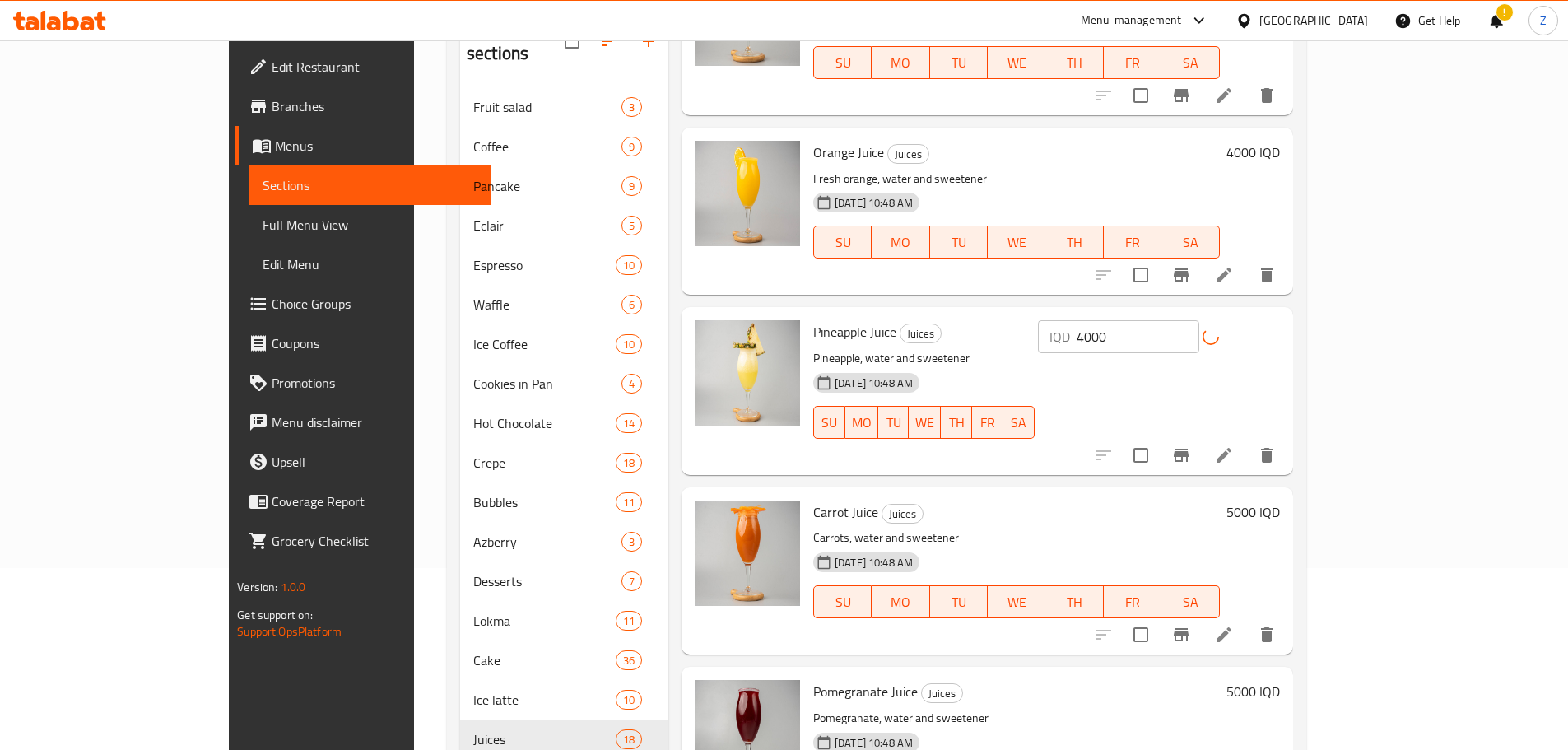
scroll to position [329, 0]
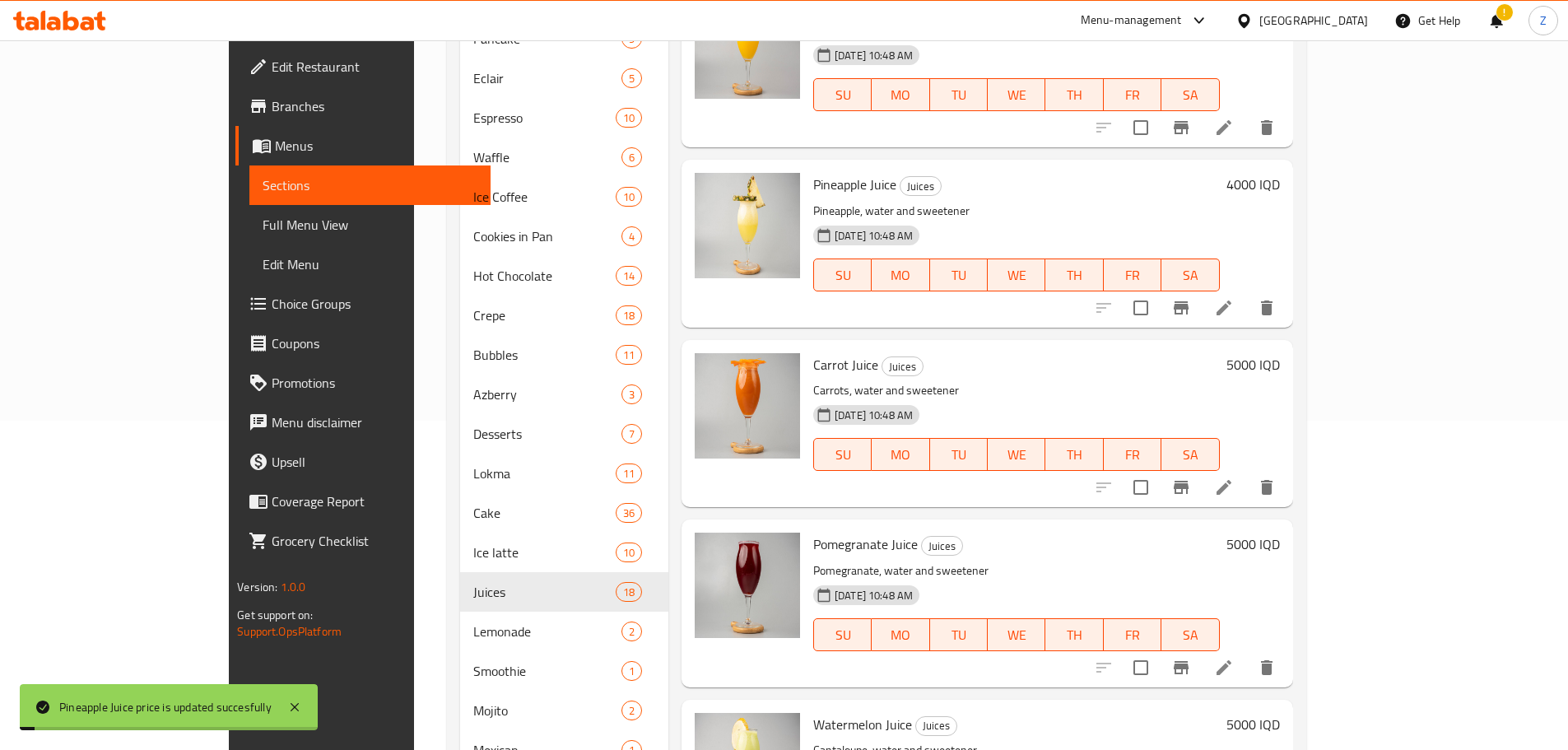
click at [1279, 353] on h6 "5000 IQD" at bounding box center [1253, 365] width 53 height 23
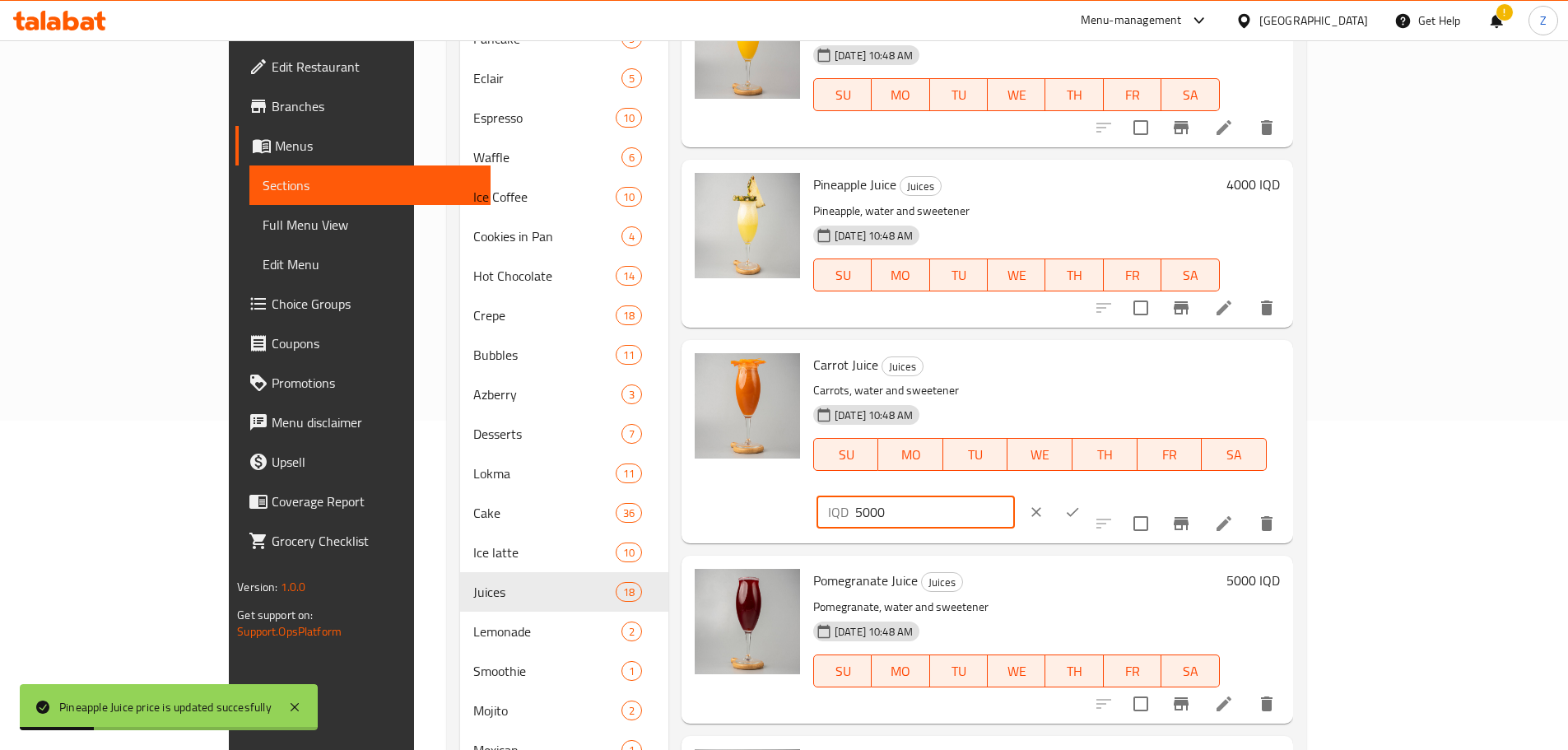
drag, startPoint x: 1280, startPoint y: 332, endPoint x: 1268, endPoint y: 337, distance: 13.0
click at [1015, 495] on div "IQD 5000 ​" at bounding box center [915, 512] width 198 height 33
type input "4000"
click at [1090, 494] on button "ok" at bounding box center [1073, 512] width 37 height 37
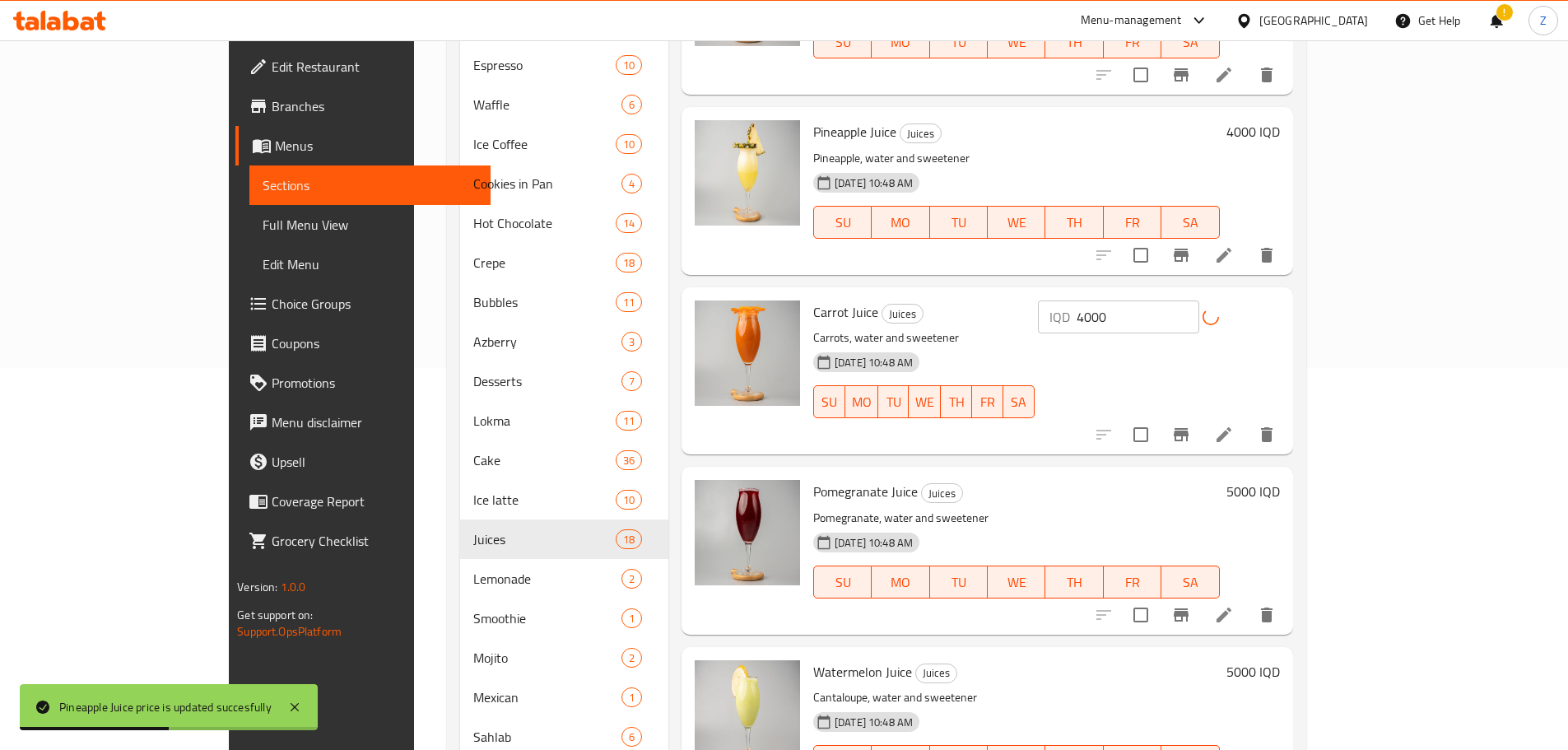
scroll to position [411, 0]
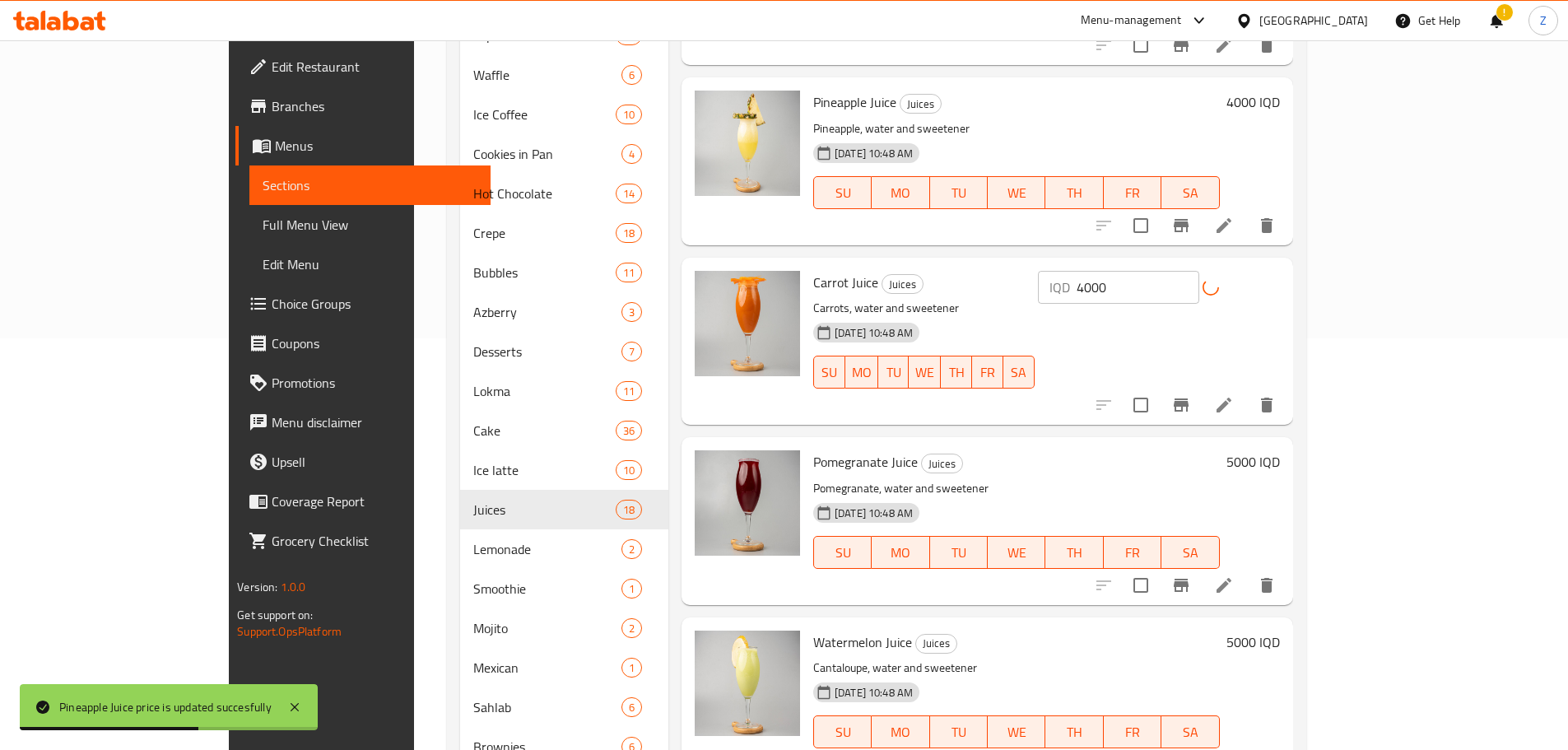
click at [1279, 450] on h6 "5000 IQD" at bounding box center [1253, 462] width 53 height 23
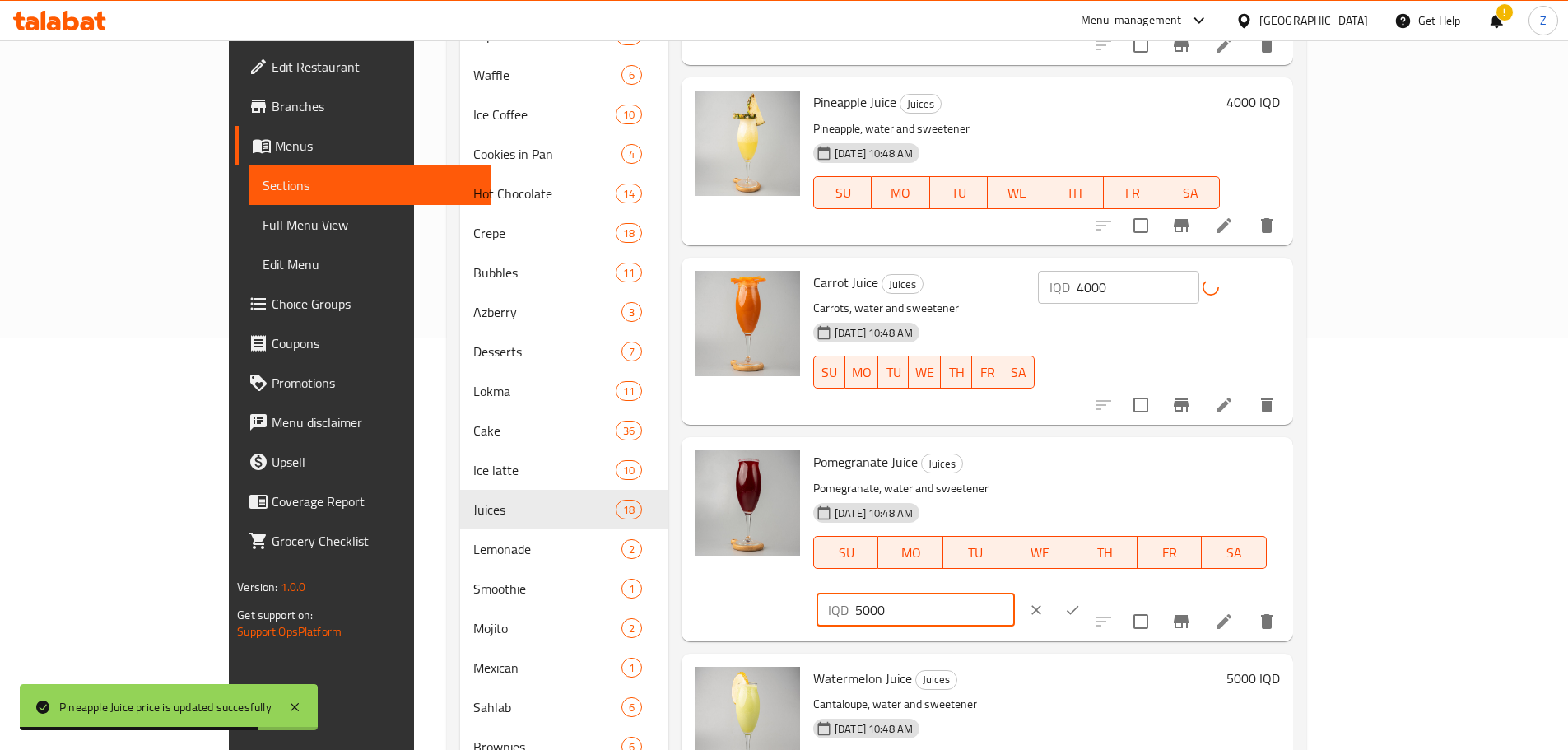
drag, startPoint x: 1277, startPoint y: 435, endPoint x: 1264, endPoint y: 428, distance: 14.8
click at [1015, 594] on div "IQD 5000 ​" at bounding box center [915, 610] width 198 height 33
type input "4000"
click at [1079, 605] on icon "ok" at bounding box center [1072, 609] width 12 height 9
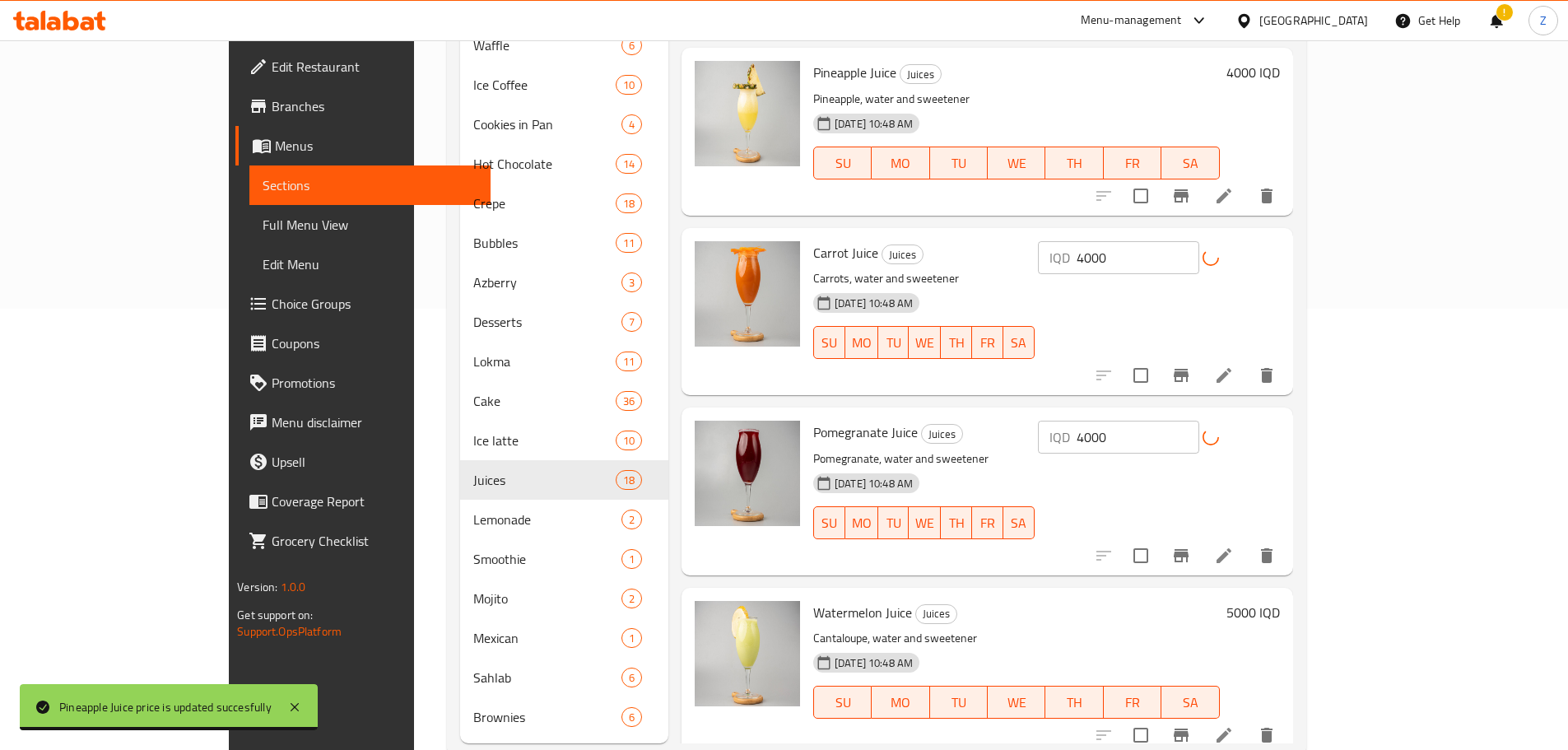
scroll to position [456, 0]
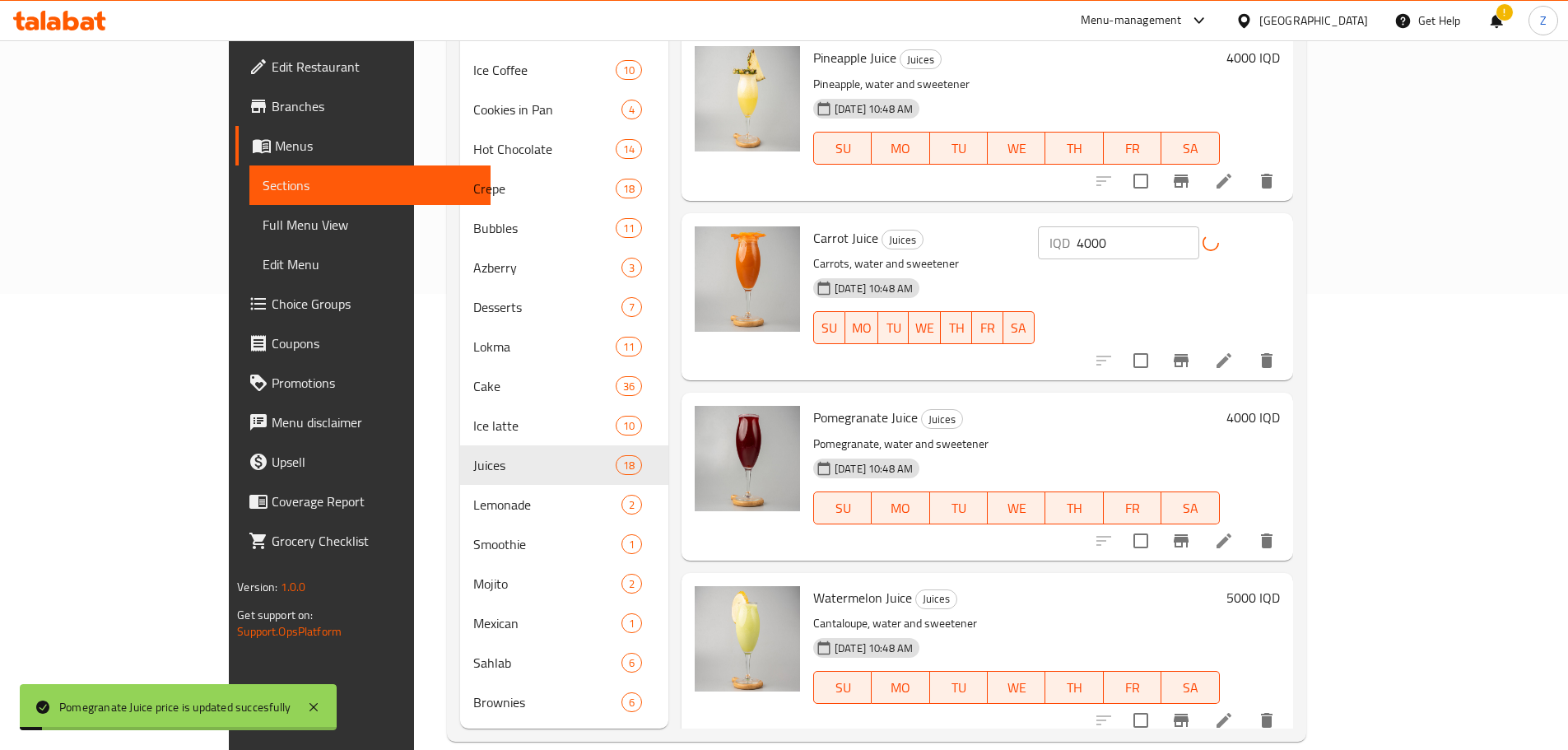
click at [1279, 586] on h6 "5000 IQD" at bounding box center [1253, 598] width 53 height 23
drag, startPoint x: 1278, startPoint y: 562, endPoint x: 1261, endPoint y: 564, distance: 17.1
click at [1015, 728] on div "IQD 5000 ​" at bounding box center [915, 745] width 198 height 33
type input "4000"
click at [1080, 737] on icon "ok" at bounding box center [1072, 745] width 17 height 17
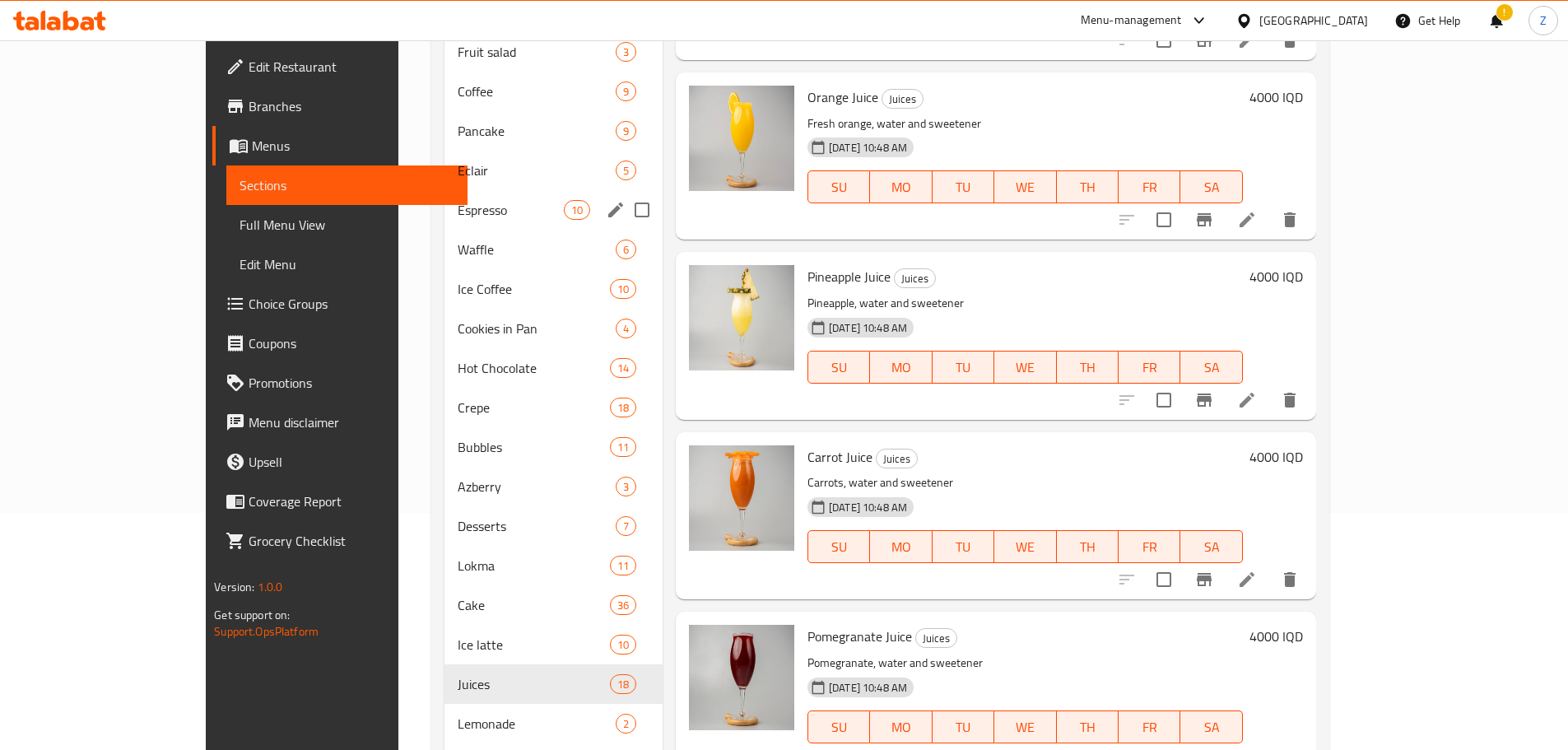
scroll to position [209, 0]
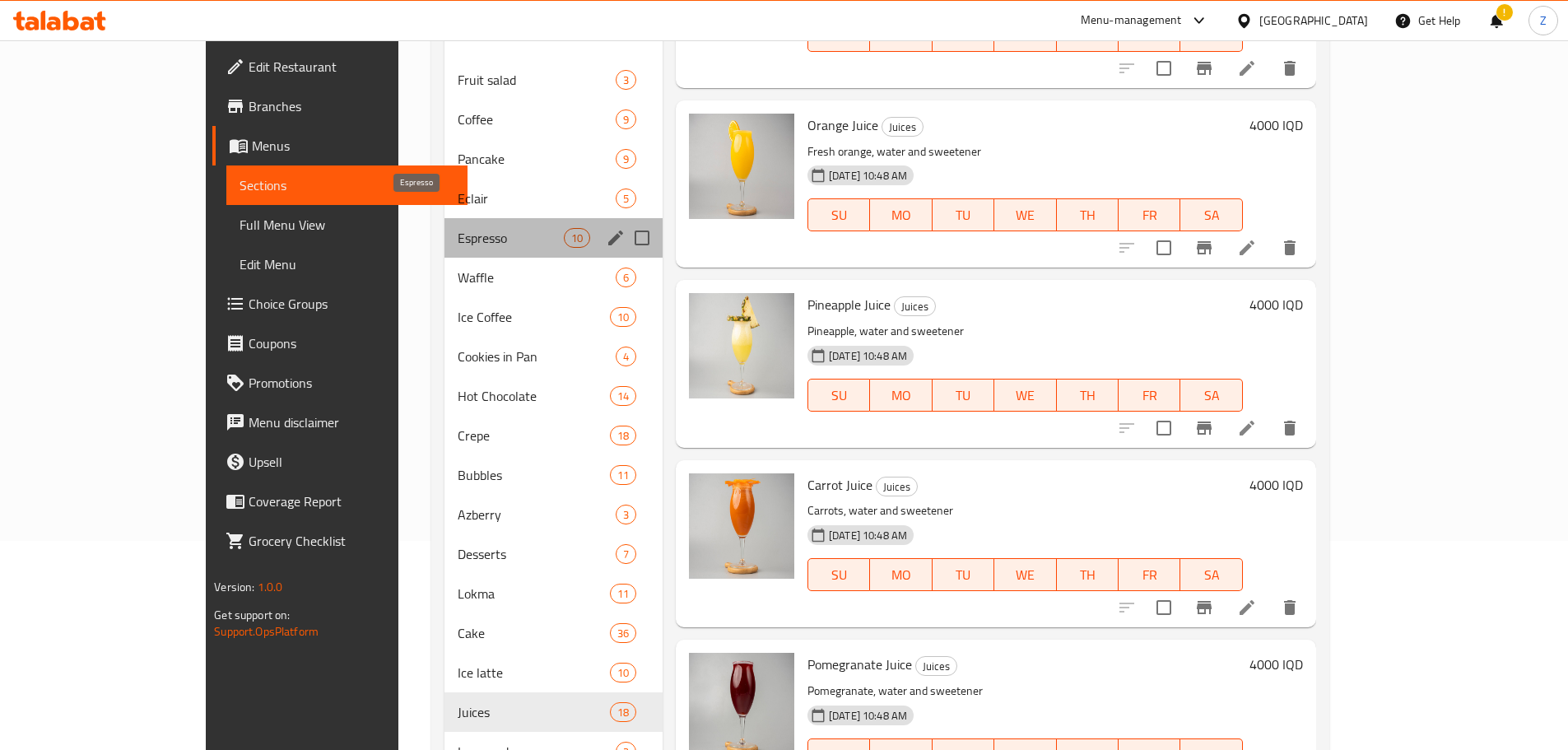
click at [458, 228] on span "Espresso" at bounding box center [510, 238] width 106 height 20
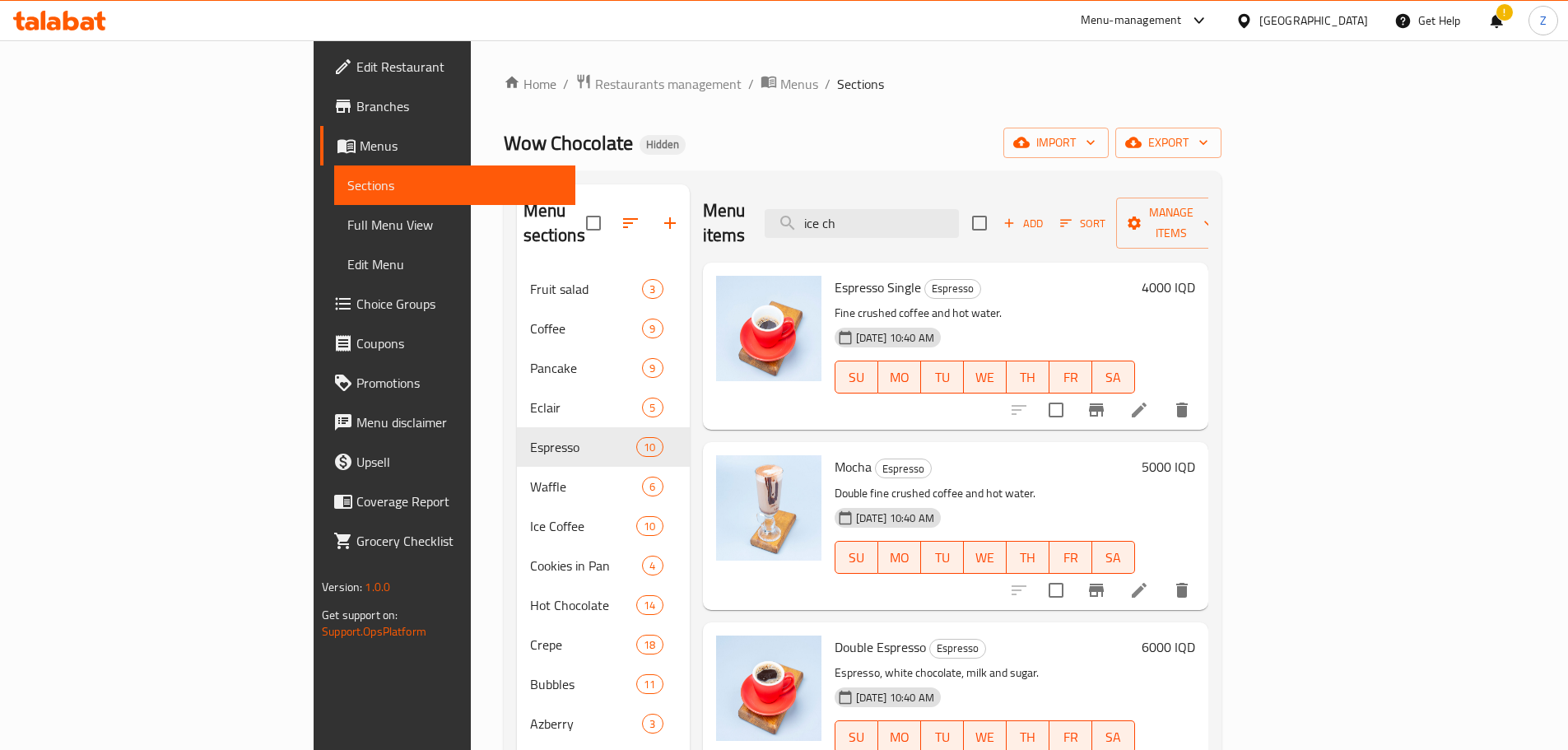
click at [1195, 276] on h6 "4000 IQD" at bounding box center [1168, 287] width 53 height 23
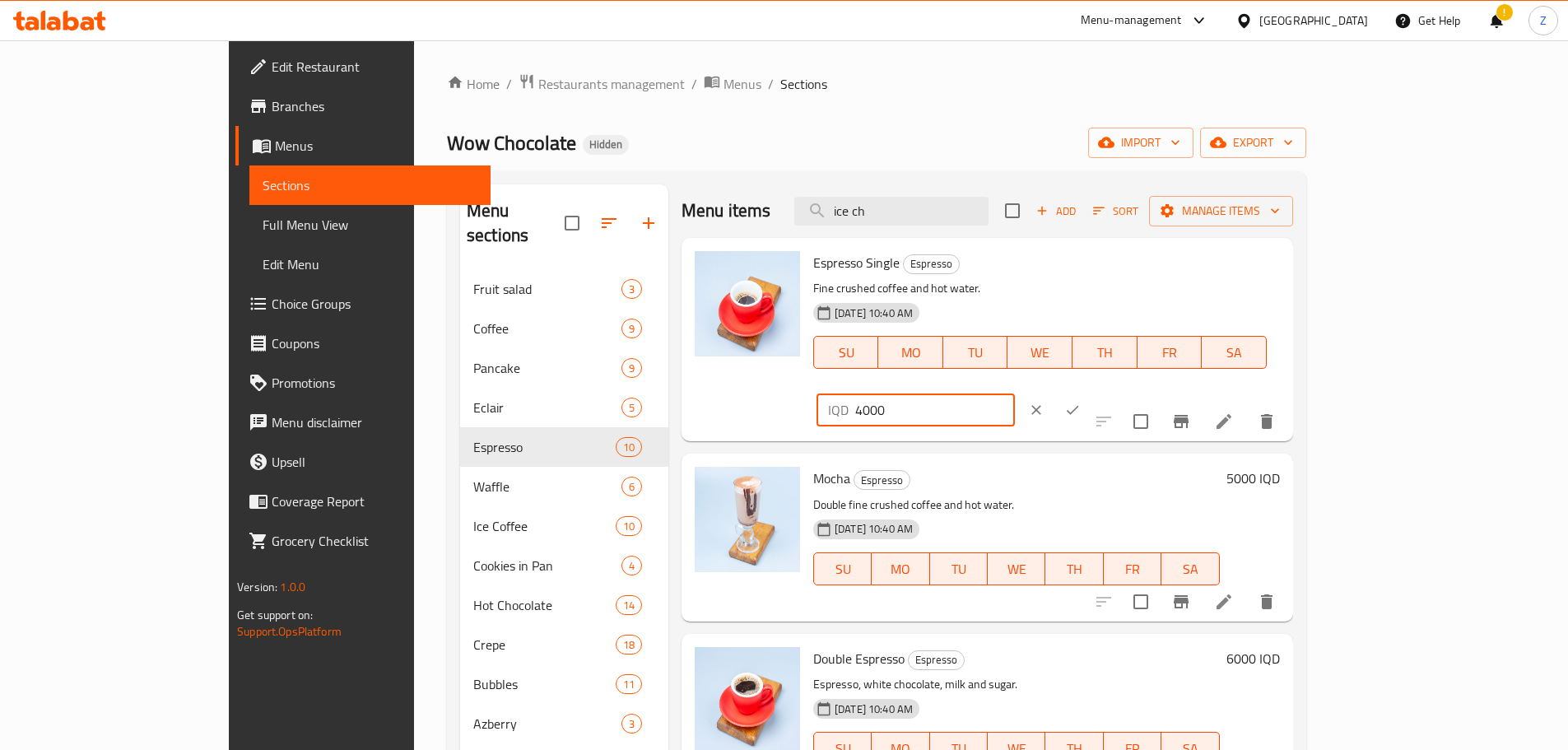
drag, startPoint x: 1279, startPoint y: 270, endPoint x: 1268, endPoint y: 269, distance: 11.0
click at [1015, 394] on div "IQD 4000 ​" at bounding box center [915, 410] width 198 height 33
type input "3000"
click at [1080, 401] on icon "ok" at bounding box center [1072, 410] width 17 height 17
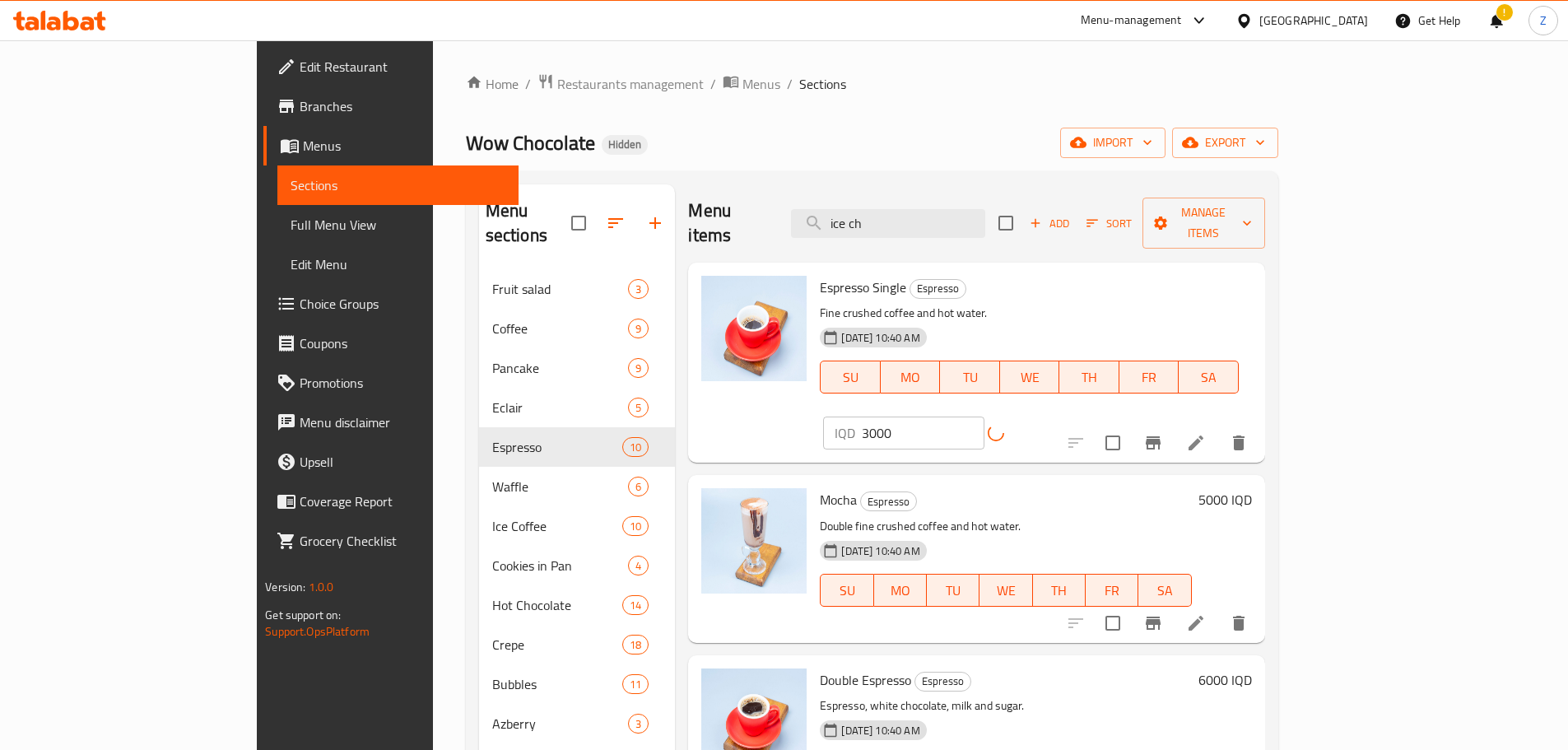
click at [1252, 488] on h6 "5000 IQD" at bounding box center [1225, 499] width 53 height 23
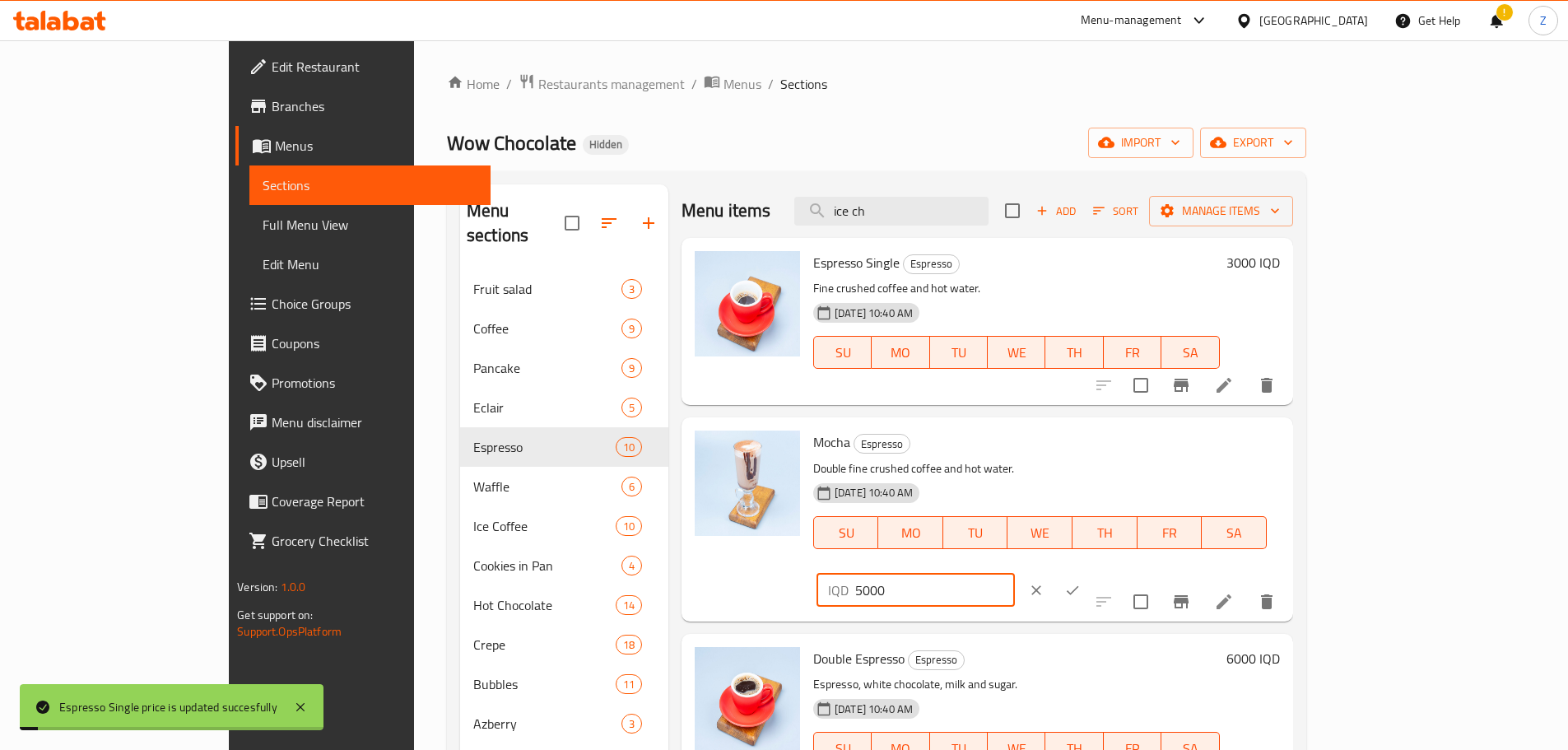
click at [1015, 574] on input "5000" at bounding box center [935, 590] width 160 height 33
type input "4000"
click at [1090, 572] on button "ok" at bounding box center [1073, 590] width 37 height 37
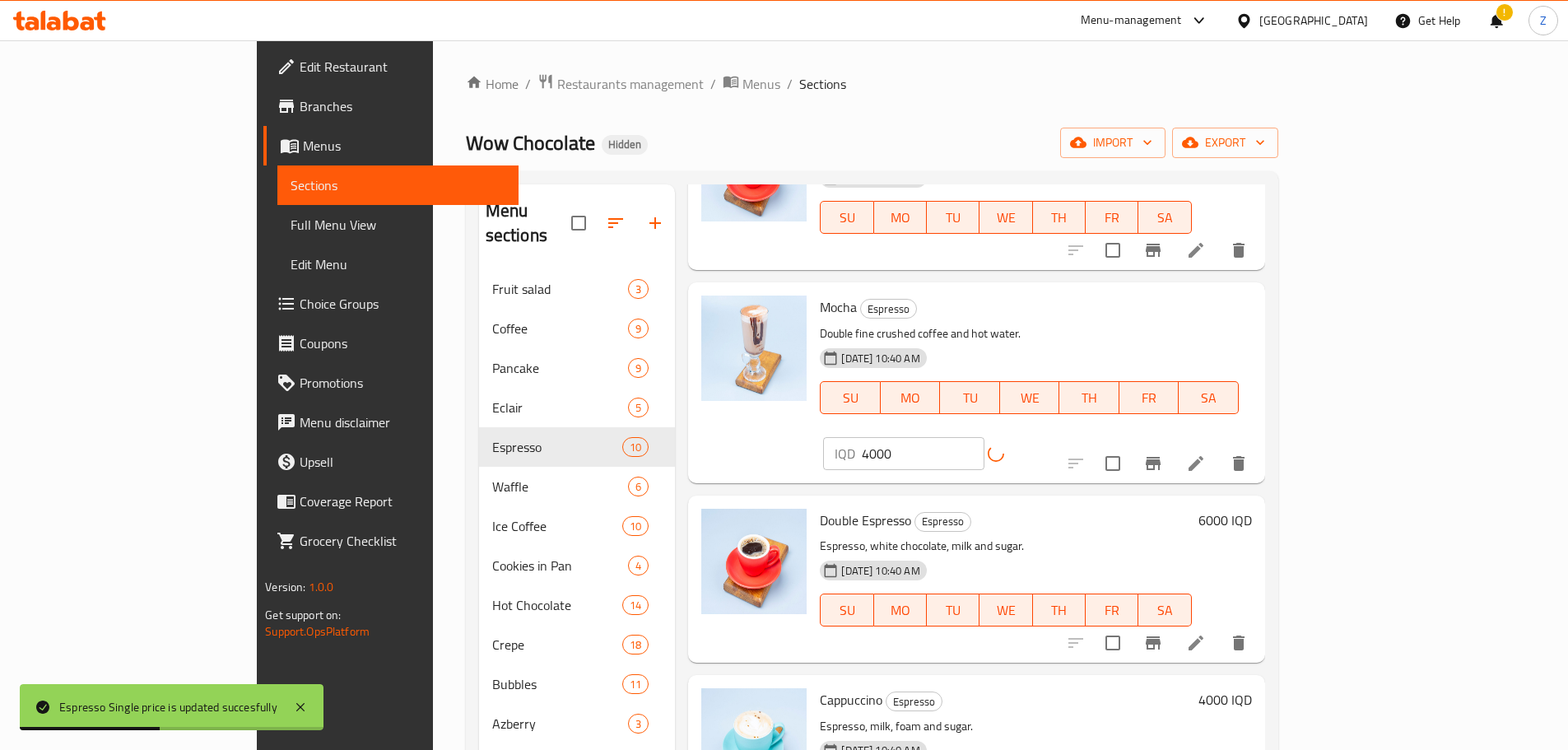
scroll to position [165, 0]
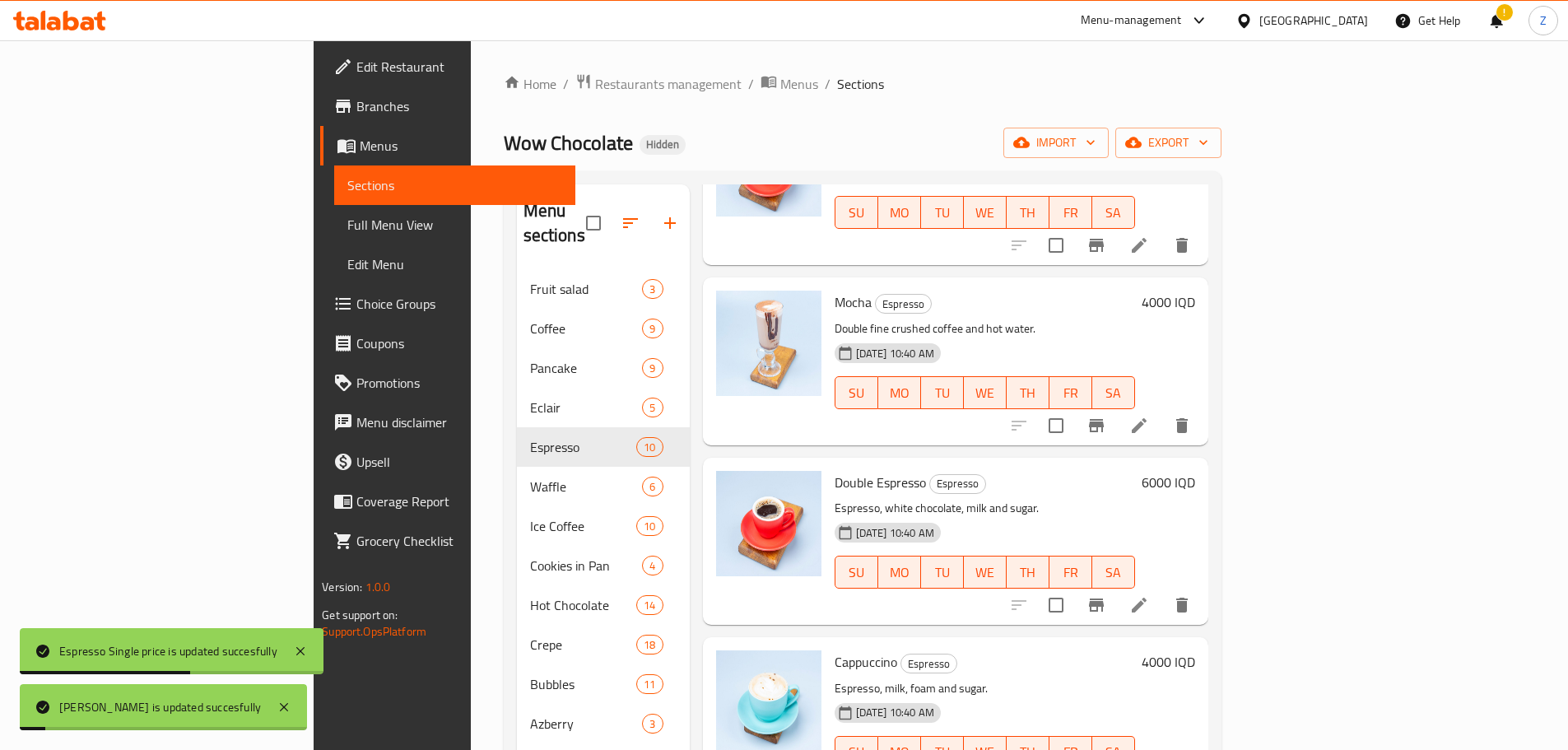
click at [1195, 471] on h6 "6000 IQD" at bounding box center [1168, 483] width 53 height 23
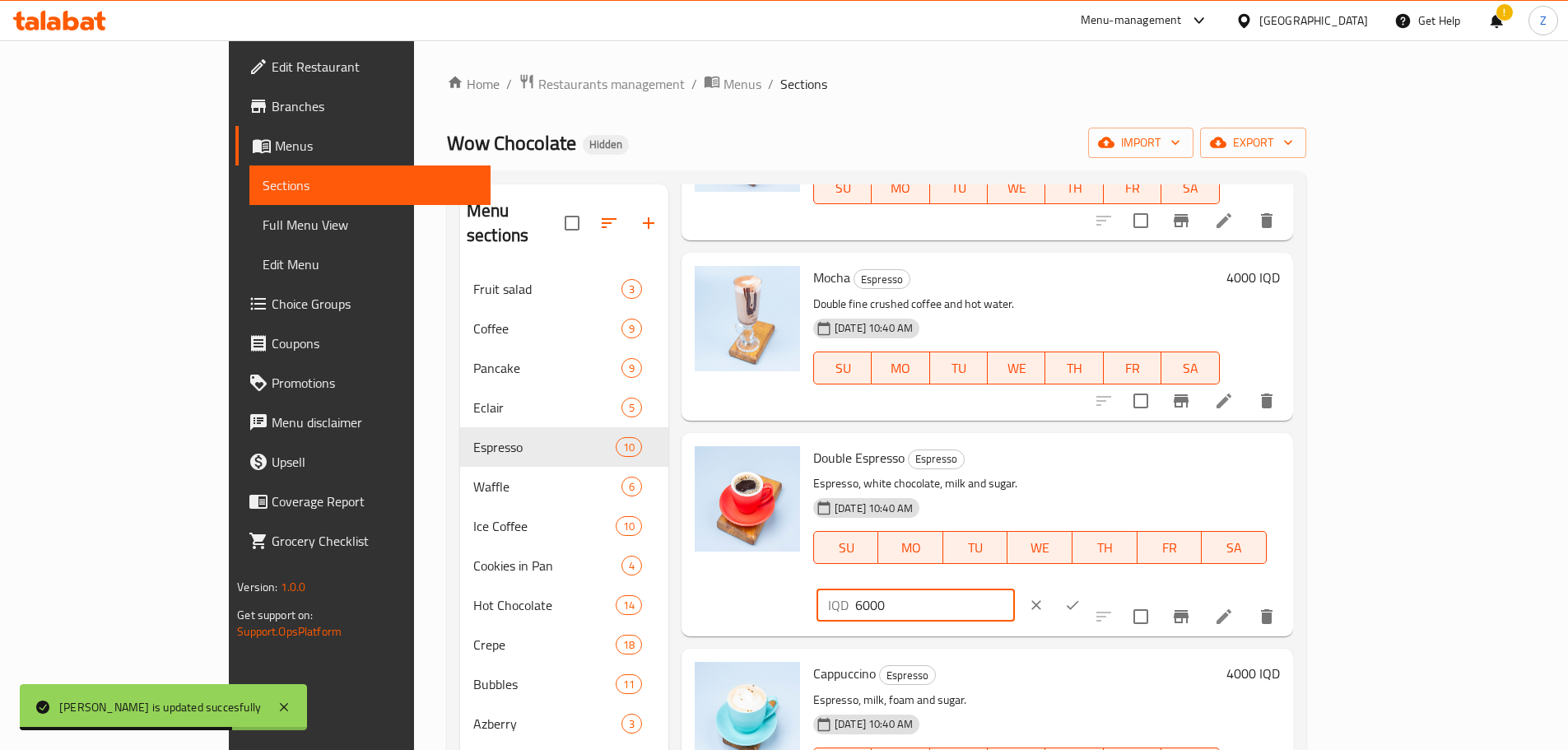
drag, startPoint x: 1277, startPoint y: 460, endPoint x: 1265, endPoint y: 461, distance: 12.0
click at [1015, 589] on div "IQD 6000 ​" at bounding box center [915, 605] width 198 height 33
type input "5000"
click at [1080, 597] on icon "ok" at bounding box center [1072, 605] width 17 height 17
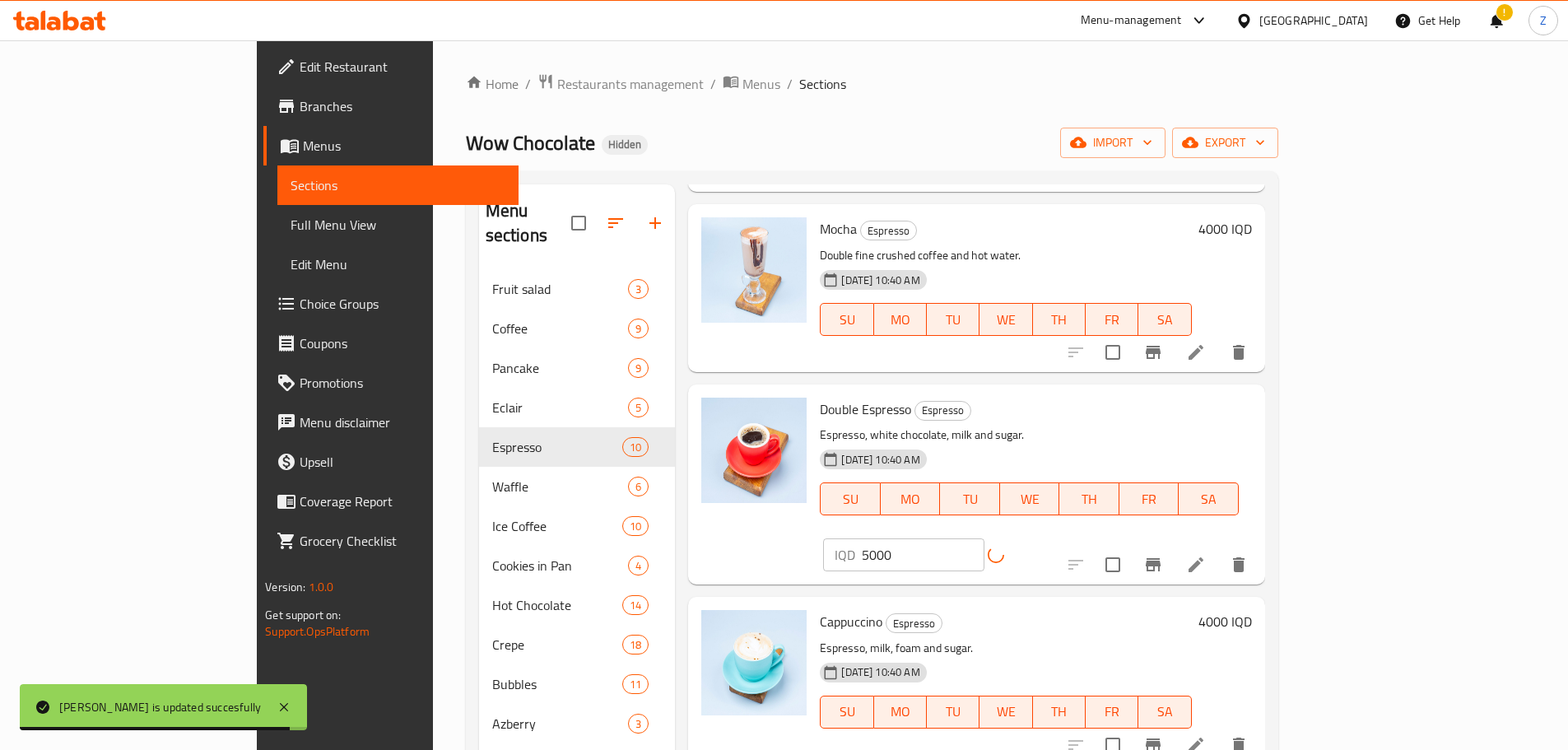
scroll to position [329, 0]
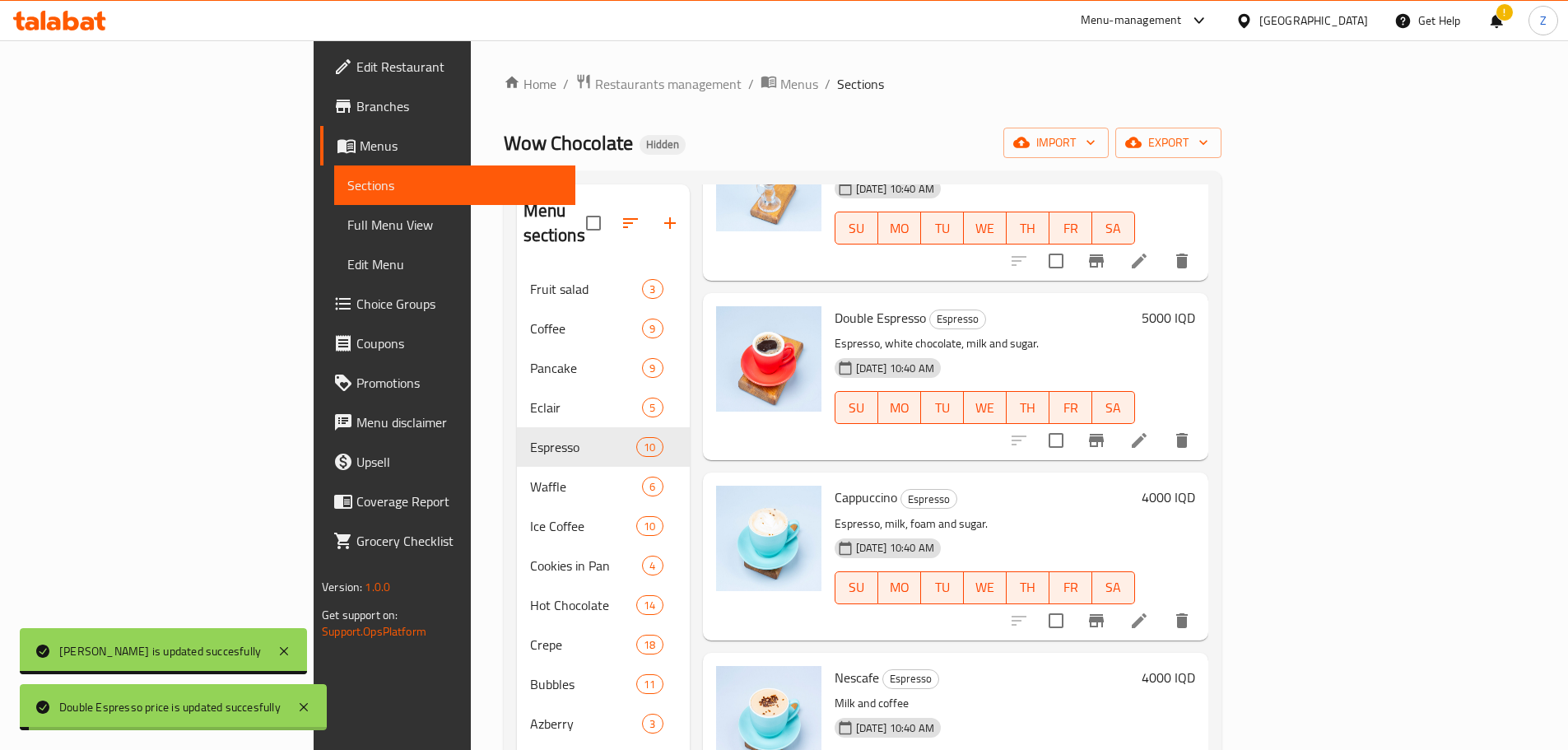
click at [1195, 485] on h6 "4000 IQD" at bounding box center [1168, 497] width 53 height 23
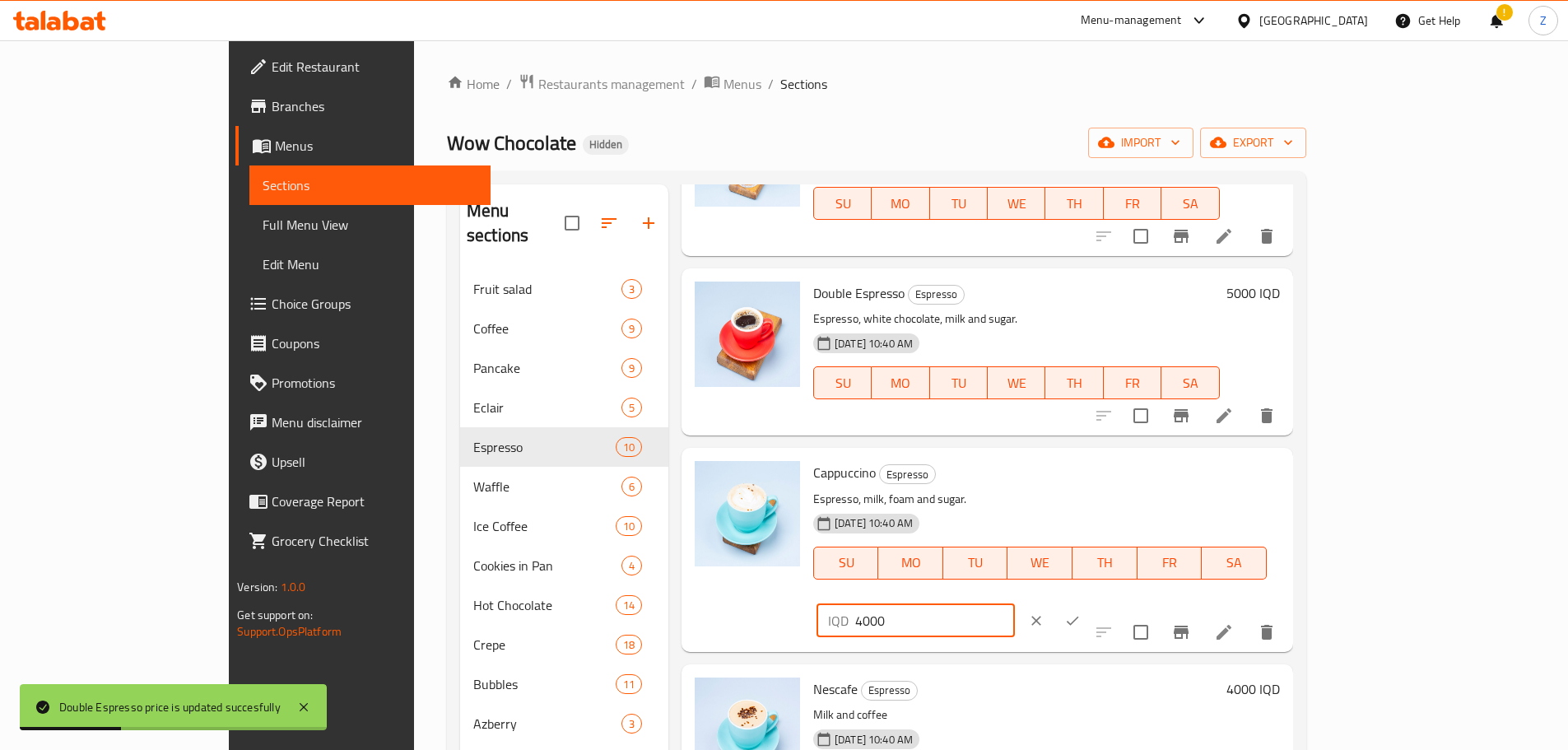
drag, startPoint x: 1280, startPoint y: 476, endPoint x: 1254, endPoint y: 474, distance: 26.1
click at [1015, 604] on div "IQD 4000 ​" at bounding box center [915, 621] width 198 height 33
type input "3000"
click at [1080, 613] on icon "ok" at bounding box center [1072, 621] width 17 height 17
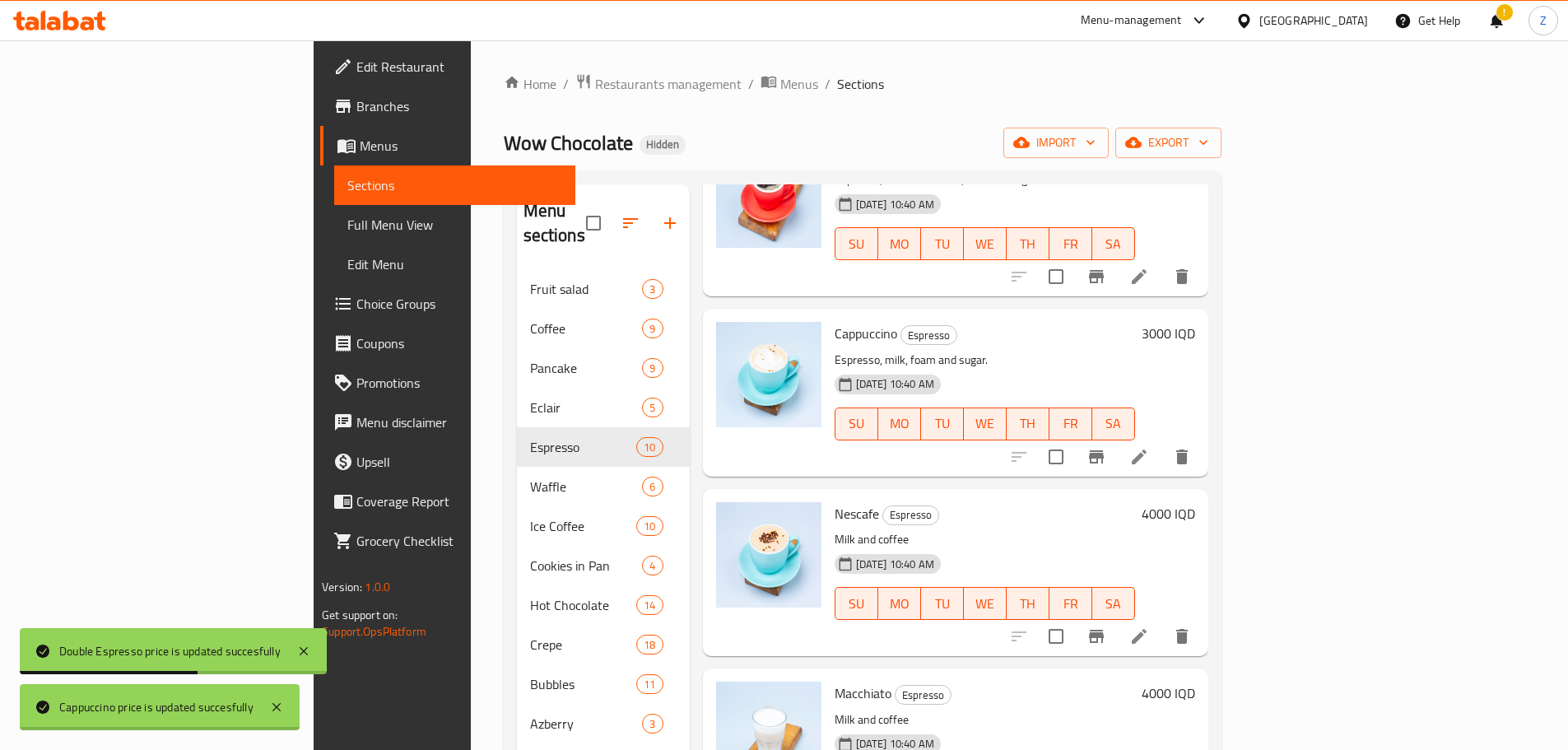
scroll to position [494, 0]
click at [1195, 501] on h6 "4000 IQD" at bounding box center [1168, 513] width 53 height 23
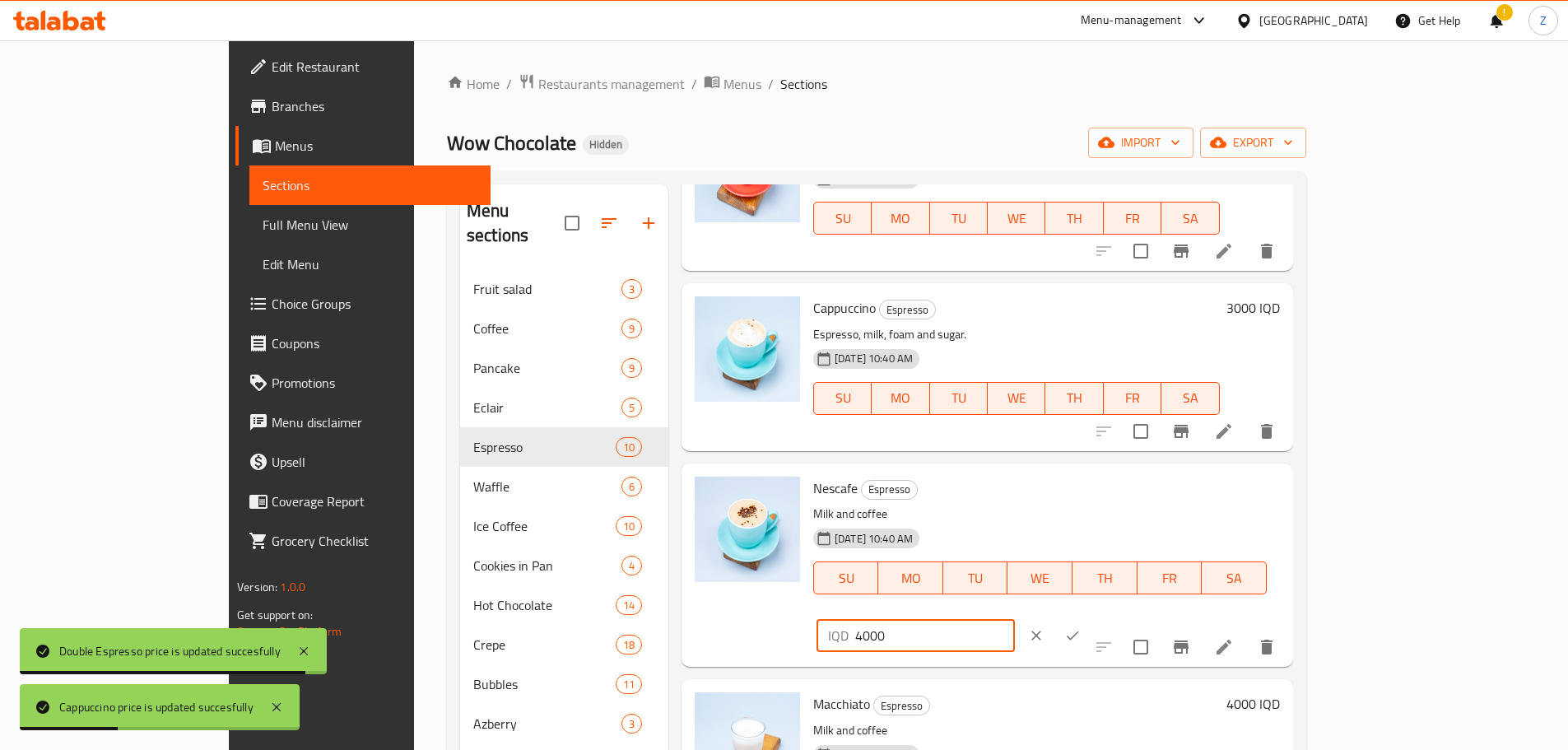
click at [1015, 619] on input "4000" at bounding box center [935, 636] width 160 height 33
type input "3000"
click at [1080, 627] on icon "ok" at bounding box center [1072, 635] width 17 height 17
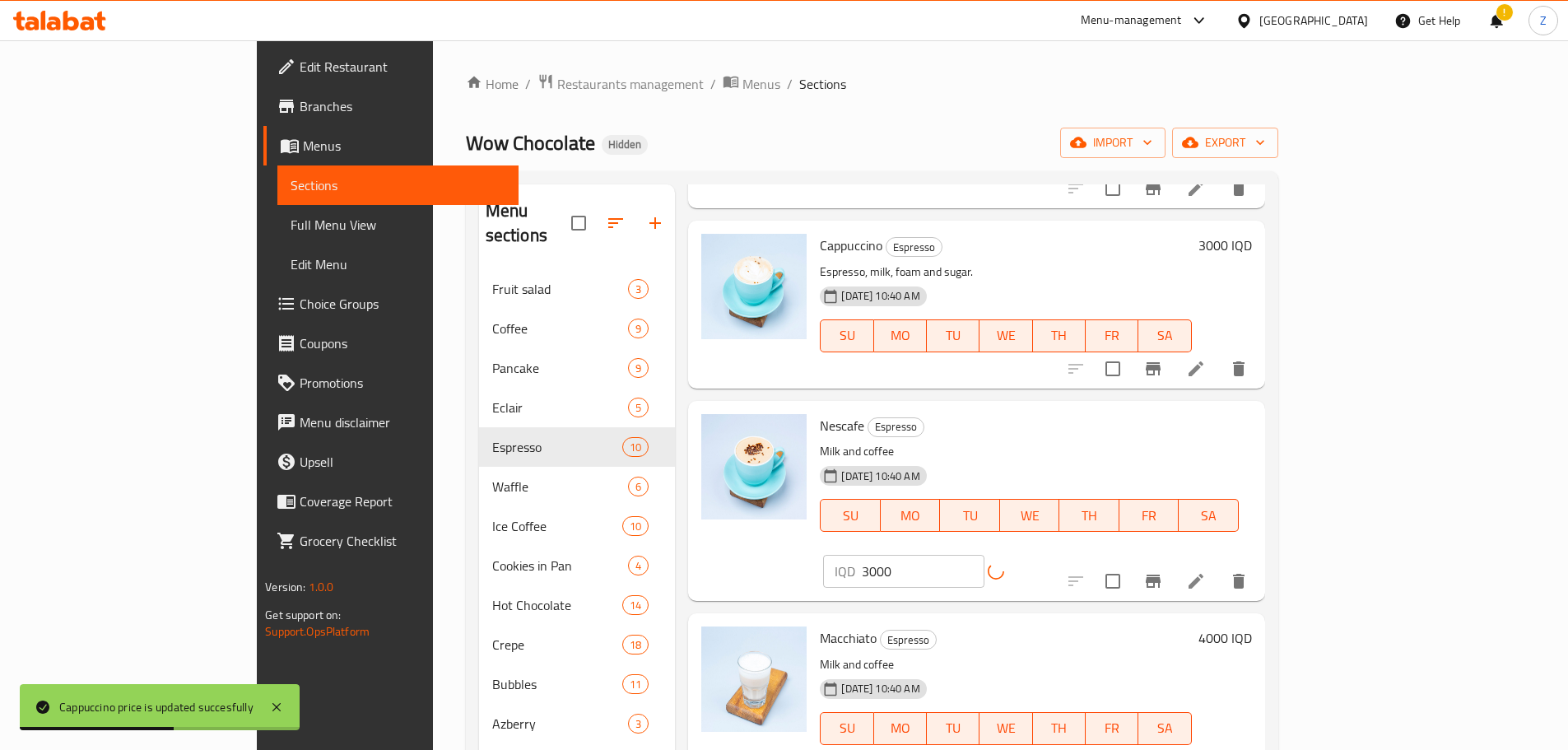
scroll to position [658, 0]
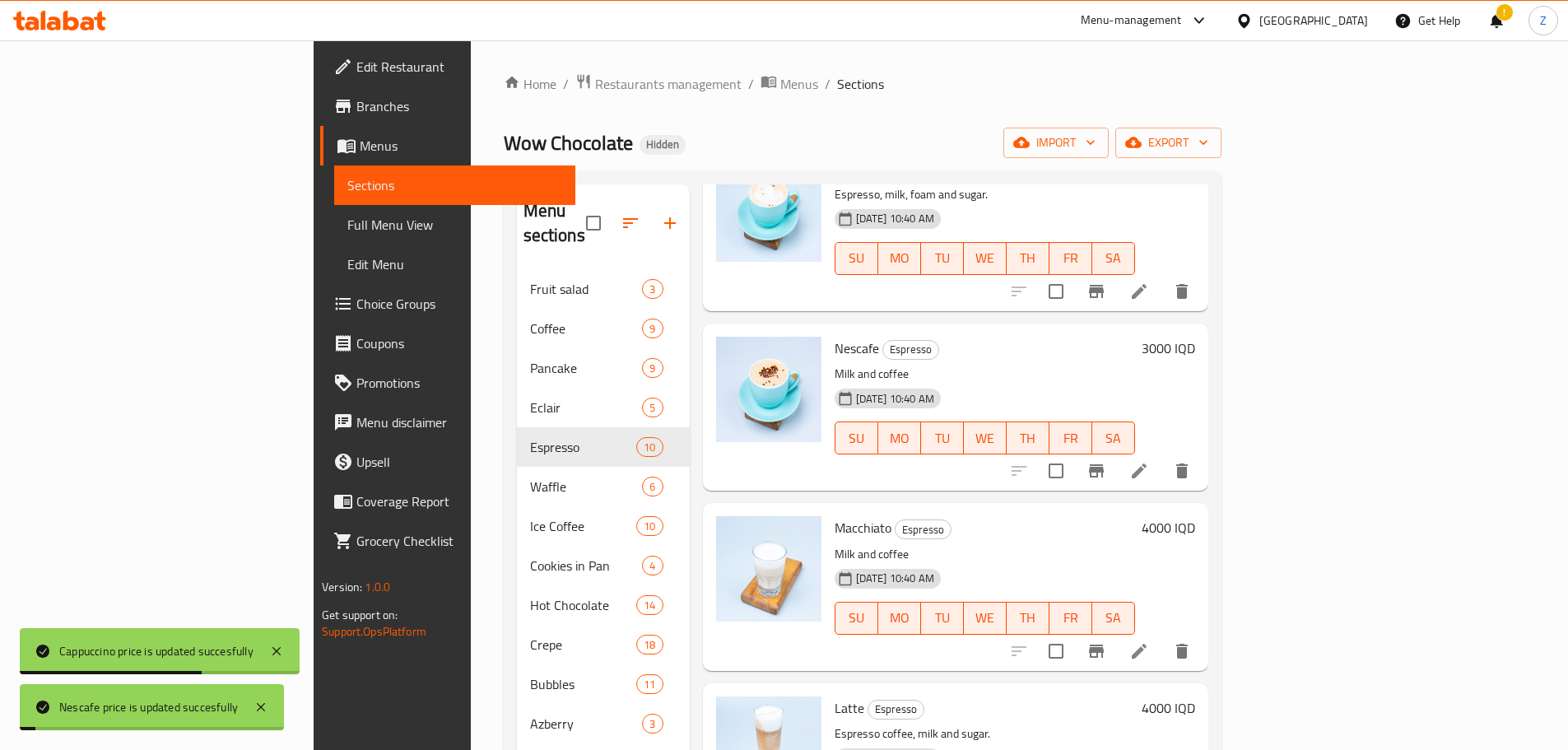
click at [1195, 516] on h6 "4000 IQD" at bounding box center [1168, 528] width 53 height 23
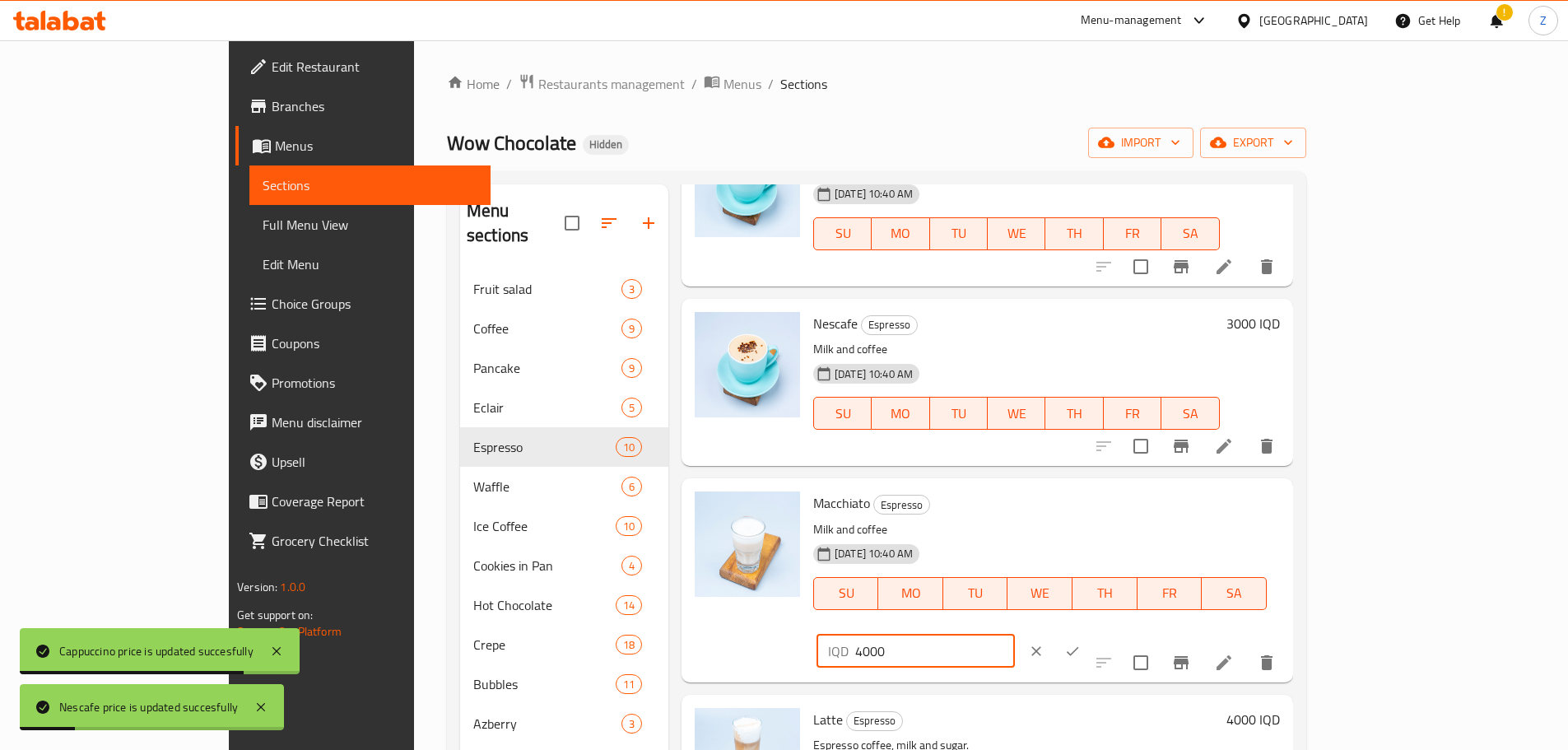
drag, startPoint x: 1272, startPoint y: 510, endPoint x: 1279, endPoint y: 514, distance: 8.1
click at [1015, 634] on input "4000" at bounding box center [935, 651] width 160 height 33
type input "3000"
click at [1080, 643] on icon "ok" at bounding box center [1072, 651] width 17 height 17
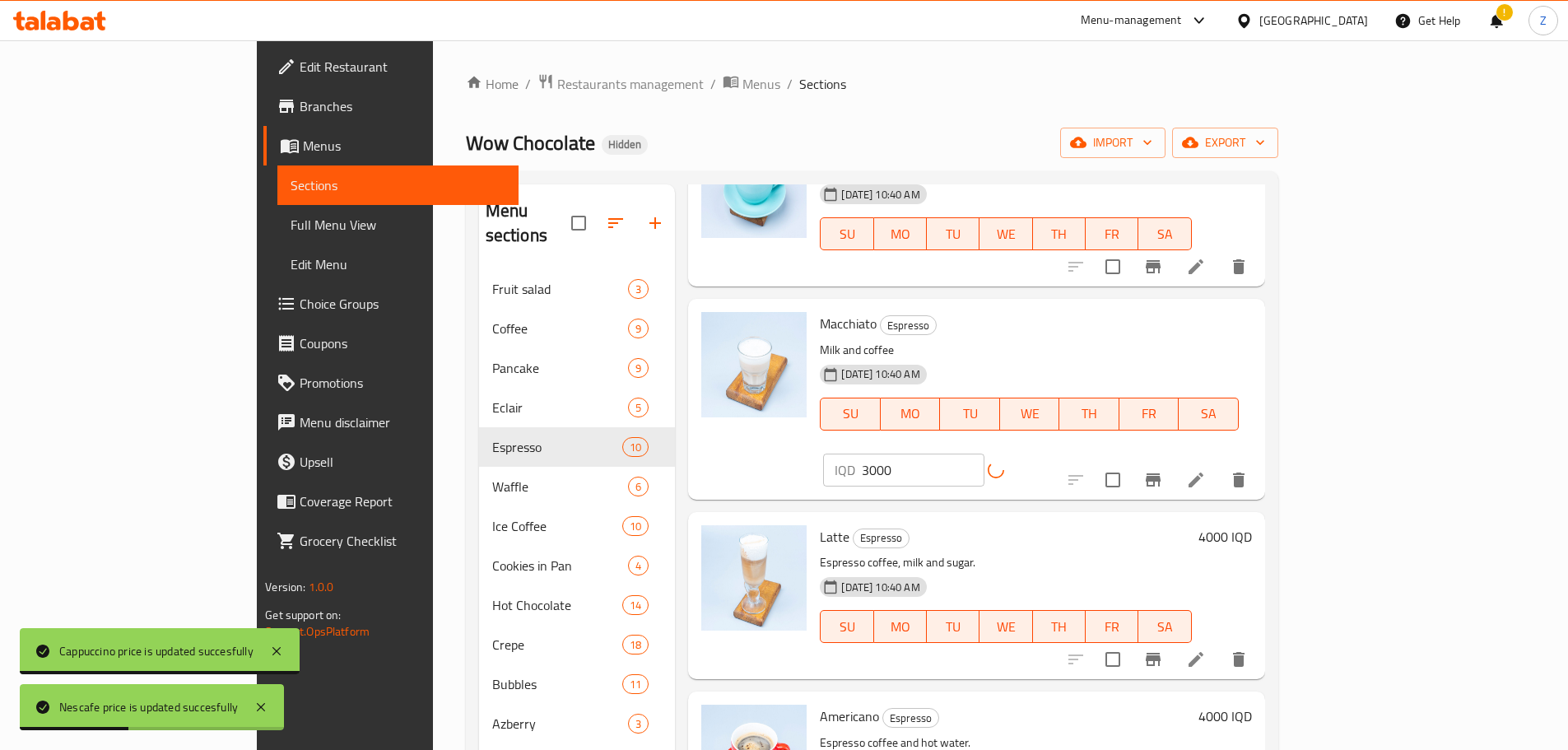
scroll to position [864, 0]
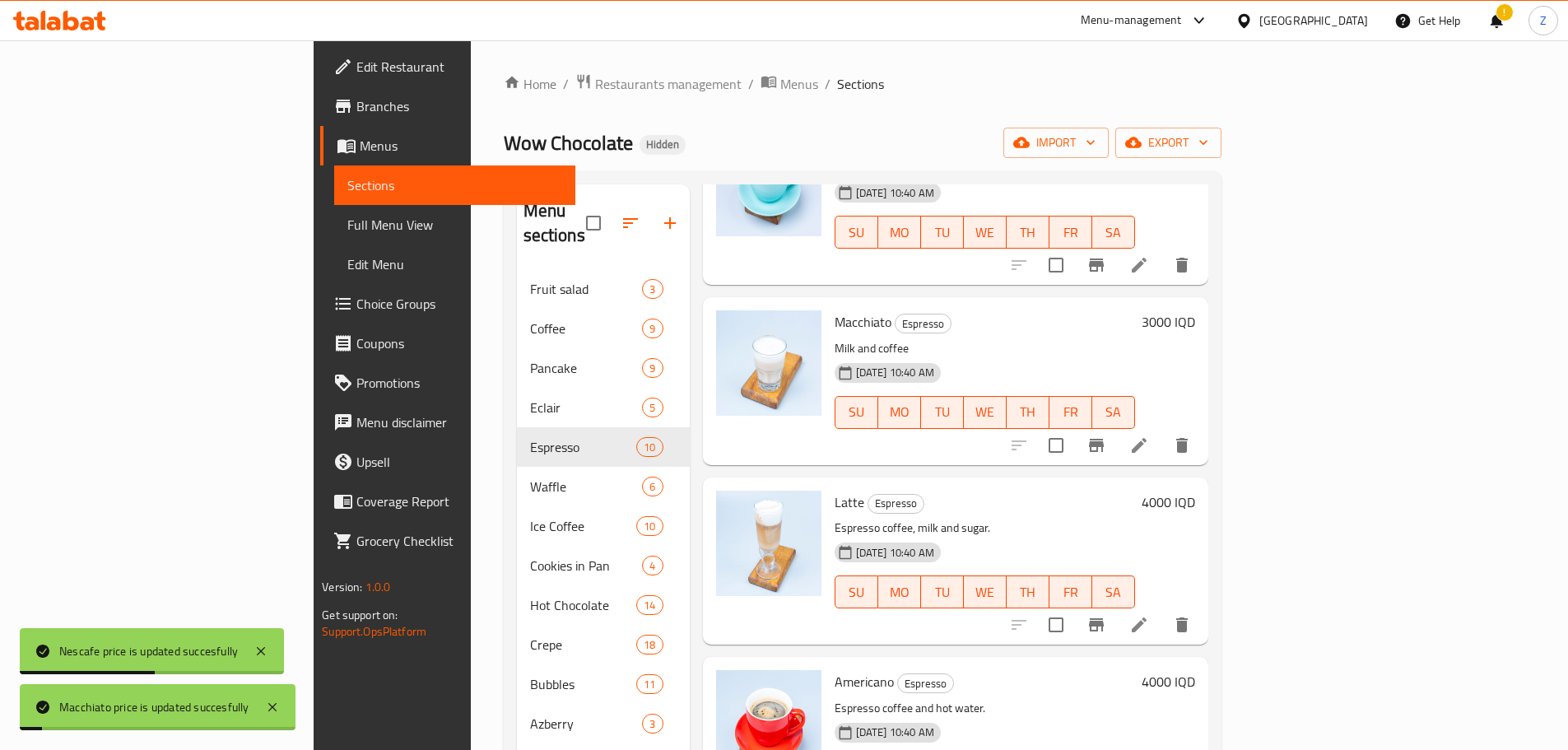
click at [1195, 490] on div "4000 IQD" at bounding box center [1164, 502] width 60 height 23
click at [1195, 490] on h6 "4000 IQD" at bounding box center [1168, 502] width 53 height 23
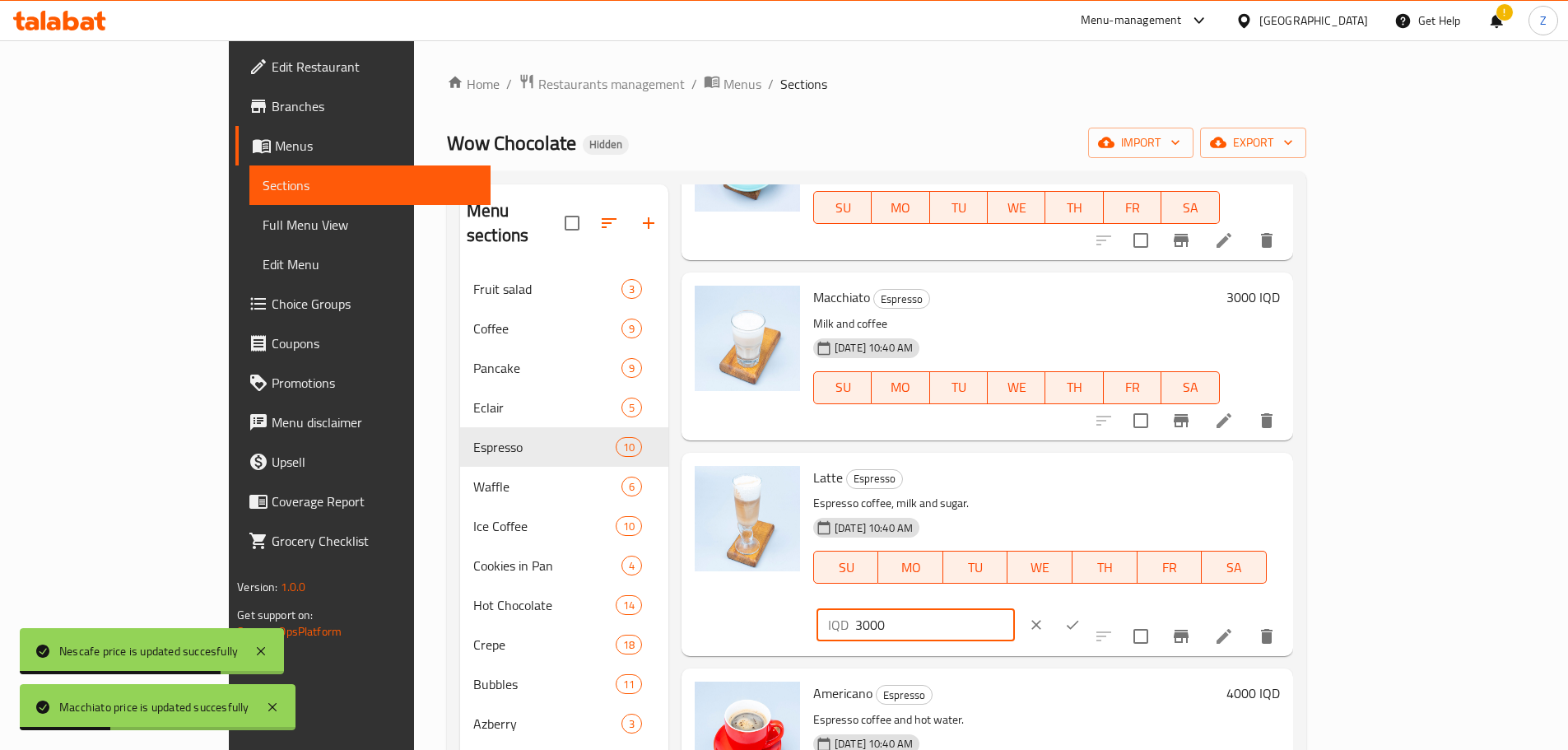
drag, startPoint x: 1279, startPoint y: 498, endPoint x: 1269, endPoint y: 494, distance: 10.8
click at [1015, 608] on div "IQD 3000 ​" at bounding box center [915, 625] width 198 height 33
type input "3000"
click at [1080, 617] on icon "ok" at bounding box center [1072, 625] width 17 height 17
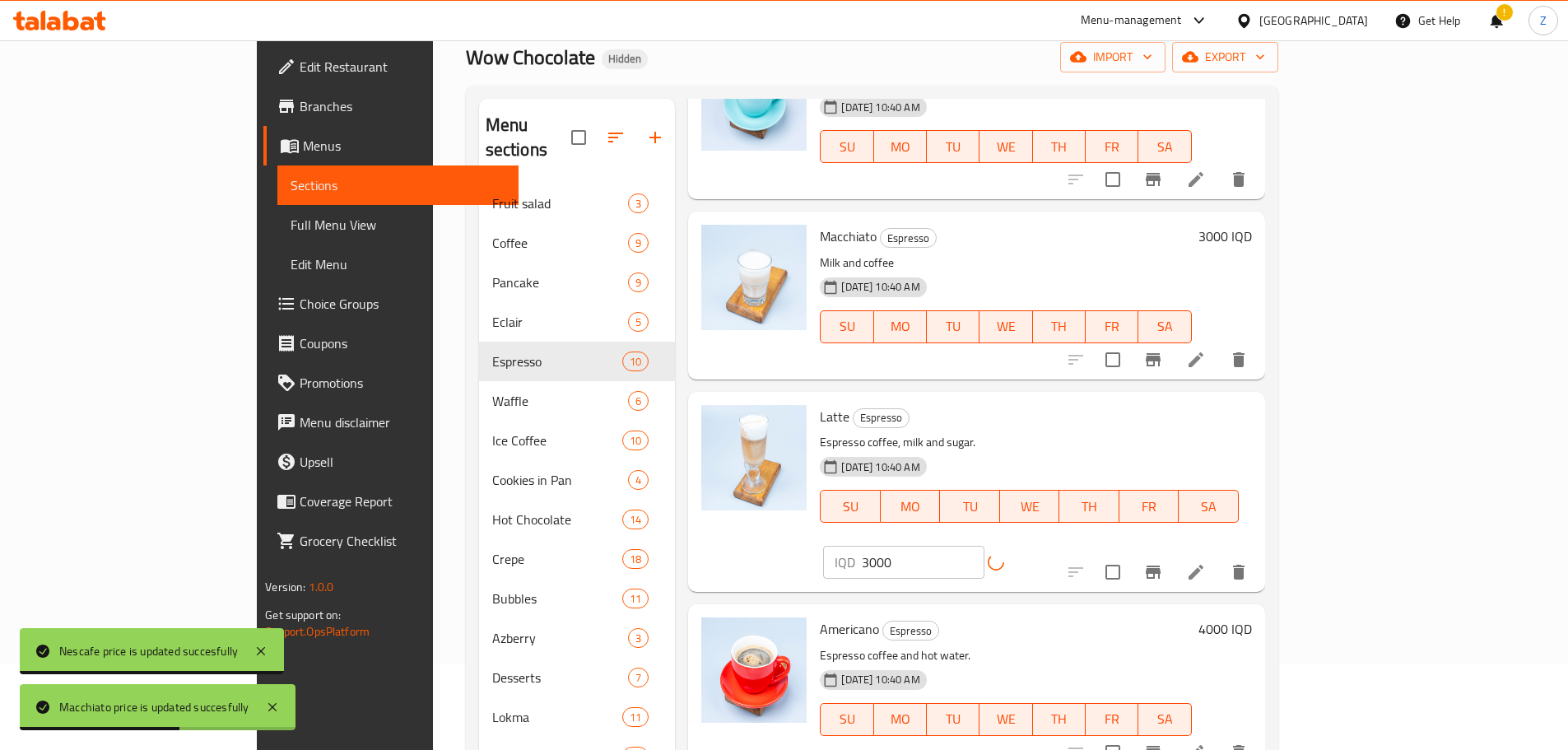
scroll to position [165, 0]
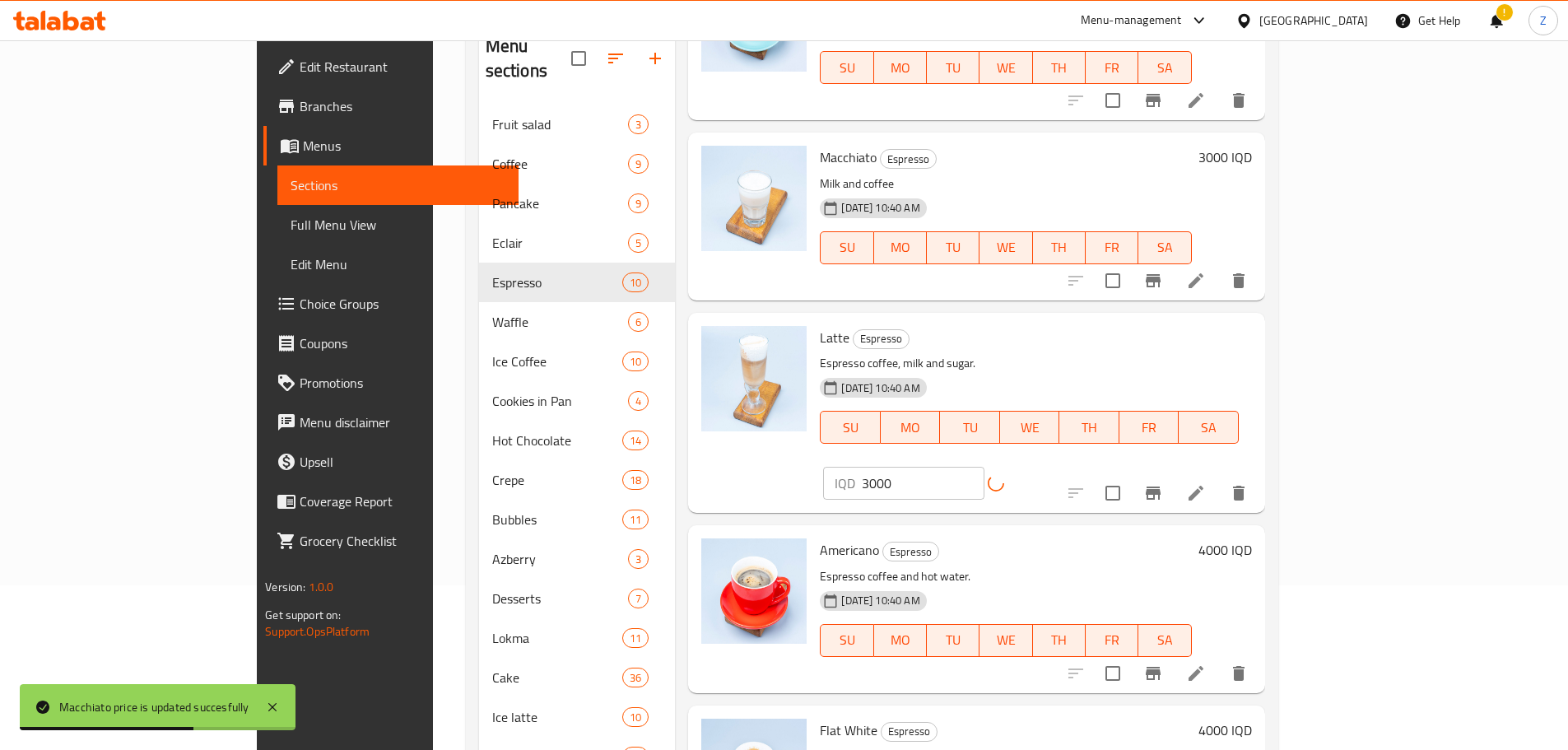
drag, startPoint x: 1462, startPoint y: 494, endPoint x: 1450, endPoint y: 497, distance: 12.4
click at [1252, 539] on h6 "4000 IQD" at bounding box center [1225, 550] width 53 height 23
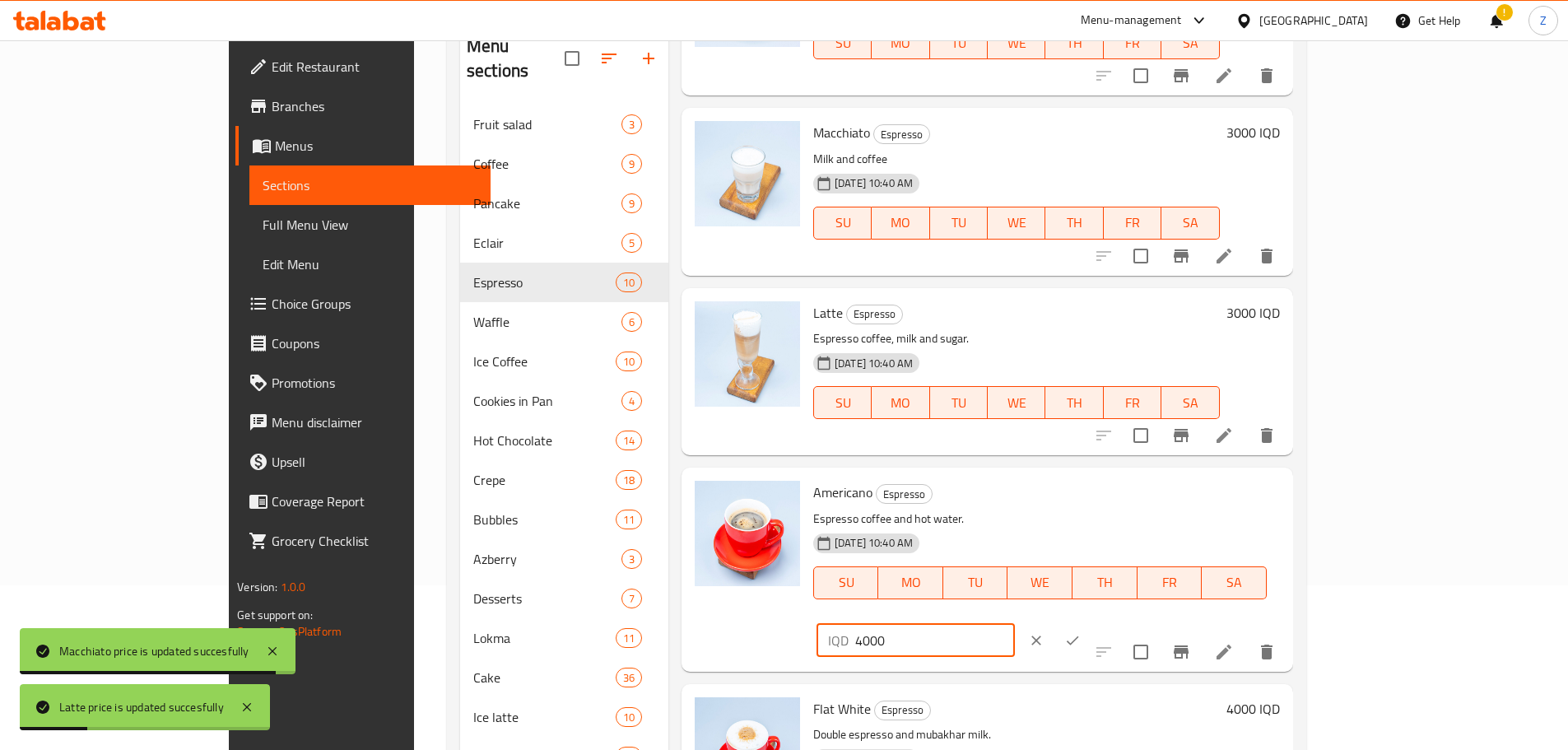
click at [1015, 623] on input "4000" at bounding box center [935, 640] width 160 height 33
type input "3000"
click at [1090, 622] on button "ok" at bounding box center [1073, 640] width 37 height 37
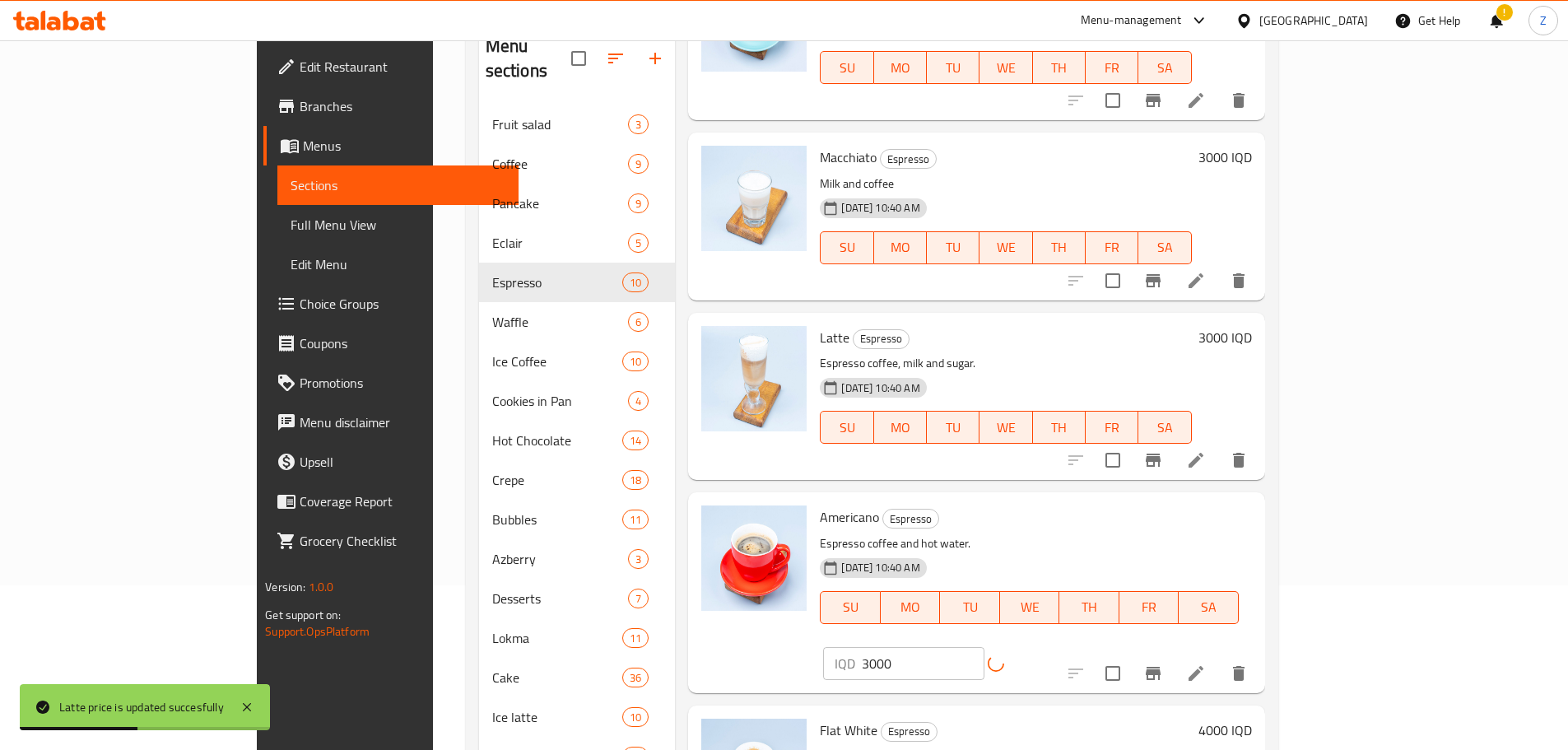
scroll to position [329, 0]
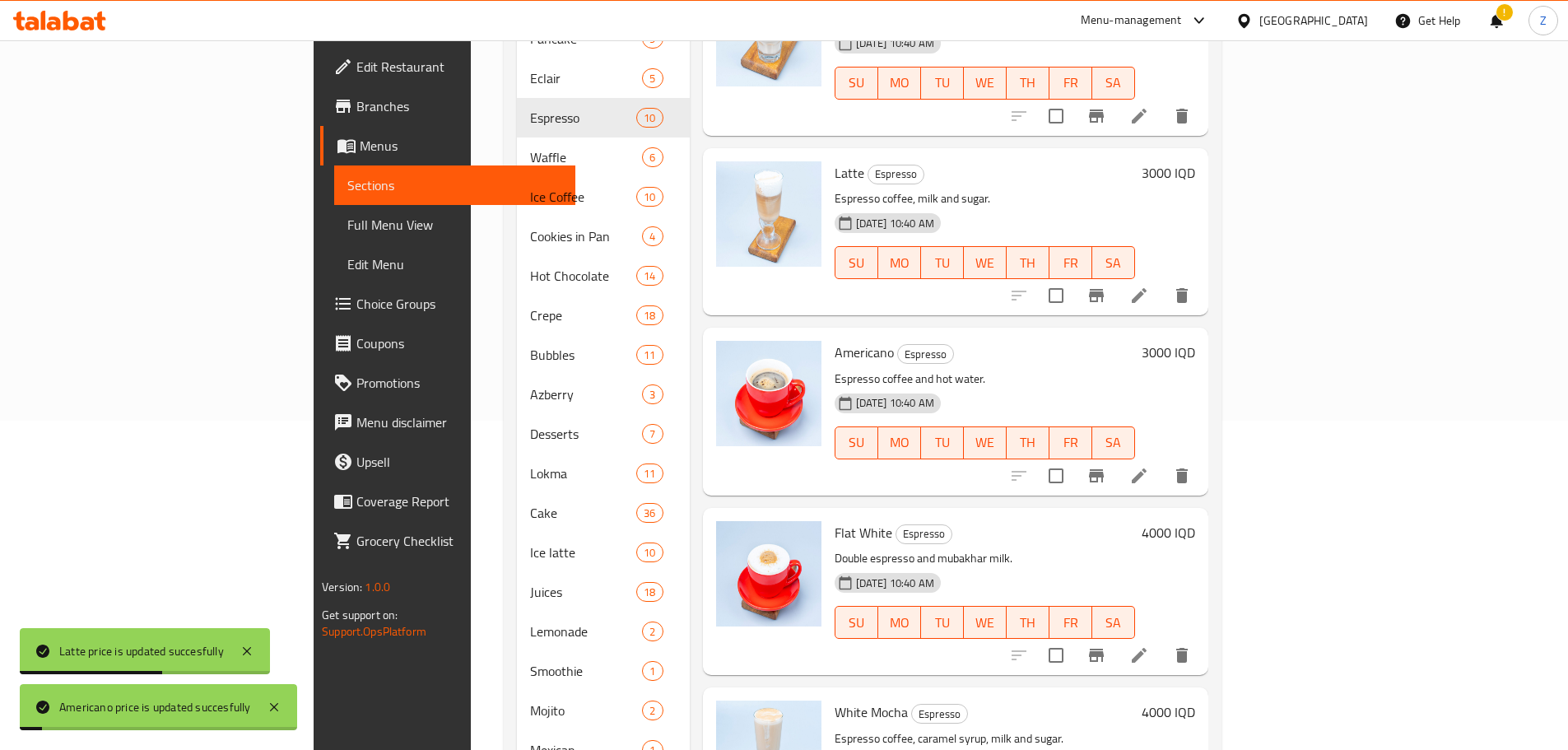
click at [1195, 521] on h6 "4000 IQD" at bounding box center [1168, 533] width 53 height 23
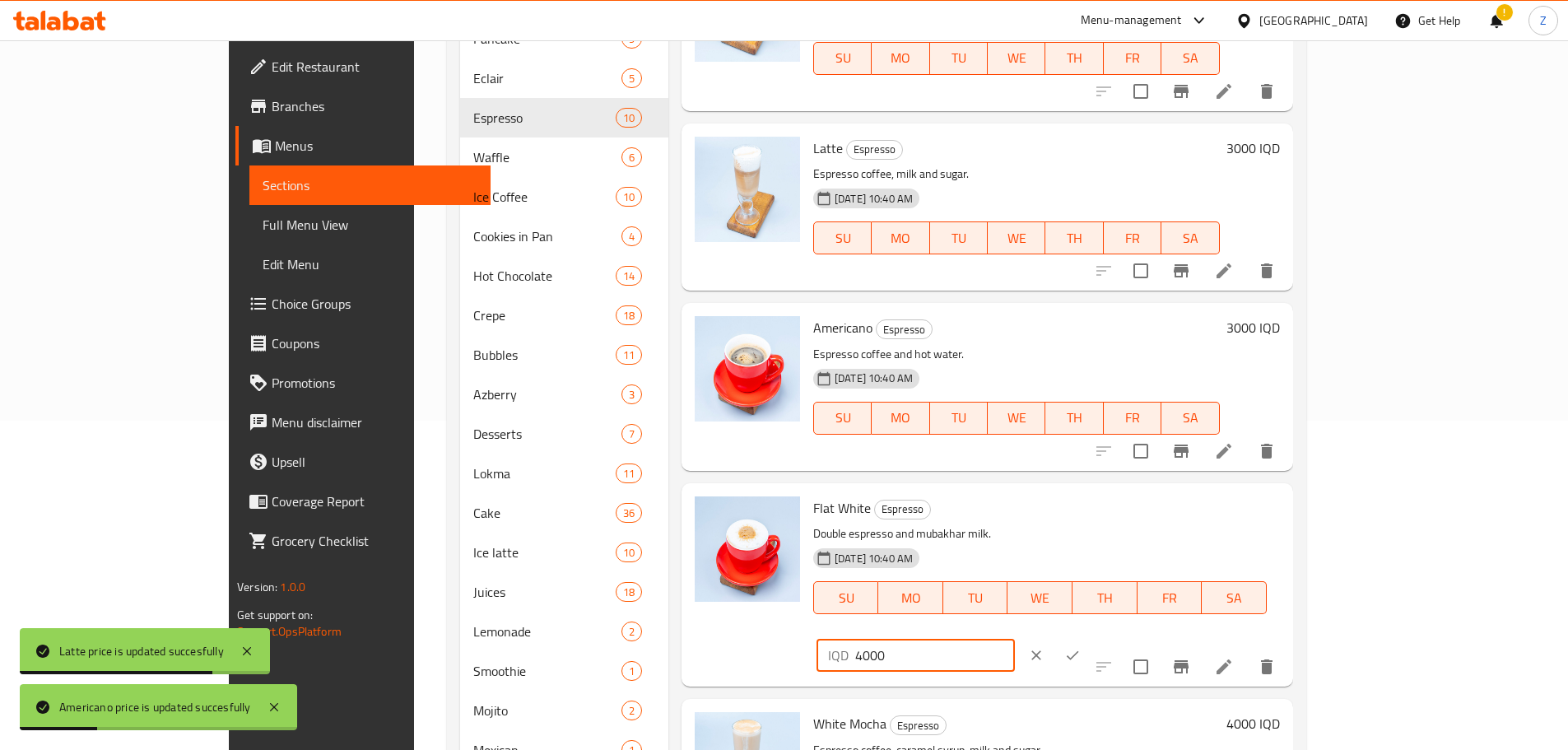
drag, startPoint x: 1282, startPoint y: 517, endPoint x: 1272, endPoint y: 515, distance: 10.2
click at [1015, 638] on input "4000" at bounding box center [935, 655] width 160 height 33
type input "3000"
click at [1080, 647] on icon "ok" at bounding box center [1072, 655] width 17 height 17
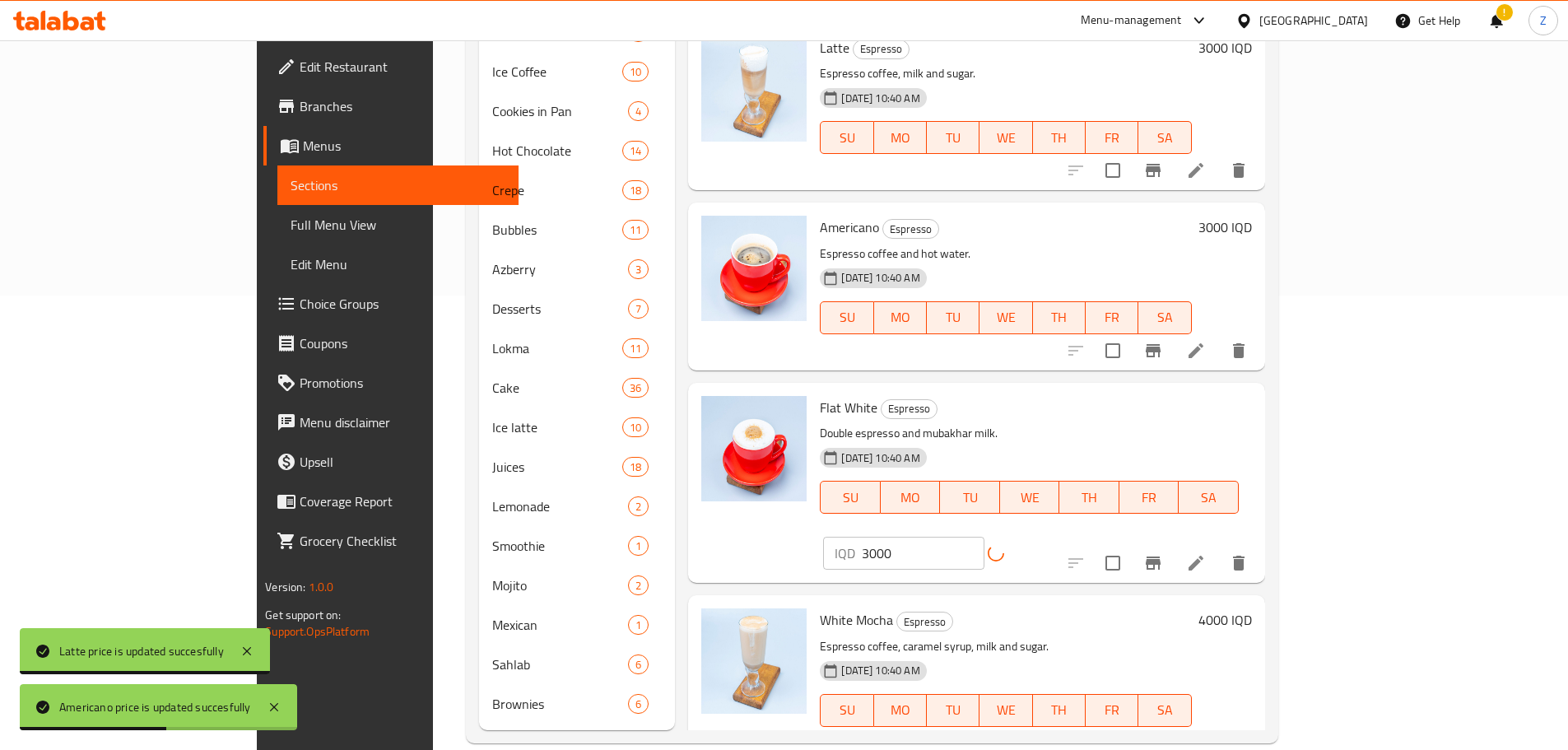
scroll to position [456, 0]
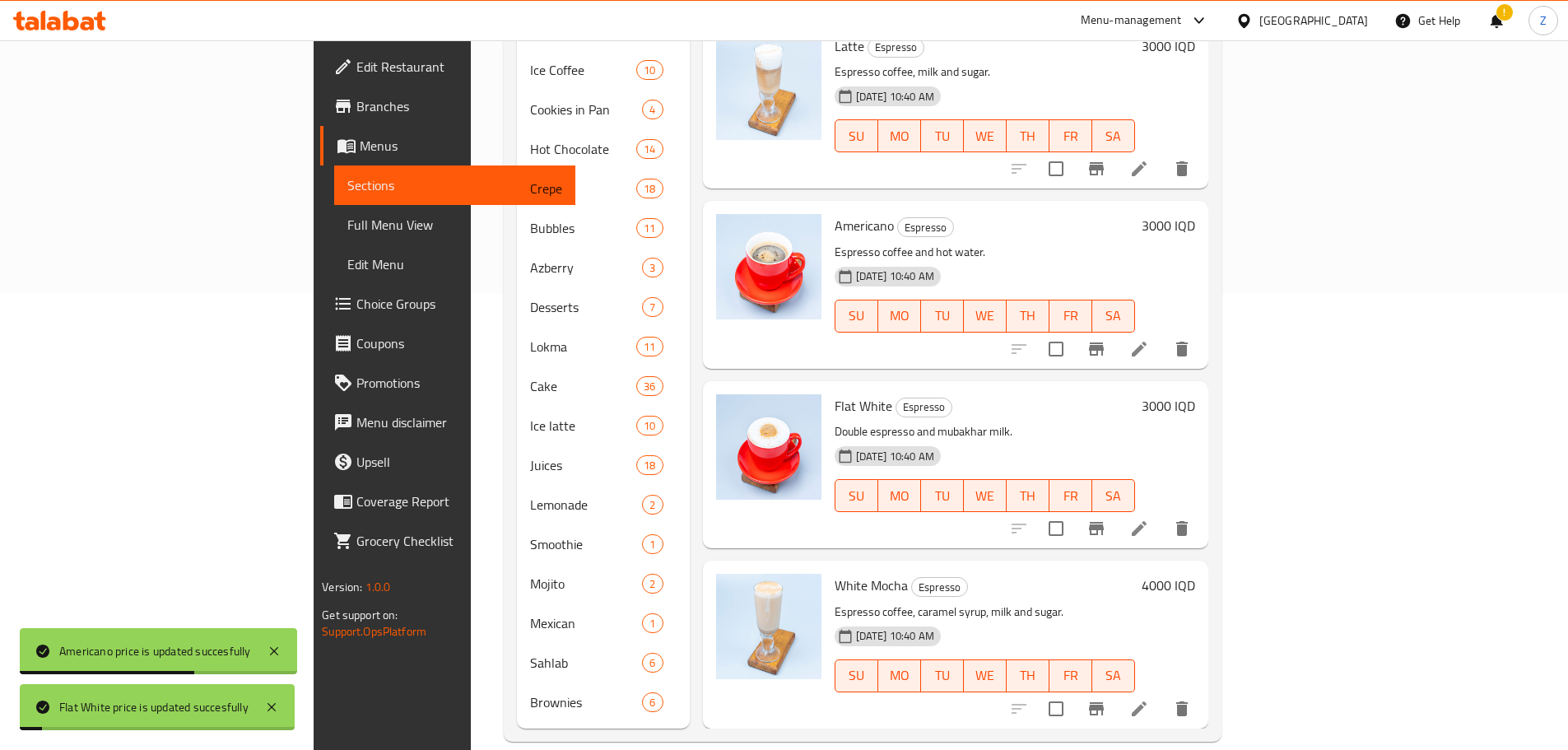
click at [1195, 574] on h6 "4000 IQD" at bounding box center [1168, 585] width 53 height 23
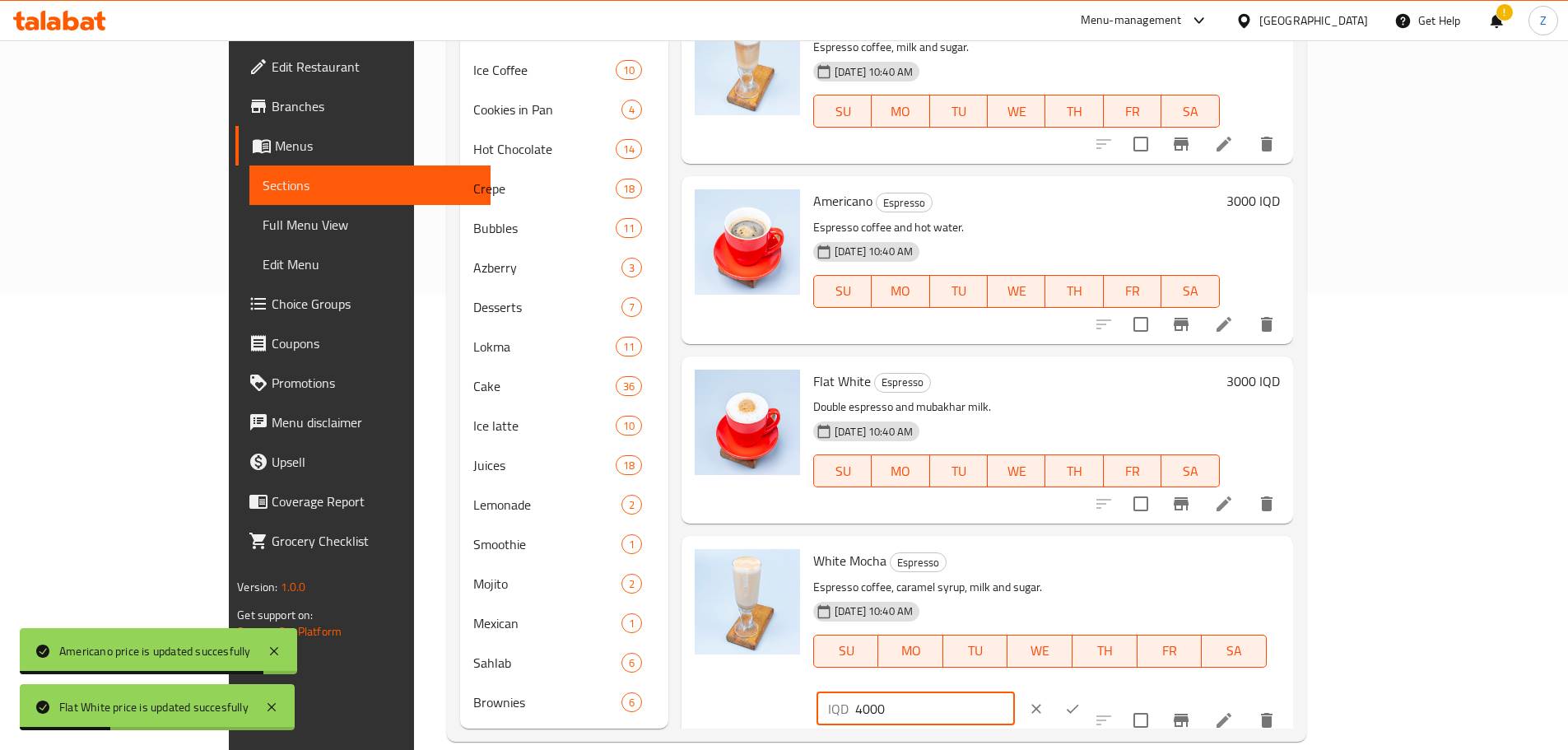
drag, startPoint x: 1276, startPoint y: 566, endPoint x: 1288, endPoint y: 563, distance: 12.4
click at [1015, 693] on div "IQD 4000 ​" at bounding box center [915, 709] width 198 height 33
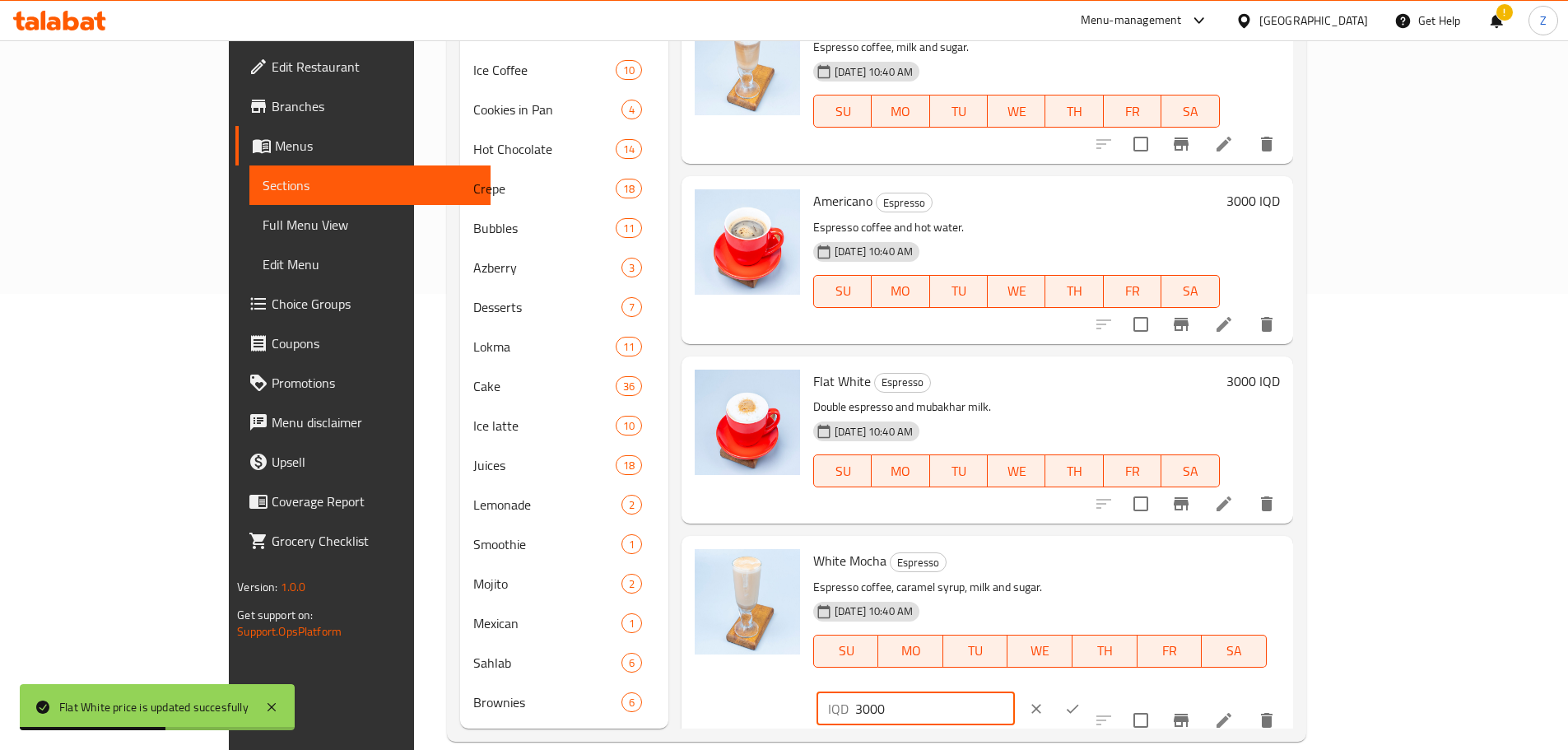
type input "3000"
click at [1080, 700] on icon "ok" at bounding box center [1072, 708] width 17 height 17
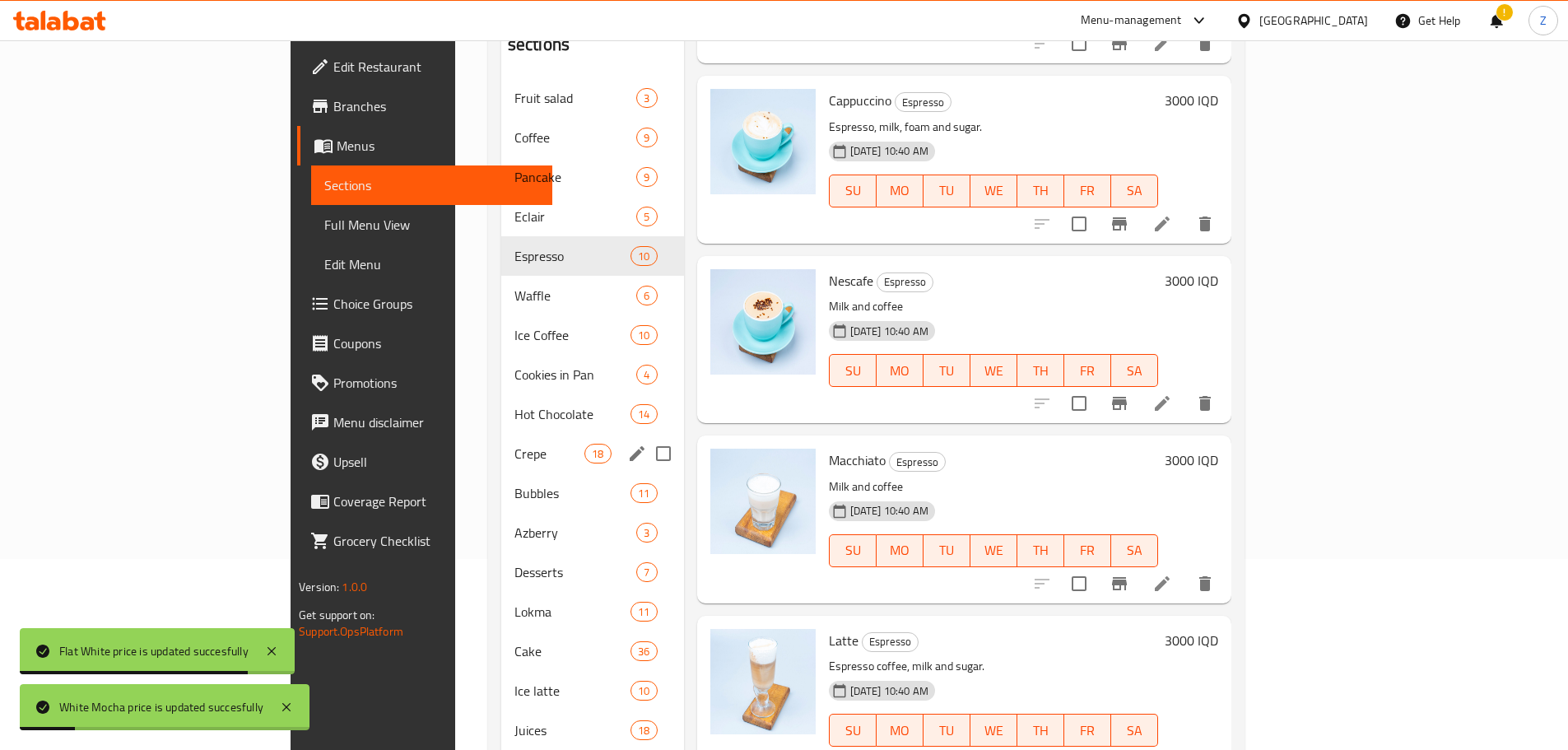
scroll to position [127, 0]
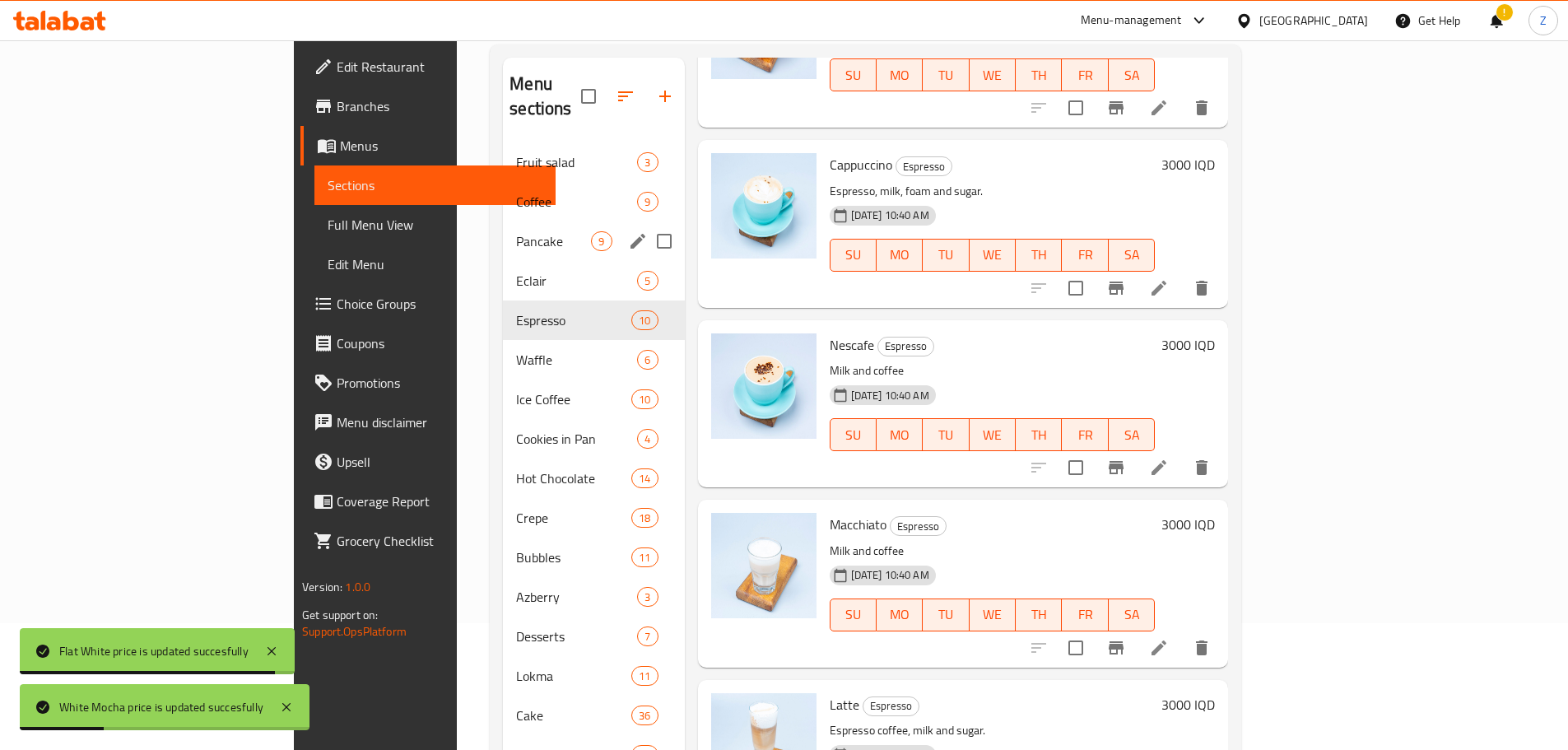
click at [516, 231] on span "Pancake" at bounding box center [553, 241] width 75 height 20
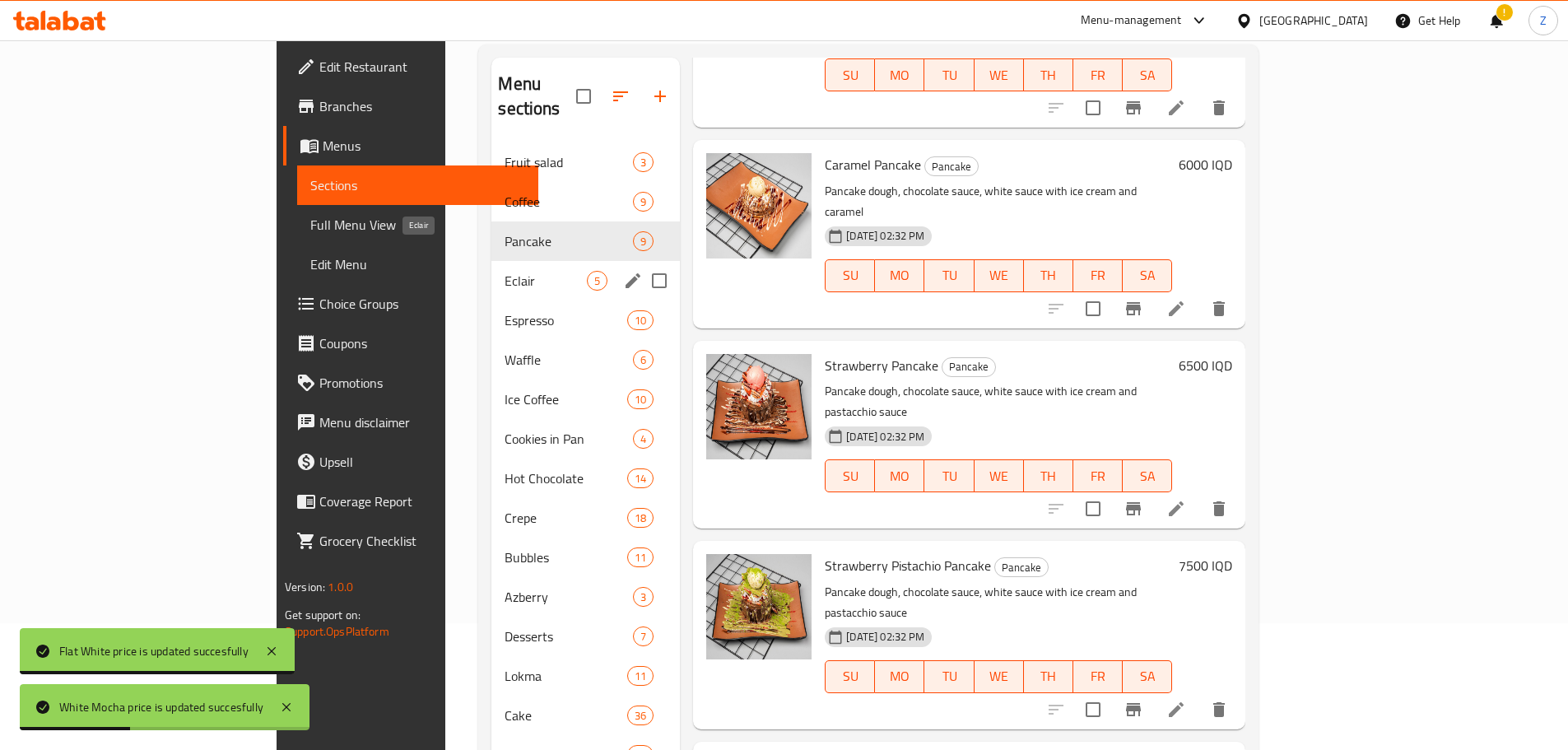
click at [504, 271] on span "Eclair" at bounding box center [545, 281] width 82 height 20
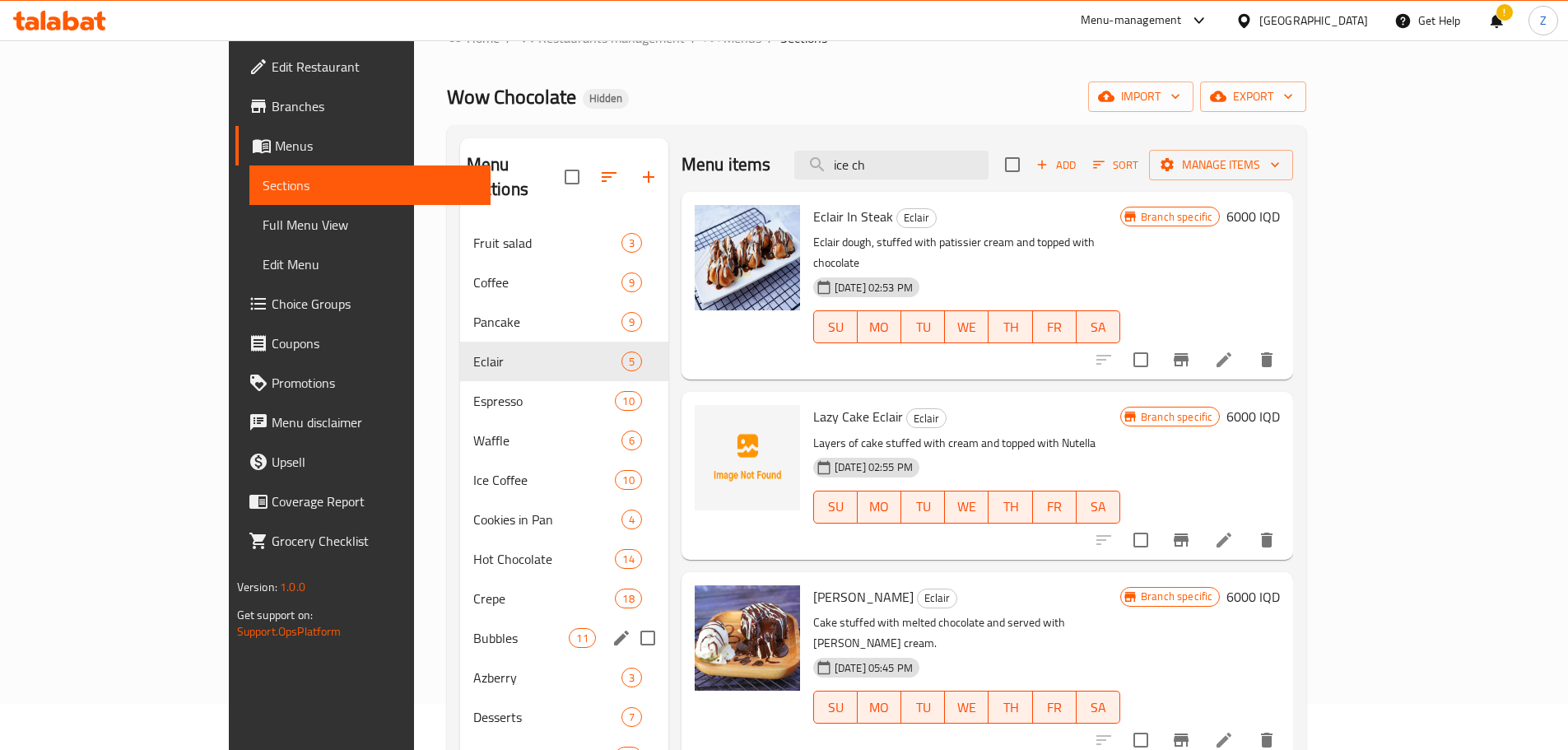
scroll to position [44, 0]
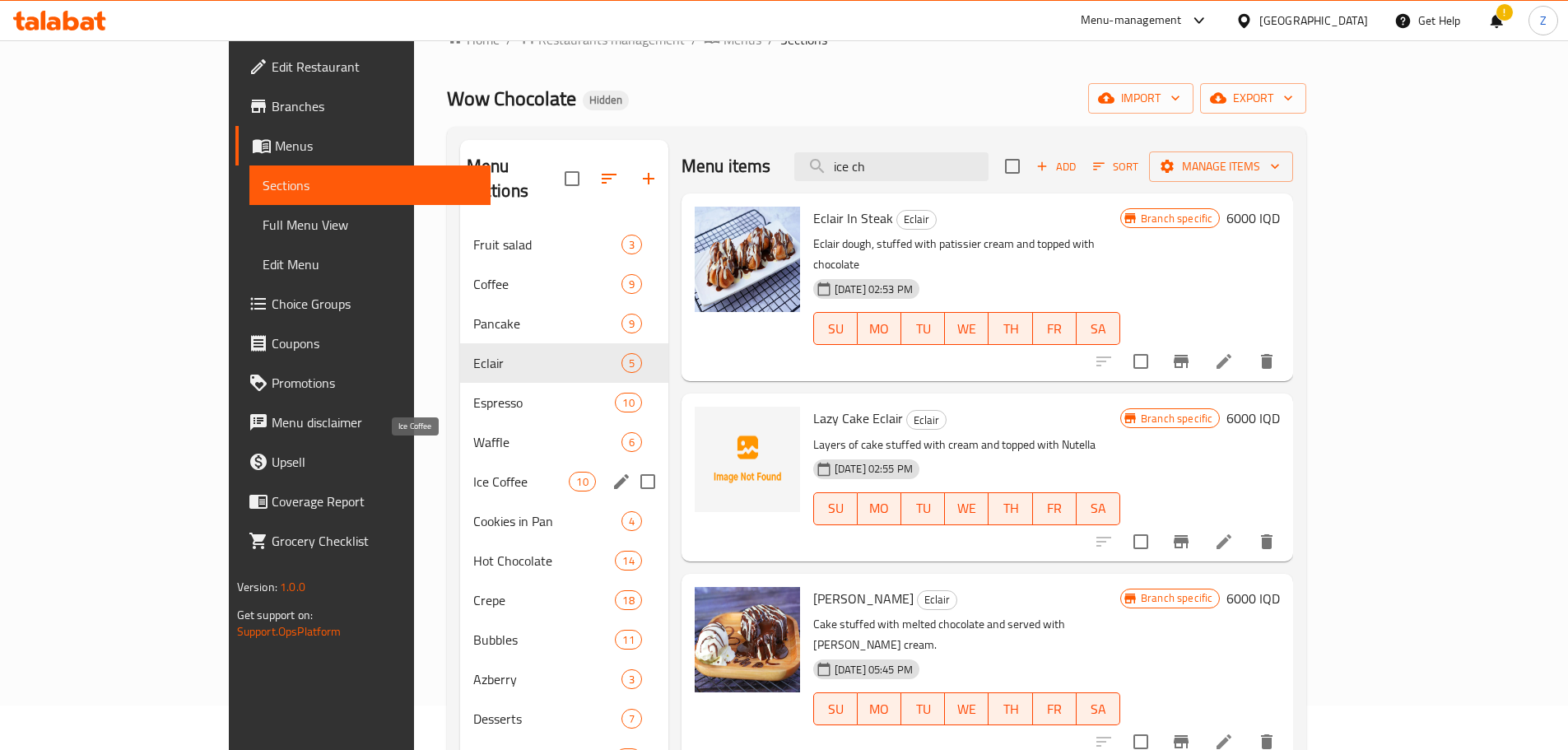
click at [474, 472] on span "Ice Coffee" at bounding box center [522, 482] width 97 height 20
